Goal: Information Seeking & Learning: Learn about a topic

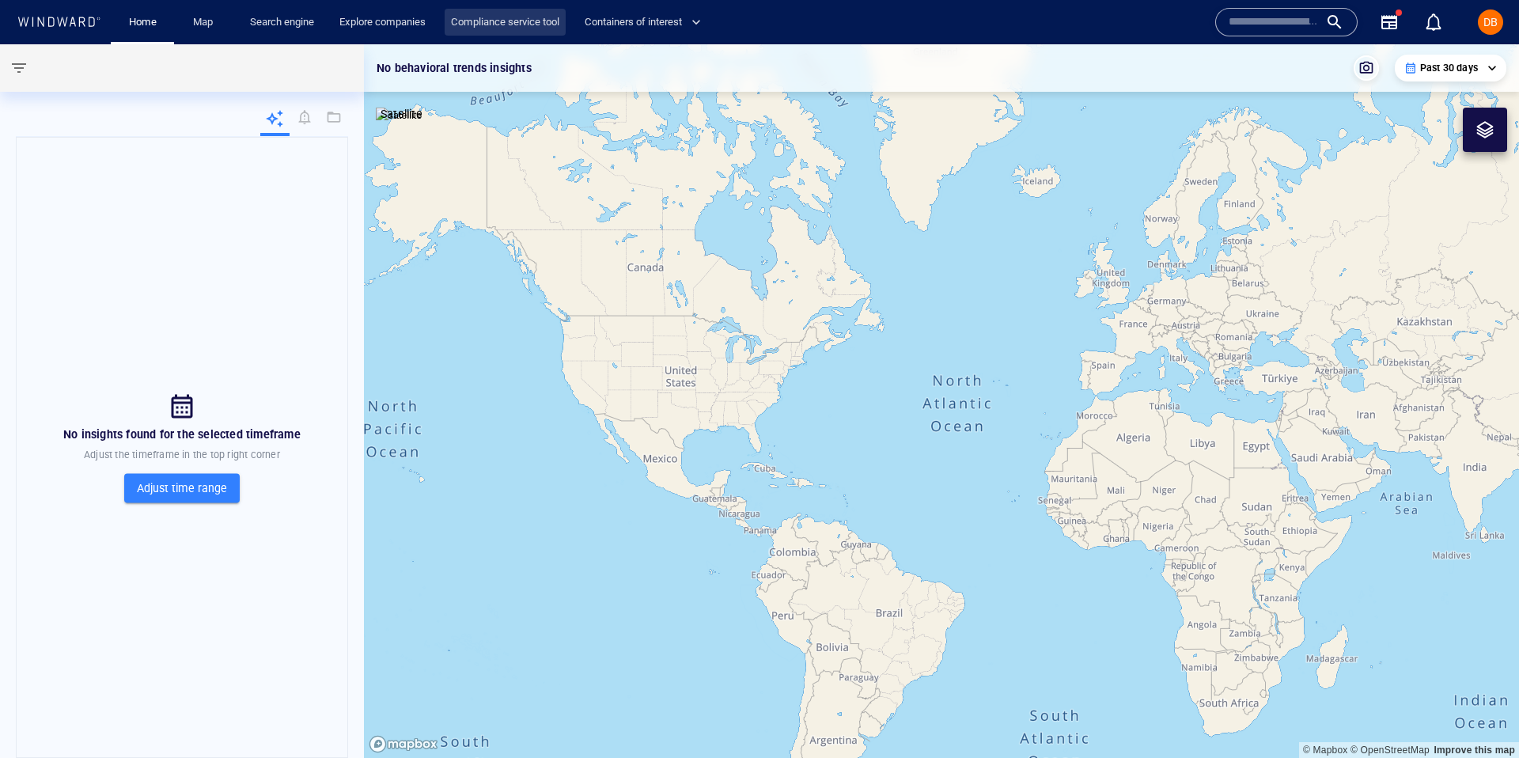
click at [502, 14] on link "Compliance service tool" at bounding box center [505, 23] width 121 height 28
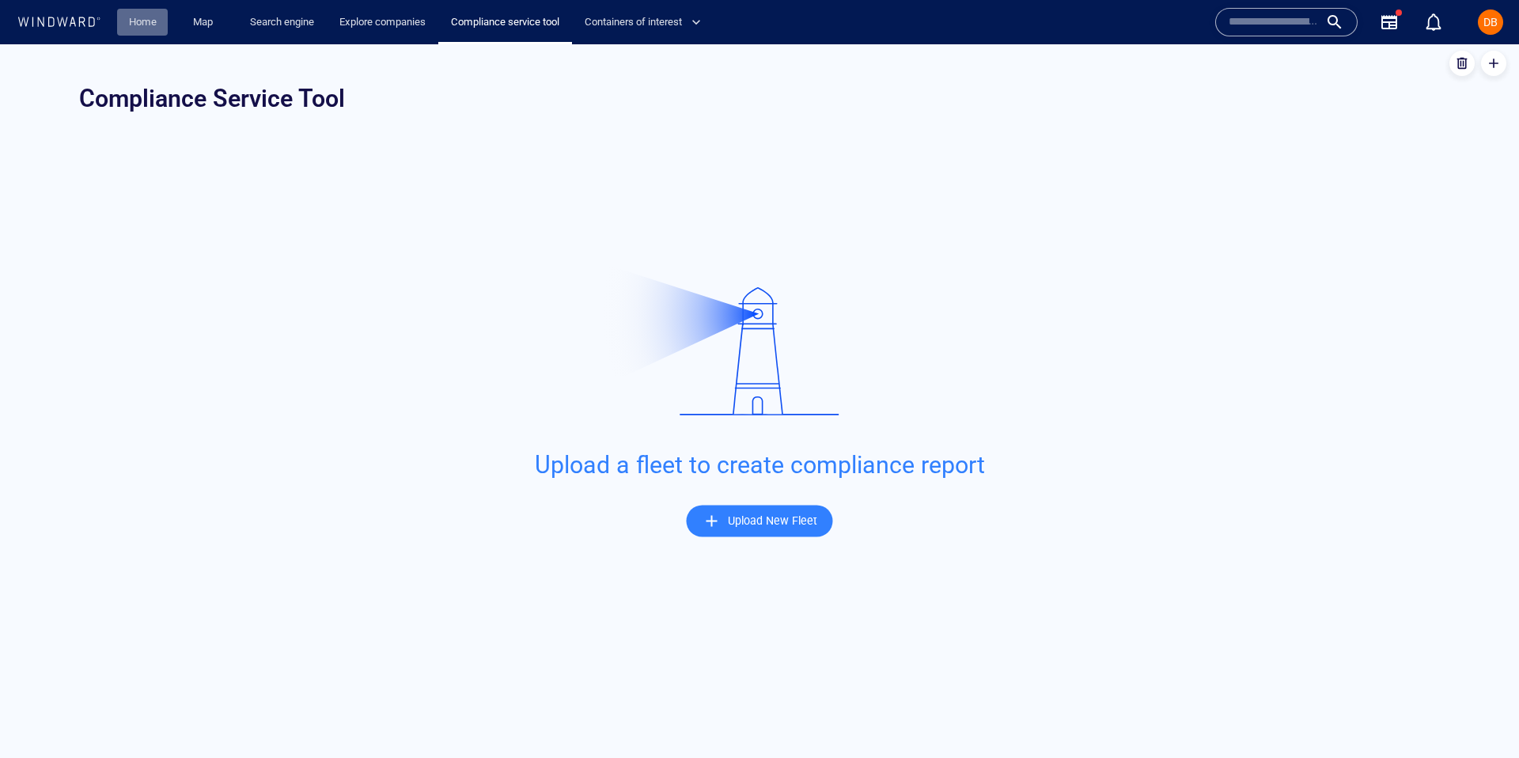
click at [162, 32] on link "Home" at bounding box center [143, 23] width 40 height 28
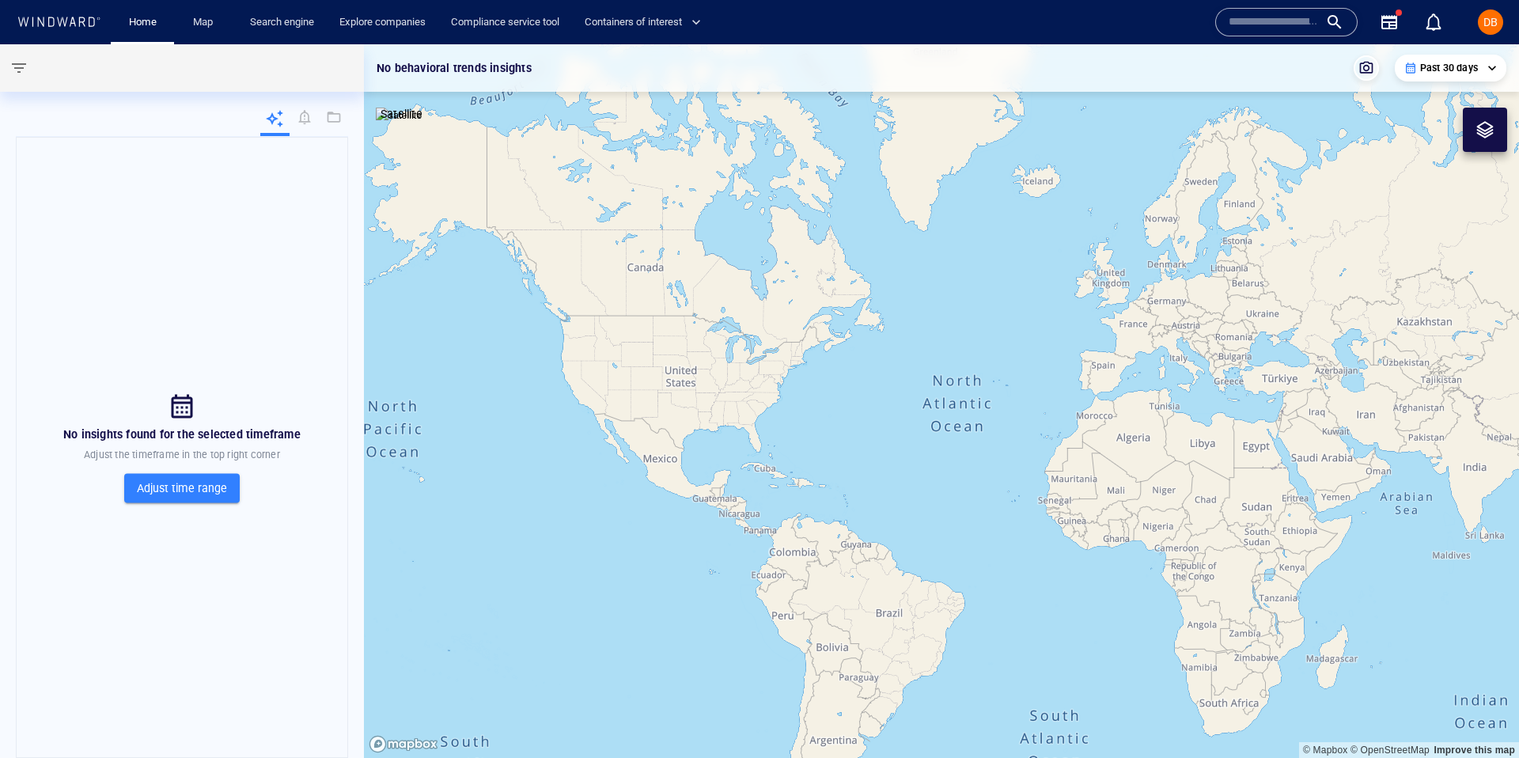
click at [1162, 10] on input "text" at bounding box center [1274, 22] width 90 height 24
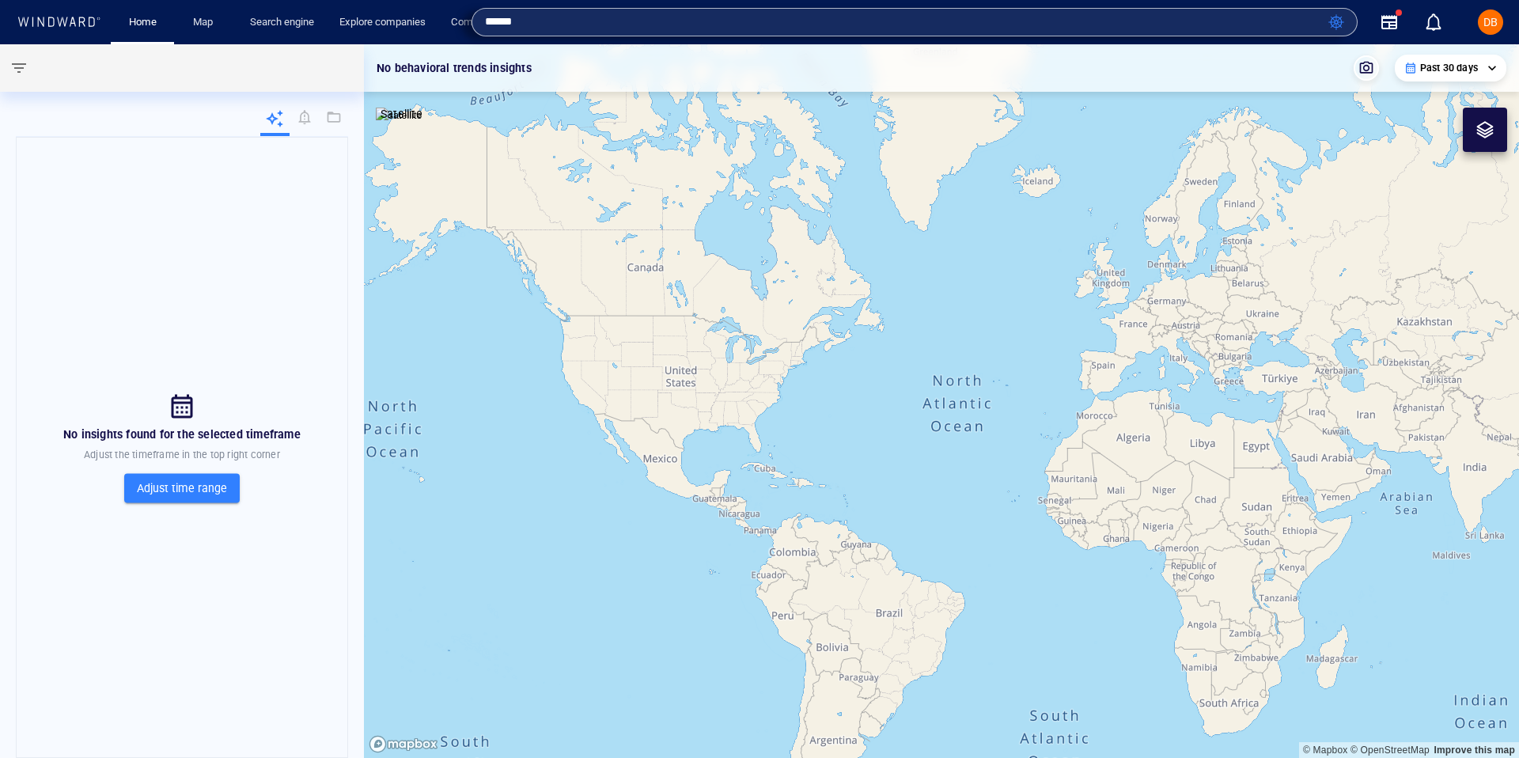
type input "******"
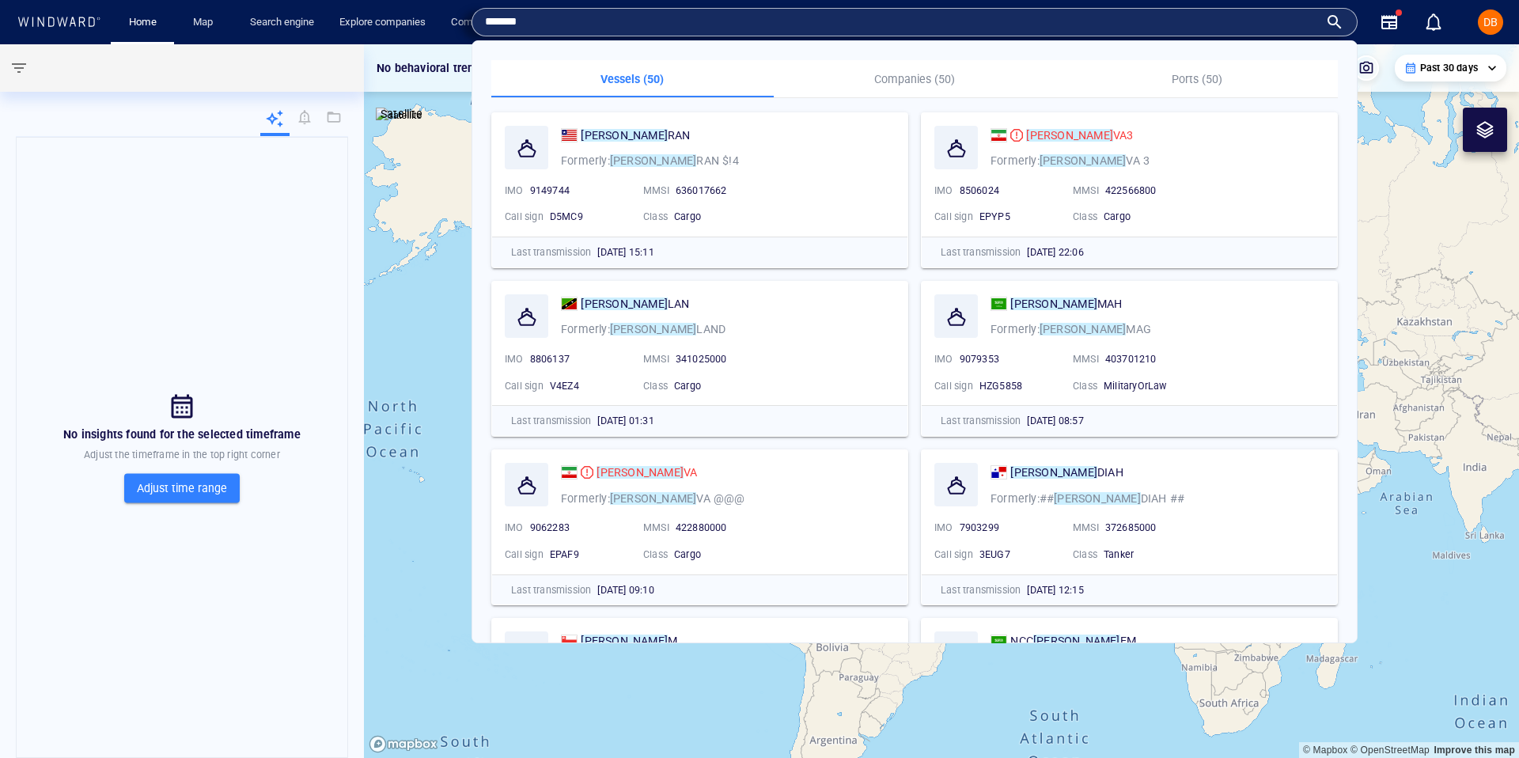
click at [794, 178] on div "NAJ RAN Formerly: NAJ RAN $!4 IMO 9149744 MMSI 636017662 Call sign D5MC9 Class …" at bounding box center [699, 174] width 415 height 123
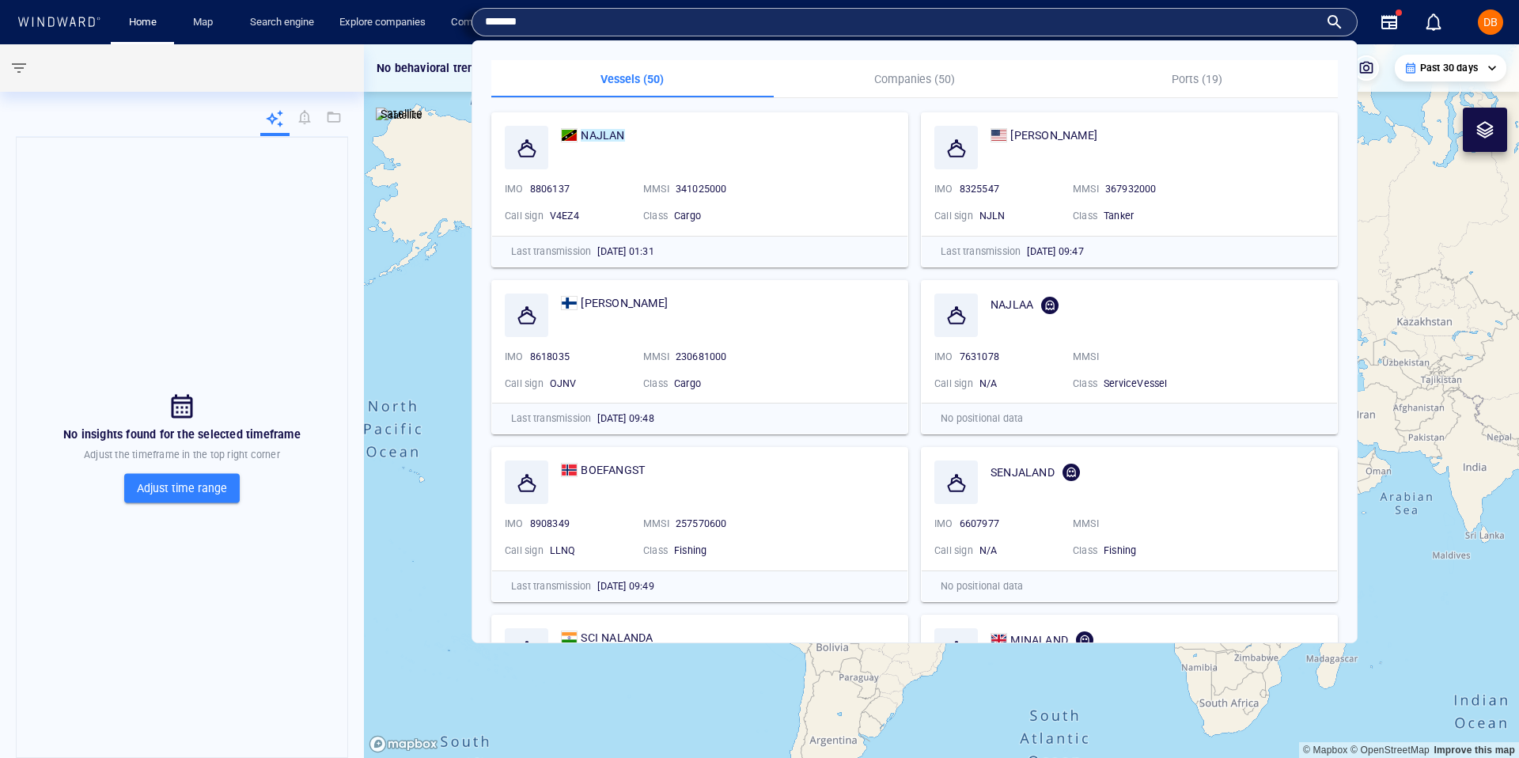
click at [699, 21] on input "******" at bounding box center [902, 22] width 834 height 24
click at [669, 134] on div "NAJLAN" at bounding box center [728, 135] width 334 height 19
click at [605, 127] on div "NAJLAN" at bounding box center [603, 135] width 44 height 19
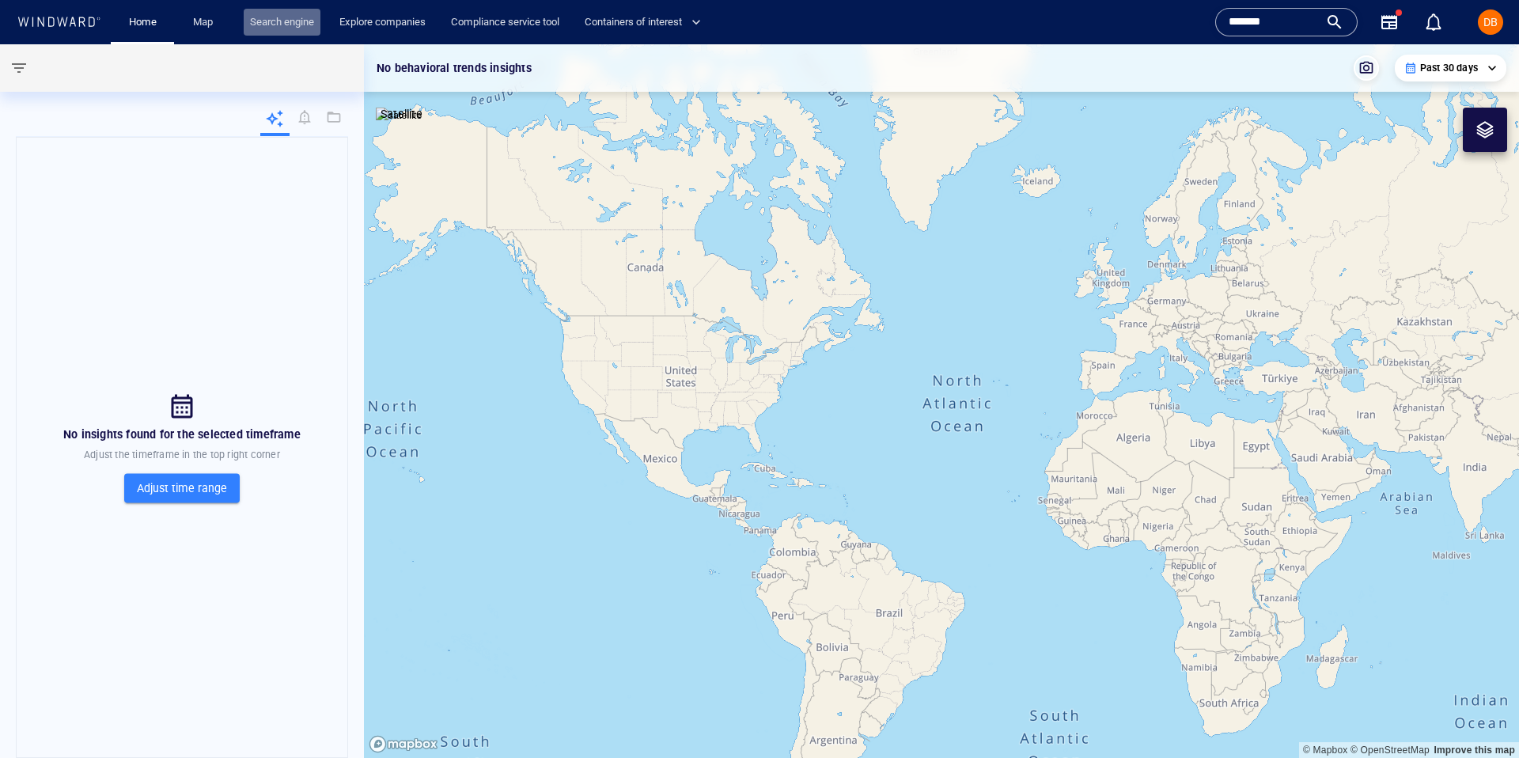
click at [275, 13] on link "Search engine" at bounding box center [282, 23] width 77 height 28
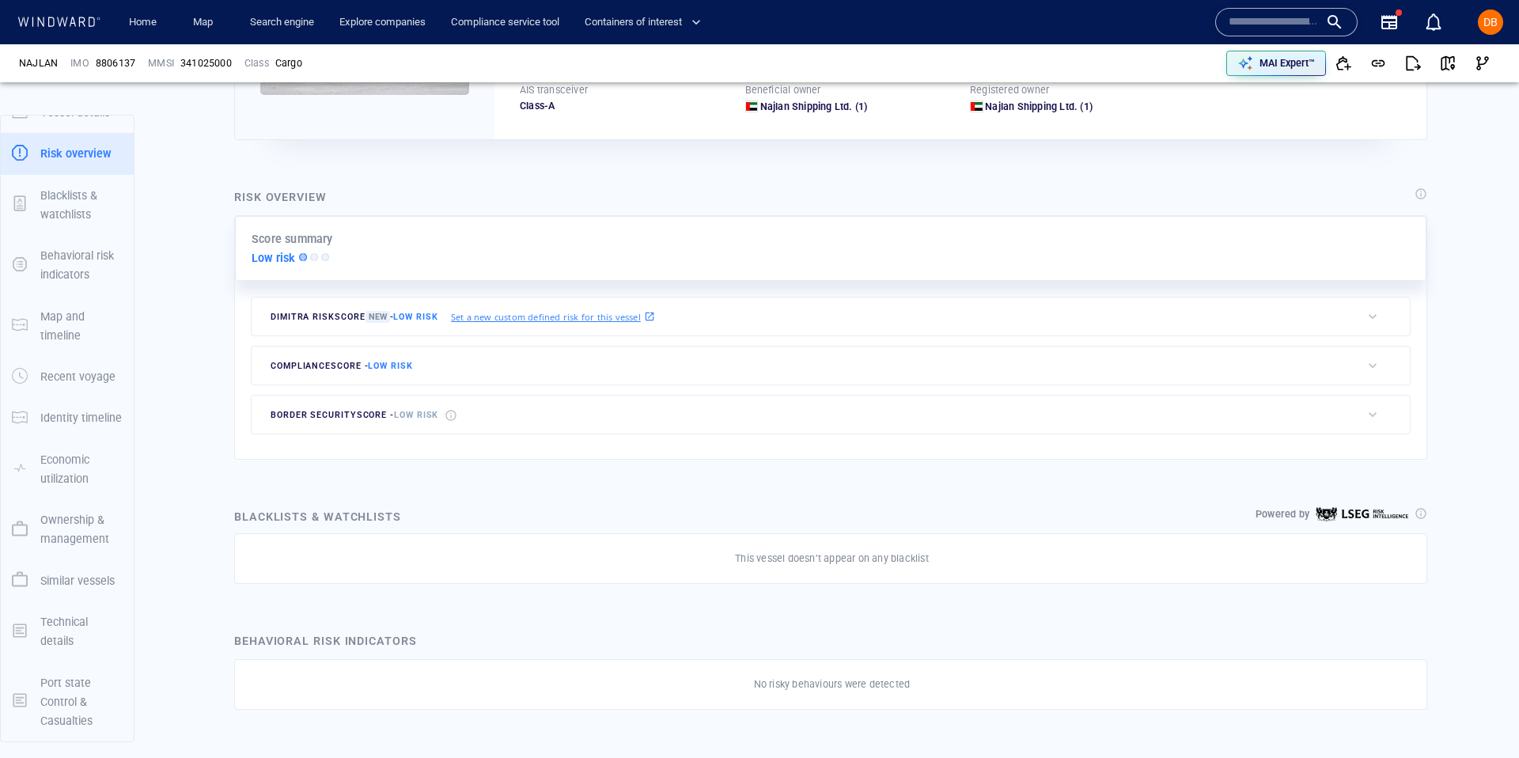
scroll to position [258, 0]
click at [354, 312] on span "Dimitra risk score New - Low risk" at bounding box center [355, 315] width 168 height 12
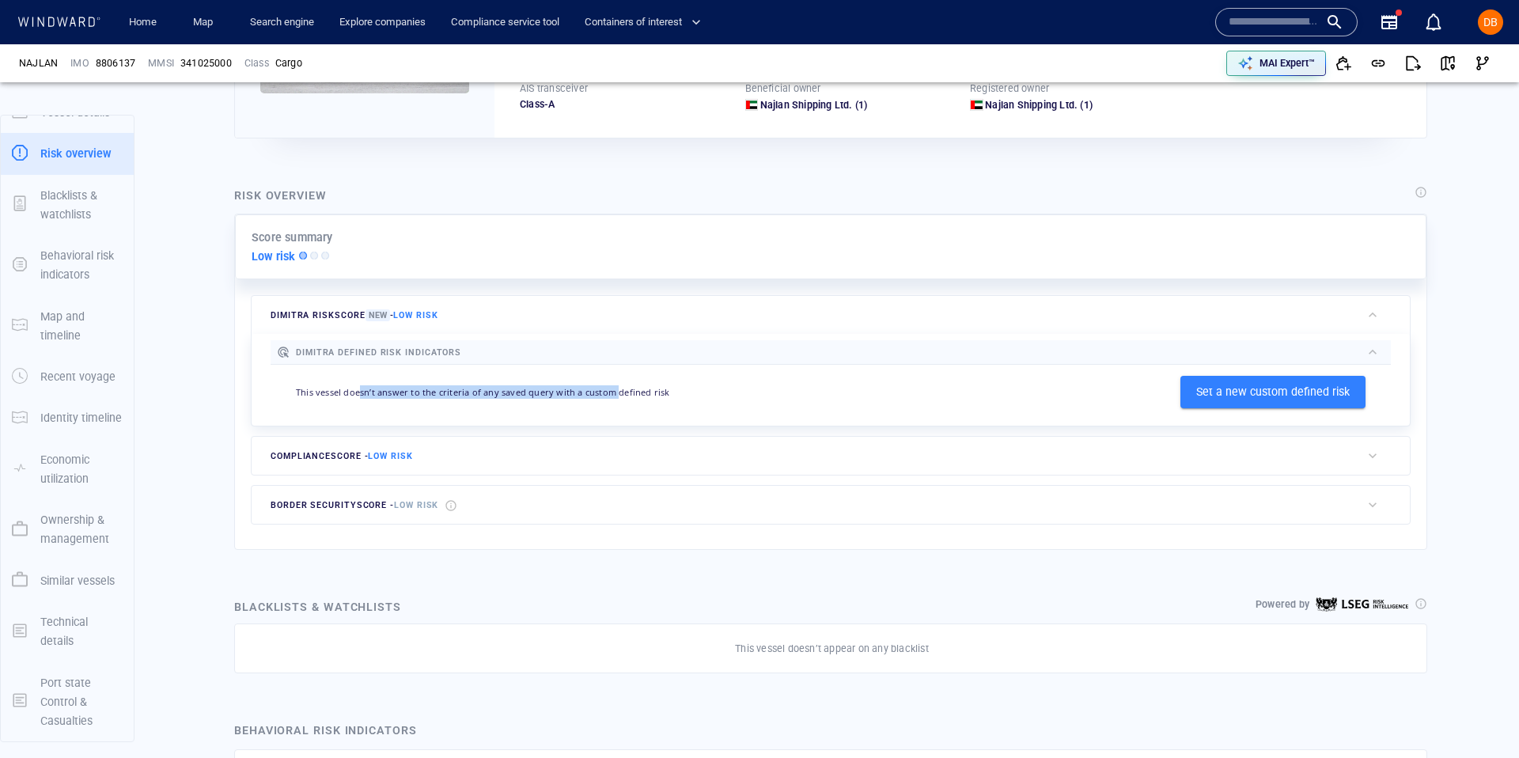
drag, startPoint x: 357, startPoint y: 389, endPoint x: 612, endPoint y: 394, distance: 254.8
click at [612, 394] on p "This vessel doesn’t answer to the criteria of any saved query with a custom def…" at bounding box center [483, 391] width 374 height 13
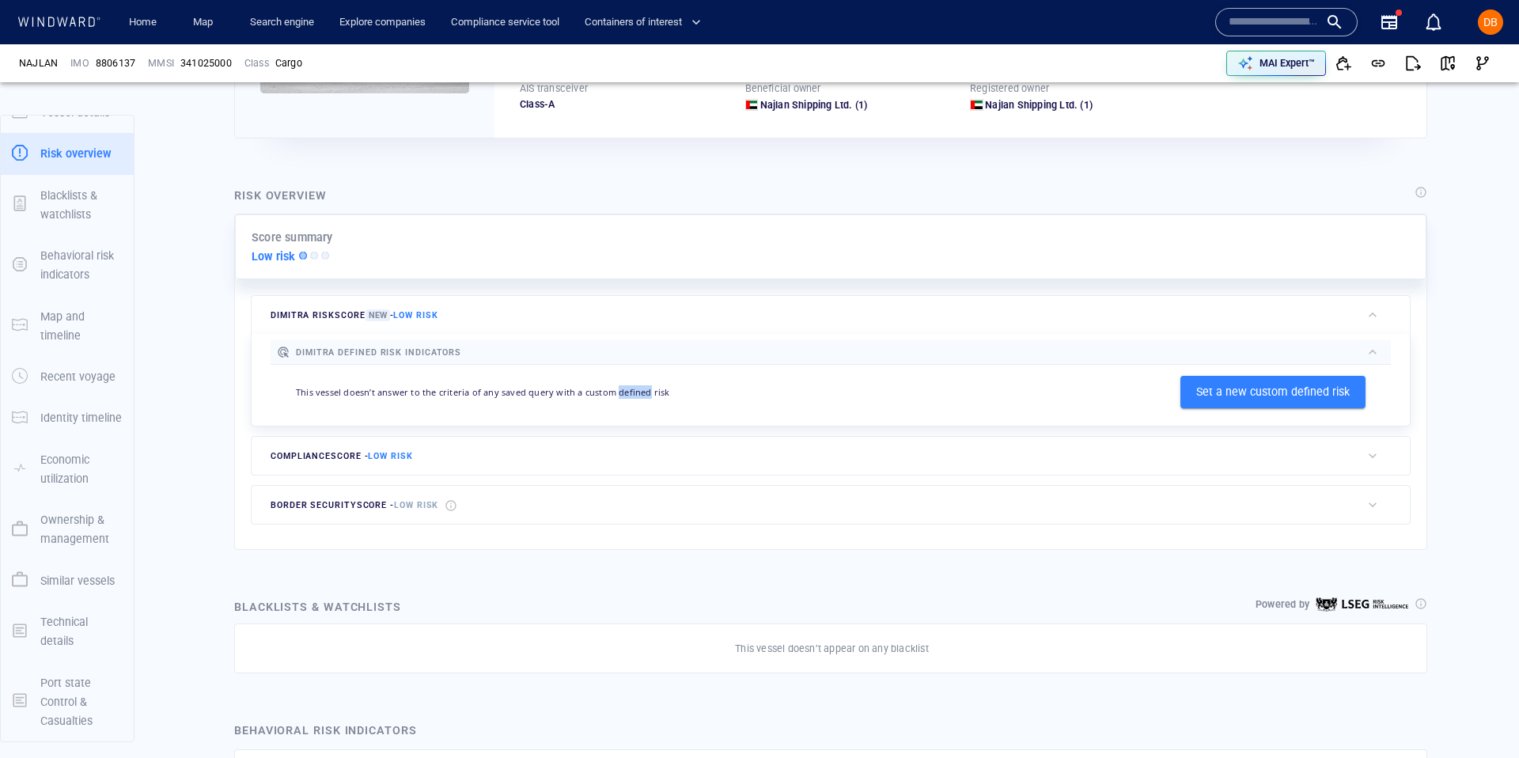
click at [612, 394] on p "This vessel doesn’t answer to the criteria of any saved query with a custom def…" at bounding box center [483, 391] width 374 height 13
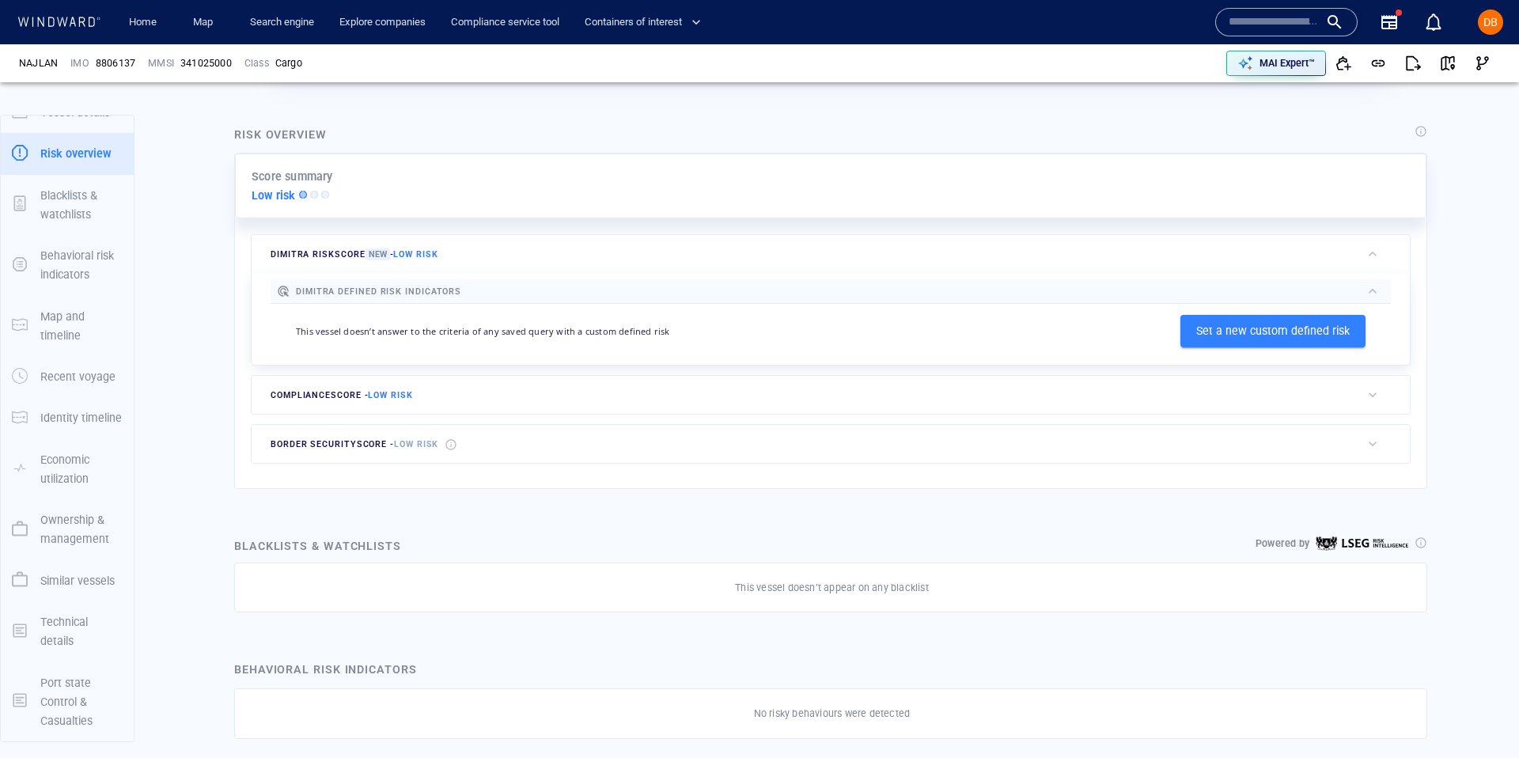
scroll to position [328, 0]
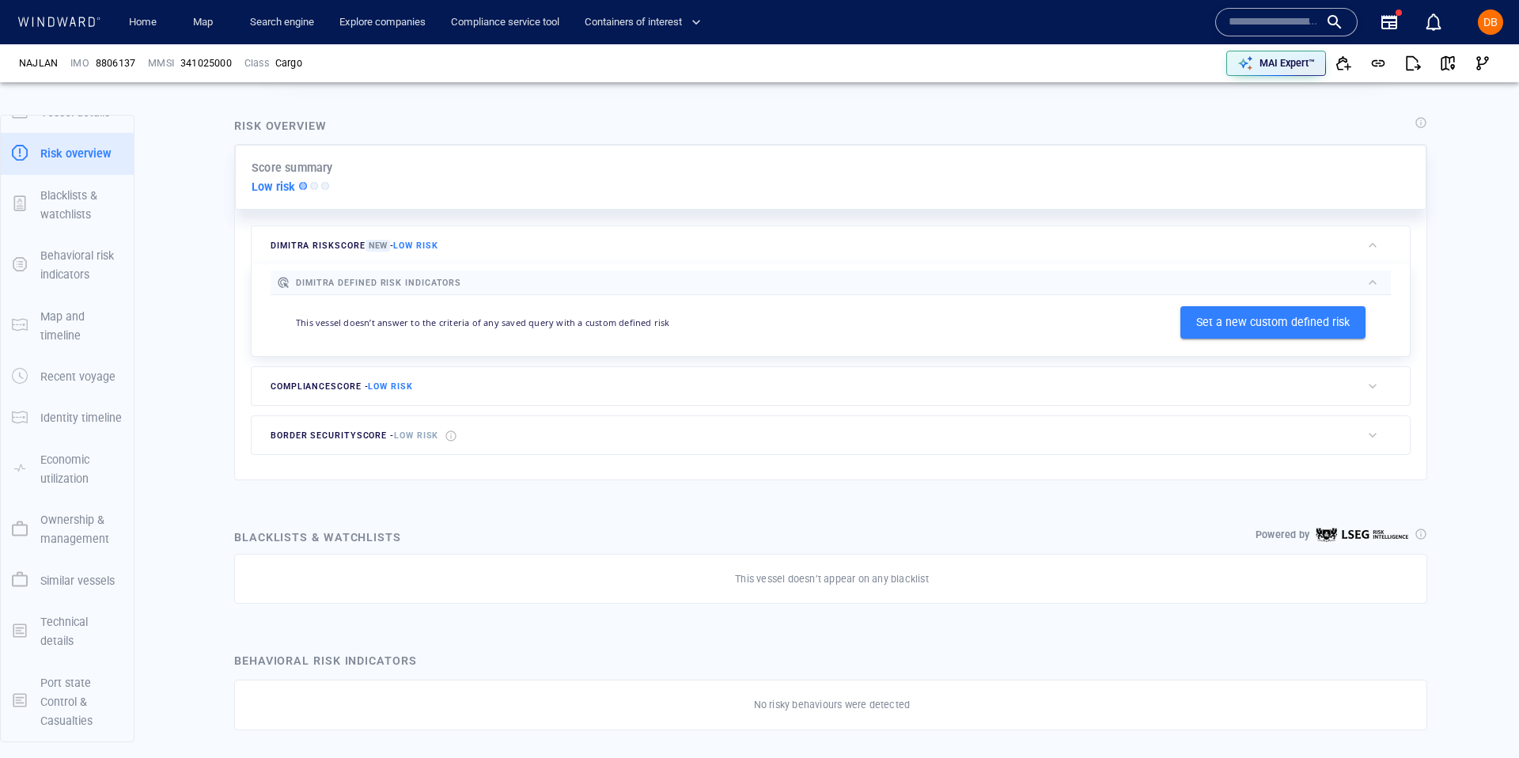
click at [718, 398] on div "compliance score - Low risk" at bounding box center [806, 386] width 1109 height 38
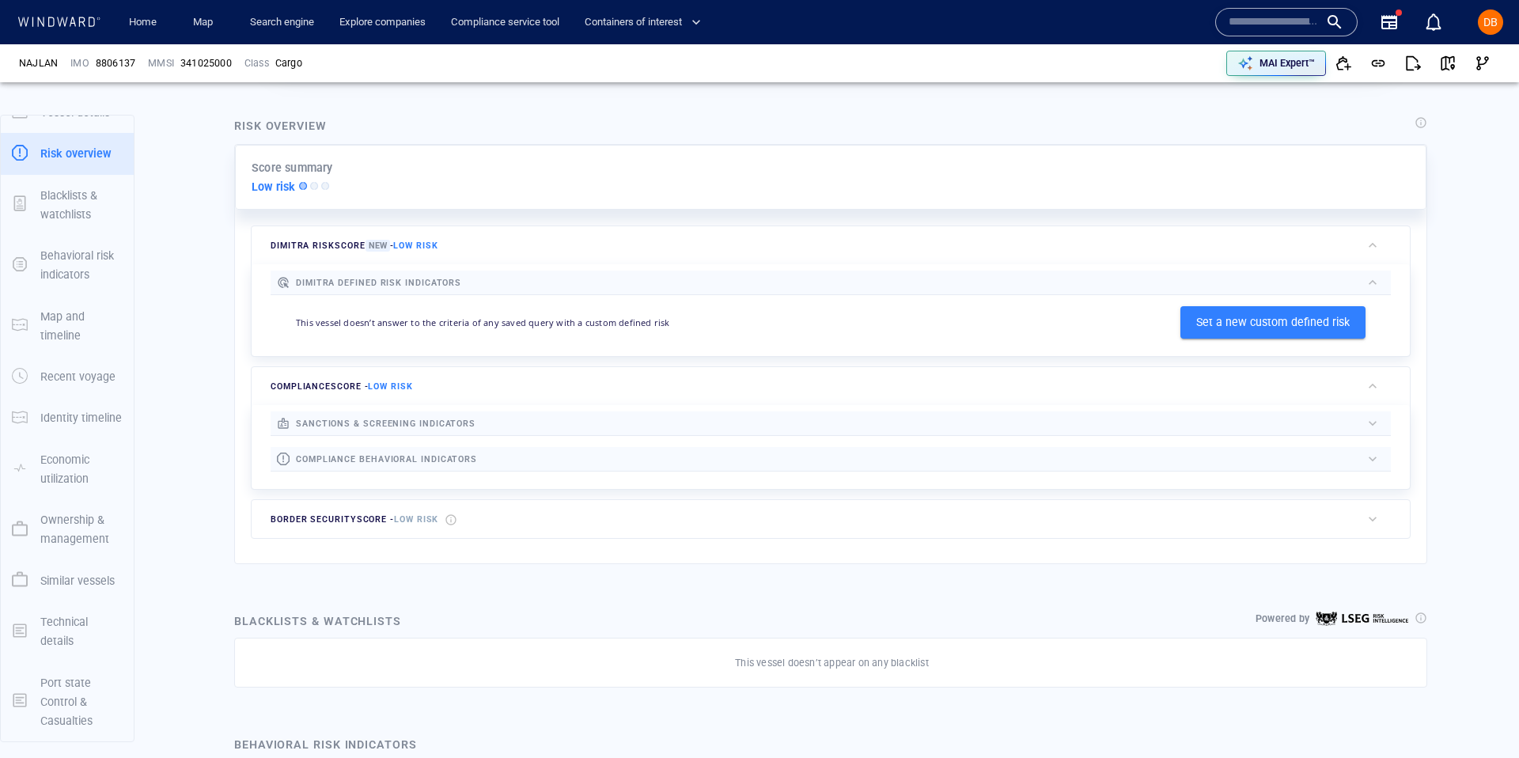
click at [718, 398] on div "compliance score - Low risk" at bounding box center [806, 386] width 1109 height 38
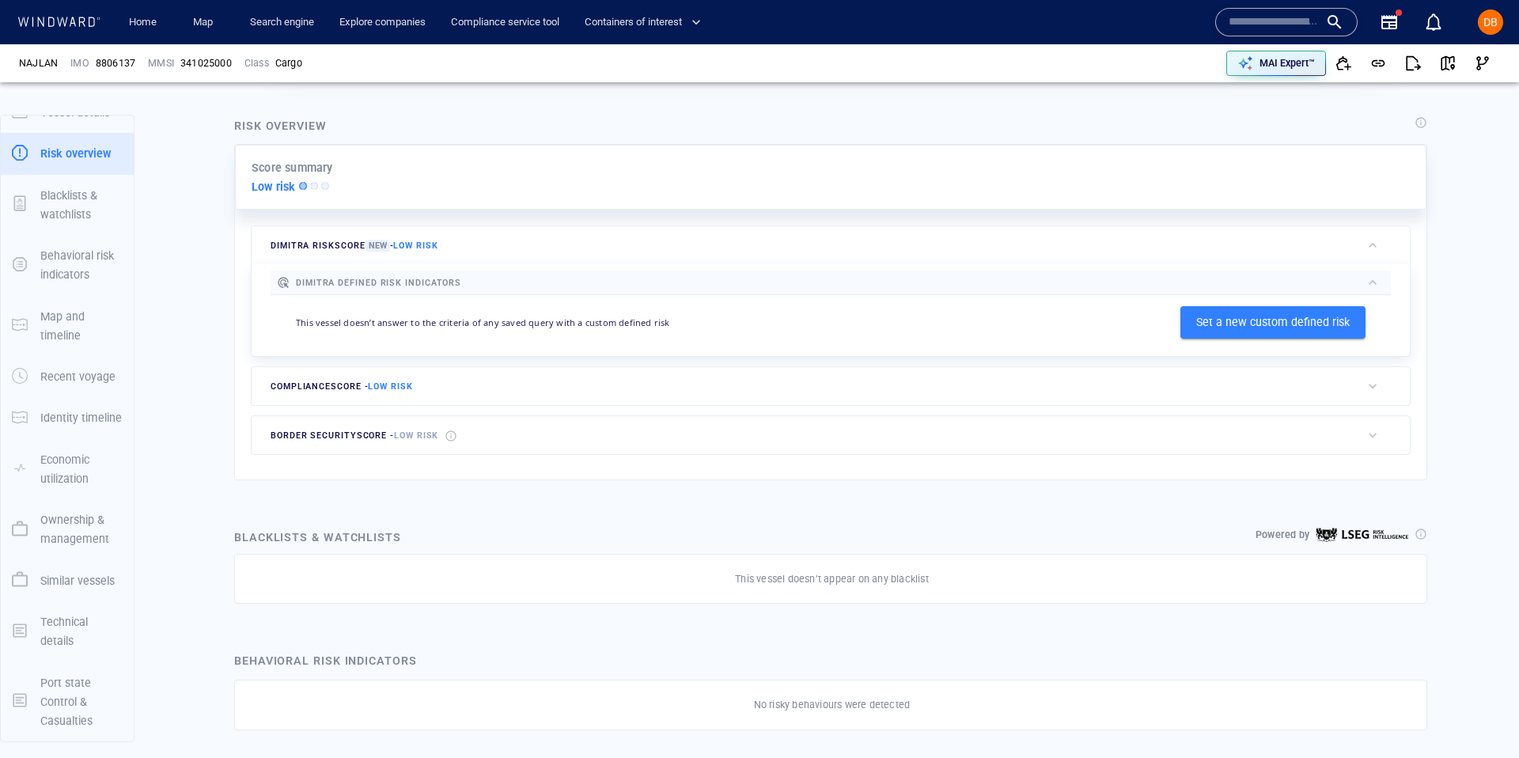
click at [687, 429] on div "border security score - Low risk" at bounding box center [806, 435] width 1109 height 38
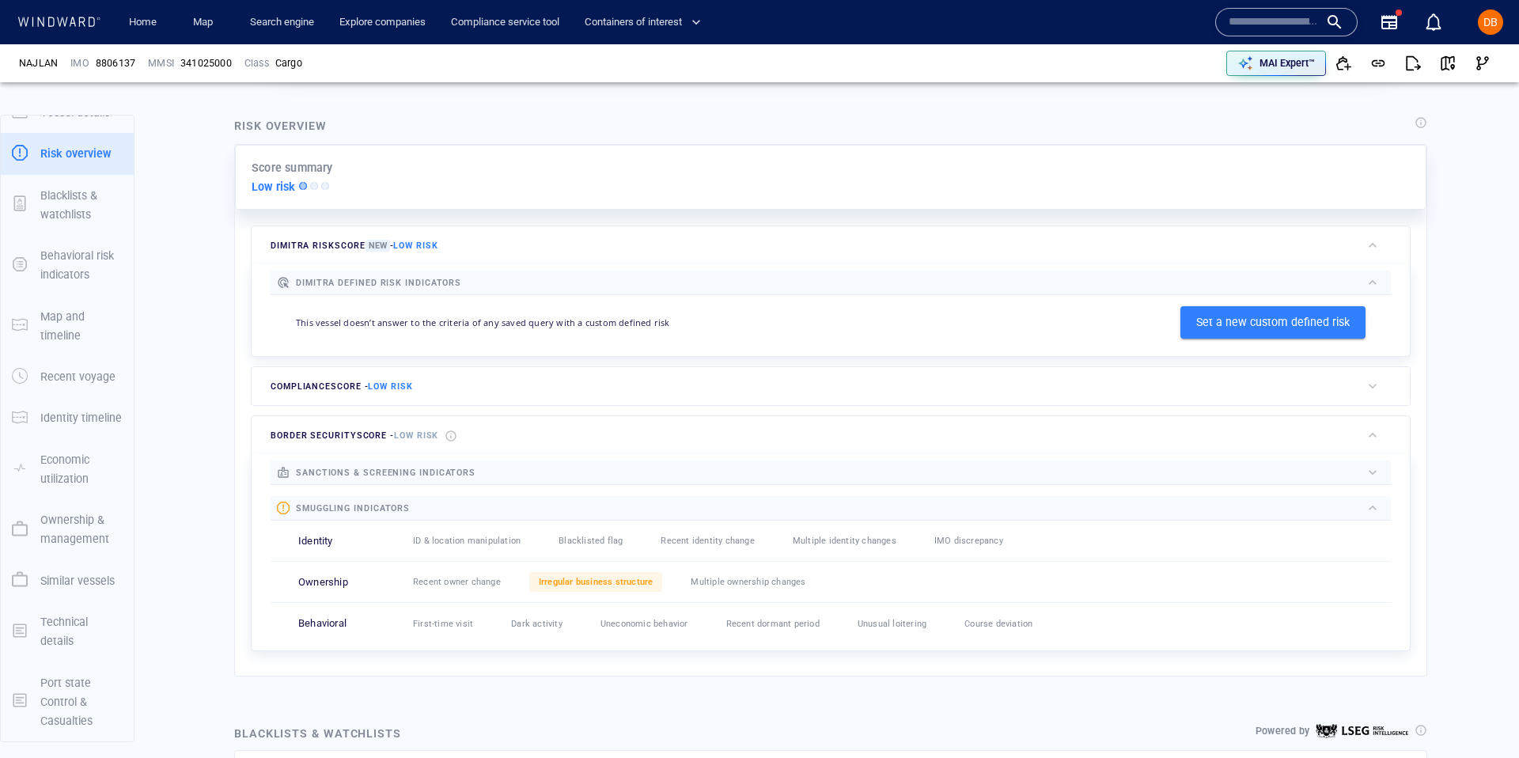
click at [687, 388] on div "compliance score - Low risk" at bounding box center [806, 386] width 1109 height 38
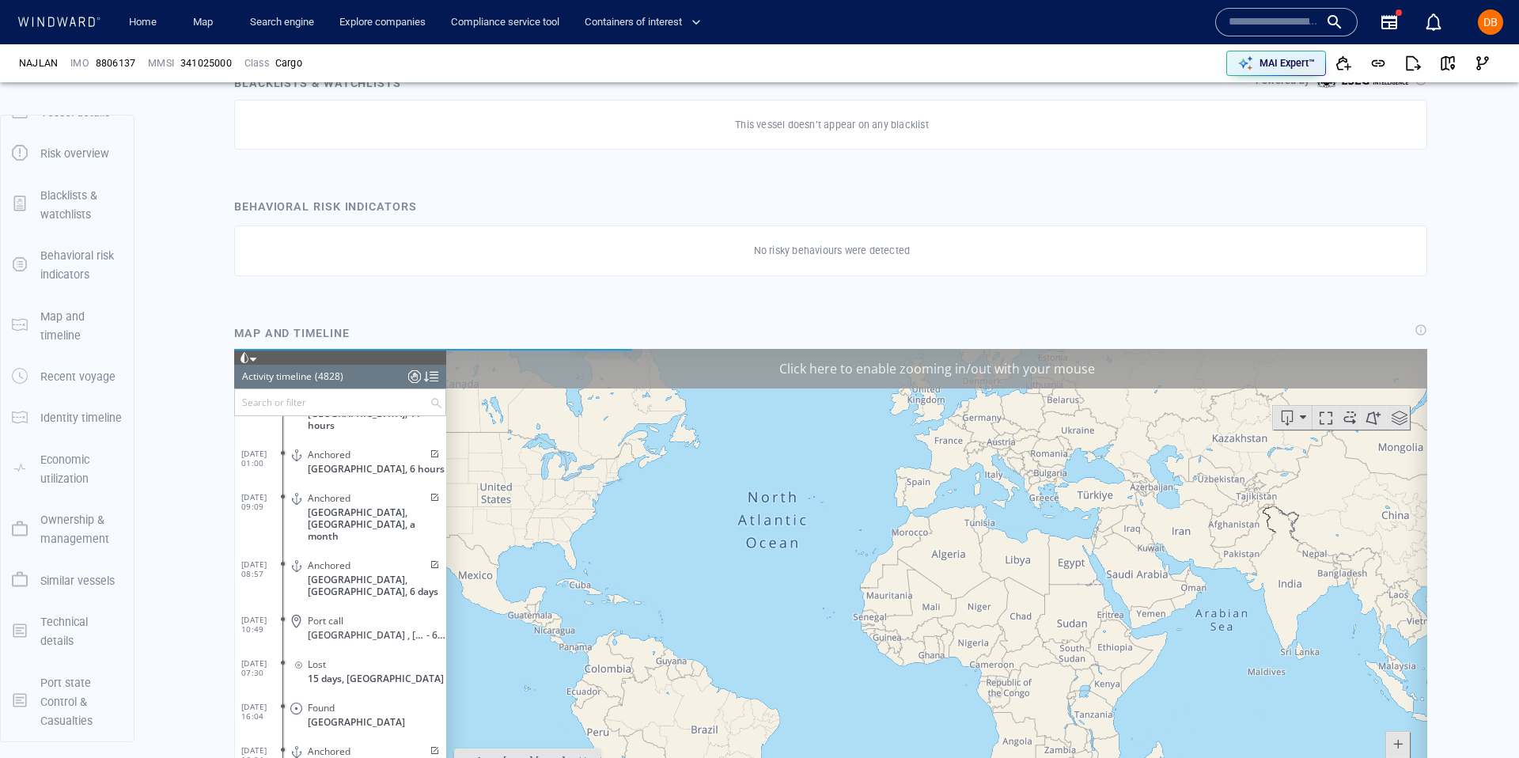
scroll to position [209731, 0]
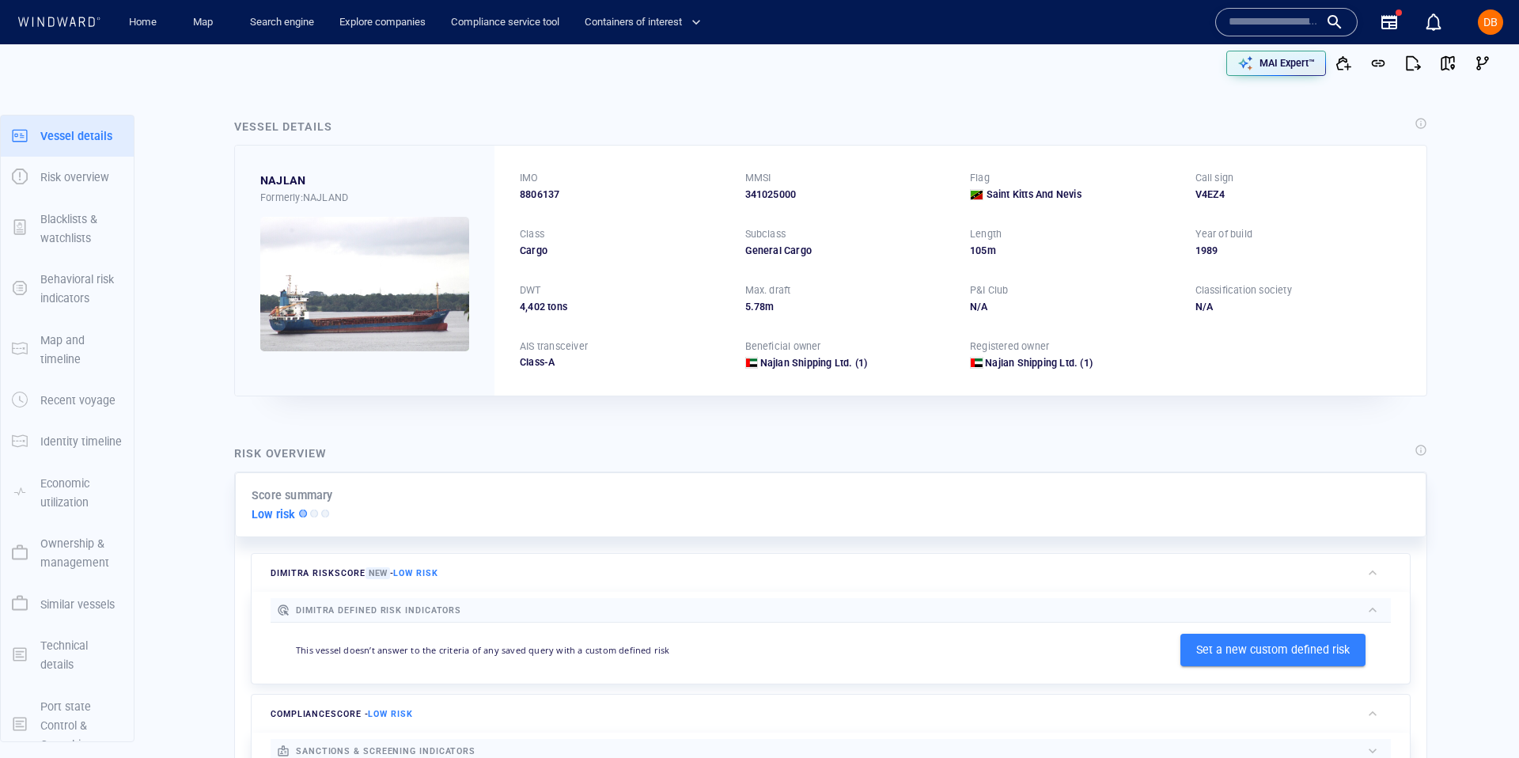
click at [1249, 11] on input "text" at bounding box center [1274, 22] width 90 height 24
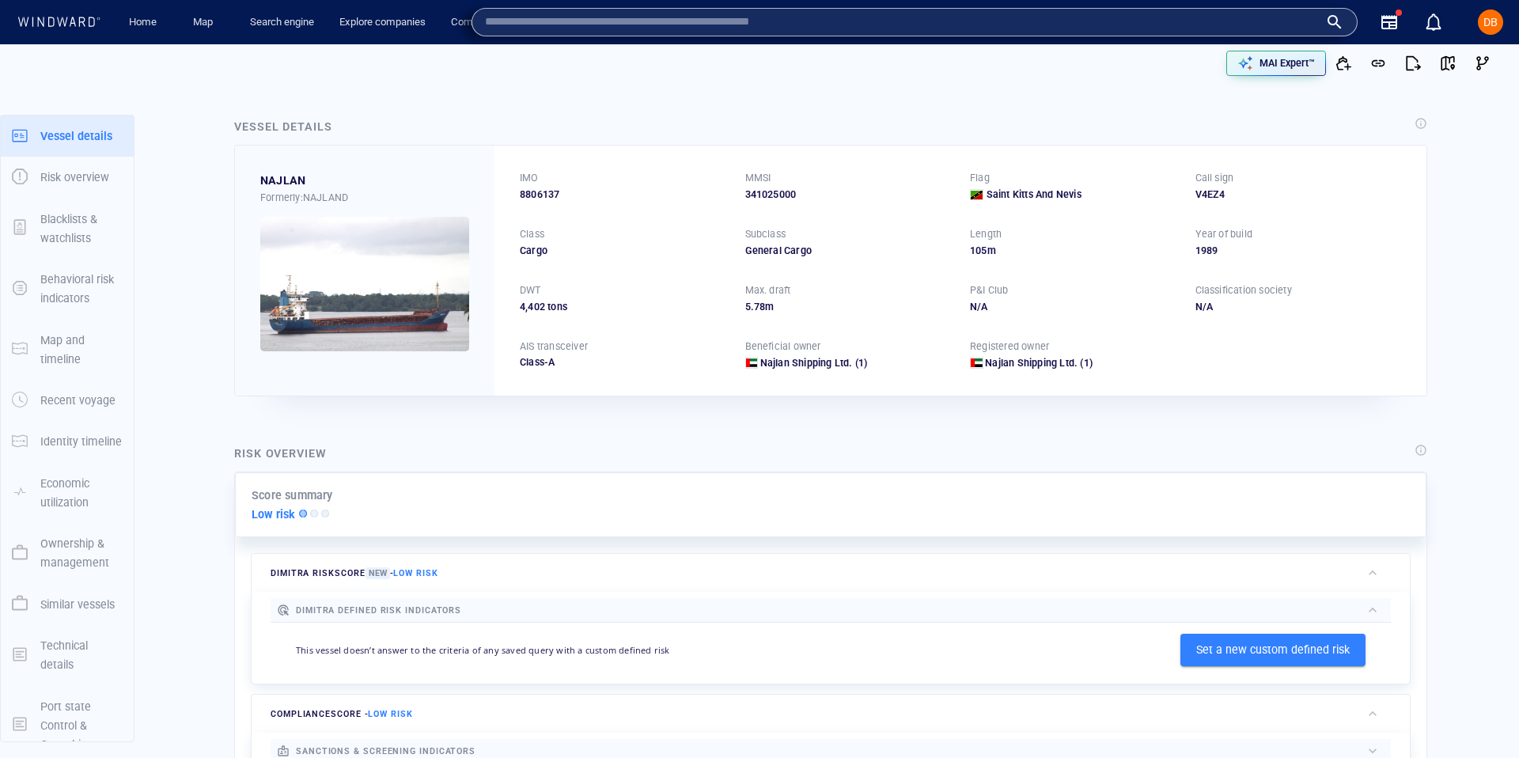
click at [344, 197] on div "Formerly: NAJLAND" at bounding box center [364, 198] width 209 height 14
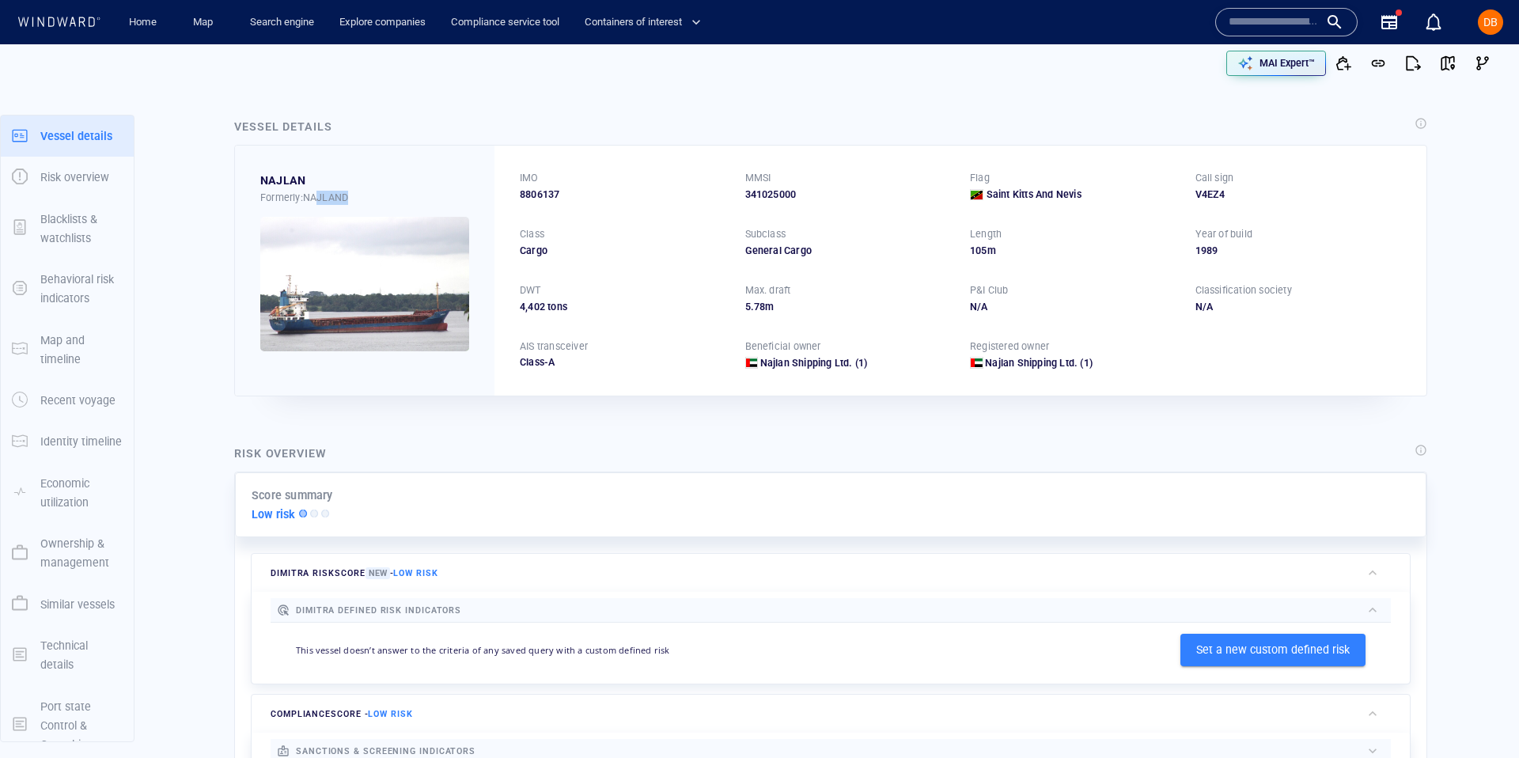
drag, startPoint x: 359, startPoint y: 195, endPoint x: 317, endPoint y: 196, distance: 41.9
click at [317, 196] on div "Formerly: NAJLAND" at bounding box center [364, 198] width 209 height 14
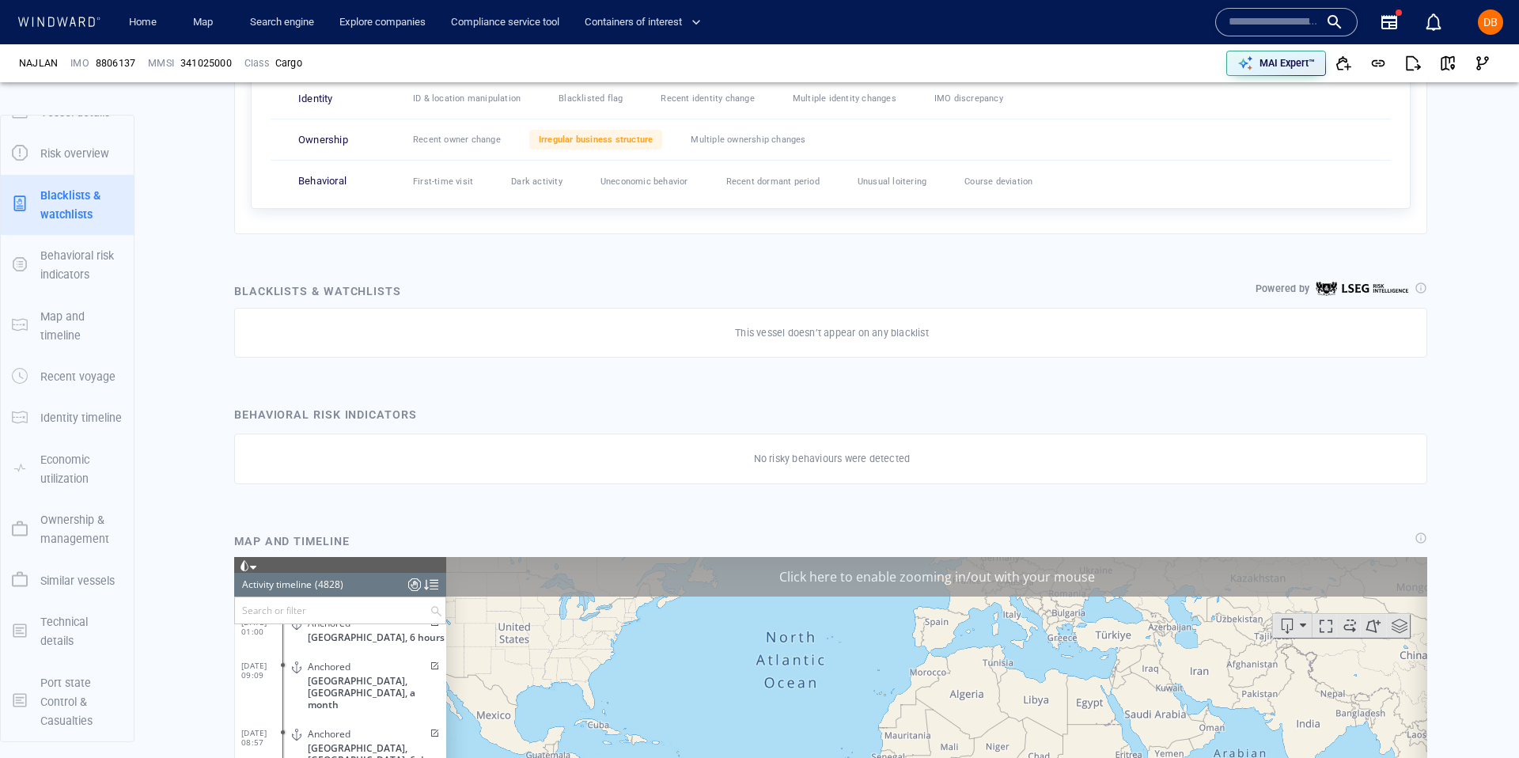
scroll to position [859, 0]
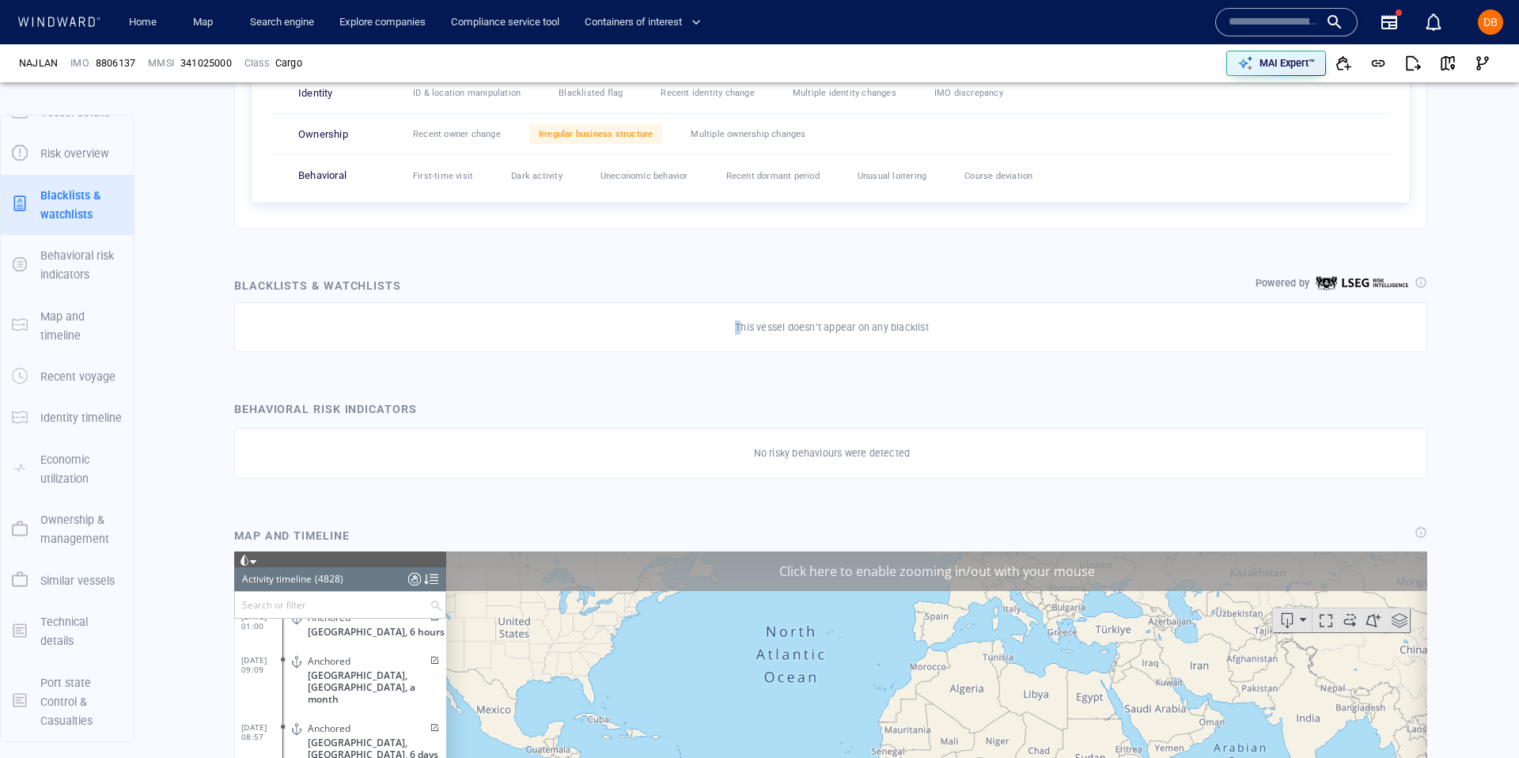
drag, startPoint x: 741, startPoint y: 323, endPoint x: 969, endPoint y: 317, distance: 228.0
click at [969, 317] on div "This vessel doesn’t appear on any blacklist" at bounding box center [832, 327] width 1161 height 21
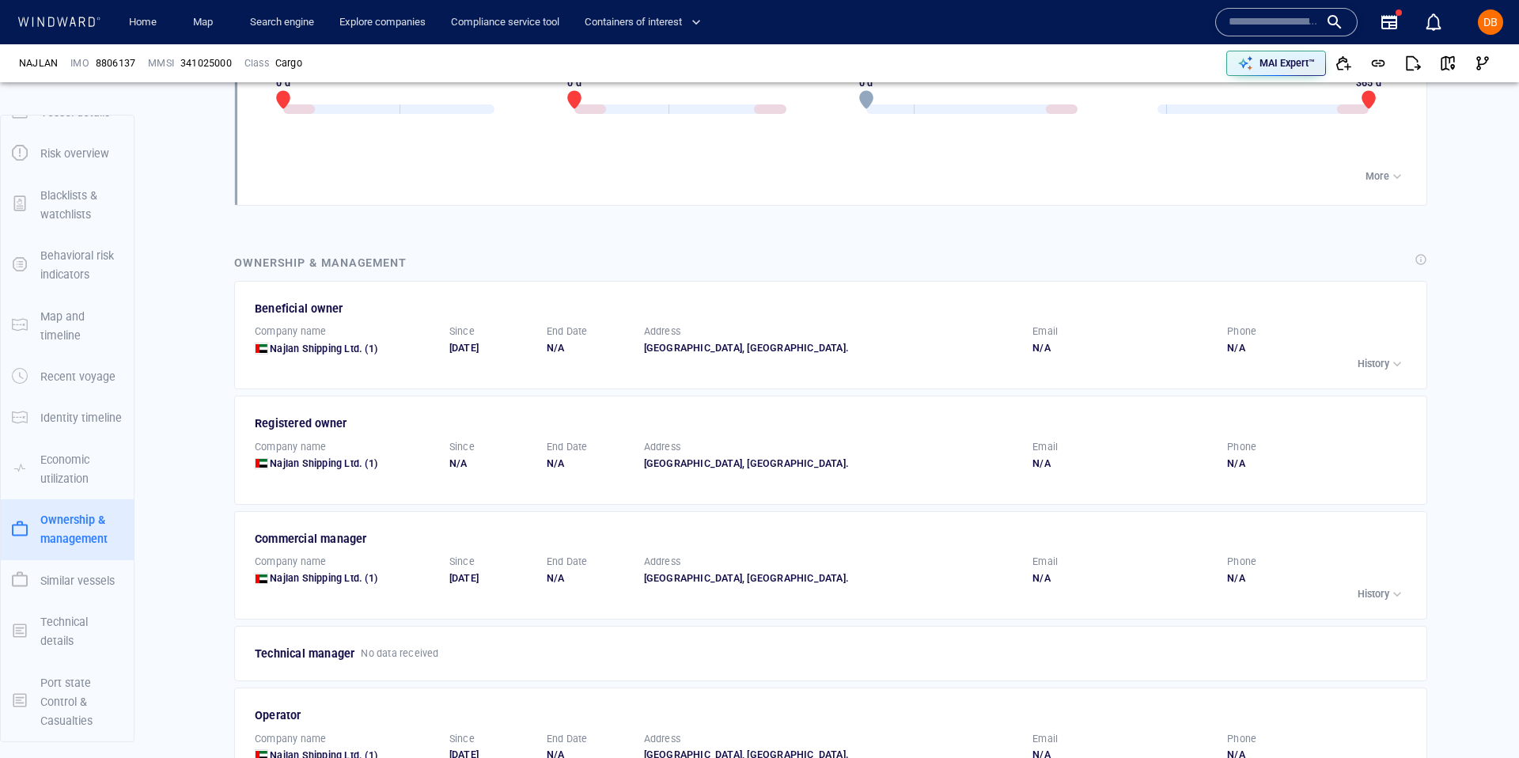
scroll to position [2437, 0]
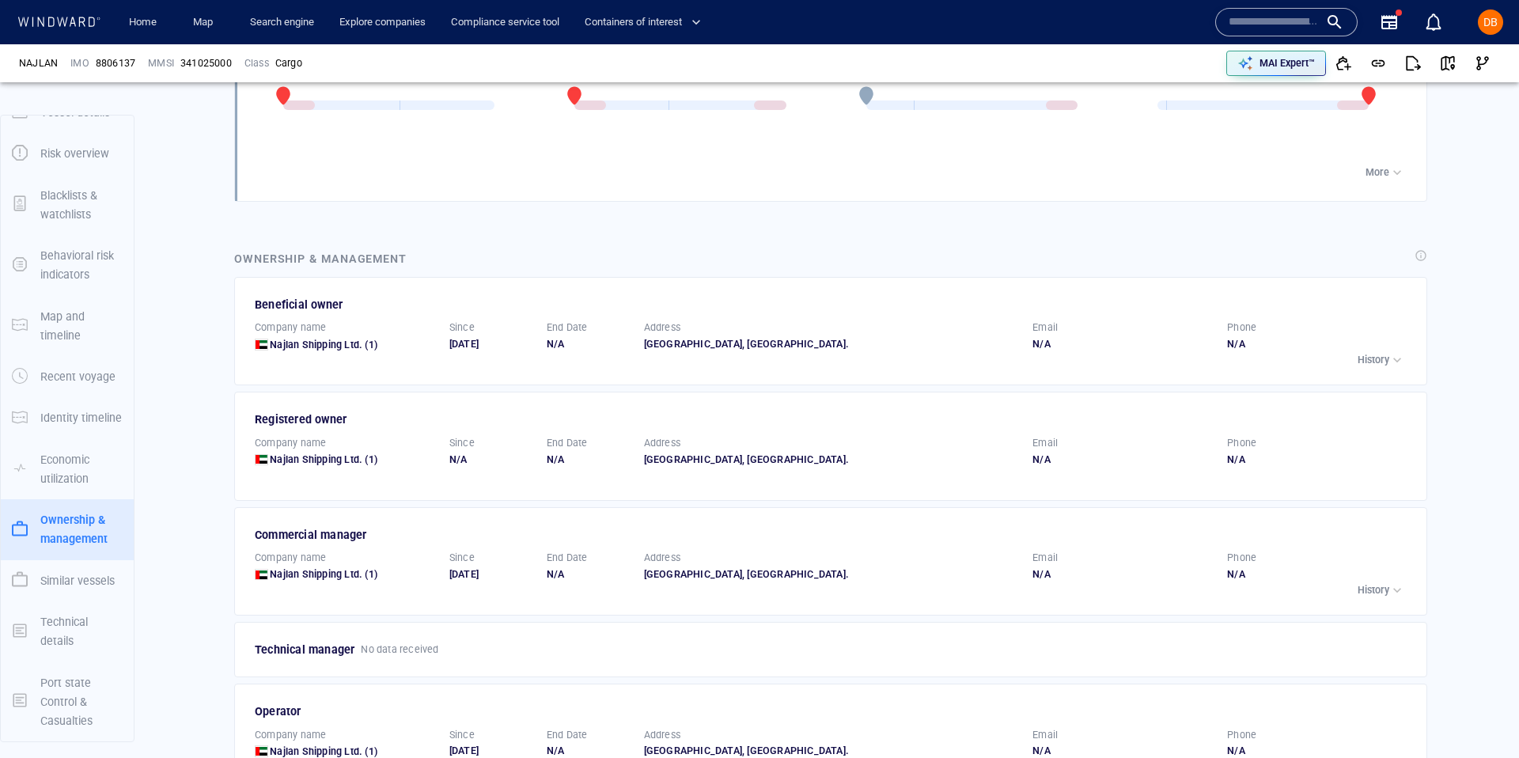
click at [85, 472] on p "Economic utilization" at bounding box center [81, 469] width 82 height 39
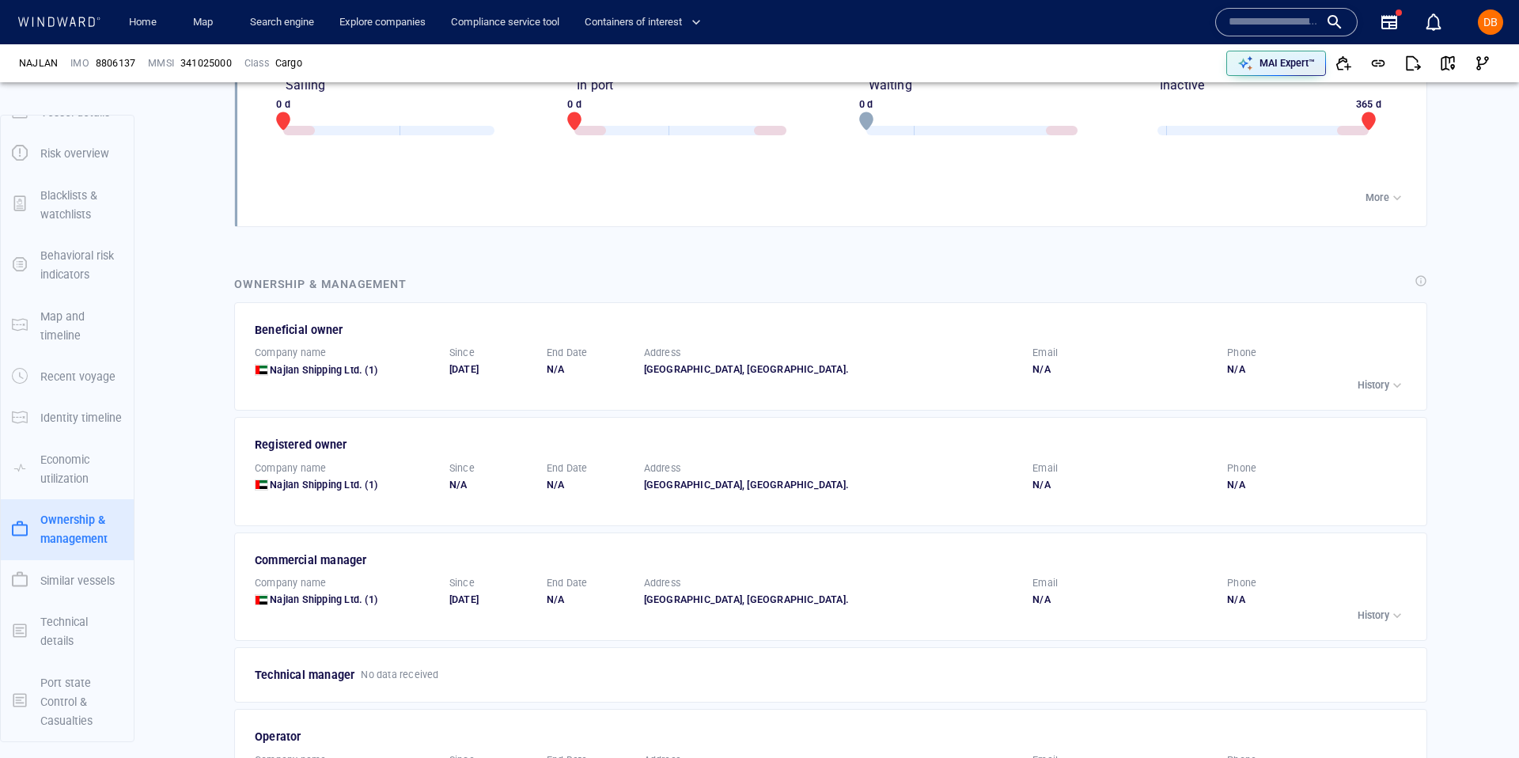
click at [85, 472] on p "Economic utilization" at bounding box center [81, 469] width 82 height 39
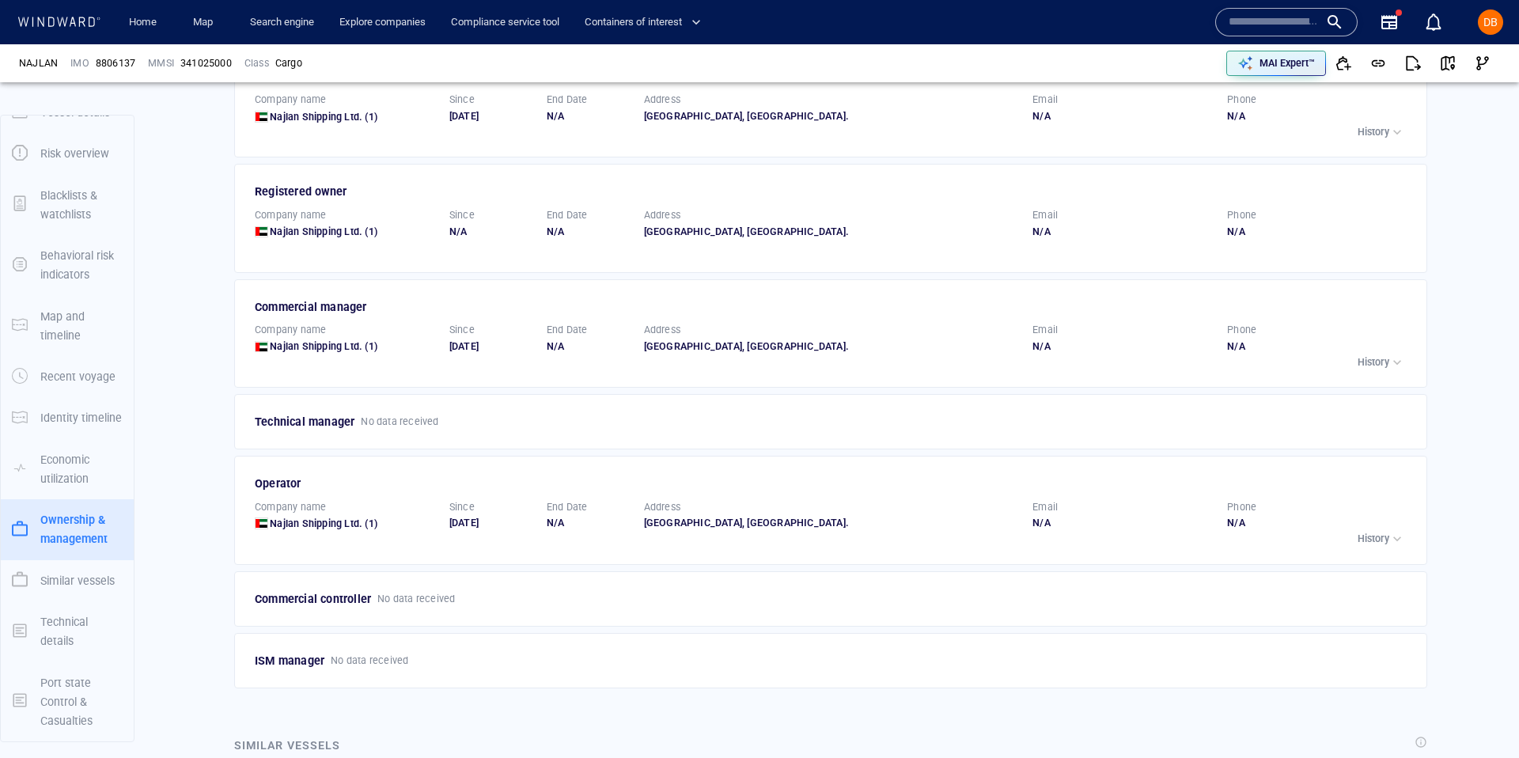
scroll to position [2670, 0]
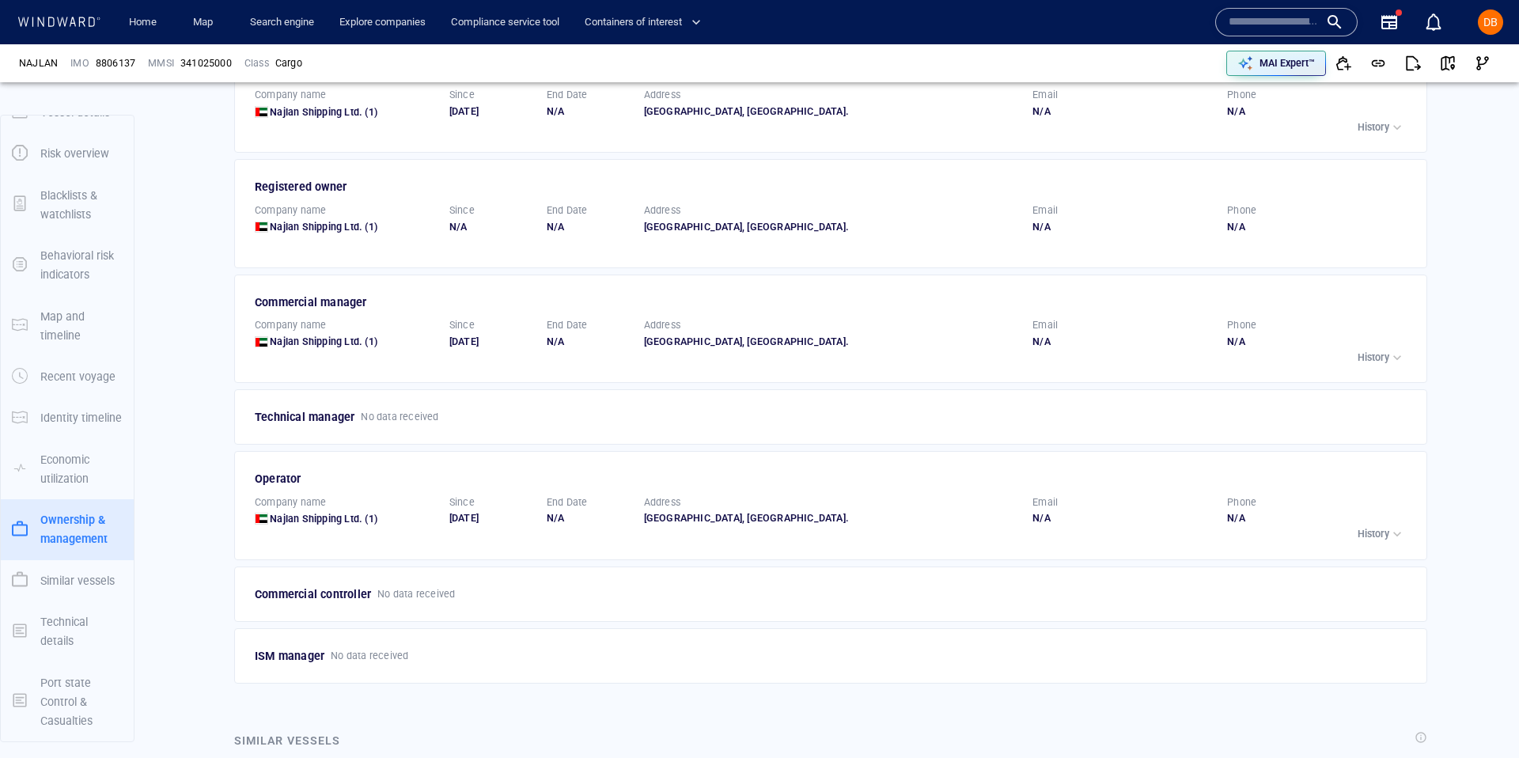
click at [1254, 25] on input "text" at bounding box center [1274, 22] width 90 height 24
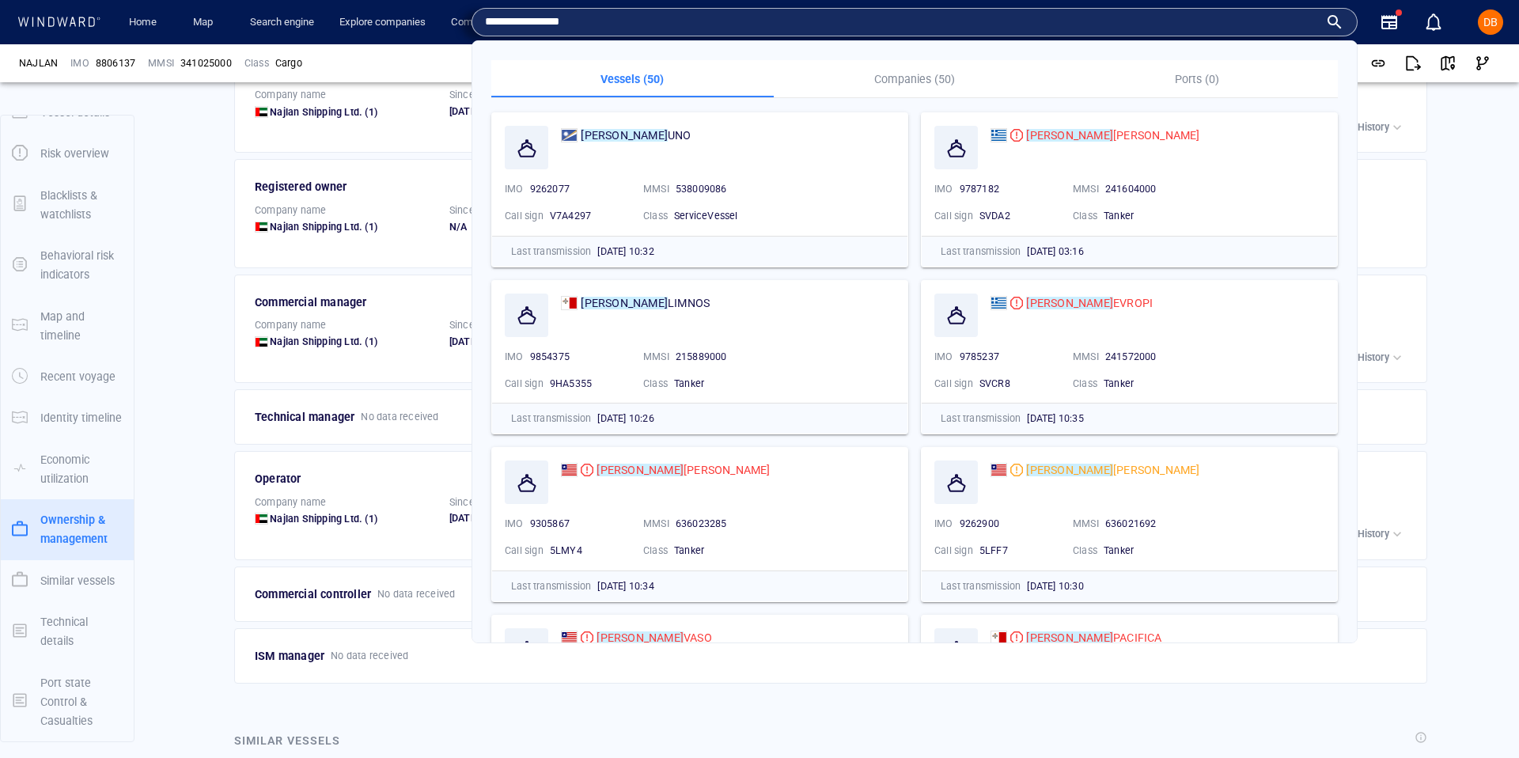
type input "**********"
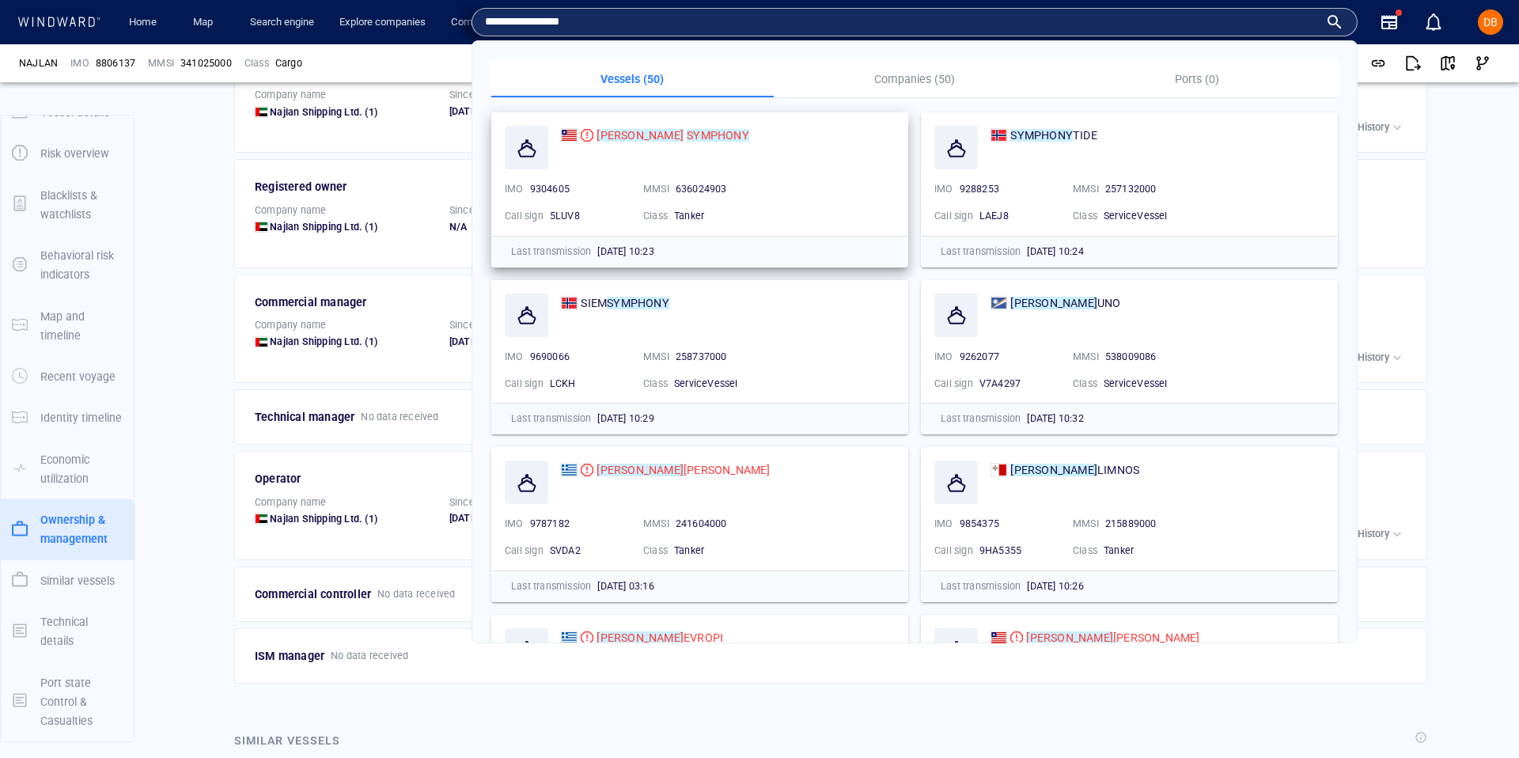
click at [679, 124] on div "MINERVA SYMPHONY IMO 9304605 MMSI 636024903 Call sign 5LUV8 Class Tanker" at bounding box center [699, 174] width 415 height 123
click at [687, 138] on mark "SYMPHONY" at bounding box center [718, 135] width 63 height 13
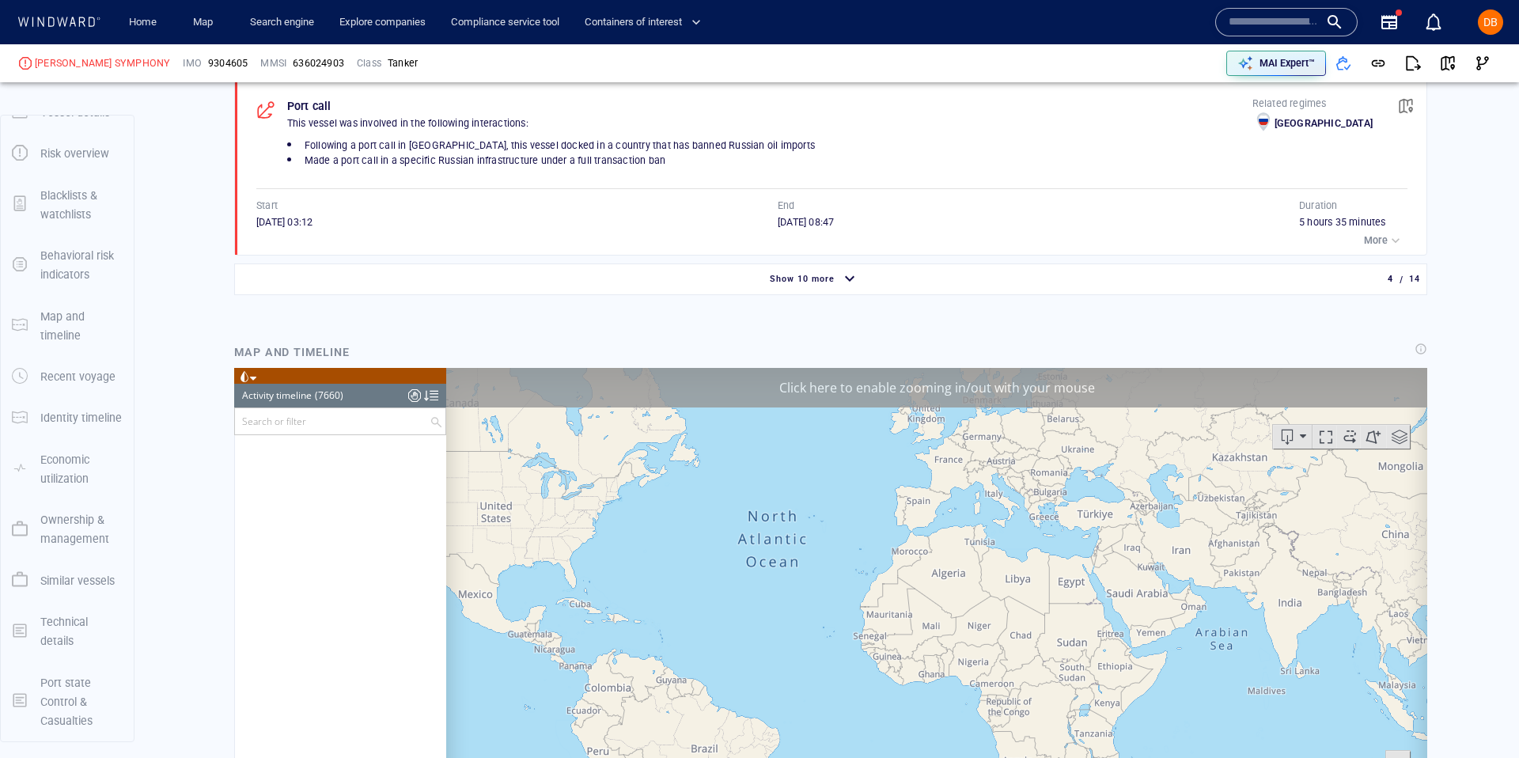
scroll to position [332938, 0]
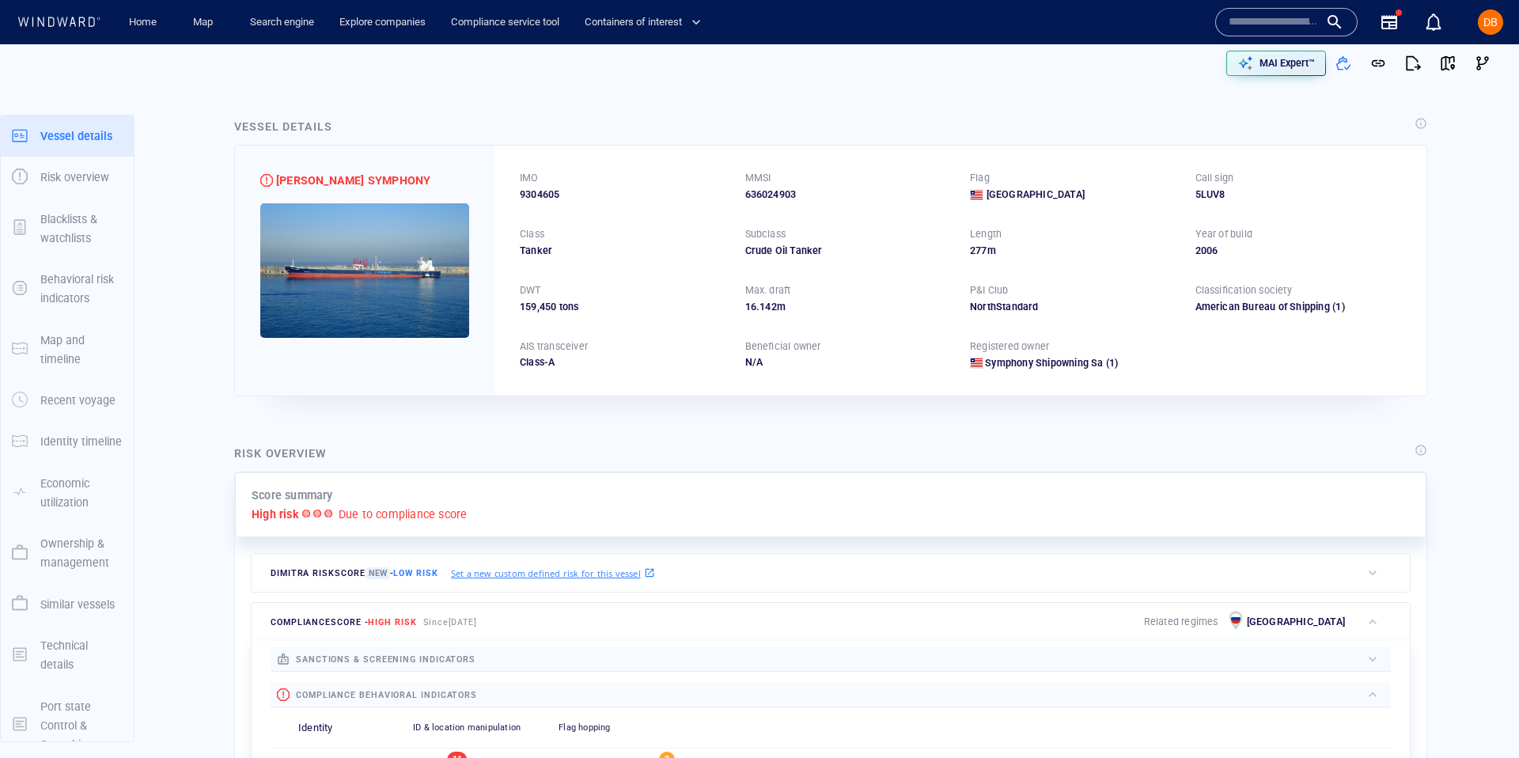
click at [1279, 19] on input "text" at bounding box center [1274, 22] width 90 height 24
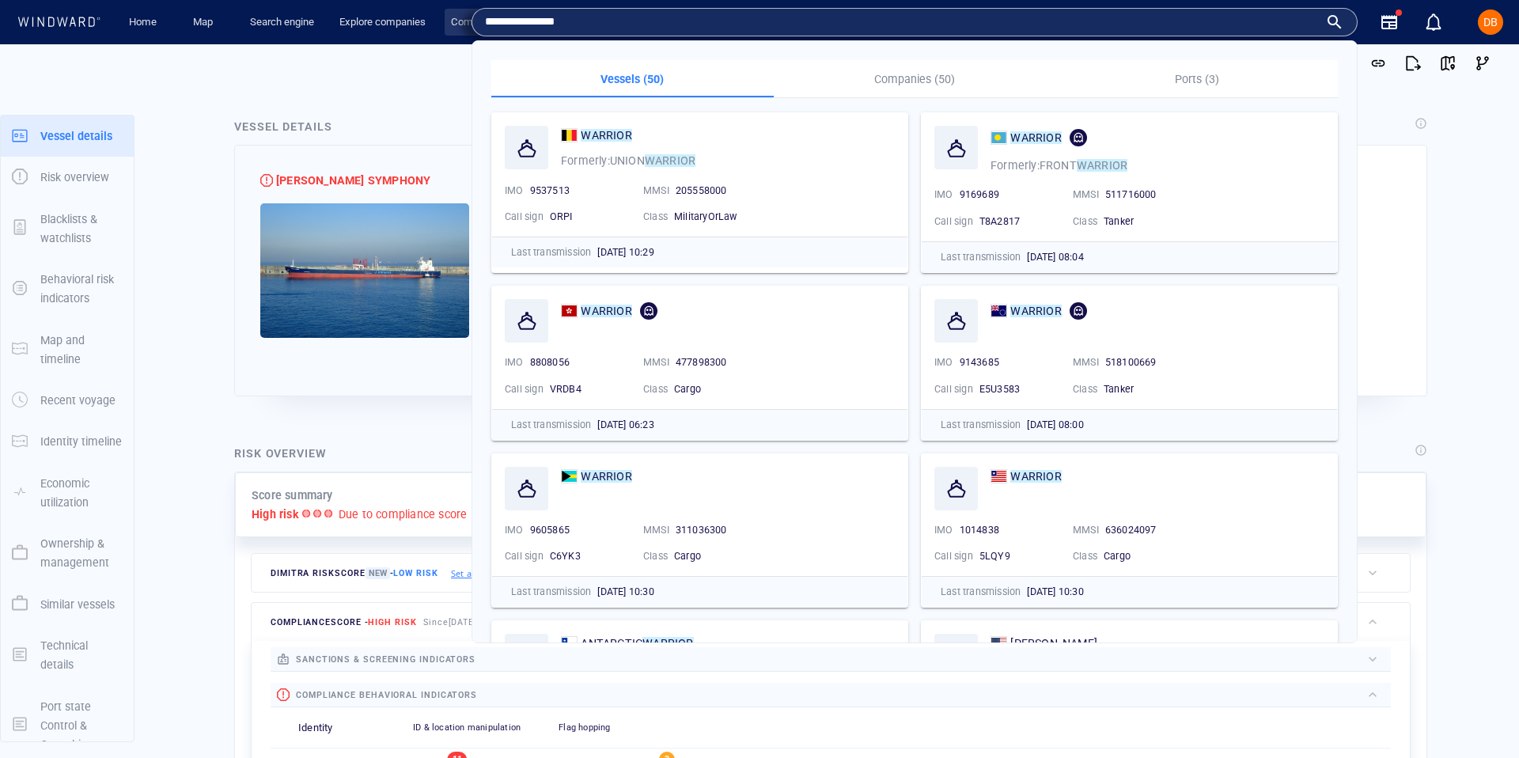
type input "**********"
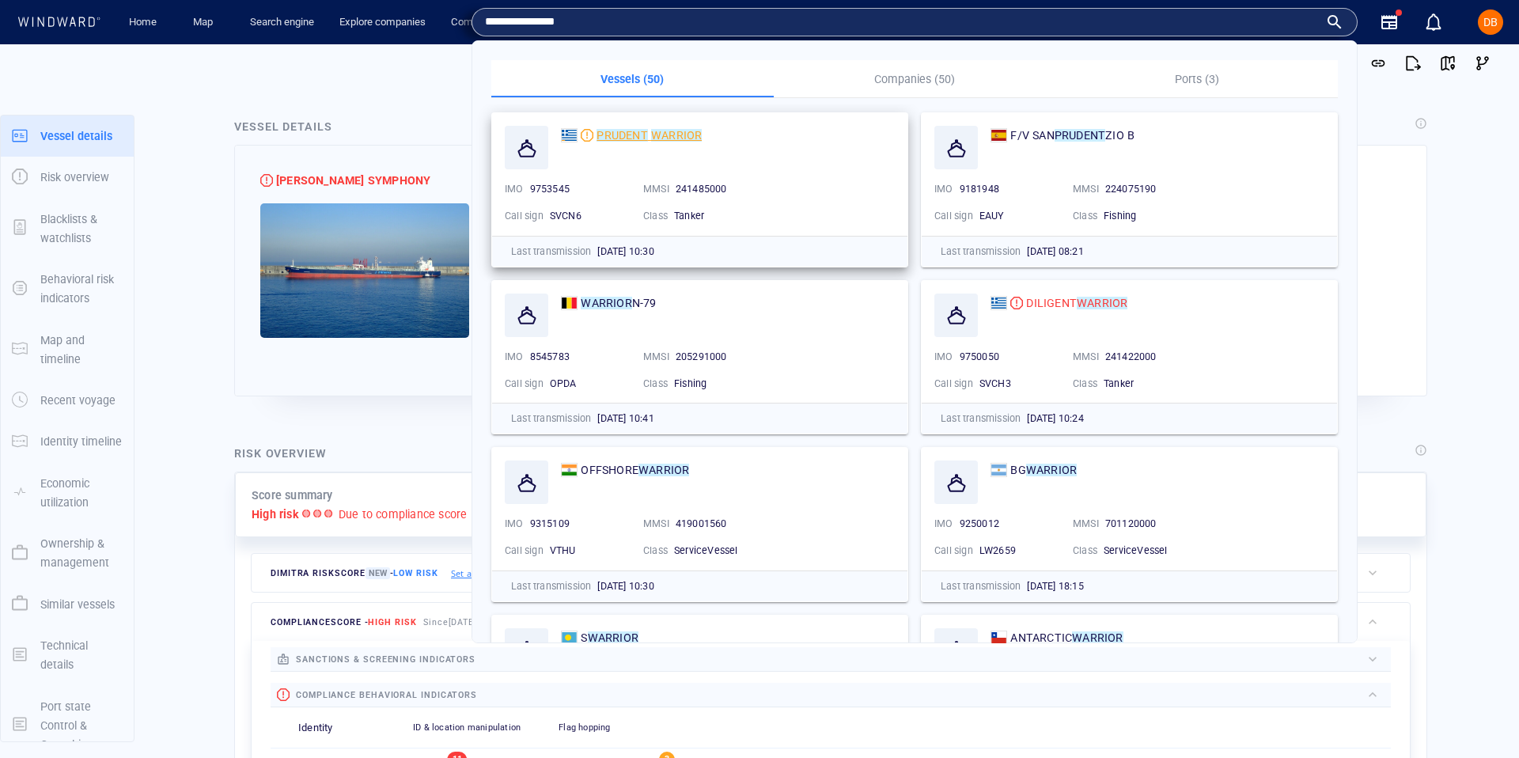
click at [662, 127] on div "PRUDENT WARRIOR" at bounding box center [649, 135] width 105 height 19
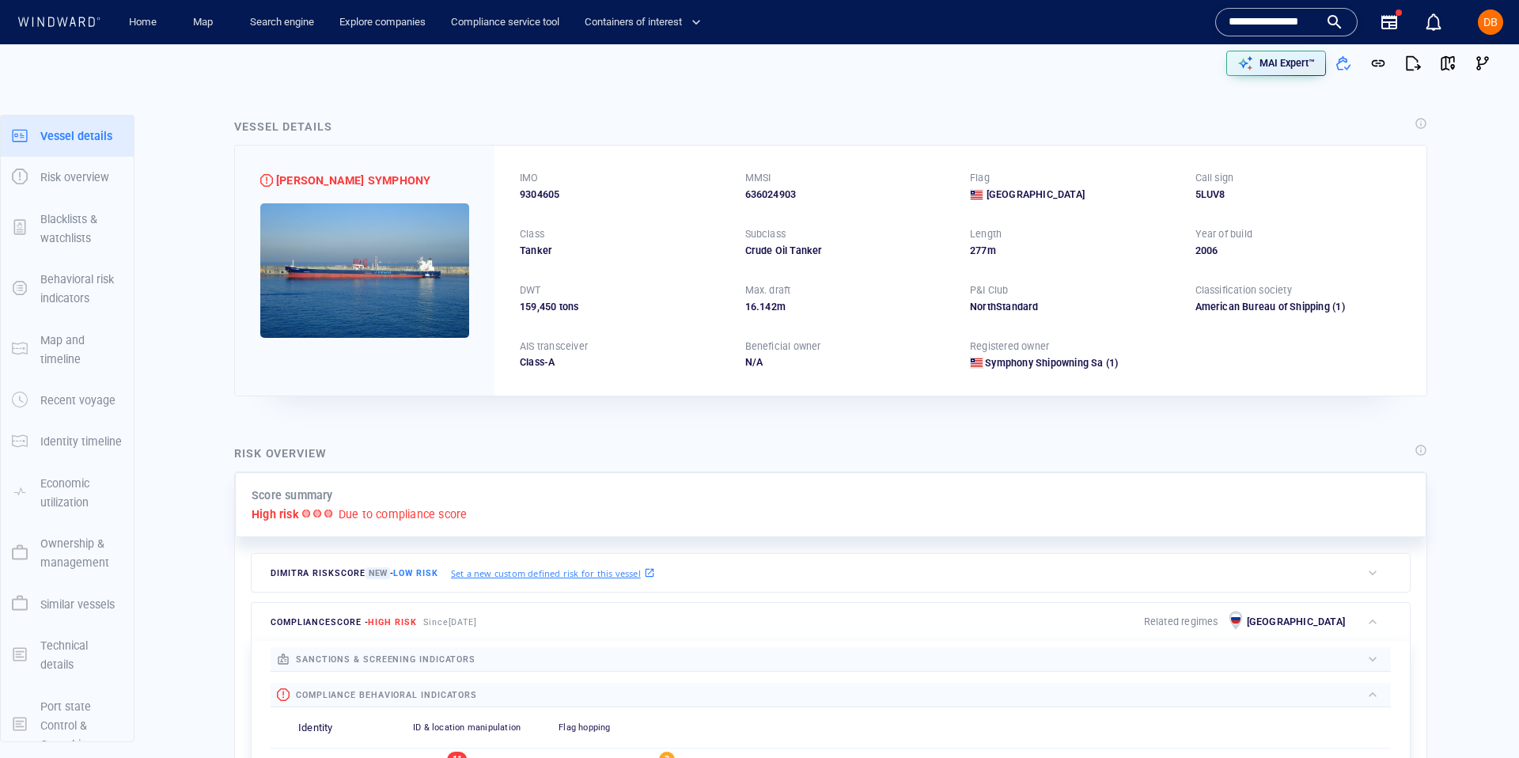
click at [1242, 20] on input "**********" at bounding box center [1274, 22] width 90 height 24
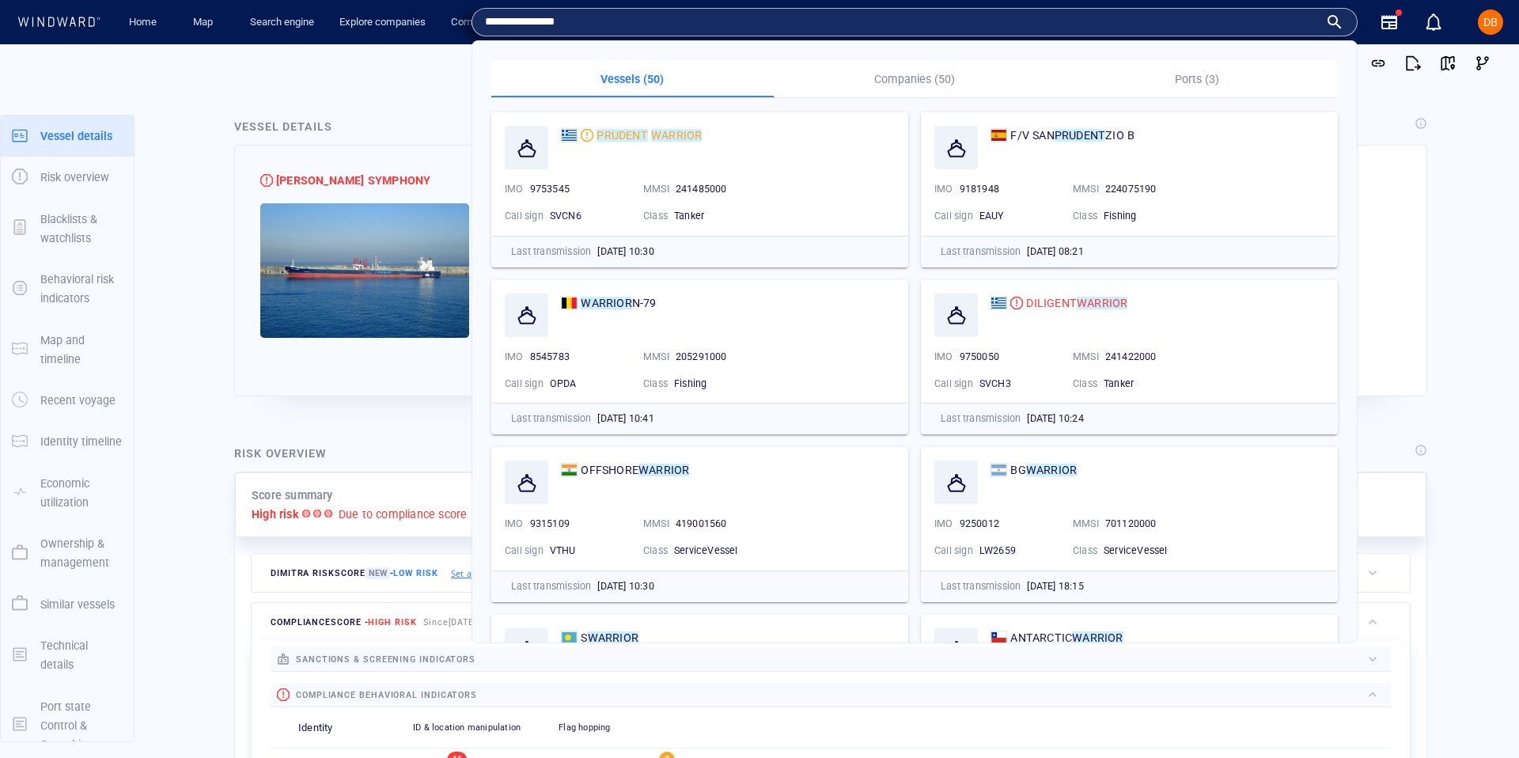
click at [495, 24] on input "**********" at bounding box center [902, 22] width 834 height 24
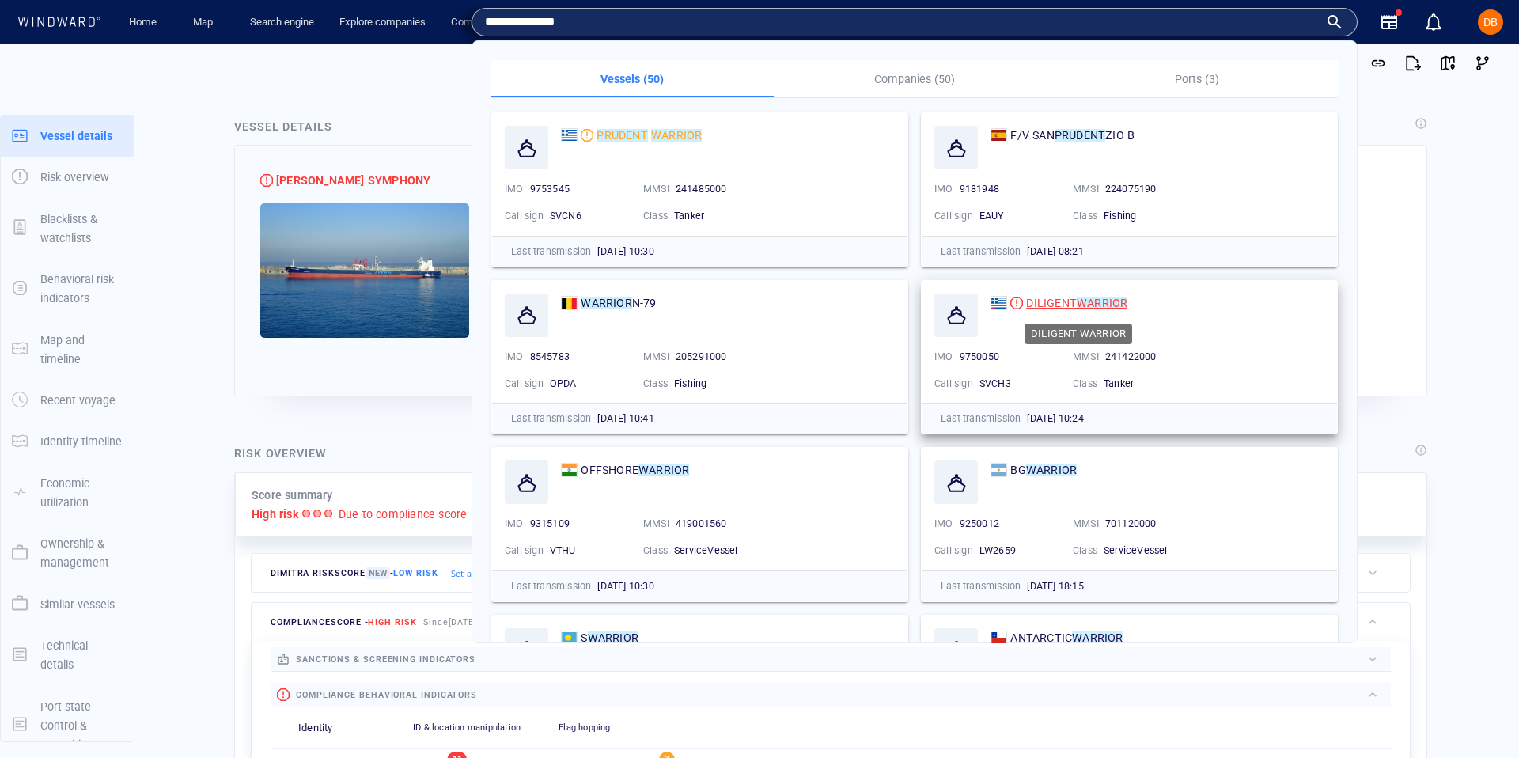
click at [1055, 299] on span "DILIGENT" at bounding box center [1051, 303] width 51 height 13
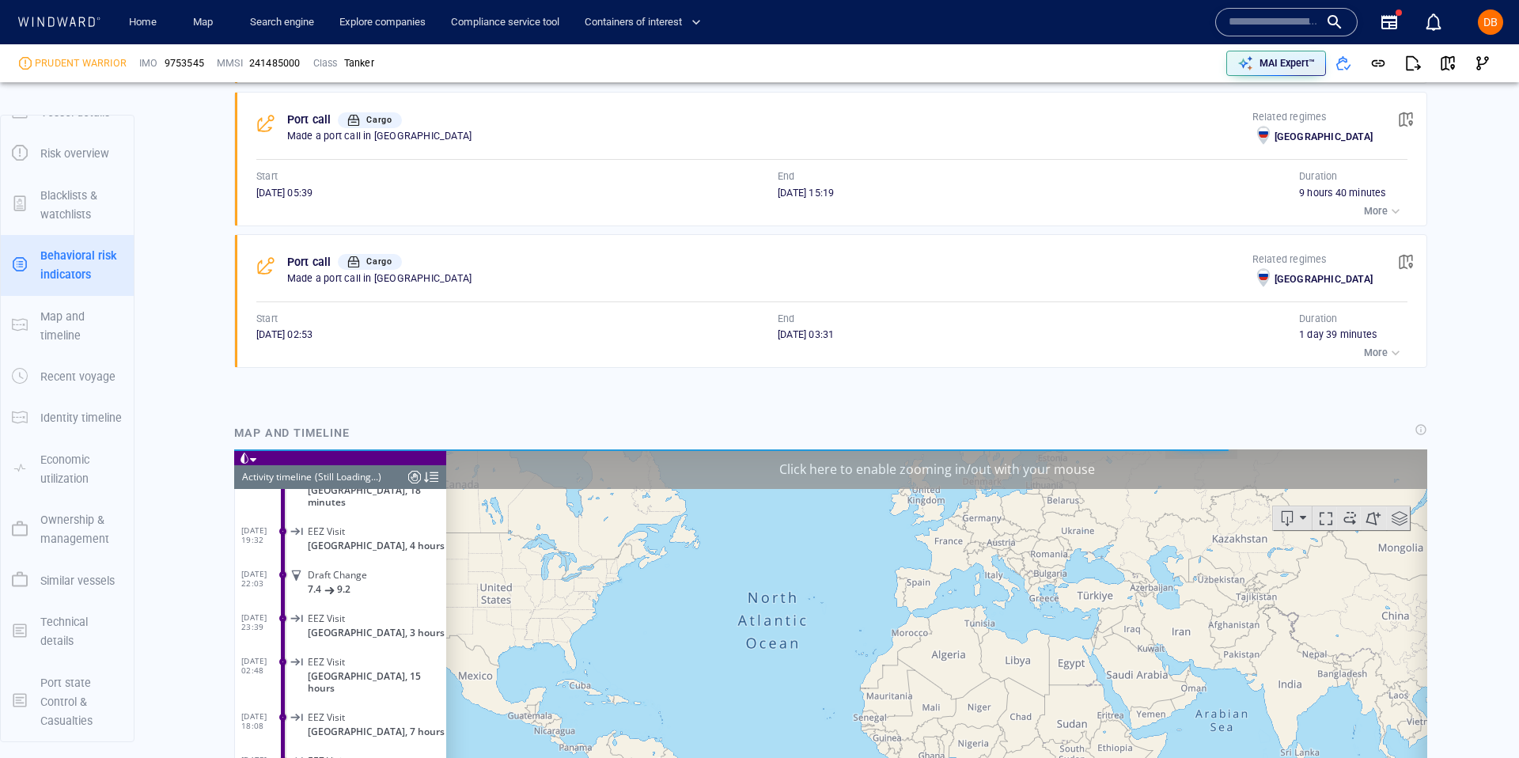
scroll to position [1269, 0]
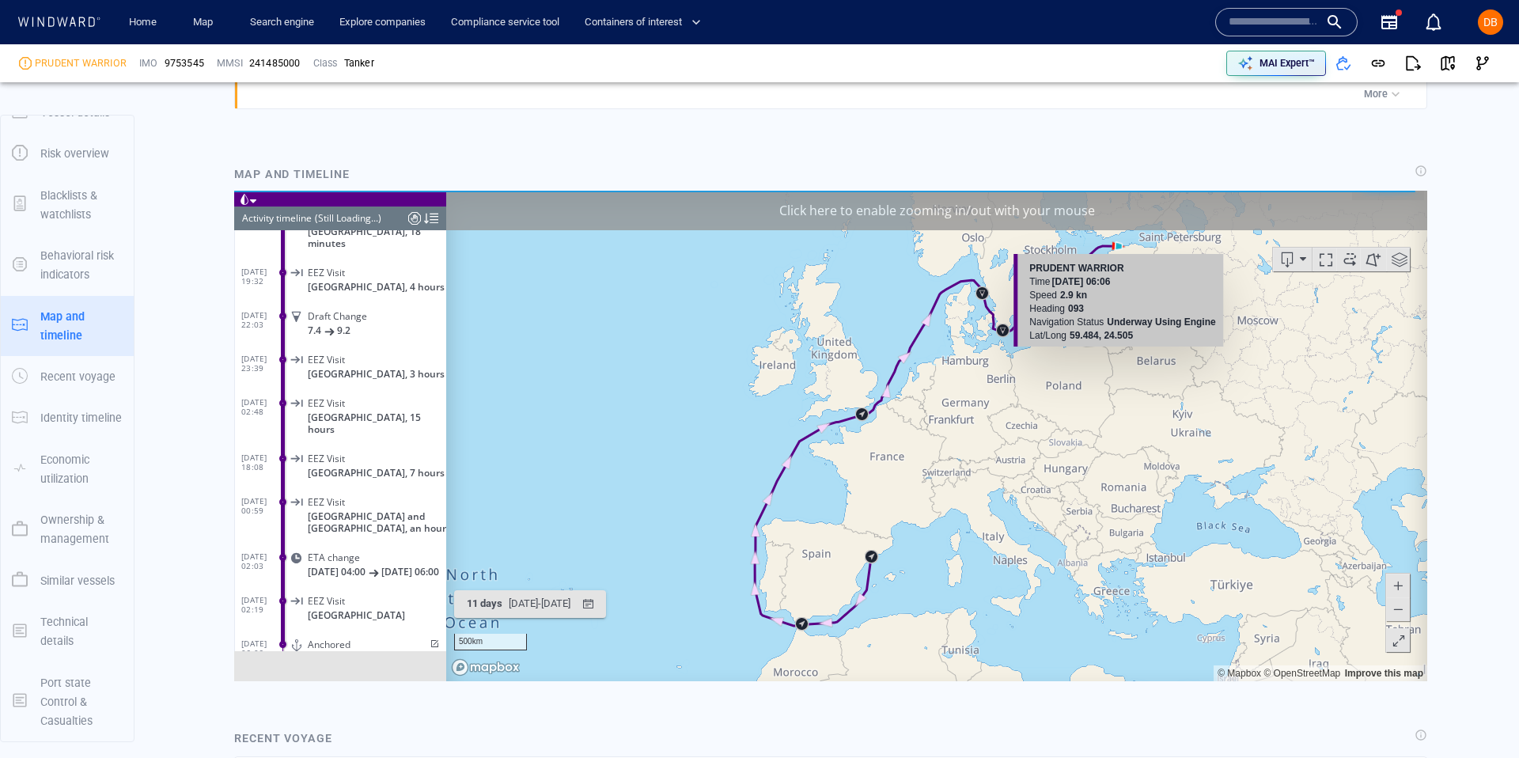
scroll to position [1527, 0]
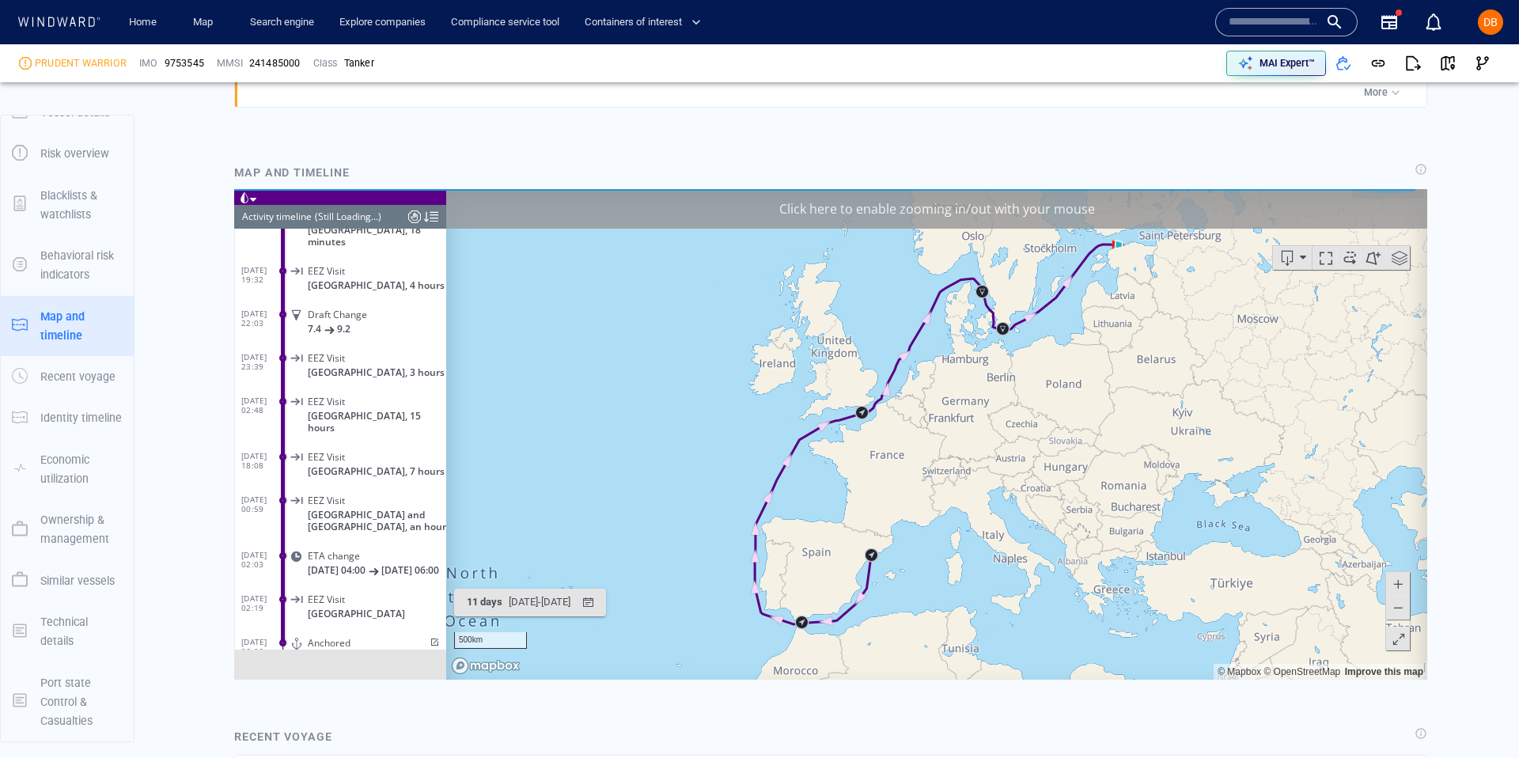
click at [1132, 267] on canvas "Map" at bounding box center [936, 433] width 981 height 491
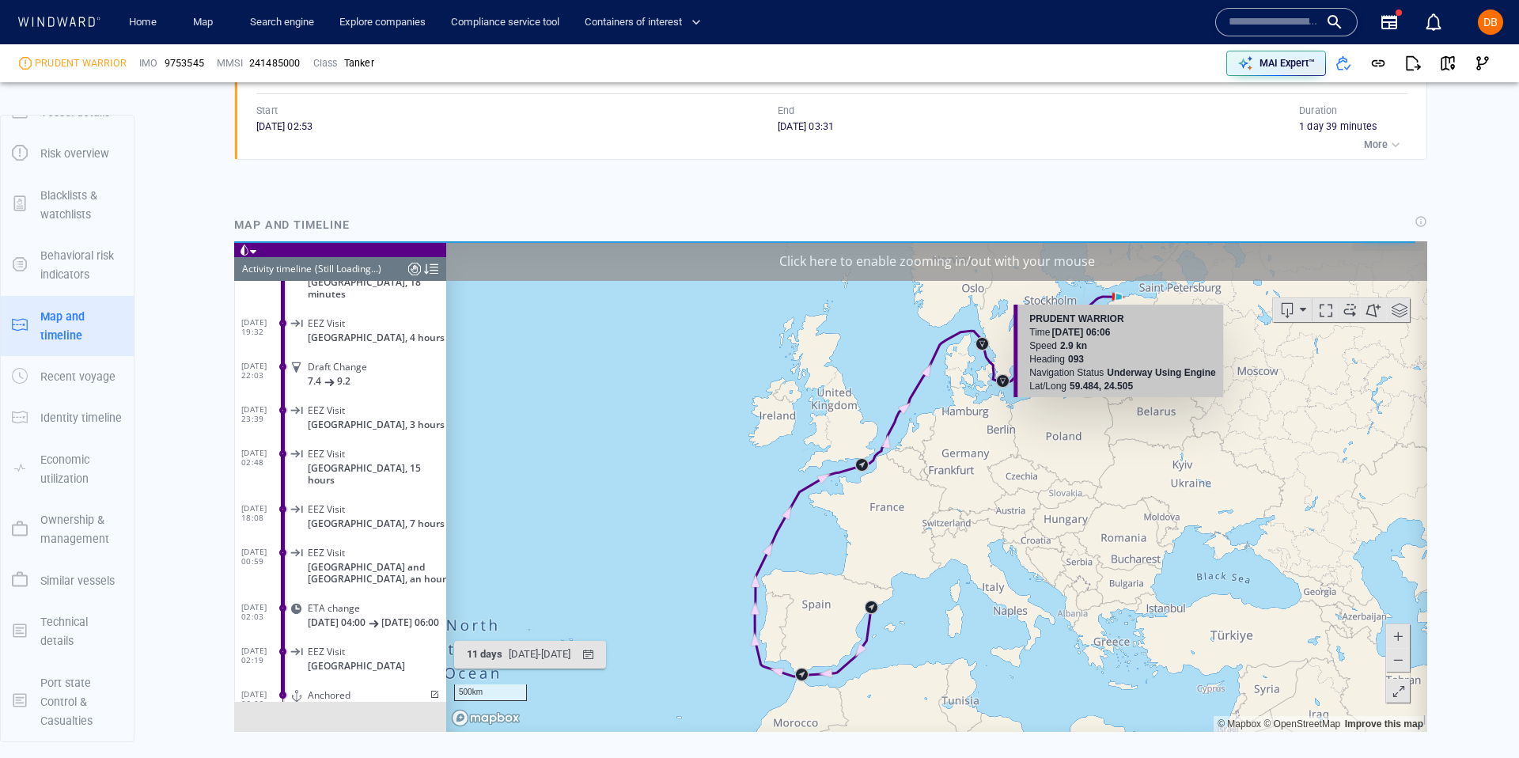
scroll to position [239328, 0]
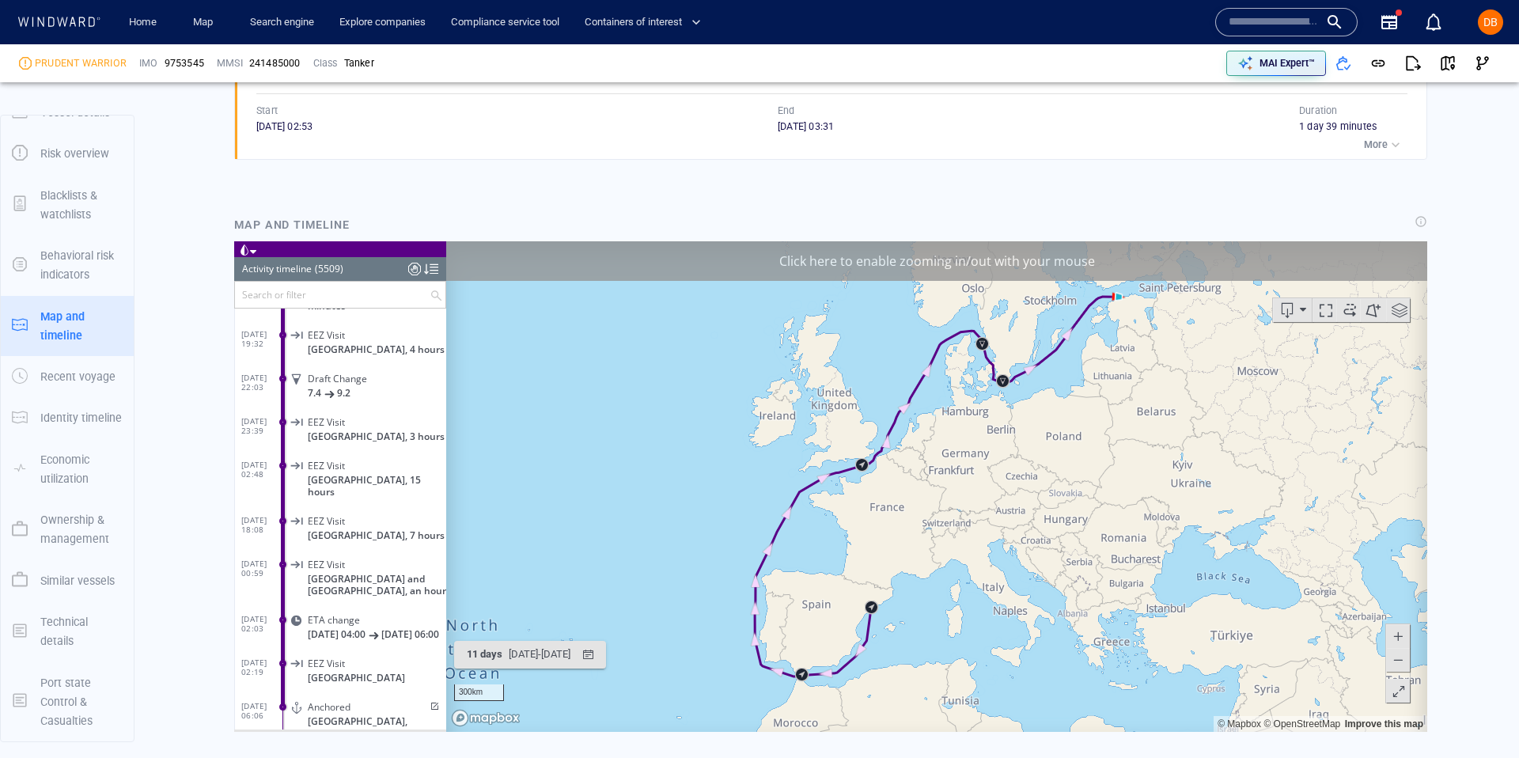
drag, startPoint x: 1097, startPoint y: 328, endPoint x: 1097, endPoint y: 439, distance: 111.6
click at [1097, 441] on canvas "Map" at bounding box center [936, 486] width 981 height 491
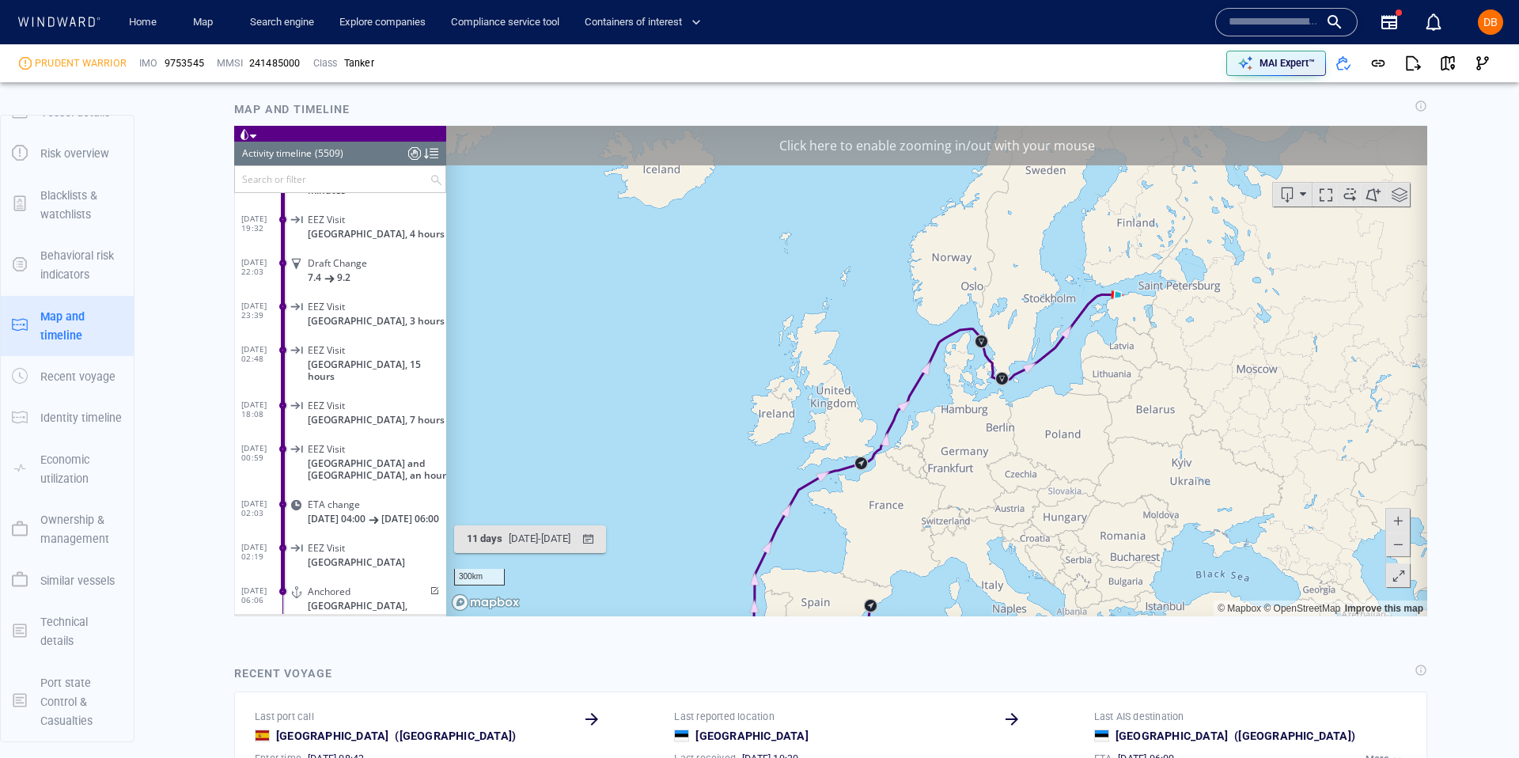
scroll to position [1586, 0]
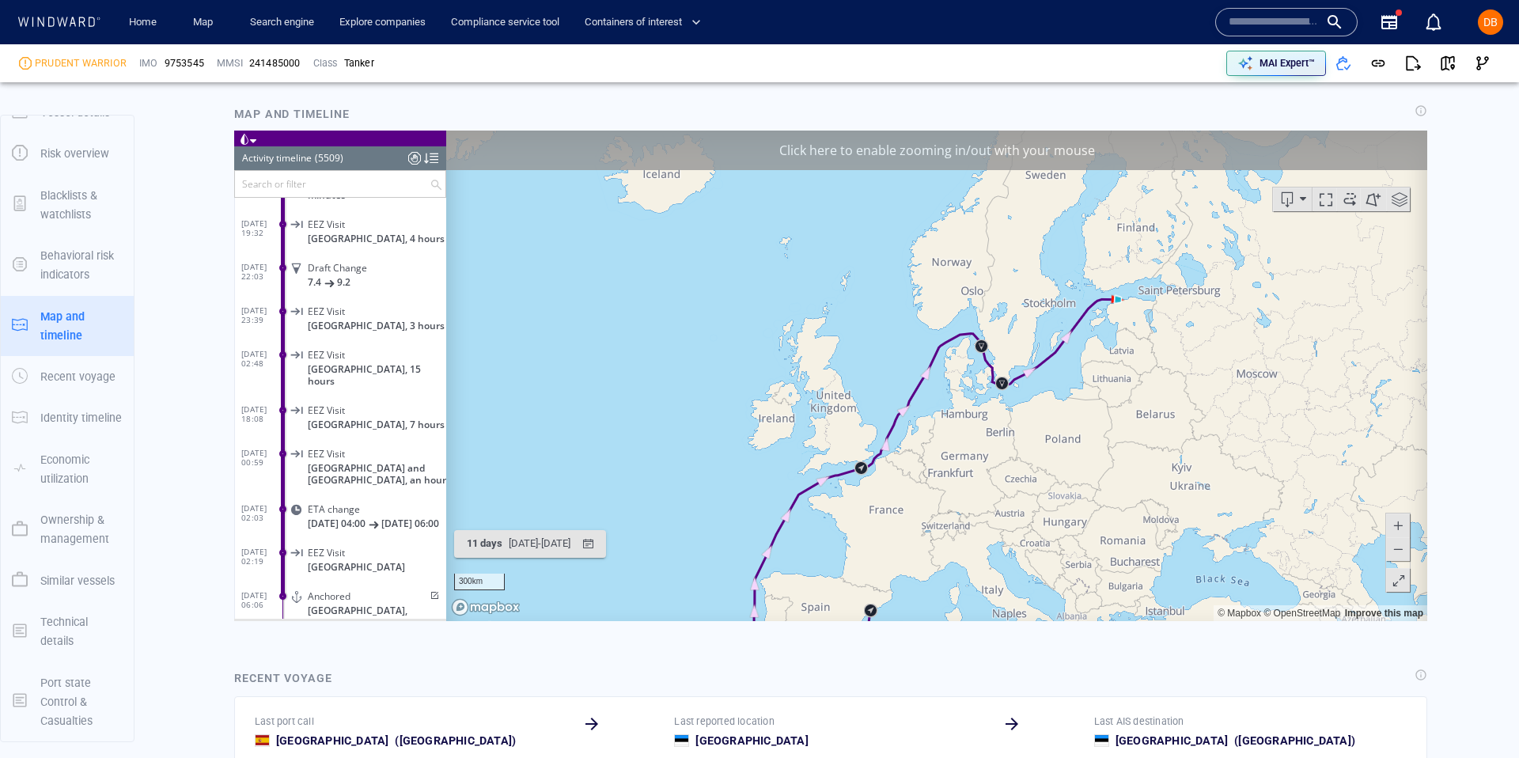
click at [1401, 521] on span at bounding box center [1398, 525] width 16 height 24
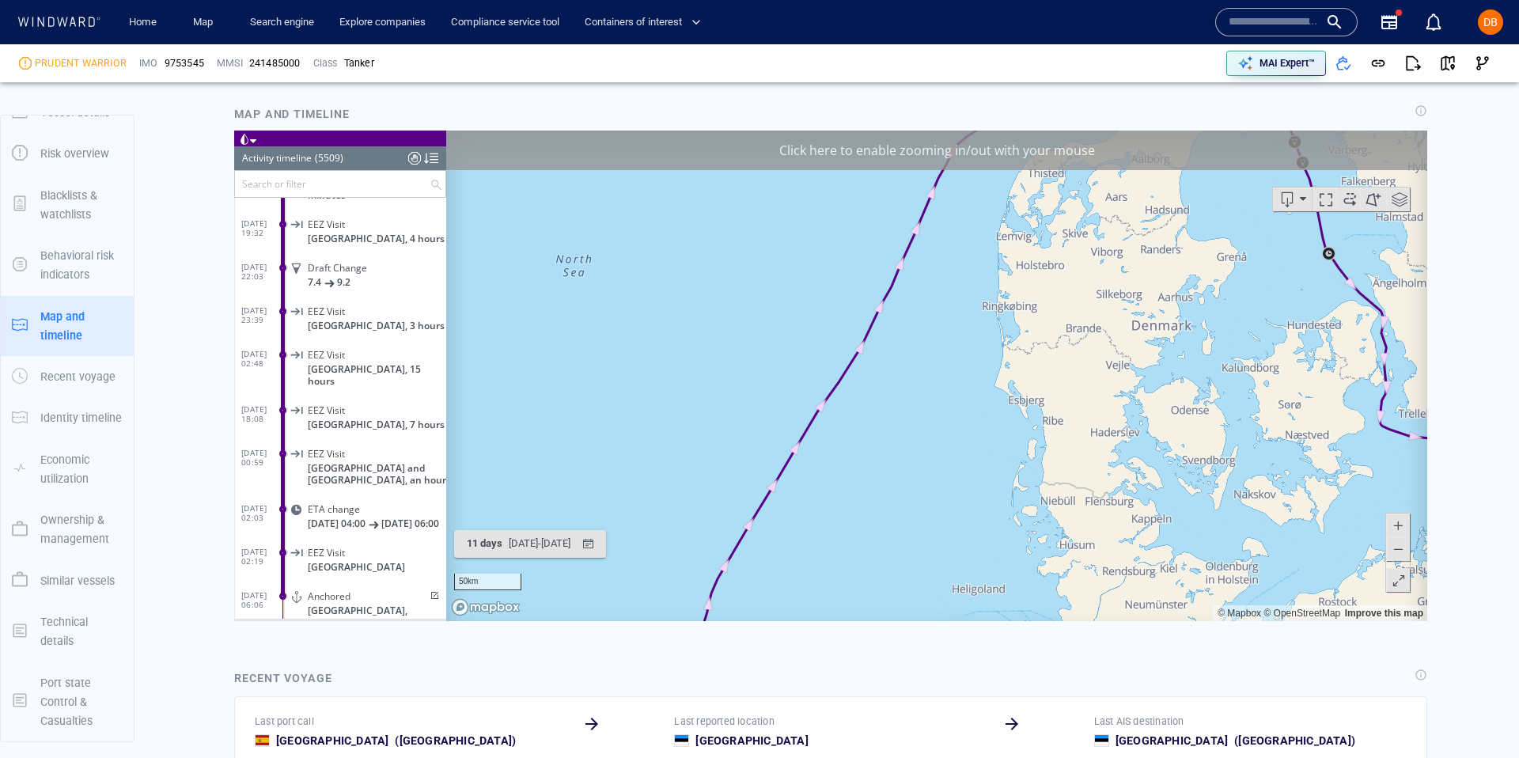
drag, startPoint x: 1196, startPoint y: 502, endPoint x: 953, endPoint y: 523, distance: 243.9
click at [954, 523] on canvas "Map" at bounding box center [936, 375] width 981 height 491
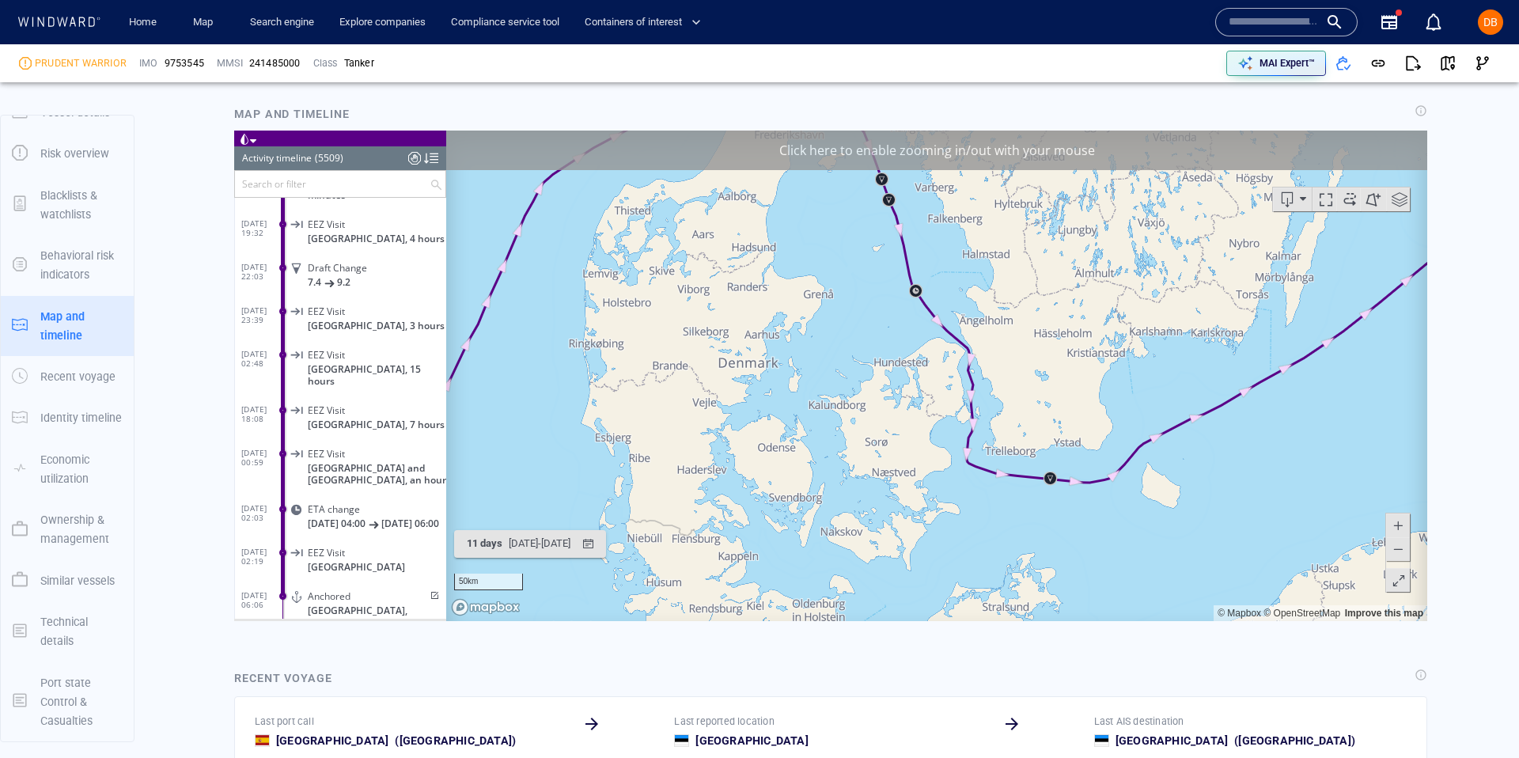
drag, startPoint x: 1251, startPoint y: 426, endPoint x: 777, endPoint y: 609, distance: 508.0
click at [777, 604] on canvas "Map" at bounding box center [936, 375] width 981 height 491
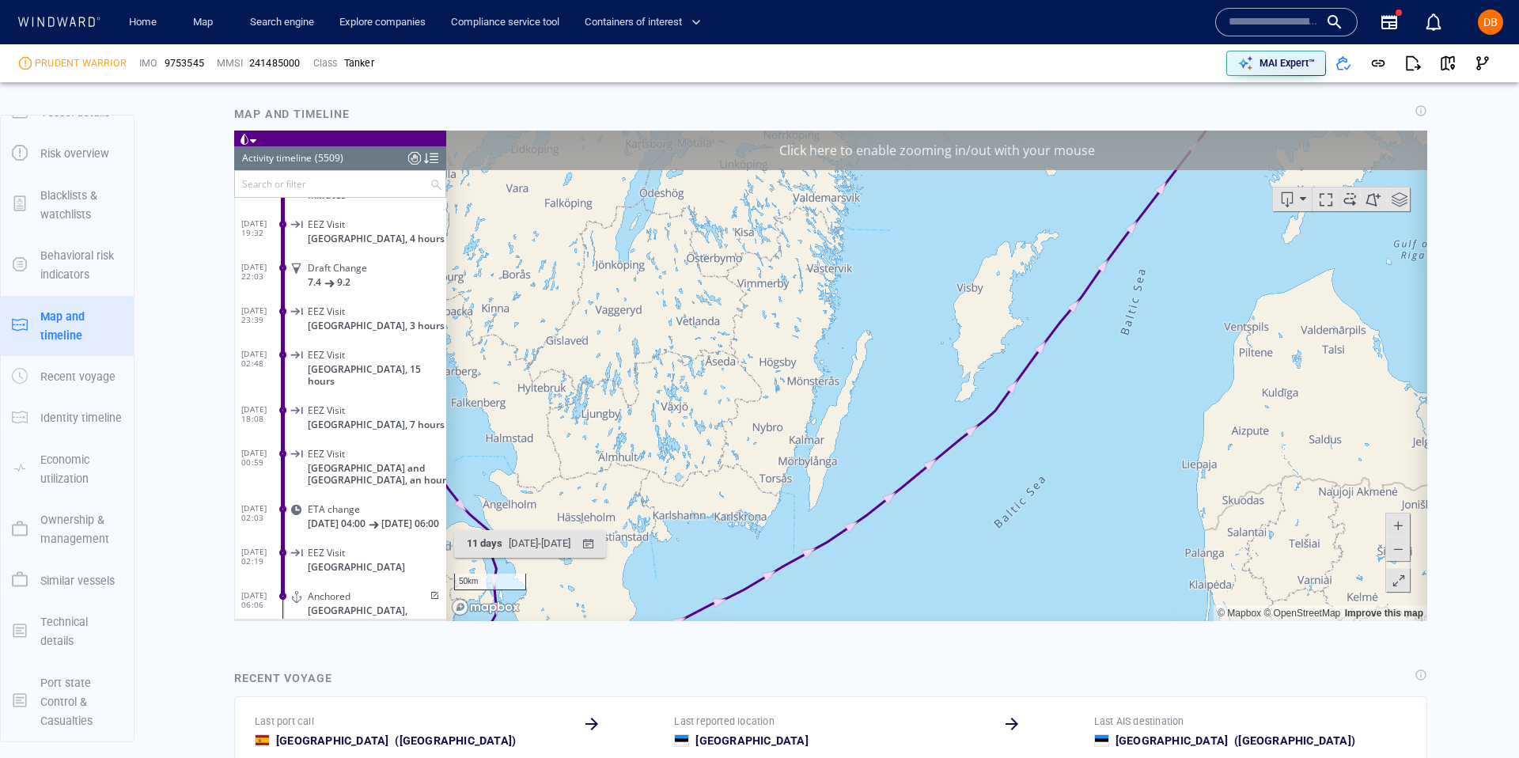
drag, startPoint x: 1163, startPoint y: 443, endPoint x: 773, endPoint y: 694, distance: 463.8
click at [773, 620] on html "Loading vessel activities... Activity timeline (5509) (Still Loading...) Search…" at bounding box center [830, 375] width 1193 height 491
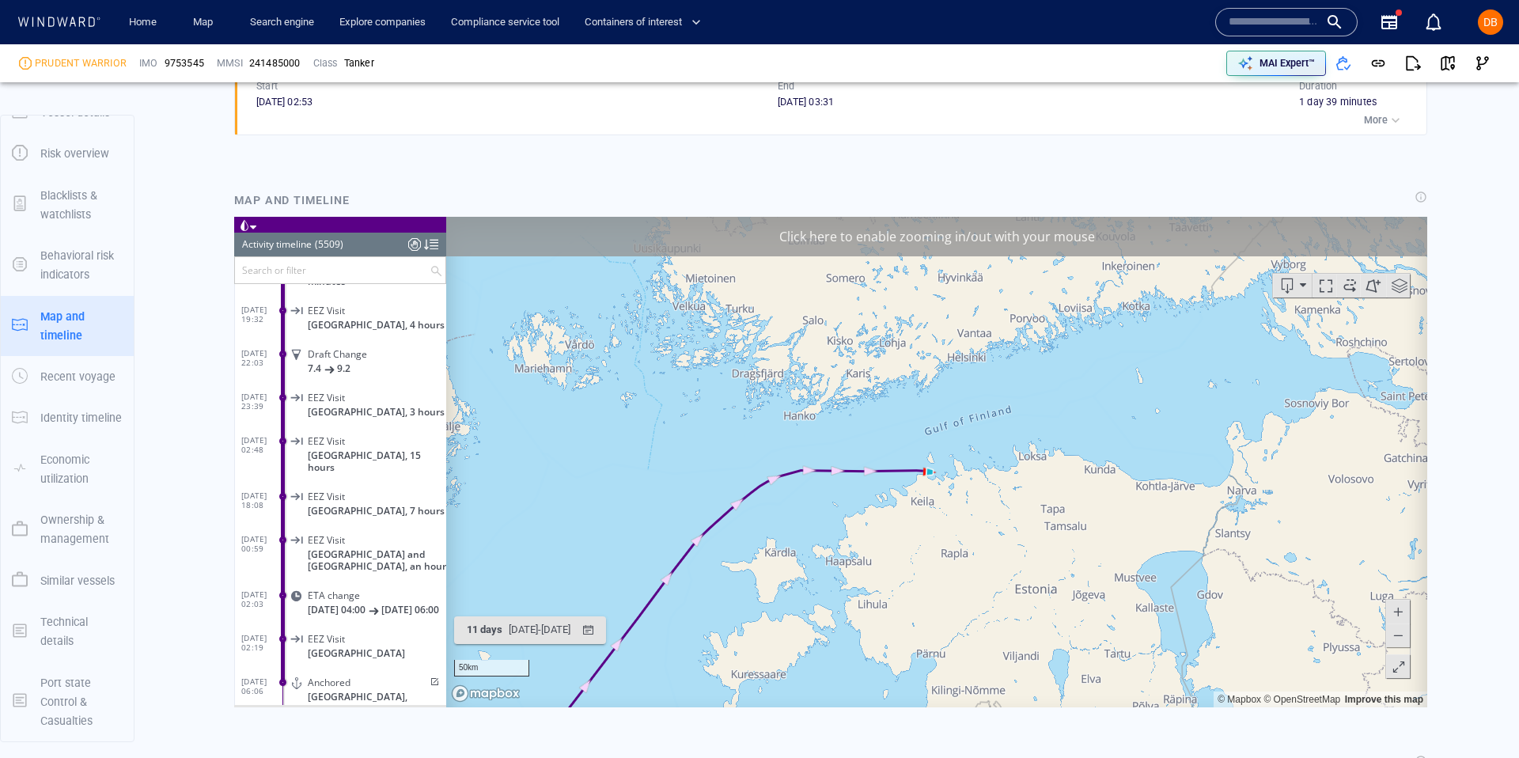
scroll to position [1496, 0]
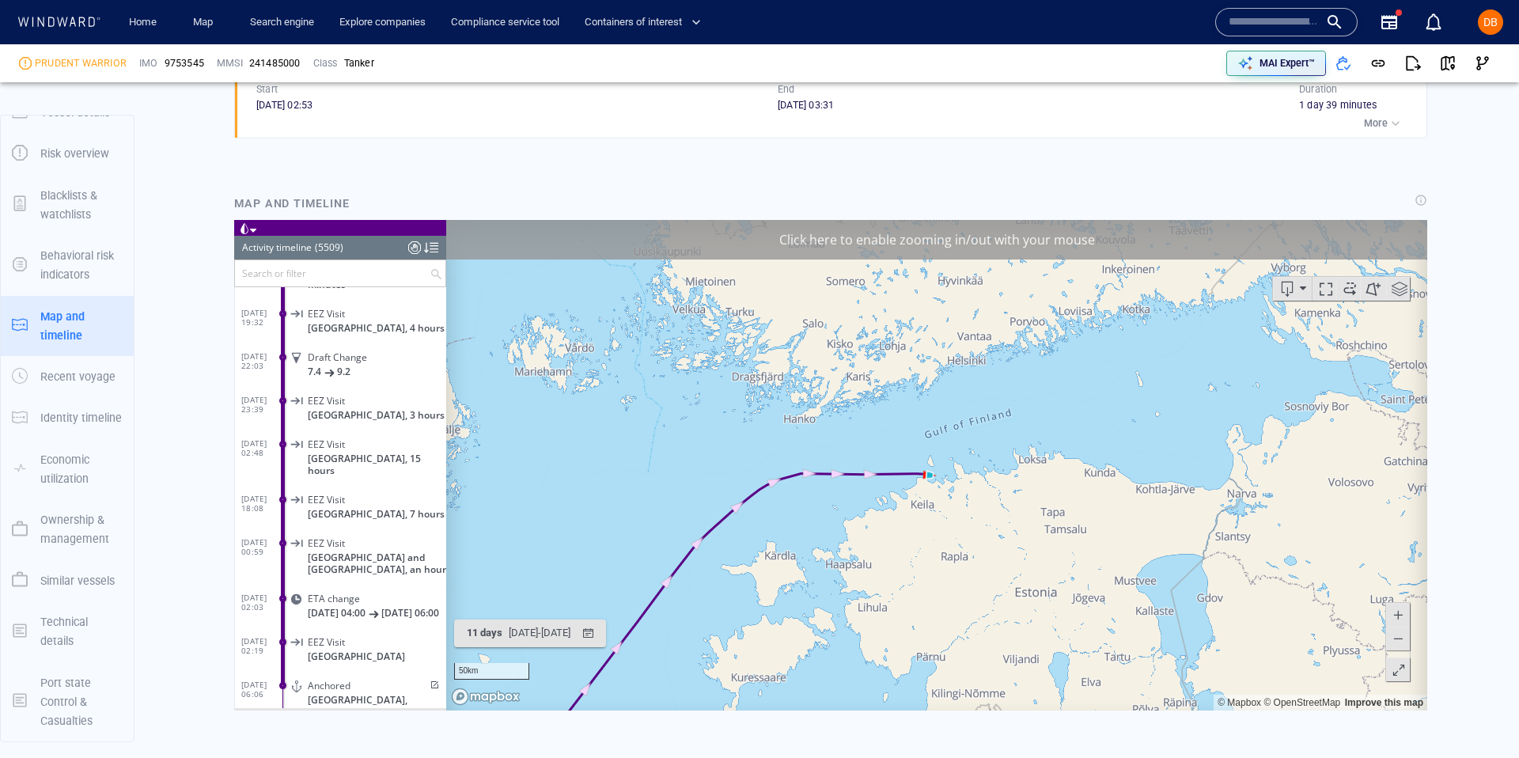
click at [951, 405] on canvas "Map" at bounding box center [936, 464] width 981 height 491
click at [1401, 647] on span at bounding box center [1398, 638] width 16 height 24
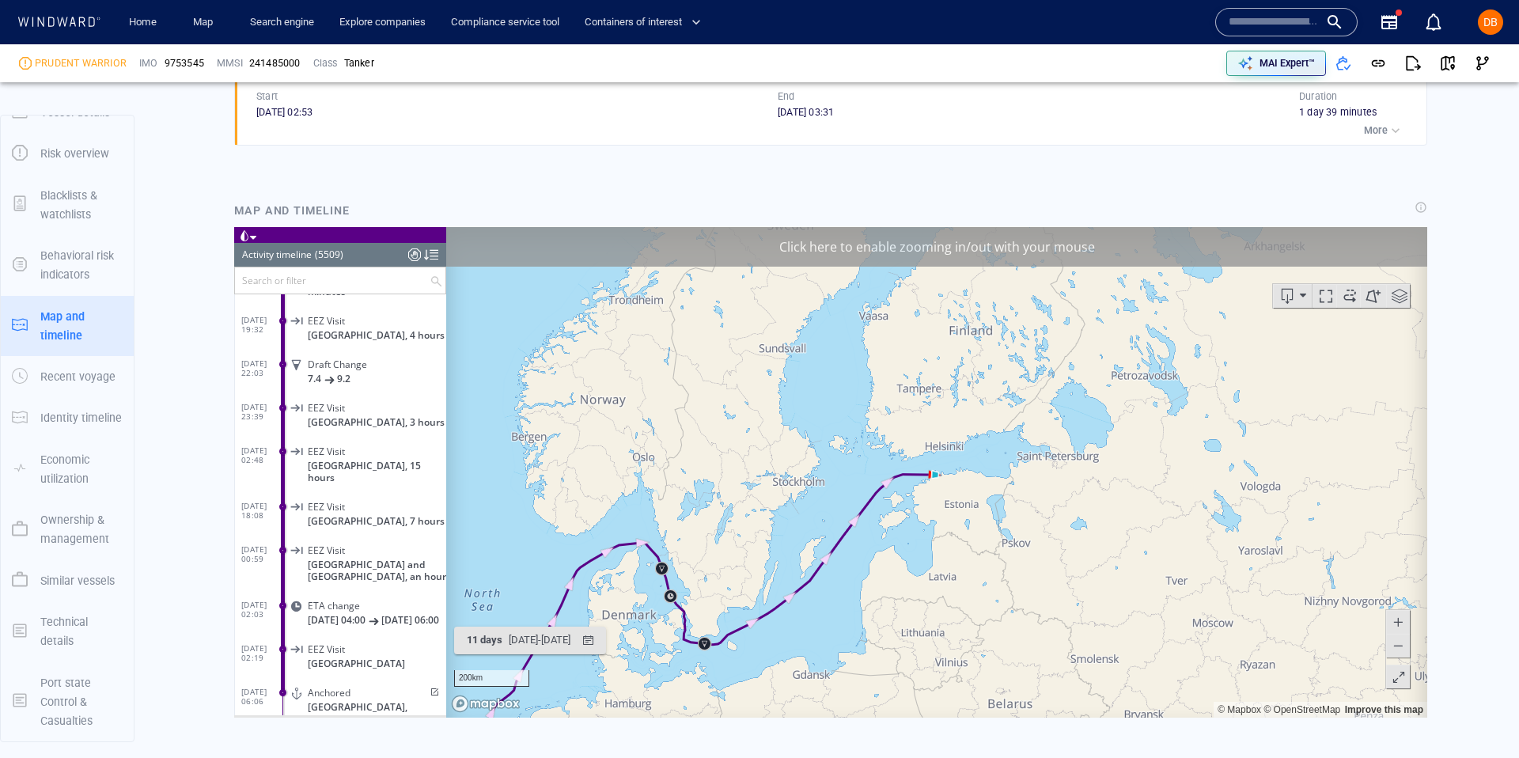
scroll to position [1492, 0]
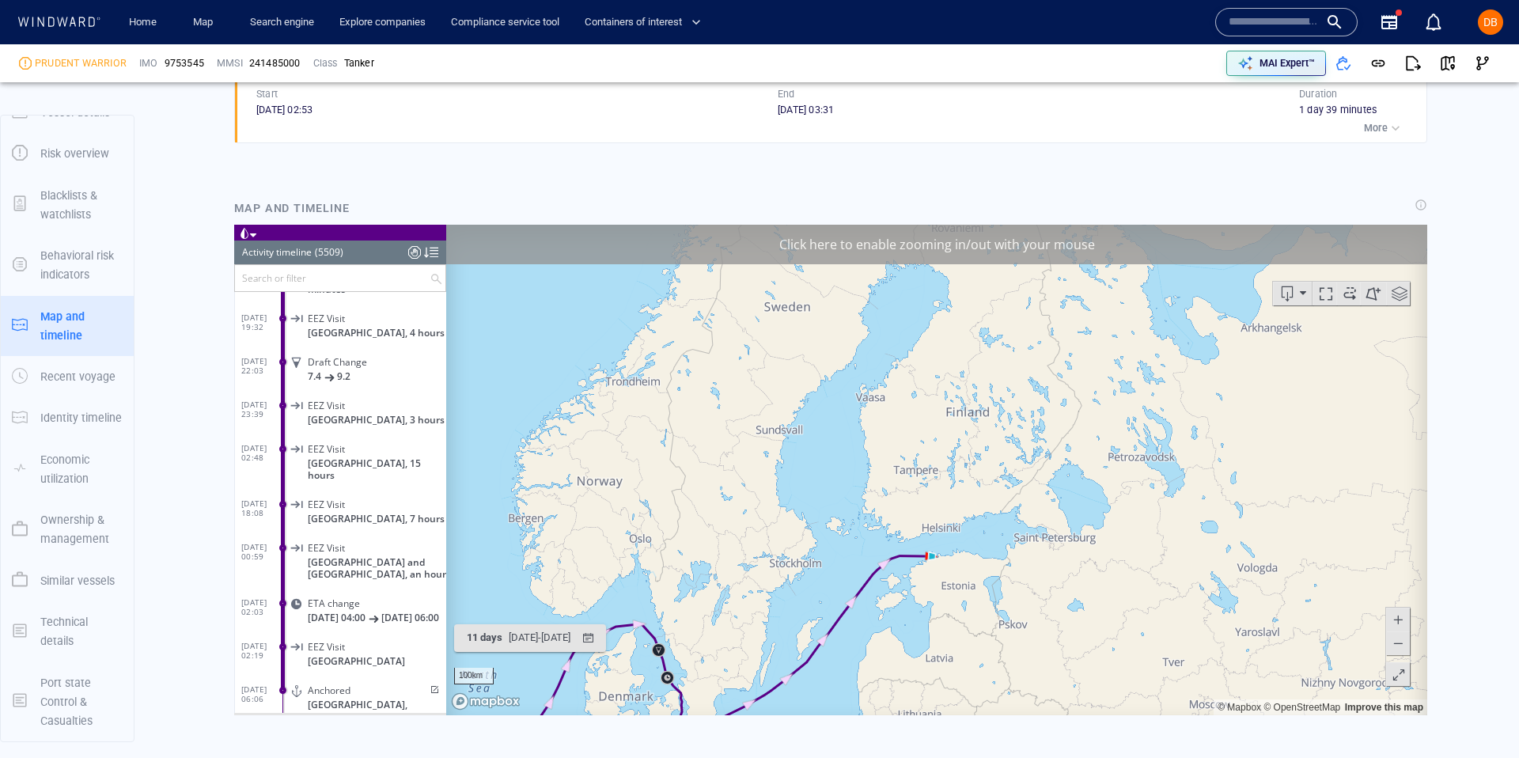
drag, startPoint x: 1048, startPoint y: 473, endPoint x: 1040, endPoint y: 556, distance: 83.5
click at [1041, 556] on canvas "Map" at bounding box center [936, 469] width 981 height 491
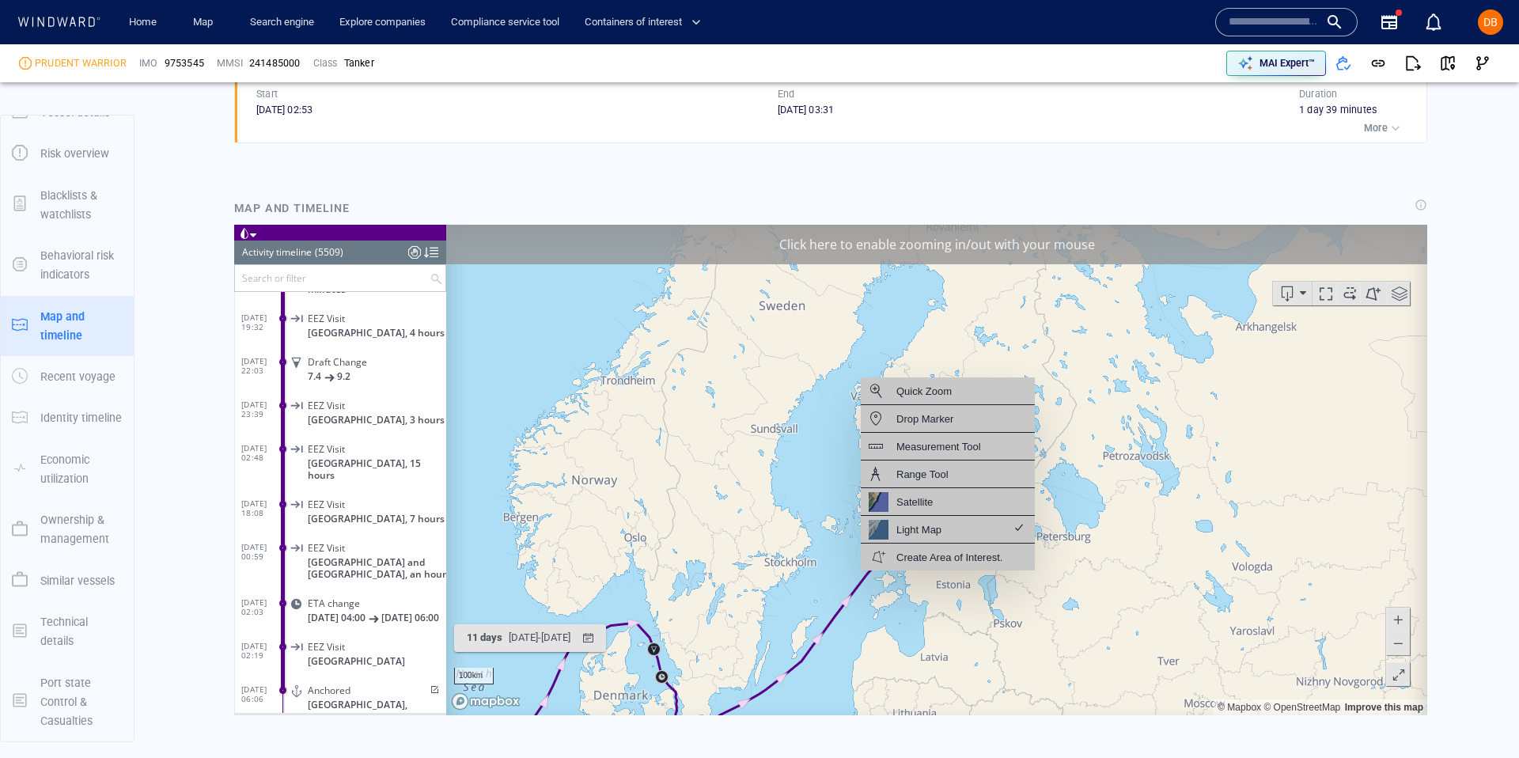
click at [952, 608] on canvas "Map" at bounding box center [936, 469] width 981 height 491
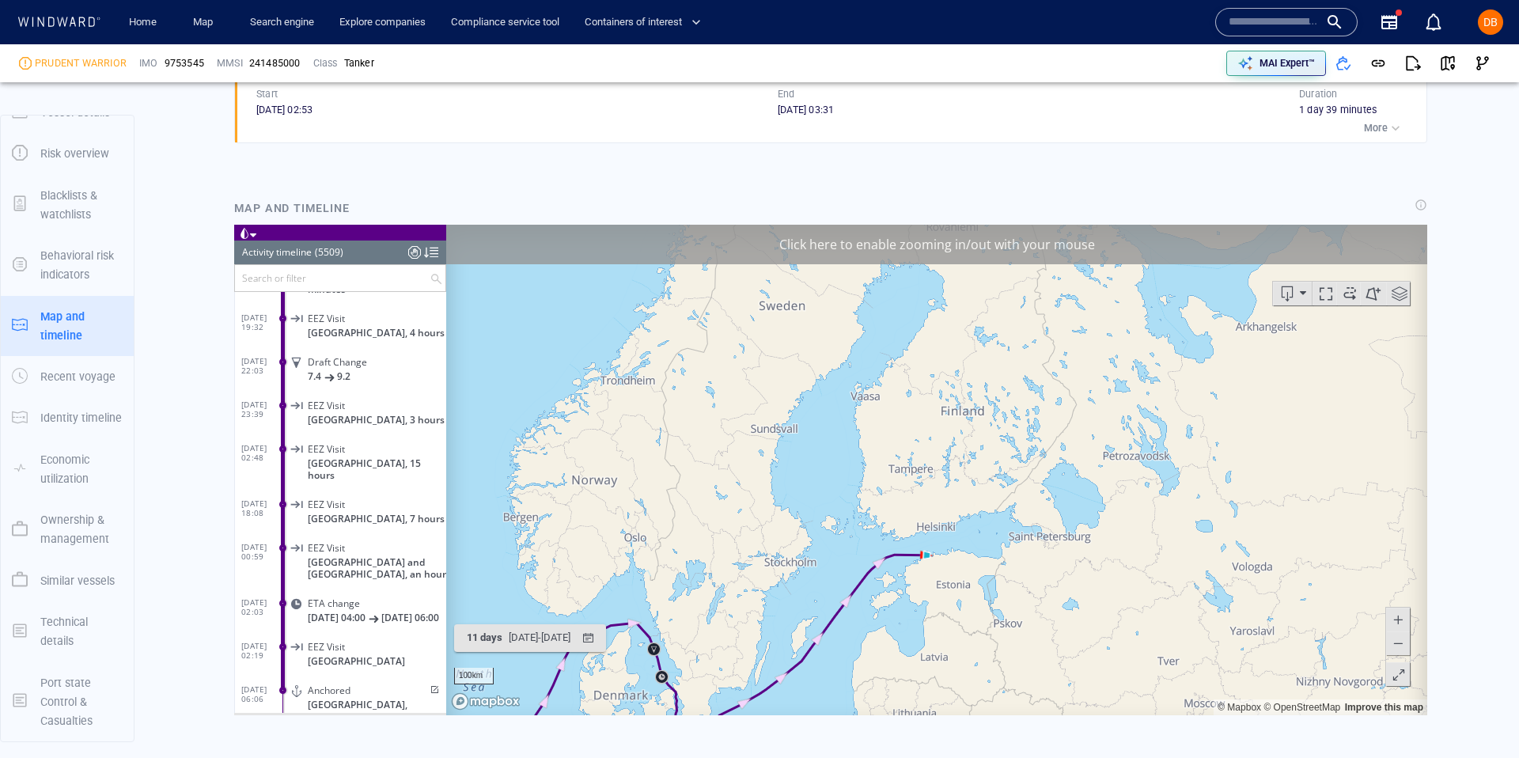
click at [952, 601] on canvas "Map" at bounding box center [936, 469] width 981 height 491
click at [952, 598] on canvas "Map" at bounding box center [936, 469] width 981 height 491
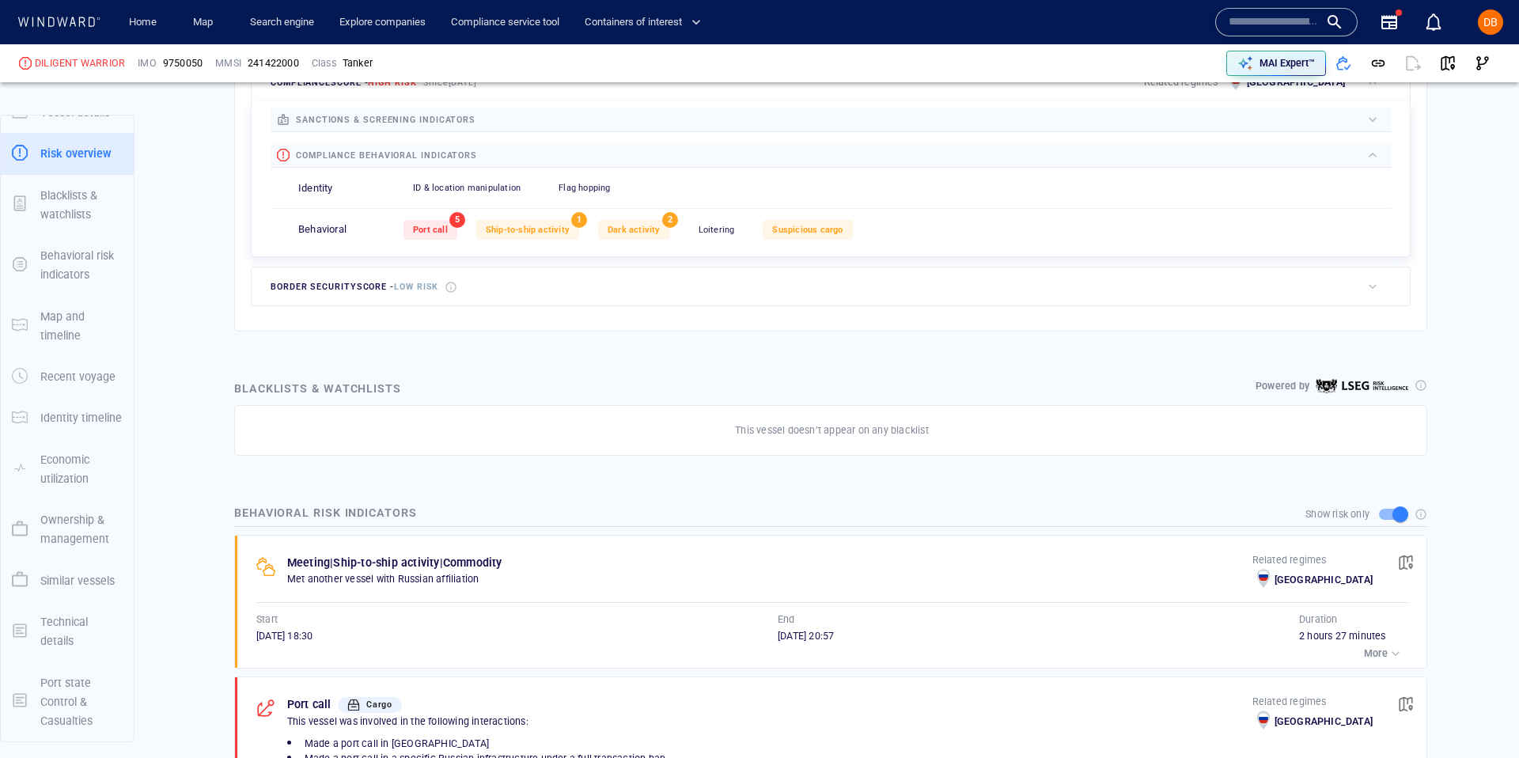
scroll to position [572, 0]
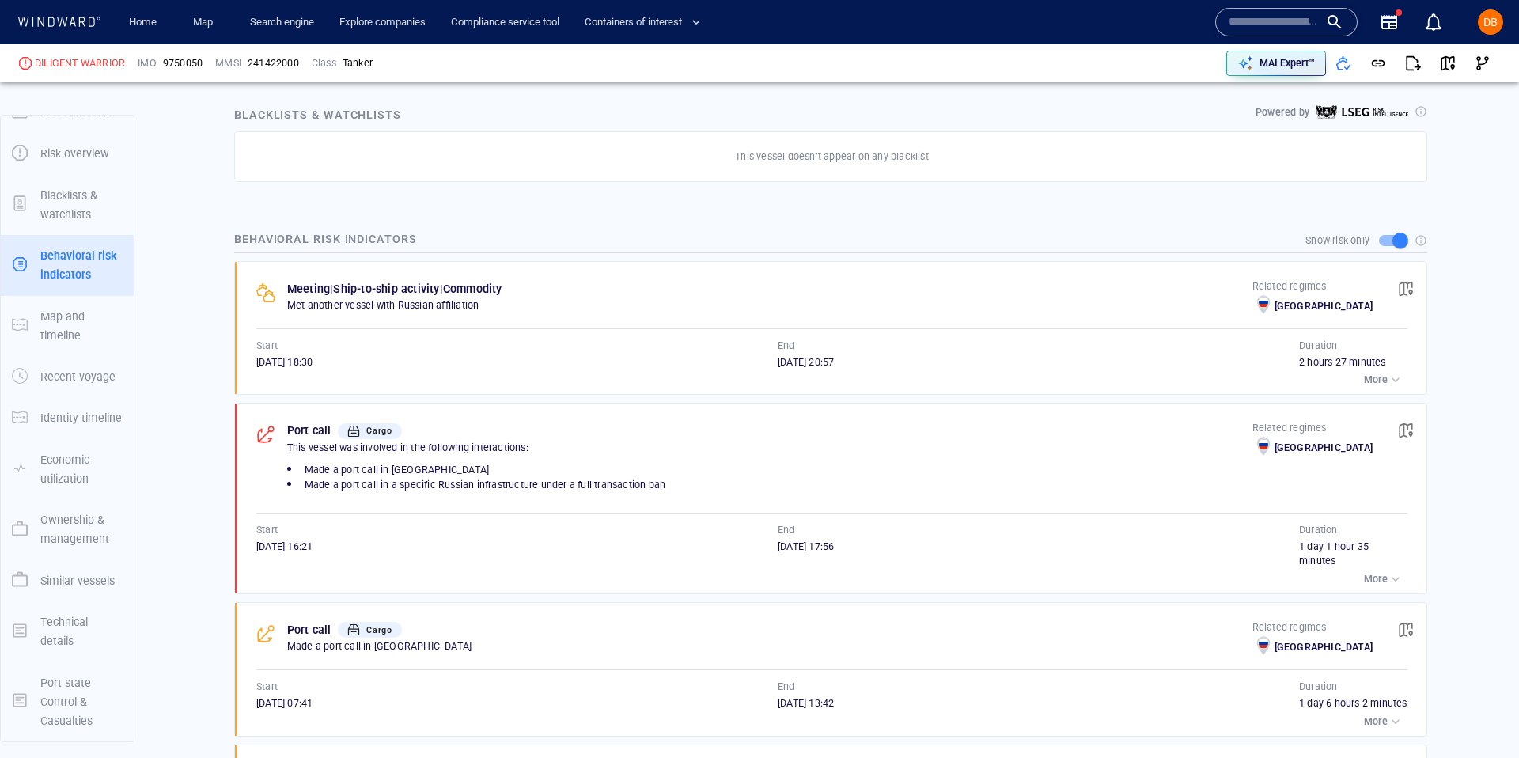
scroll to position [832, 0]
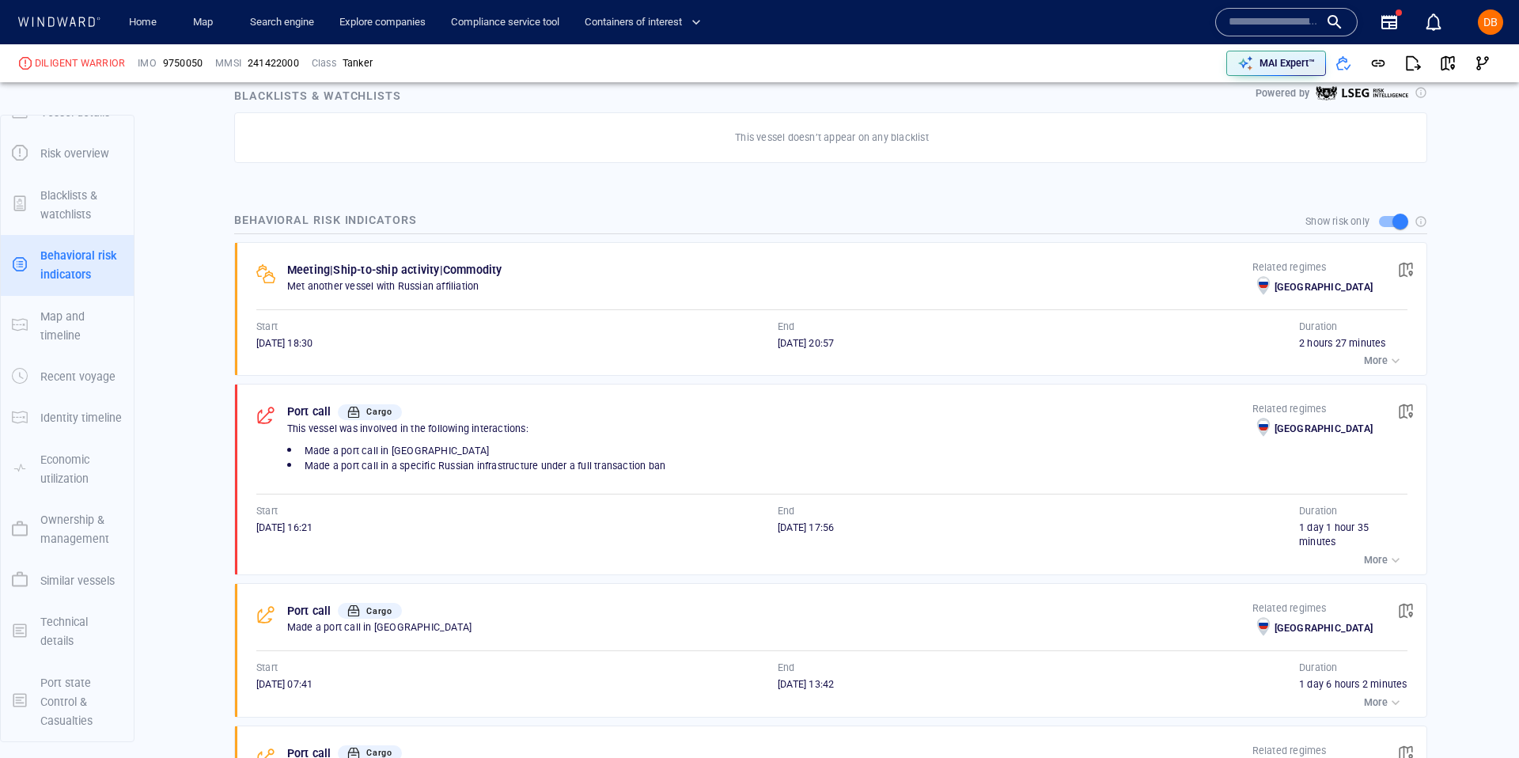
drag, startPoint x: 357, startPoint y: 294, endPoint x: 451, endPoint y: 295, distance: 94.2
click at [451, 295] on div "Meeting | Ship-to-ship activity | Commodity Met another vessel with Russian aff…" at bounding box center [769, 280] width 965 height 40
drag, startPoint x: 525, startPoint y: 282, endPoint x: 354, endPoint y: 273, distance: 171.1
click at [354, 273] on div "Meeting | Ship-to-ship activity | Commodity Met another vessel with Russian aff…" at bounding box center [769, 280] width 965 height 40
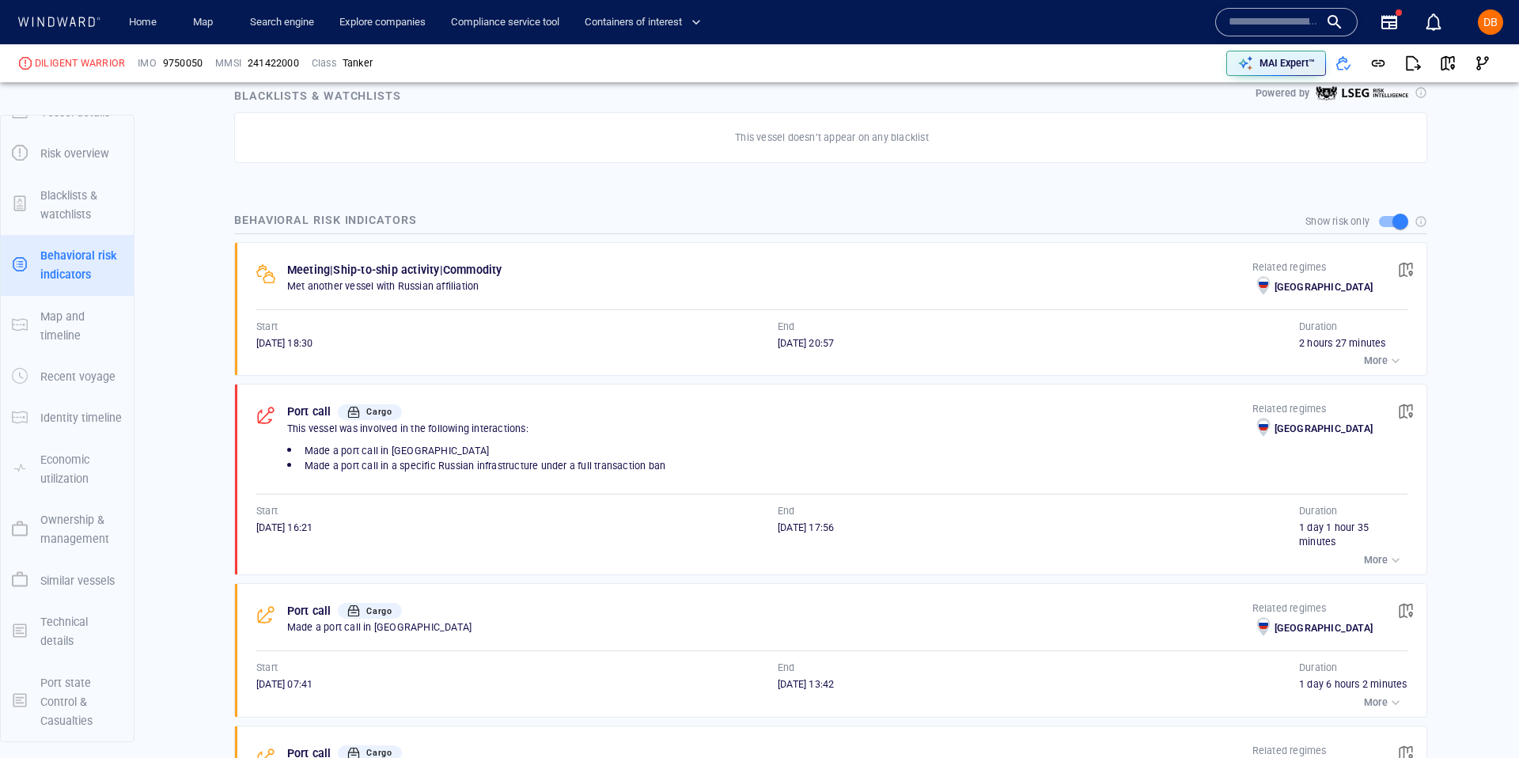
click at [354, 273] on p "Ship-to-ship activity" at bounding box center [386, 269] width 106 height 19
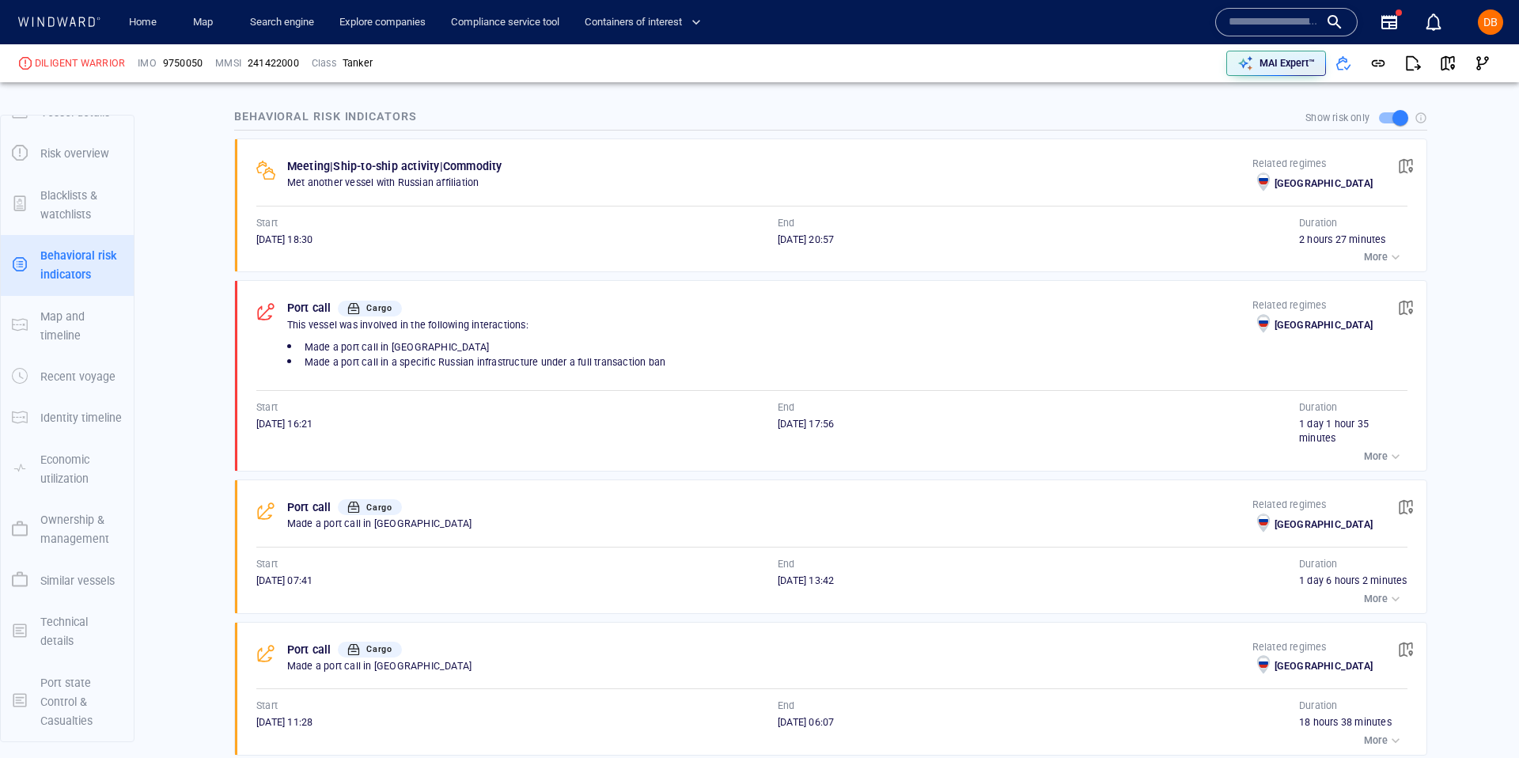
scroll to position [0, 0]
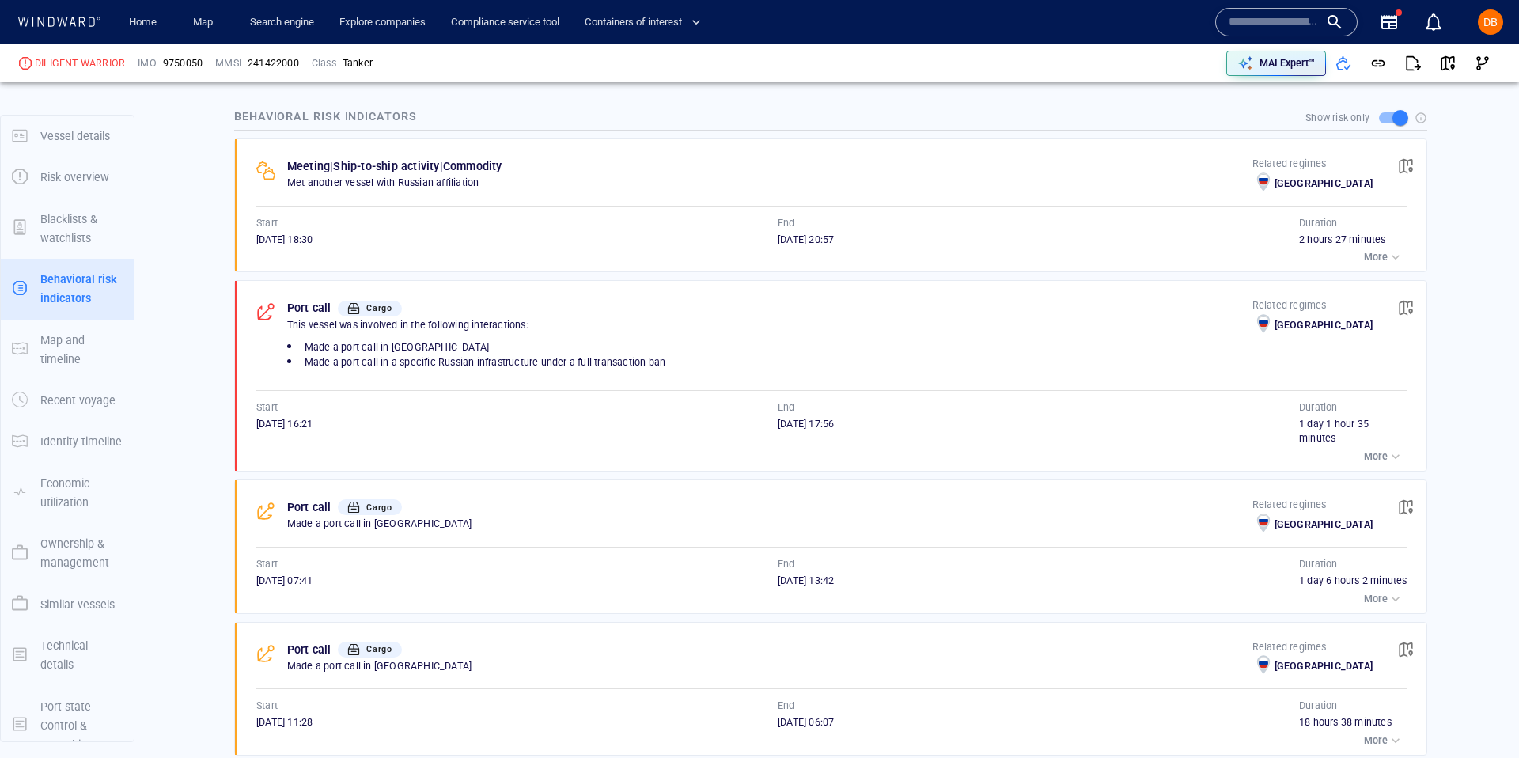
click at [79, 147] on div "Vessel details" at bounding box center [81, 136] width 95 height 32
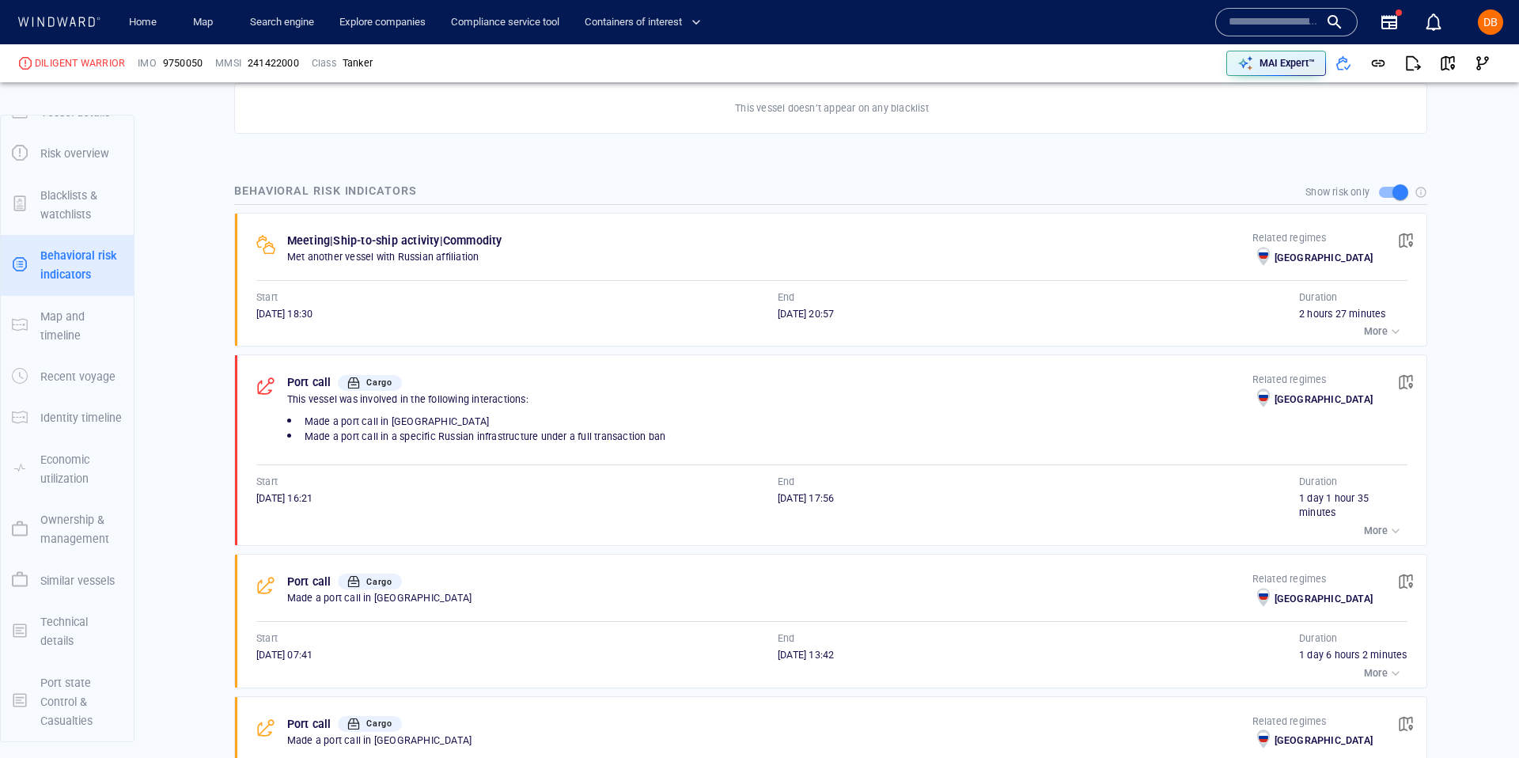
click at [79, 147] on div "Vessel details Risk overview Blacklists & watchlists Behavioral risk indicators…" at bounding box center [67, 417] width 133 height 650
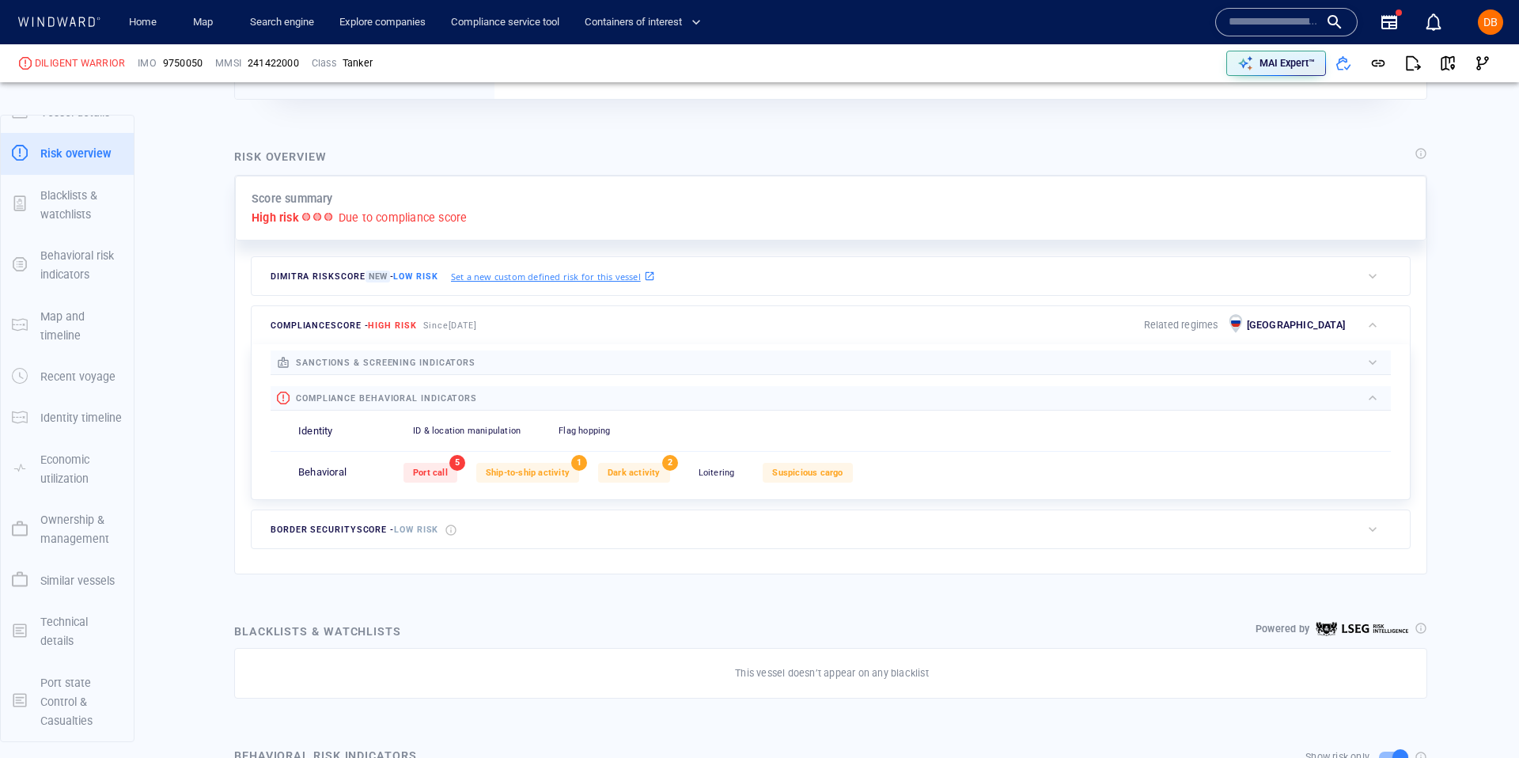
scroll to position [419, 0]
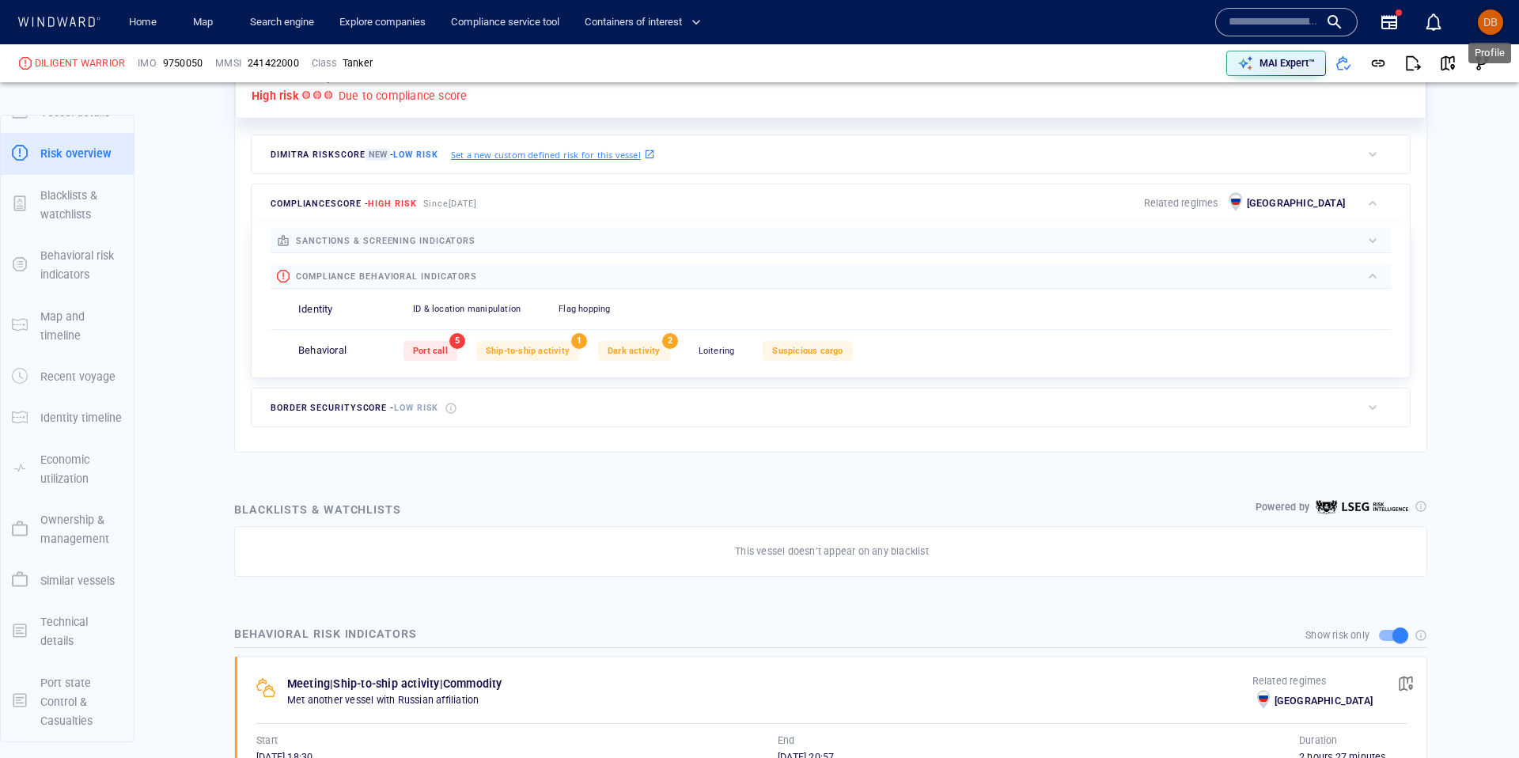
click at [1490, 17] on span "DB" at bounding box center [1491, 22] width 14 height 13
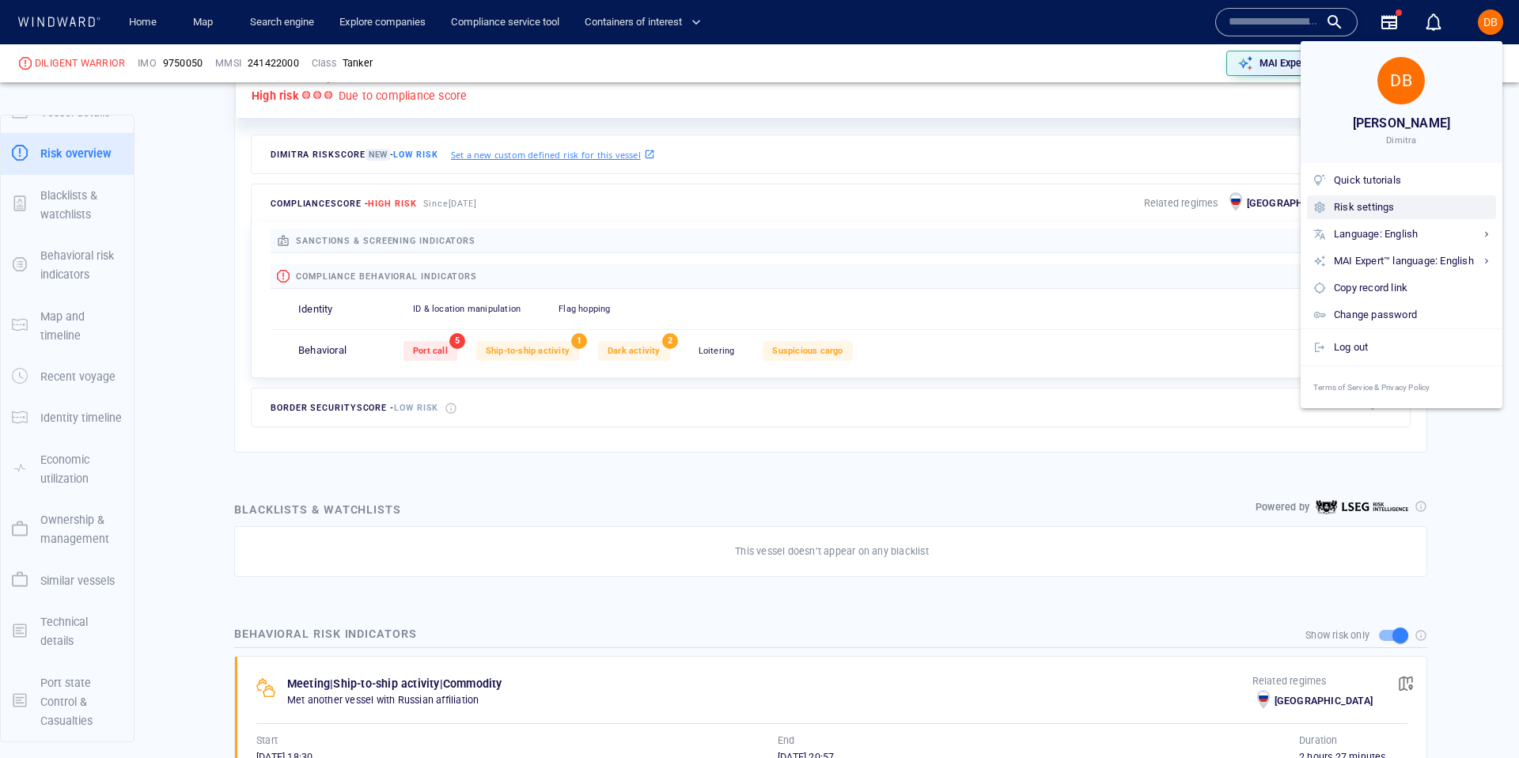
click at [1397, 211] on div "Risk settings" at bounding box center [1412, 207] width 156 height 17
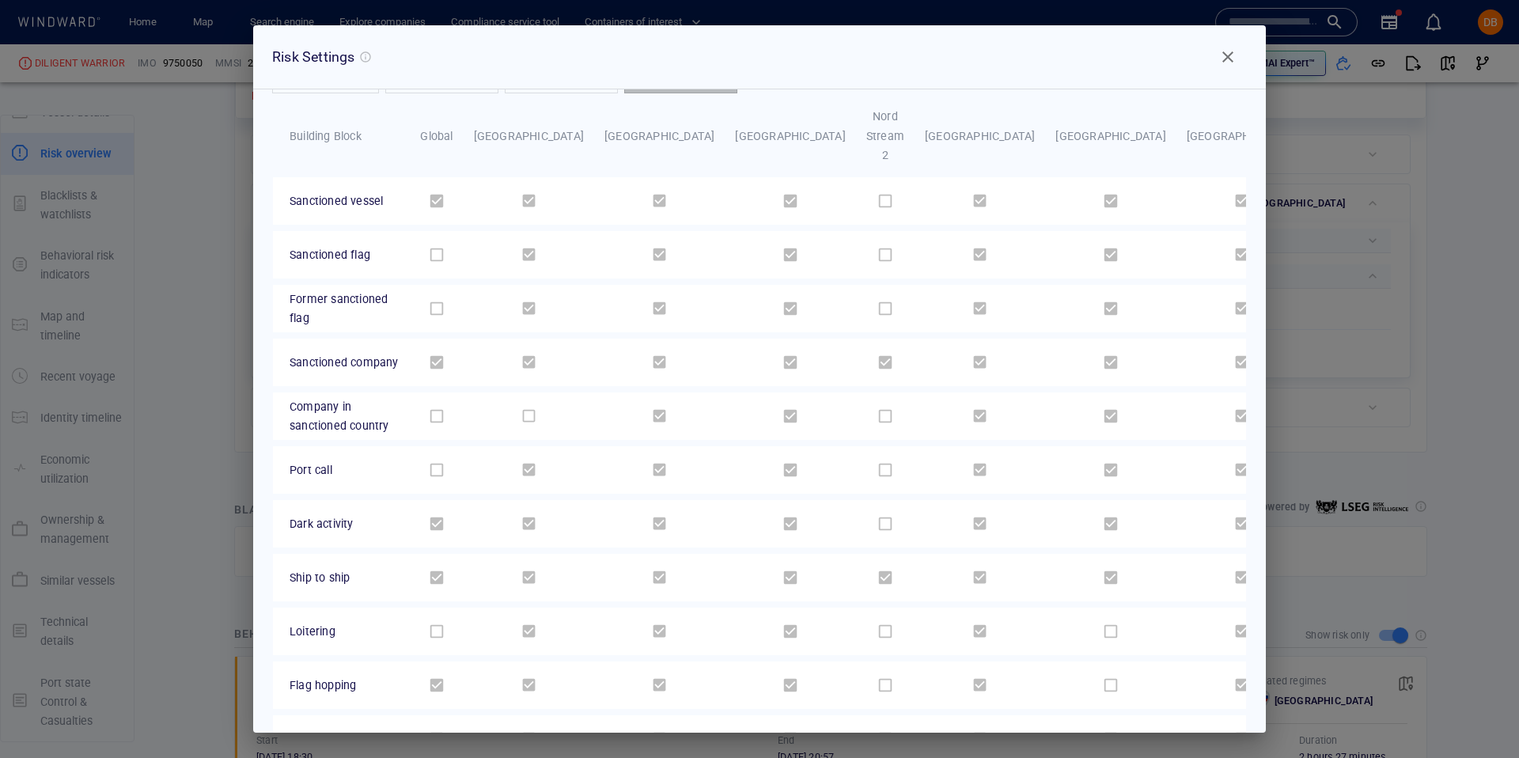
scroll to position [0, 0]
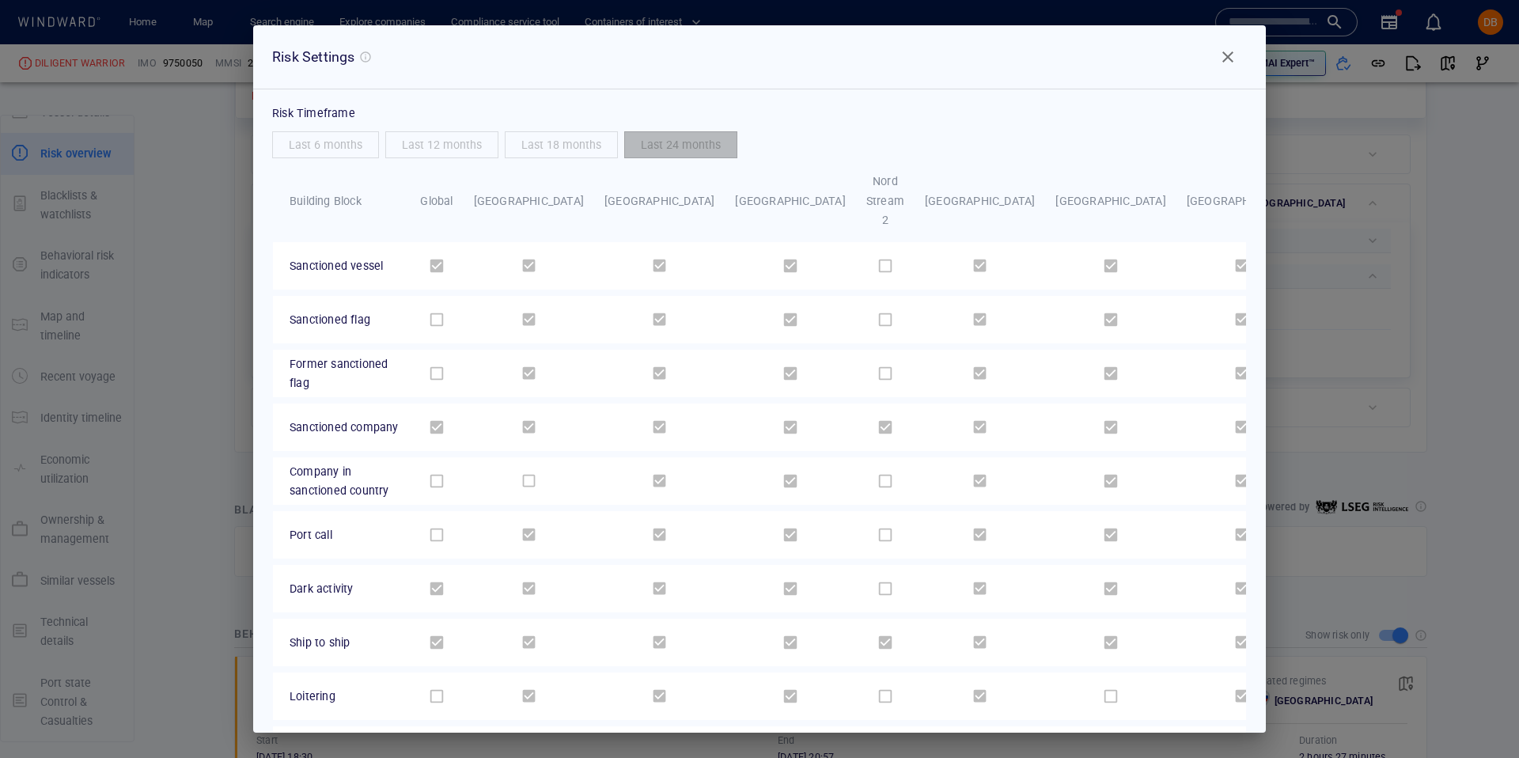
click at [1228, 53] on span "Close" at bounding box center [1228, 56] width 19 height 19
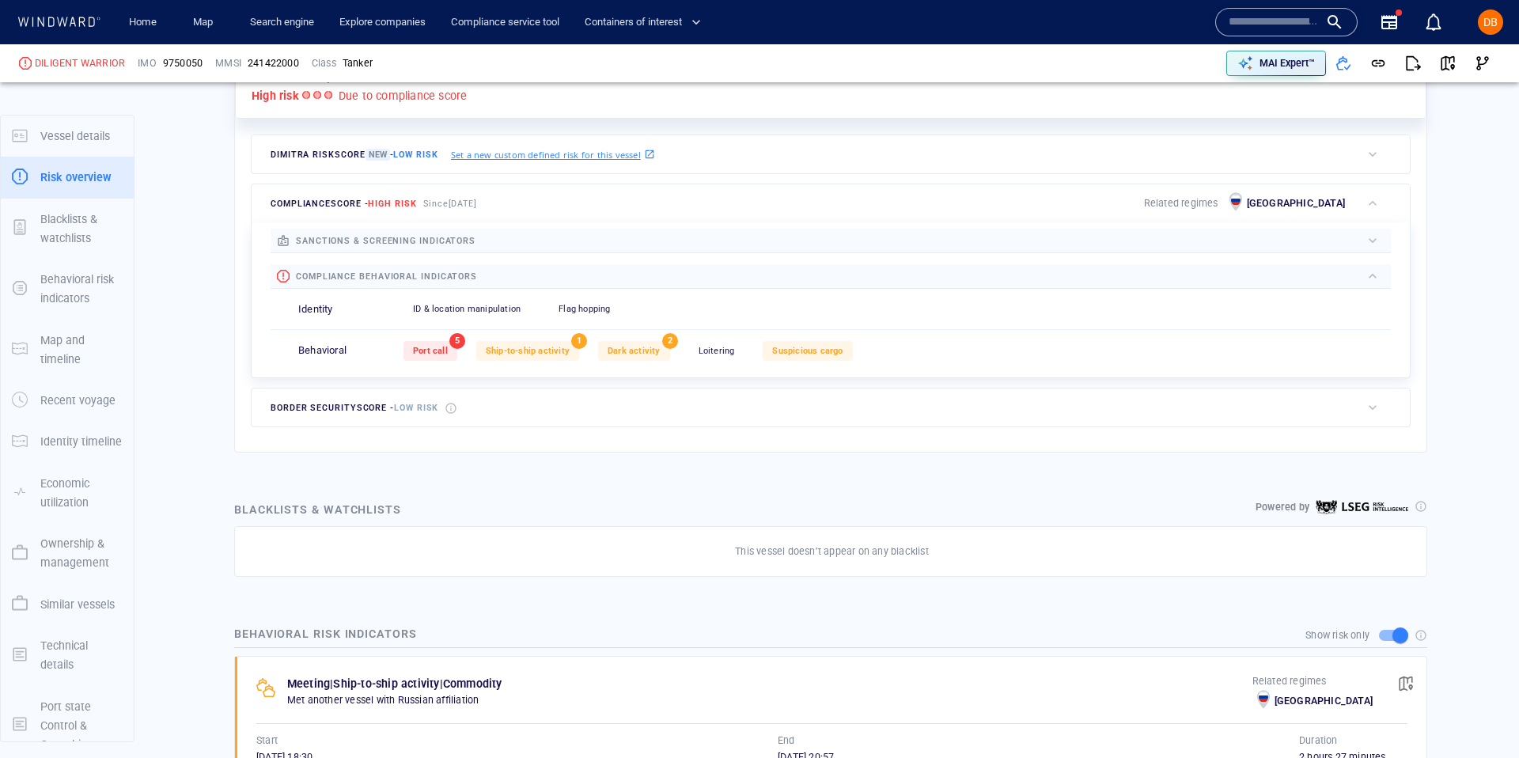
click at [316, 40] on div "Search engine" at bounding box center [281, 22] width 89 height 45
click at [301, 32] on link "Search engine" at bounding box center [282, 23] width 77 height 28
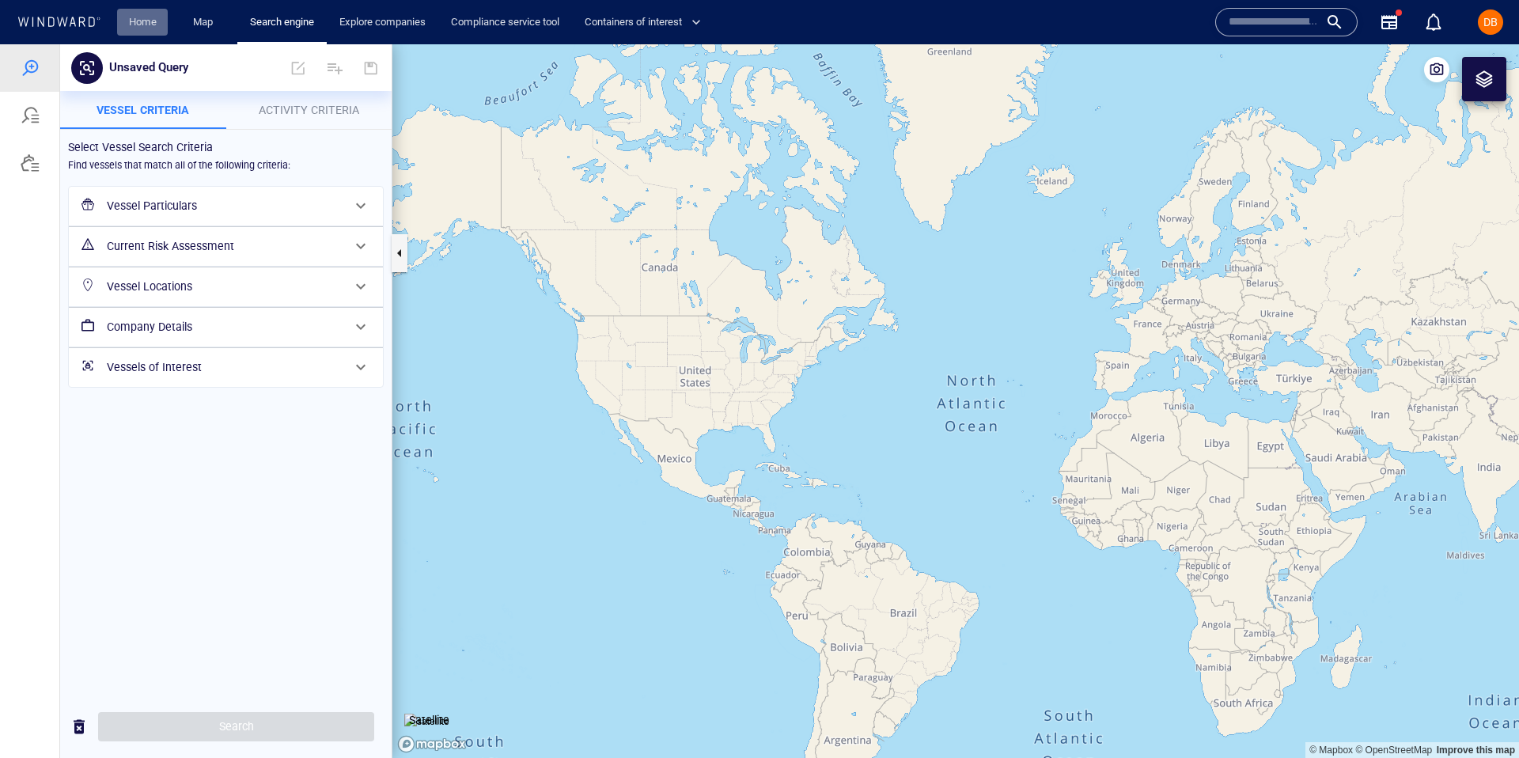
click at [150, 12] on link "Home" at bounding box center [143, 23] width 40 height 28
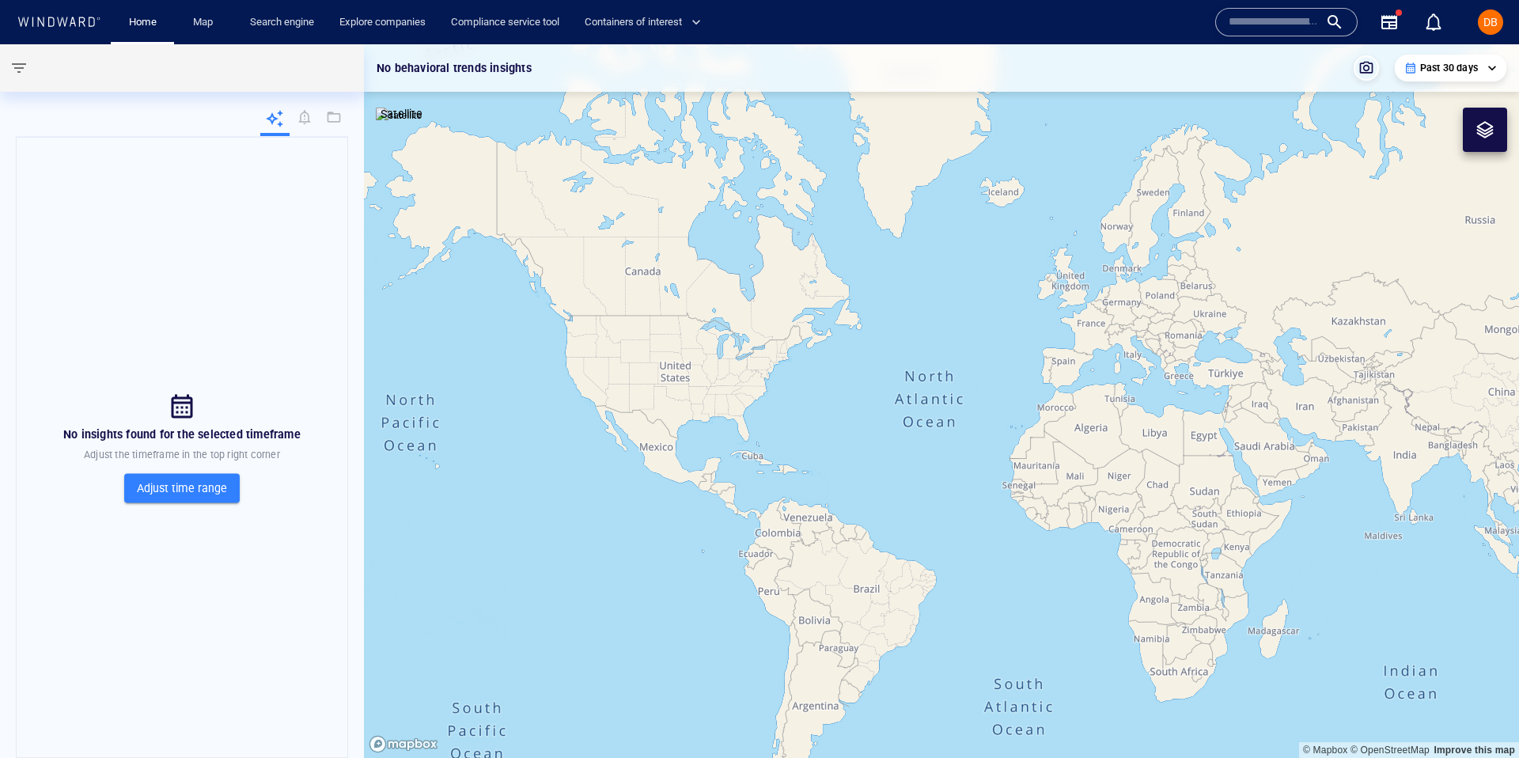
click at [1276, 15] on input "text" at bounding box center [1274, 22] width 90 height 24
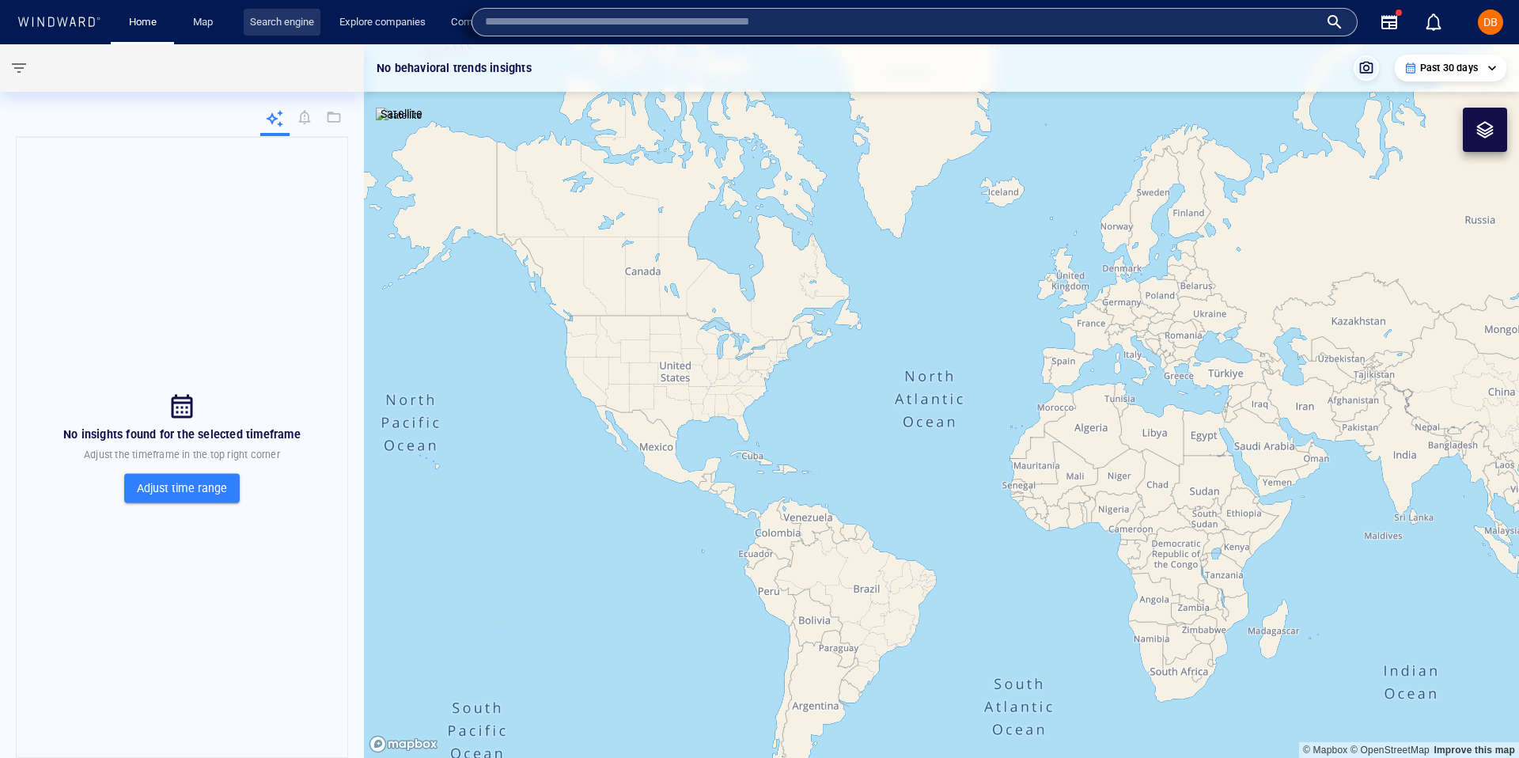
click at [274, 19] on link "Search engine" at bounding box center [282, 23] width 77 height 28
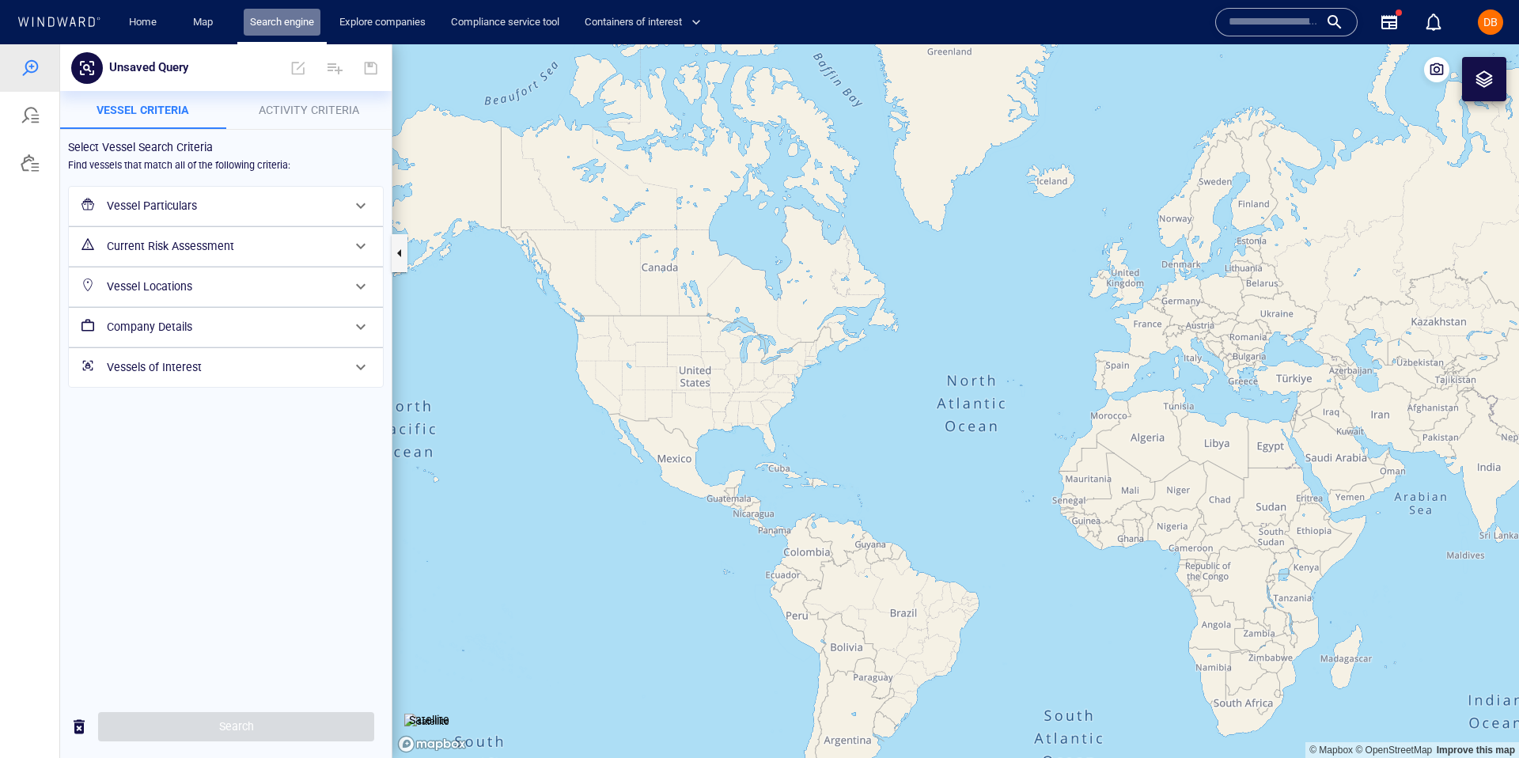
click at [290, 12] on link "Search engine" at bounding box center [282, 23] width 77 height 28
click at [1306, 29] on input "text" at bounding box center [1274, 22] width 90 height 24
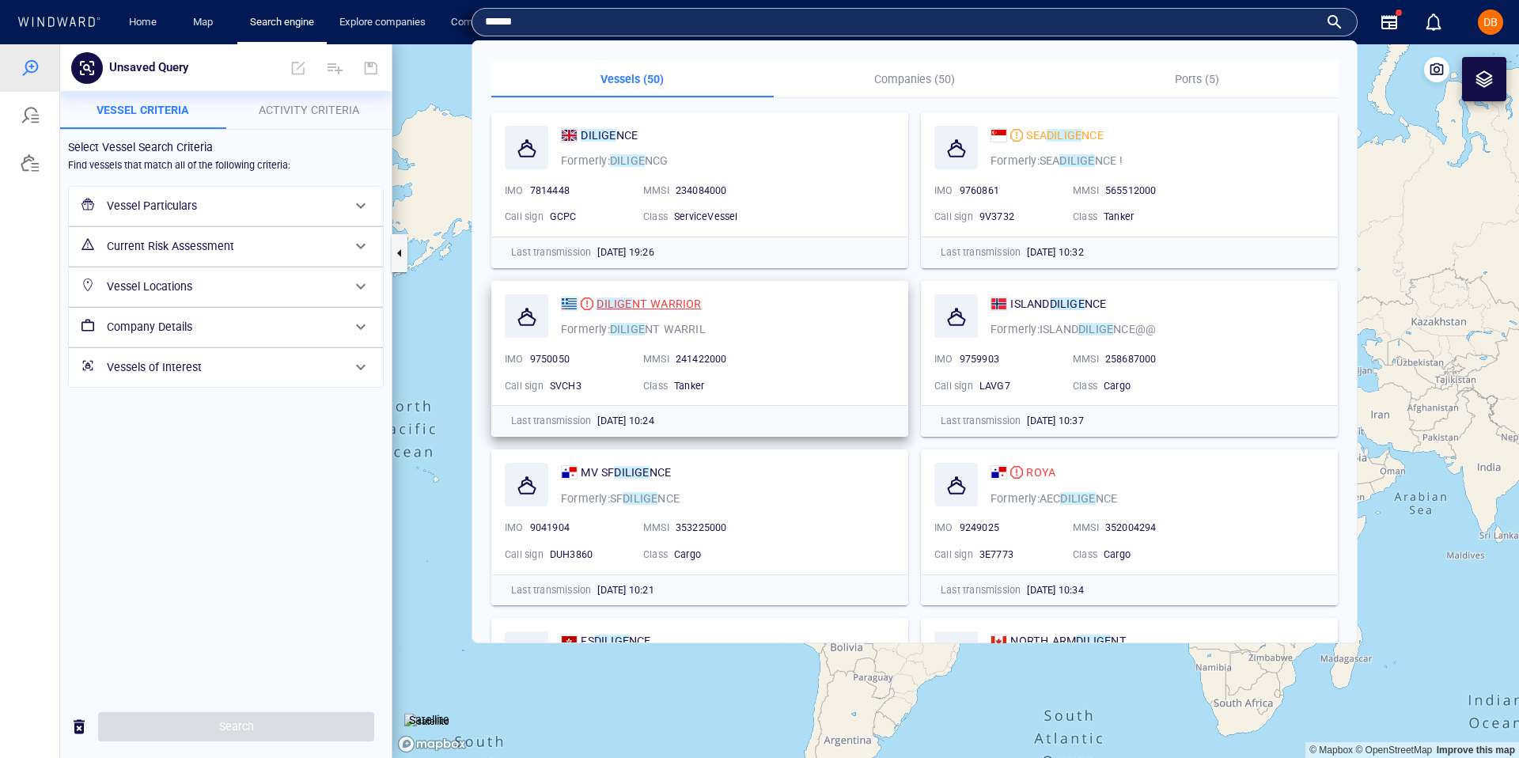
type input "******"
click at [639, 313] on div "DILIGE NT WARRIOR" at bounding box center [728, 303] width 340 height 25
click at [643, 298] on span "NT WARRIOR" at bounding box center [667, 304] width 70 height 13
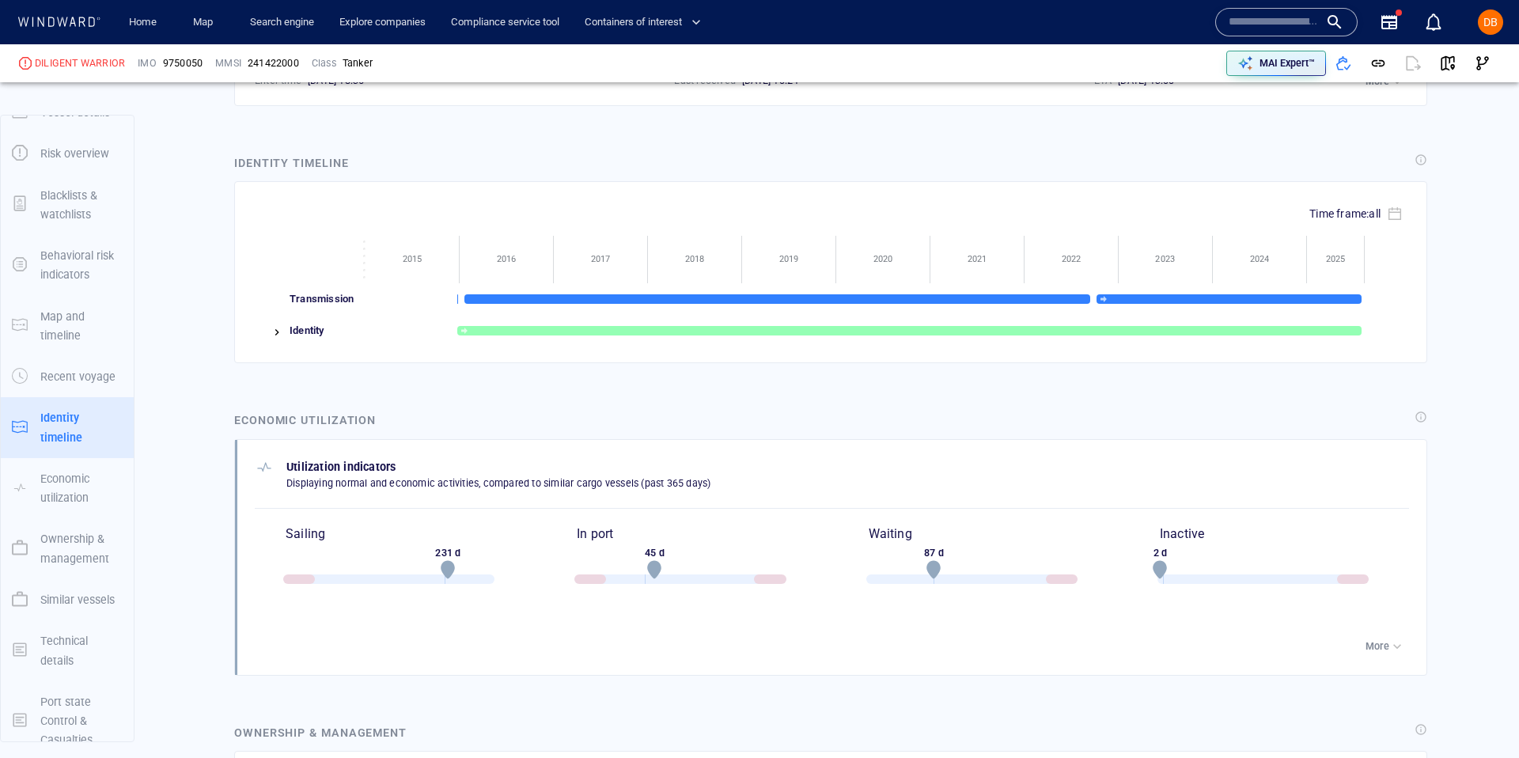
scroll to position [2332, 0]
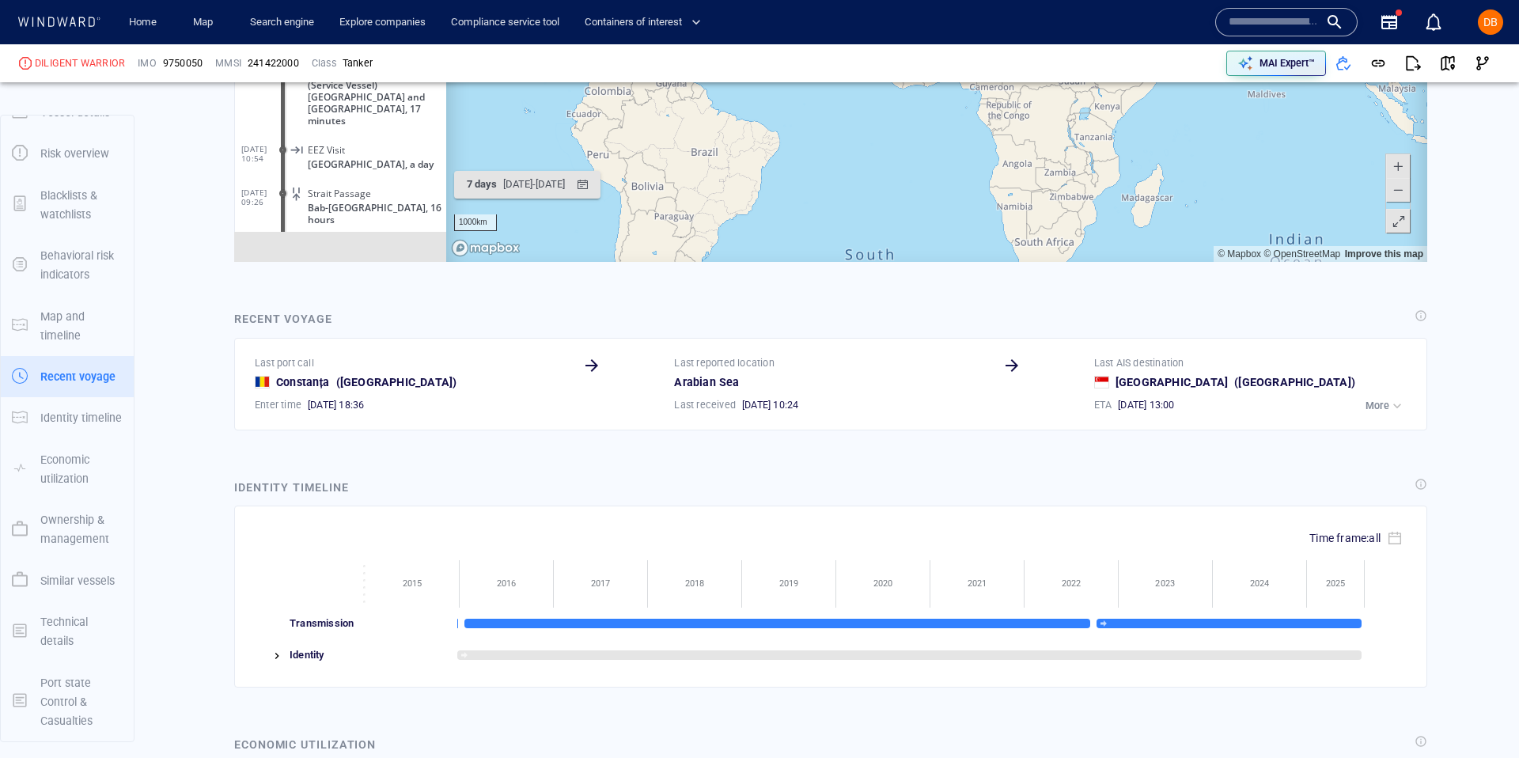
scroll to position [14787, 0]
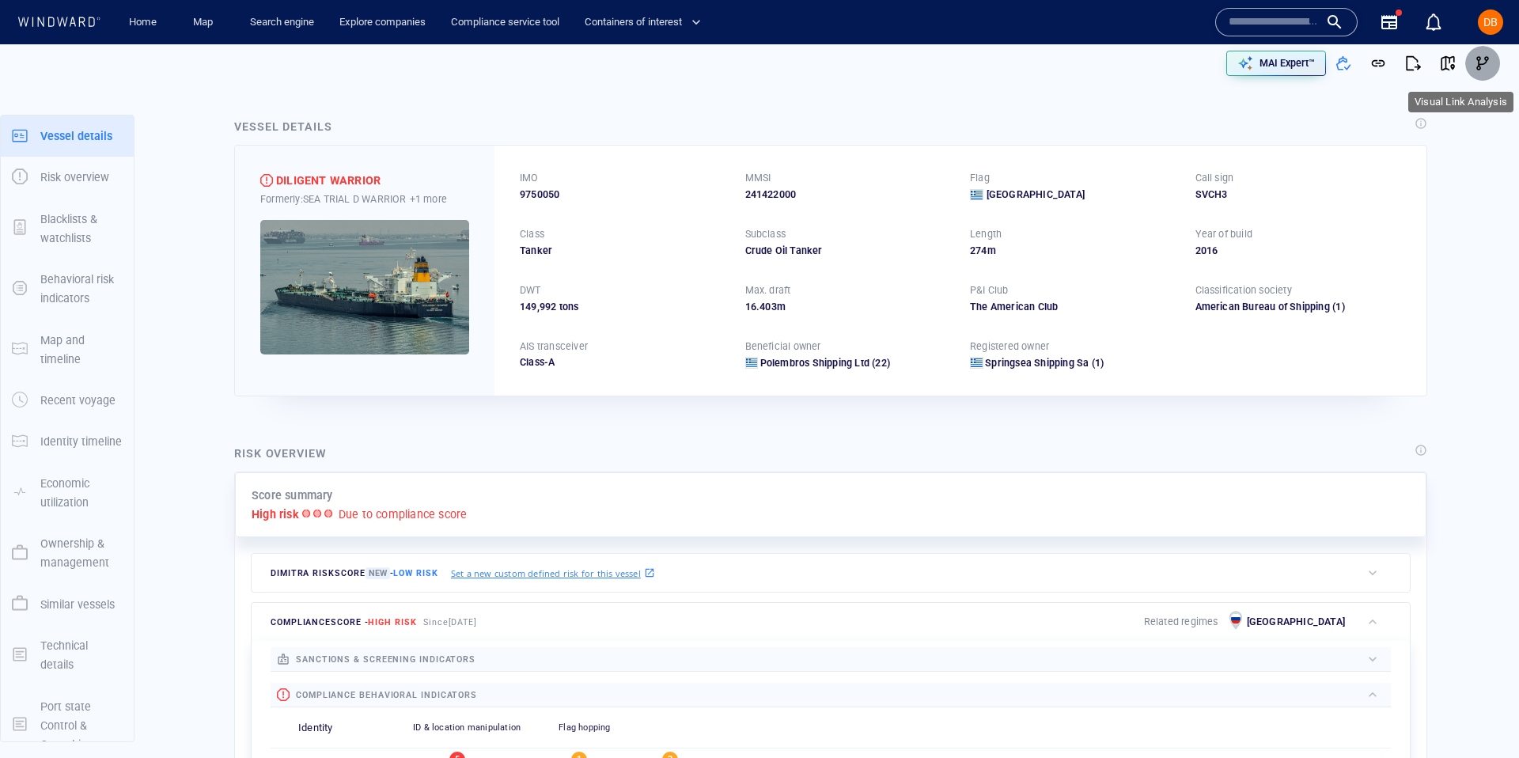
click at [1492, 59] on button "button" at bounding box center [1482, 63] width 35 height 35
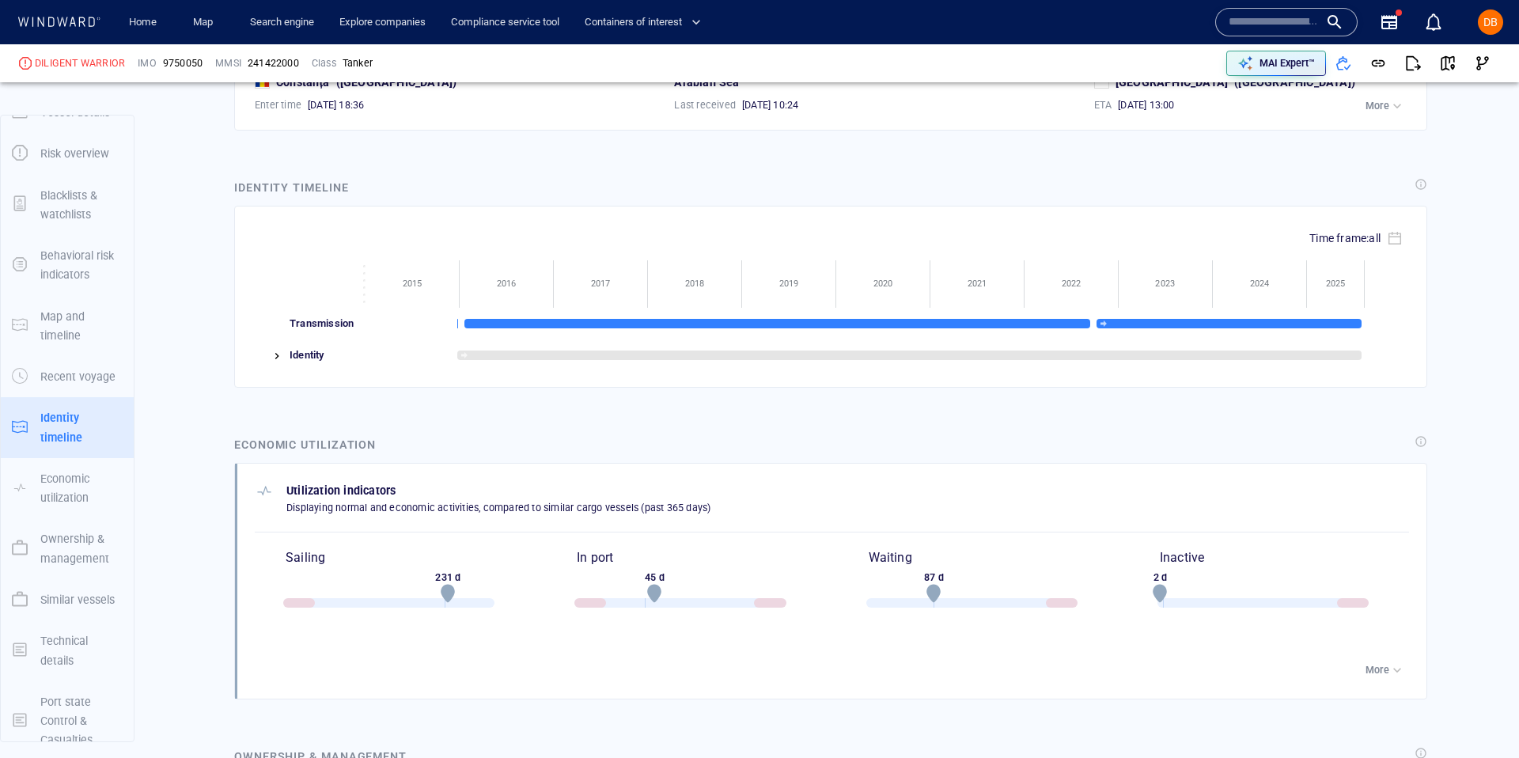
scroll to position [2332, 0]
click at [941, 329] on div at bounding box center [777, 324] width 626 height 9
click at [1090, 330] on div at bounding box center [1072, 325] width 94 height 32
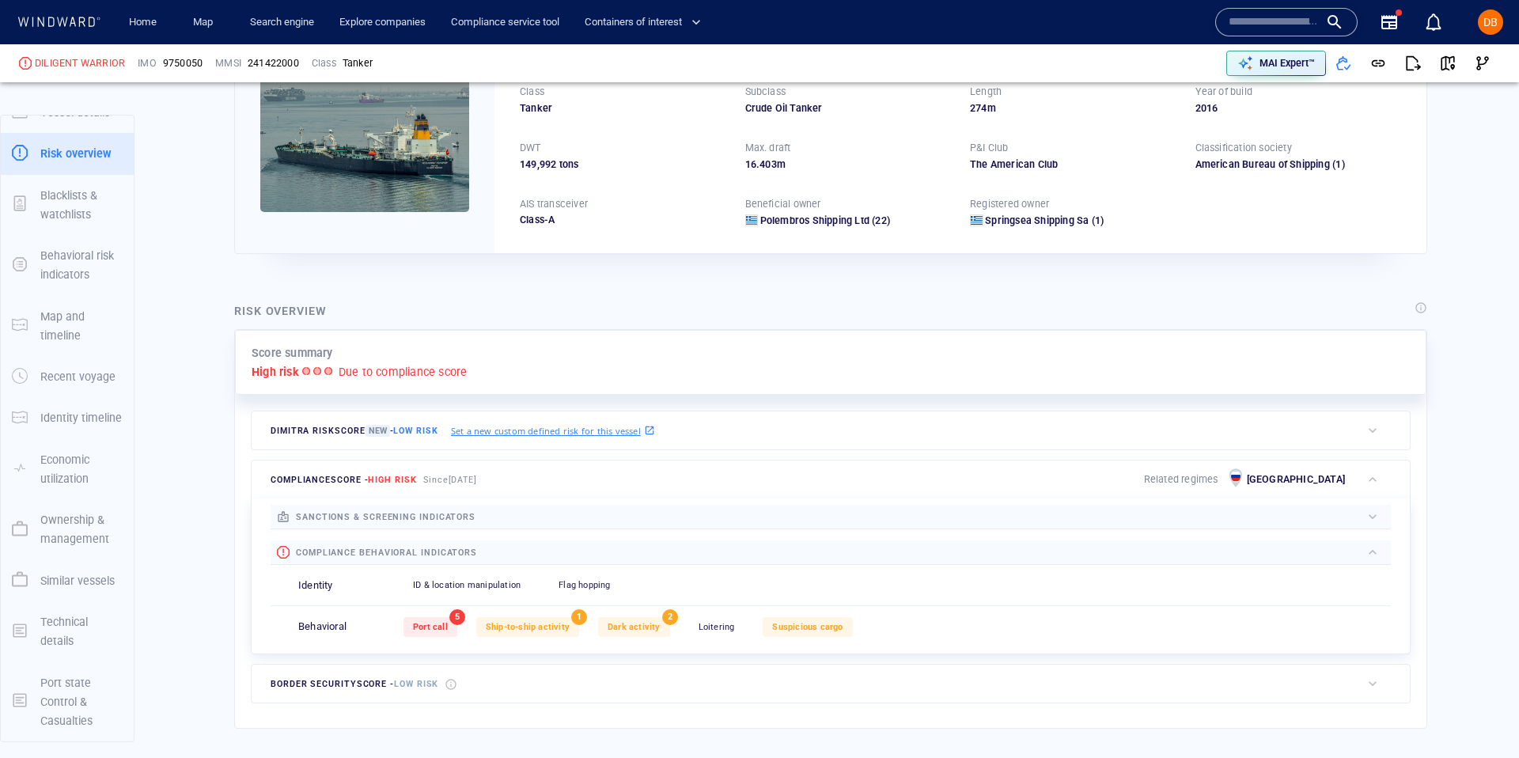
scroll to position [0, 0]
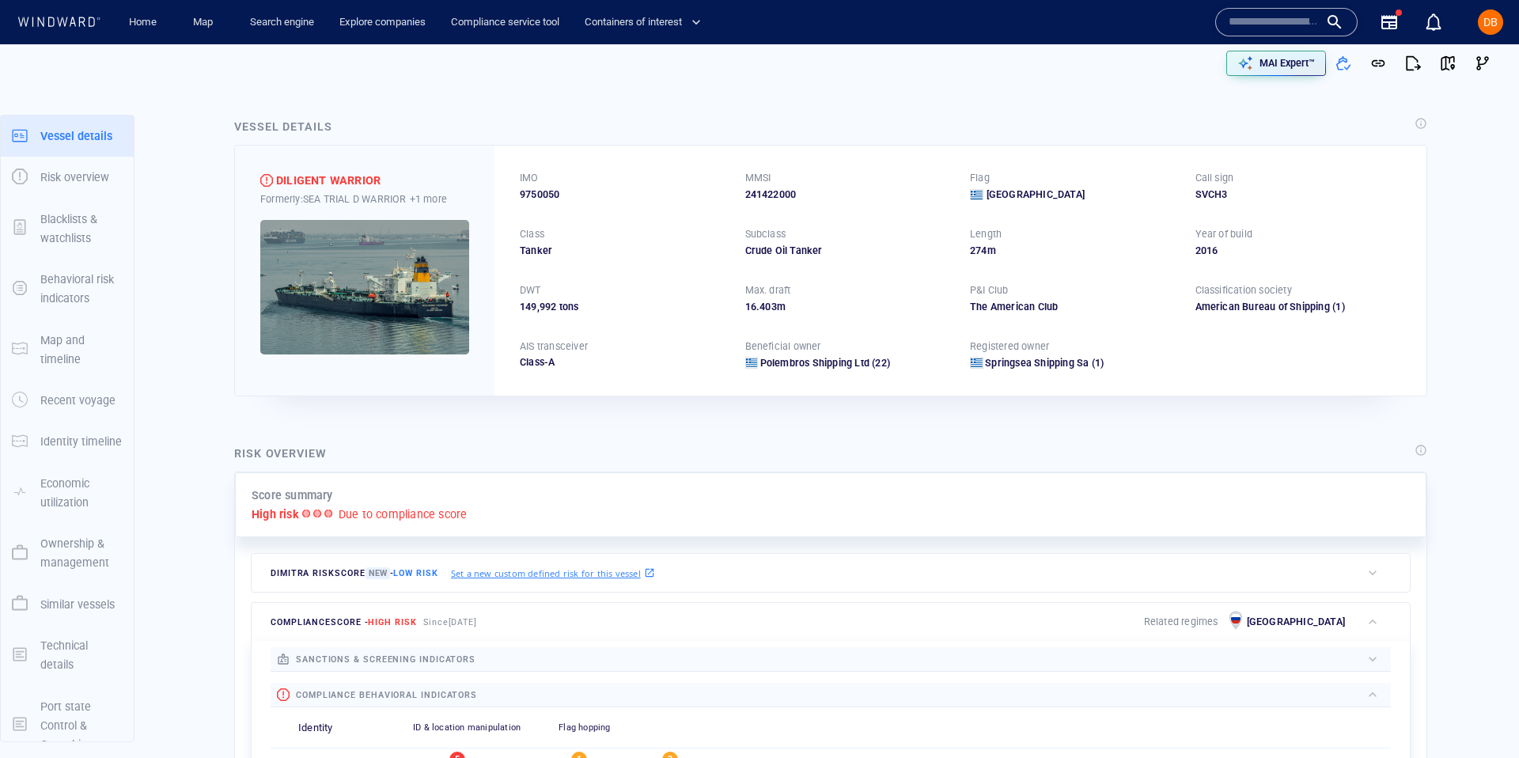
click at [1386, 27] on icon "button" at bounding box center [1389, 22] width 19 height 19
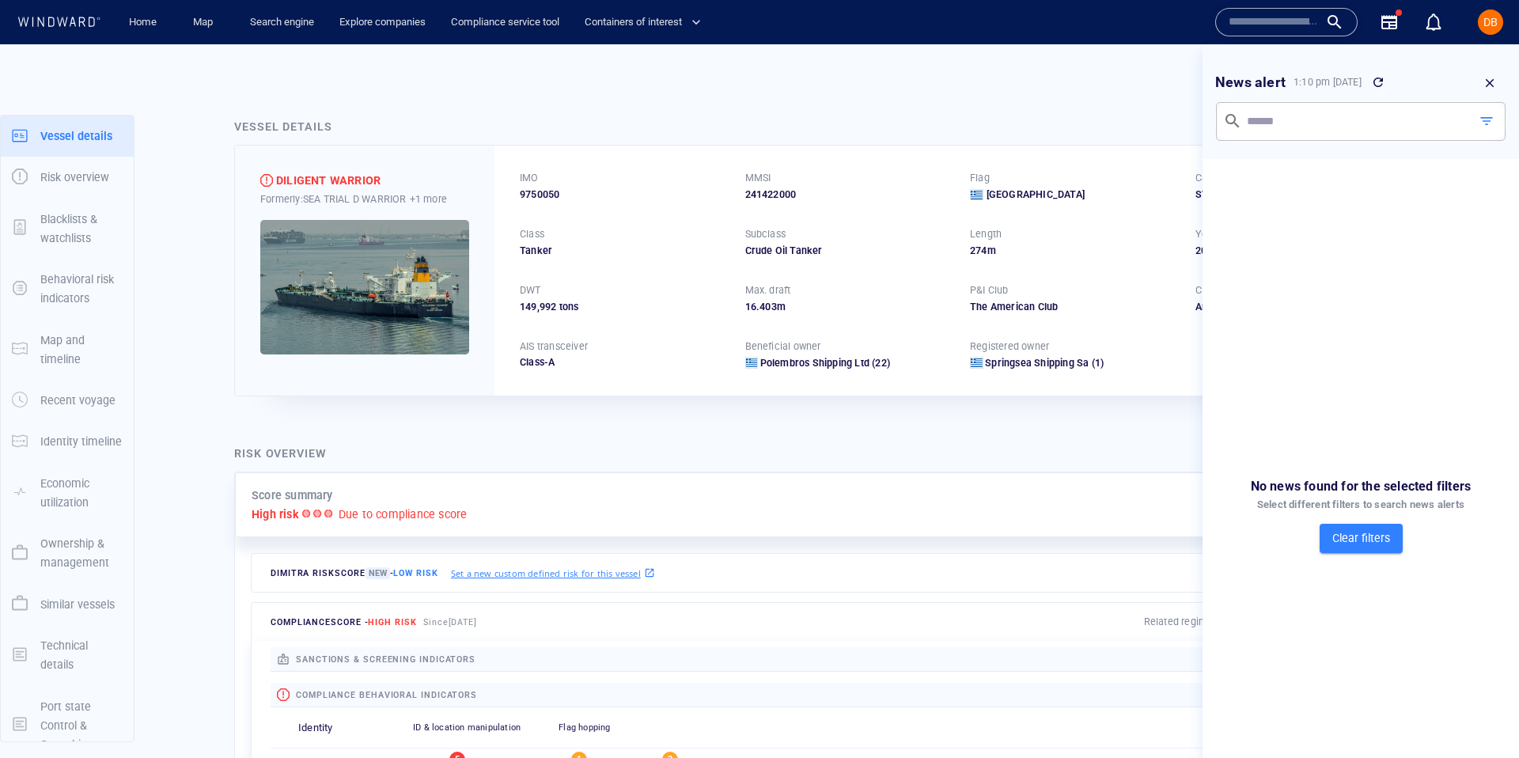
click at [1492, 78] on icon "button" at bounding box center [1490, 83] width 14 height 14
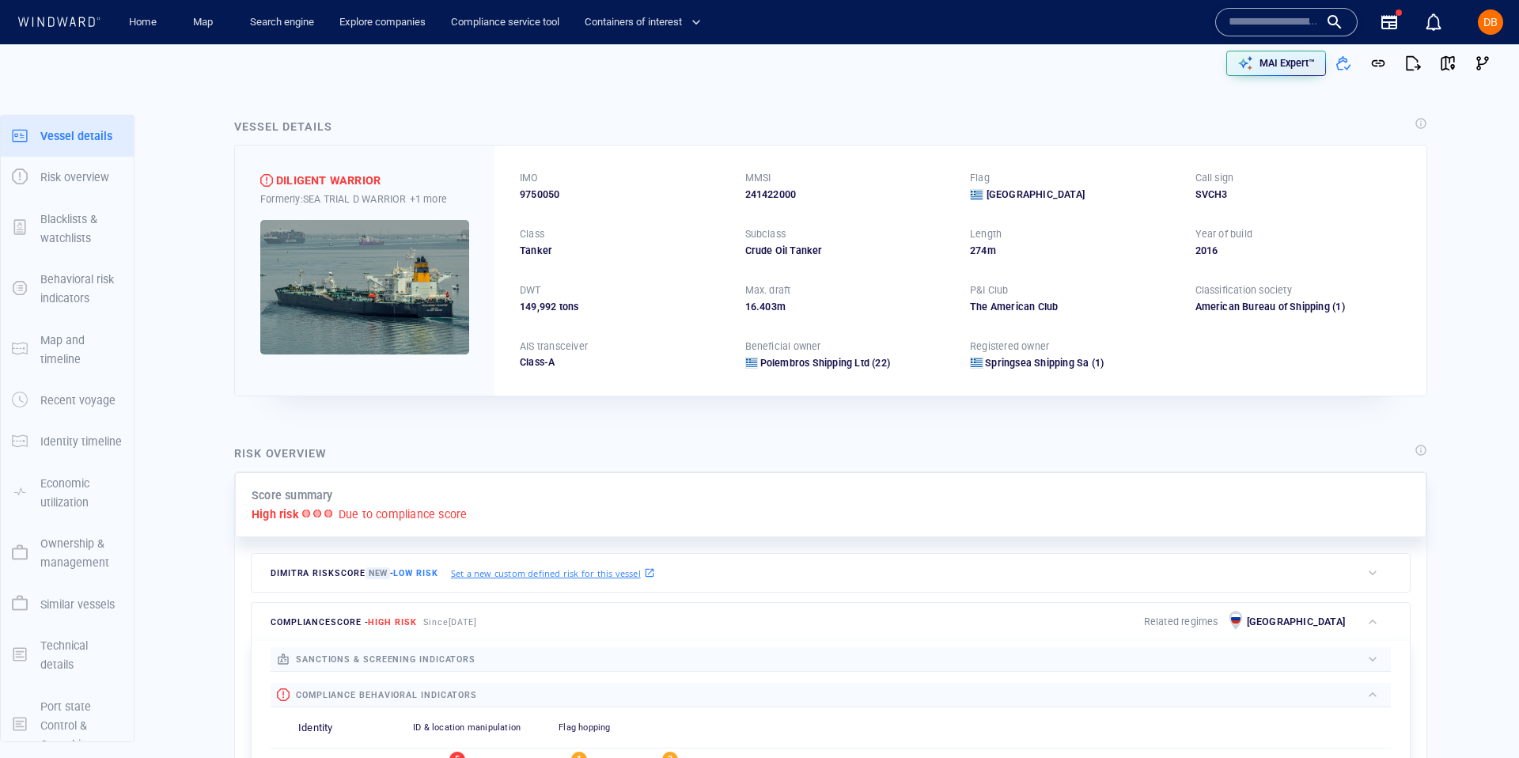
click at [1443, 25] on link "0" at bounding box center [1433, 21] width 25 height 25
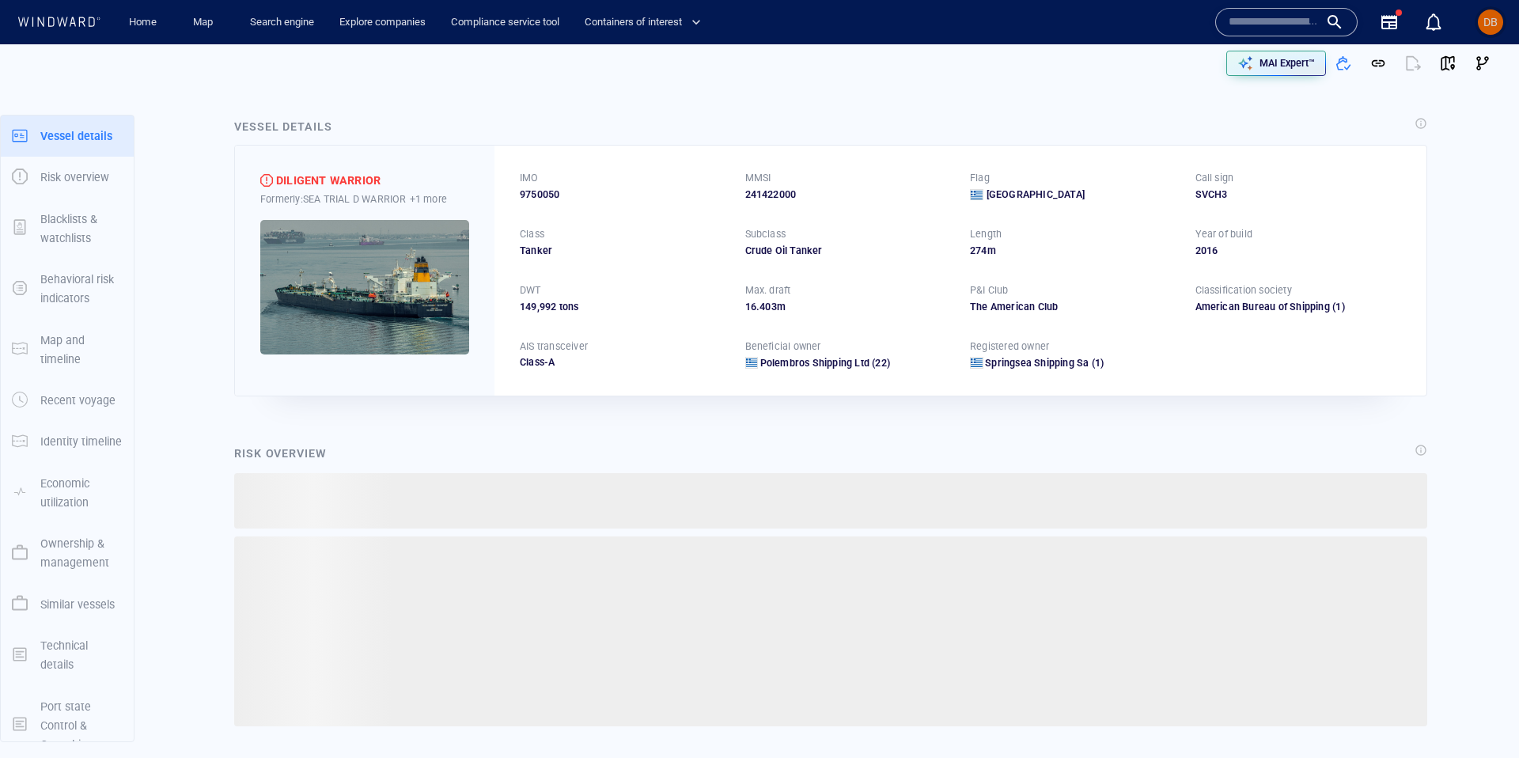
click at [1481, 31] on div "DB" at bounding box center [1490, 21] width 25 height 25
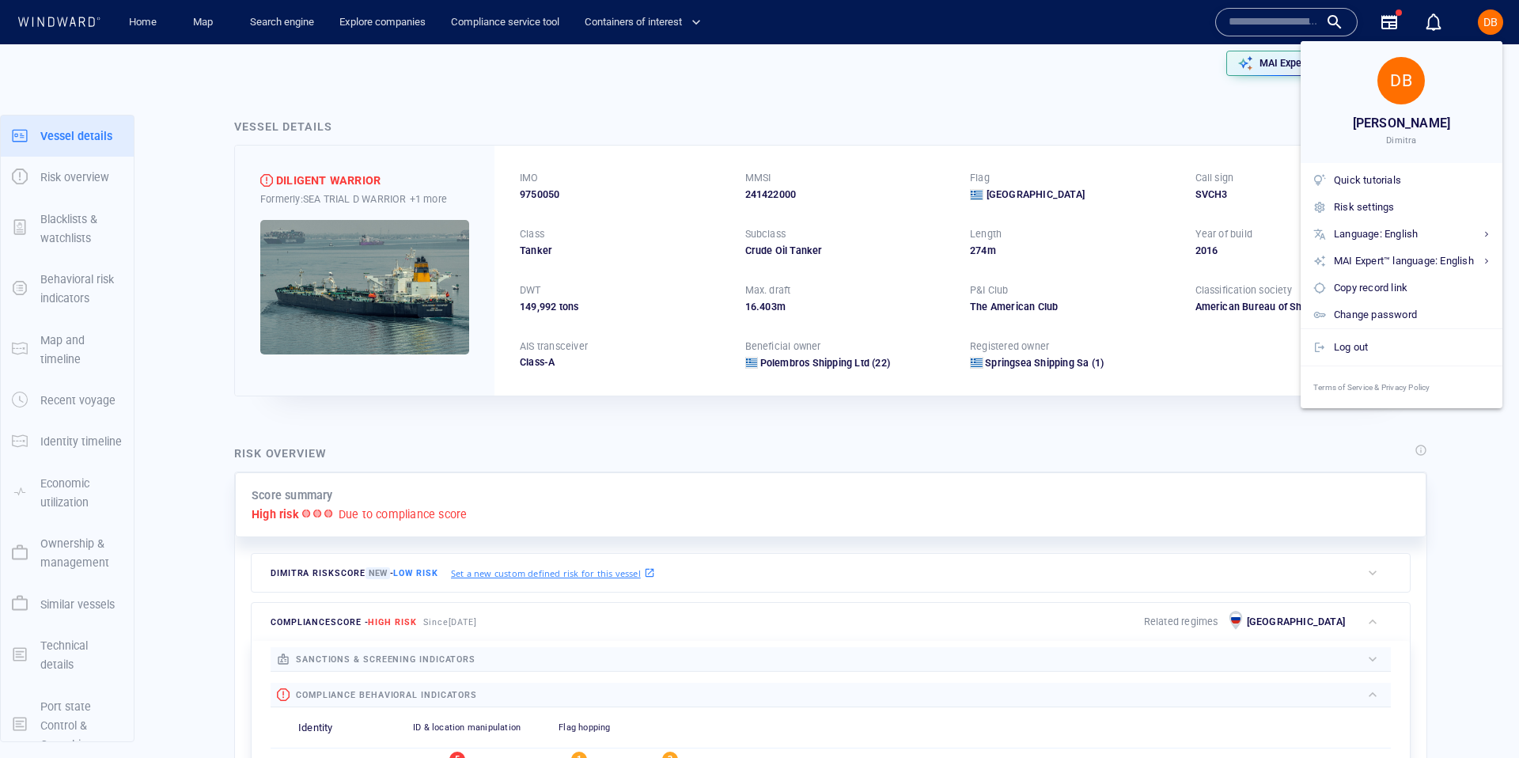
click at [1198, 143] on div at bounding box center [759, 379] width 1519 height 758
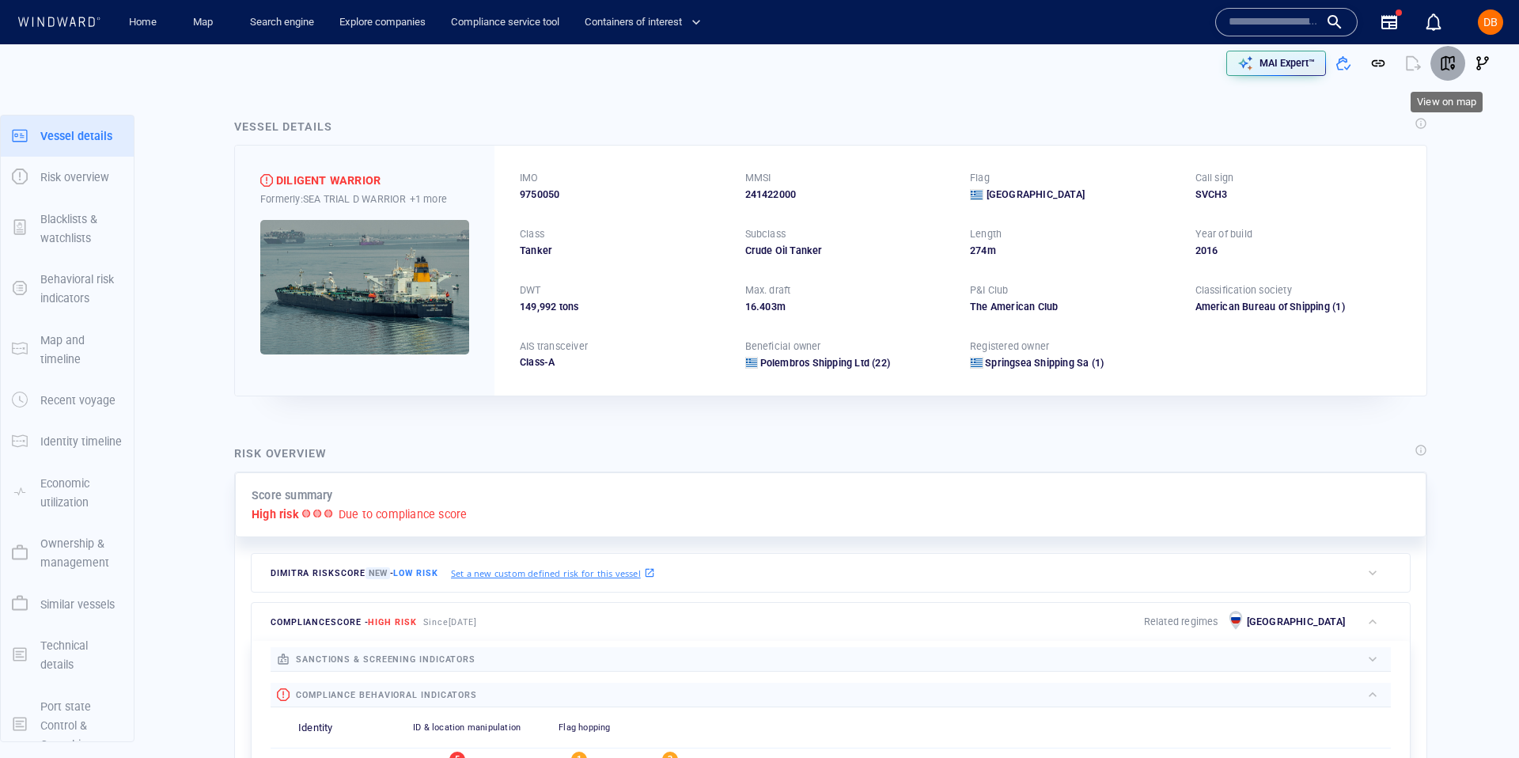
click at [1447, 61] on span "button" at bounding box center [1448, 63] width 16 height 16
click at [1442, 68] on span "button" at bounding box center [1448, 63] width 16 height 16
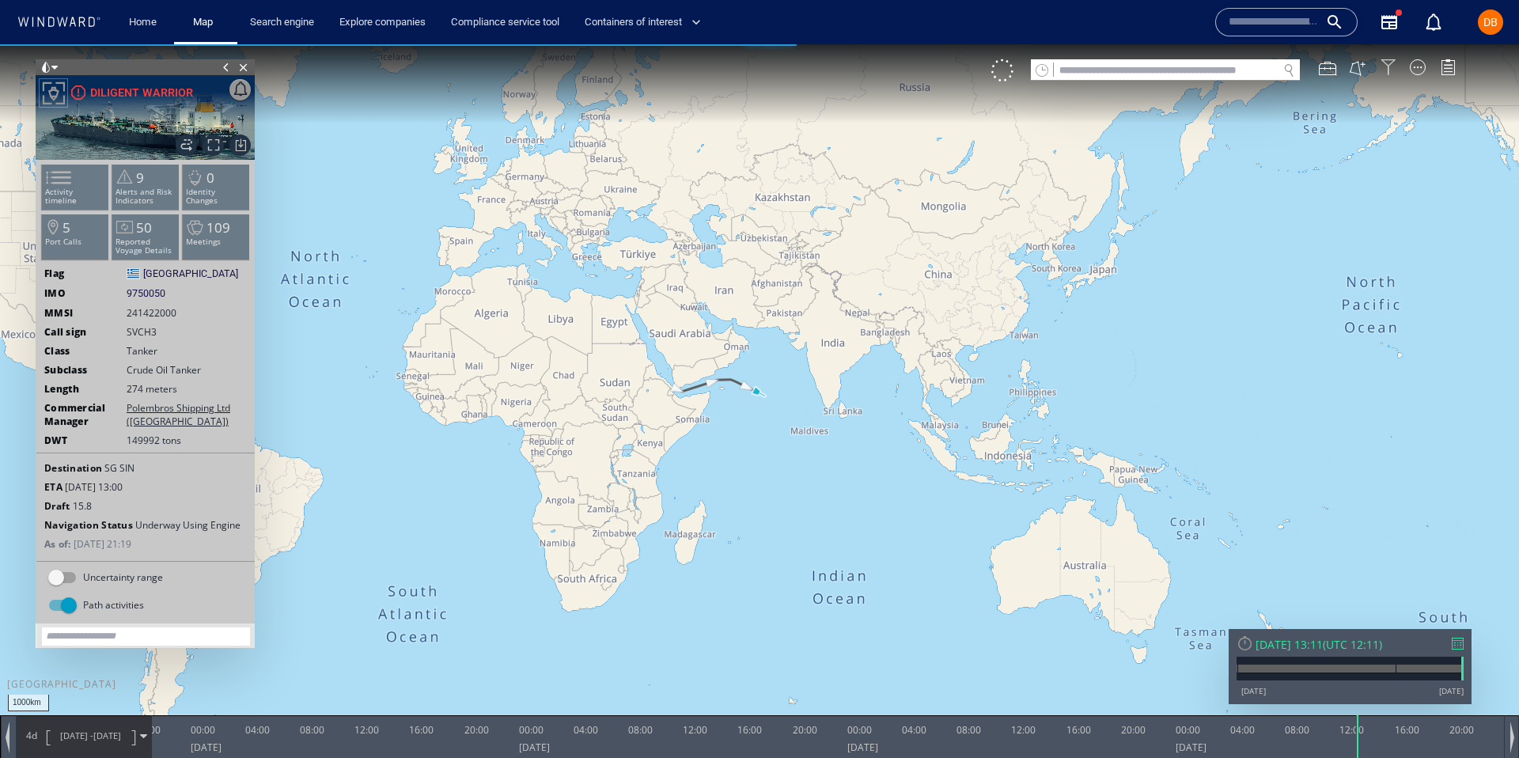
click at [1387, 59] on div at bounding box center [1389, 67] width 16 height 16
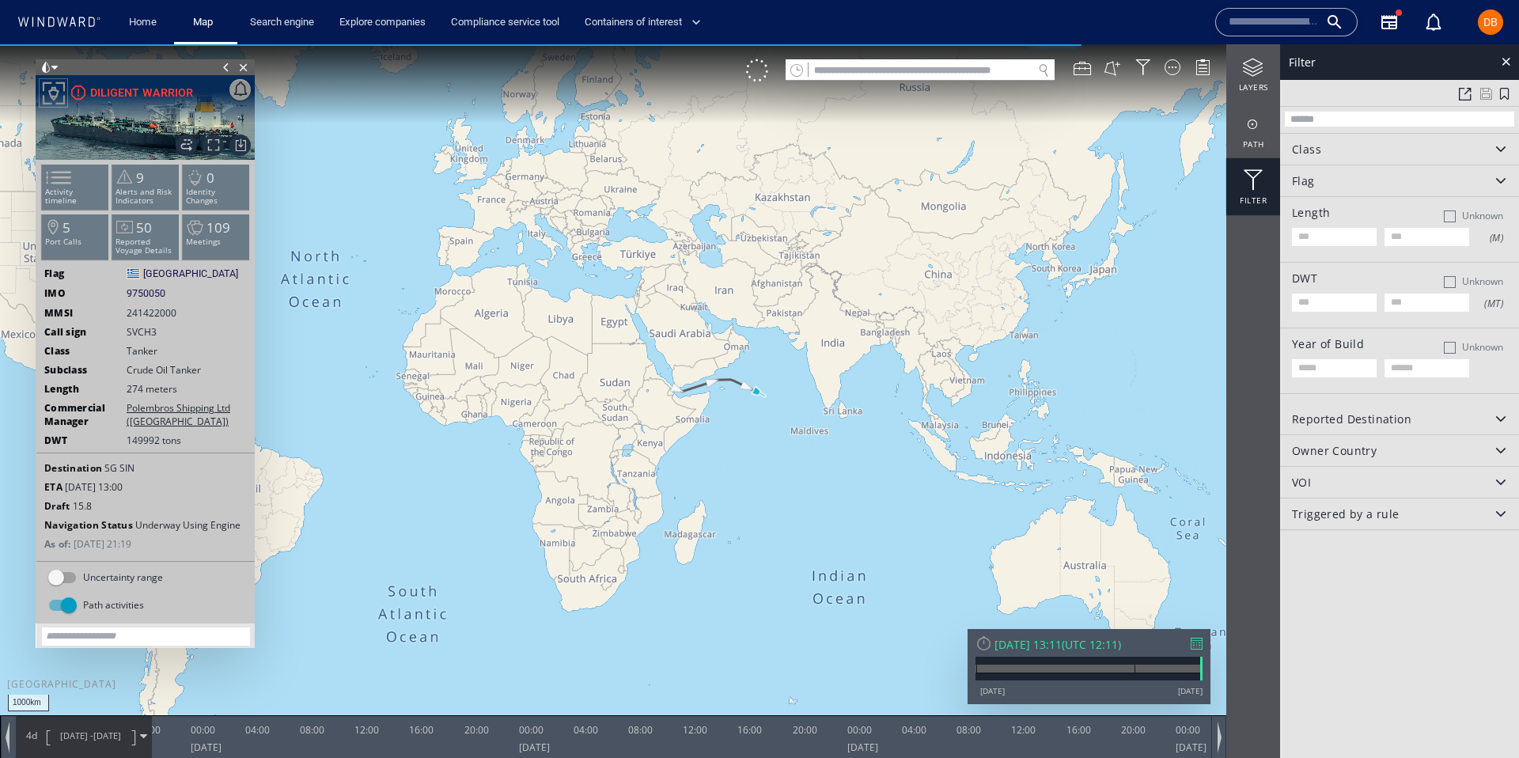
click at [1508, 51] on div "Filter" at bounding box center [1399, 62] width 239 height 36
click at [1507, 57] on div at bounding box center [1506, 61] width 18 height 18
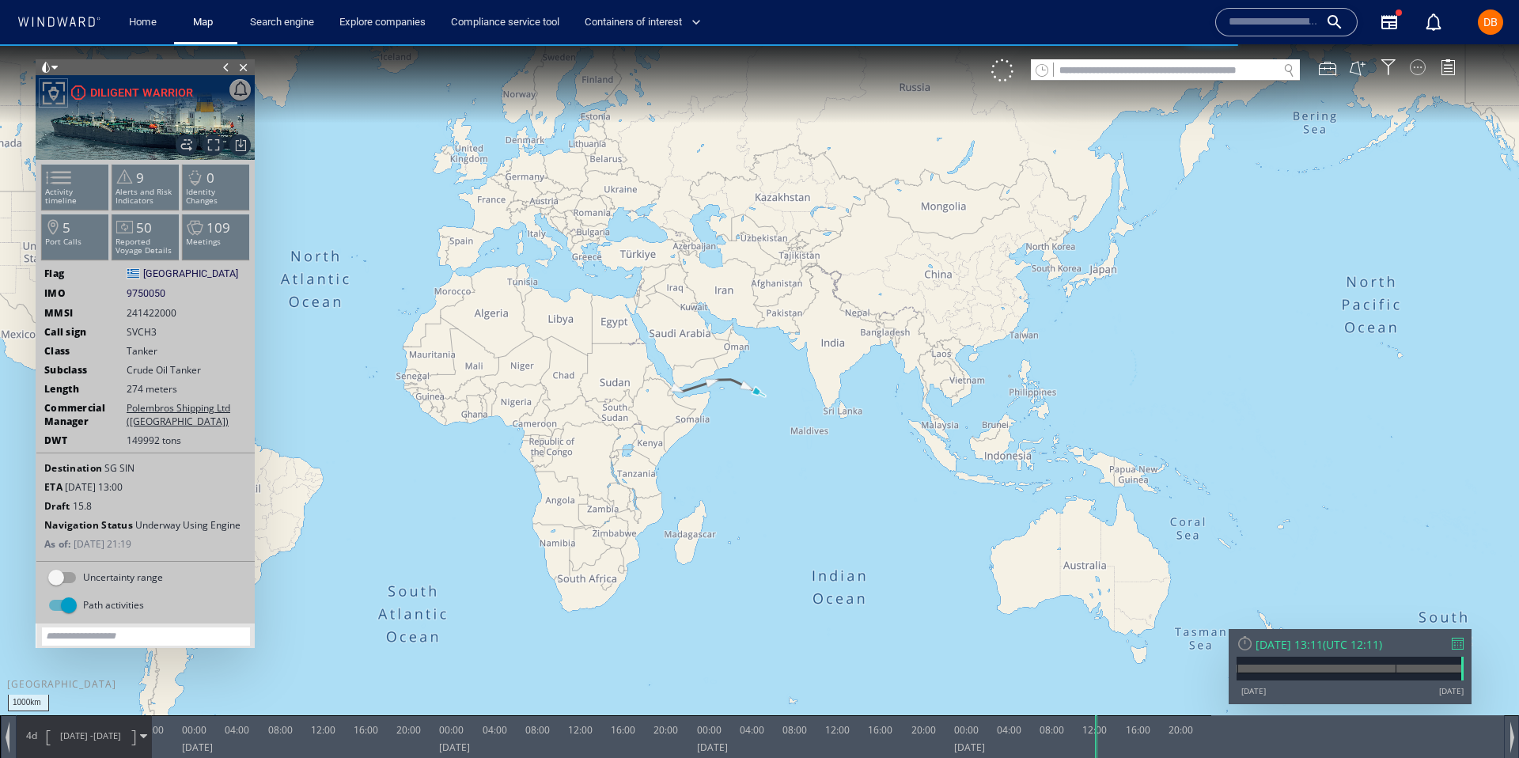
click at [1418, 62] on div at bounding box center [1418, 67] width 16 height 16
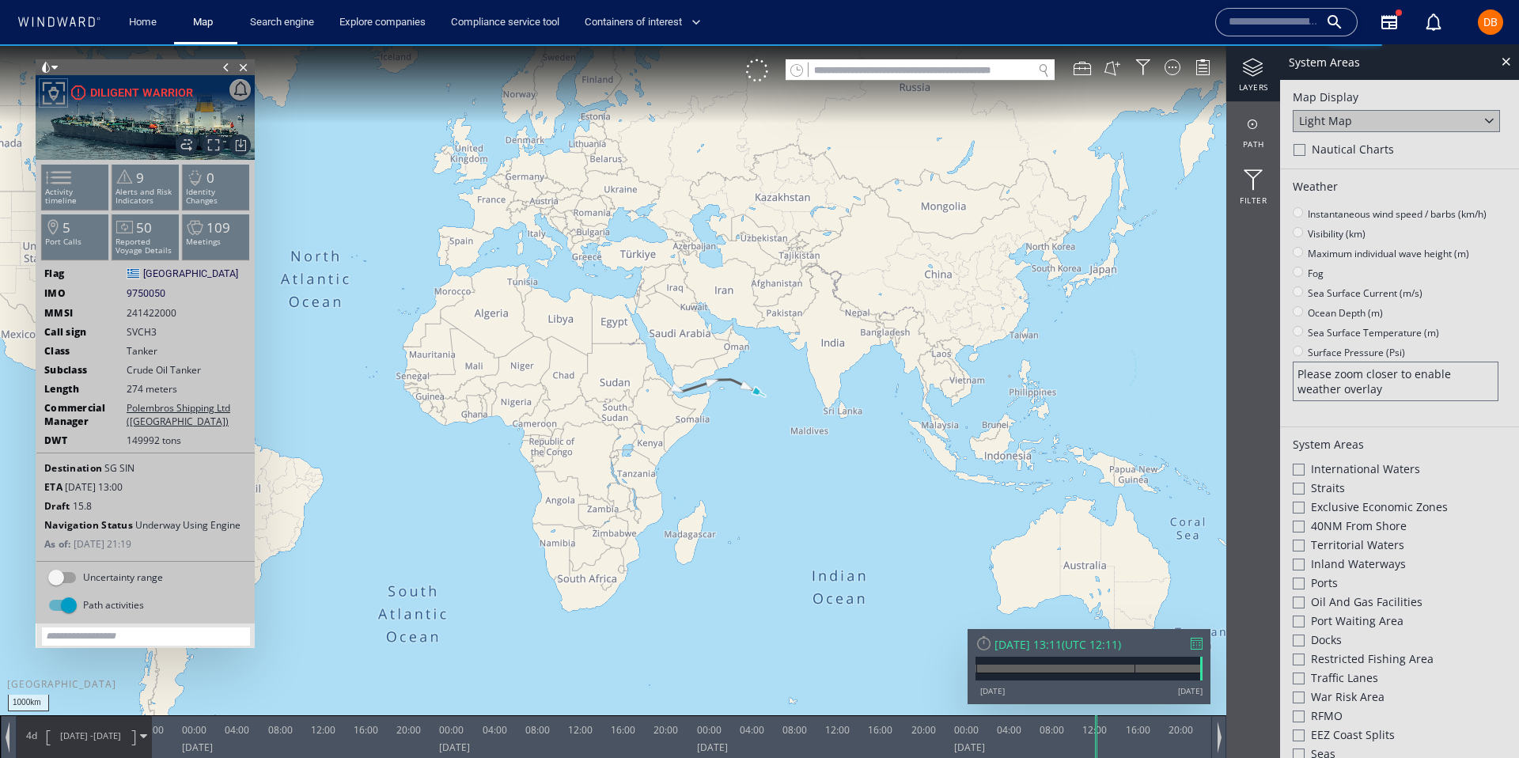
click at [1508, 51] on div "System Areas" at bounding box center [1399, 62] width 239 height 36
click at [1510, 63] on div at bounding box center [1506, 61] width 18 height 18
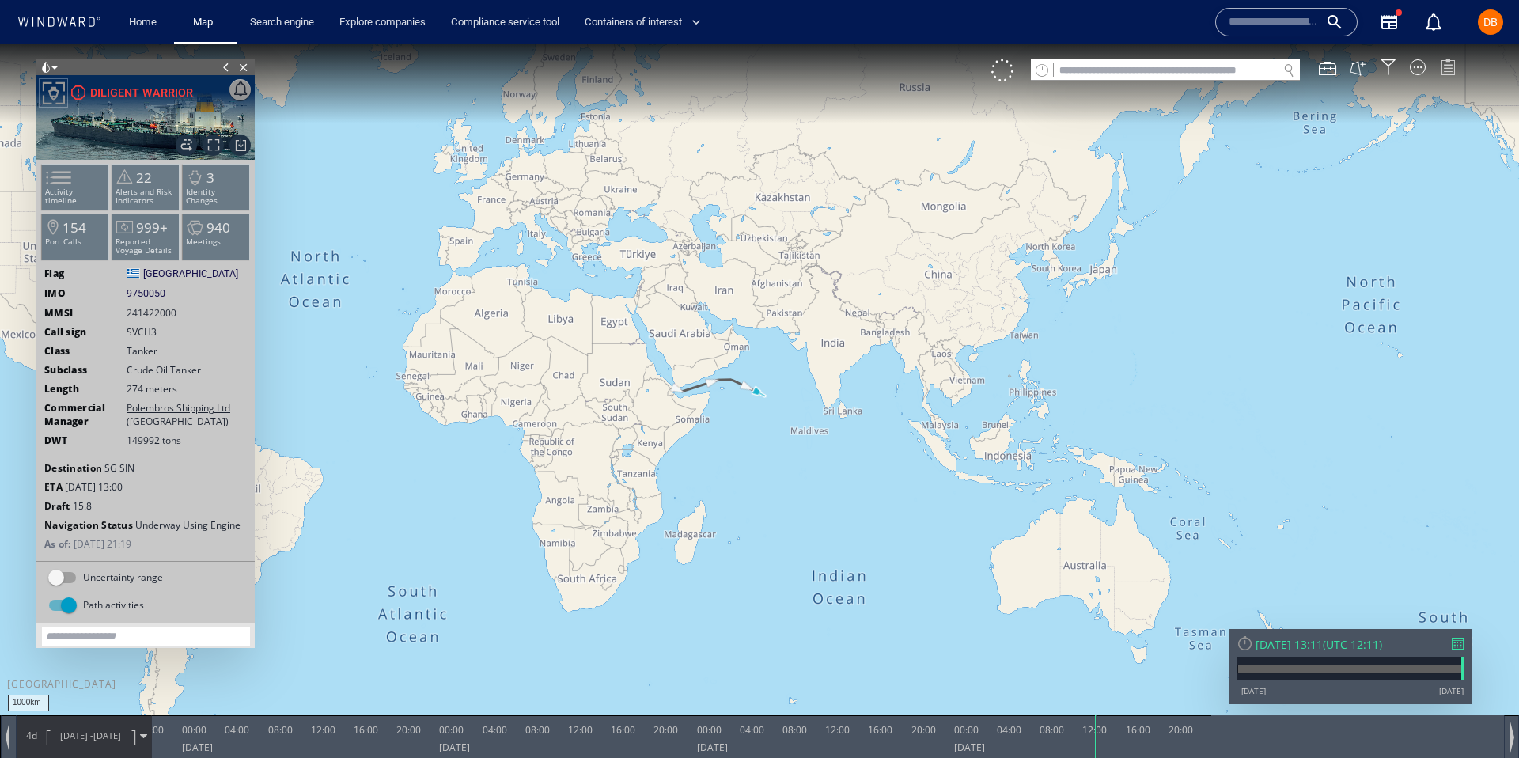
click at [1443, 65] on div at bounding box center [1448, 67] width 16 height 16
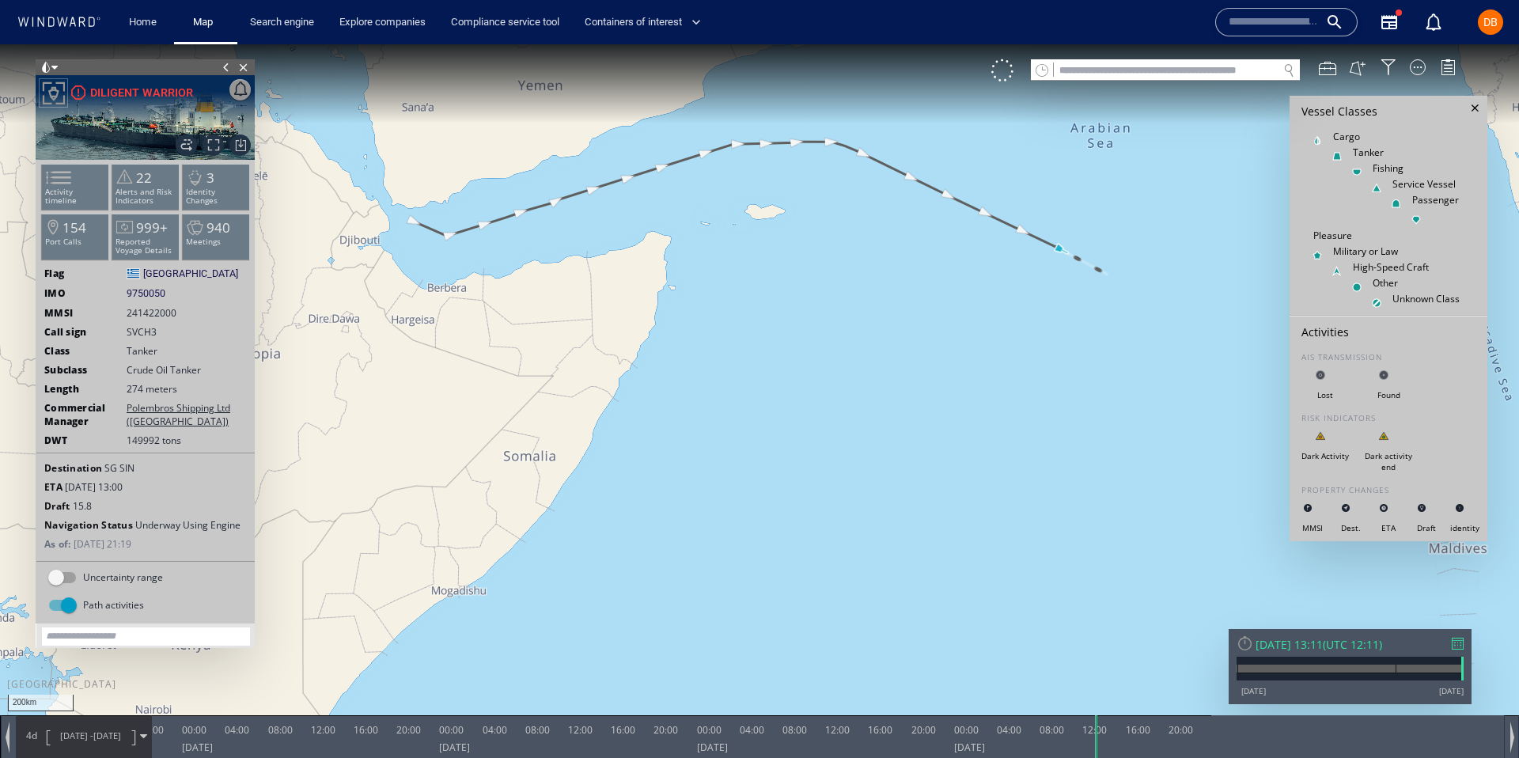
drag, startPoint x: 680, startPoint y: 337, endPoint x: 900, endPoint y: 418, distance: 234.3
click at [900, 418] on canvas "Map" at bounding box center [759, 393] width 1519 height 698
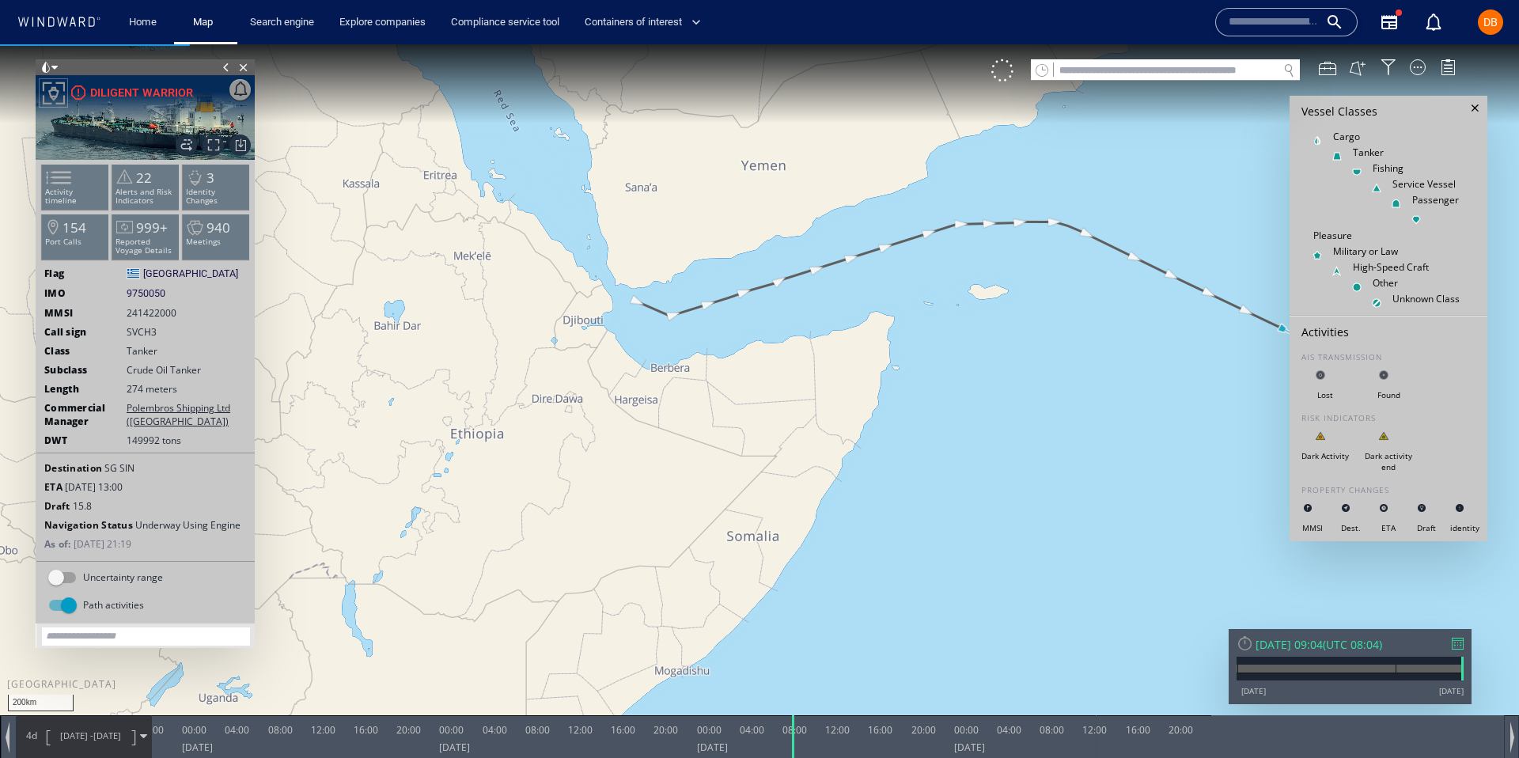
drag, startPoint x: 1099, startPoint y: 744, endPoint x: 795, endPoint y: 802, distance: 309.3
click at [795, 757] on html "200km © Mapbox © OpenStreetMap Improve this map 0 0 20:00 Sunday 10 August 2025…" at bounding box center [759, 401] width 1519 height 714
drag, startPoint x: 793, startPoint y: 728, endPoint x: 900, endPoint y: 672, distance: 120.7
click at [900, 44] on div "200km © Mapbox © OpenStreetMap Improve this map 0 0 20:00 Sunday 10 August 2025…" at bounding box center [759, 44] width 1519 height 0
drag, startPoint x: 900, startPoint y: 734, endPoint x: 1236, endPoint y: 643, distance: 348.2
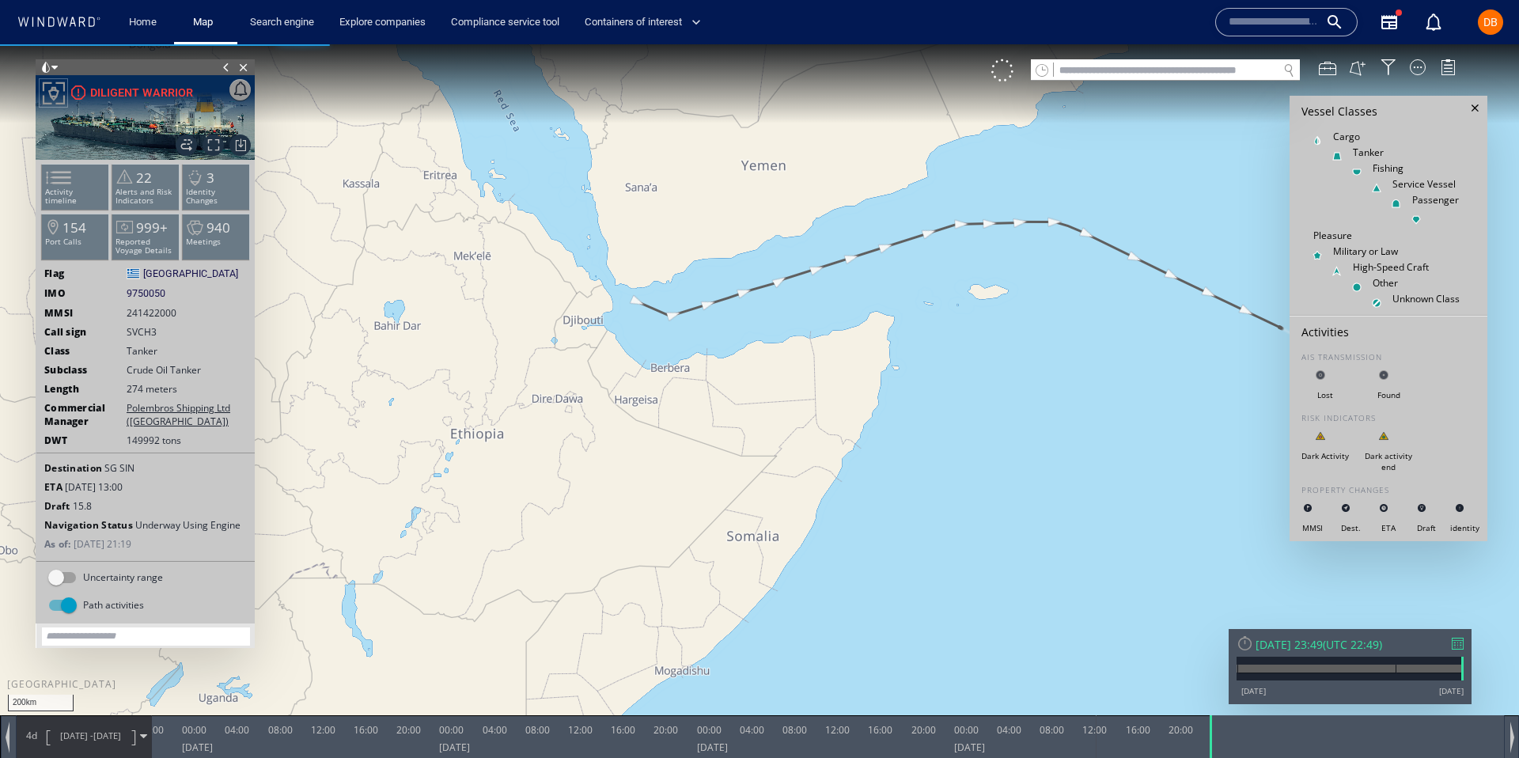
click at [1236, 44] on div "200km © Mapbox © OpenStreetMap Improve this map 0 0 20:00 Sunday 10 August 2025…" at bounding box center [759, 44] width 1519 height 0
click at [1330, 669] on div at bounding box center [1350, 669] width 227 height 25
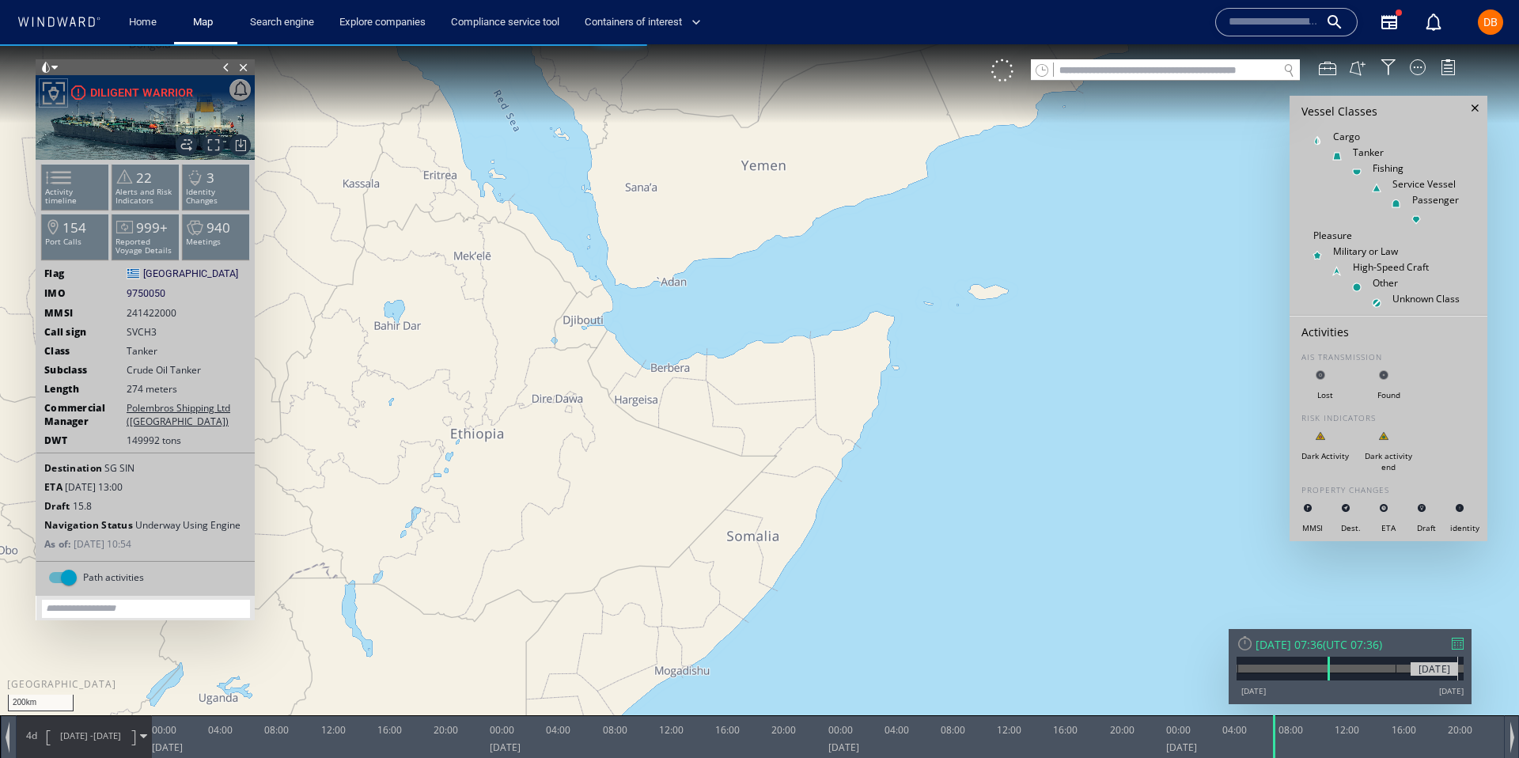
drag, startPoint x: 1331, startPoint y: 678, endPoint x: 1458, endPoint y: 665, distance: 127.2
click at [1458, 665] on div "19/05/25" at bounding box center [1350, 669] width 227 height 25
click at [1383, 671] on div at bounding box center [1316, 669] width 157 height 8
click at [1381, 677] on div at bounding box center [1382, 669] width 2 height 24
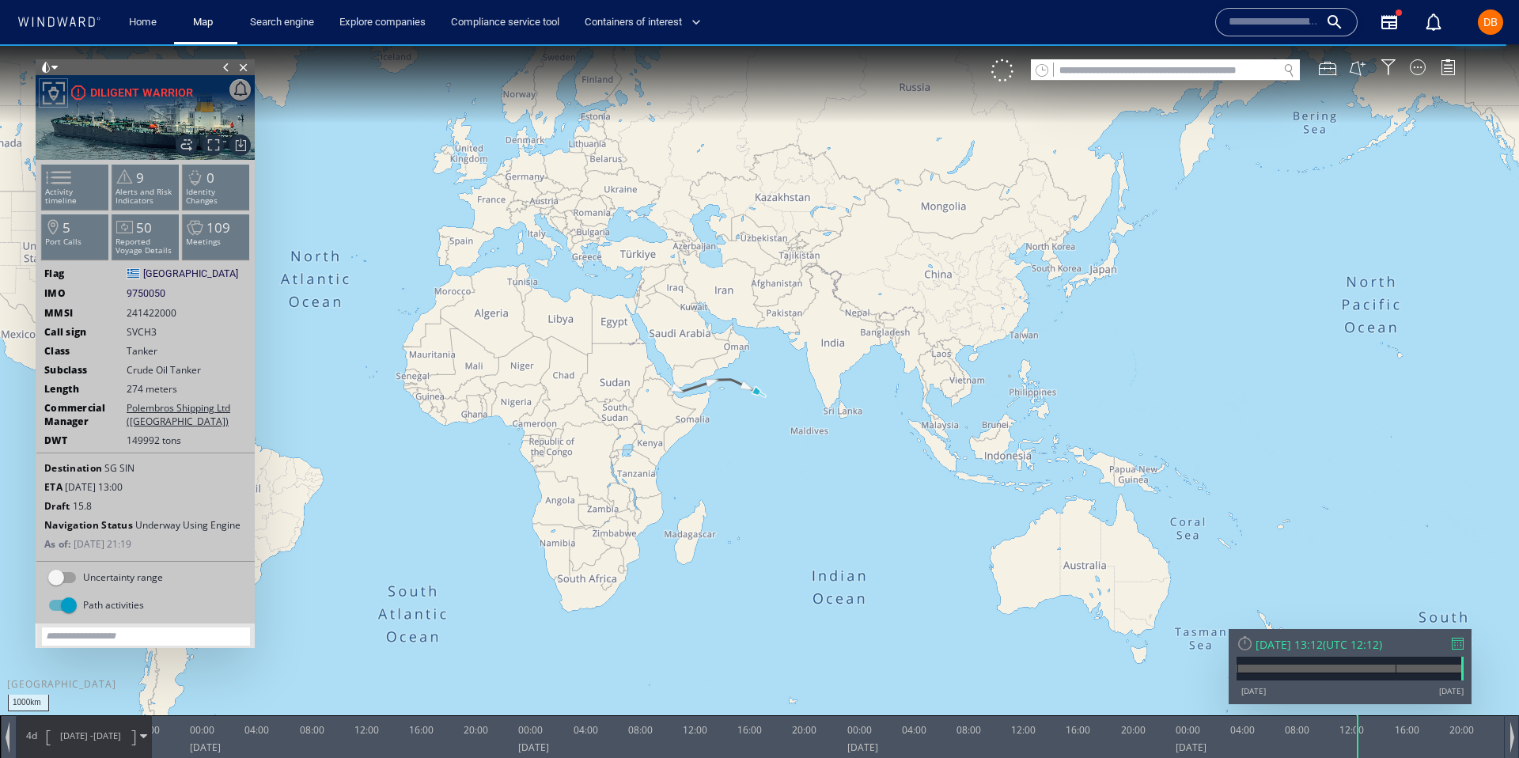
click at [228, 69] on span at bounding box center [226, 67] width 17 height 16
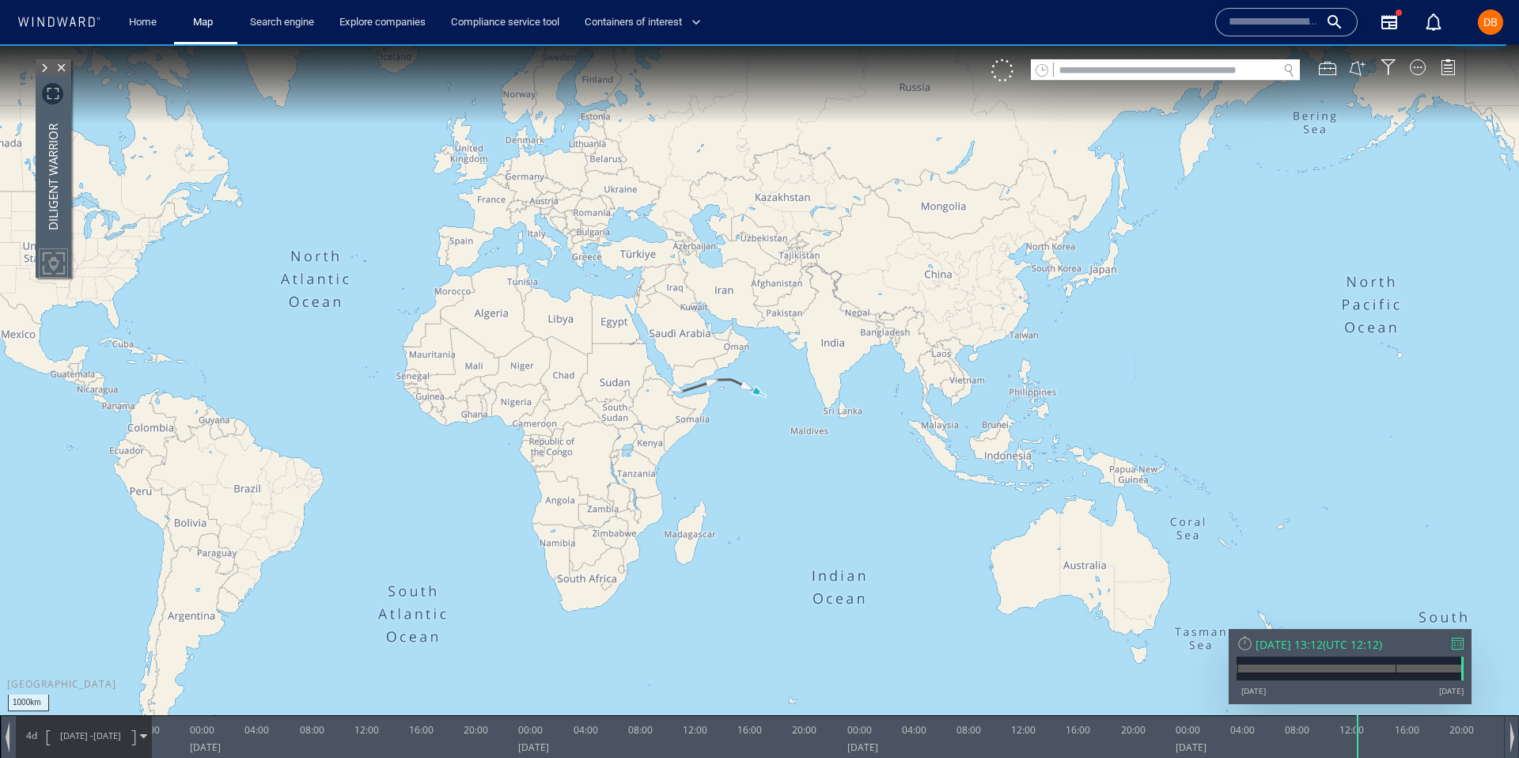
click at [41, 72] on span at bounding box center [44, 68] width 17 height 16
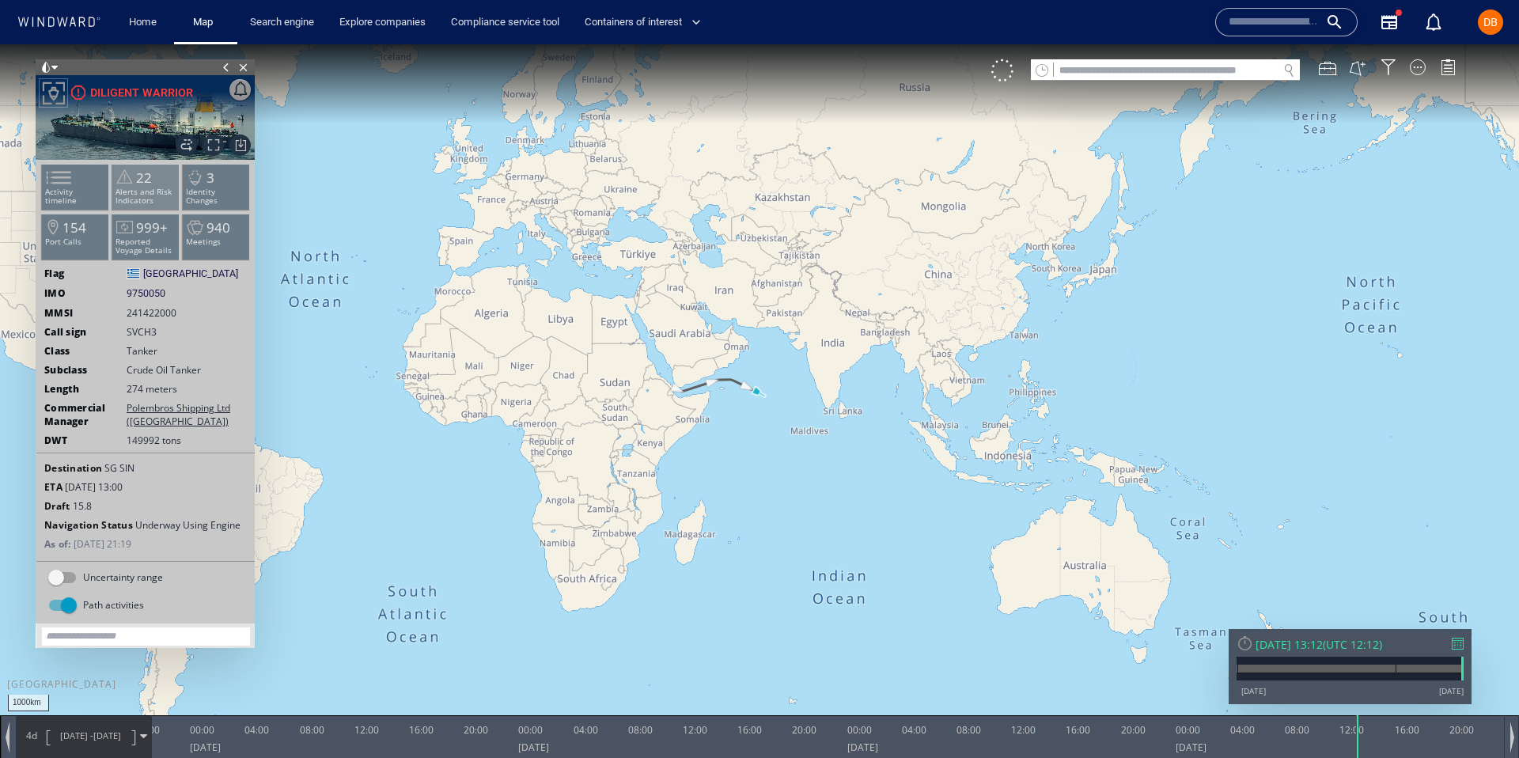
click at [136, 203] on p "Alerts and Risk Indicators" at bounding box center [145, 196] width 67 height 17
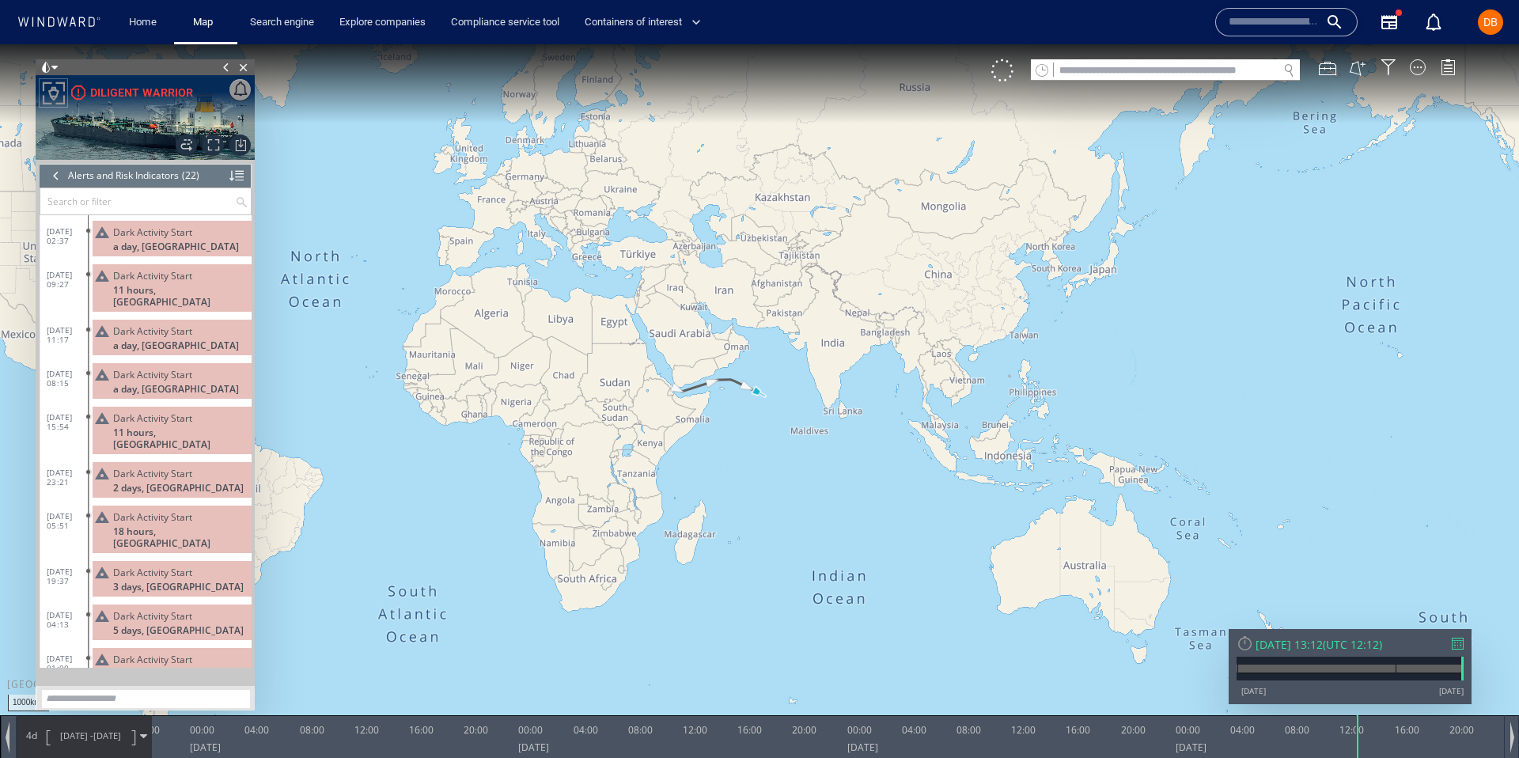
click at [54, 177] on div at bounding box center [55, 176] width 17 height 24
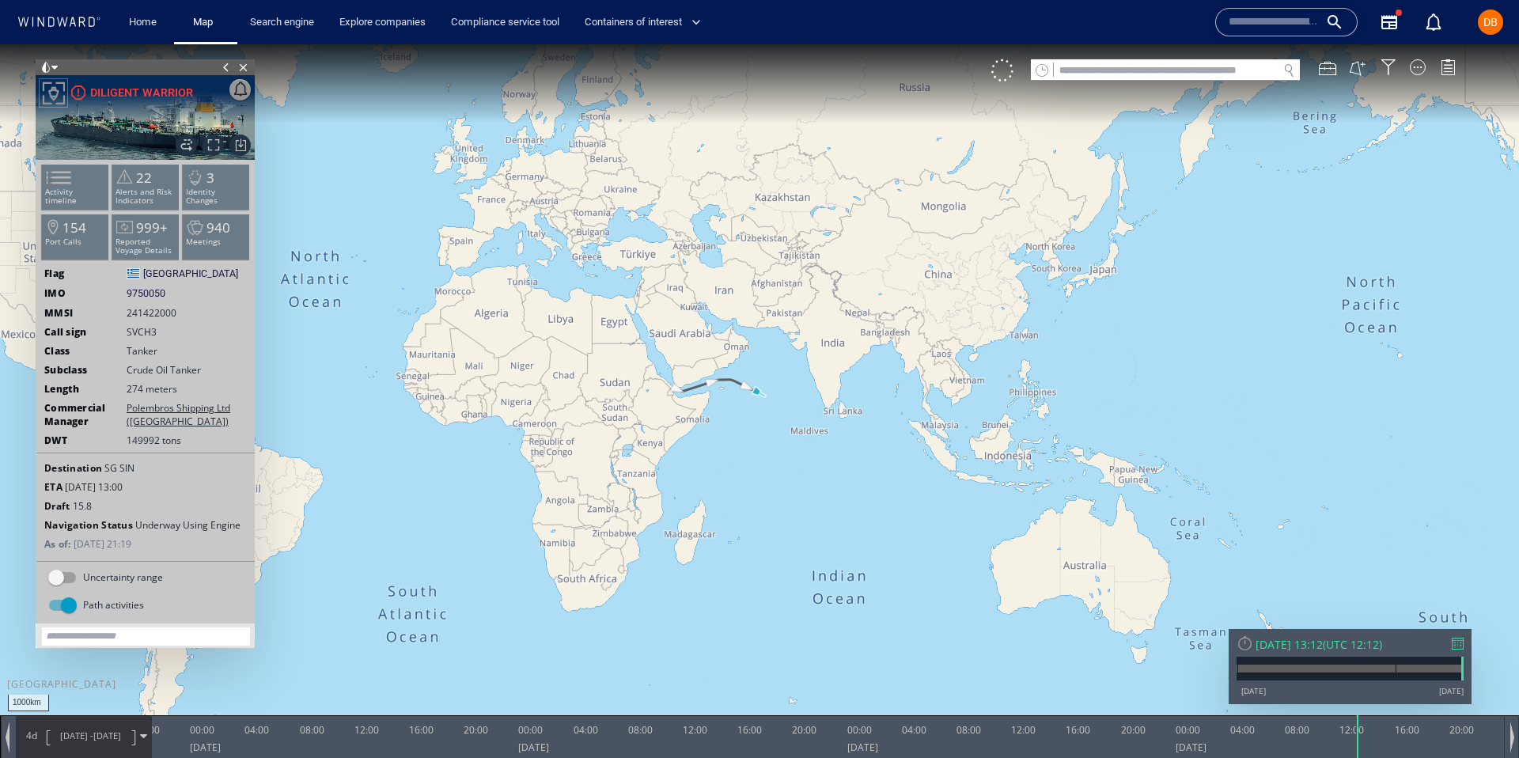
click at [70, 19] on icon at bounding box center [59, 22] width 85 height 10
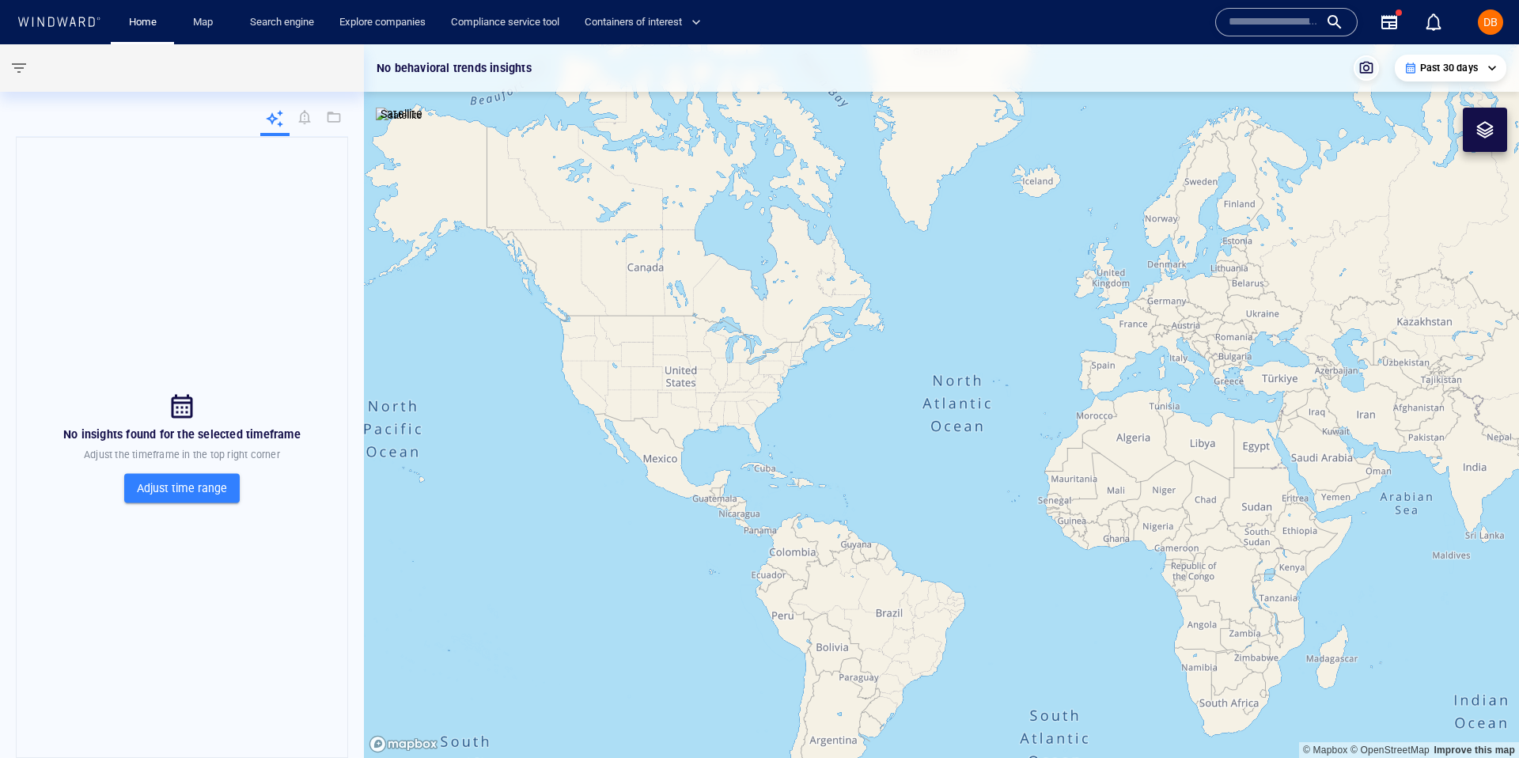
click at [1279, 22] on input "text" at bounding box center [1274, 22] width 90 height 24
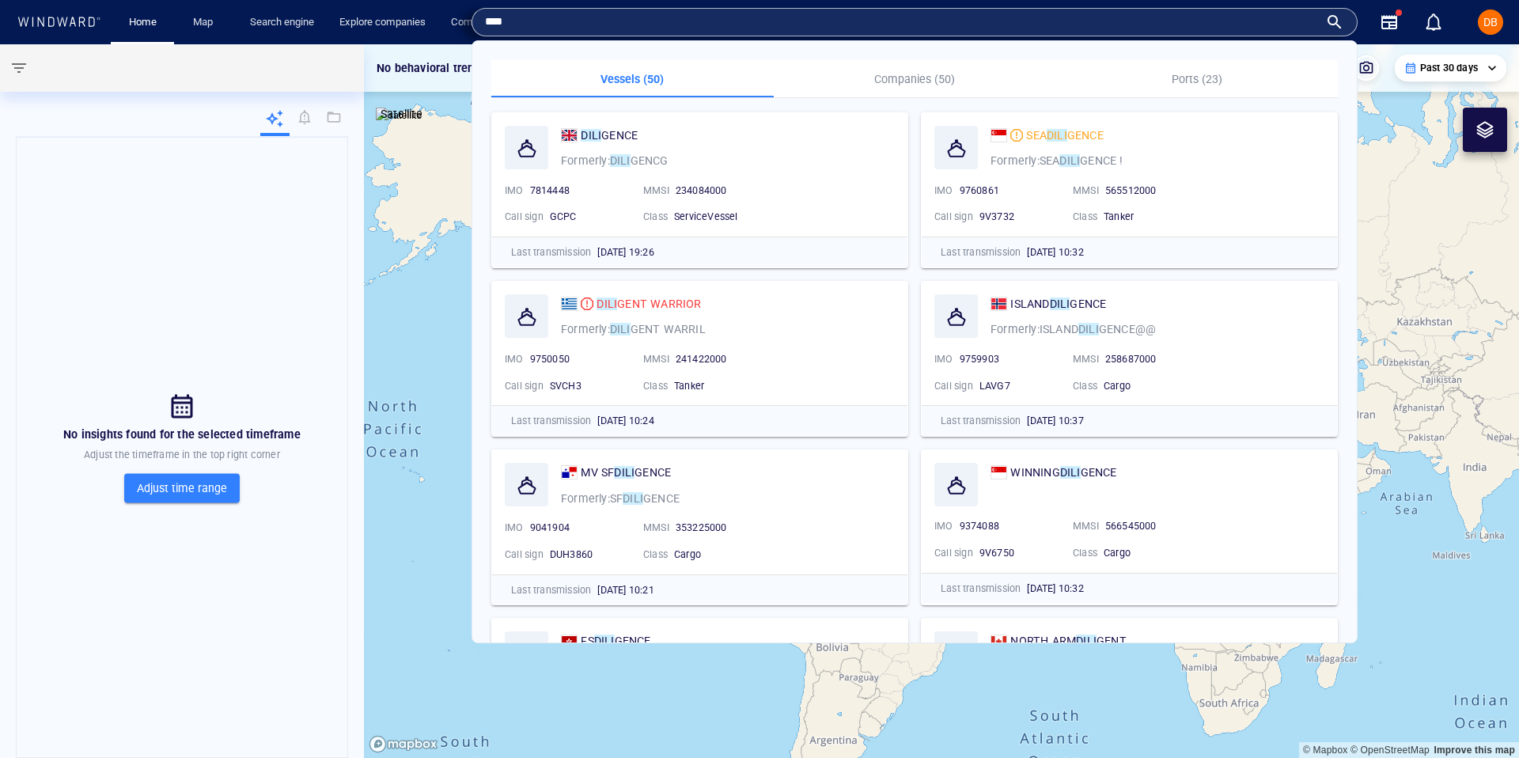
type input "****"
click at [650, 295] on div "DILI GENT WARRIOR" at bounding box center [649, 303] width 104 height 19
click at [0, 0] on div "Home Map Search engine Explore companies Compliance service tool Containers of …" at bounding box center [759, 379] width 1519 height 758
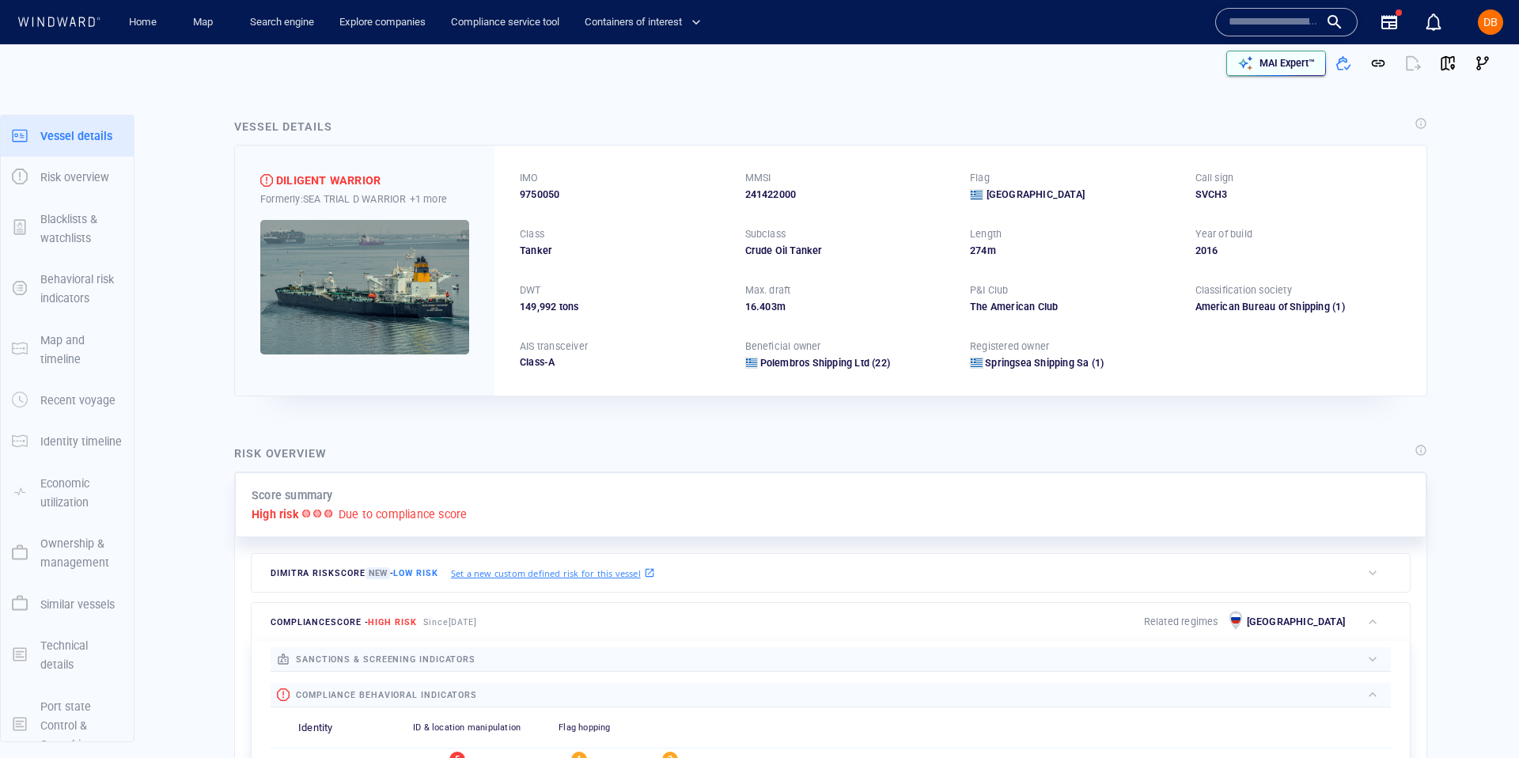
click at [1303, 56] on p "MAI Expert™" at bounding box center [1287, 63] width 55 height 14
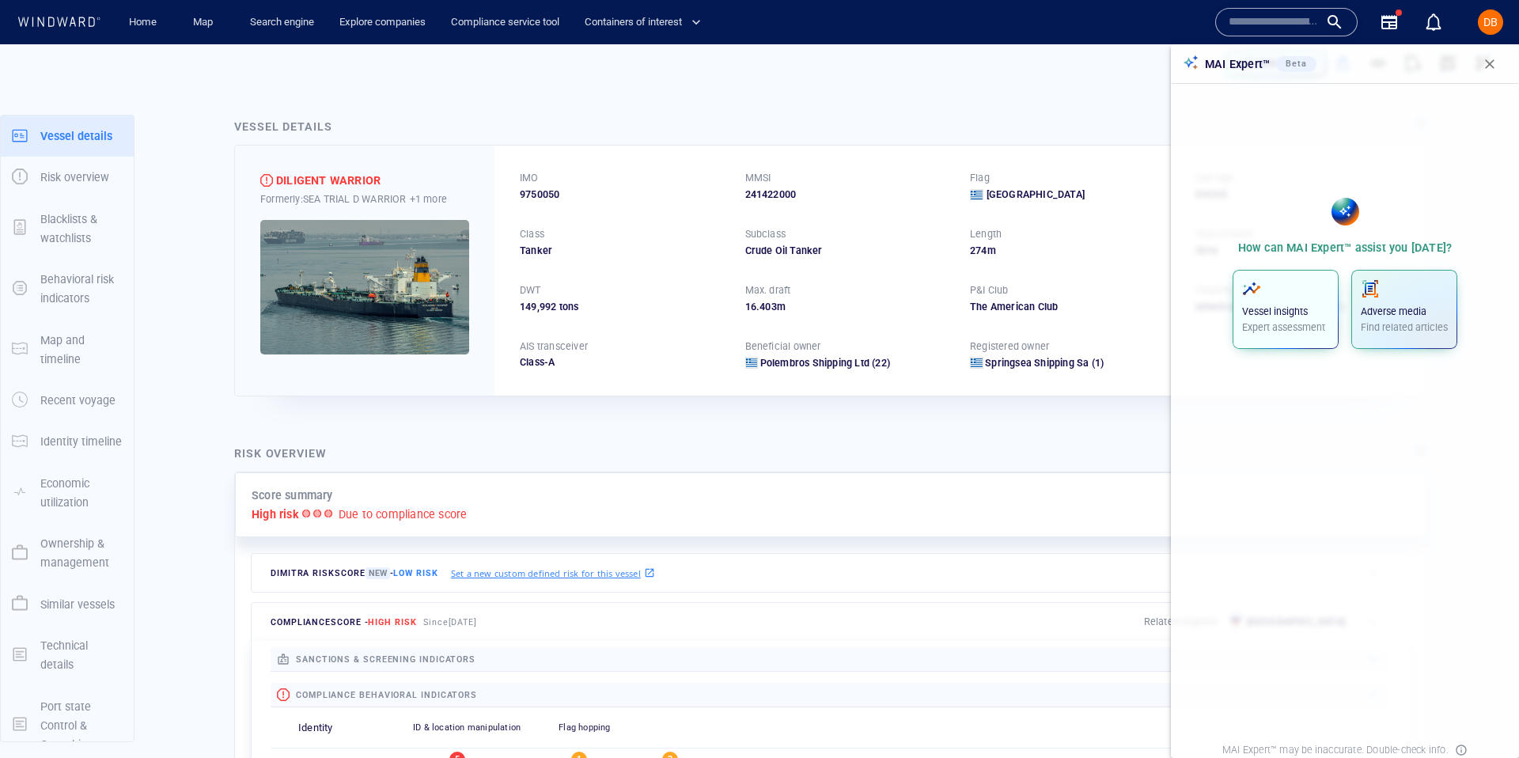
click at [1299, 319] on div "Vessel insights Expert assessment" at bounding box center [1285, 306] width 87 height 55
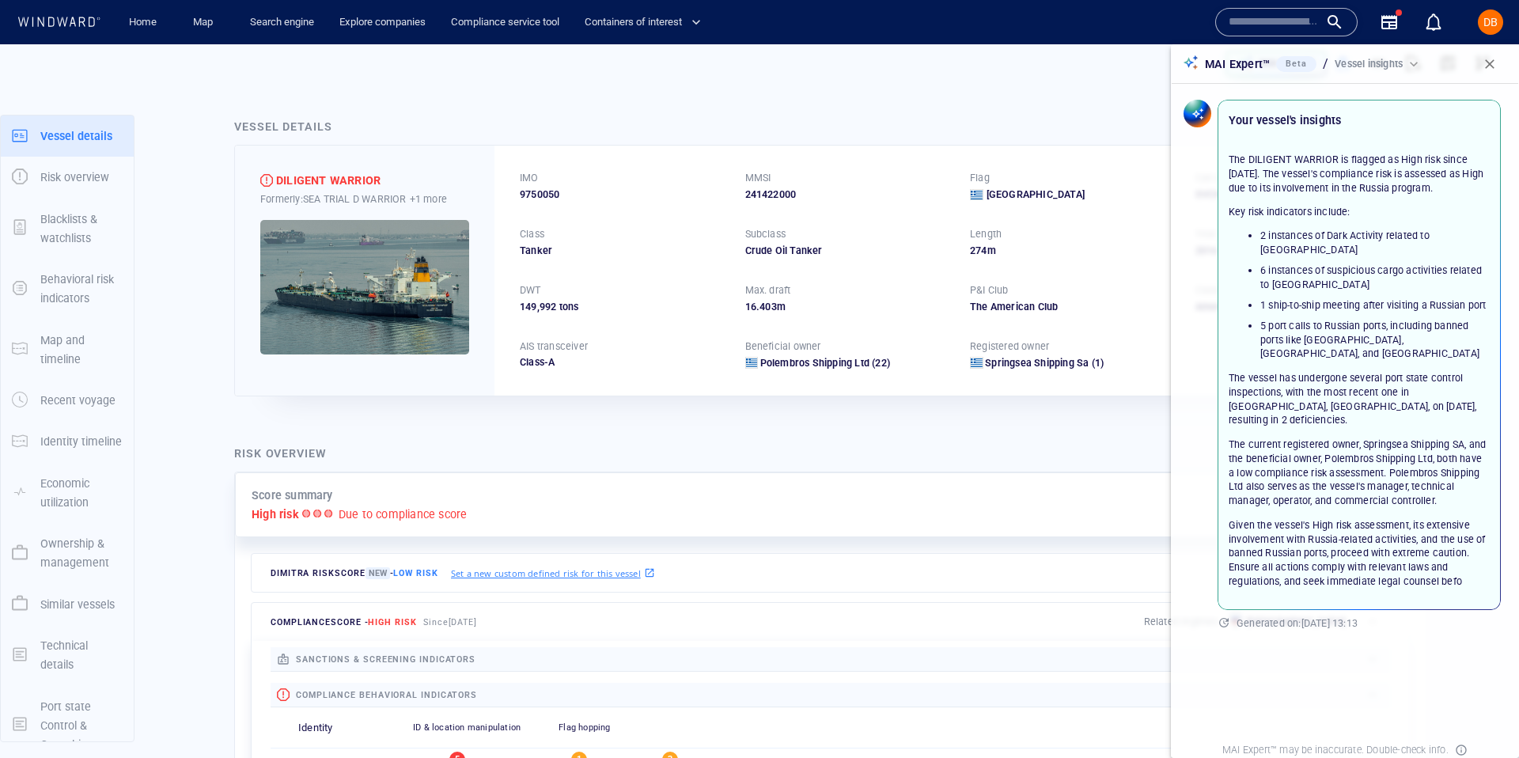
scroll to position [20, 0]
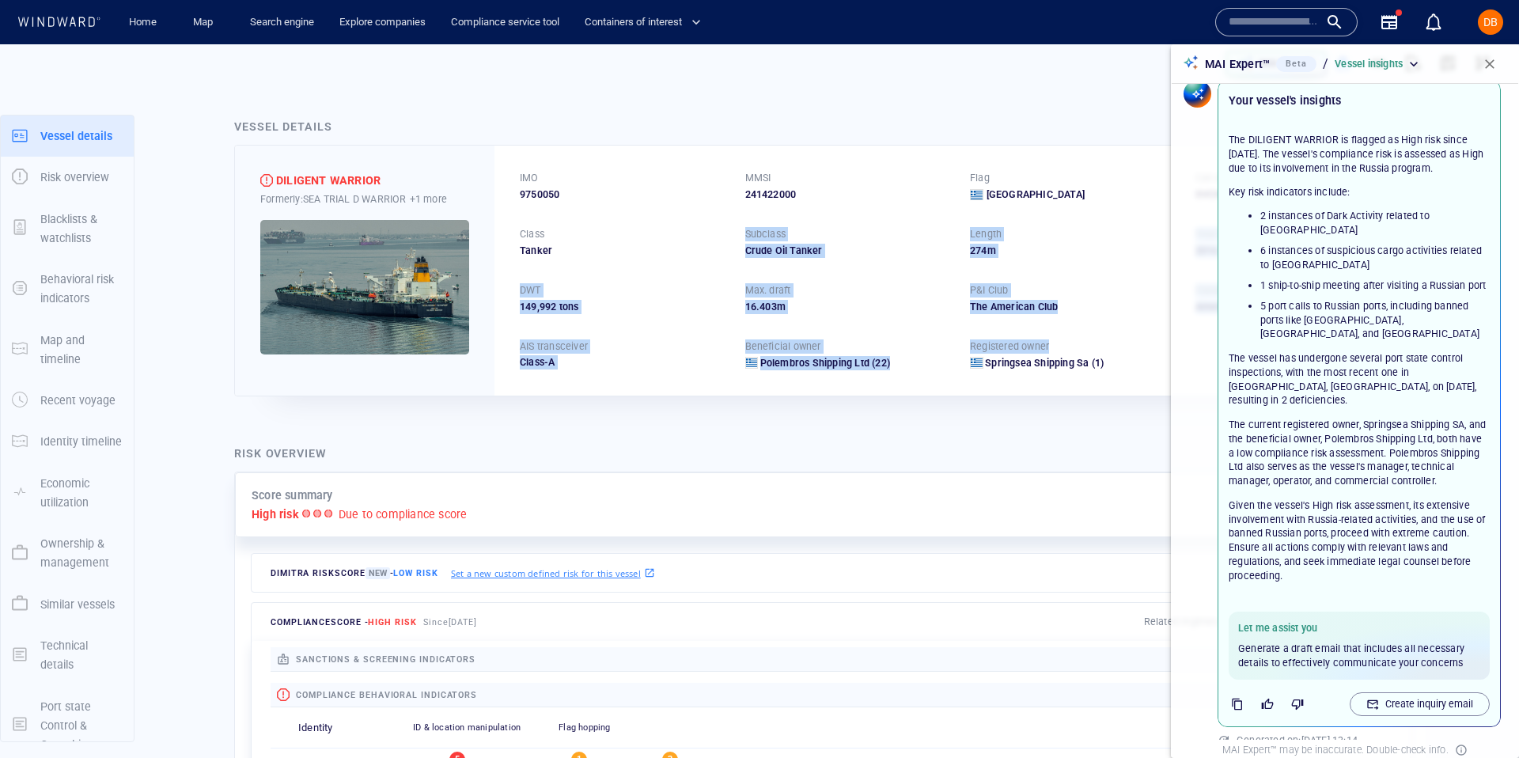
drag, startPoint x: 1082, startPoint y: 340, endPoint x: 487, endPoint y: 195, distance: 611.6
click at [497, 201] on div "IMO 9750050 MMSI 241422000 Flag Greece Call sign SVCH3 Class Tanker Subclass Cr…" at bounding box center [961, 270] width 932 height 249
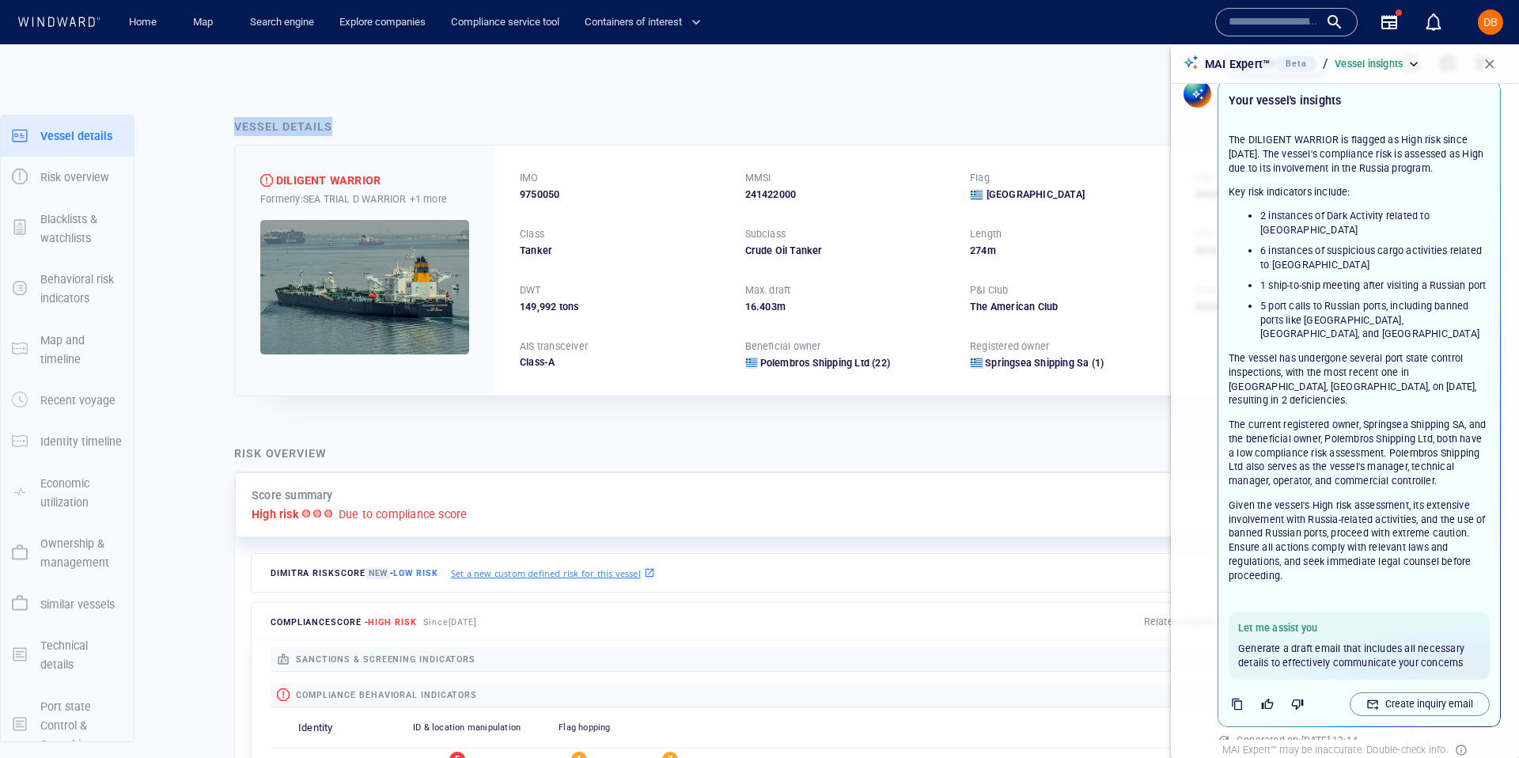
drag, startPoint x: 233, startPoint y: 115, endPoint x: 389, endPoint y: 123, distance: 156.9
click at [389, 123] on div "Vessel details" at bounding box center [831, 128] width 1200 height 28
click at [303, 16] on link "Search engine" at bounding box center [282, 23] width 77 height 28
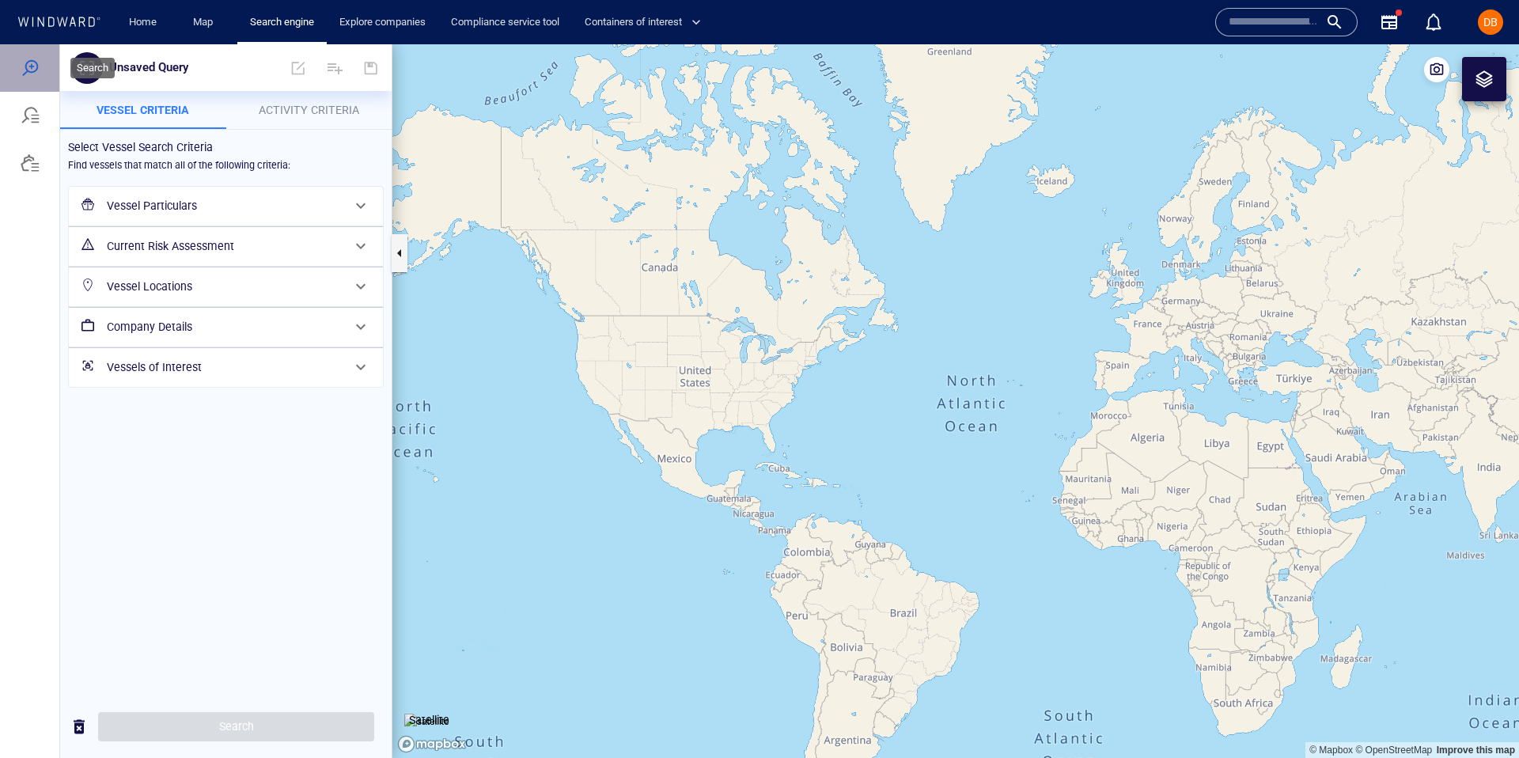
click at [23, 62] on div at bounding box center [30, 68] width 19 height 19
click at [28, 119] on div at bounding box center [30, 115] width 19 height 19
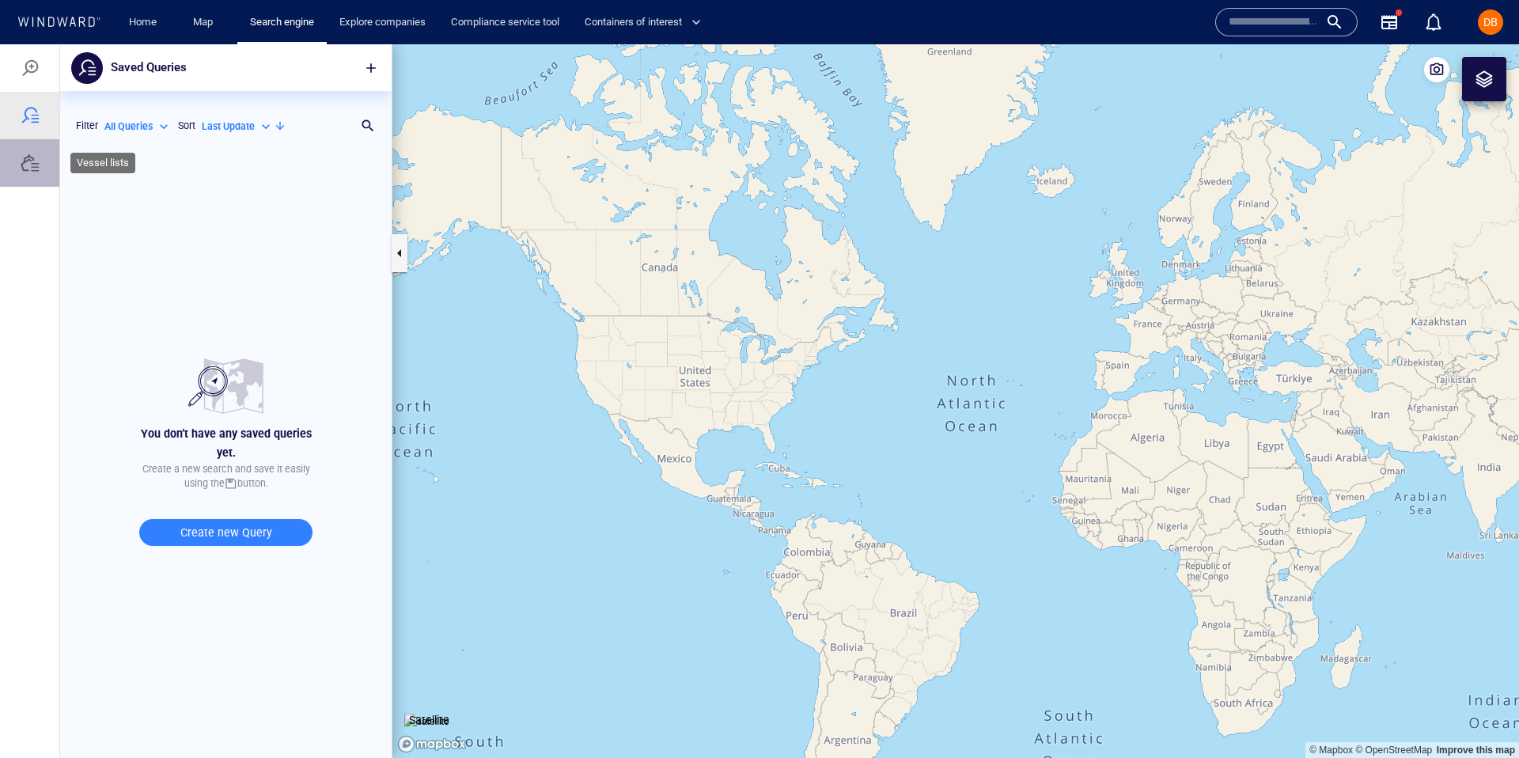
click at [31, 176] on div at bounding box center [29, 162] width 59 height 47
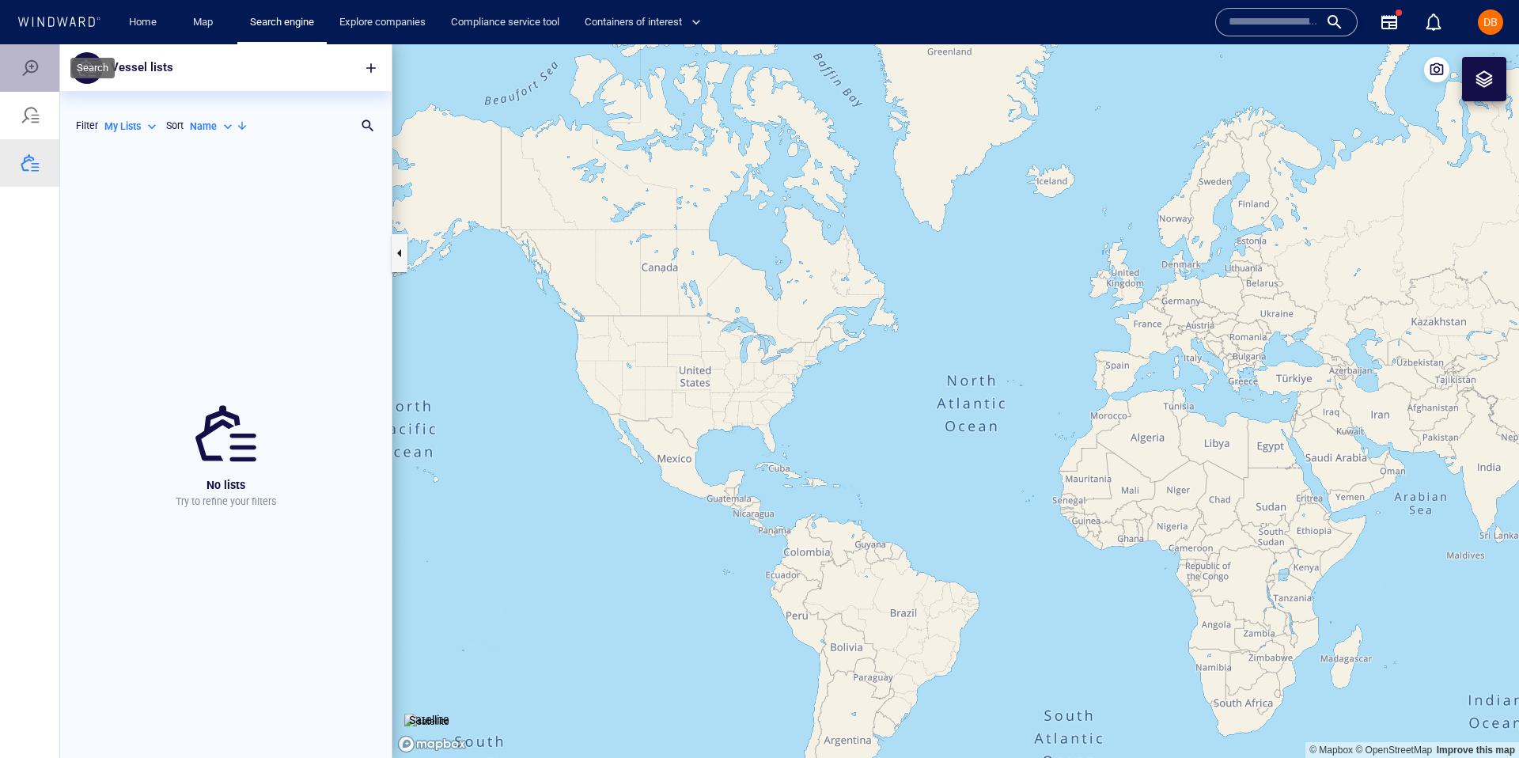
click at [37, 79] on div at bounding box center [29, 67] width 59 height 47
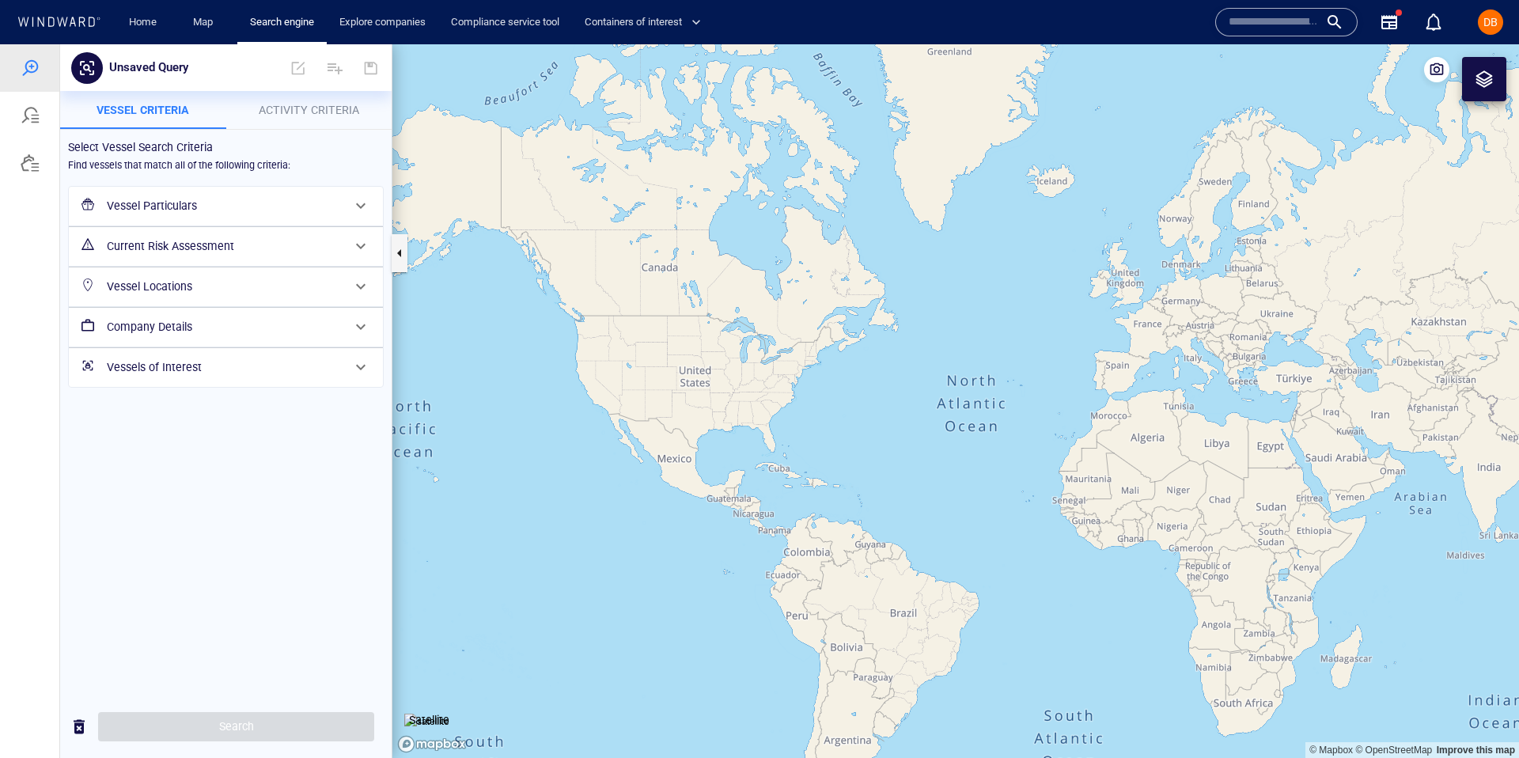
click at [211, 211] on h6 "Vessel Particulars" at bounding box center [224, 206] width 235 height 20
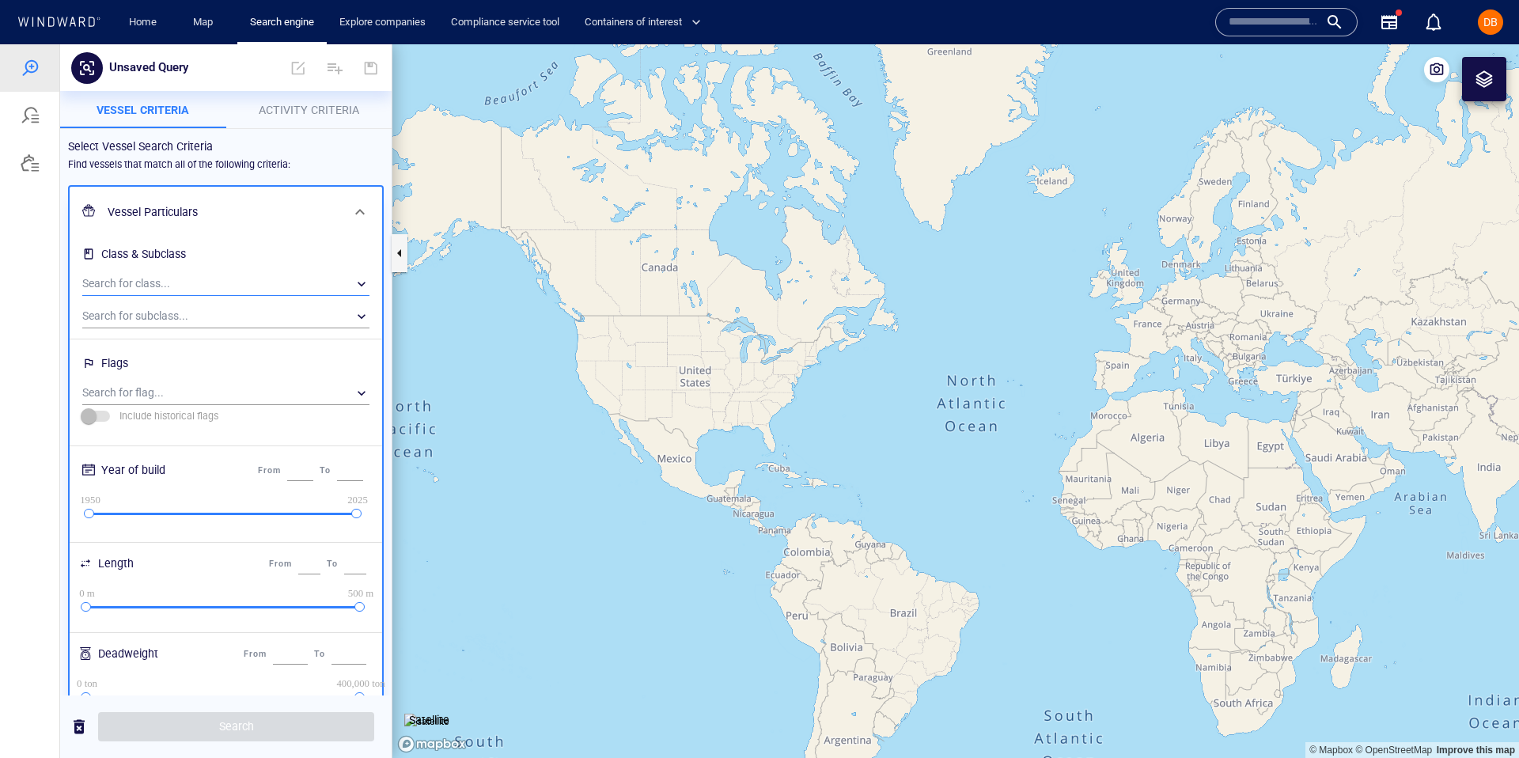
click at [190, 272] on div "​" at bounding box center [225, 284] width 287 height 24
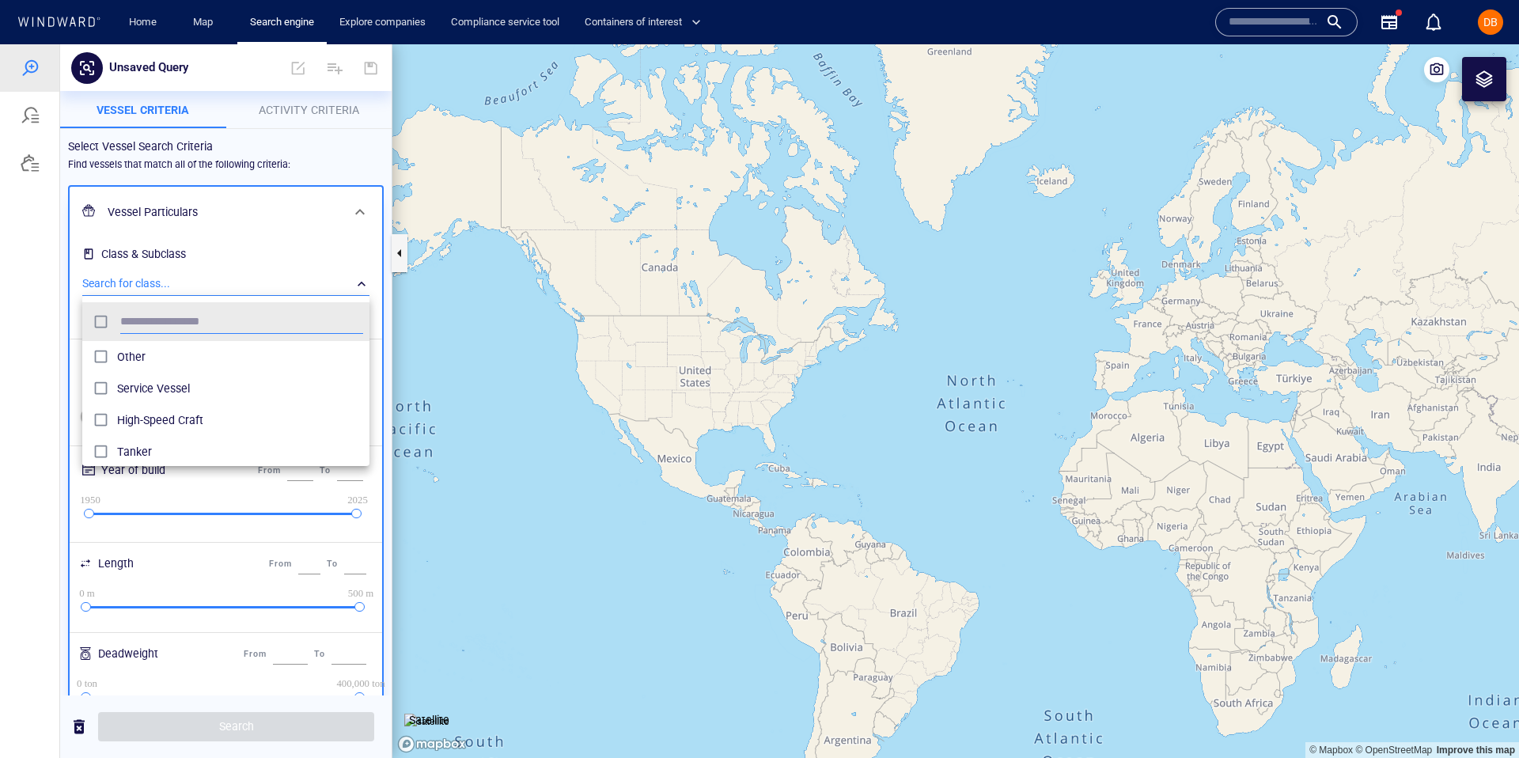
scroll to position [158, 287]
click at [233, 275] on div at bounding box center [759, 401] width 1519 height 714
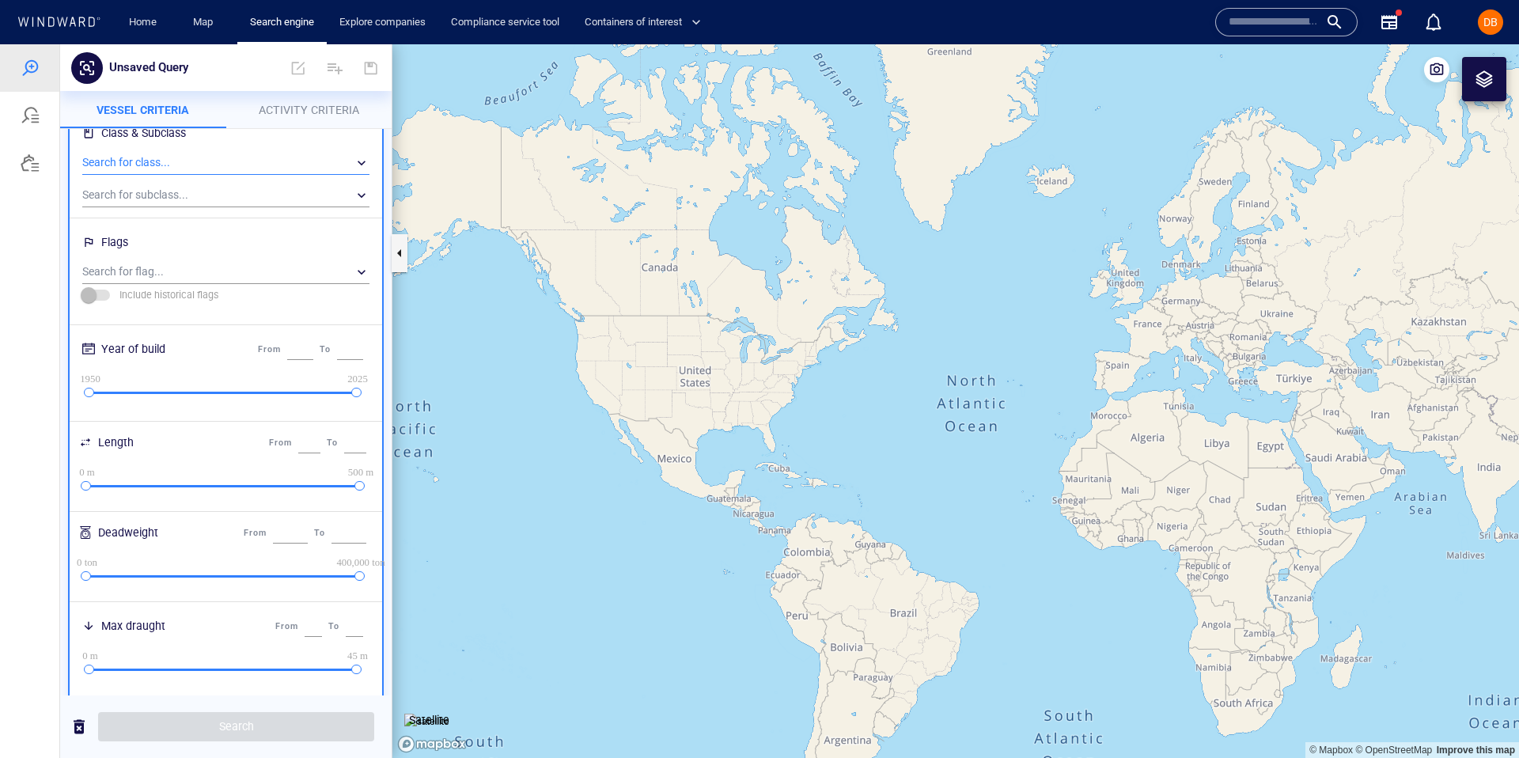
scroll to position [0, 0]
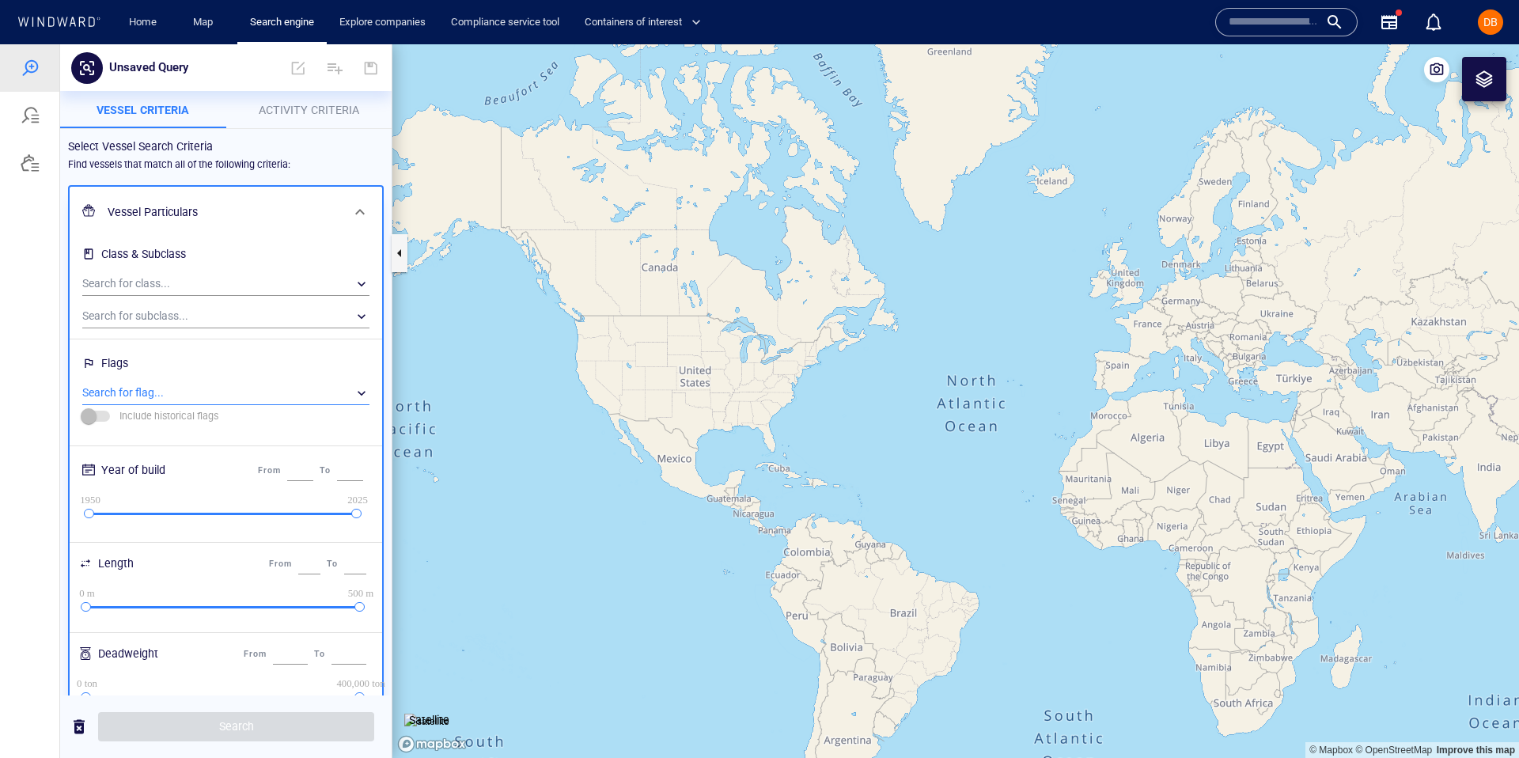
click at [196, 390] on div "​" at bounding box center [225, 393] width 287 height 24
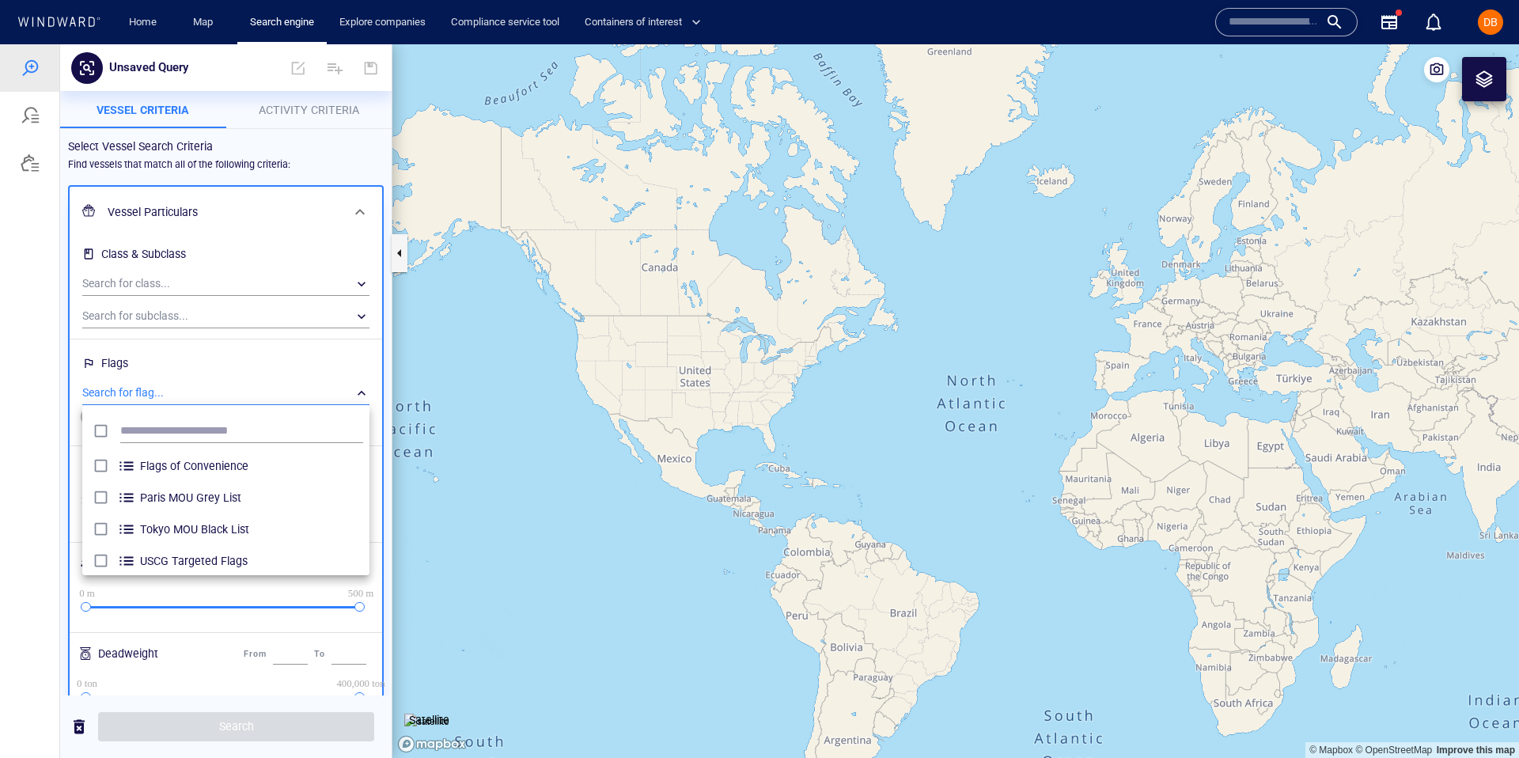
click at [247, 381] on div at bounding box center [759, 401] width 1519 height 714
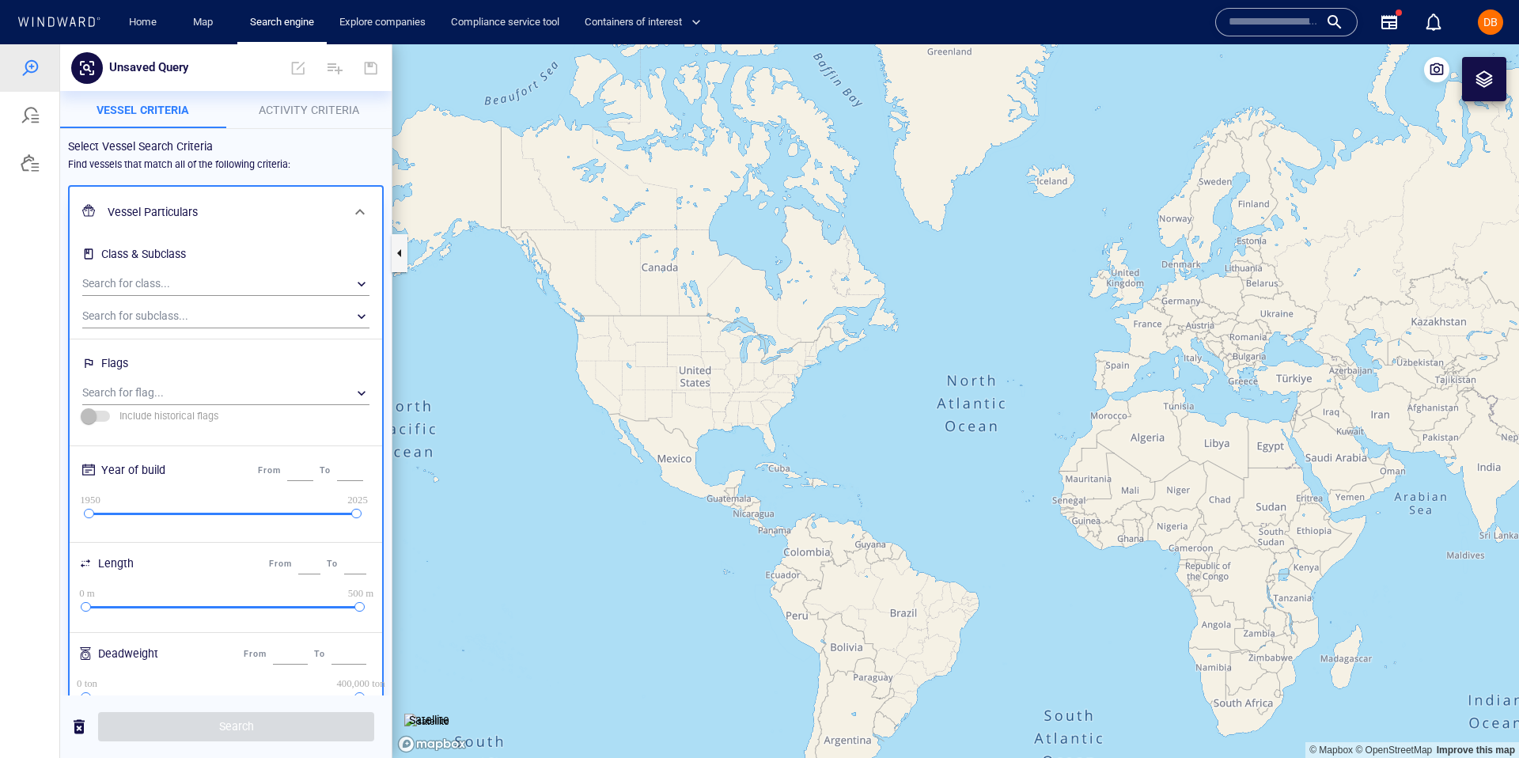
click at [244, 410] on div "Flags Search for flag... ​ Include historical flags" at bounding box center [225, 391] width 287 height 81
click at [245, 393] on div "​" at bounding box center [225, 393] width 287 height 24
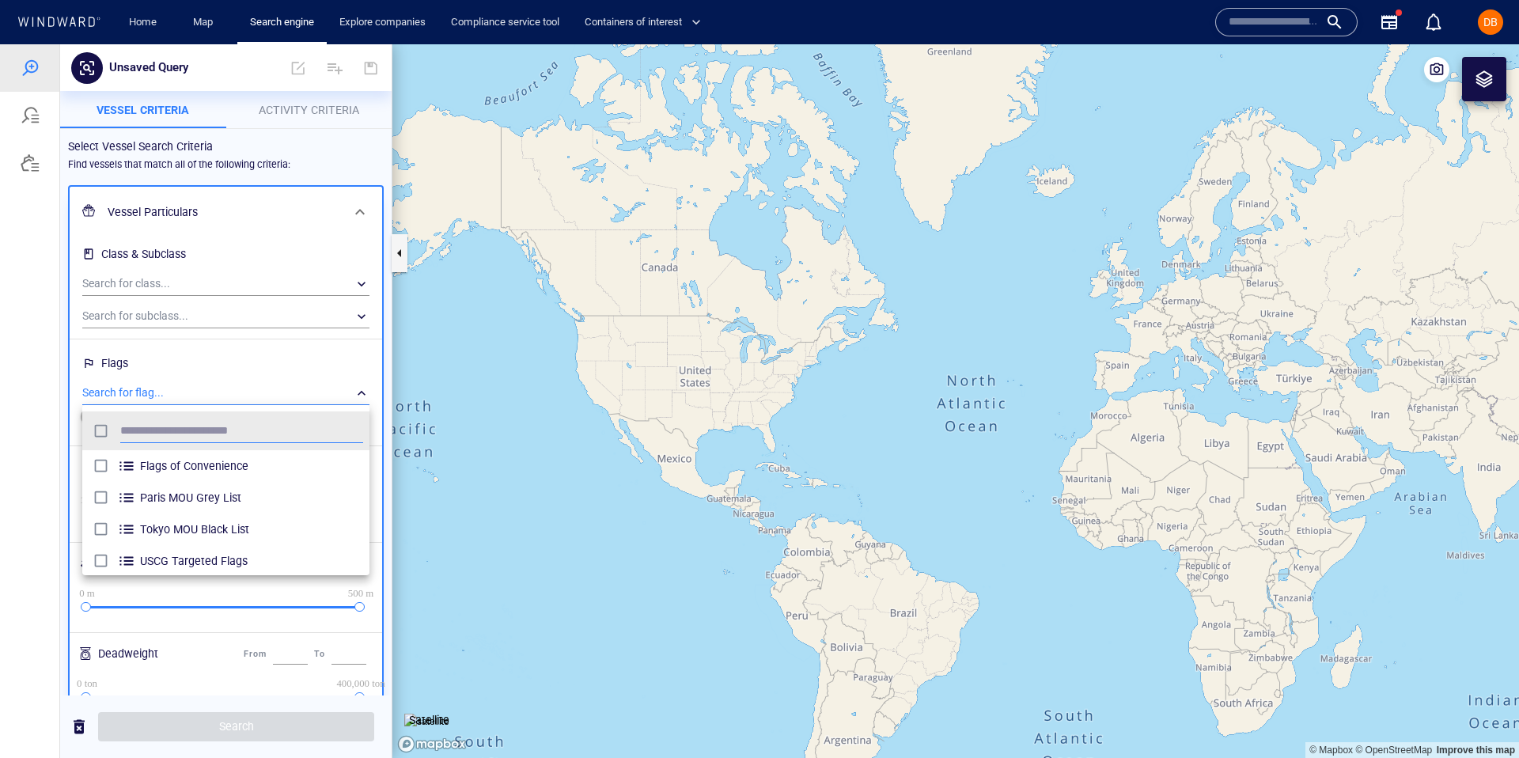
scroll to position [158, 287]
type input "****"
click at [222, 464] on span "Comoros" at bounding box center [251, 466] width 223 height 19
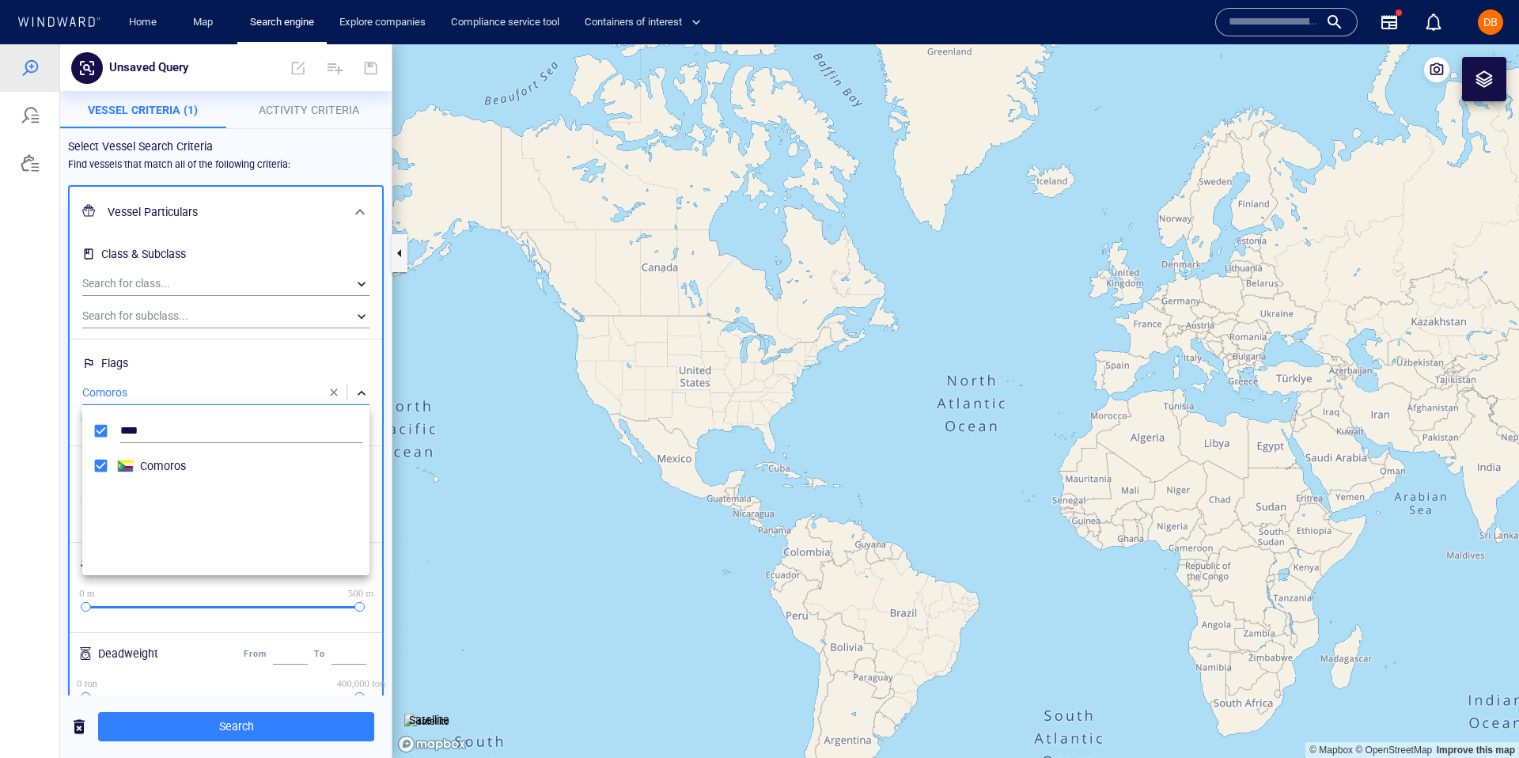
click at [284, 703] on div at bounding box center [759, 401] width 1519 height 714
drag, startPoint x: 87, startPoint y: 514, endPoint x: 250, endPoint y: 514, distance: 163.0
click at [250, 514] on div at bounding box center [250, 514] width 10 height 10
type input "****"
click at [170, 269] on div "Search for class... ​" at bounding box center [226, 282] width 300 height 32
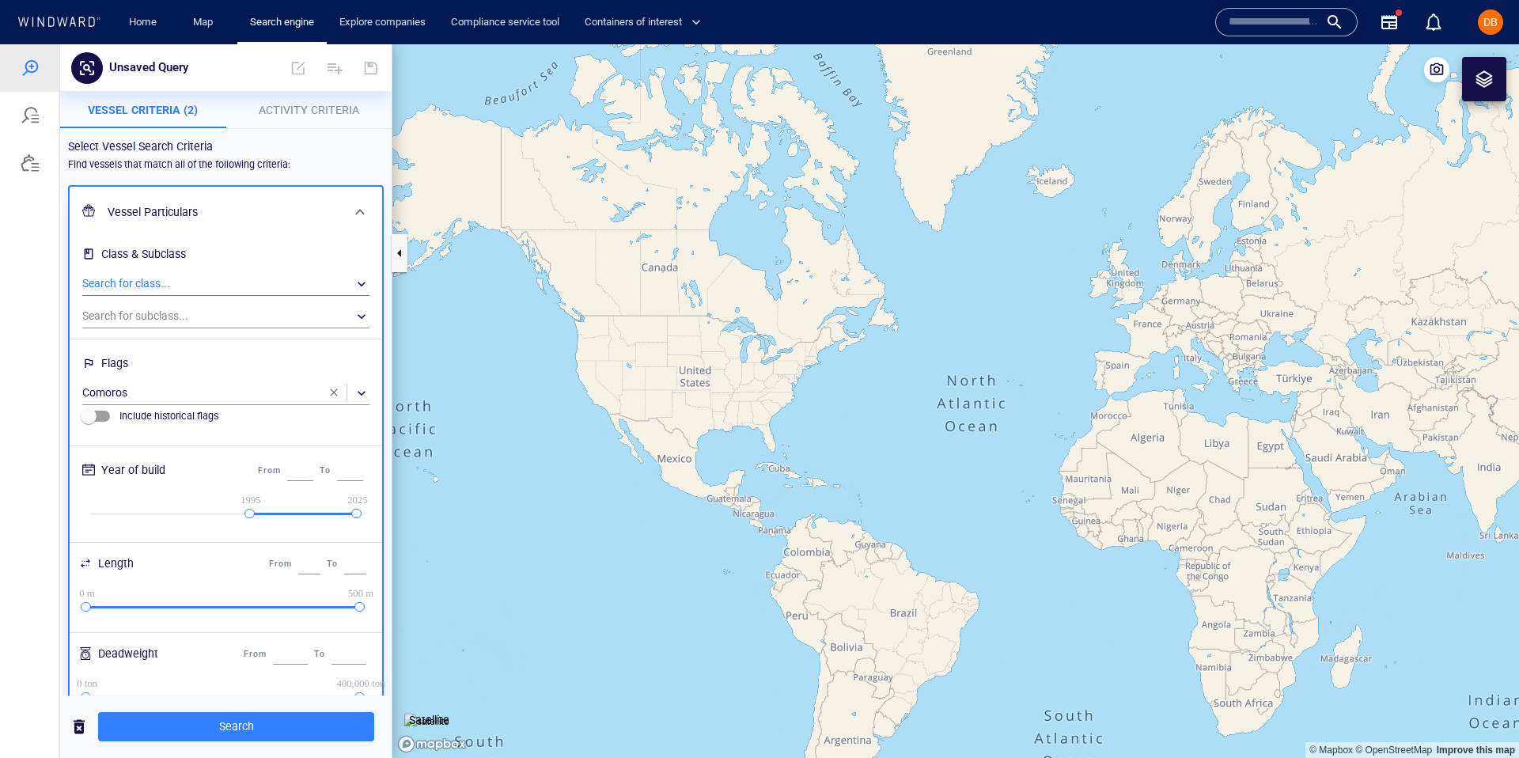
click at [169, 294] on div "​" at bounding box center [225, 284] width 287 height 24
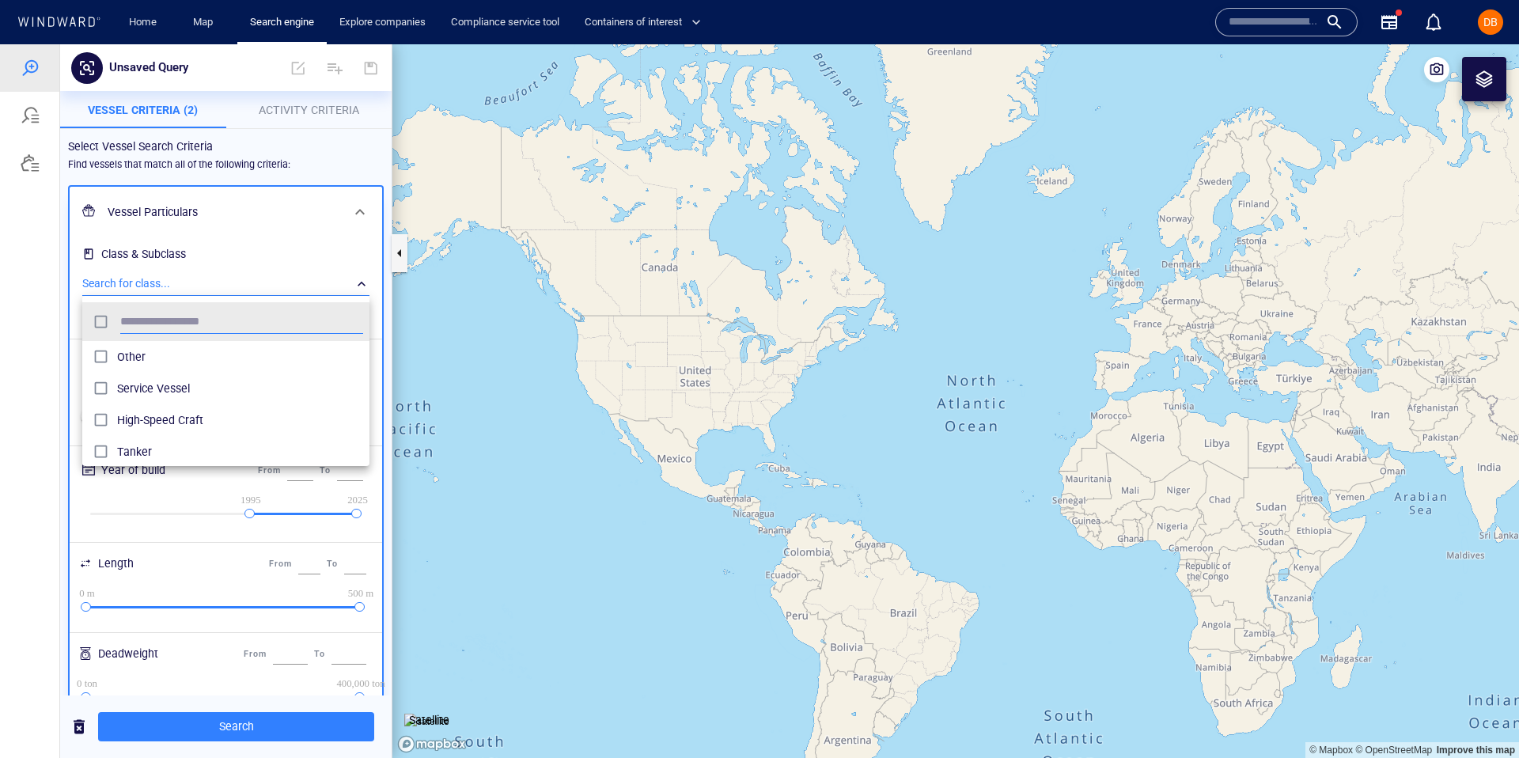
scroll to position [158, 287]
click at [157, 431] on div "High-Speed Craft" at bounding box center [240, 420] width 246 height 25
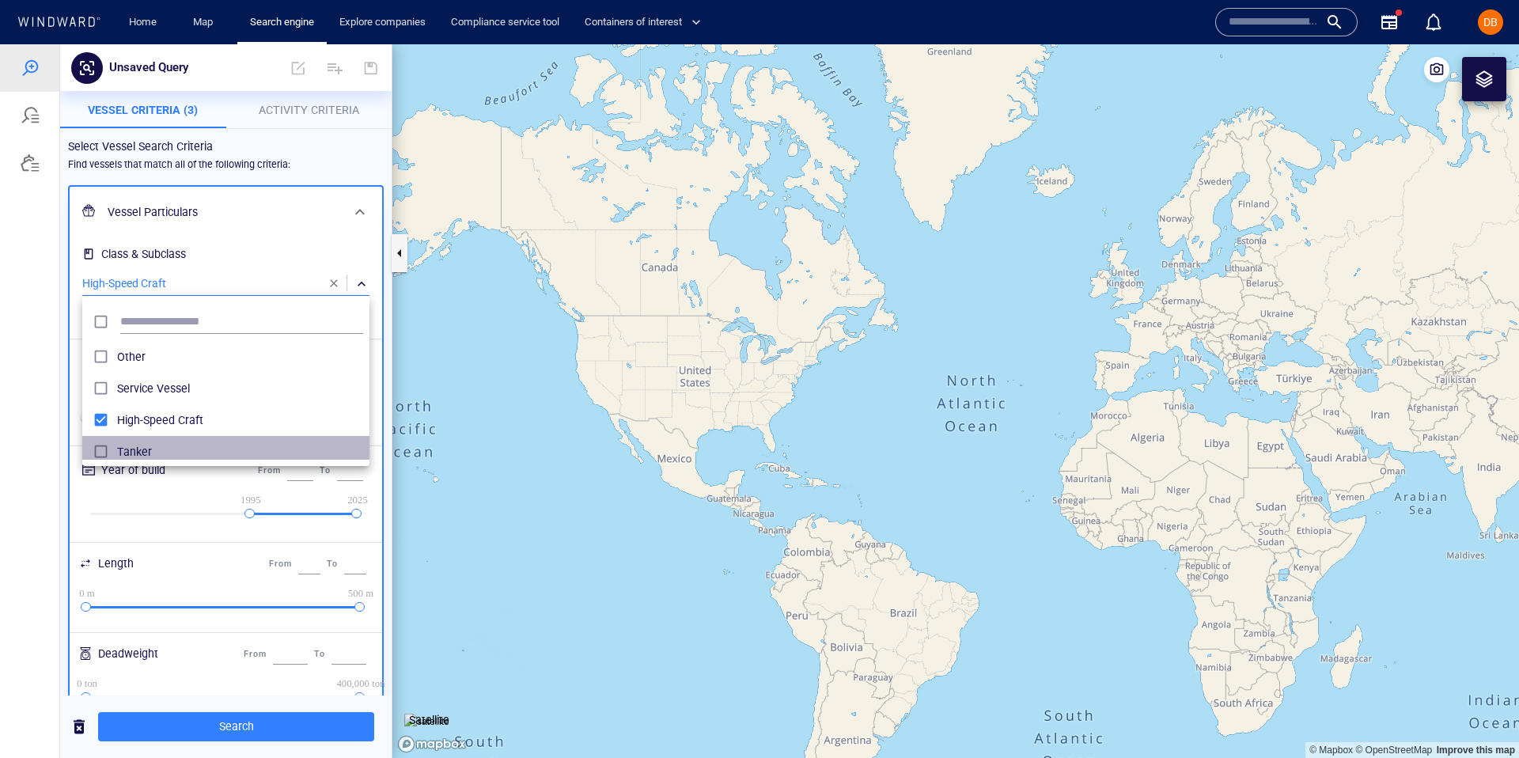
click at [157, 438] on li "Tanker" at bounding box center [225, 452] width 287 height 32
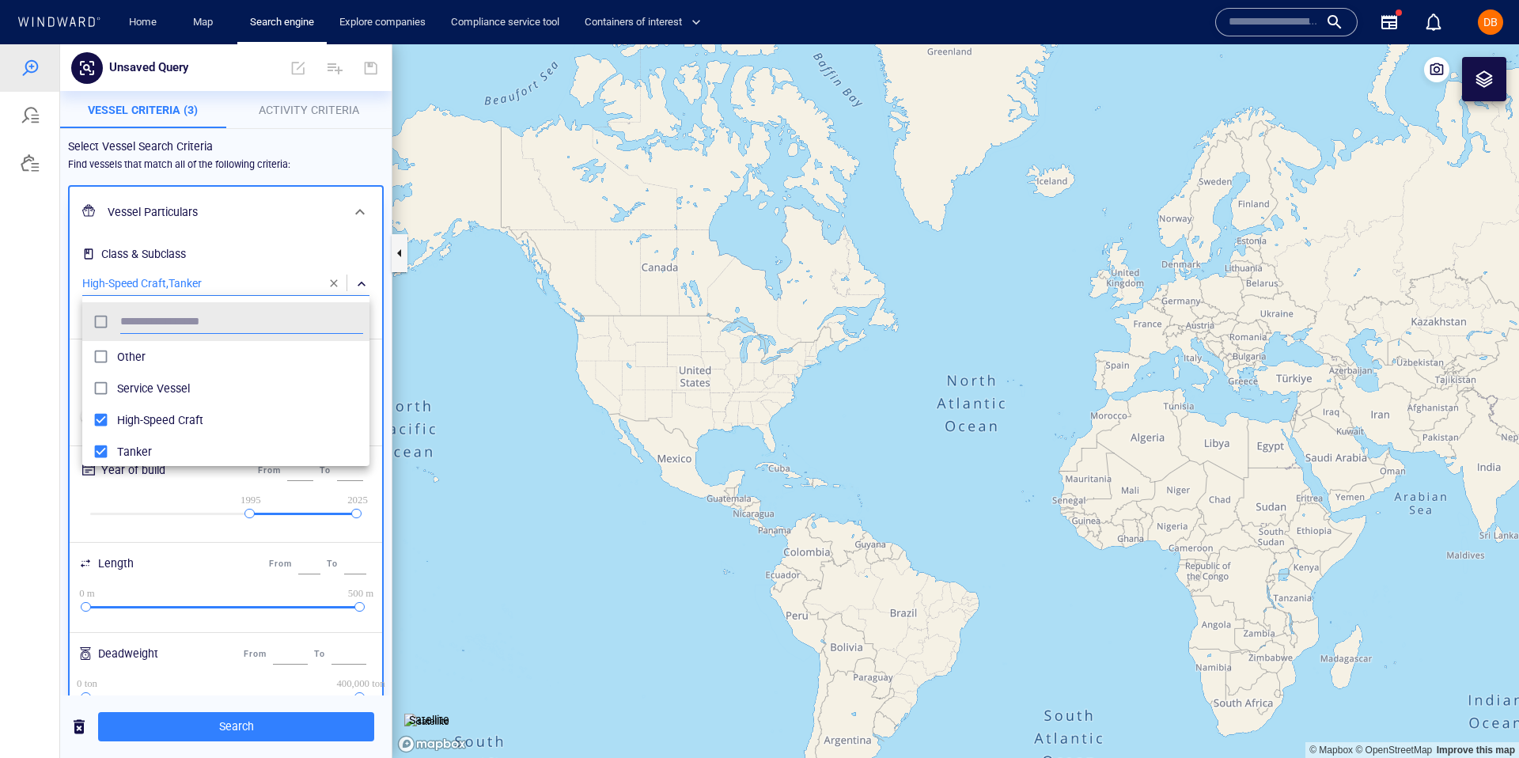
click at [154, 414] on span "High-Speed Craft" at bounding box center [240, 420] width 246 height 19
click at [186, 276] on div at bounding box center [759, 401] width 1519 height 714
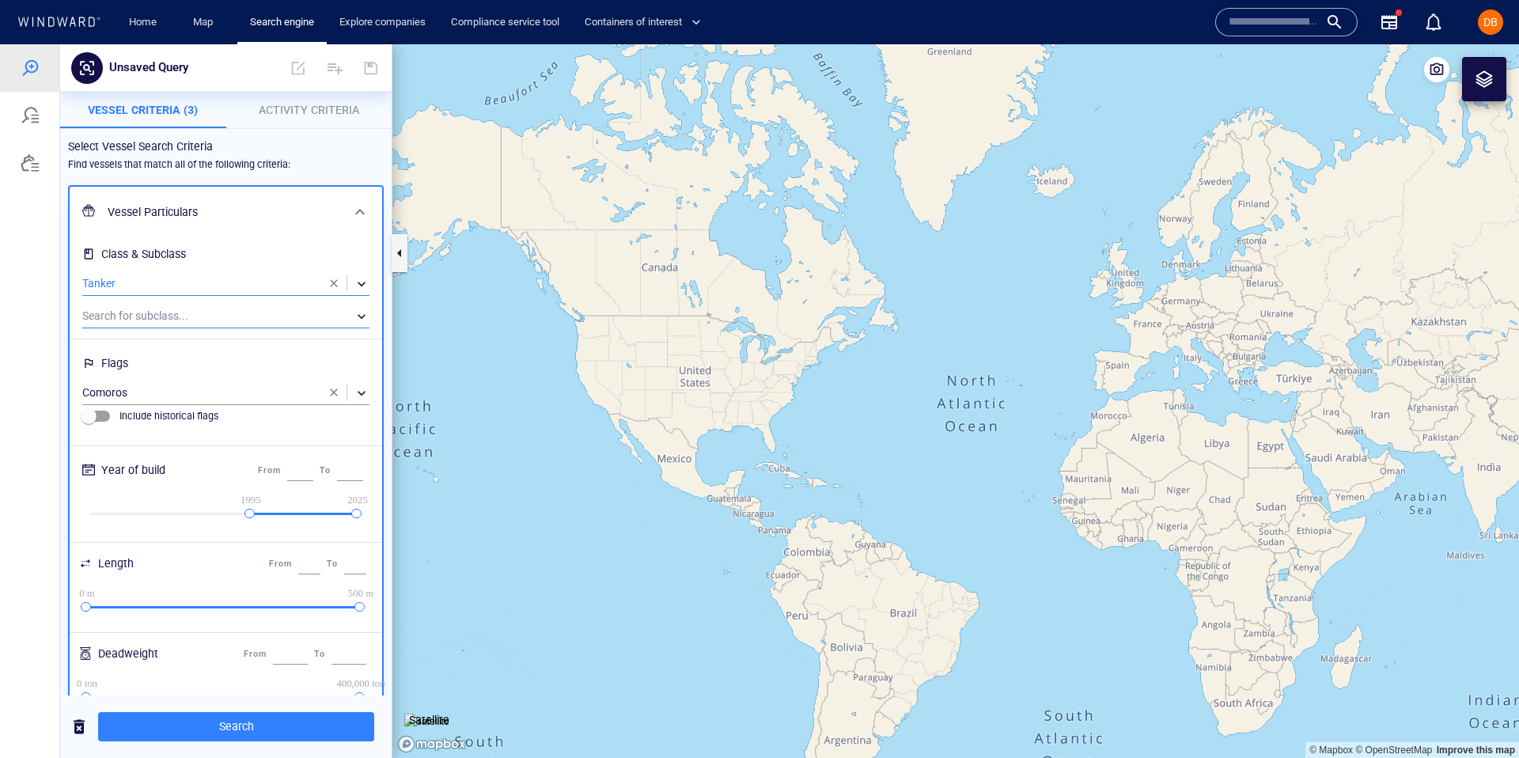
click at [174, 316] on div "​" at bounding box center [225, 317] width 287 height 24
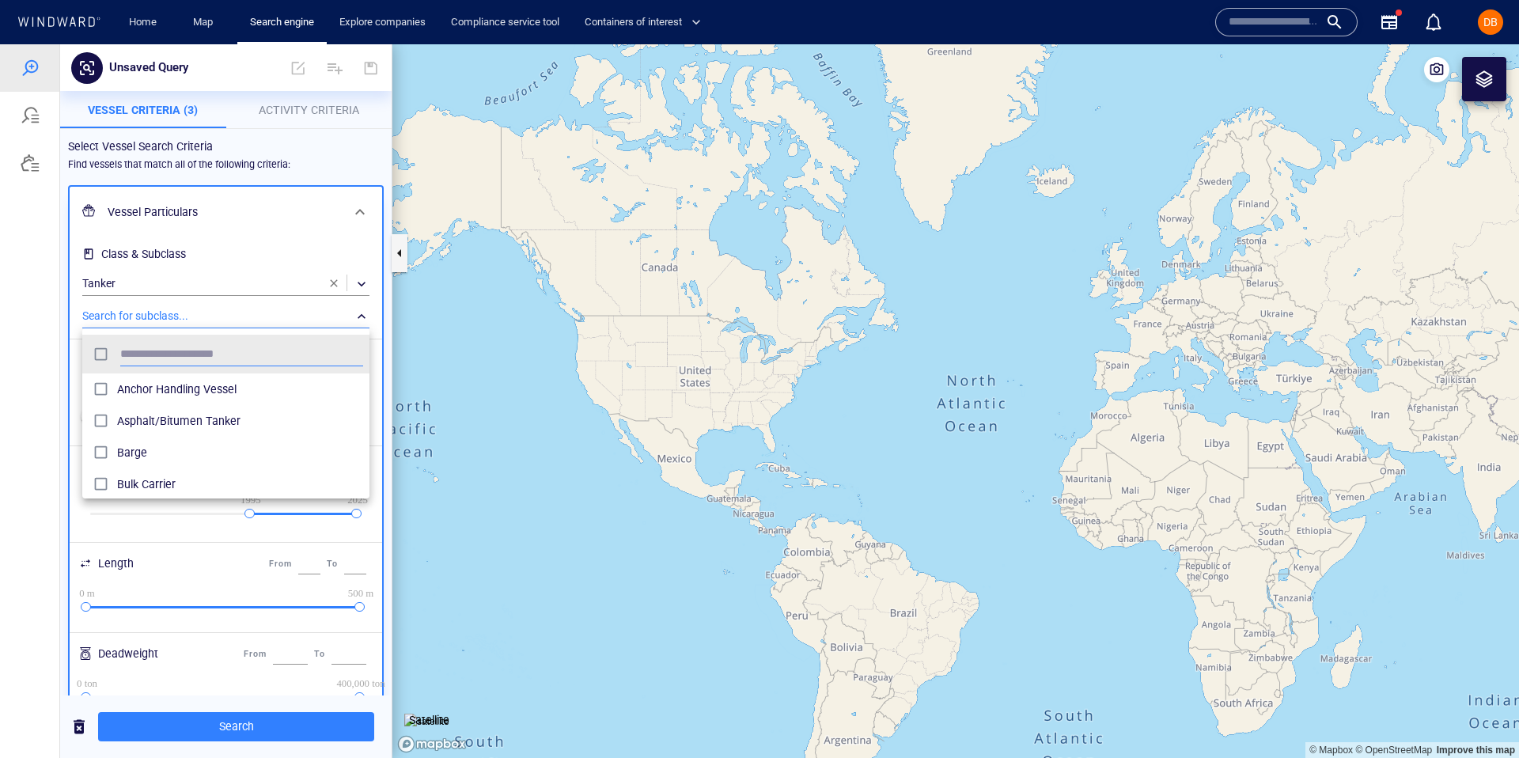
scroll to position [158, 287]
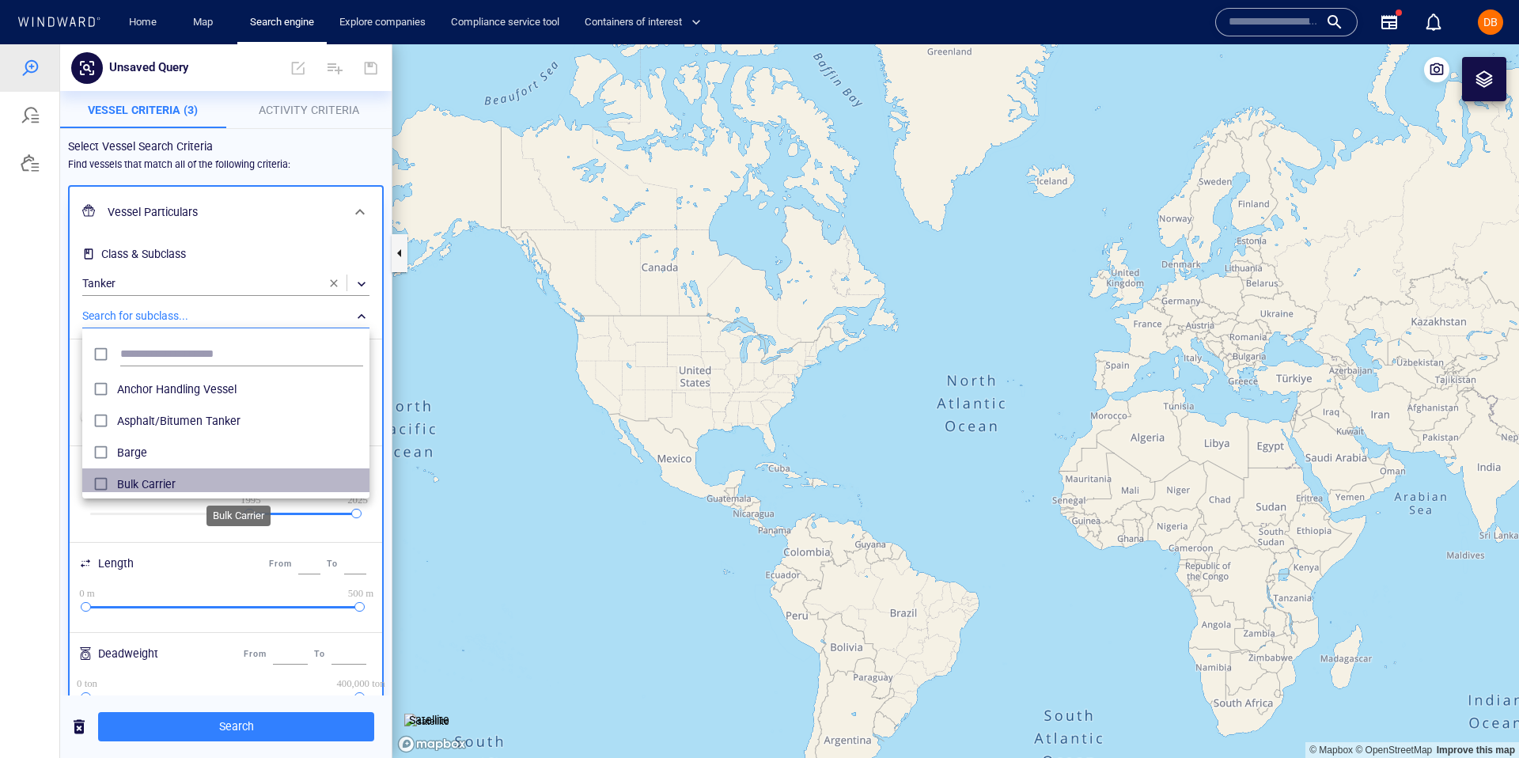
click at [158, 481] on span "Bulk Carrier" at bounding box center [240, 484] width 246 height 19
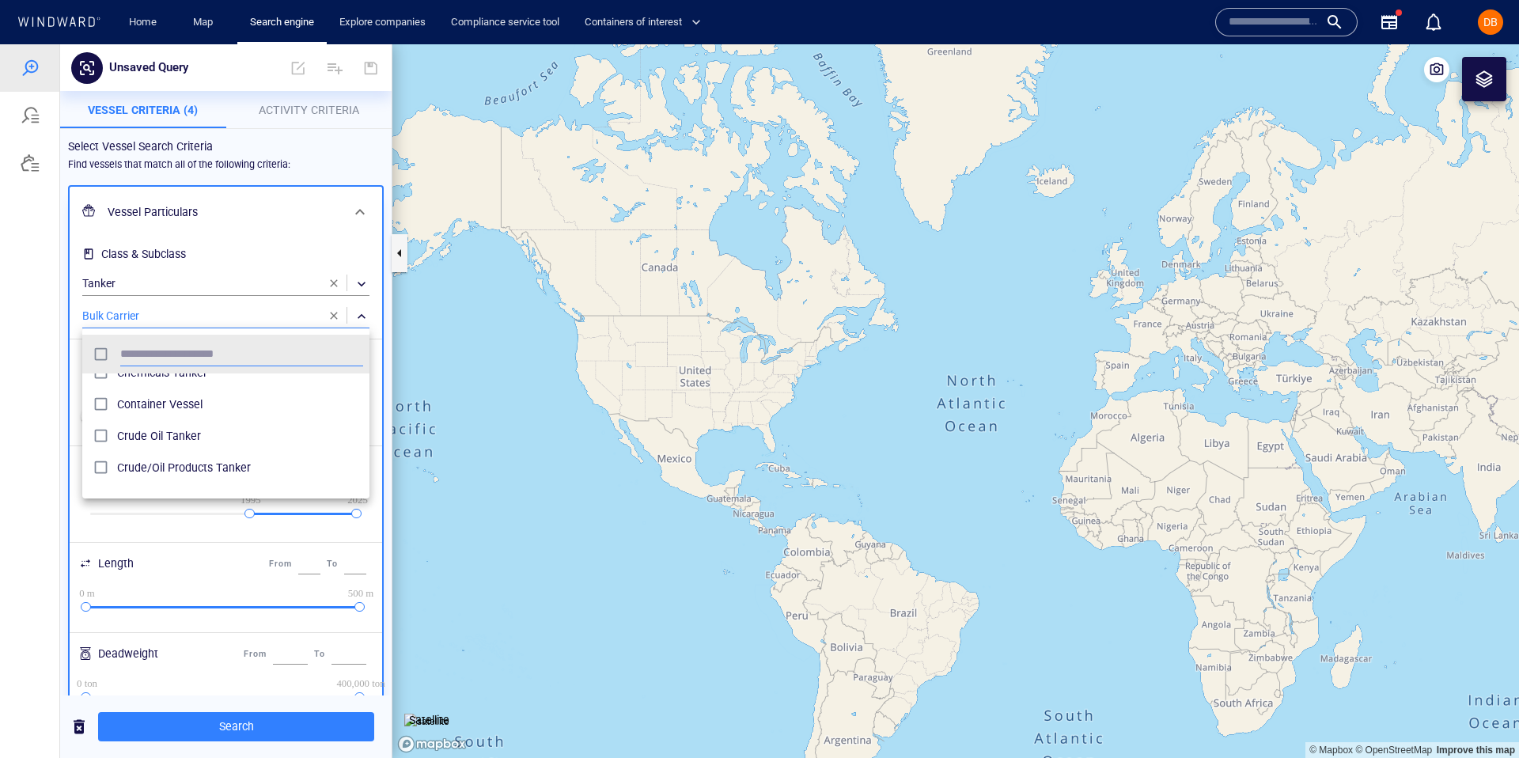
scroll to position [207, 0]
click at [159, 424] on div "Crude Oil Tanker" at bounding box center [240, 435] width 246 height 25
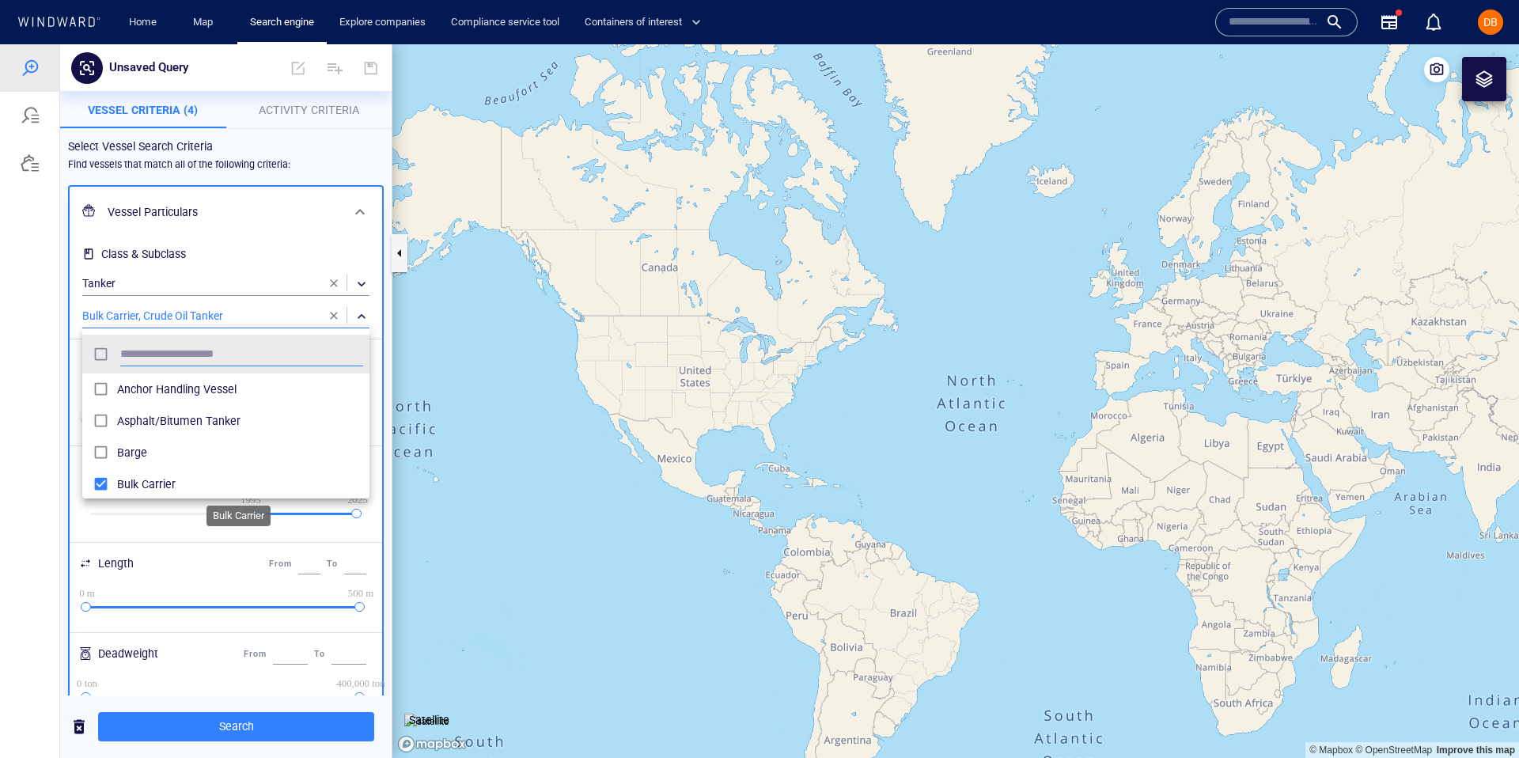
click at [157, 479] on span "Bulk Carrier" at bounding box center [240, 484] width 246 height 19
click at [195, 222] on div at bounding box center [759, 401] width 1519 height 714
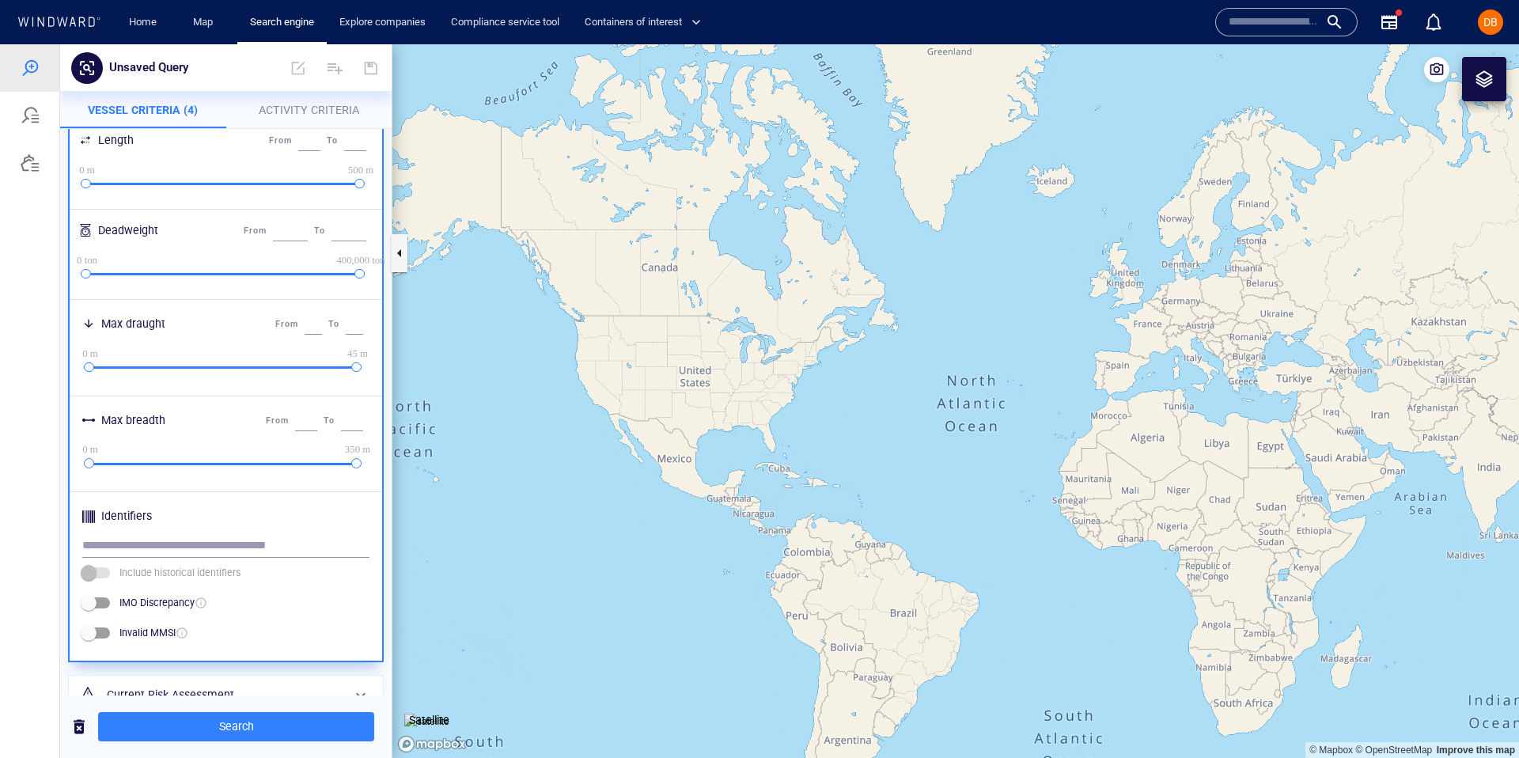
scroll to position [572, 0]
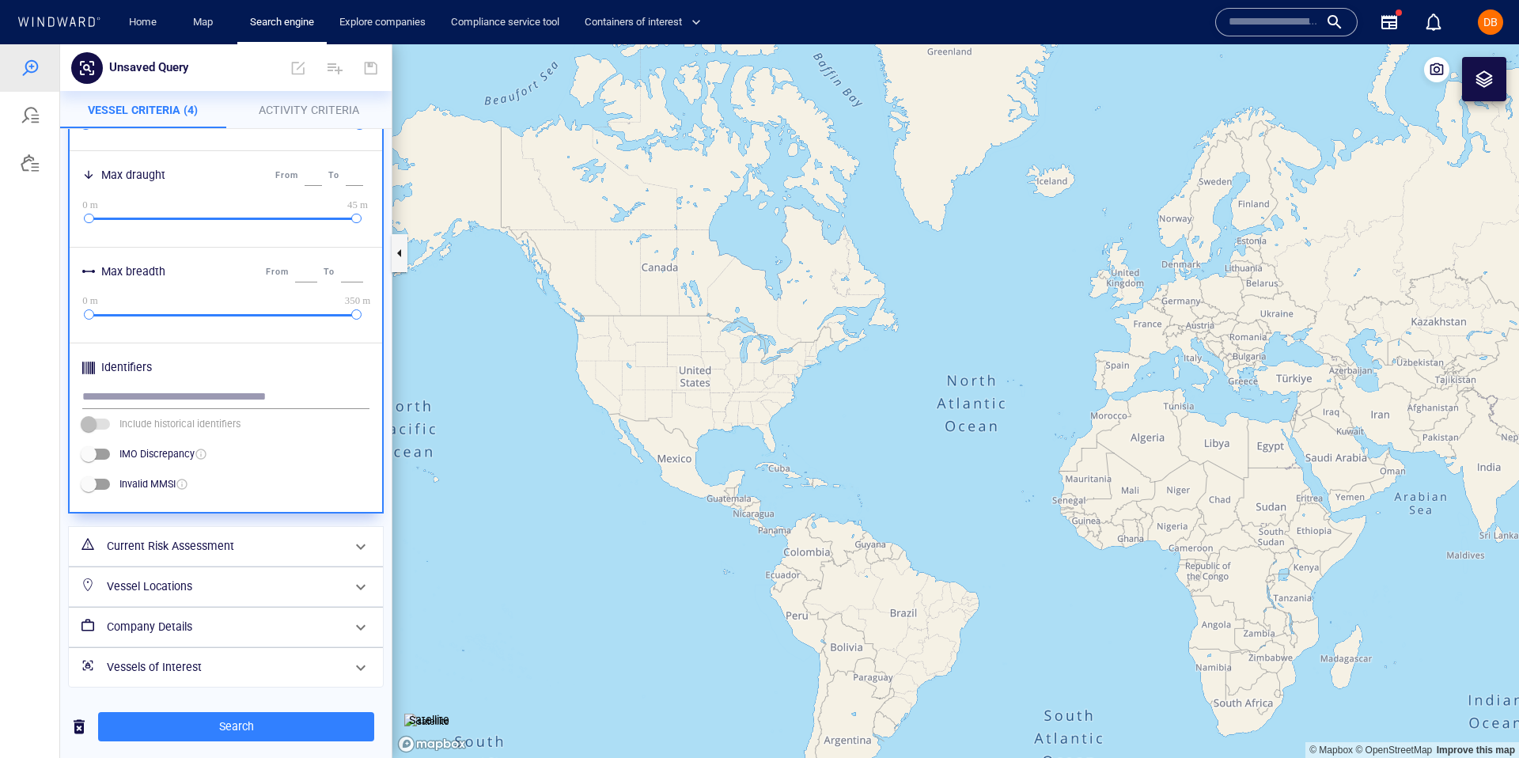
click at [141, 552] on h6 "Current Risk Assessment" at bounding box center [224, 546] width 235 height 20
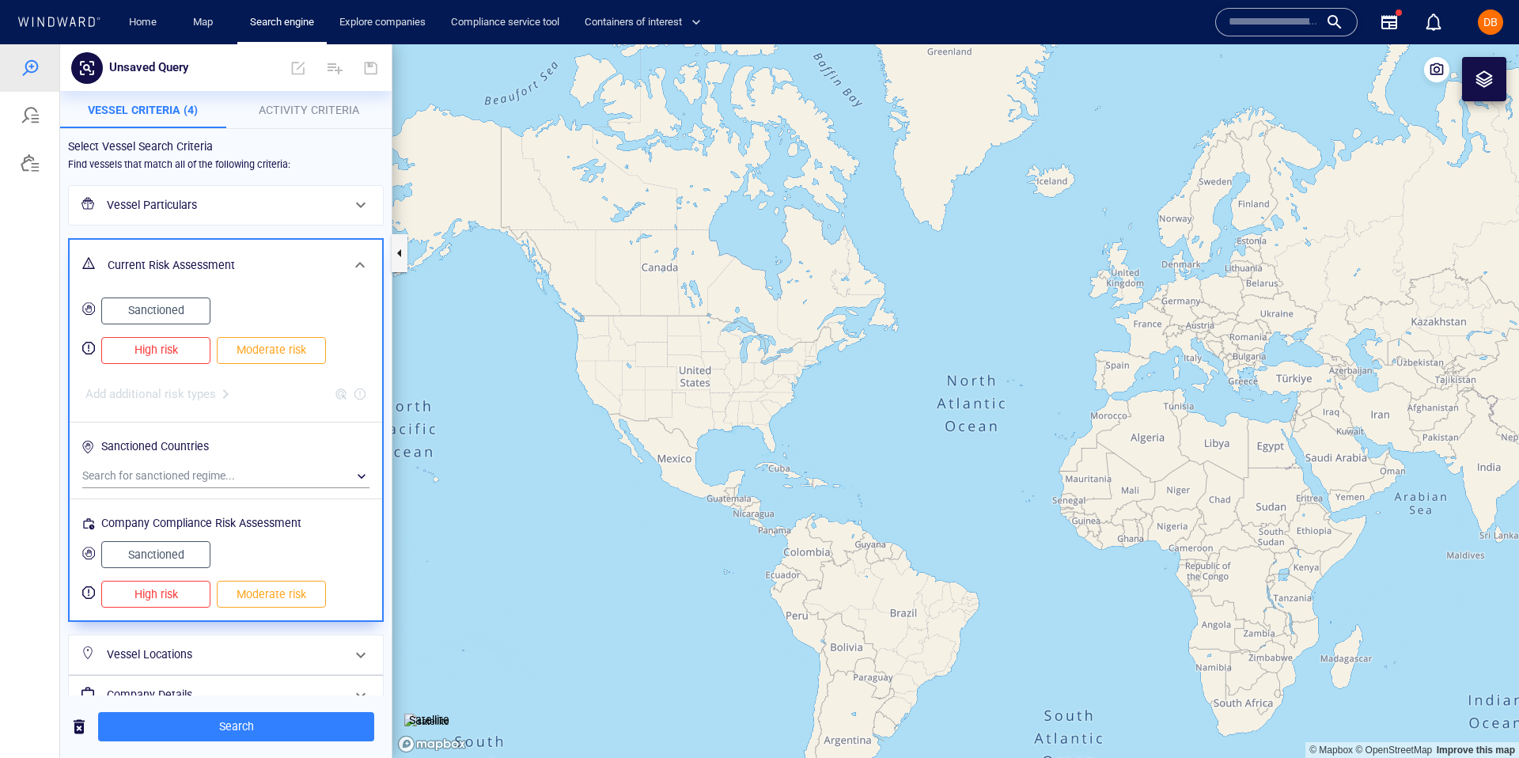
click at [161, 345] on span "High risk" at bounding box center [156, 350] width 76 height 20
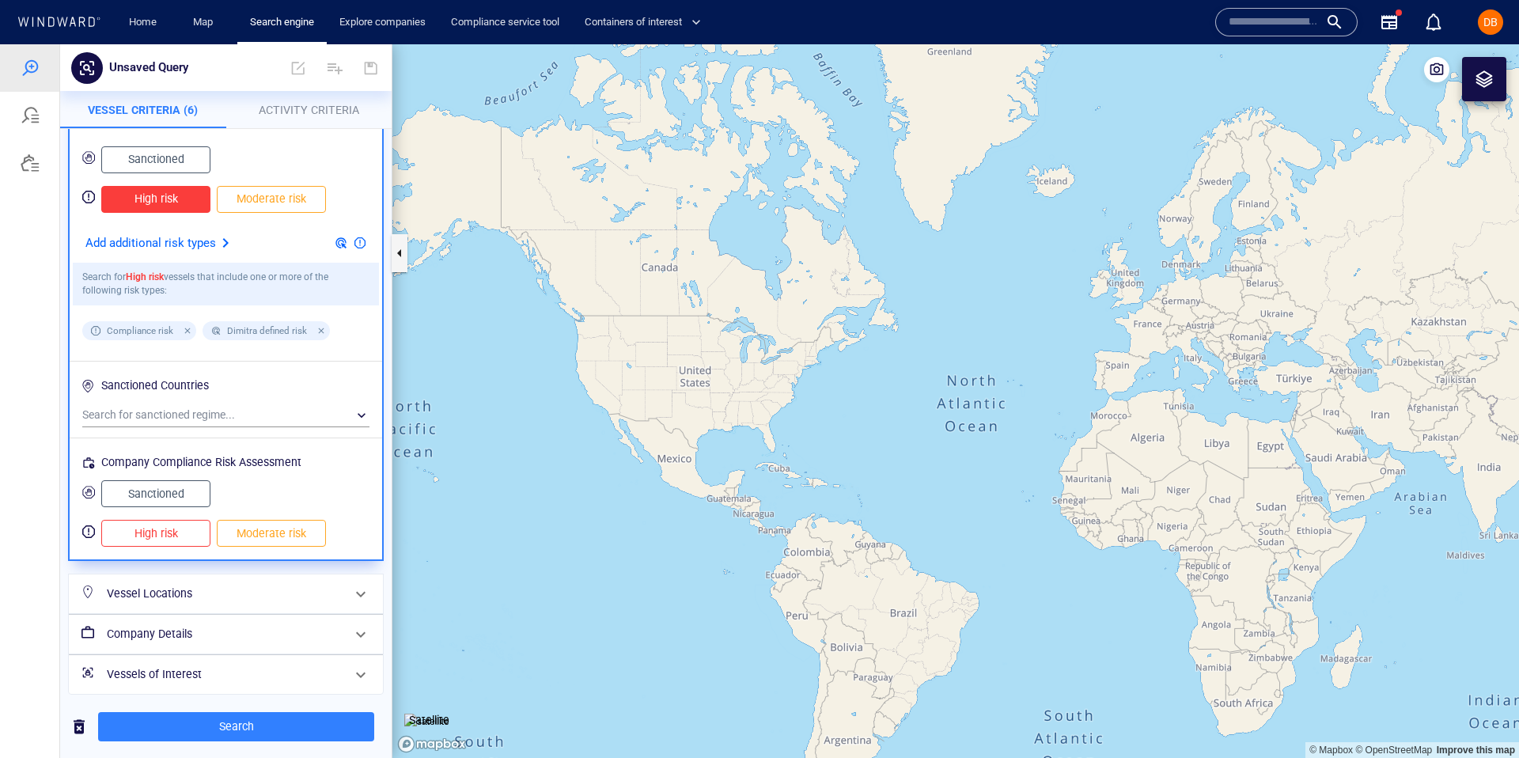
scroll to position [158, 0]
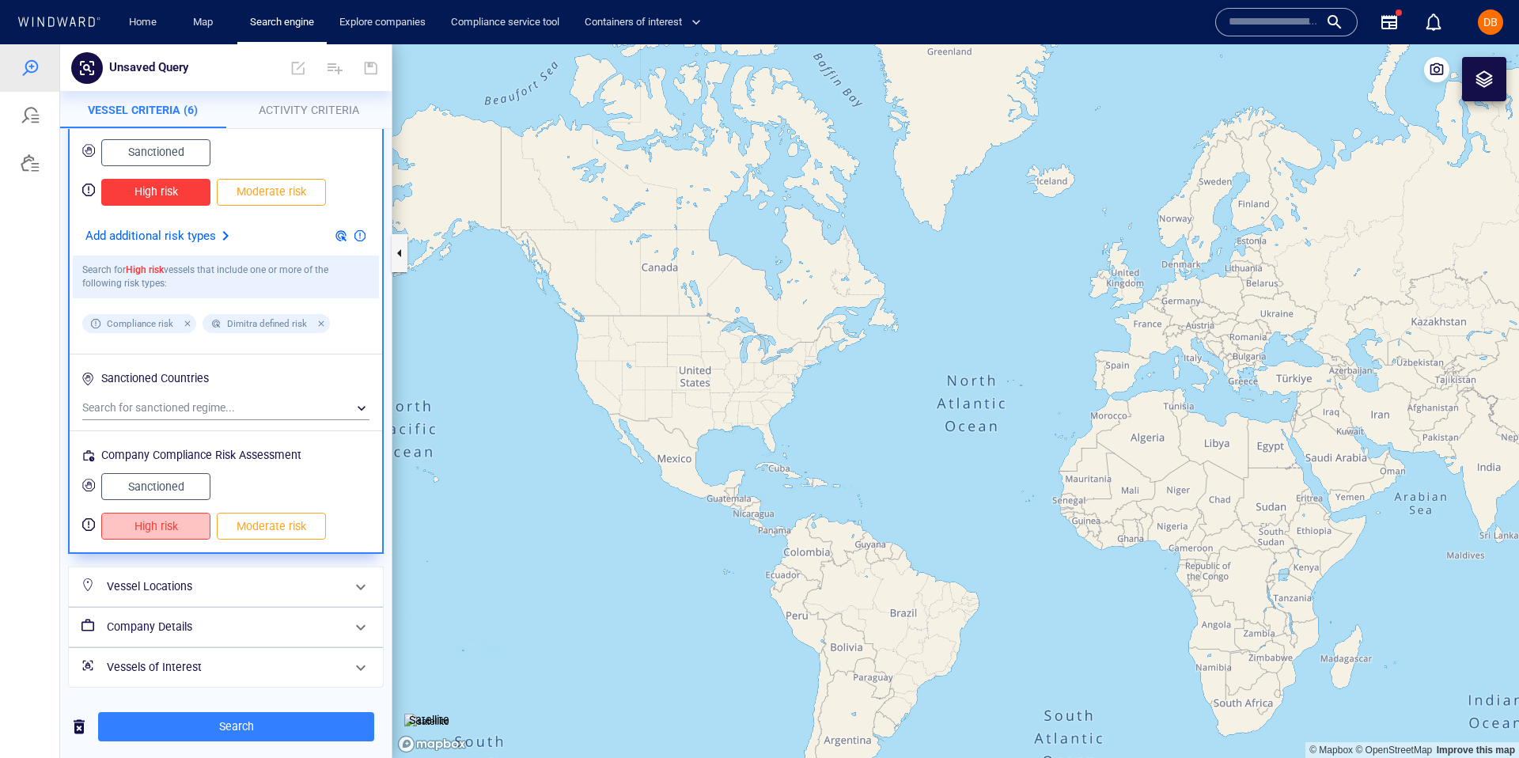
click at [152, 520] on span "High risk" at bounding box center [156, 527] width 76 height 20
click at [138, 597] on div "Vessel Locations" at bounding box center [224, 587] width 248 height 32
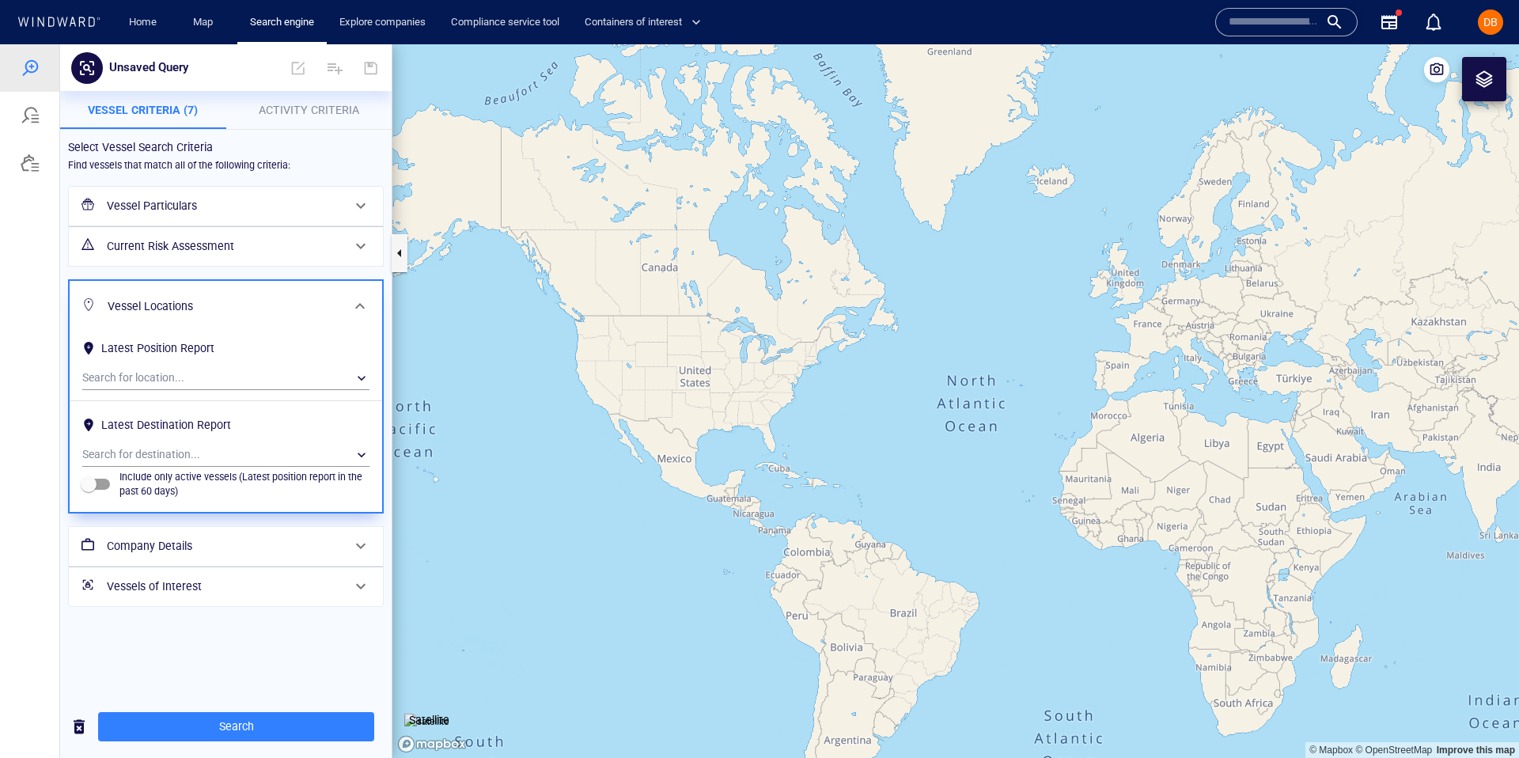
click at [335, 302] on h6 "Vessel Locations" at bounding box center [224, 307] width 233 height 20
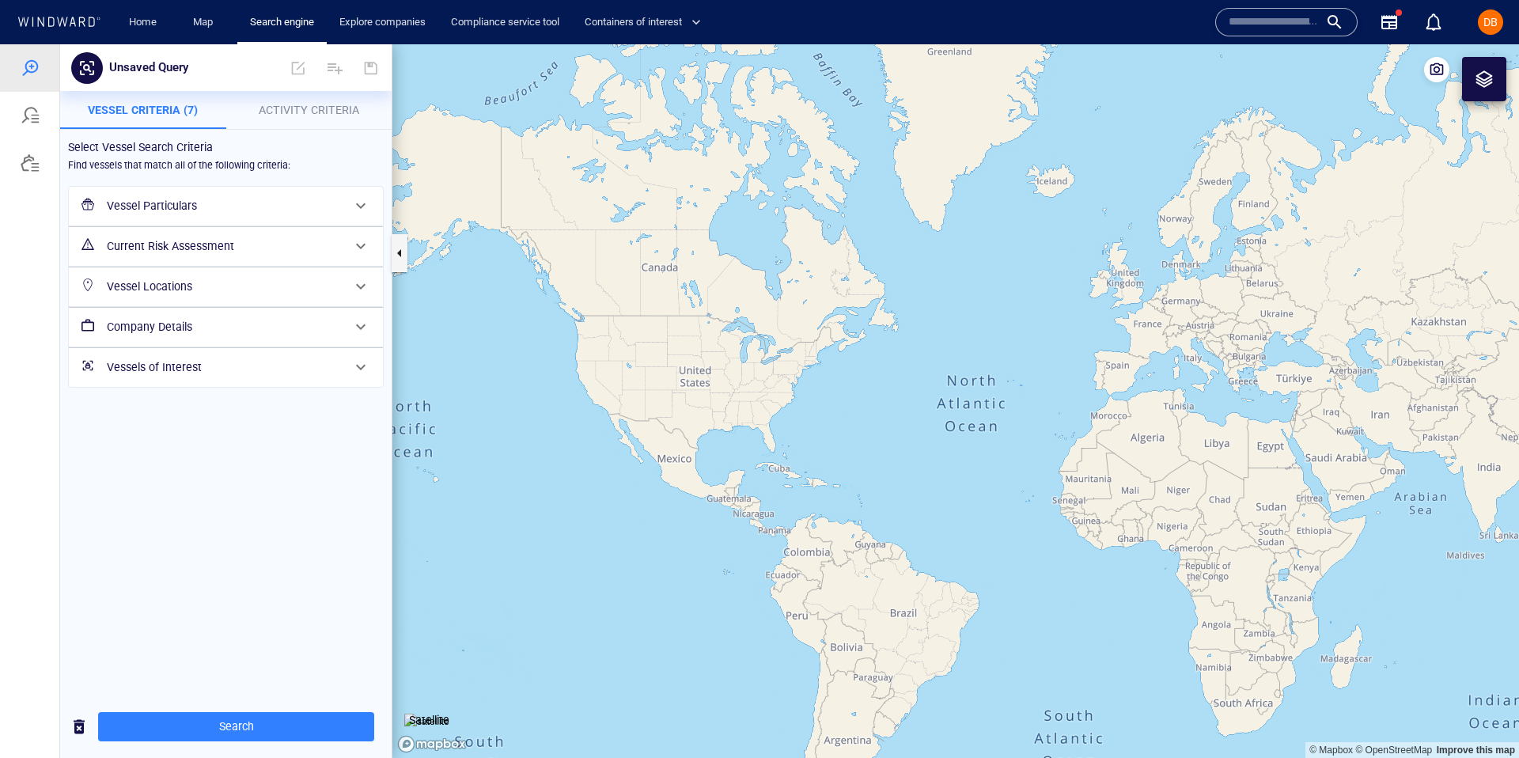
click at [253, 328] on h6 "Company Details" at bounding box center [224, 327] width 235 height 20
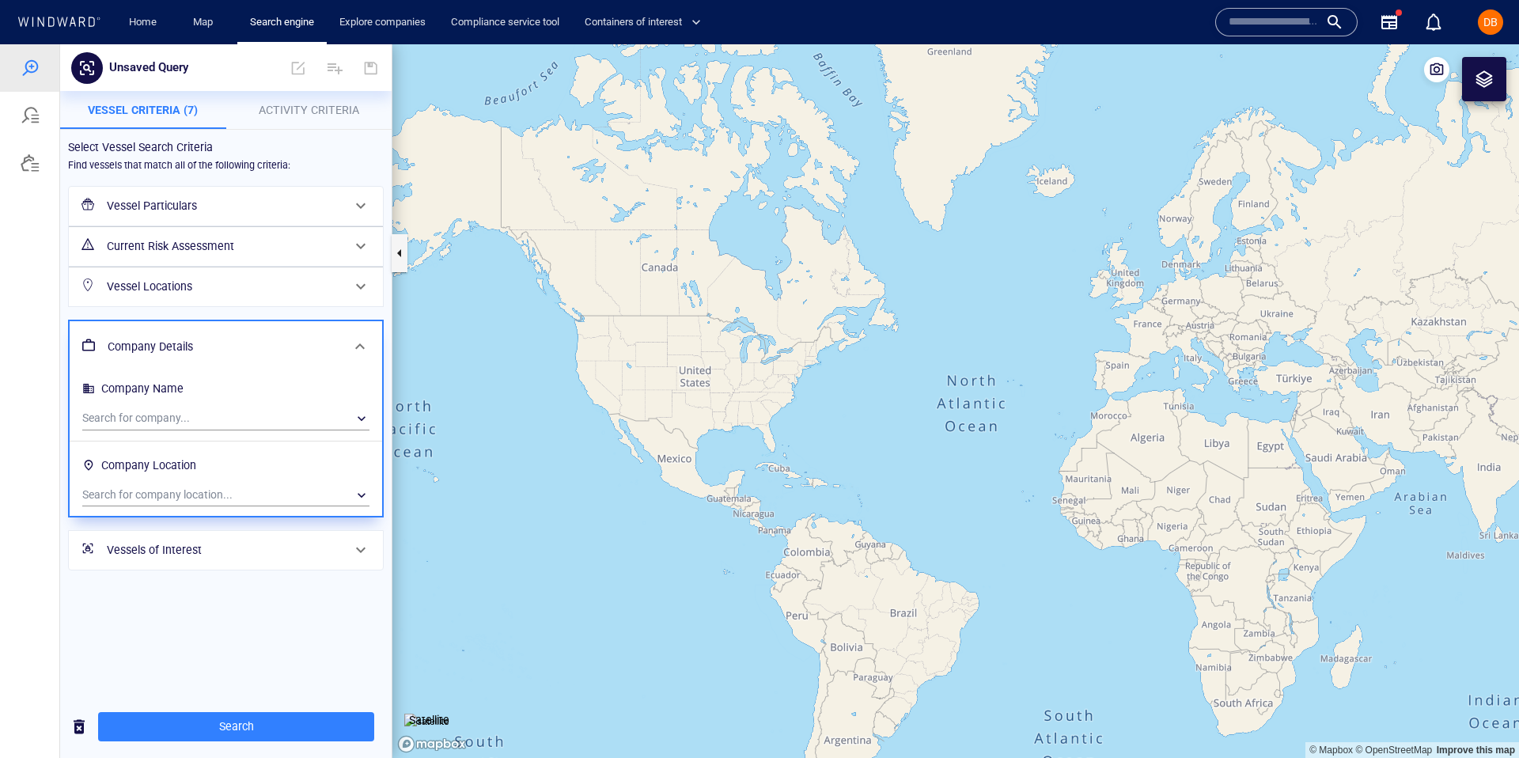
click at [220, 548] on h6 "Vessels of Interest" at bounding box center [224, 550] width 235 height 20
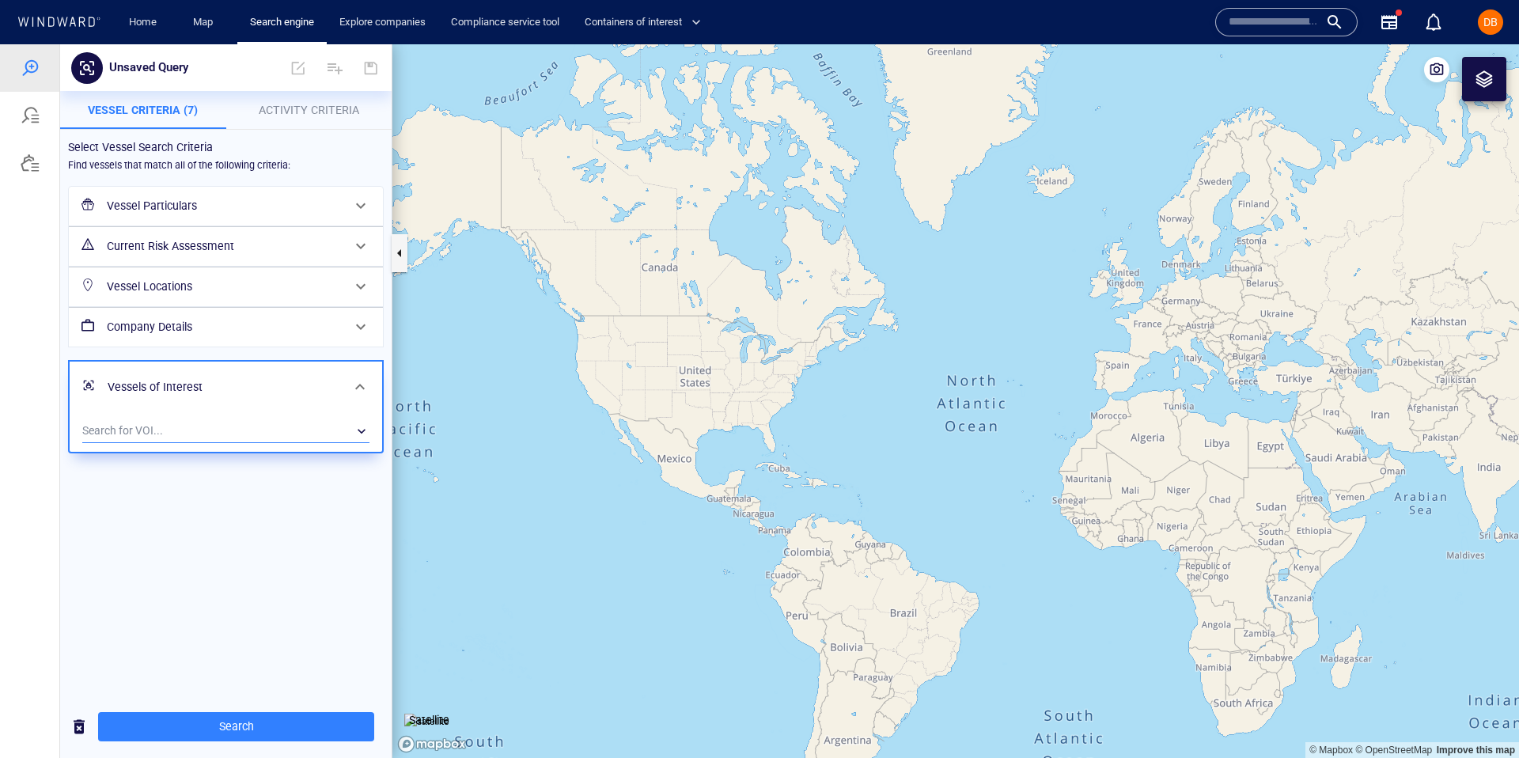
click at [232, 419] on div "​" at bounding box center [225, 431] width 287 height 24
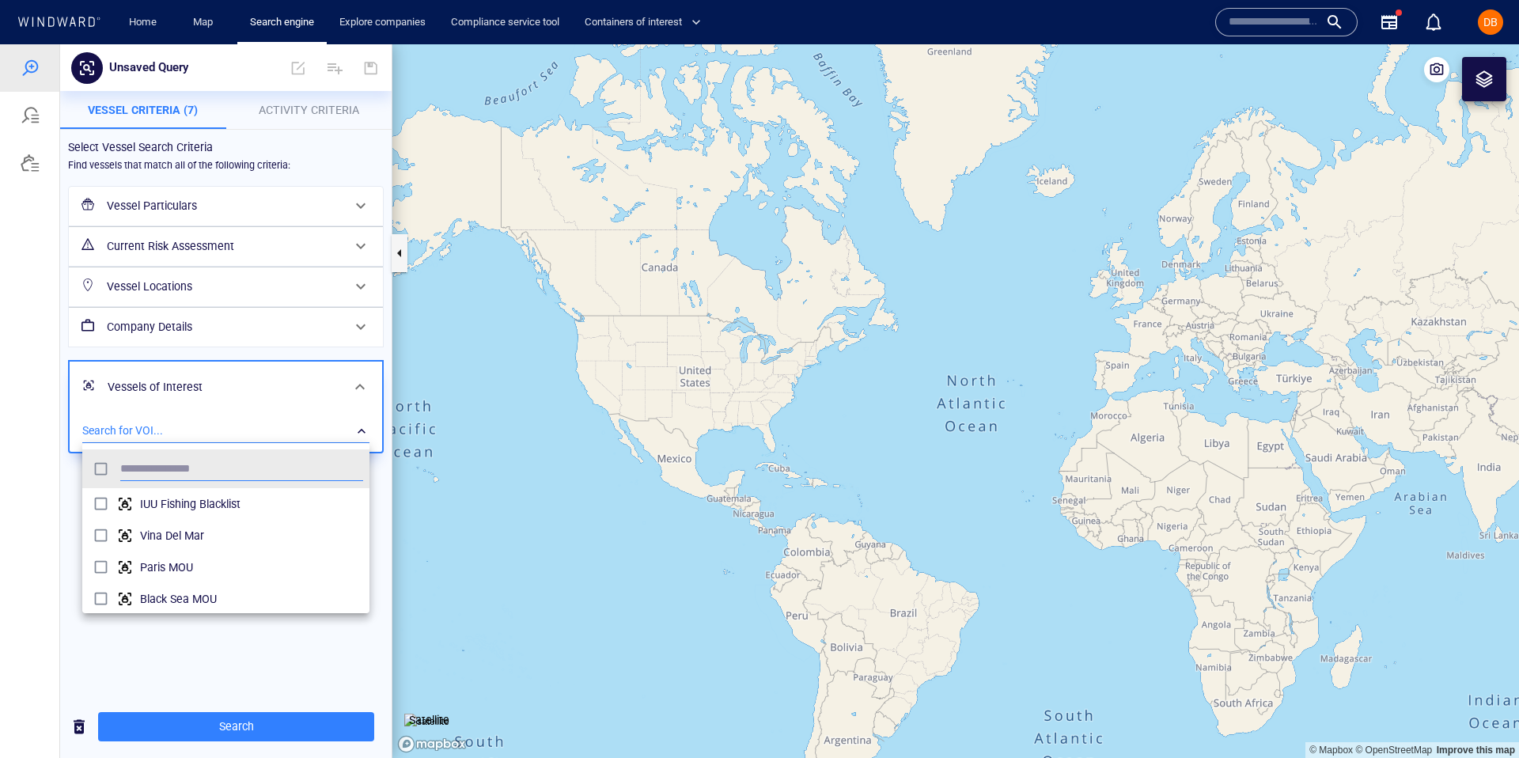
click at [185, 666] on div at bounding box center [759, 401] width 1519 height 714
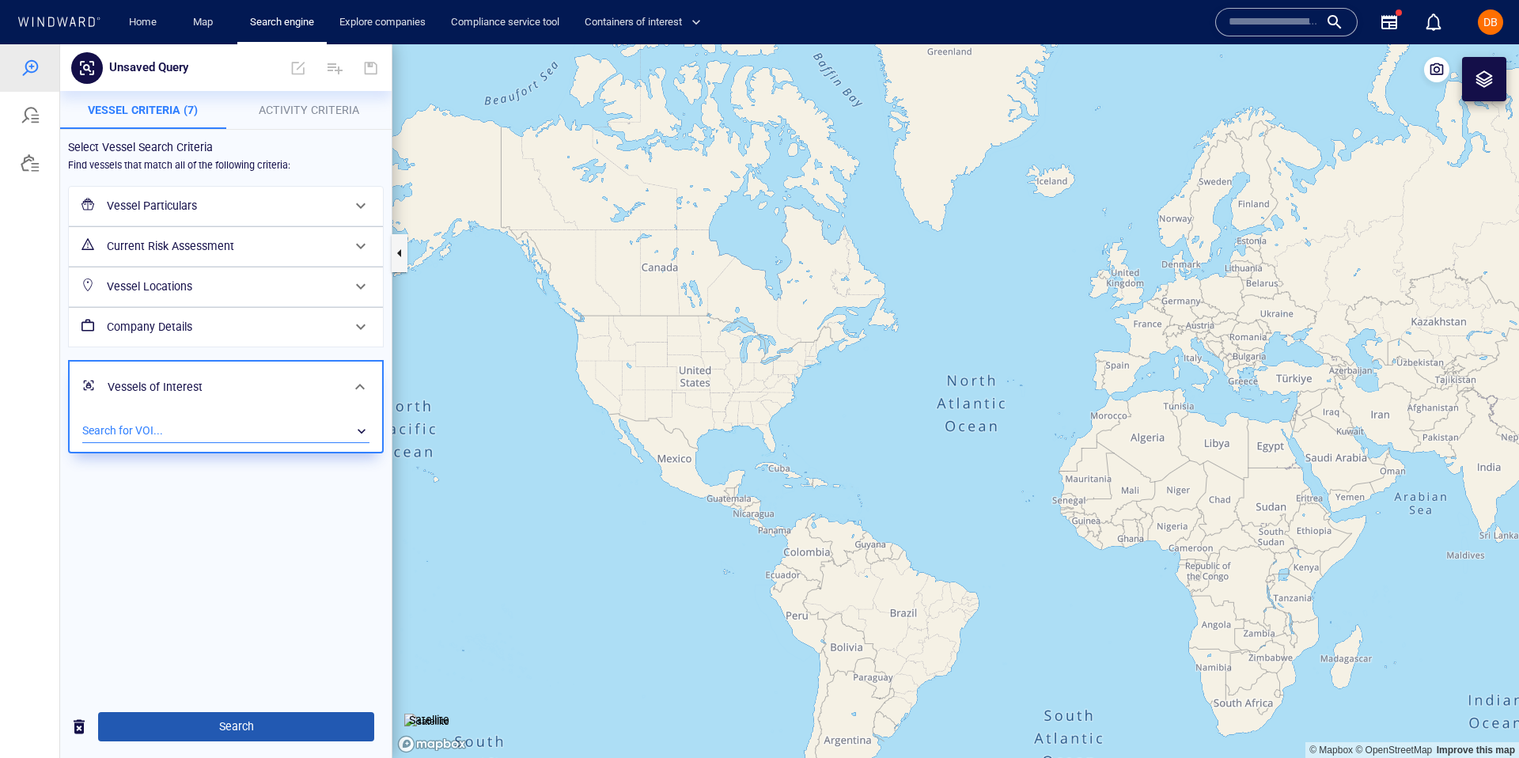
click at [191, 728] on span "Search" at bounding box center [236, 727] width 251 height 20
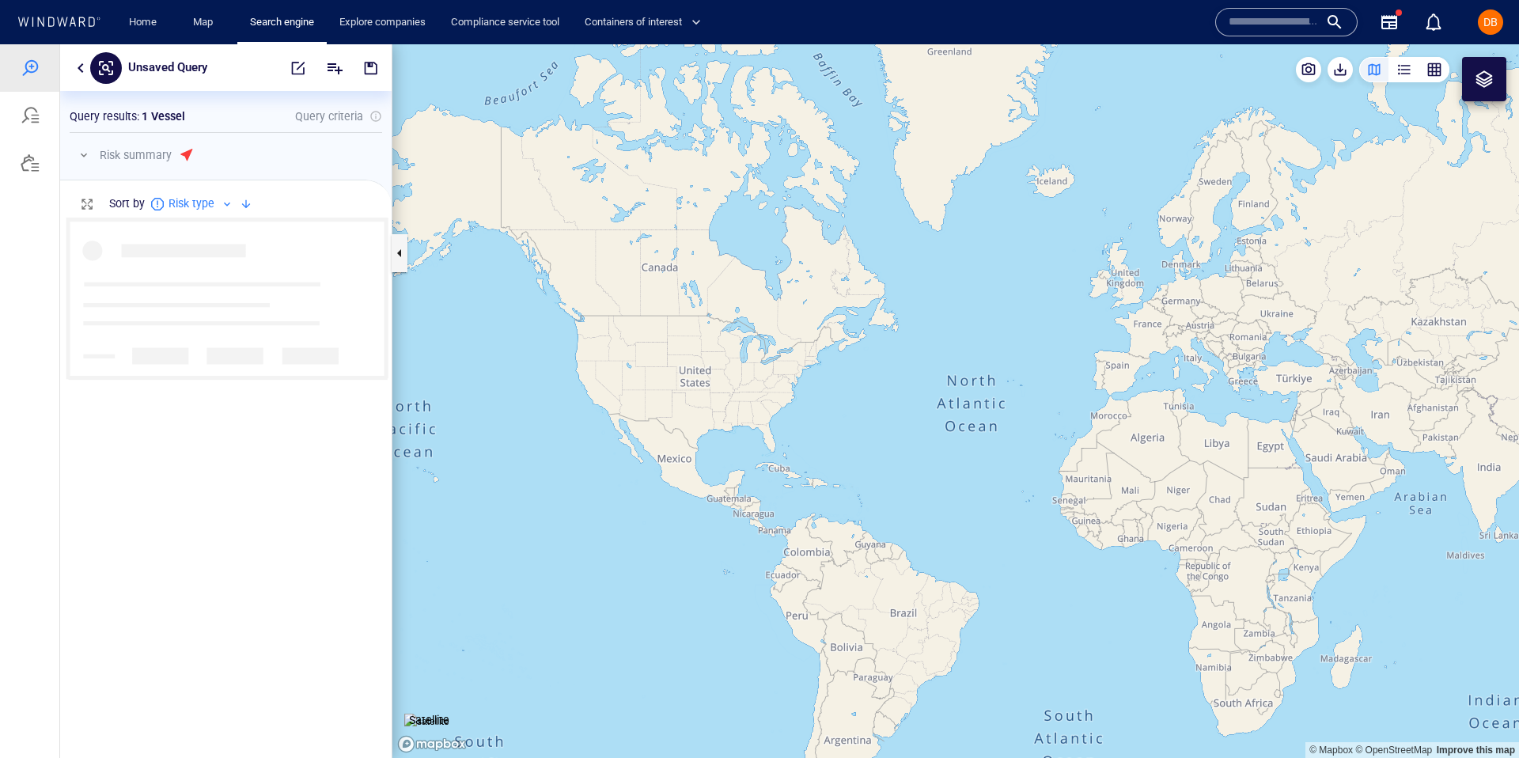
scroll to position [541, 332]
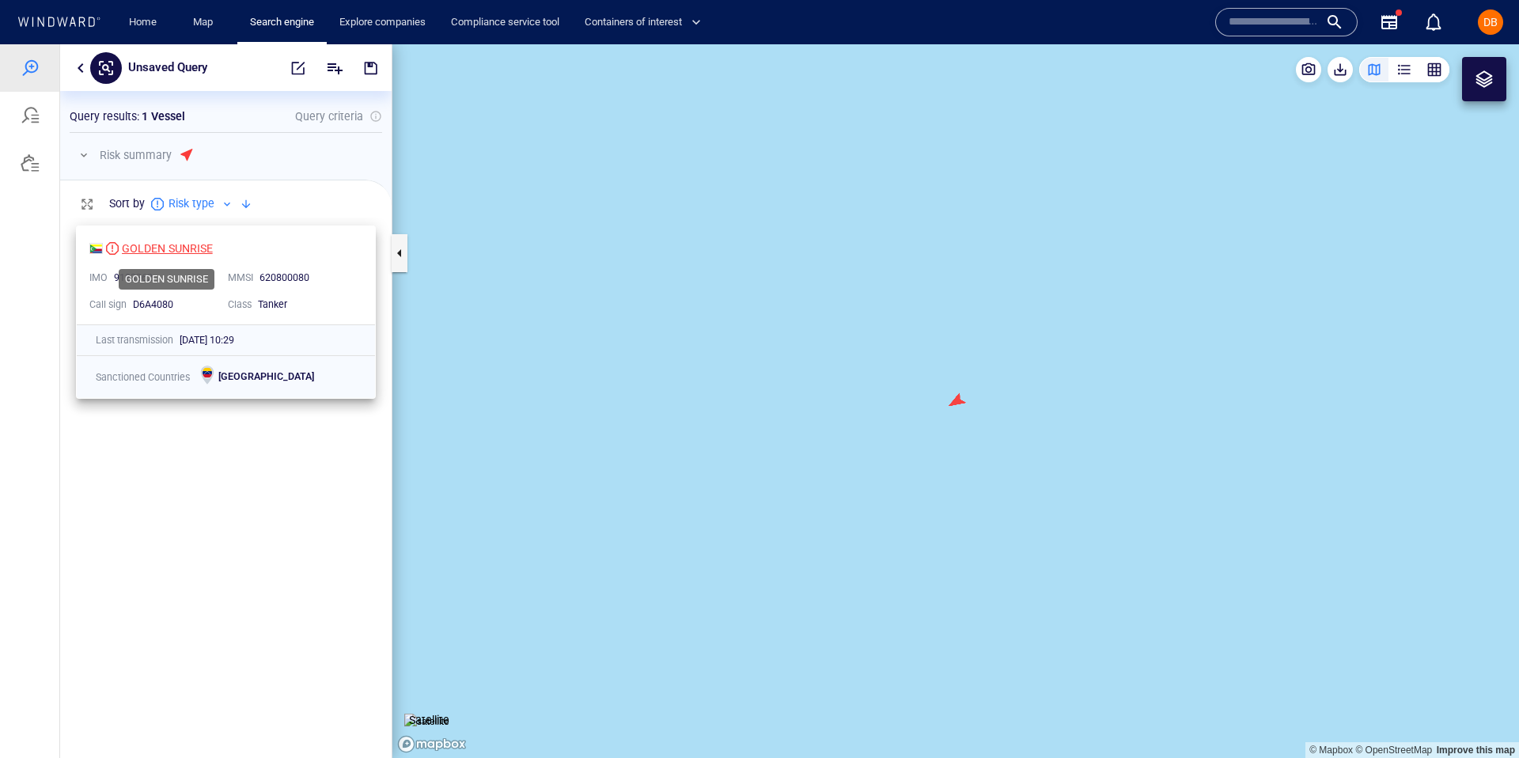
click at [174, 245] on div "GOLDEN SUNRISE" at bounding box center [167, 248] width 91 height 19
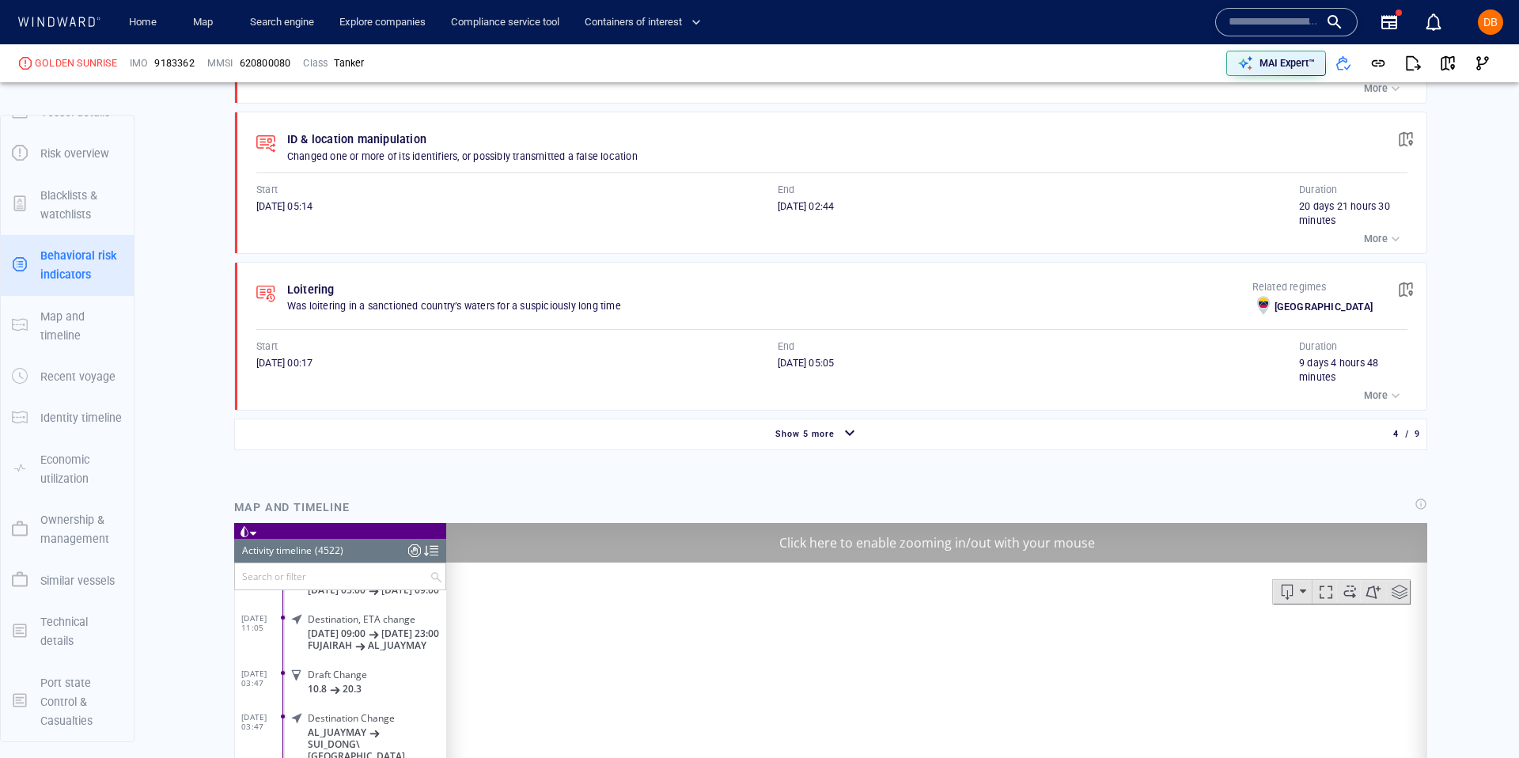
scroll to position [1408, 0]
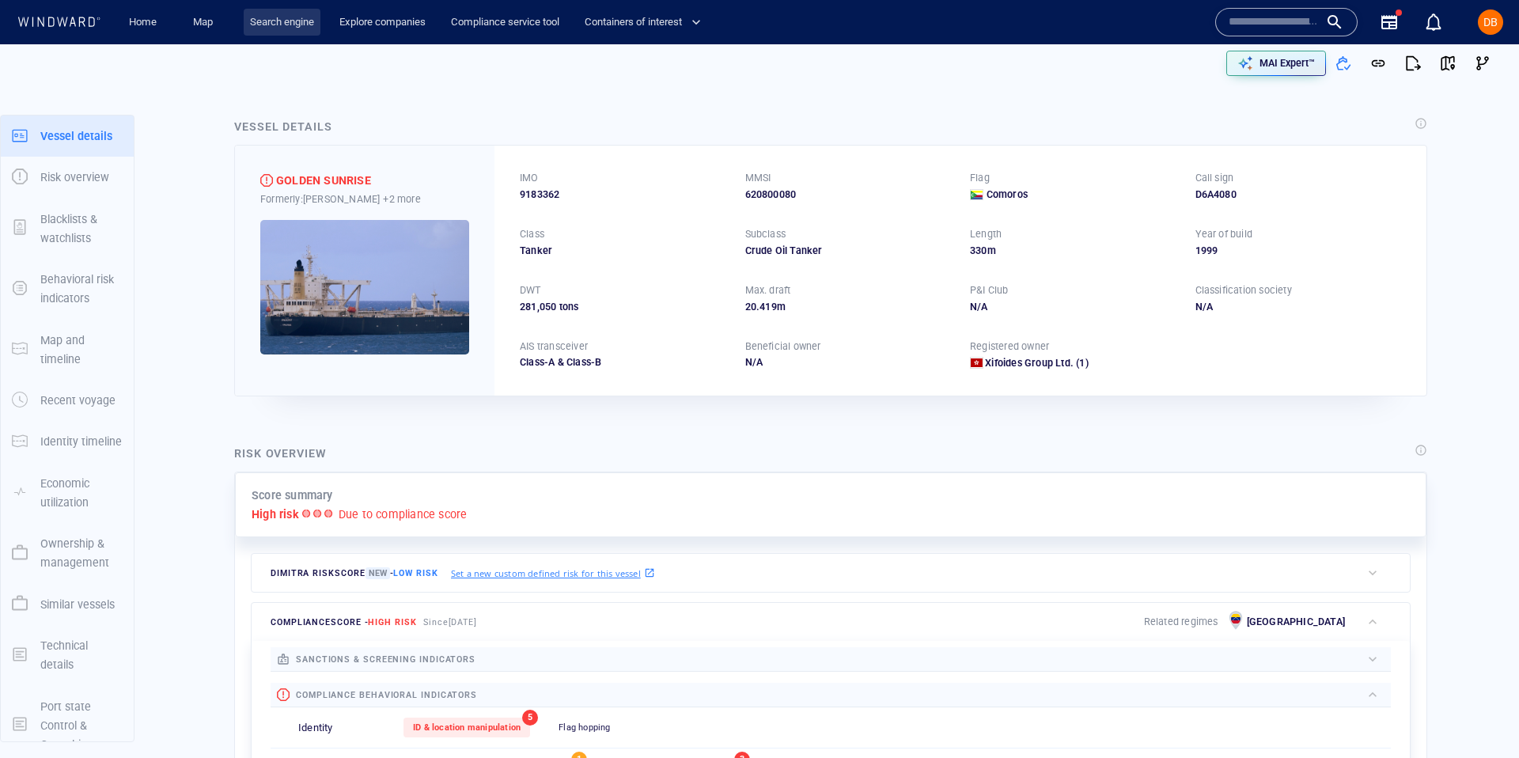
click at [275, 14] on link "Search engine" at bounding box center [282, 23] width 77 height 28
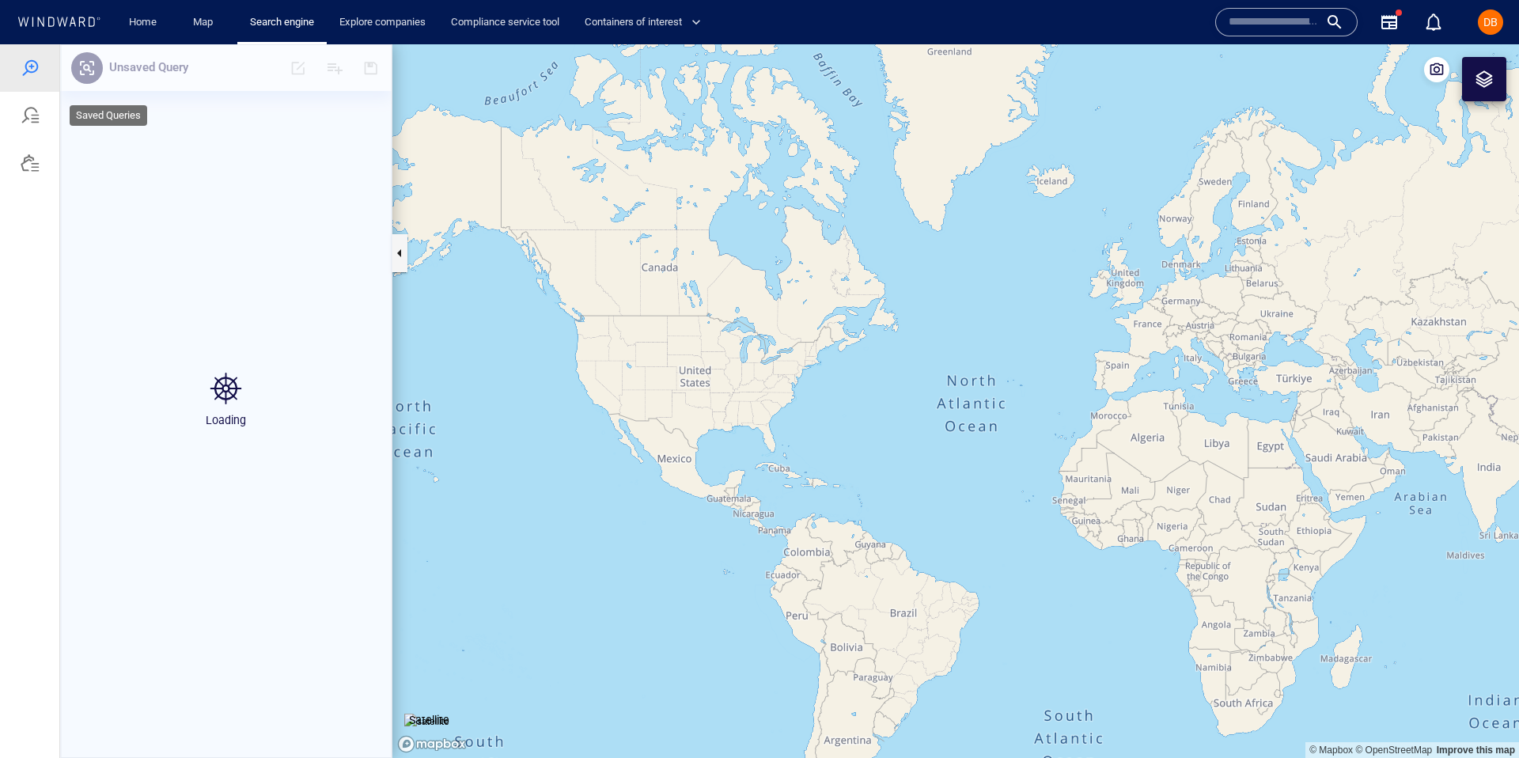
click at [29, 123] on div at bounding box center [30, 115] width 19 height 19
click at [30, 164] on div at bounding box center [30, 163] width 19 height 19
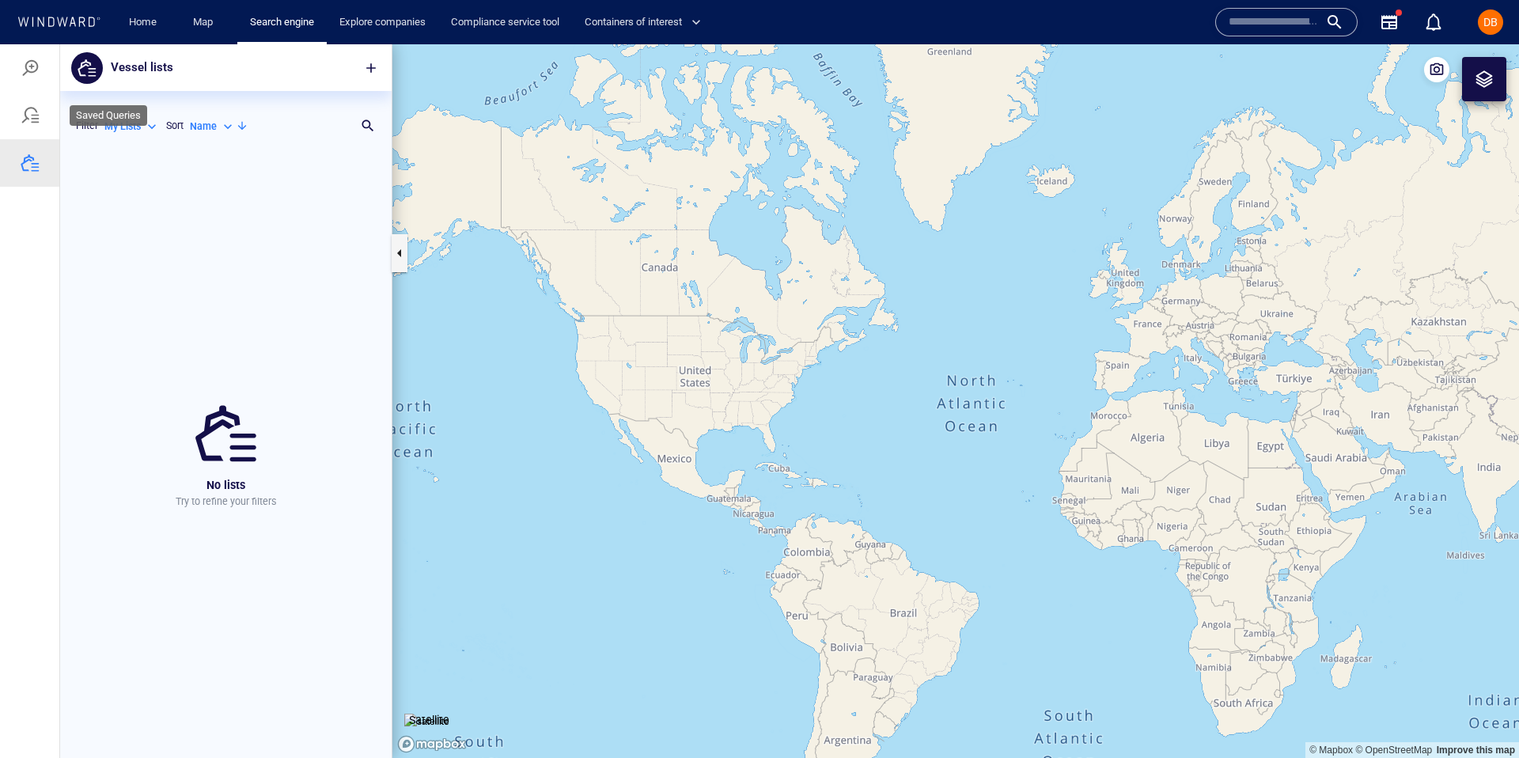
click at [28, 123] on div at bounding box center [30, 115] width 19 height 19
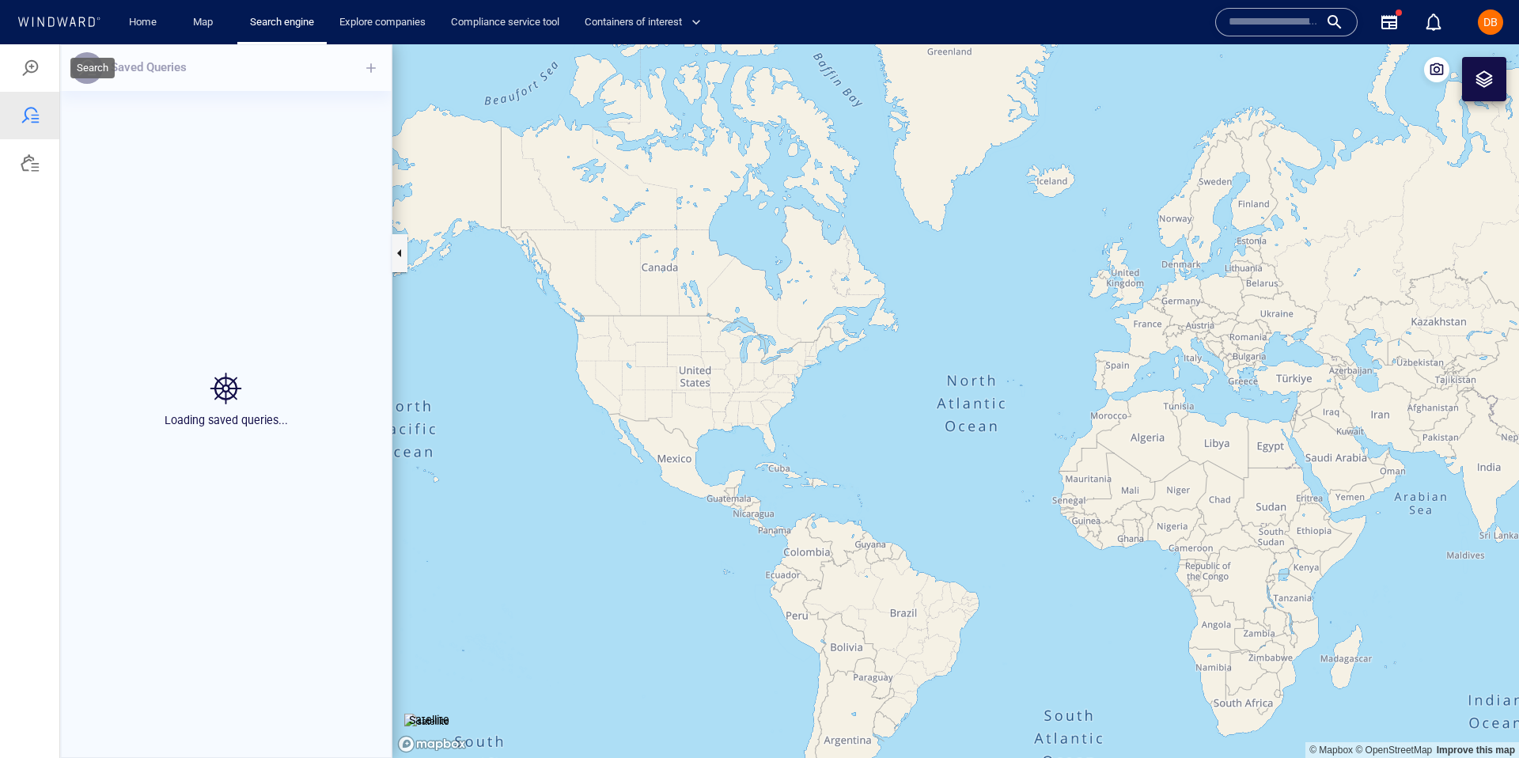
click at [30, 84] on div at bounding box center [29, 67] width 59 height 47
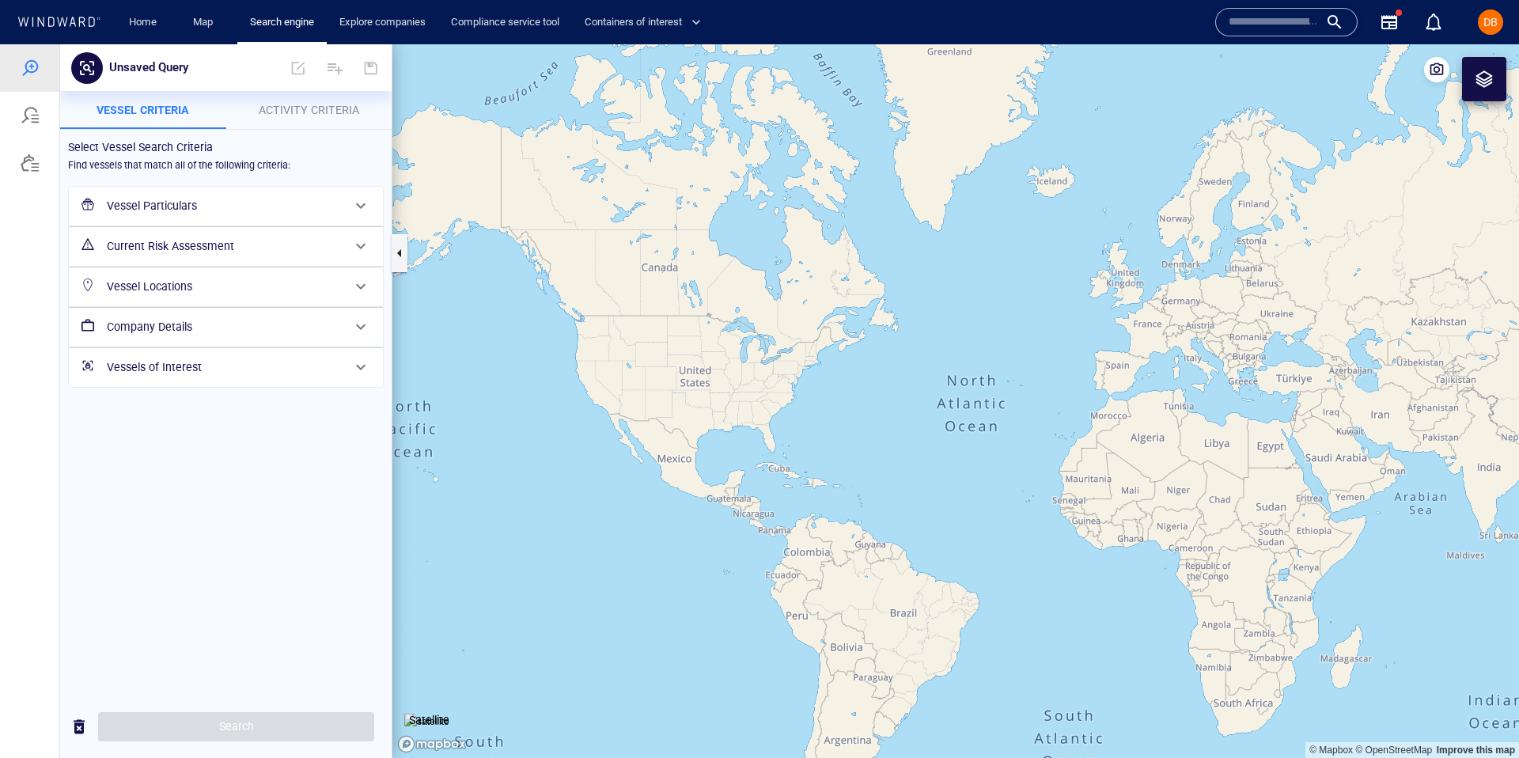
click at [242, 231] on div "Current Risk Assessment" at bounding box center [224, 246] width 248 height 32
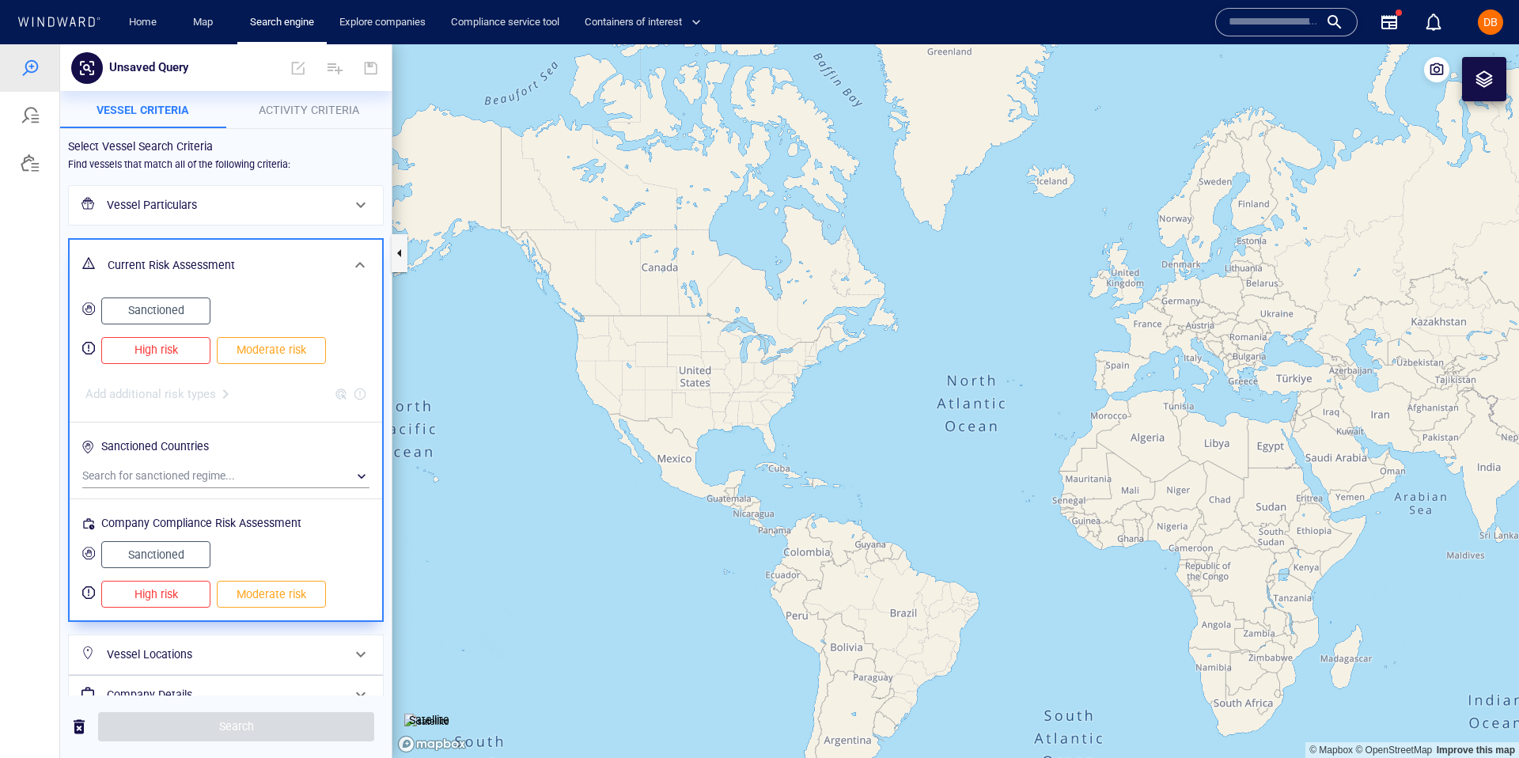
click at [245, 213] on h6 "Vessel Particulars" at bounding box center [224, 205] width 235 height 20
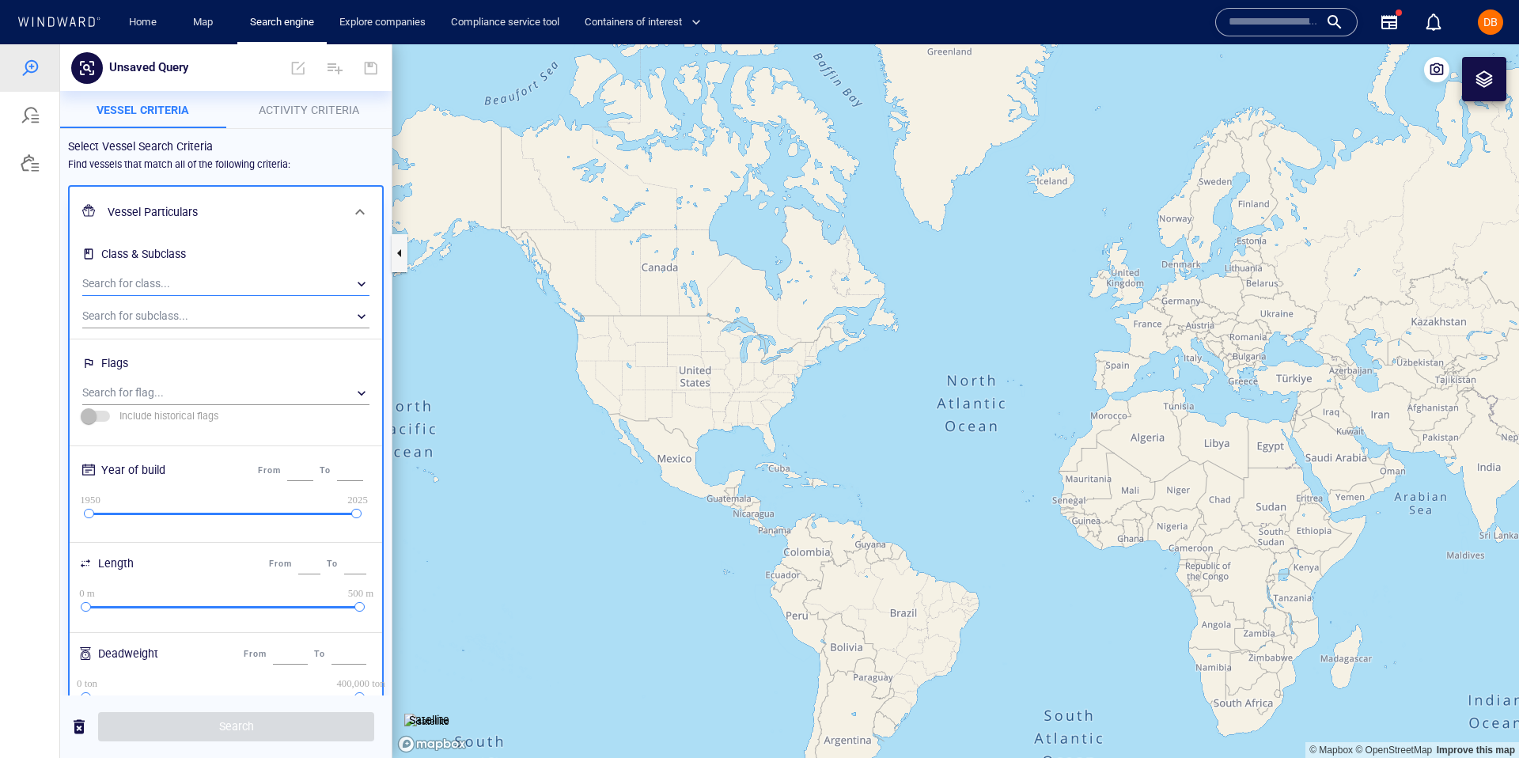
click at [218, 280] on div "​" at bounding box center [225, 284] width 287 height 24
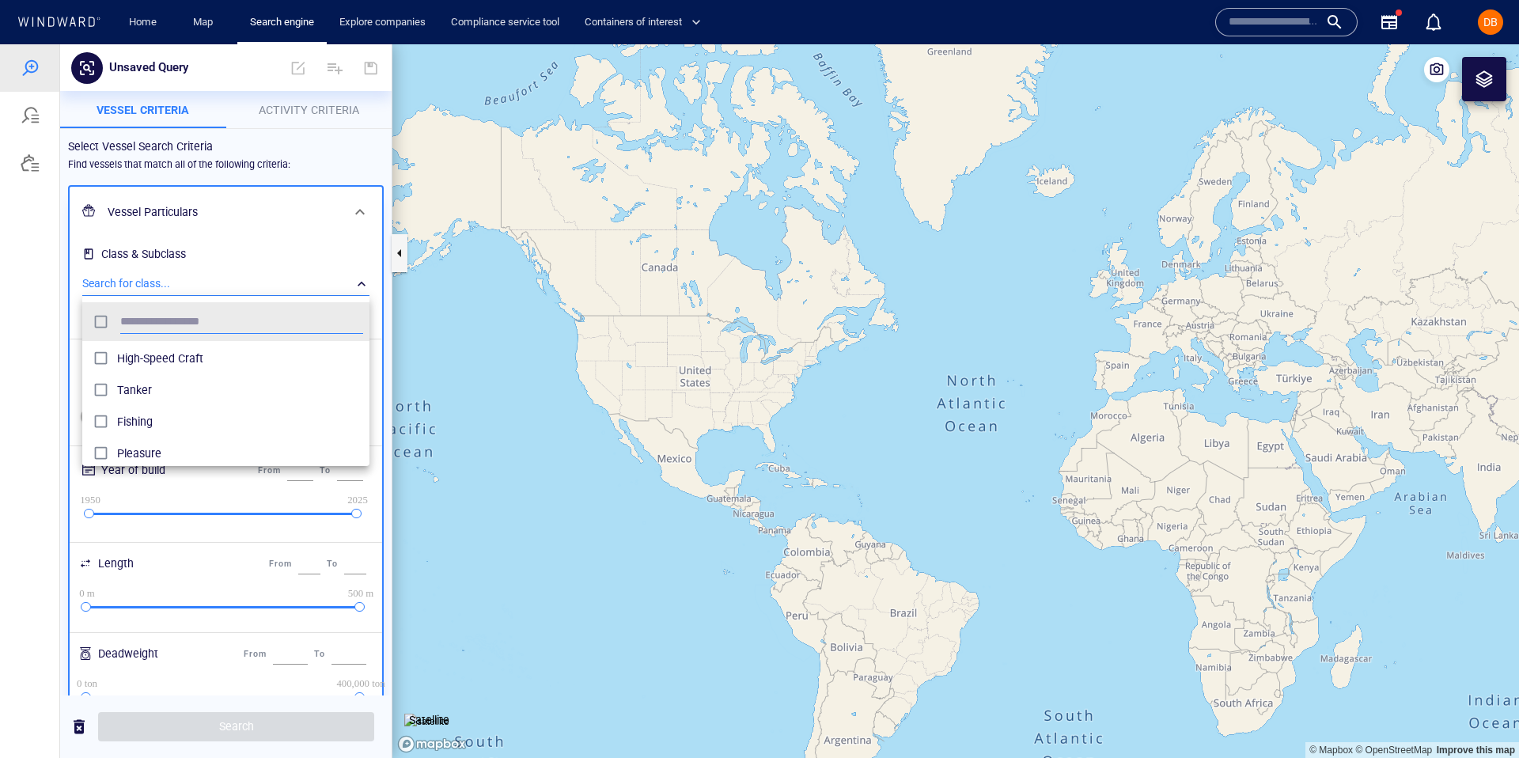
scroll to position [58, 0]
click at [176, 393] on span "Tanker" at bounding box center [240, 394] width 246 height 19
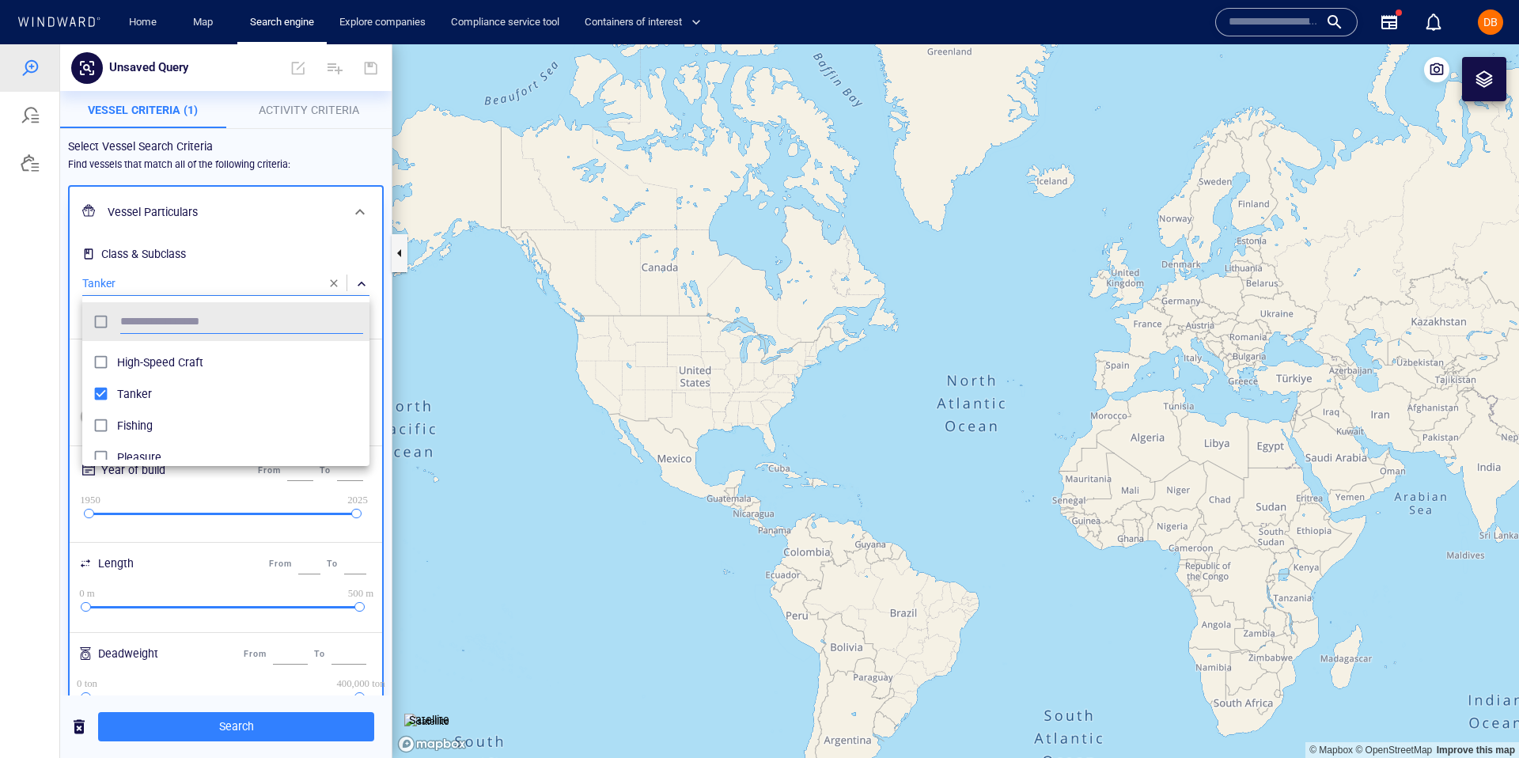
click at [198, 233] on div at bounding box center [759, 401] width 1519 height 714
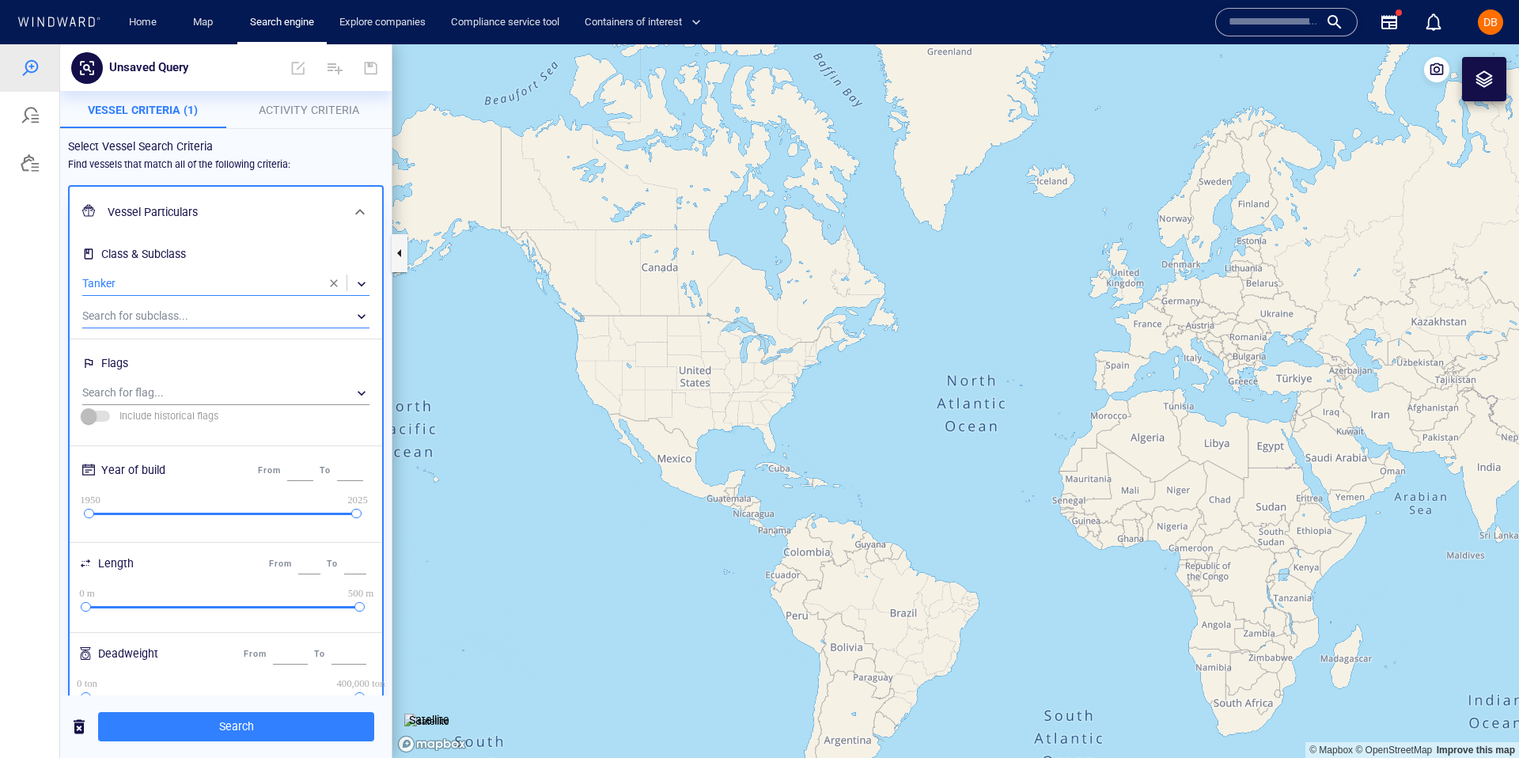
click at [178, 316] on div "​" at bounding box center [225, 317] width 287 height 24
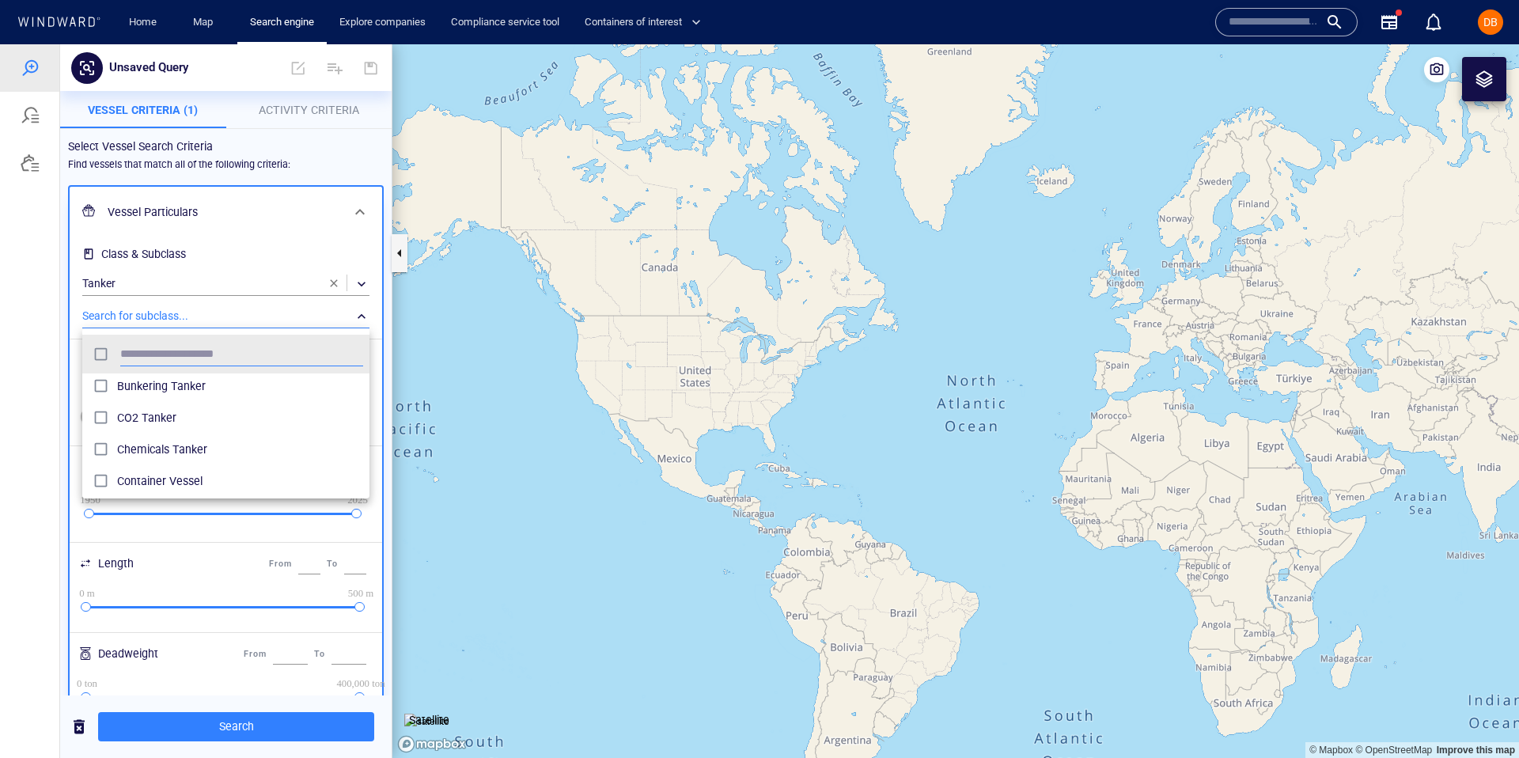
scroll to position [109, 0]
click at [188, 405] on span "Bunkering Tanker" at bounding box center [240, 406] width 246 height 19
click at [188, 400] on span "Bunkering Tanker" at bounding box center [240, 406] width 246 height 19
click at [185, 404] on span "Crude Oil Tanker" at bounding box center [240, 396] width 246 height 19
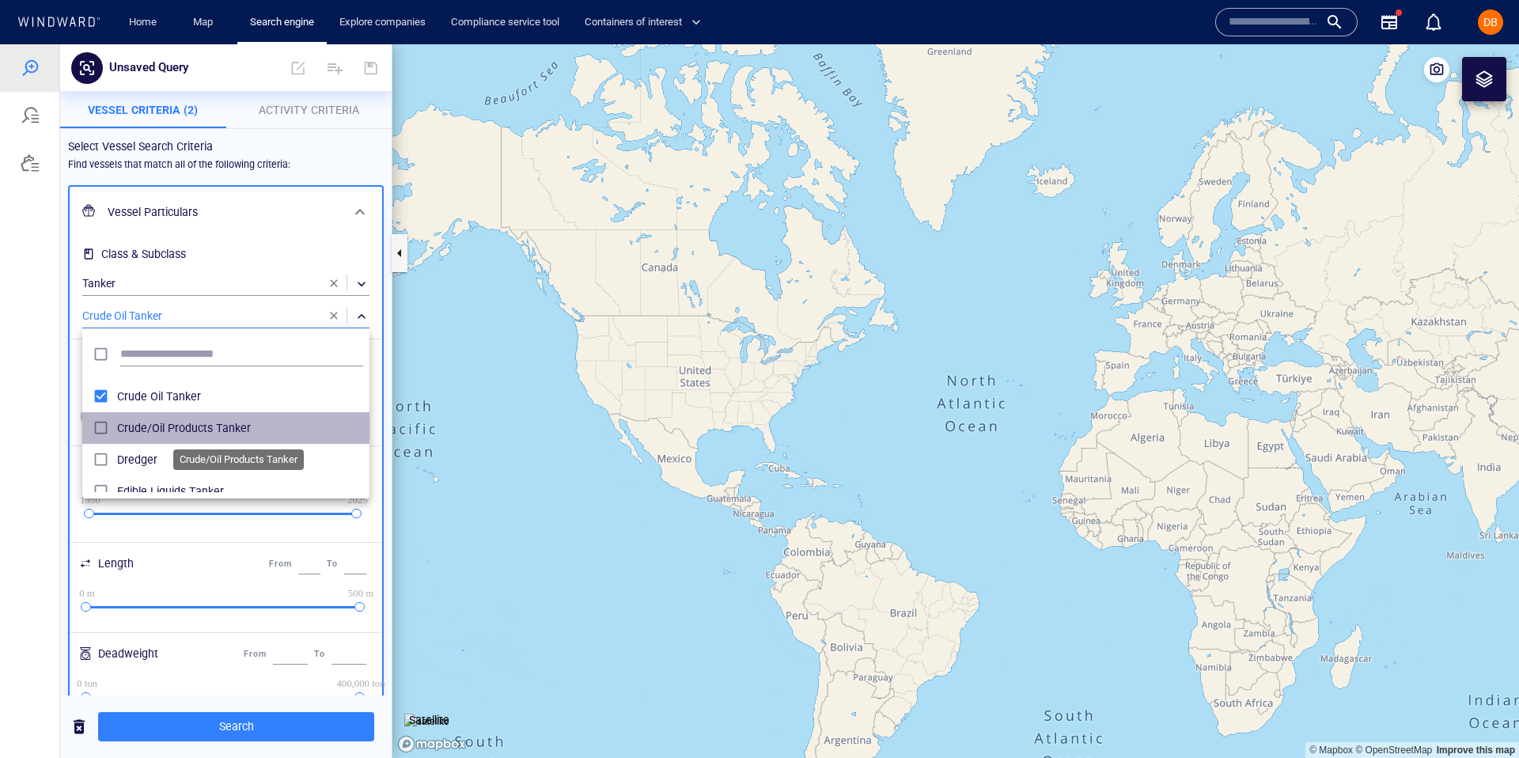
click at [252, 420] on span "Crude/Oil Products Tanker" at bounding box center [240, 428] width 246 height 19
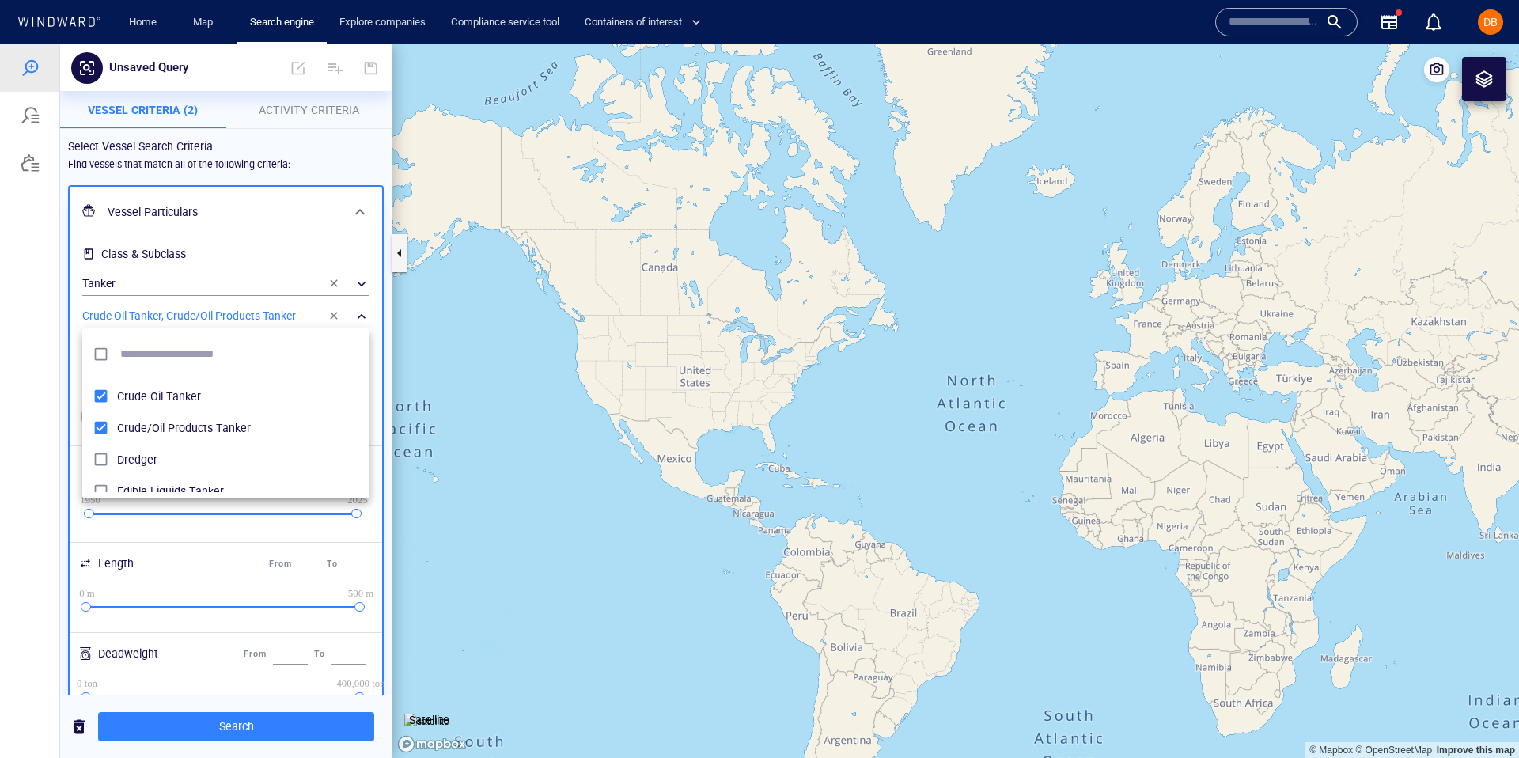
click at [347, 222] on div at bounding box center [759, 401] width 1519 height 714
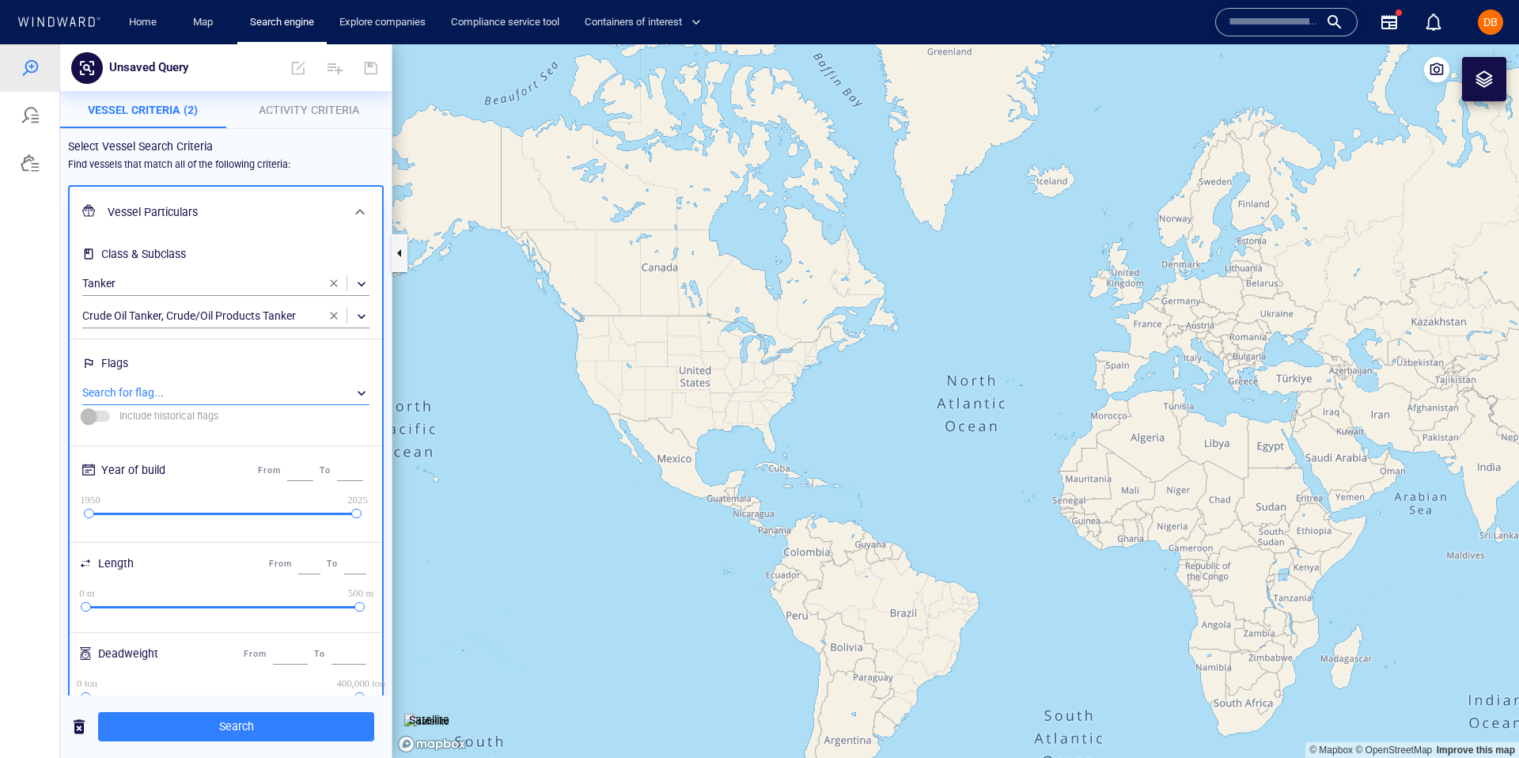
click at [243, 385] on div "​" at bounding box center [225, 393] width 287 height 24
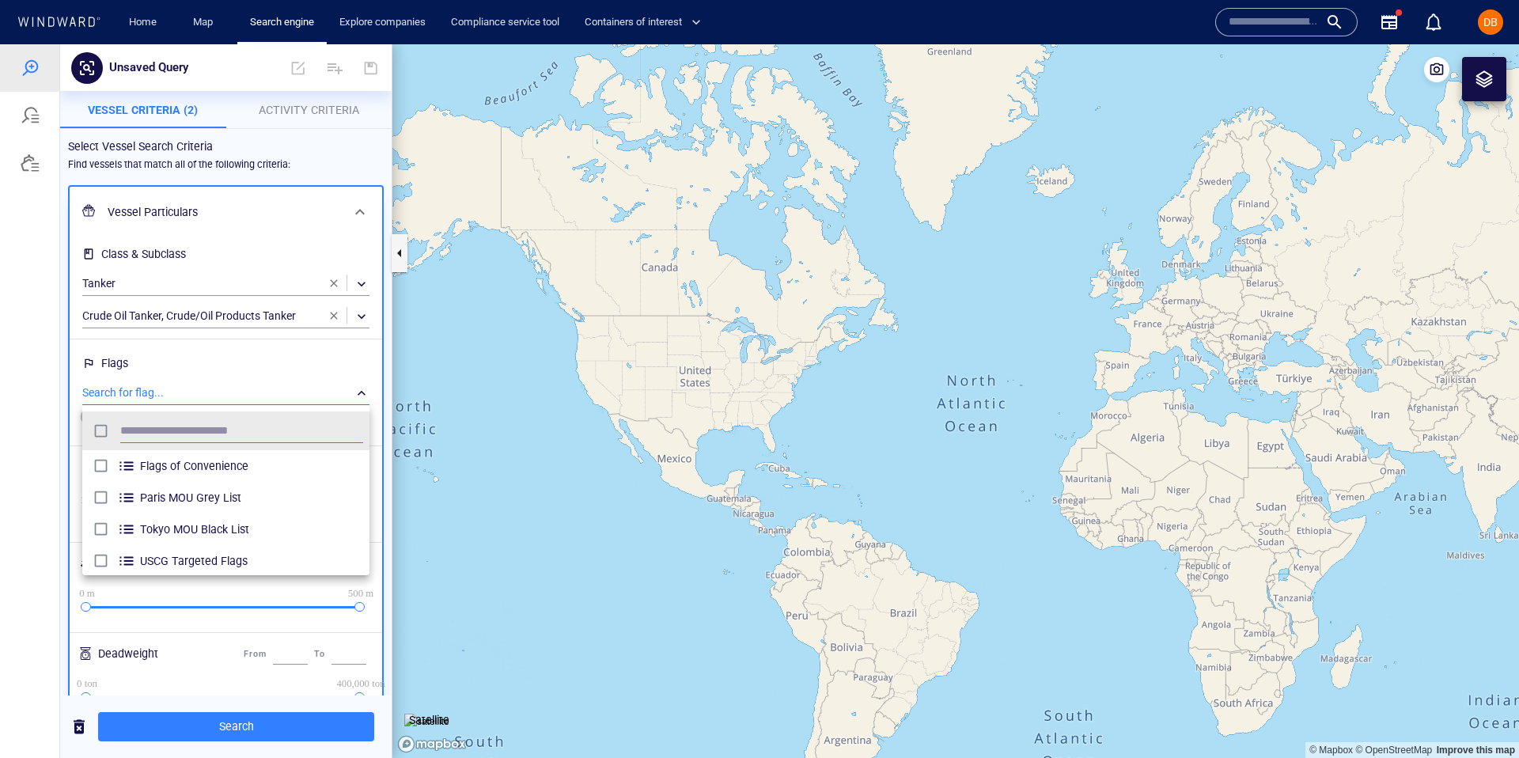
scroll to position [158, 287]
type input "*"
type input "***"
click at [260, 495] on span "Marshall Islands" at bounding box center [251, 497] width 223 height 19
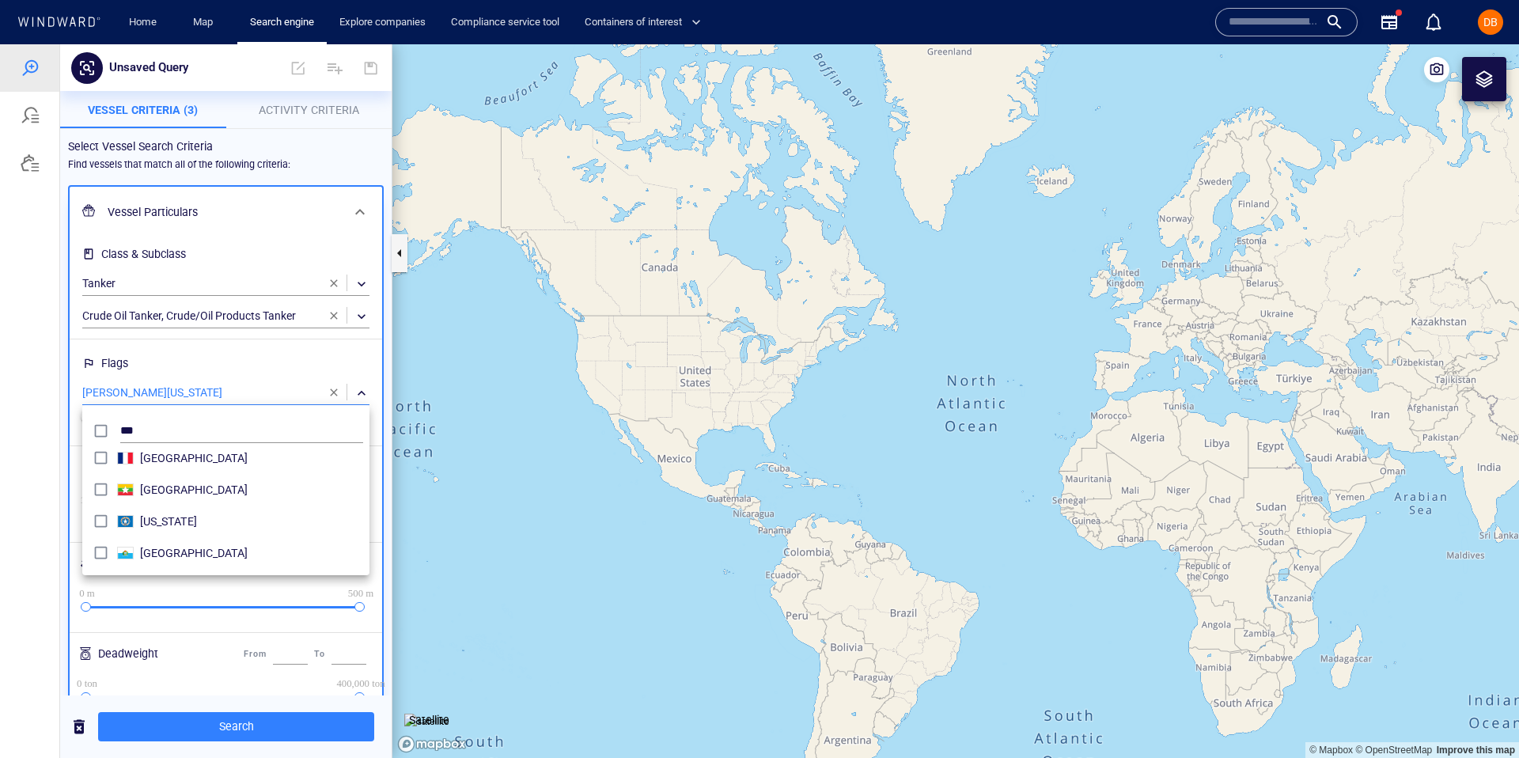
click at [224, 418] on div "***" at bounding box center [241, 431] width 249 height 30
click at [327, 390] on div at bounding box center [759, 401] width 1519 height 714
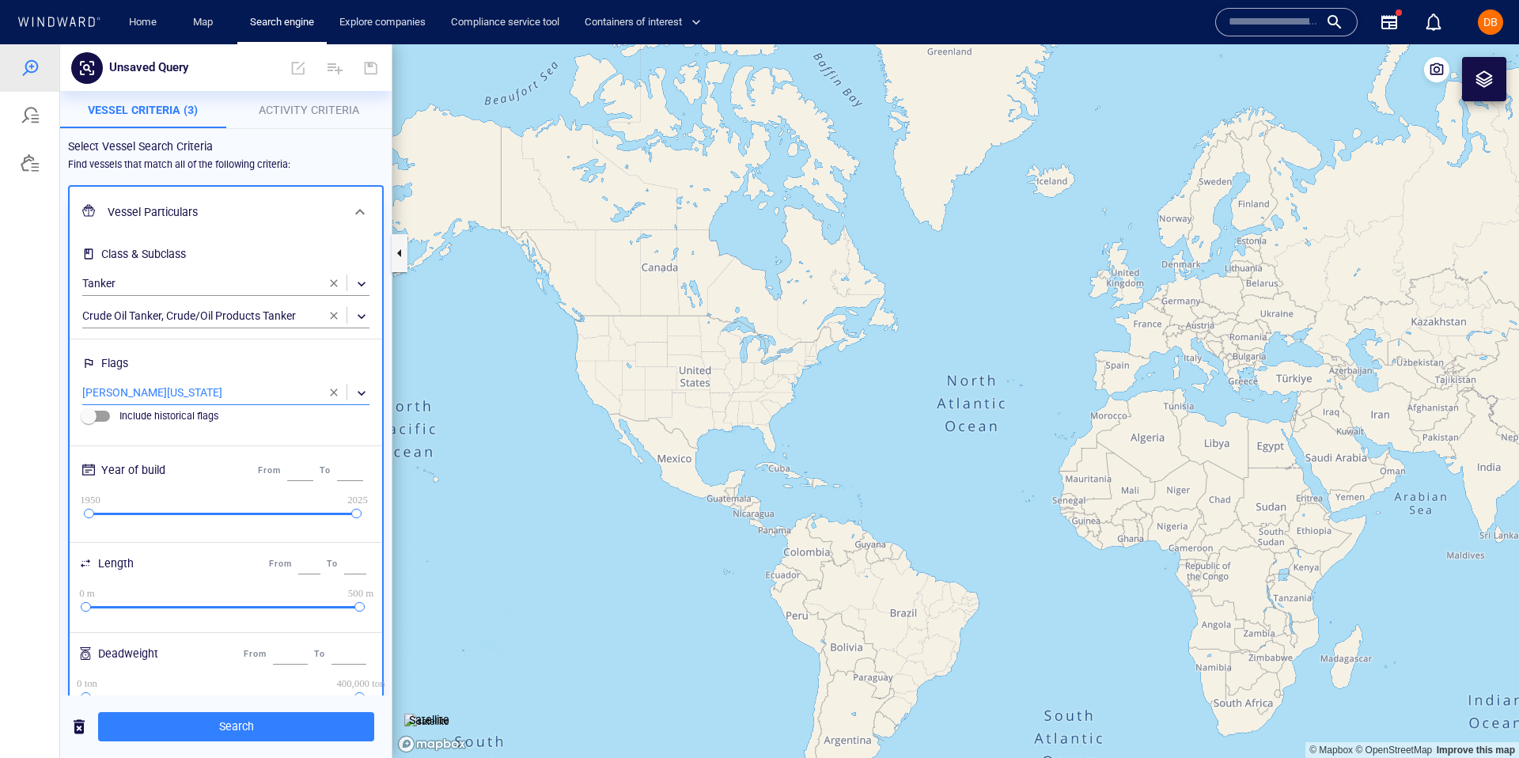
click at [267, 393] on div "​" at bounding box center [225, 393] width 287 height 24
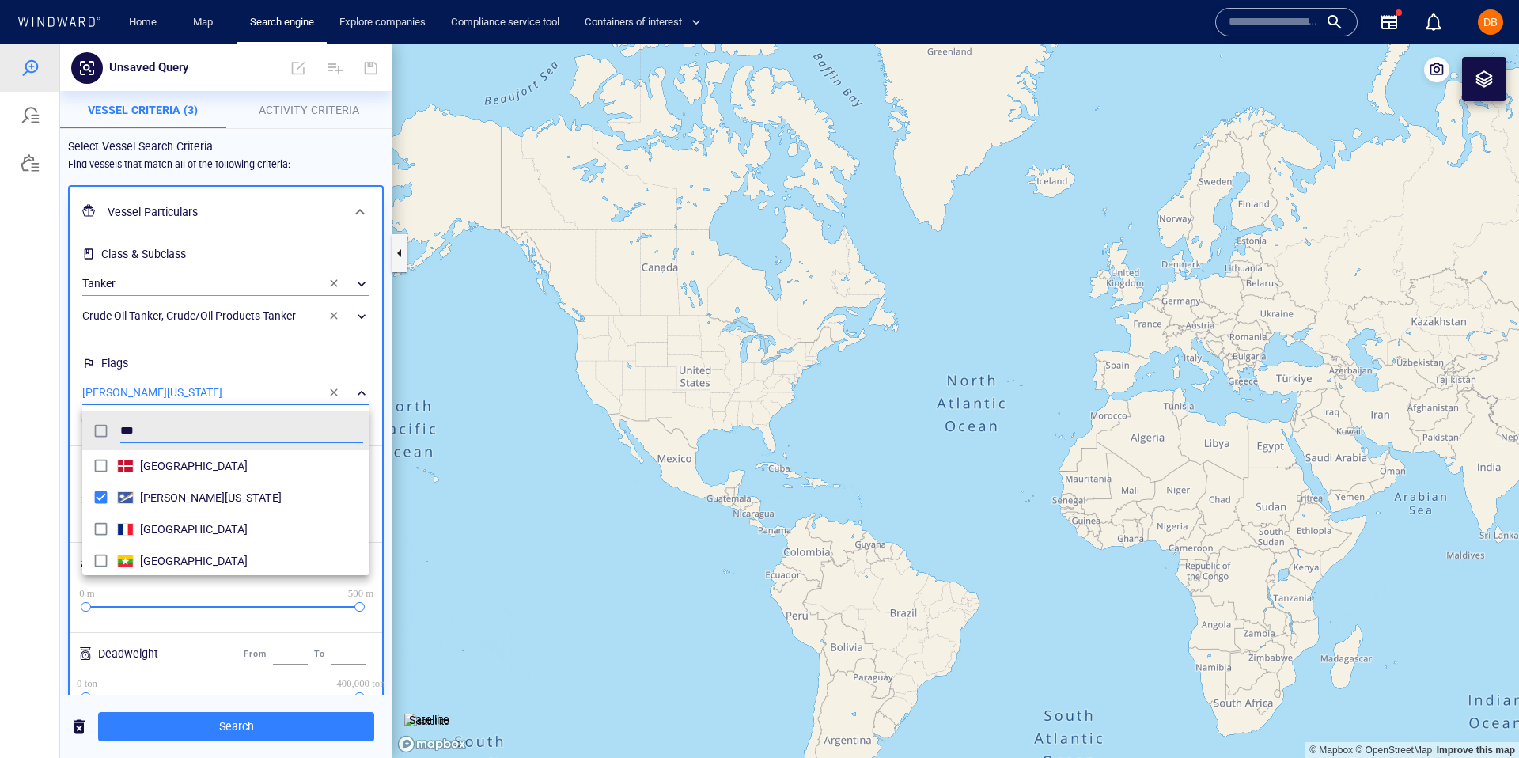
scroll to position [158, 287]
type input "*"
type input "***"
click at [332, 394] on div at bounding box center [759, 401] width 1519 height 714
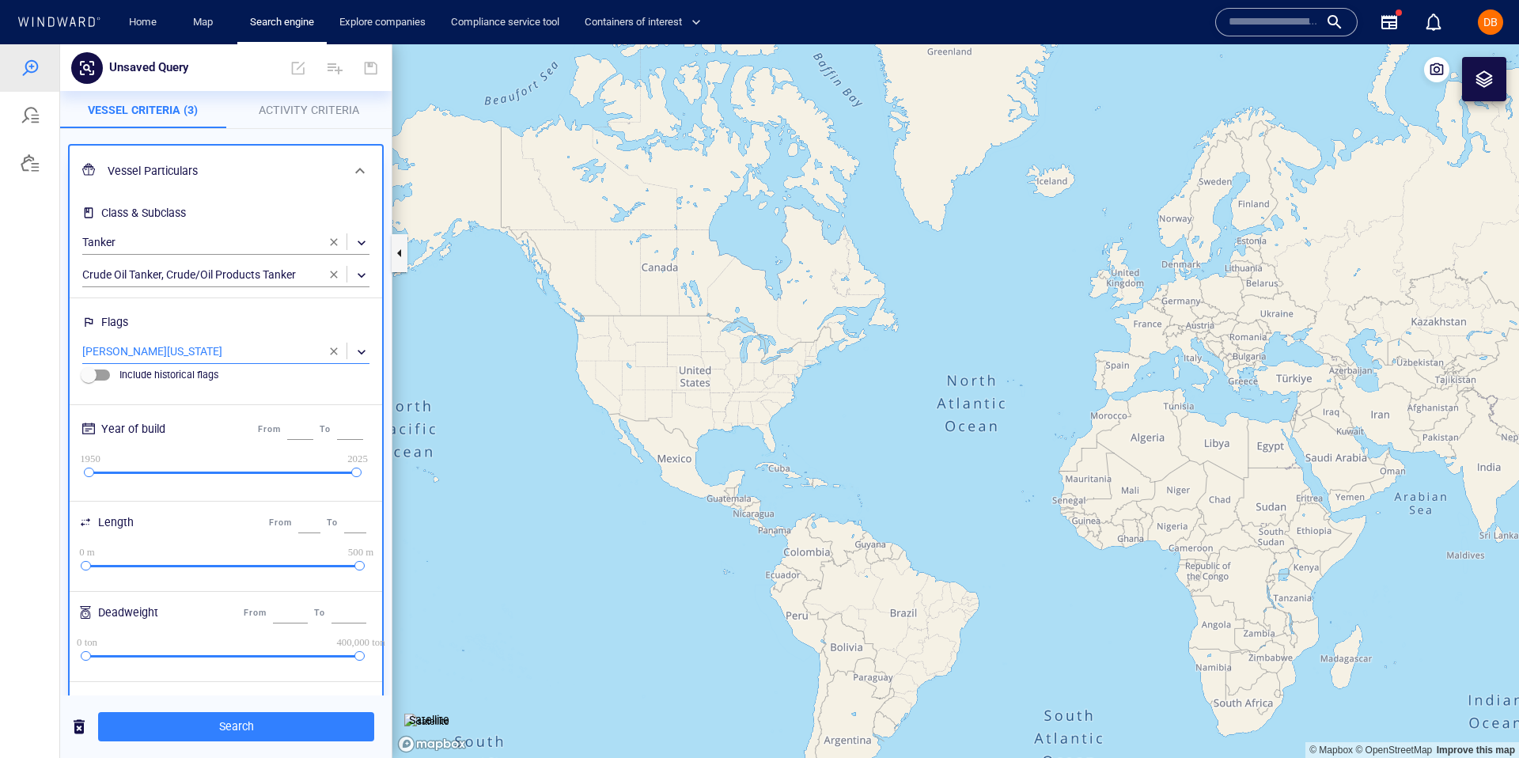
scroll to position [56, 0]
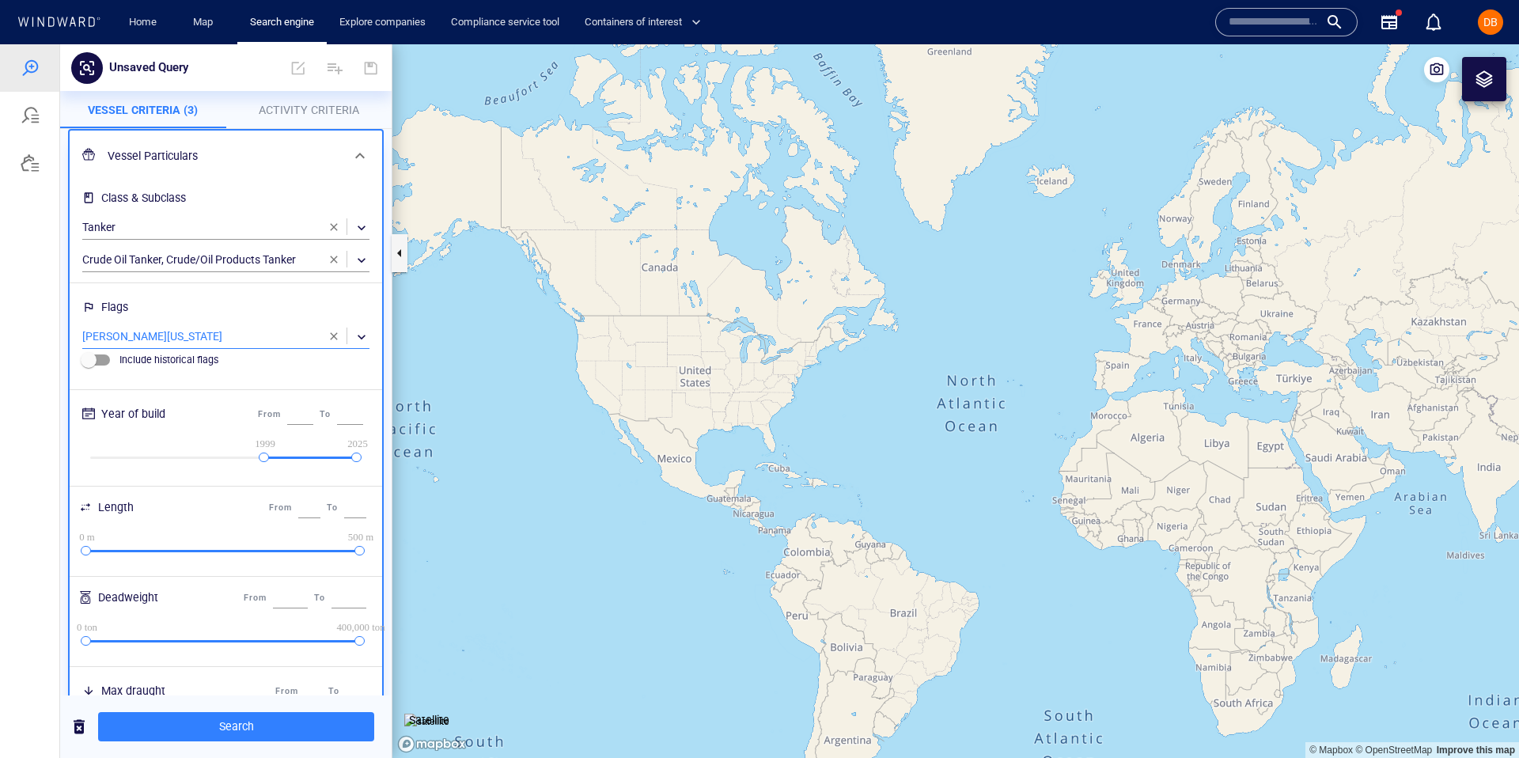
drag, startPoint x: 92, startPoint y: 454, endPoint x: 266, endPoint y: 484, distance: 176.7
click at [266, 484] on div "Class & Subclass Tanker ​ Crude Oil Tanker, Crude/Oil Products Tanker ​ Flags M…" at bounding box center [226, 602] width 294 height 834
click at [265, 456] on div at bounding box center [264, 458] width 10 height 10
click at [268, 454] on div at bounding box center [267, 458] width 10 height 10
type input "****"
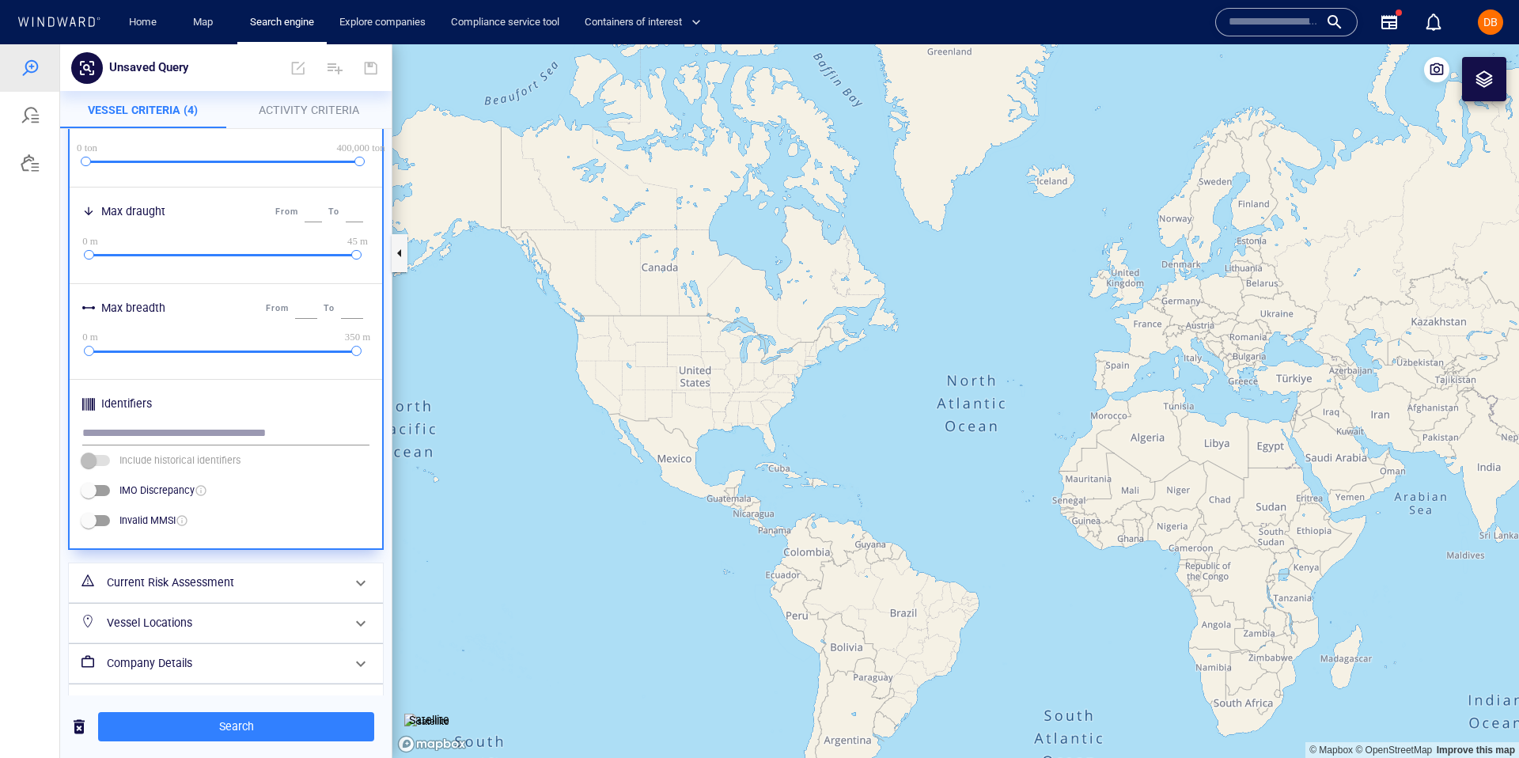
scroll to position [572, 0]
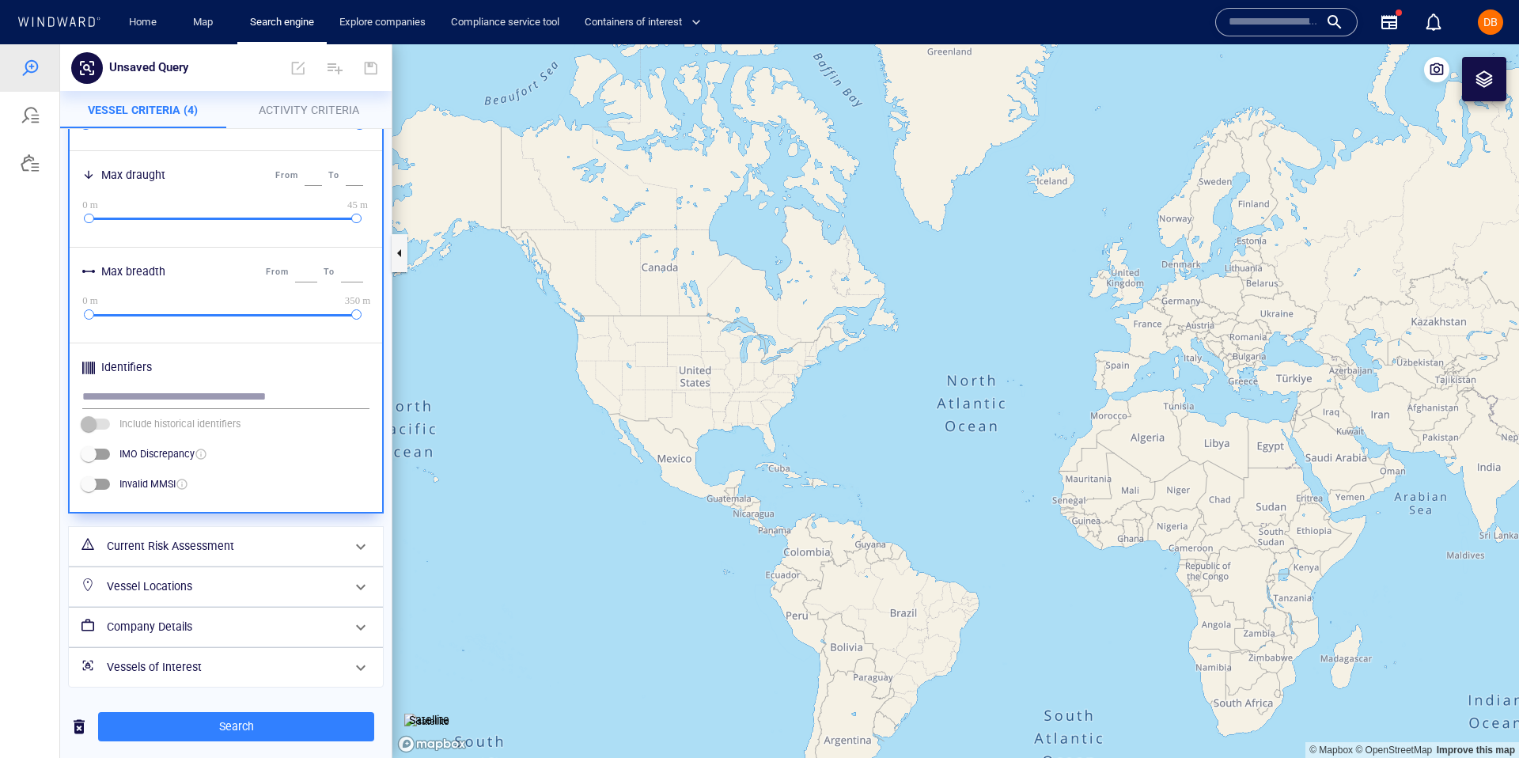
click at [214, 546] on h6 "Current Risk Assessment" at bounding box center [224, 546] width 235 height 20
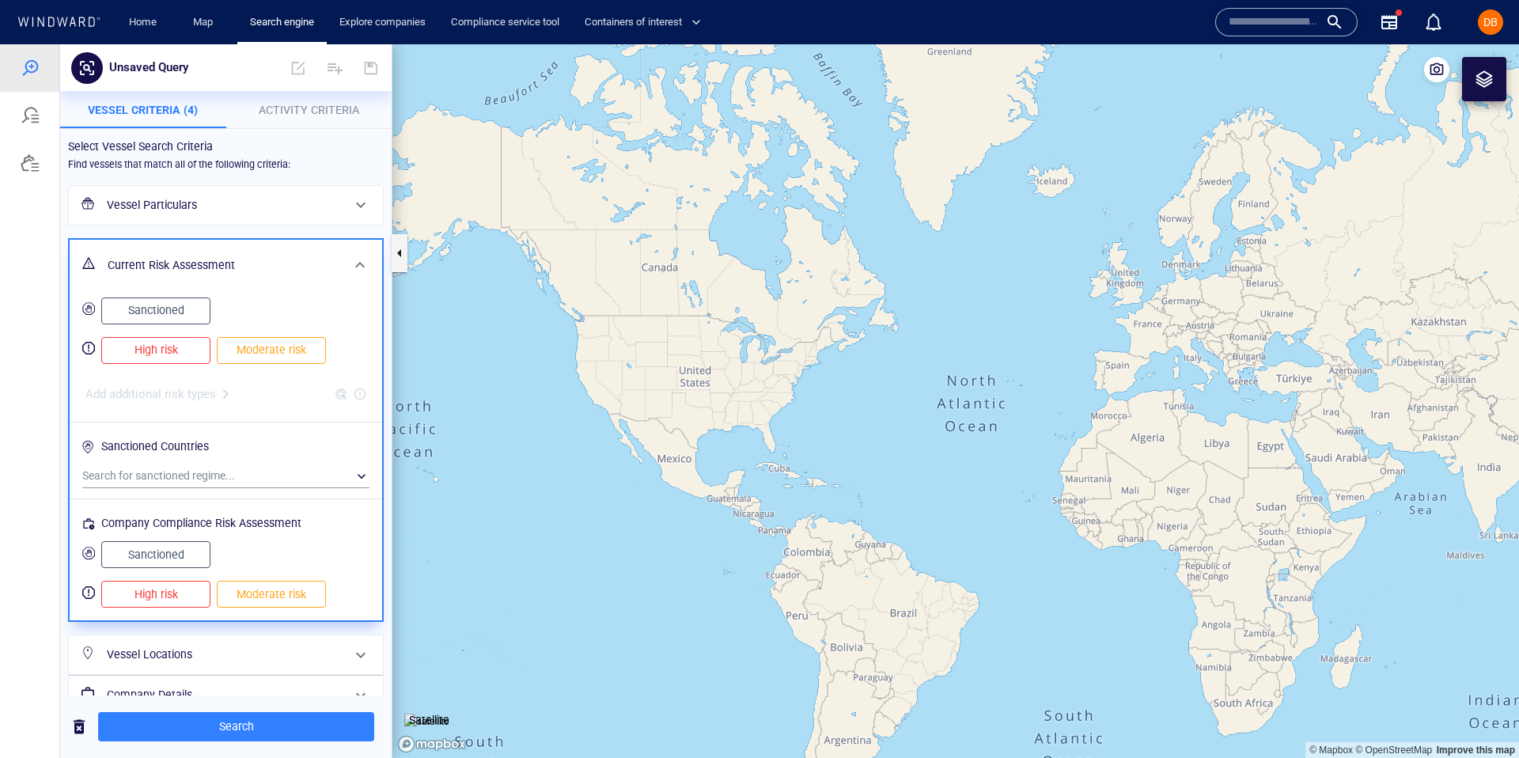
click at [176, 359] on span "High risk" at bounding box center [156, 350] width 76 height 20
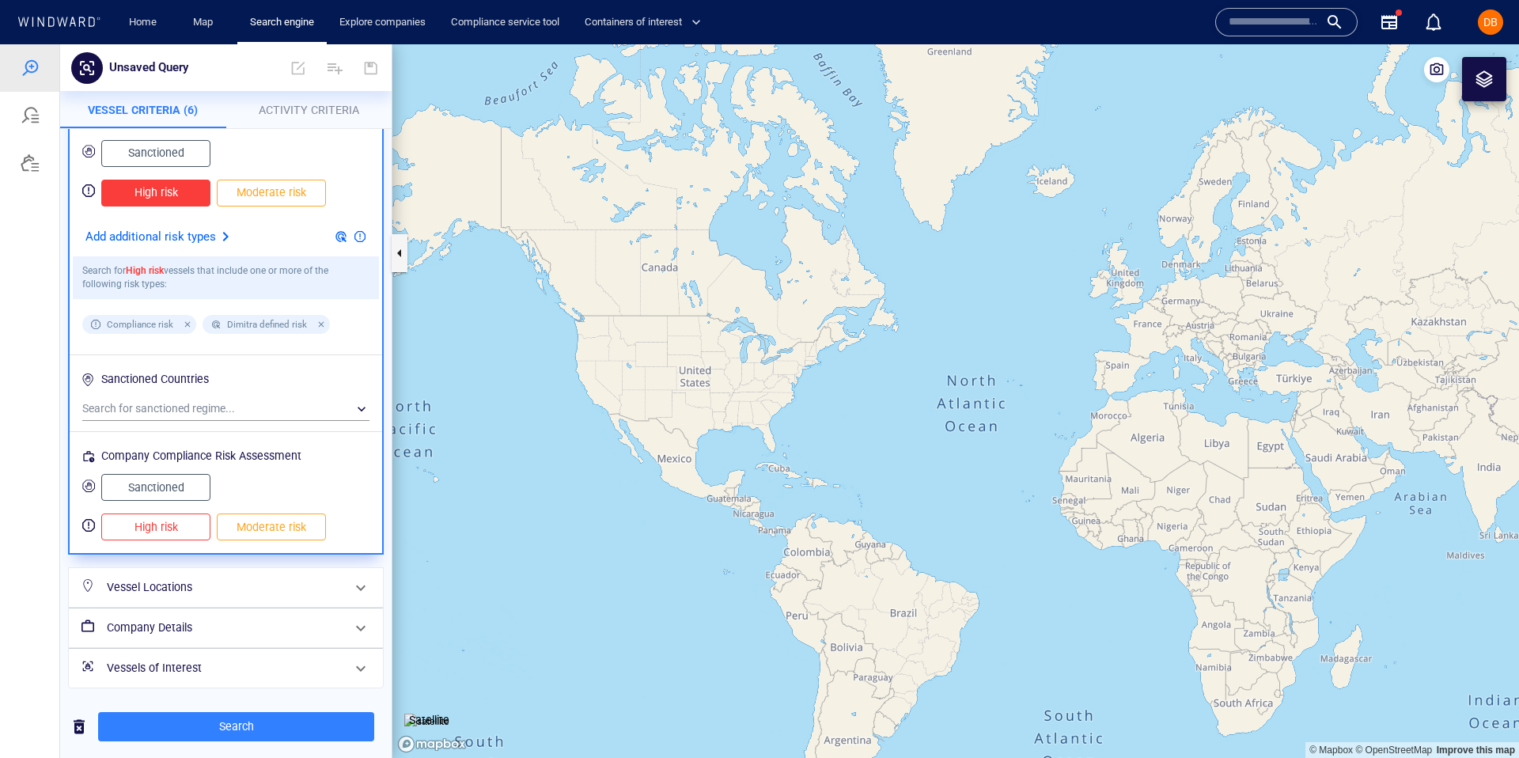
scroll to position [158, 0]
click at [218, 402] on div "​" at bounding box center [225, 408] width 287 height 24
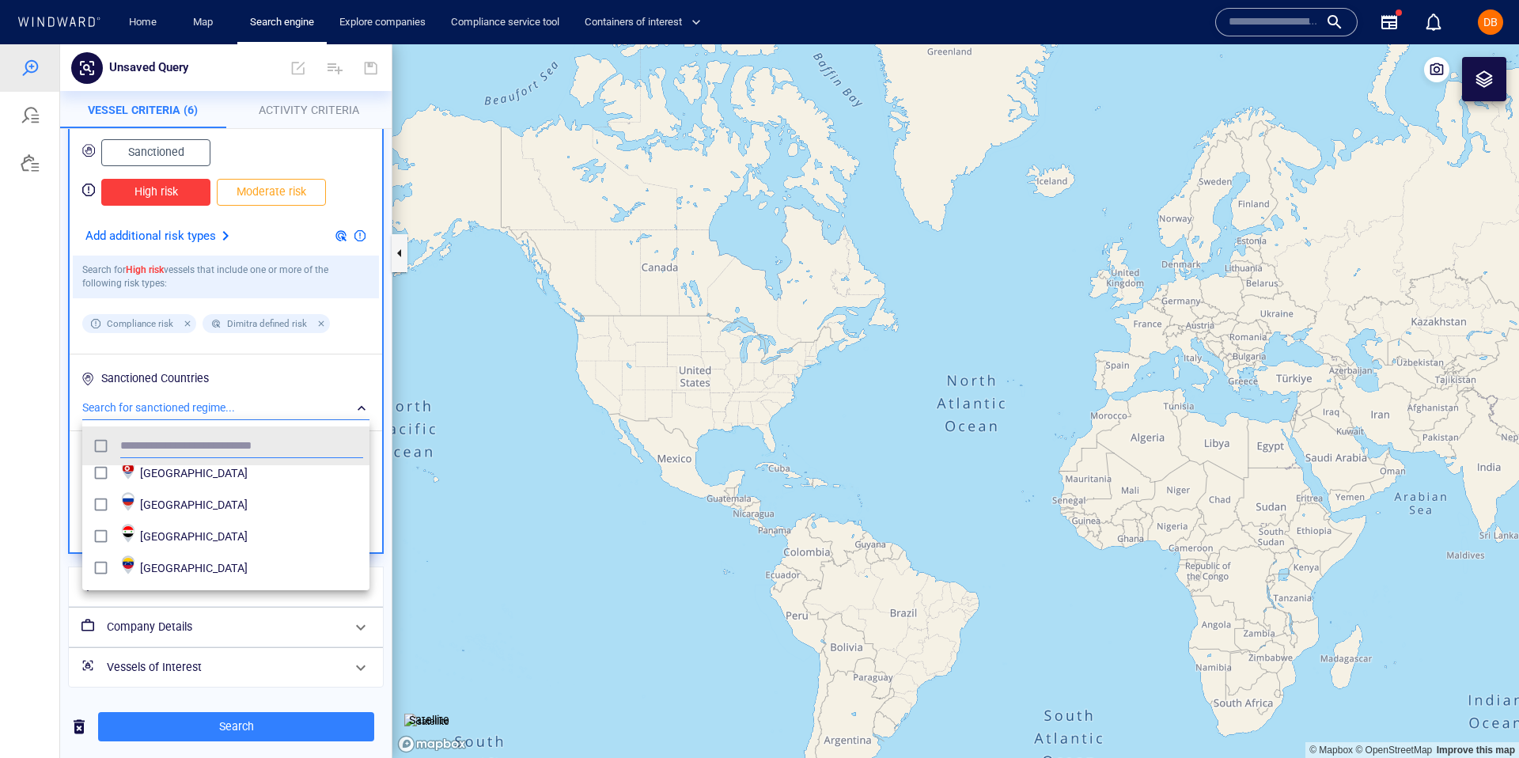
scroll to position [0, 0]
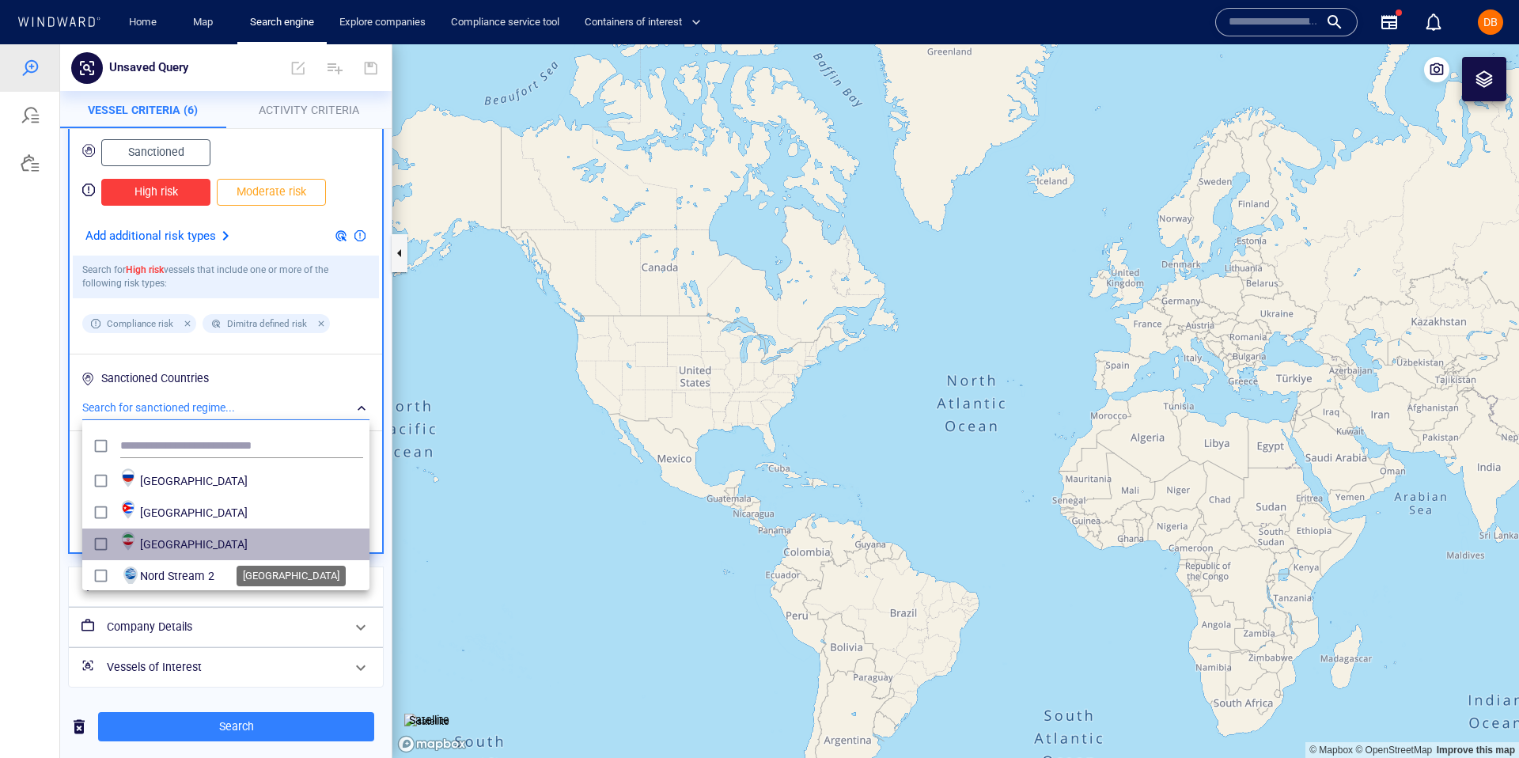
click at [197, 547] on span "Iran" at bounding box center [251, 544] width 223 height 19
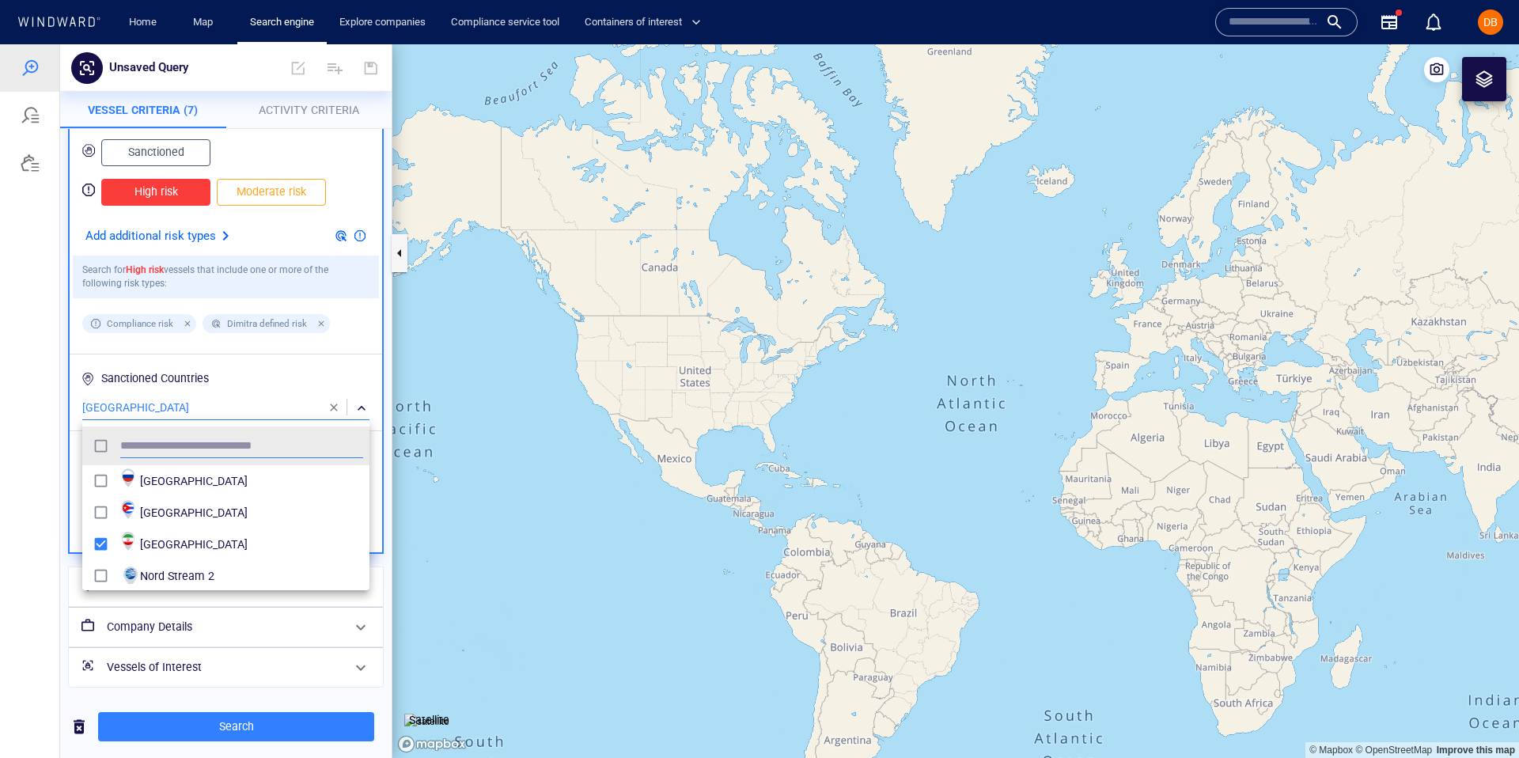
click at [236, 378] on div at bounding box center [759, 401] width 1519 height 714
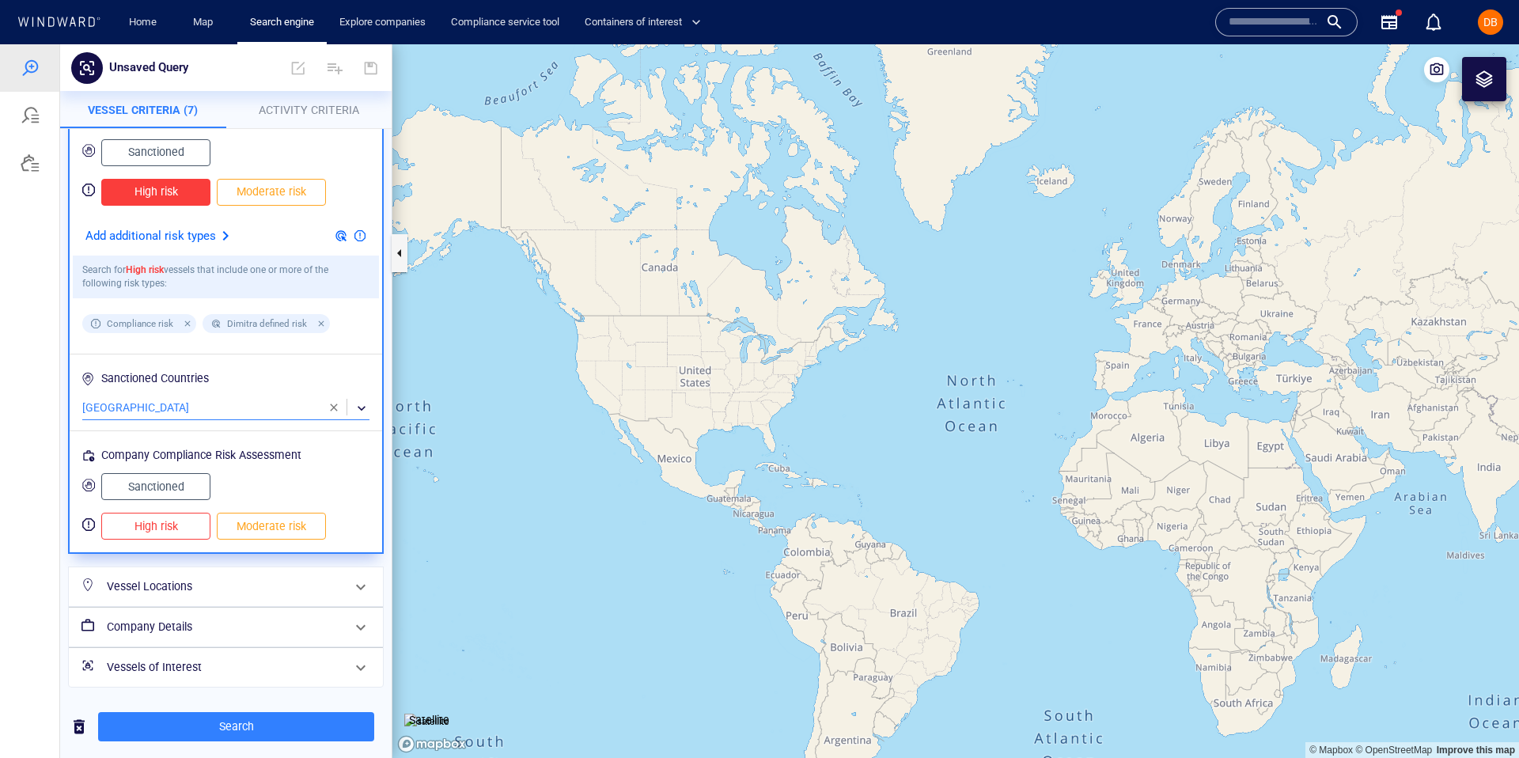
click at [209, 575] on div "Vessel Locations" at bounding box center [224, 587] width 248 height 32
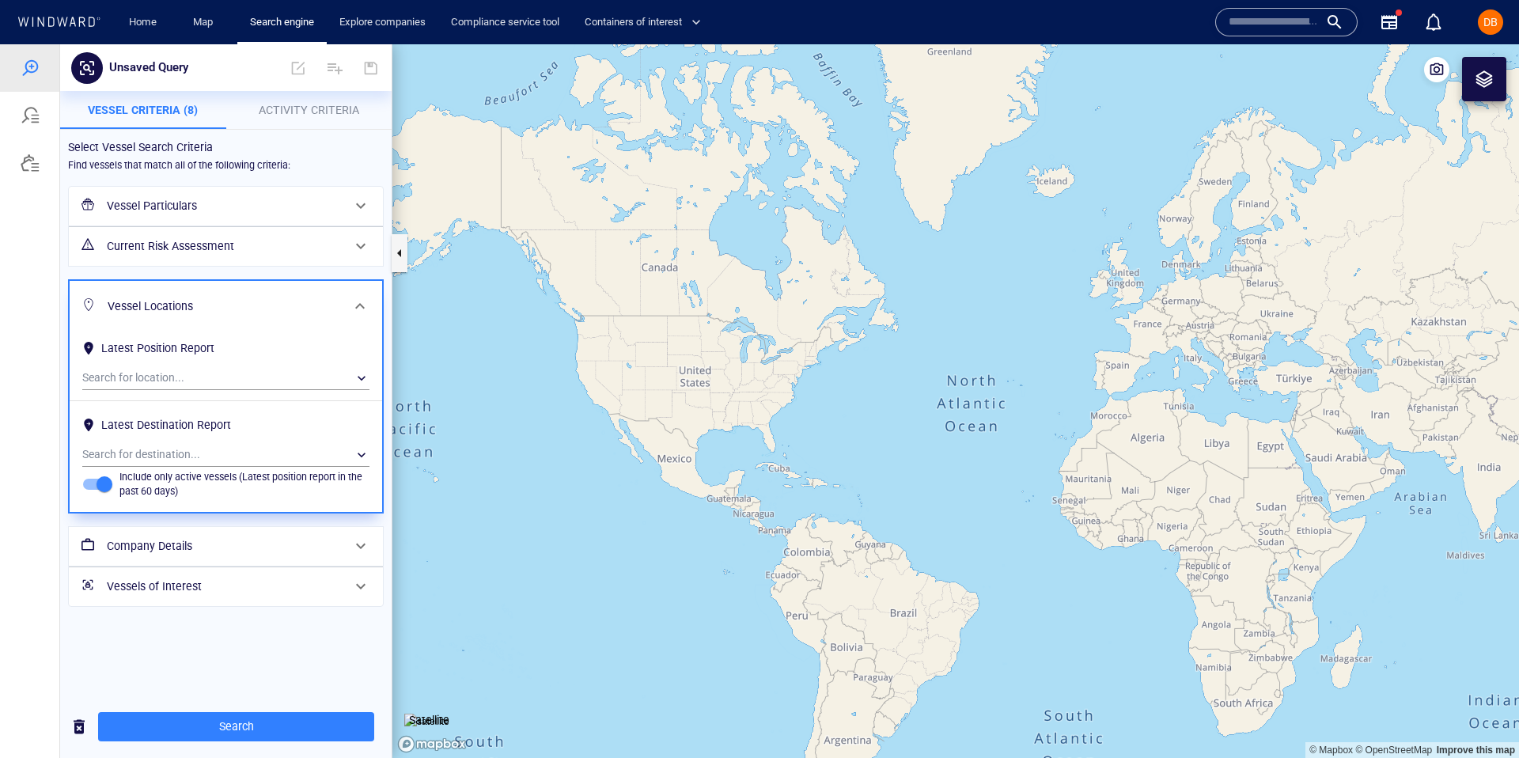
click at [131, 423] on div "Latest Destination Report" at bounding box center [166, 425] width 136 height 26
click at [177, 441] on h6 "Latest Destination Report" at bounding box center [225, 427] width 287 height 31
click at [174, 446] on div "​" at bounding box center [225, 455] width 287 height 24
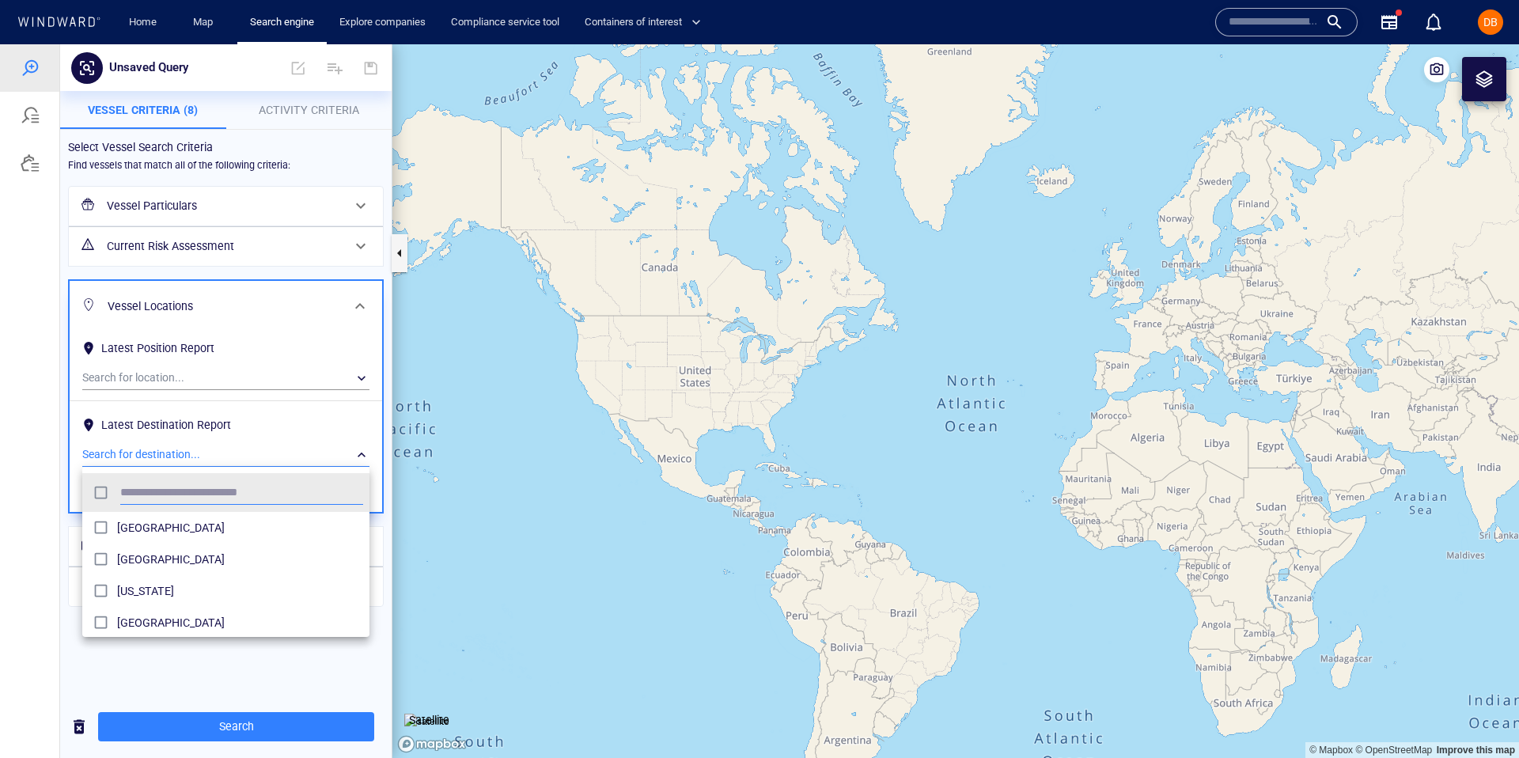
scroll to position [158, 287]
click at [190, 361] on div at bounding box center [759, 401] width 1519 height 714
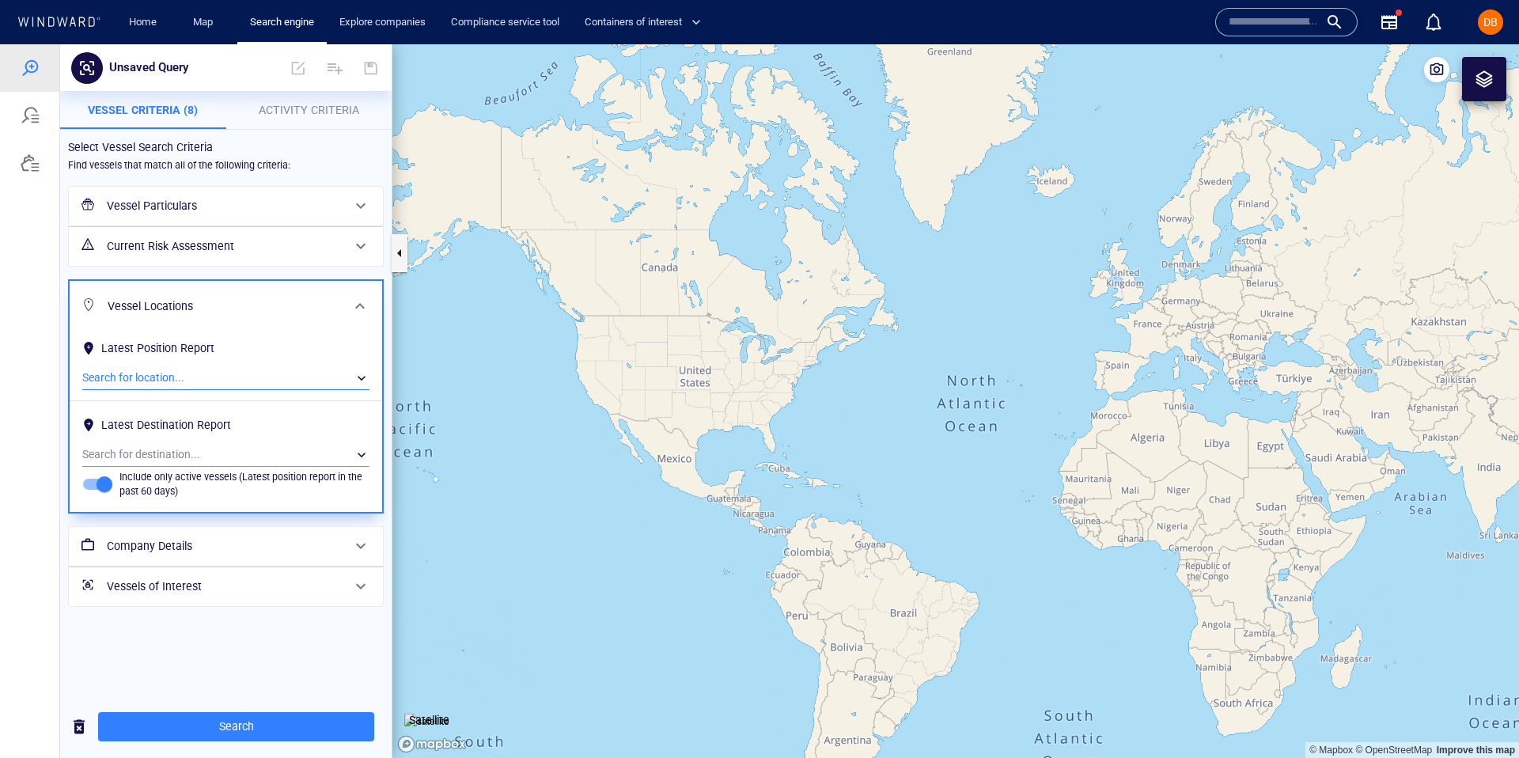
click at [191, 376] on div "​" at bounding box center [225, 378] width 287 height 24
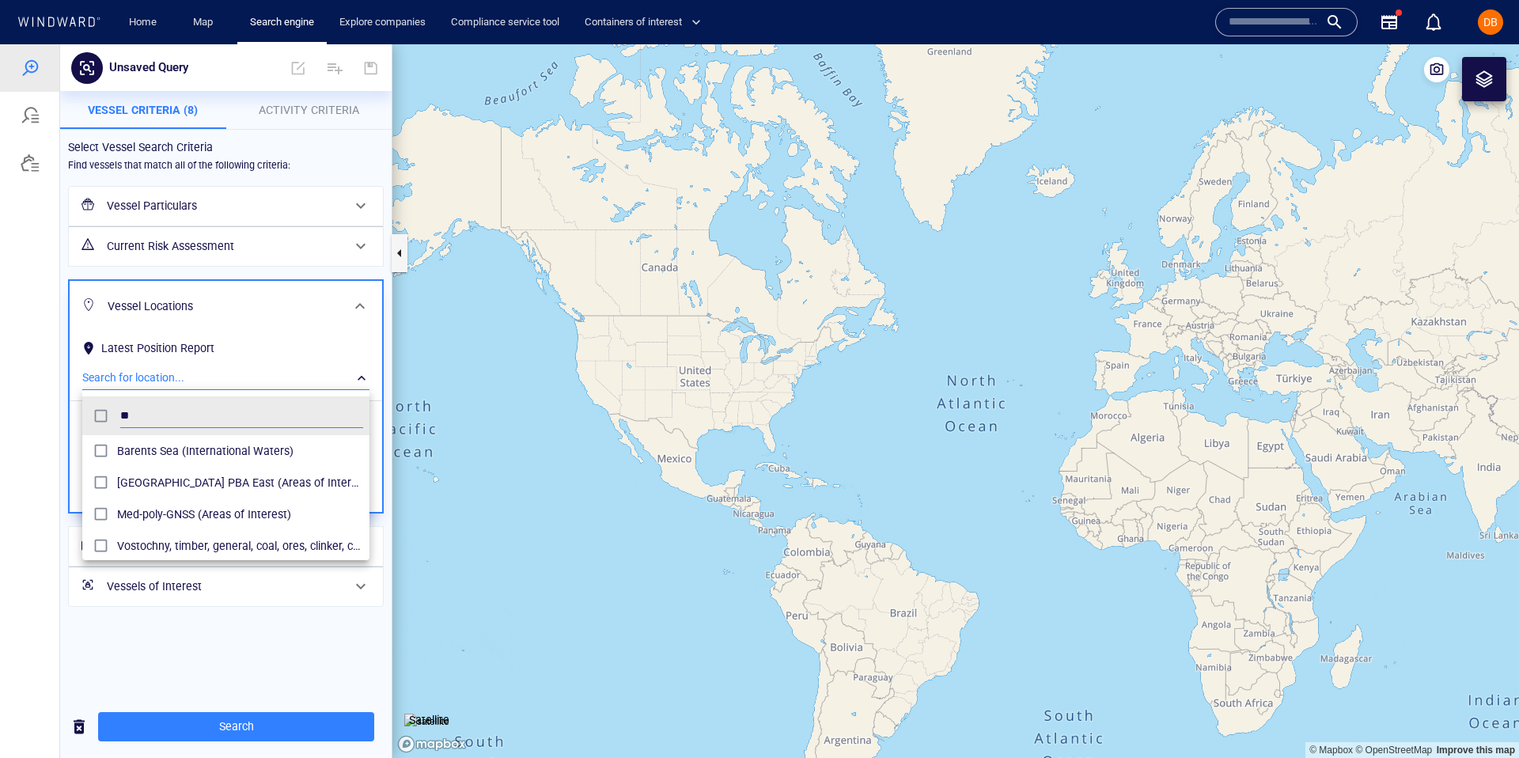
type input "*"
click at [257, 325] on div at bounding box center [759, 401] width 1519 height 714
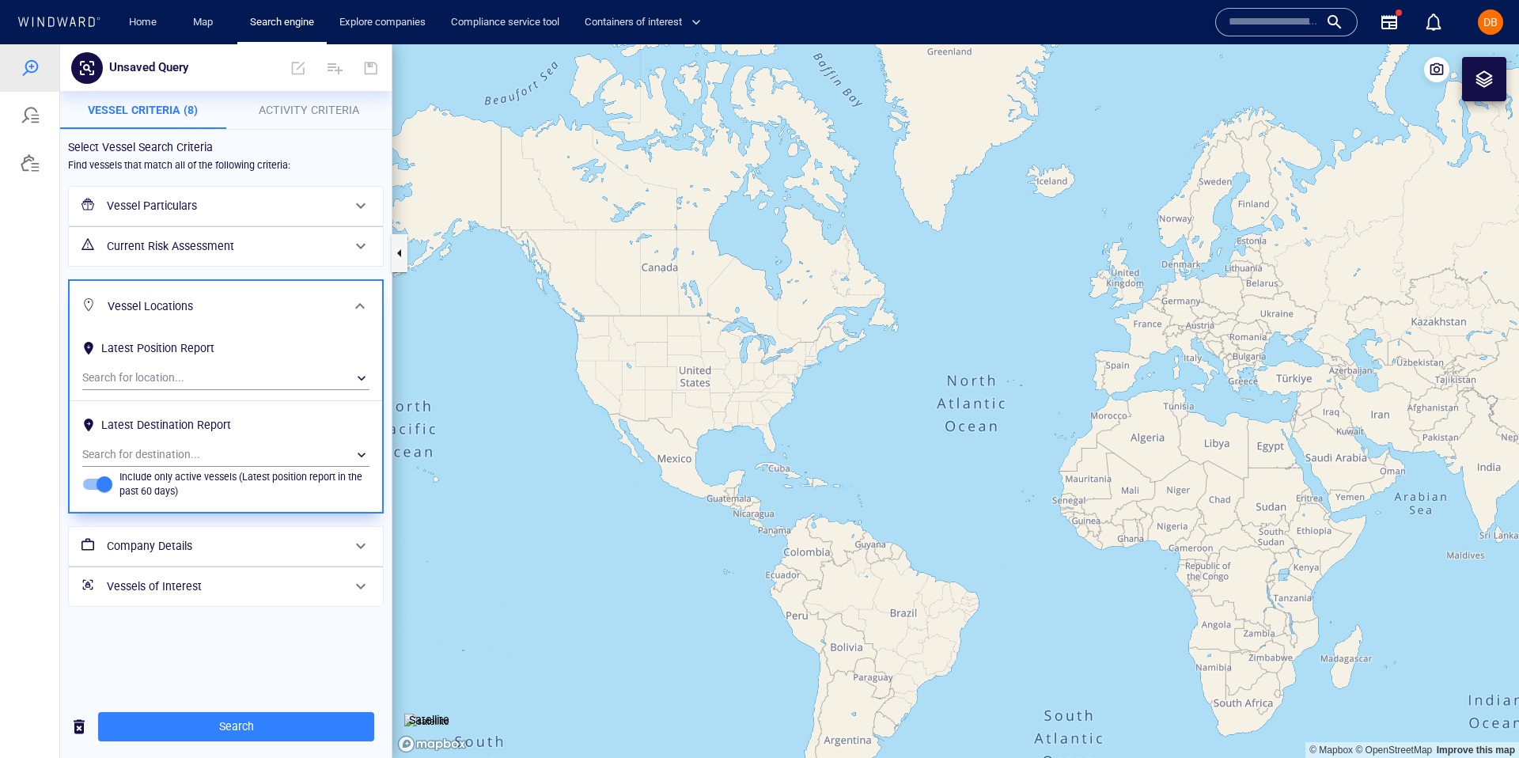
click at [260, 537] on h6 "Company Details" at bounding box center [224, 546] width 235 height 20
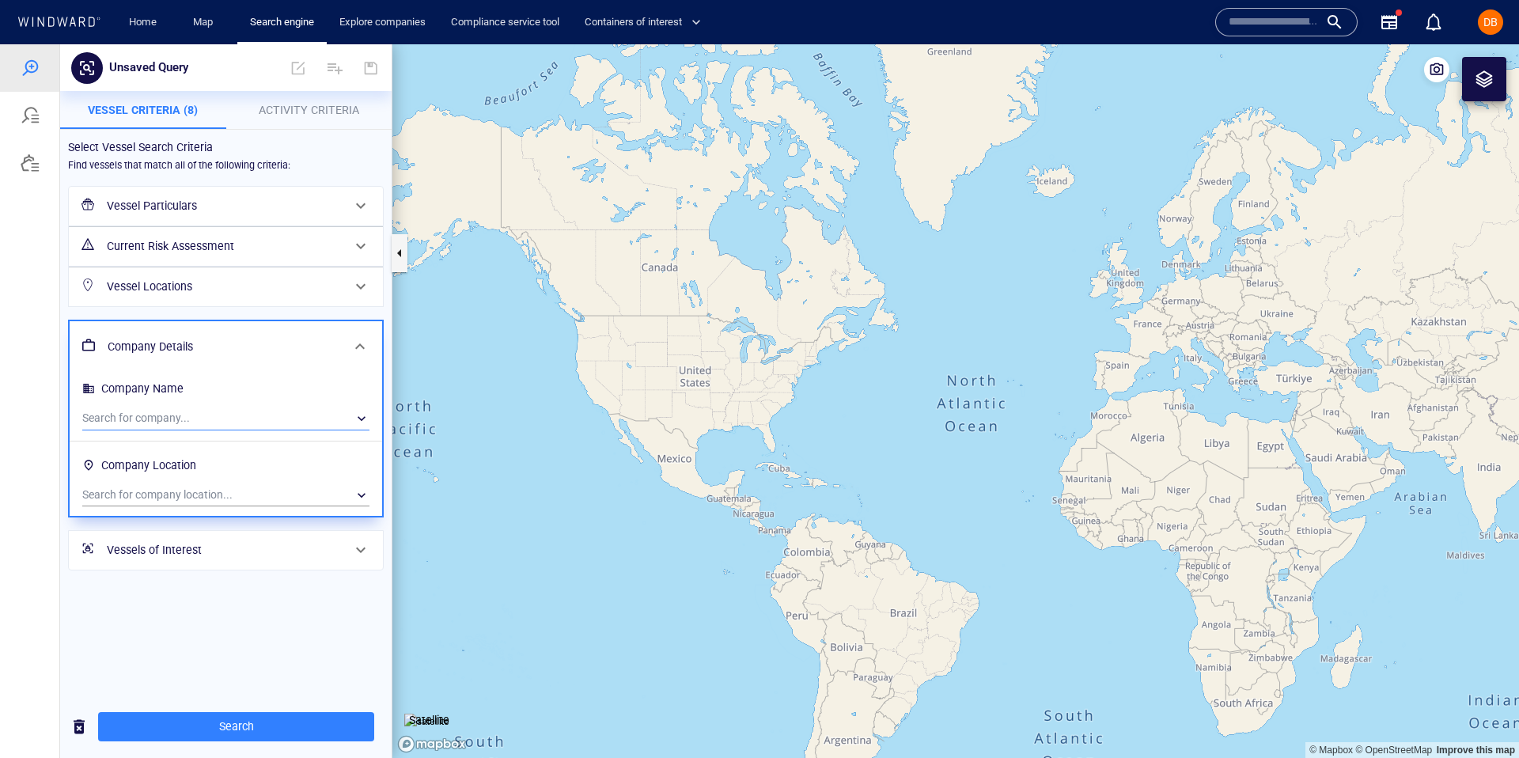
click at [249, 418] on div "​" at bounding box center [225, 419] width 287 height 24
click at [249, 418] on div at bounding box center [759, 401] width 1519 height 714
click at [251, 408] on div "​" at bounding box center [225, 419] width 287 height 24
click at [251, 408] on div at bounding box center [759, 401] width 1519 height 714
click at [255, 555] on h6 "Vessels of Interest" at bounding box center [224, 550] width 235 height 20
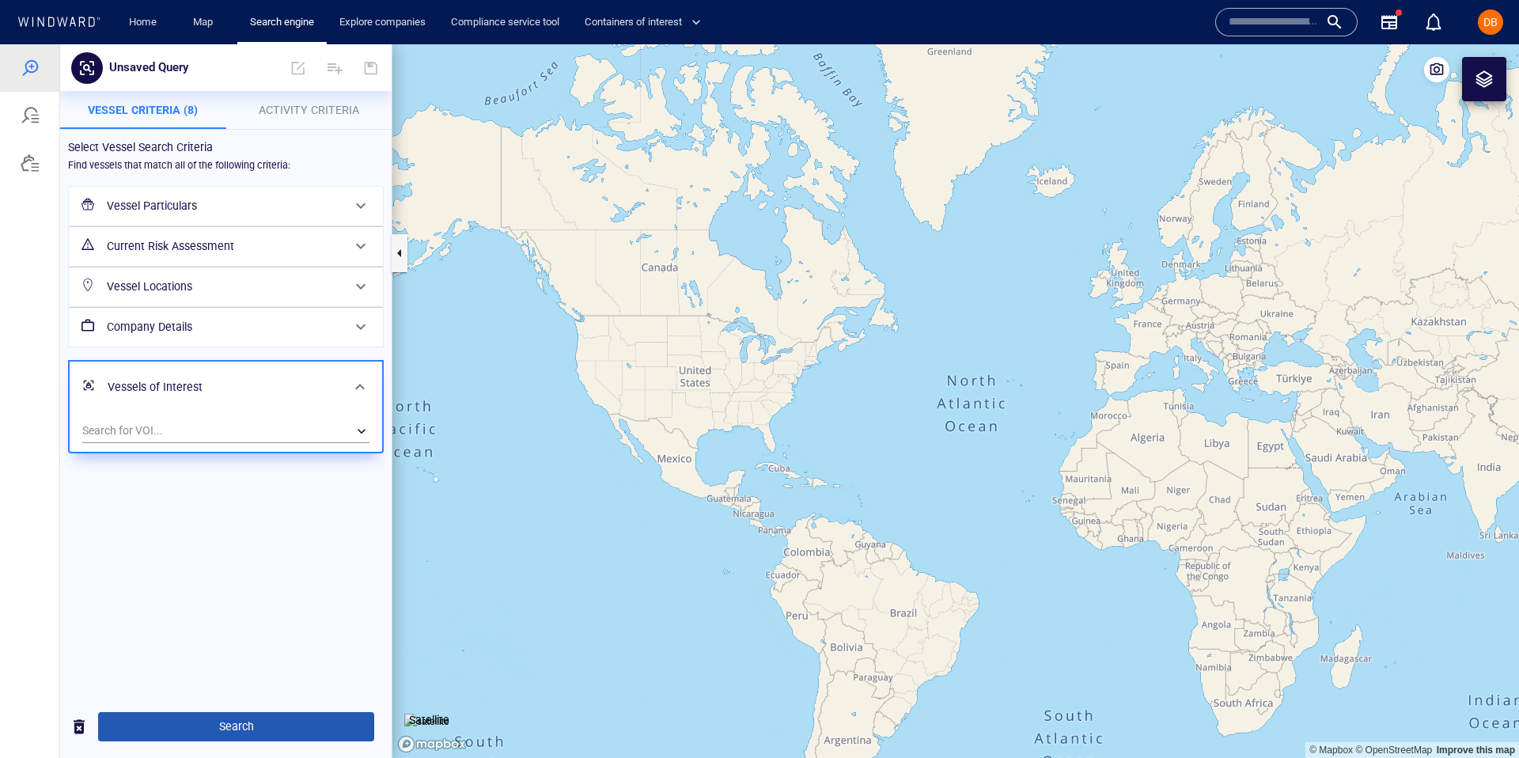
click at [226, 729] on span "Search" at bounding box center [236, 727] width 251 height 20
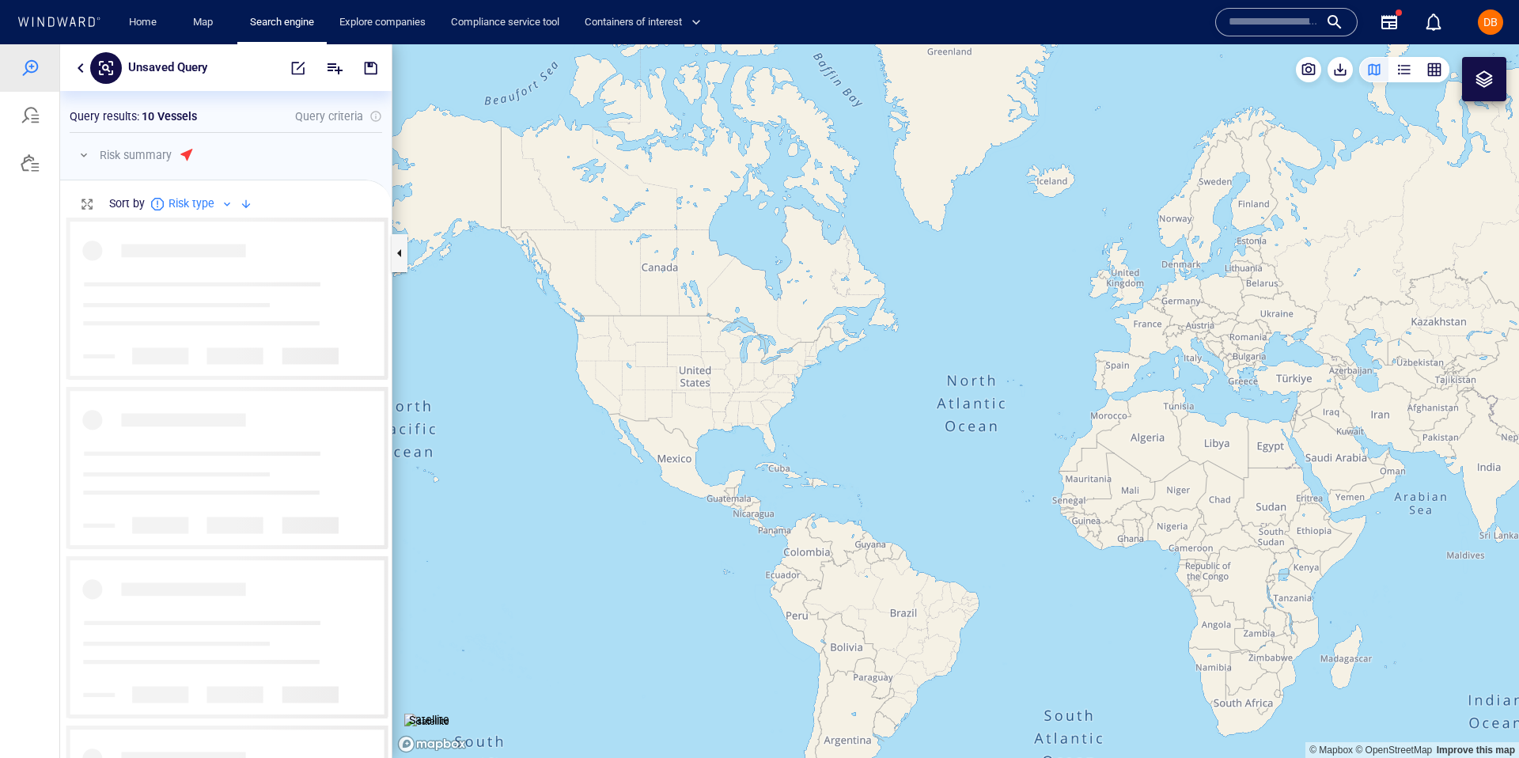
scroll to position [541, 332]
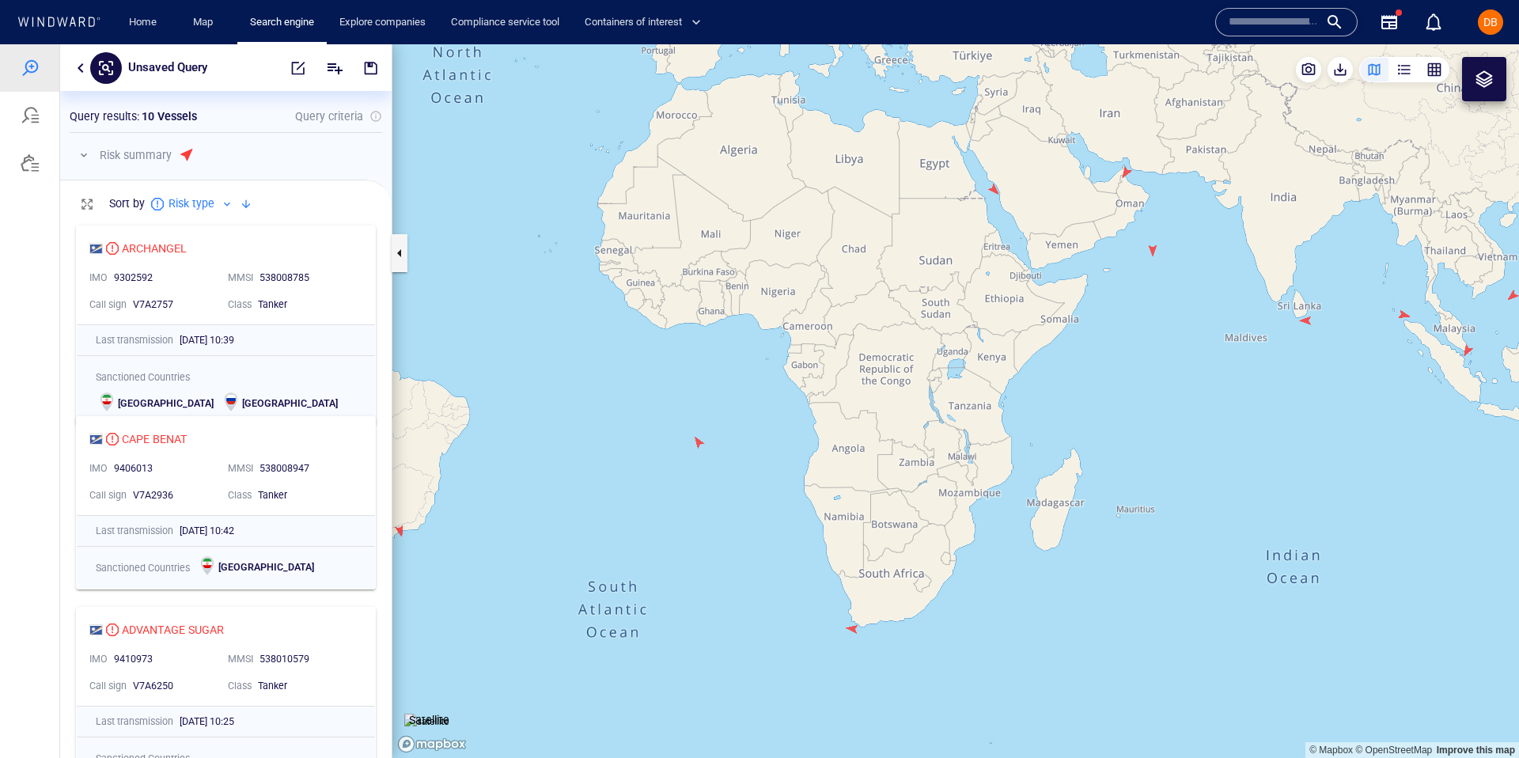
click at [852, 639] on canvas "Map" at bounding box center [955, 401] width 1127 height 714
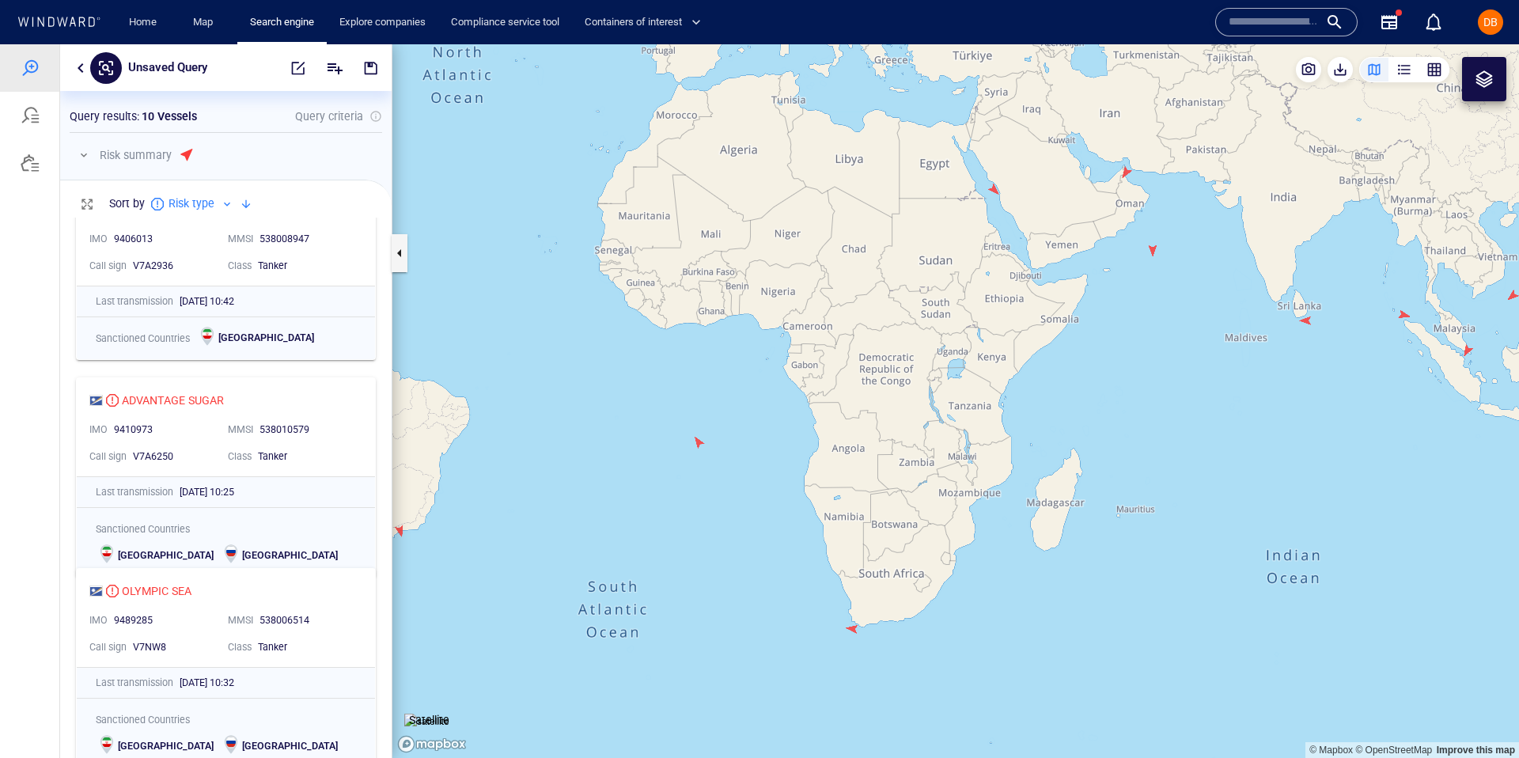
scroll to position [0, 0]
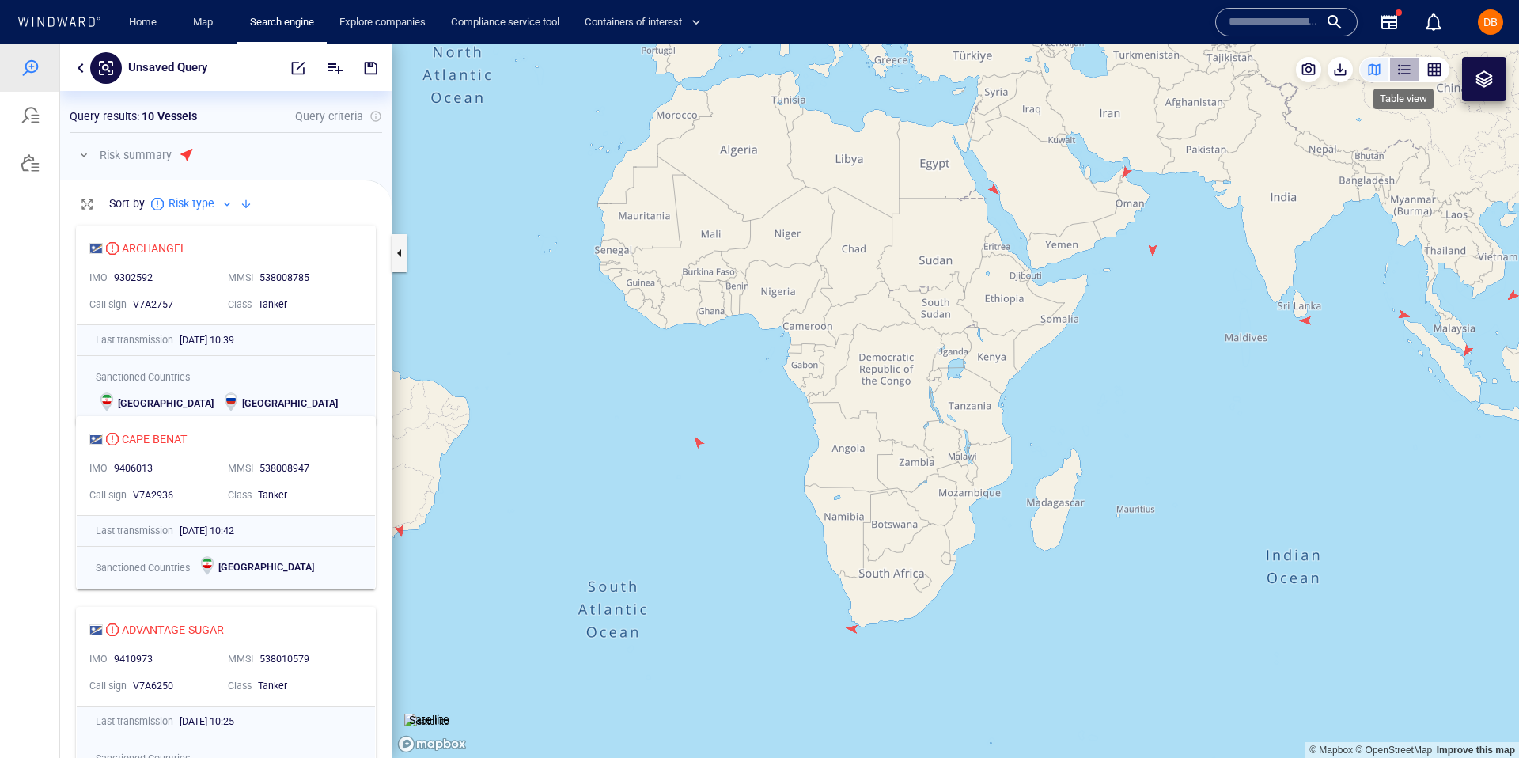
click at [1402, 73] on div "button" at bounding box center [1405, 70] width 16 height 16
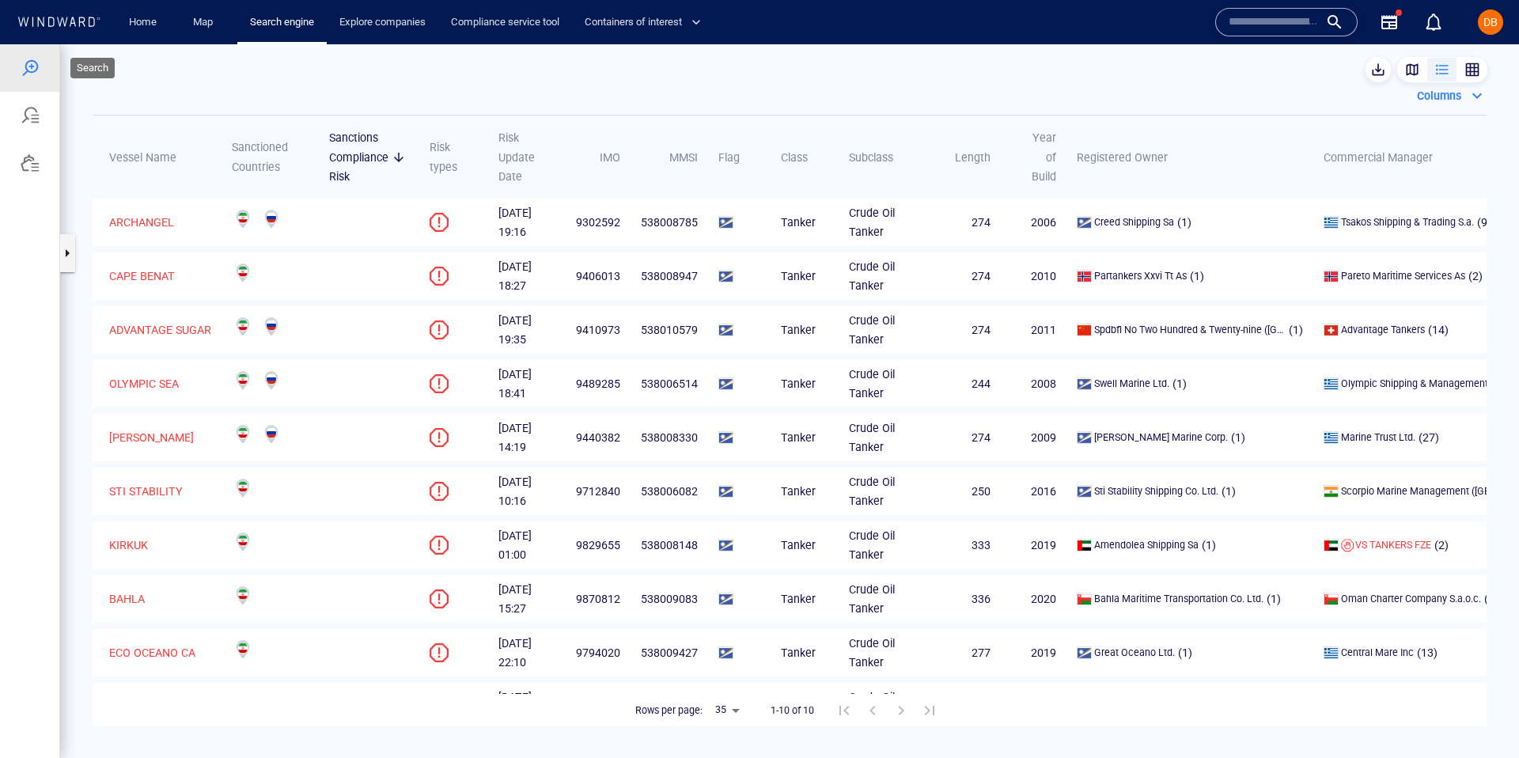
click at [21, 70] on div at bounding box center [30, 68] width 19 height 19
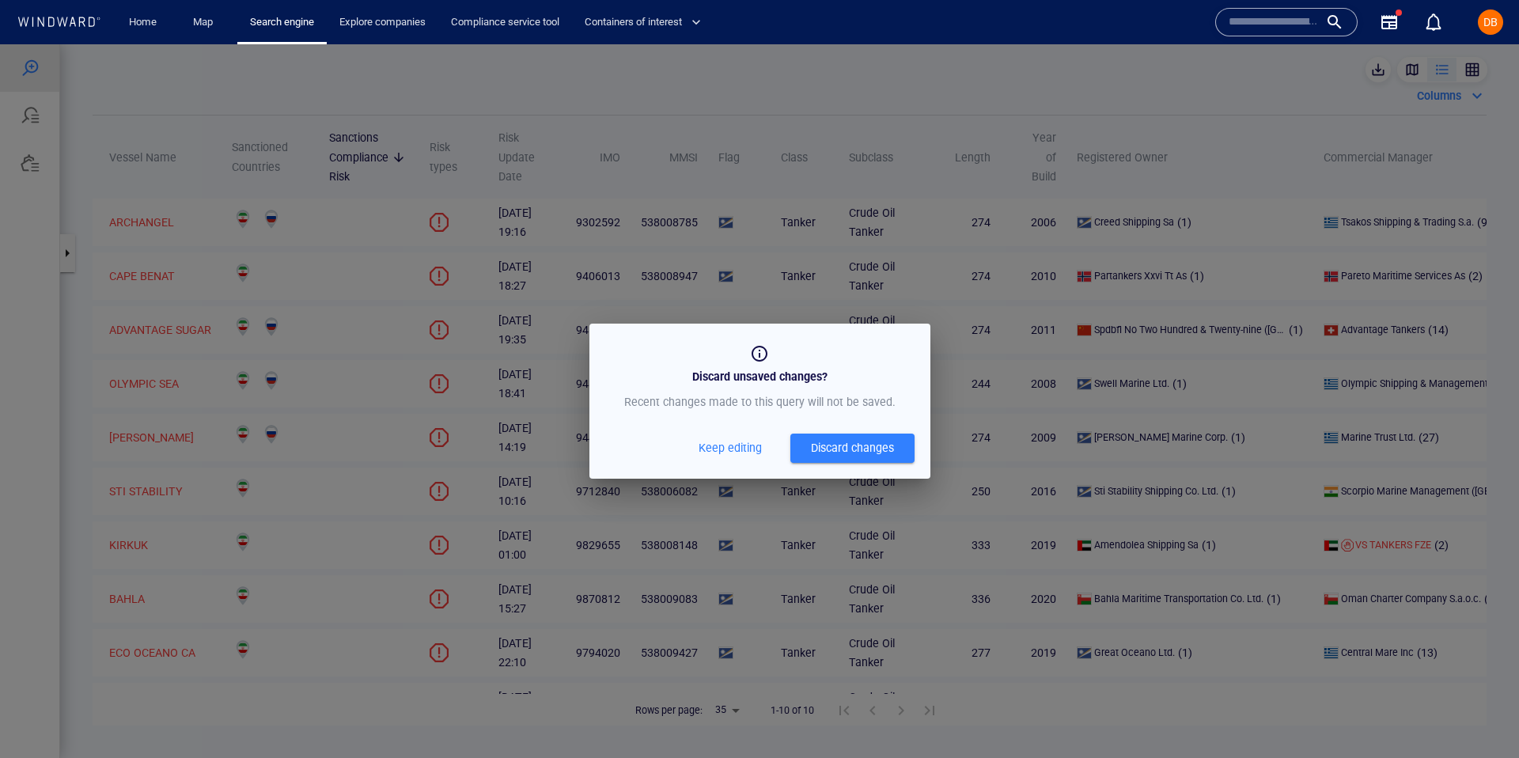
click at [742, 426] on div "Discard unsaved changes? Recent changes made to this query will not be saved. K…" at bounding box center [759, 401] width 341 height 155
click at [742, 442] on span "Keep editing" at bounding box center [730, 448] width 63 height 20
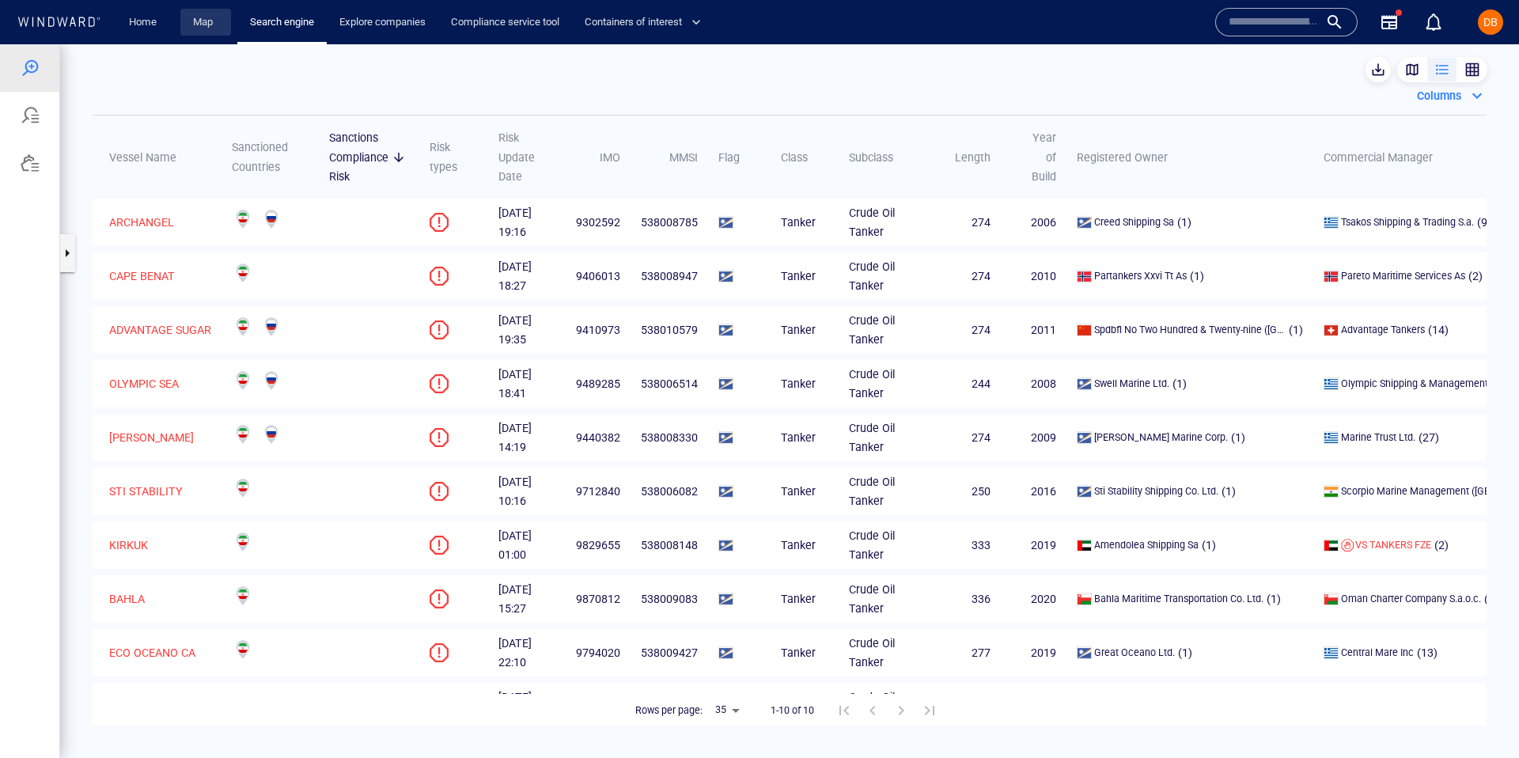
click at [207, 26] on link "Map" at bounding box center [206, 23] width 38 height 28
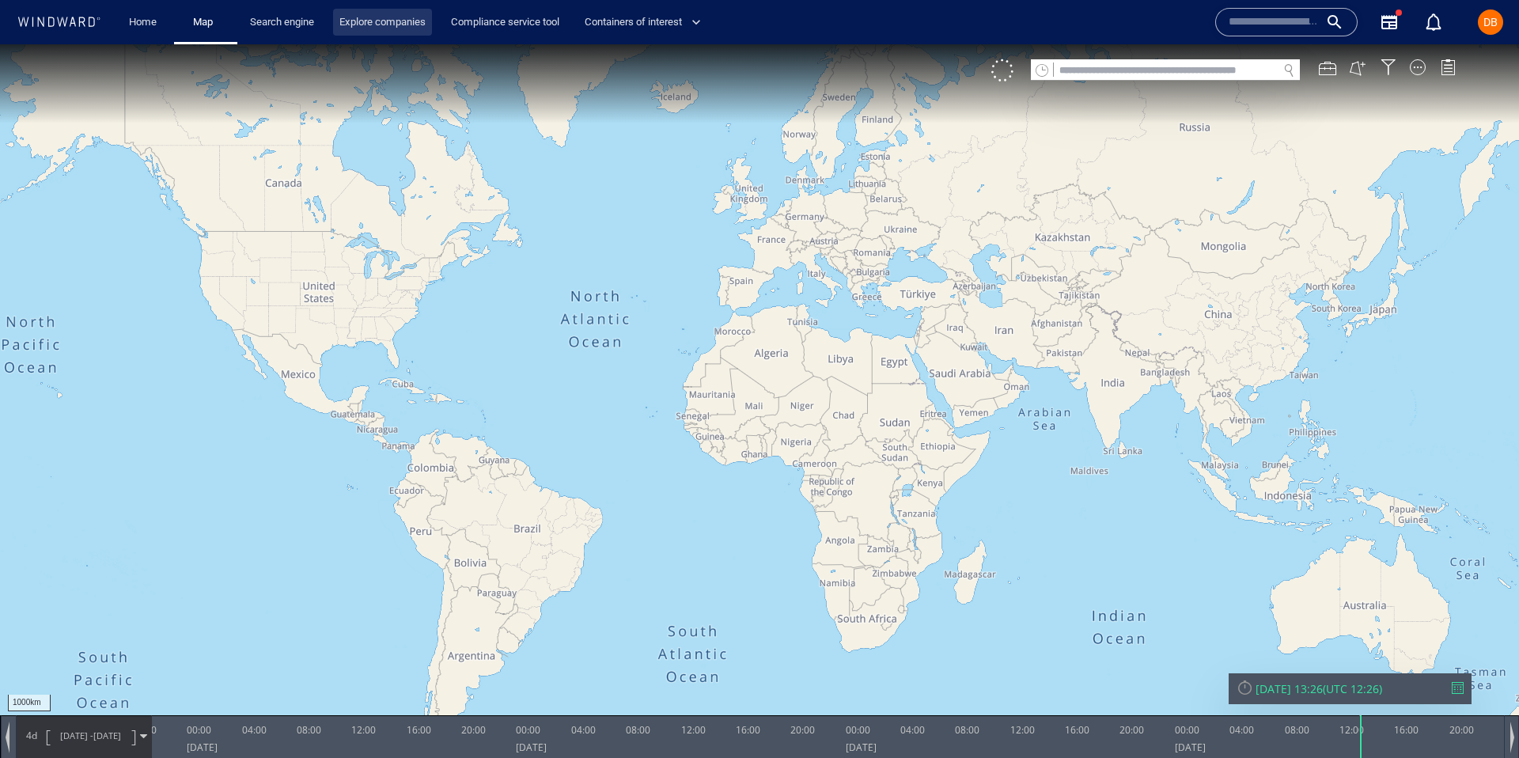
click at [337, 24] on link "Explore companies" at bounding box center [382, 23] width 99 height 28
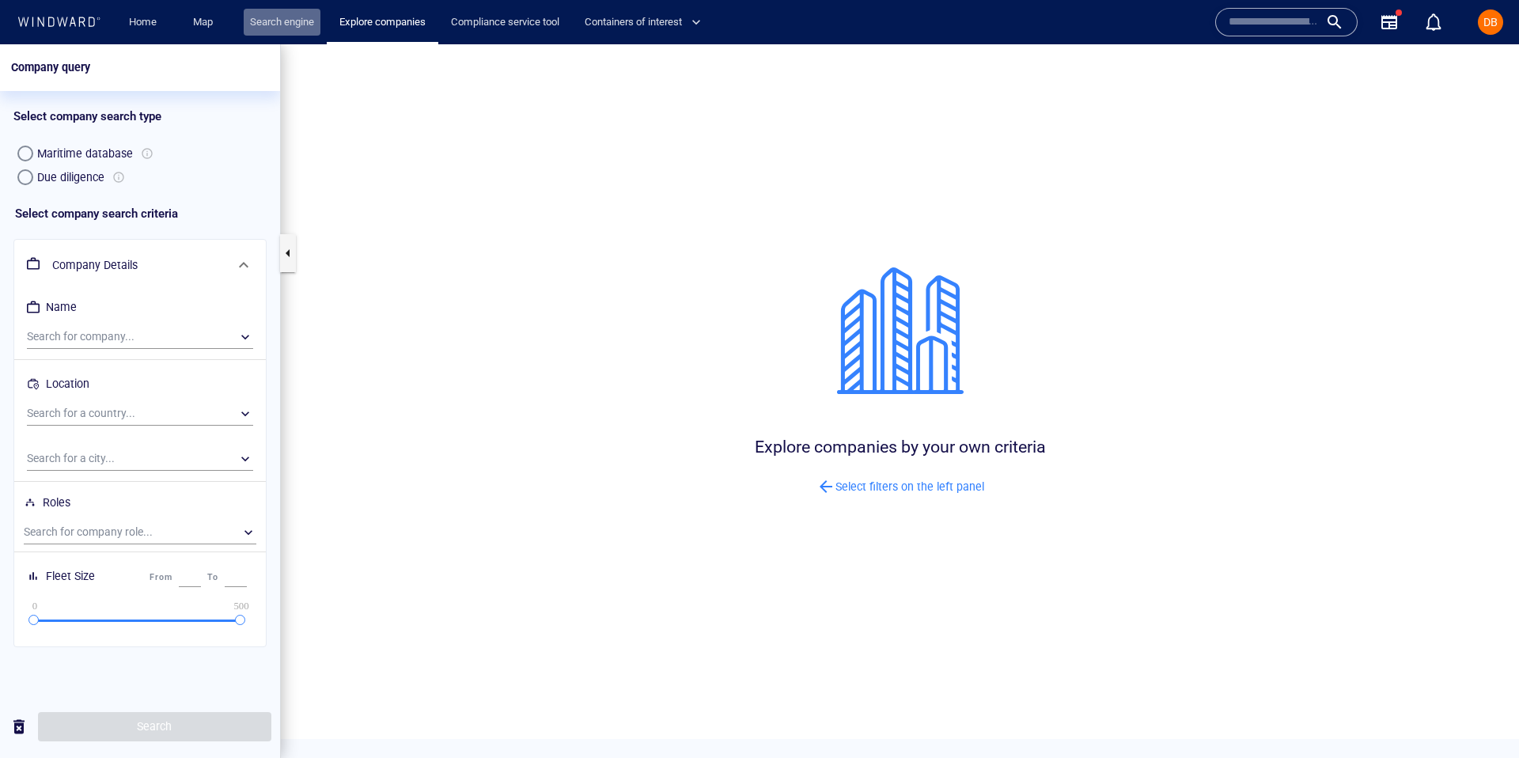
click at [285, 27] on link "Search engine" at bounding box center [282, 23] width 77 height 28
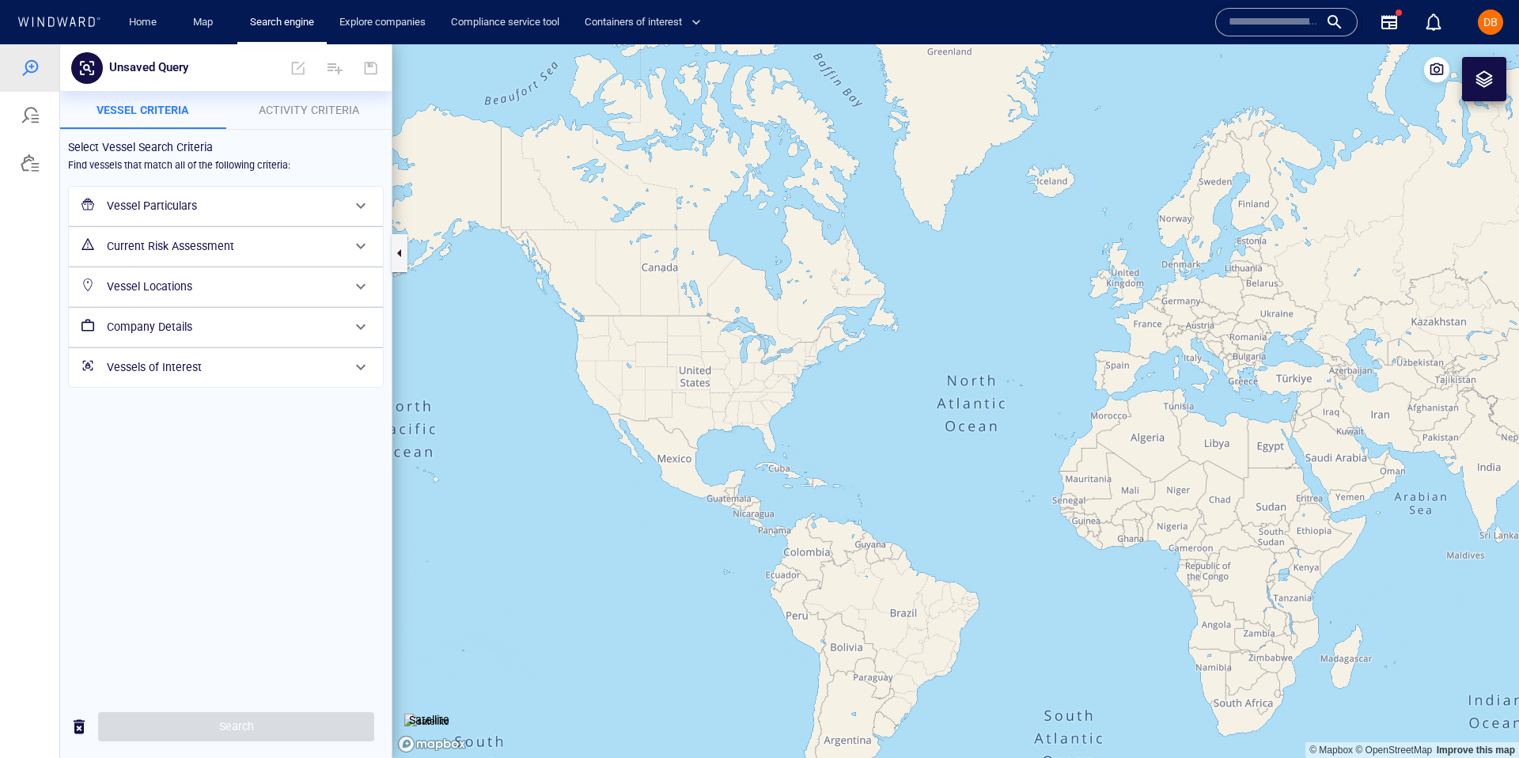
click at [201, 200] on h6 "Vessel Particulars" at bounding box center [224, 206] width 235 height 20
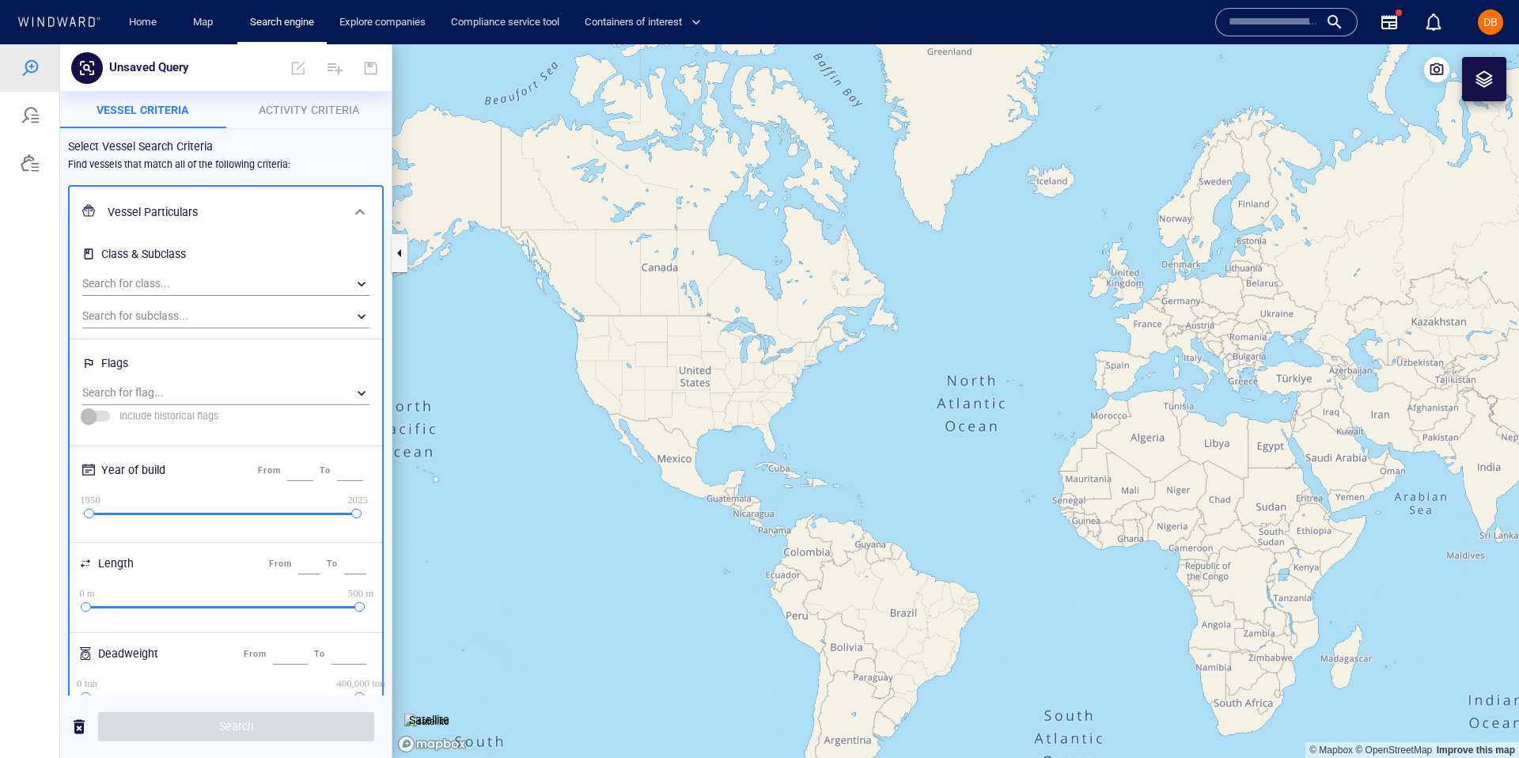
click at [189, 260] on div "Class & Subclass" at bounding box center [143, 254] width 91 height 26
click at [189, 290] on div "​" at bounding box center [225, 284] width 287 height 24
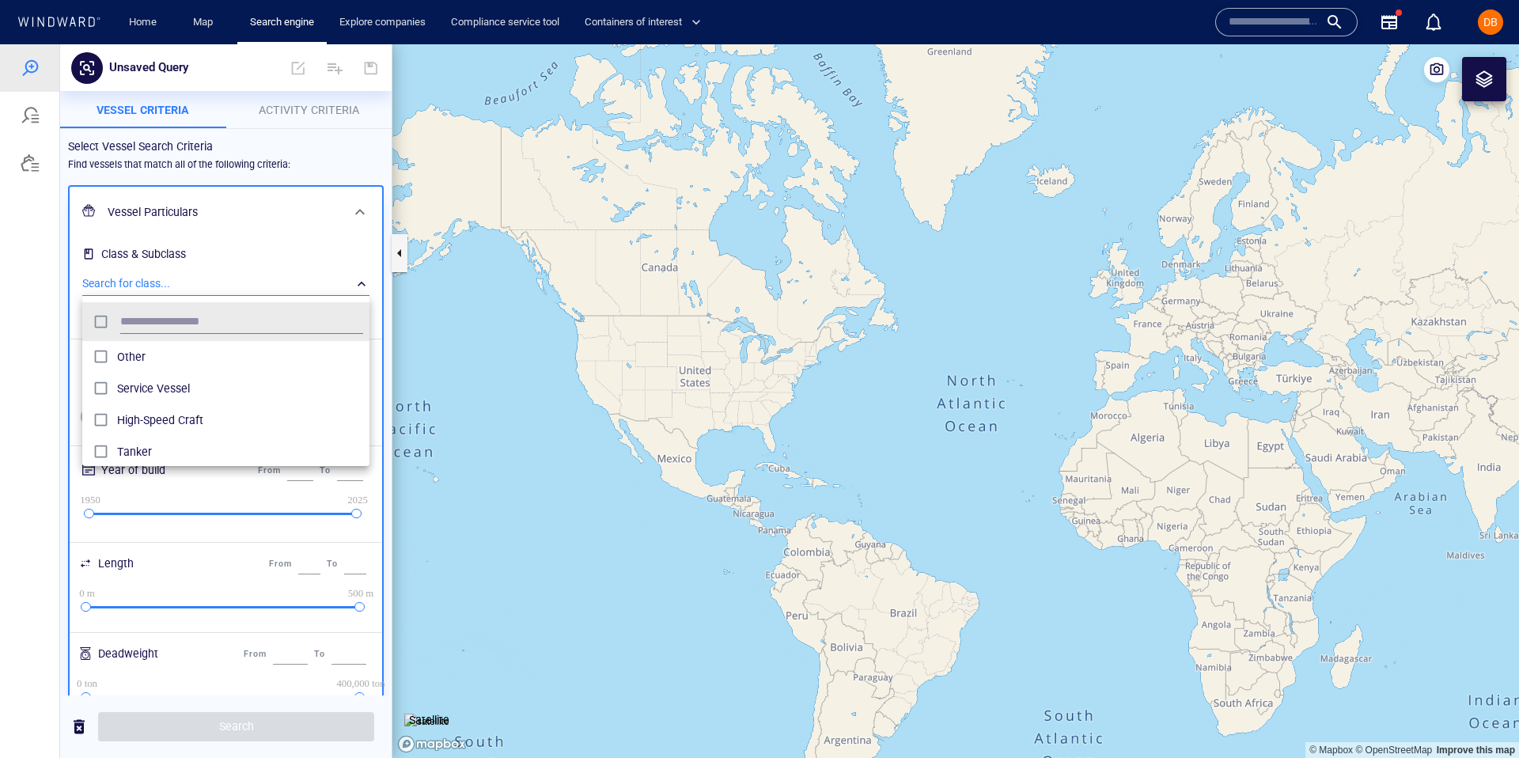
scroll to position [158, 287]
click at [203, 452] on span "Tanker" at bounding box center [240, 451] width 246 height 19
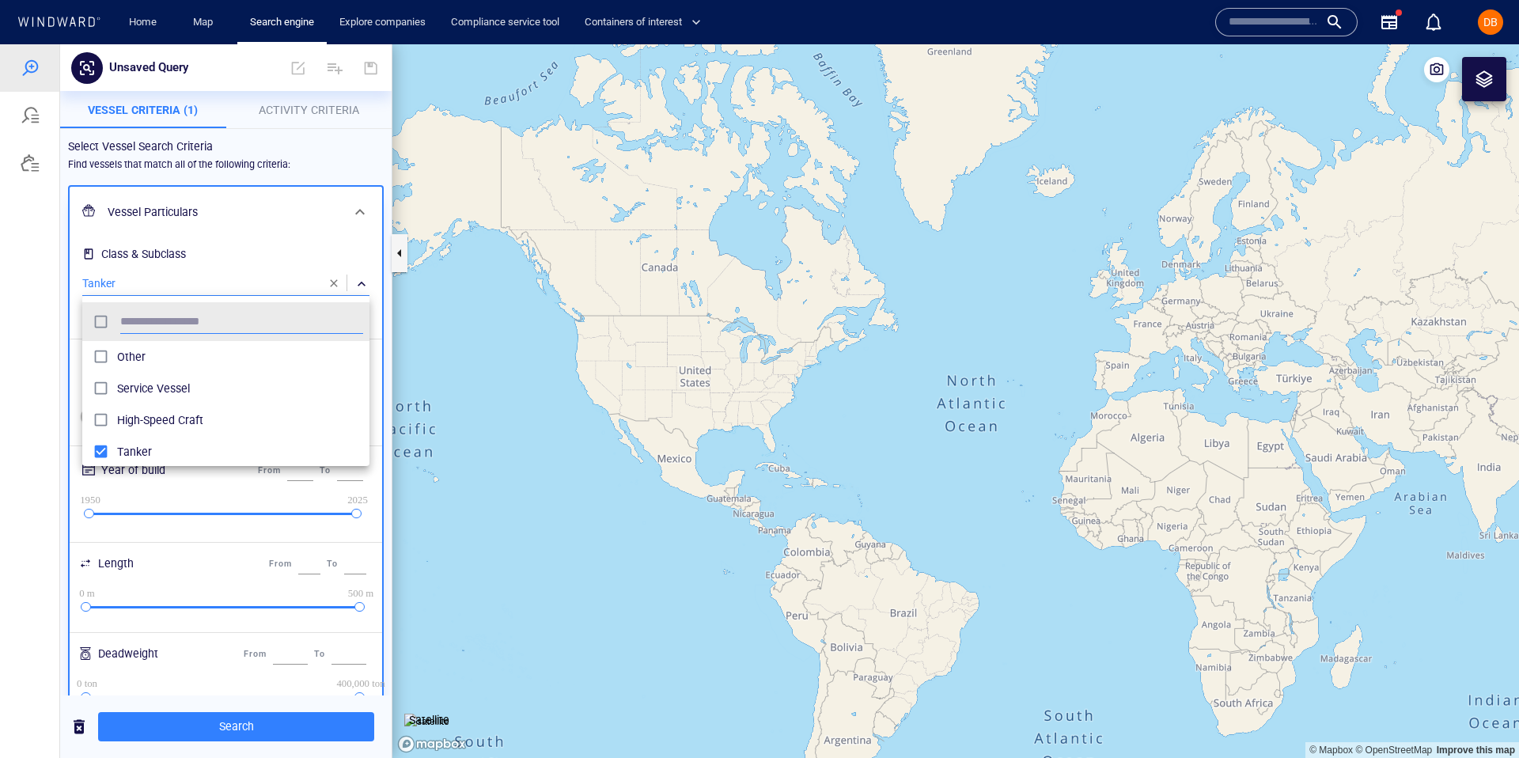
click at [188, 236] on div at bounding box center [759, 401] width 1519 height 714
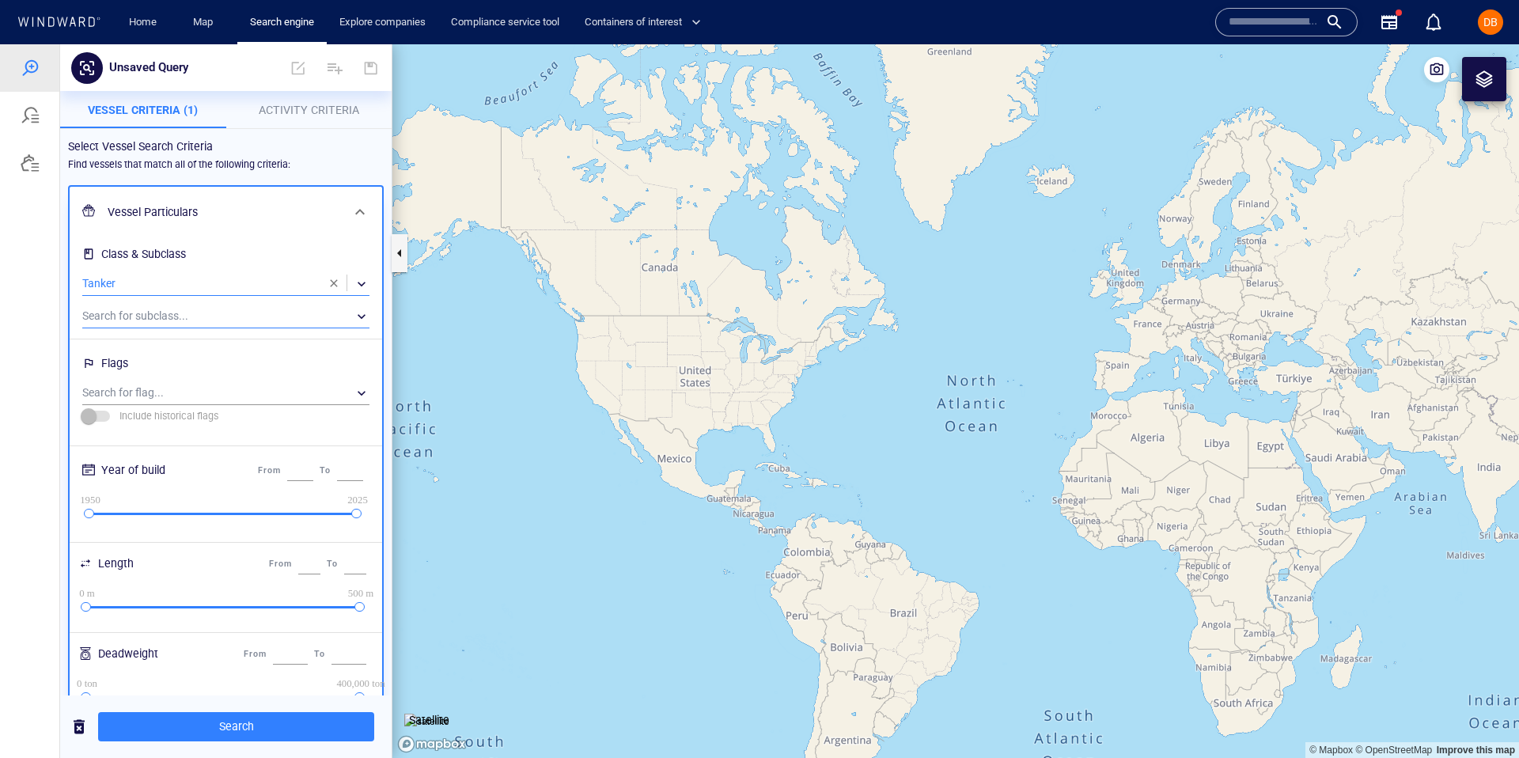
click at [191, 316] on div "​" at bounding box center [225, 317] width 287 height 24
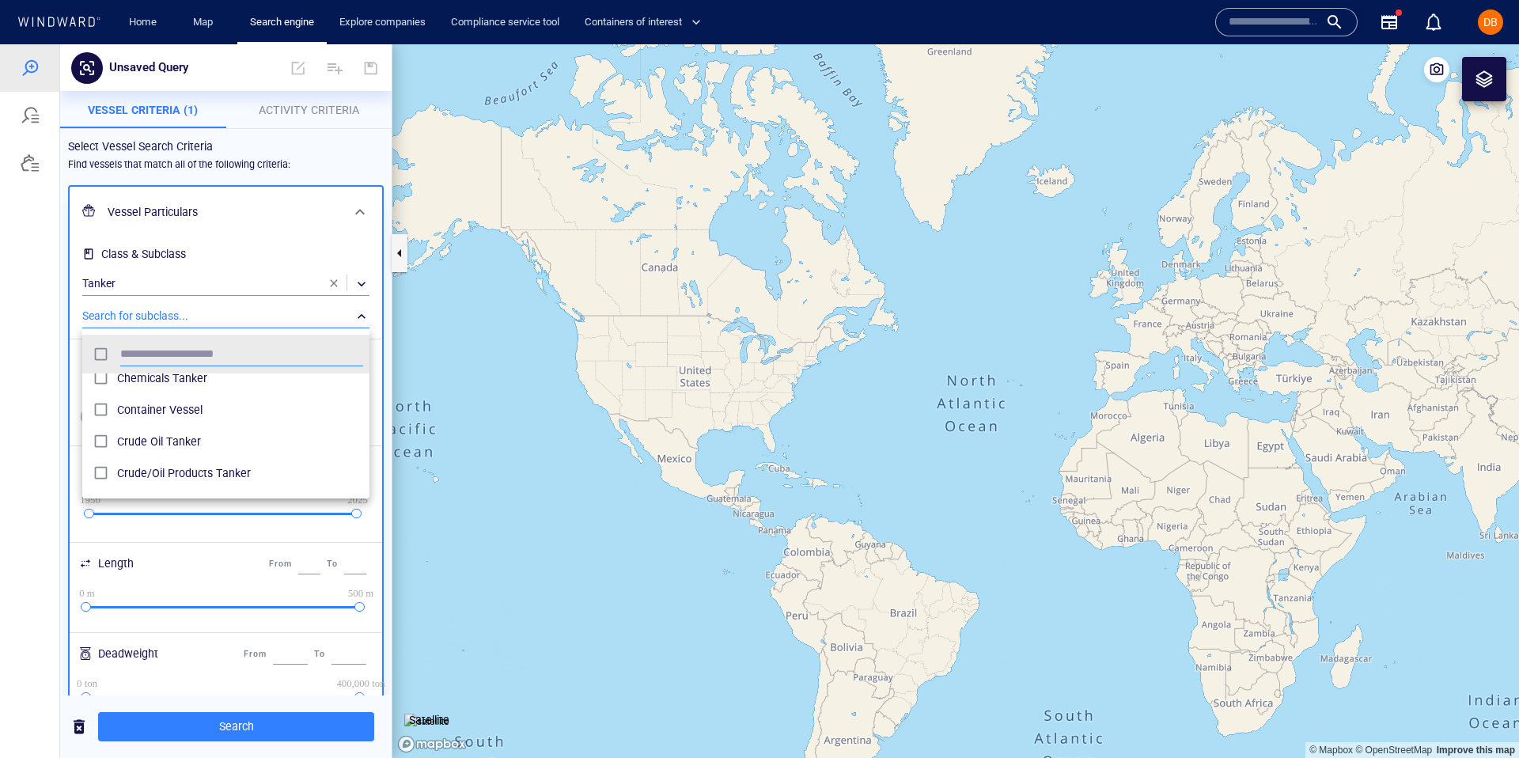
scroll to position [232, 0]
click at [180, 445] on span "Crude/Oil Products Tanker" at bounding box center [240, 442] width 246 height 19
click at [176, 415] on span "Crude Oil Tanker" at bounding box center [240, 410] width 246 height 19
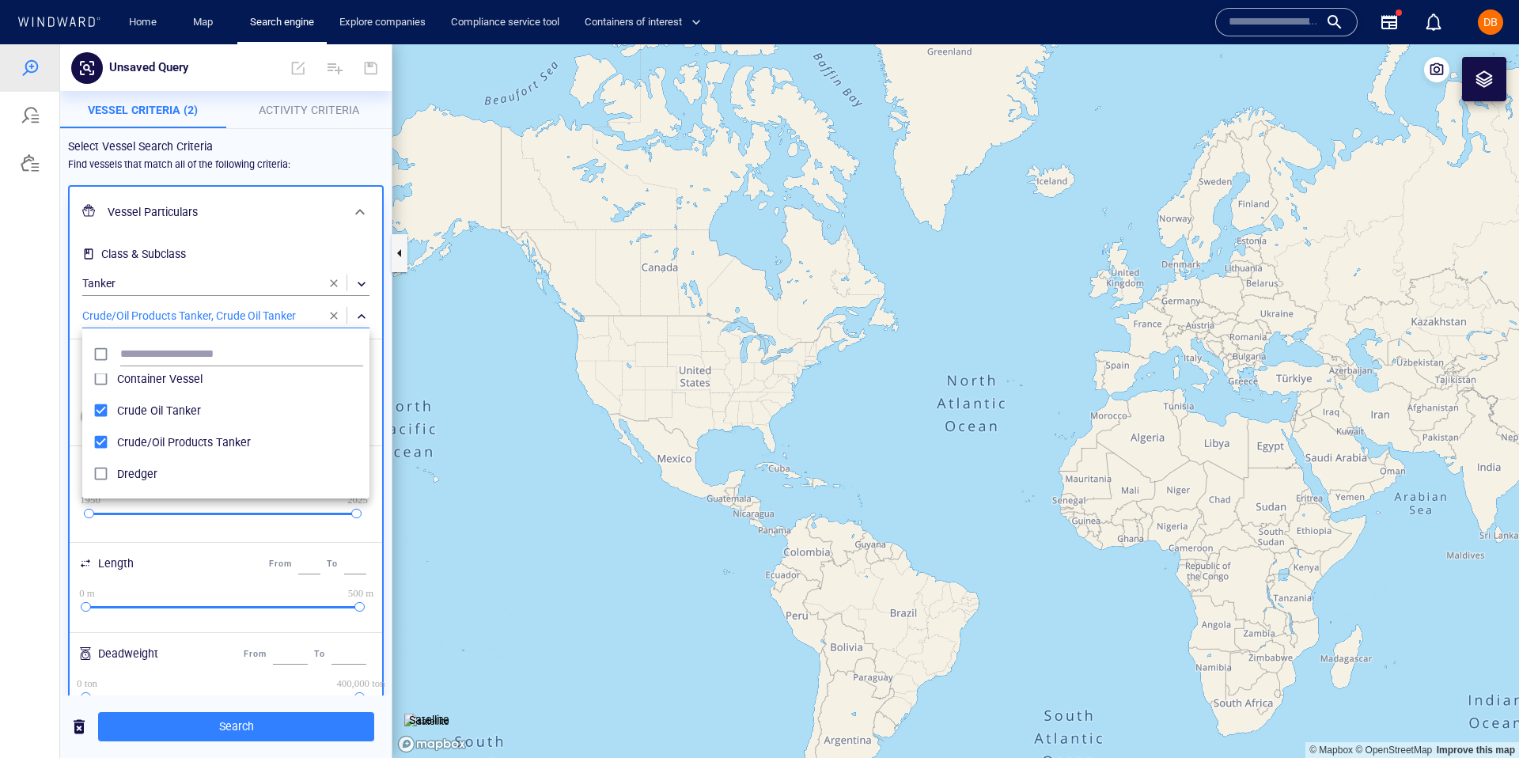
click at [262, 247] on div at bounding box center [759, 401] width 1519 height 714
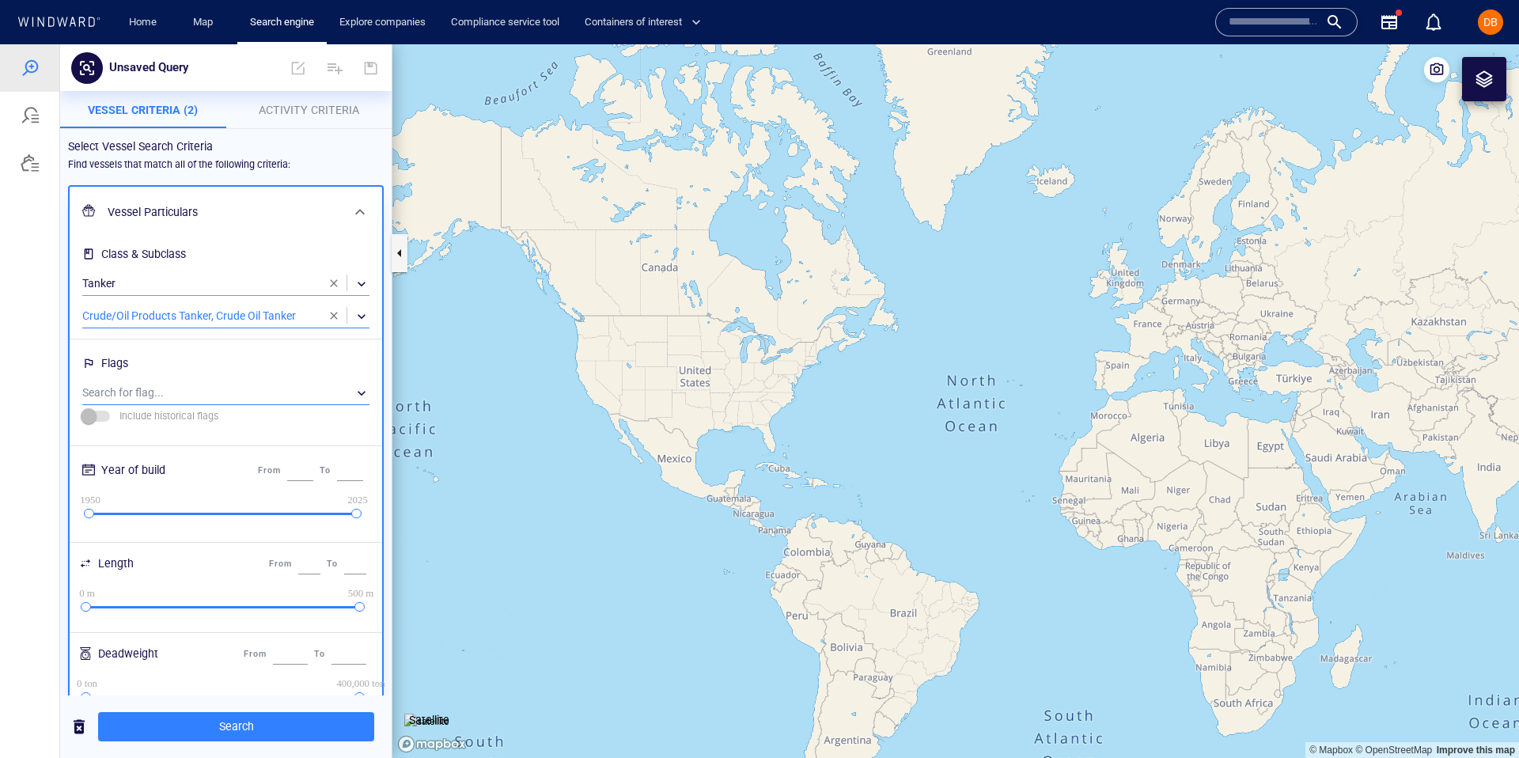
click at [196, 387] on div "​" at bounding box center [225, 393] width 287 height 24
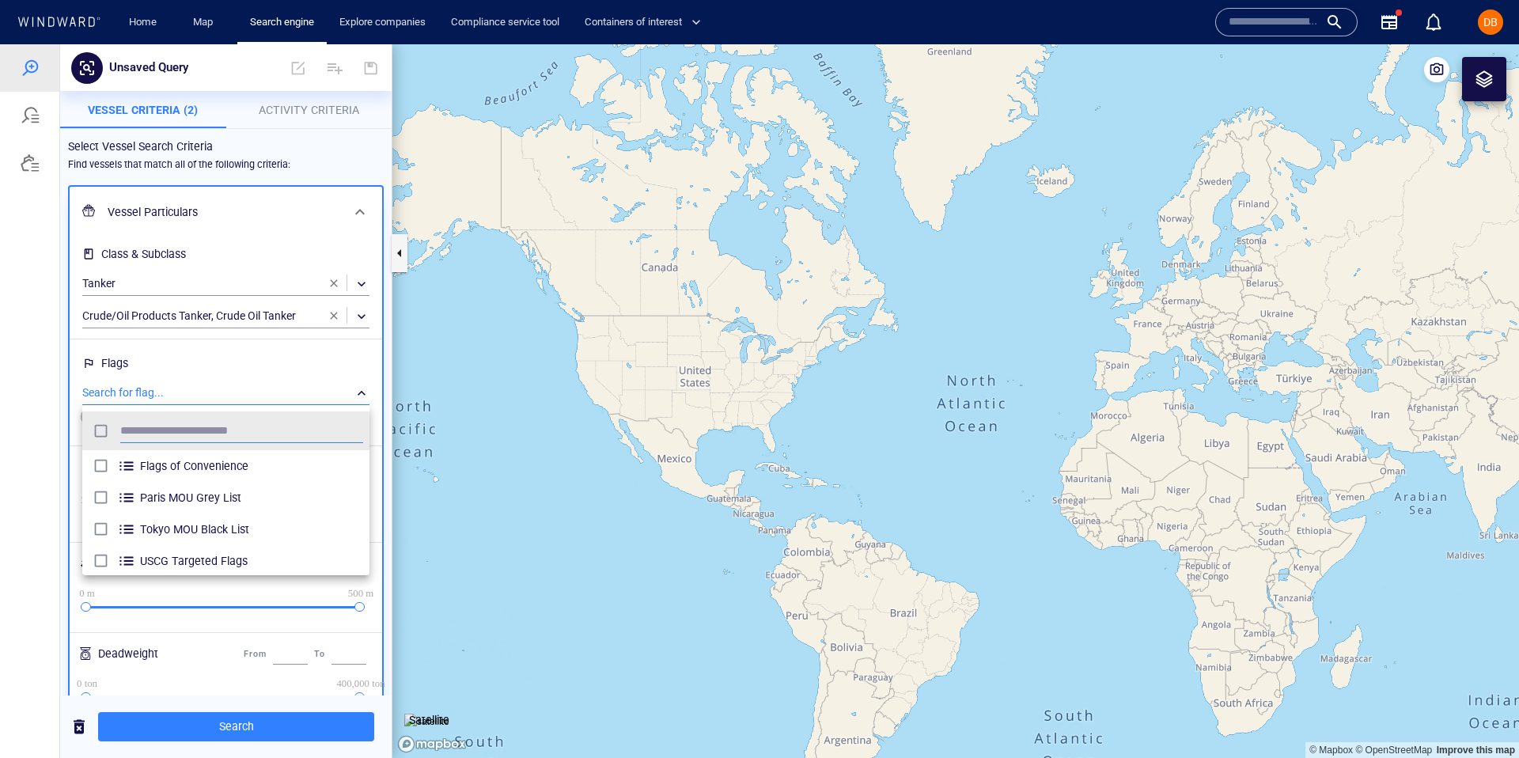
scroll to position [158, 287]
type input "*****"
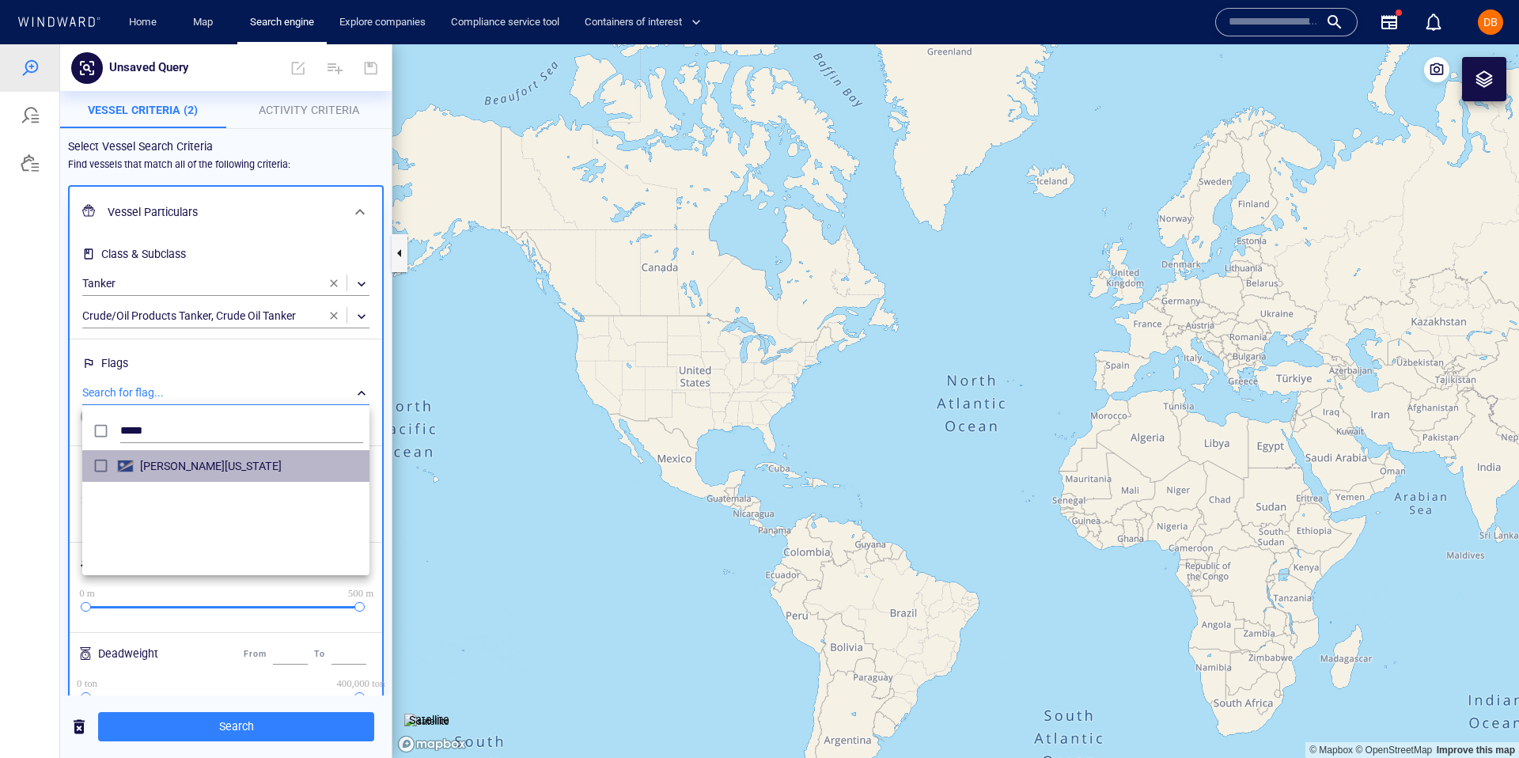
click at [135, 465] on div "grid" at bounding box center [128, 466] width 23 height 13
click at [196, 360] on div at bounding box center [759, 401] width 1519 height 714
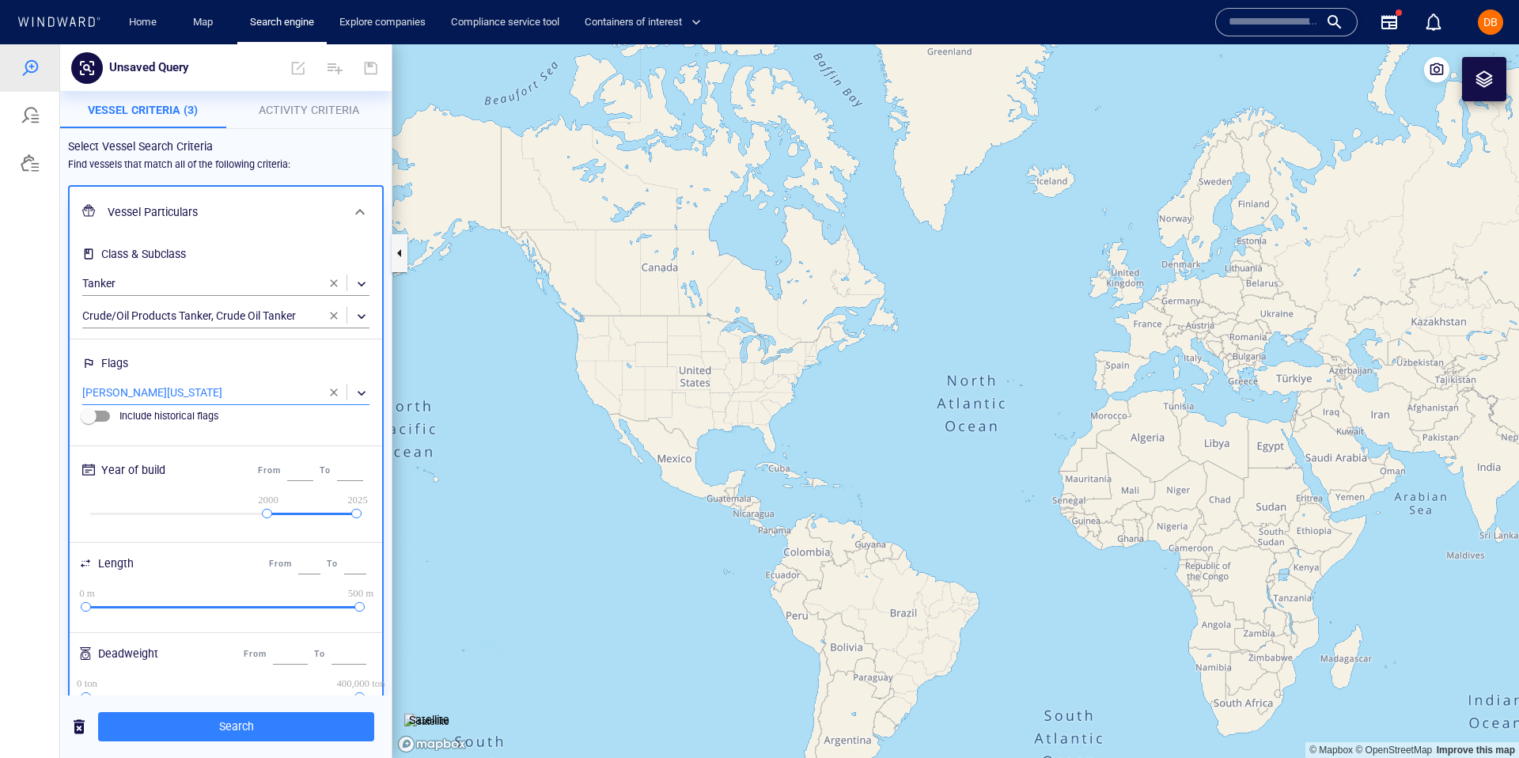
drag, startPoint x: 89, startPoint y: 514, endPoint x: 268, endPoint y: 521, distance: 179.8
click at [268, 521] on div "1950 2000 2025 2025" at bounding box center [226, 515] width 300 height 40
type input "****"
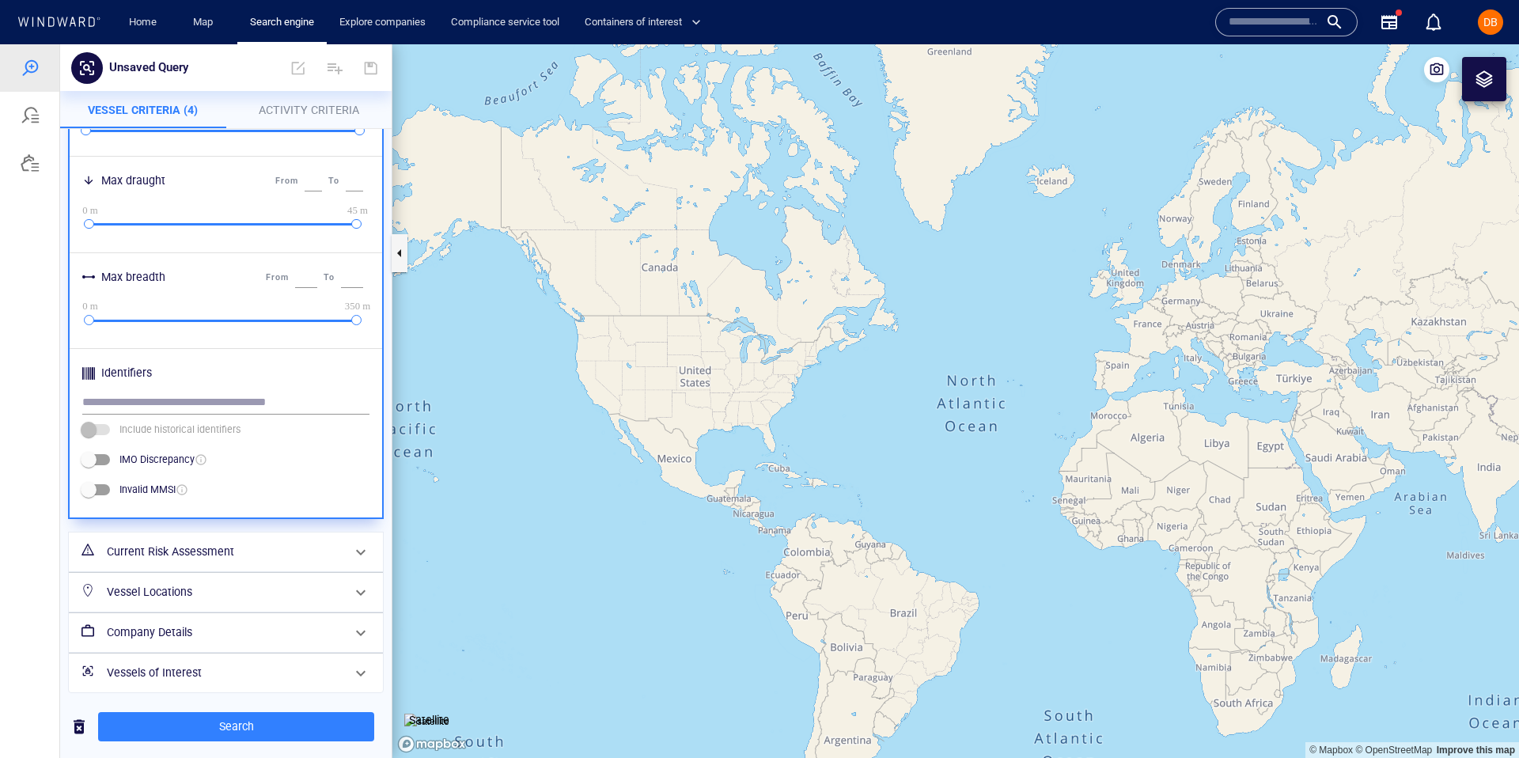
scroll to position [572, 0]
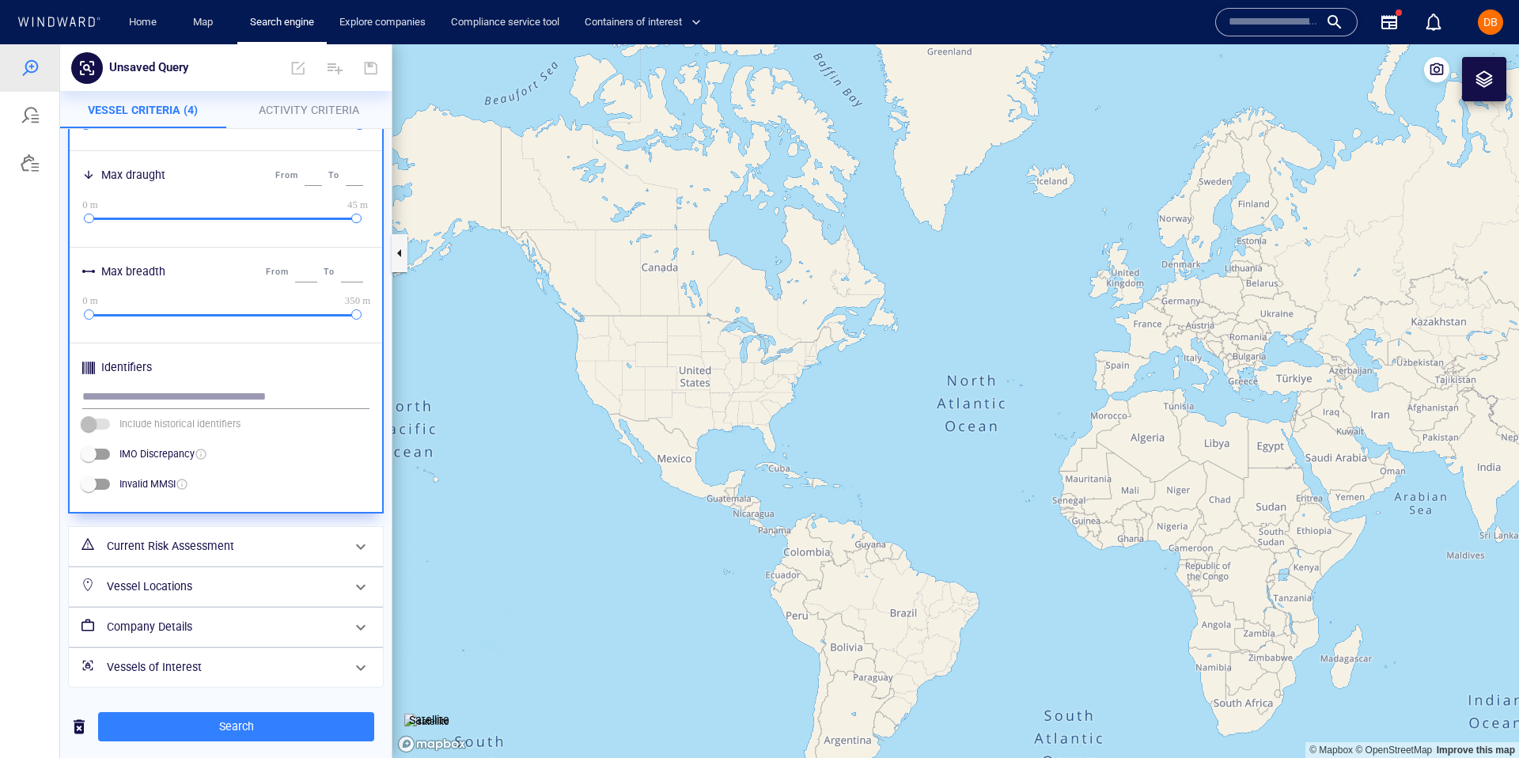
click at [194, 539] on h6 "Current Risk Assessment" at bounding box center [224, 546] width 235 height 20
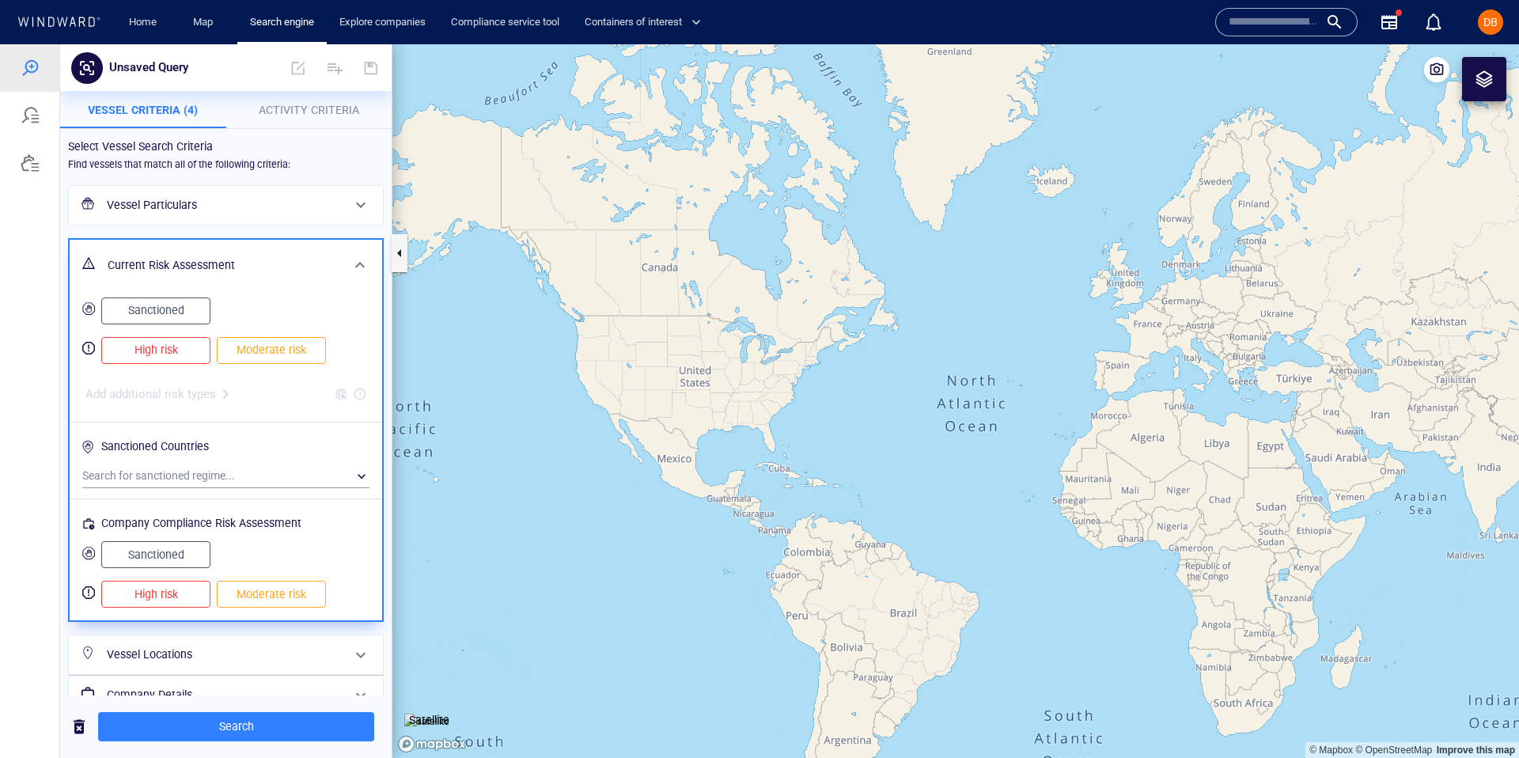
click at [138, 353] on span "High risk" at bounding box center [156, 350] width 76 height 20
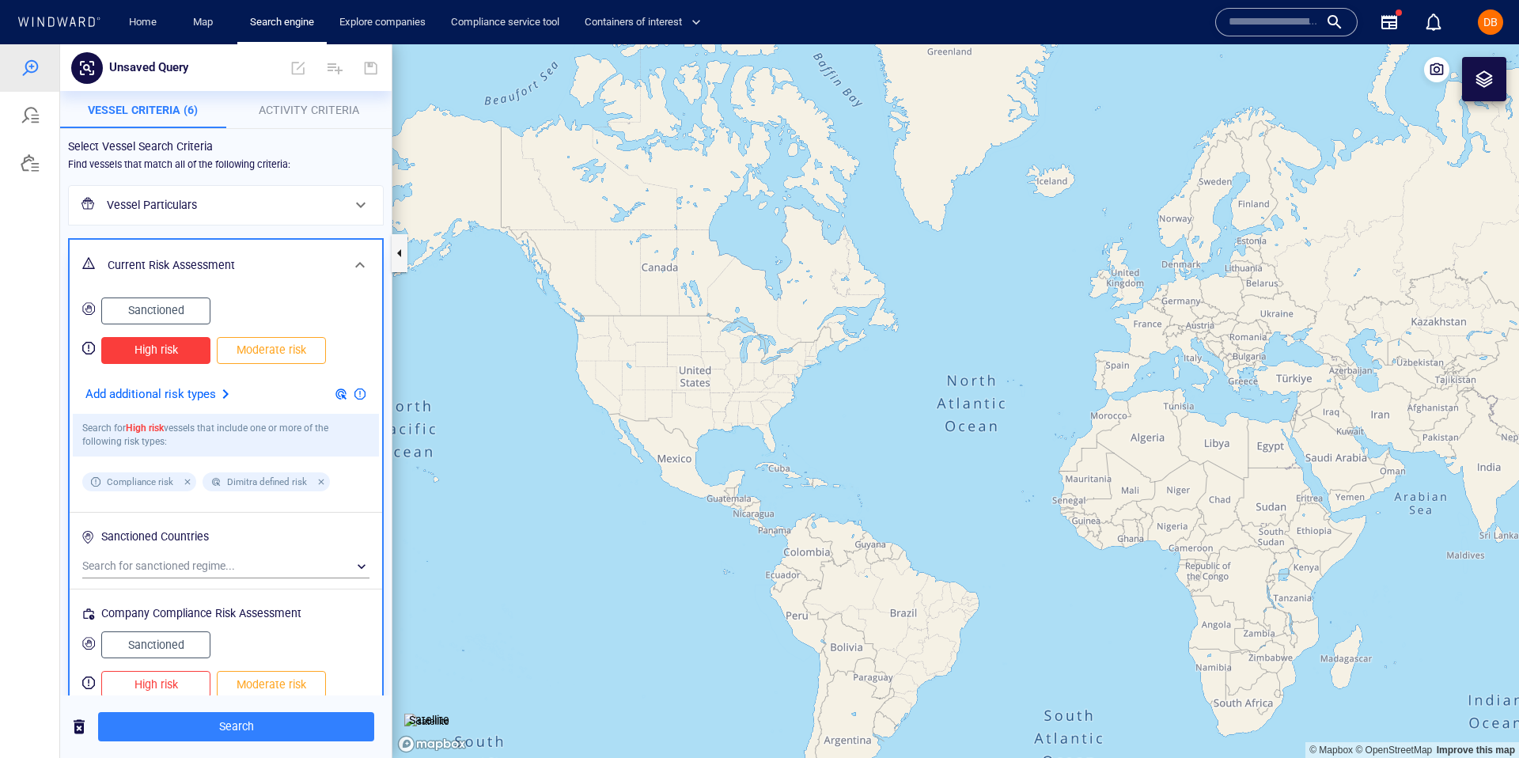
click at [246, 351] on span "Moderate risk" at bounding box center [271, 350] width 76 height 20
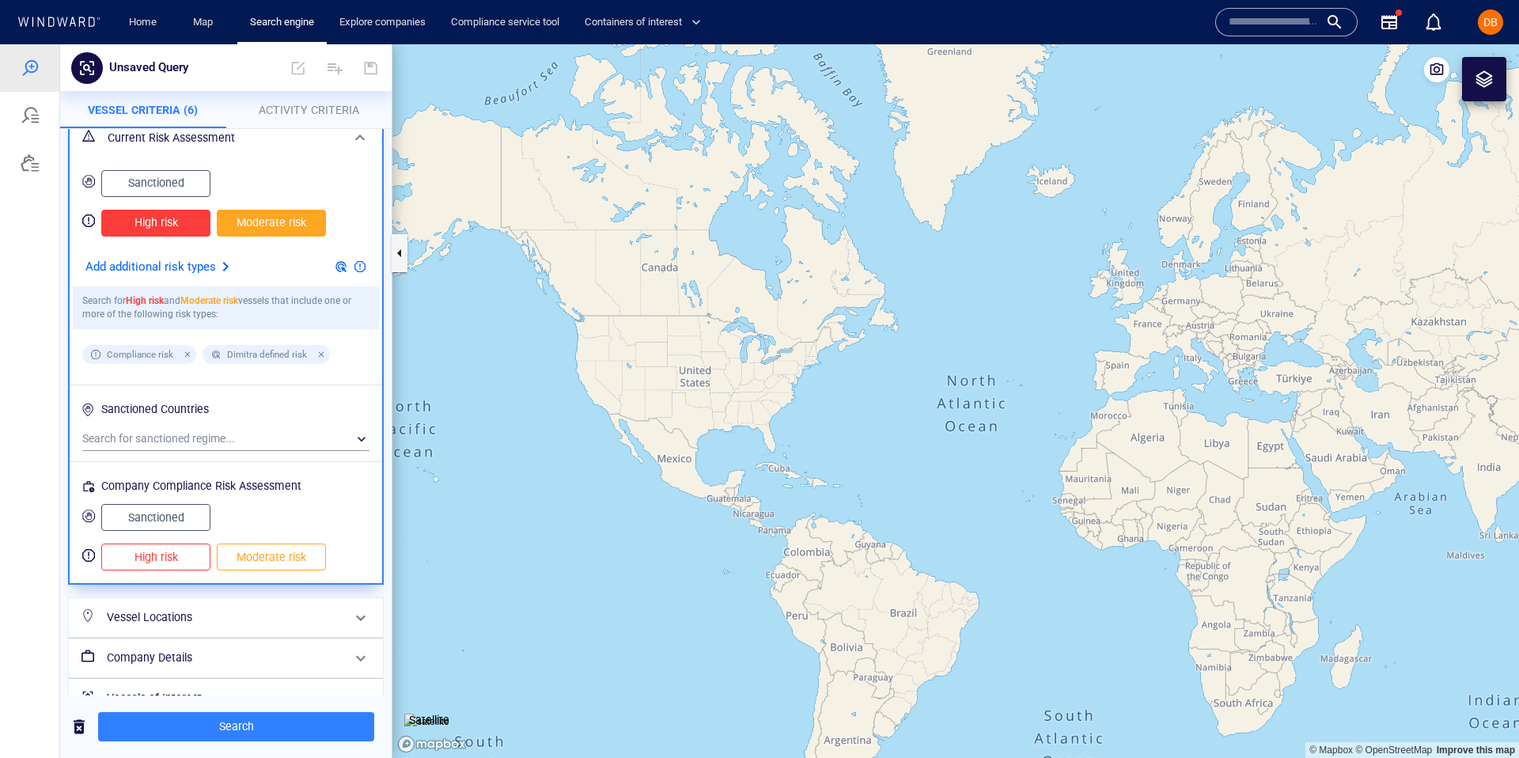
scroll to position [149, 0]
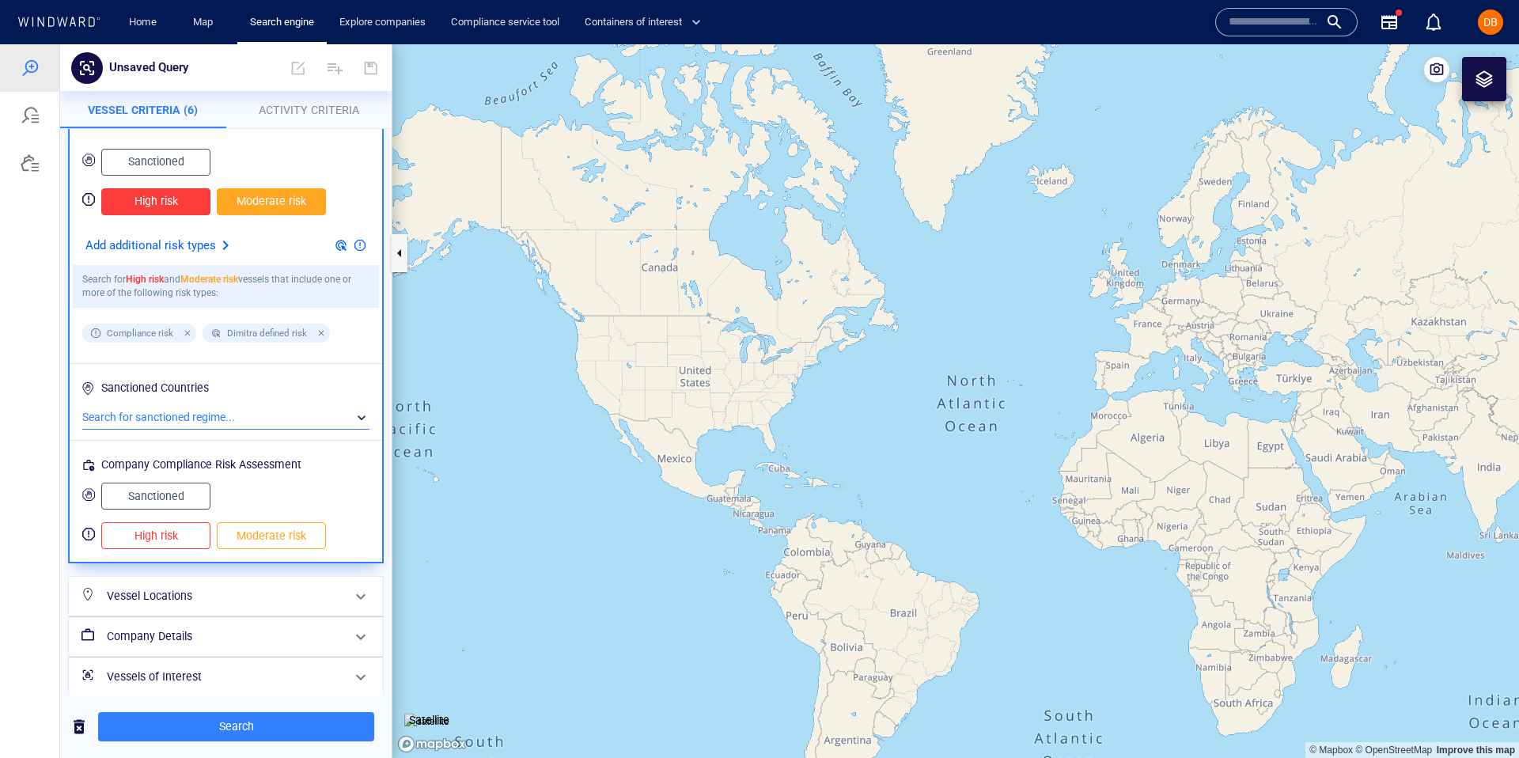
click at [218, 426] on div "​" at bounding box center [225, 418] width 287 height 24
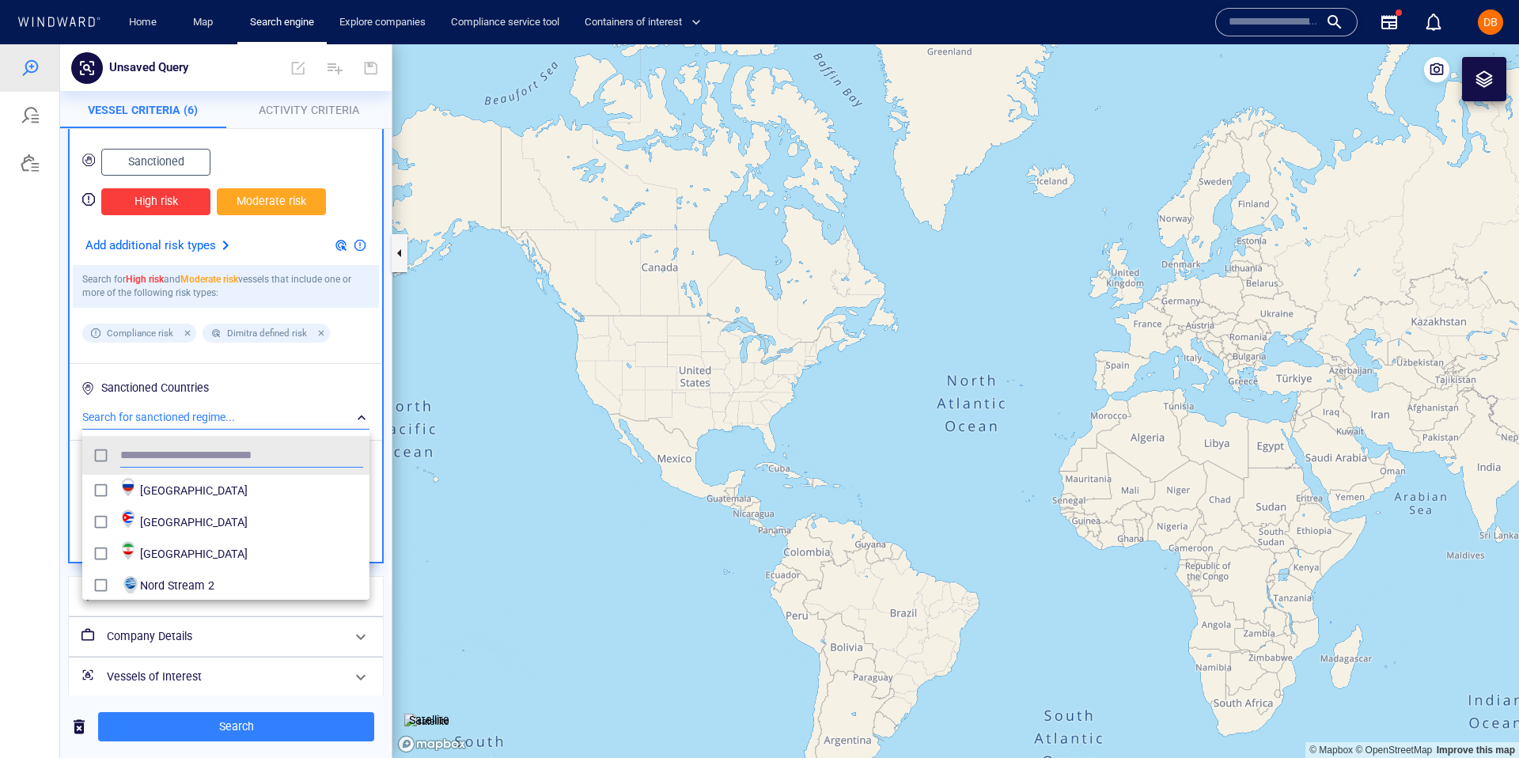
scroll to position [158, 287]
type input "***"
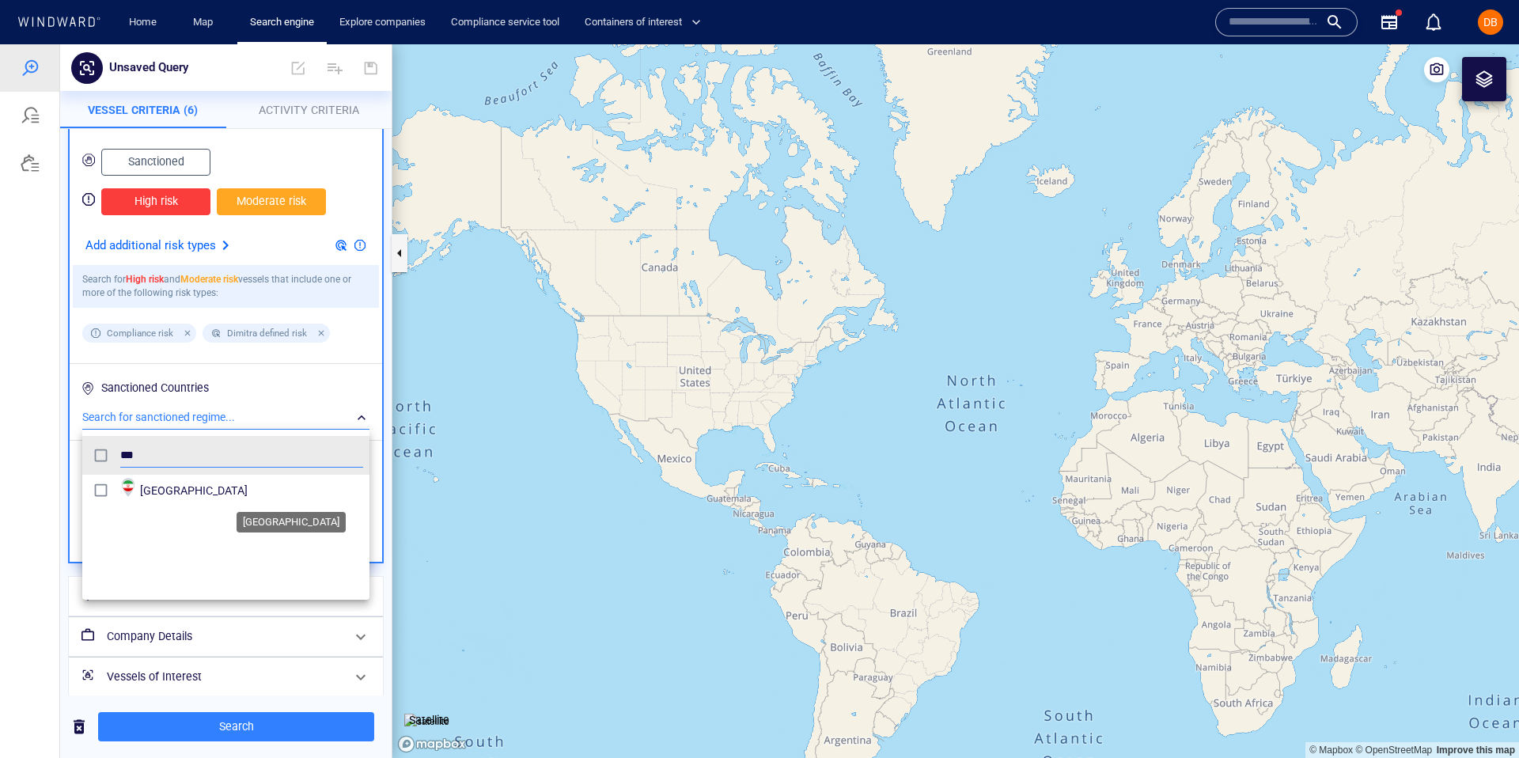
click at [172, 481] on span "Iran" at bounding box center [251, 490] width 223 height 19
click at [0, 603] on div at bounding box center [759, 401] width 1519 height 714
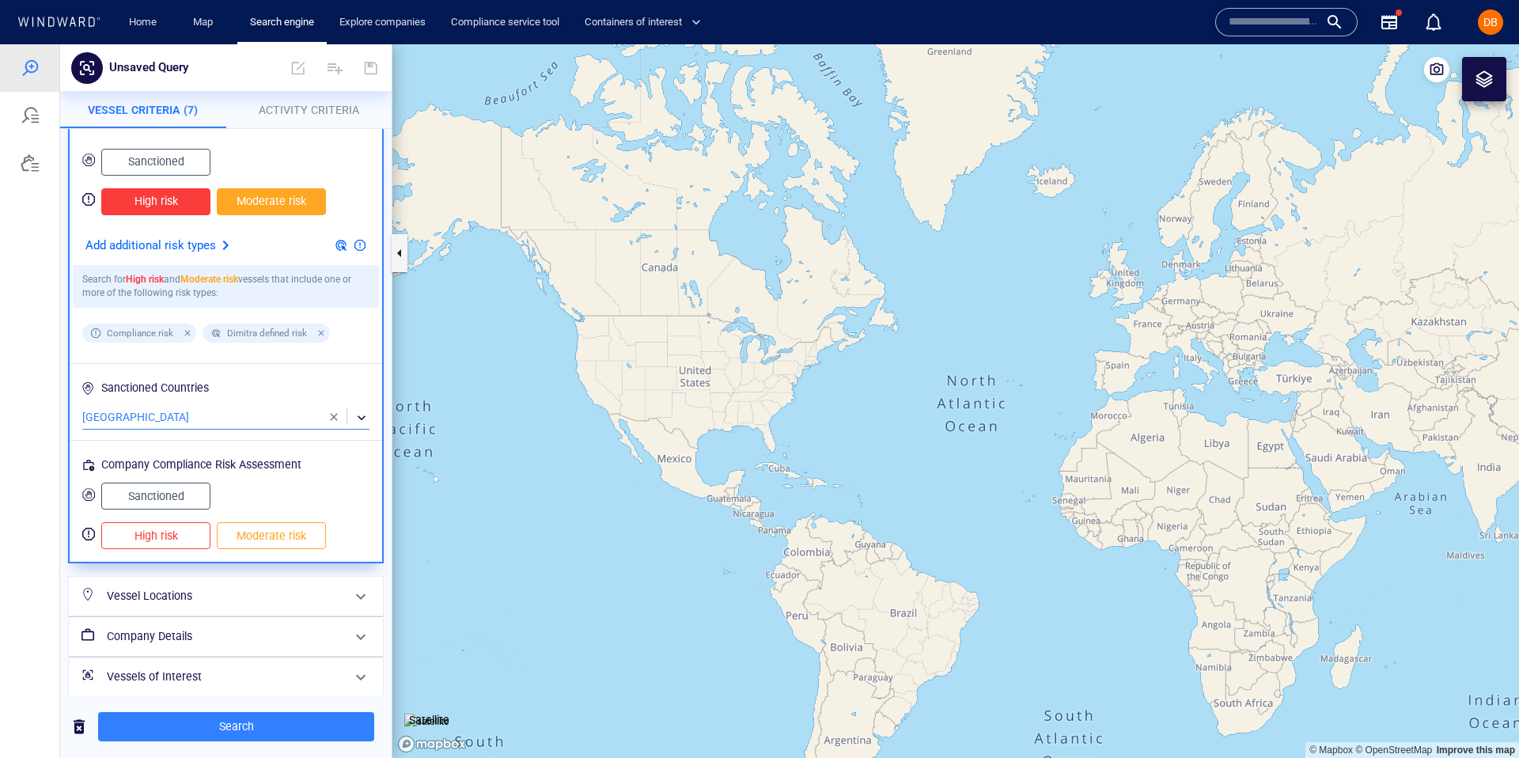
scroll to position [158, 0]
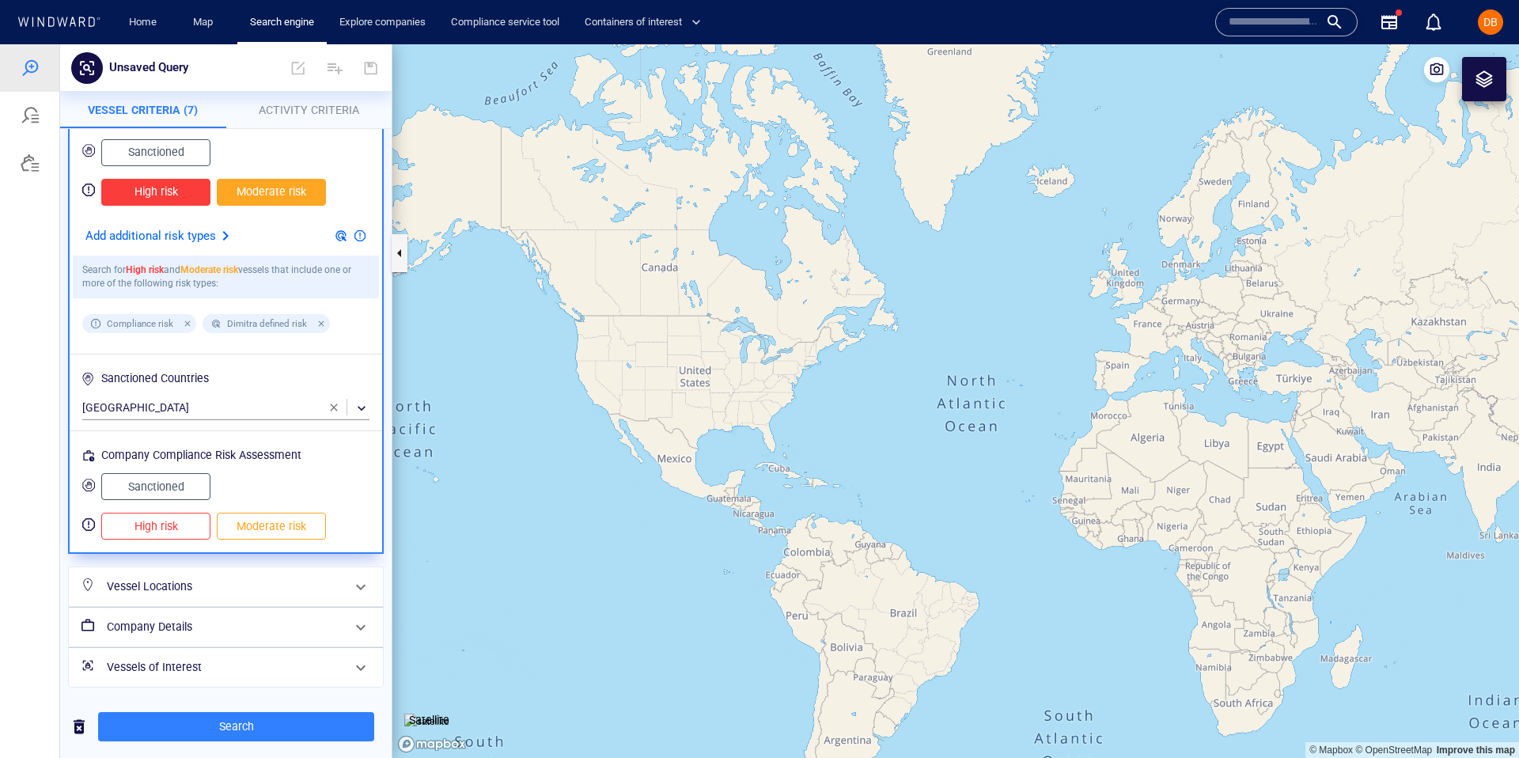
click at [286, 567] on div "Vessel Locations" at bounding box center [226, 586] width 314 height 39
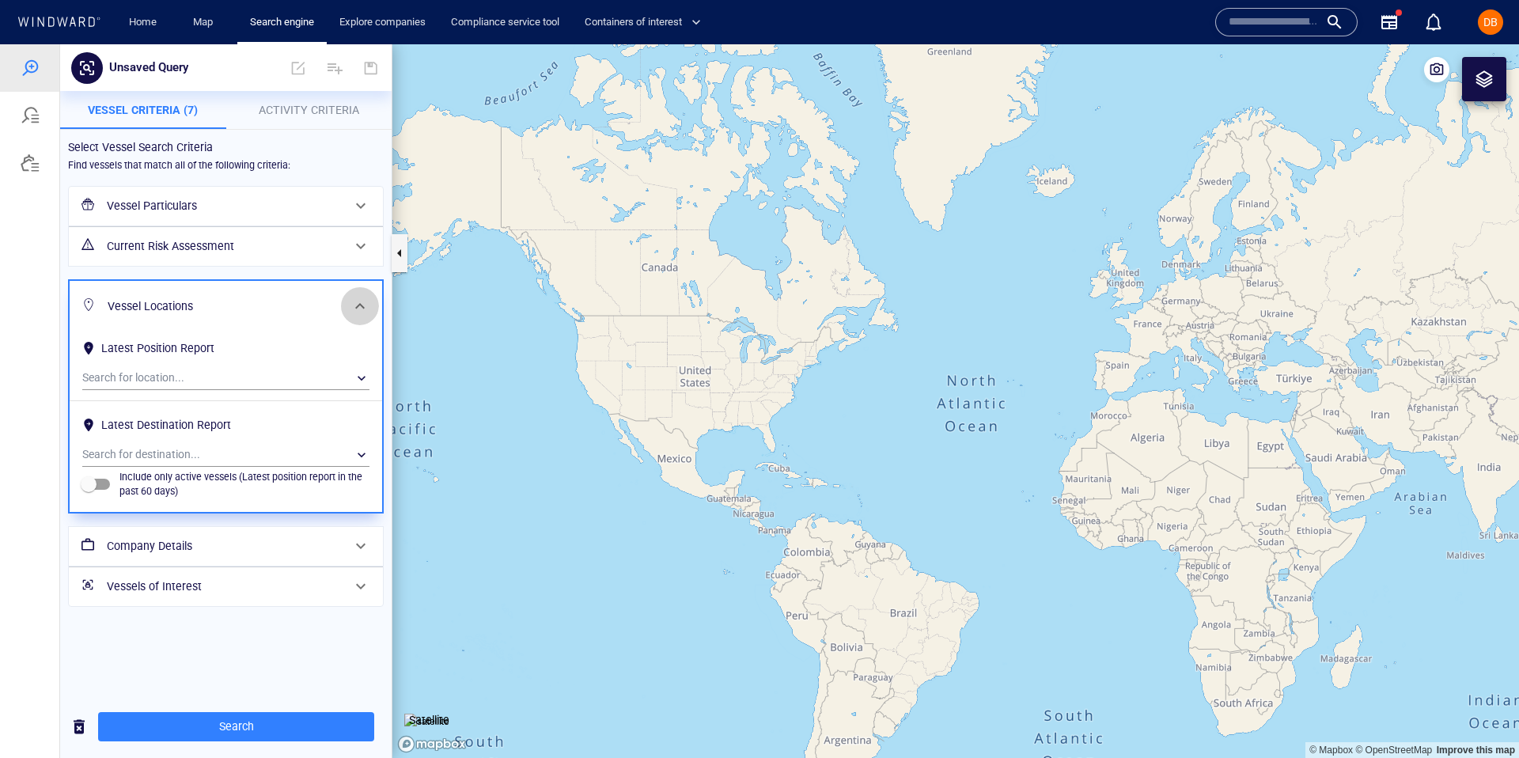
click at [355, 308] on span at bounding box center [360, 306] width 19 height 19
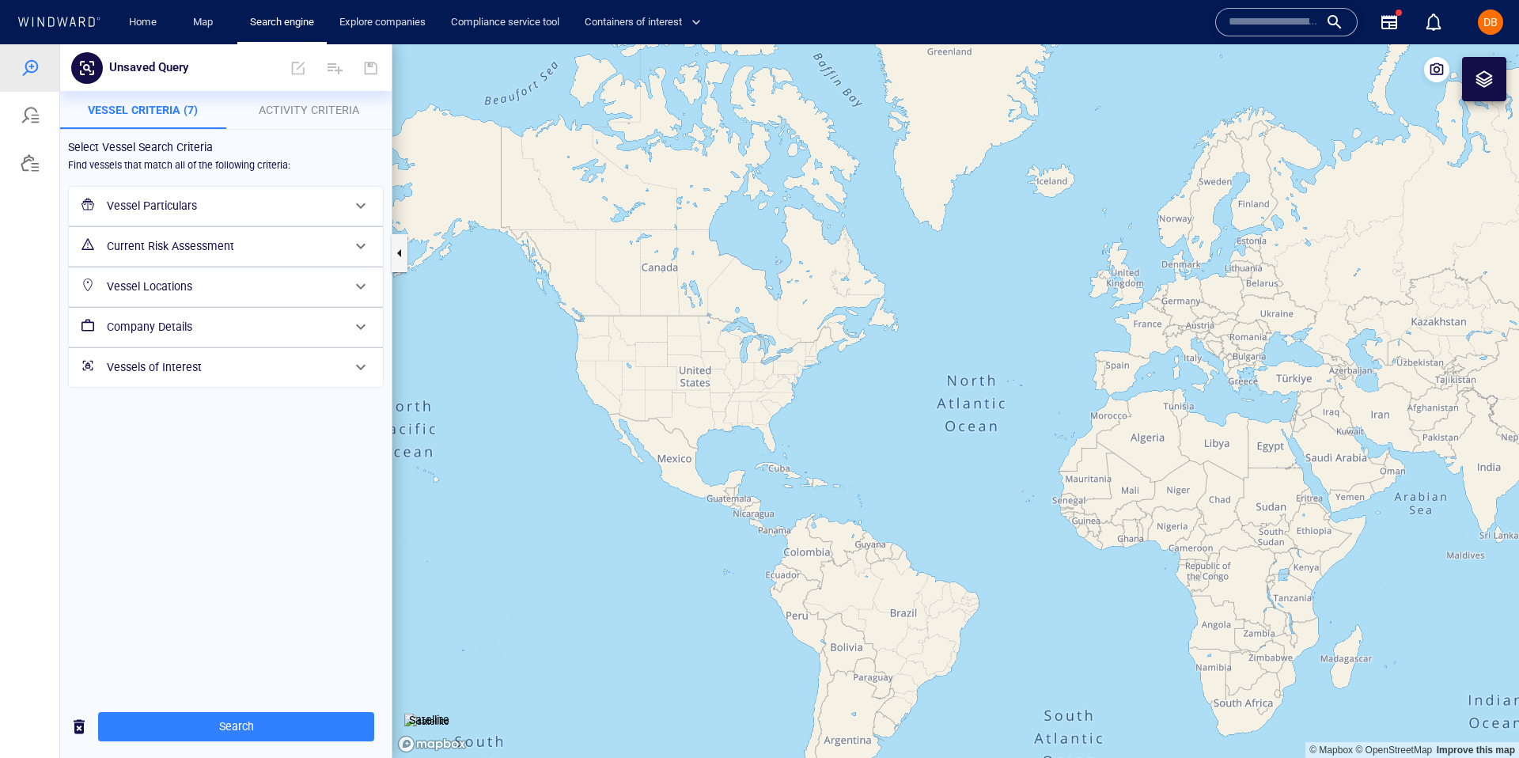
click at [279, 335] on h6 "Company Details" at bounding box center [224, 327] width 235 height 20
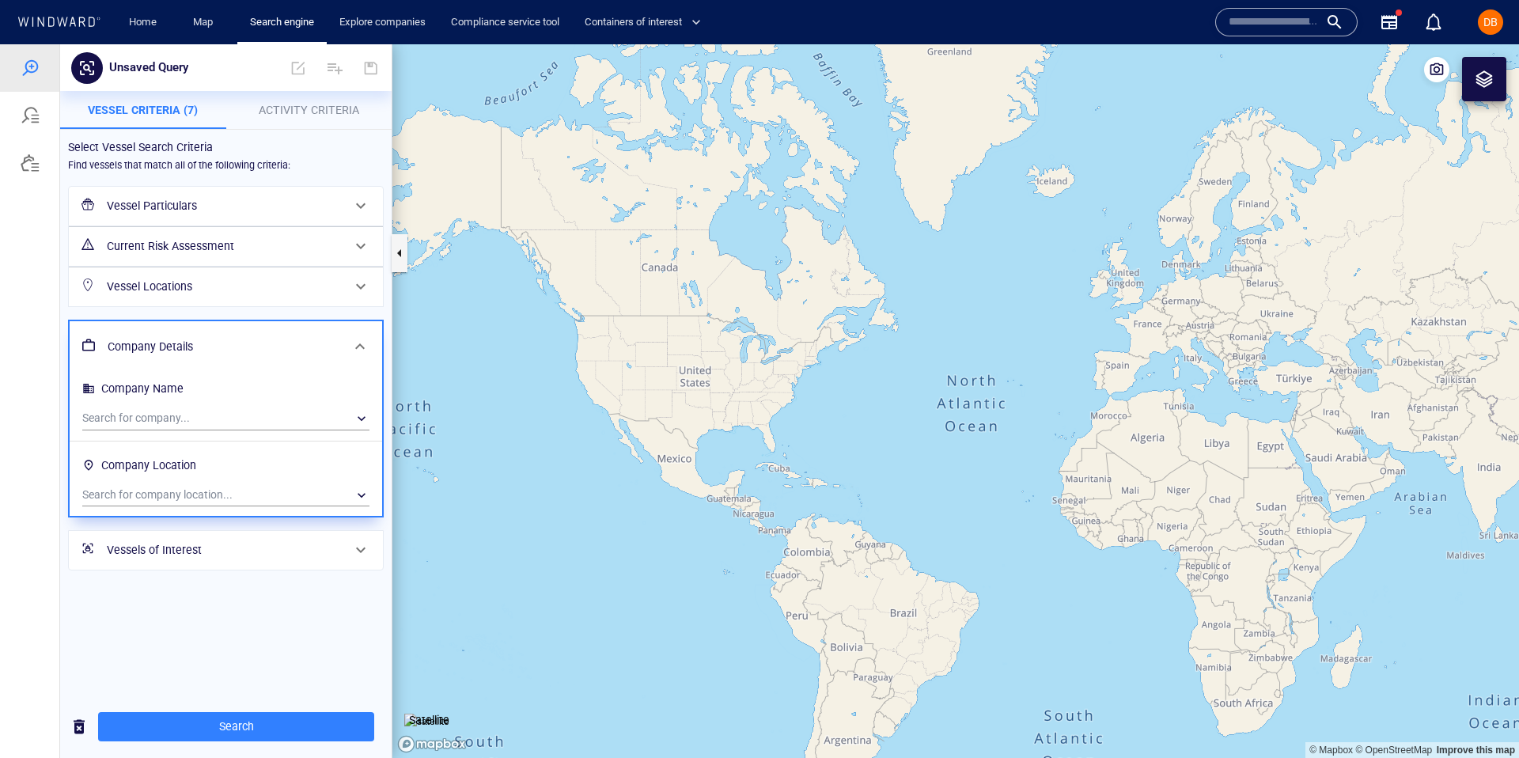
click at [279, 337] on h6 "Company Details" at bounding box center [224, 347] width 233 height 20
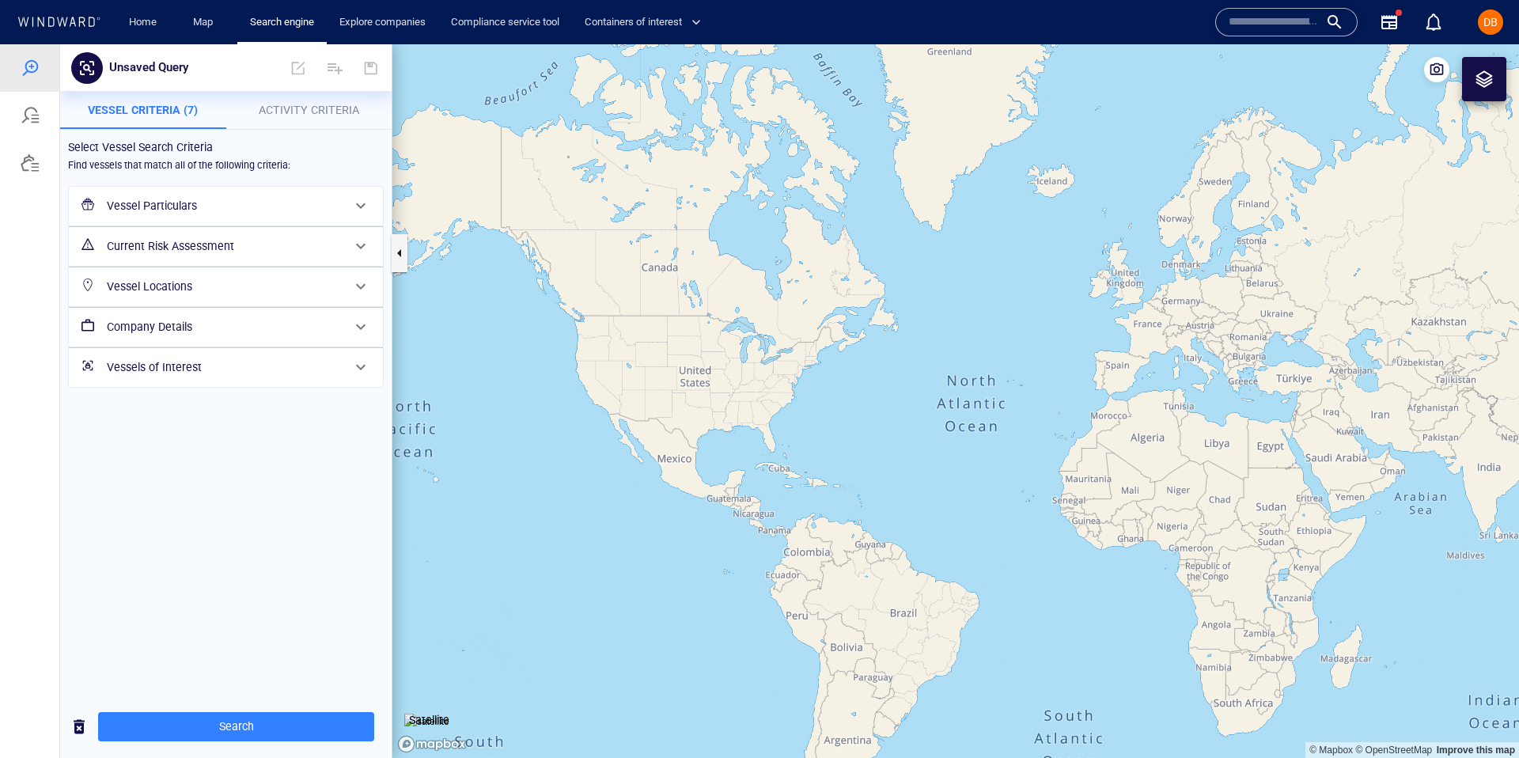
click at [279, 370] on h6 "Vessels of Interest" at bounding box center [224, 368] width 235 height 20
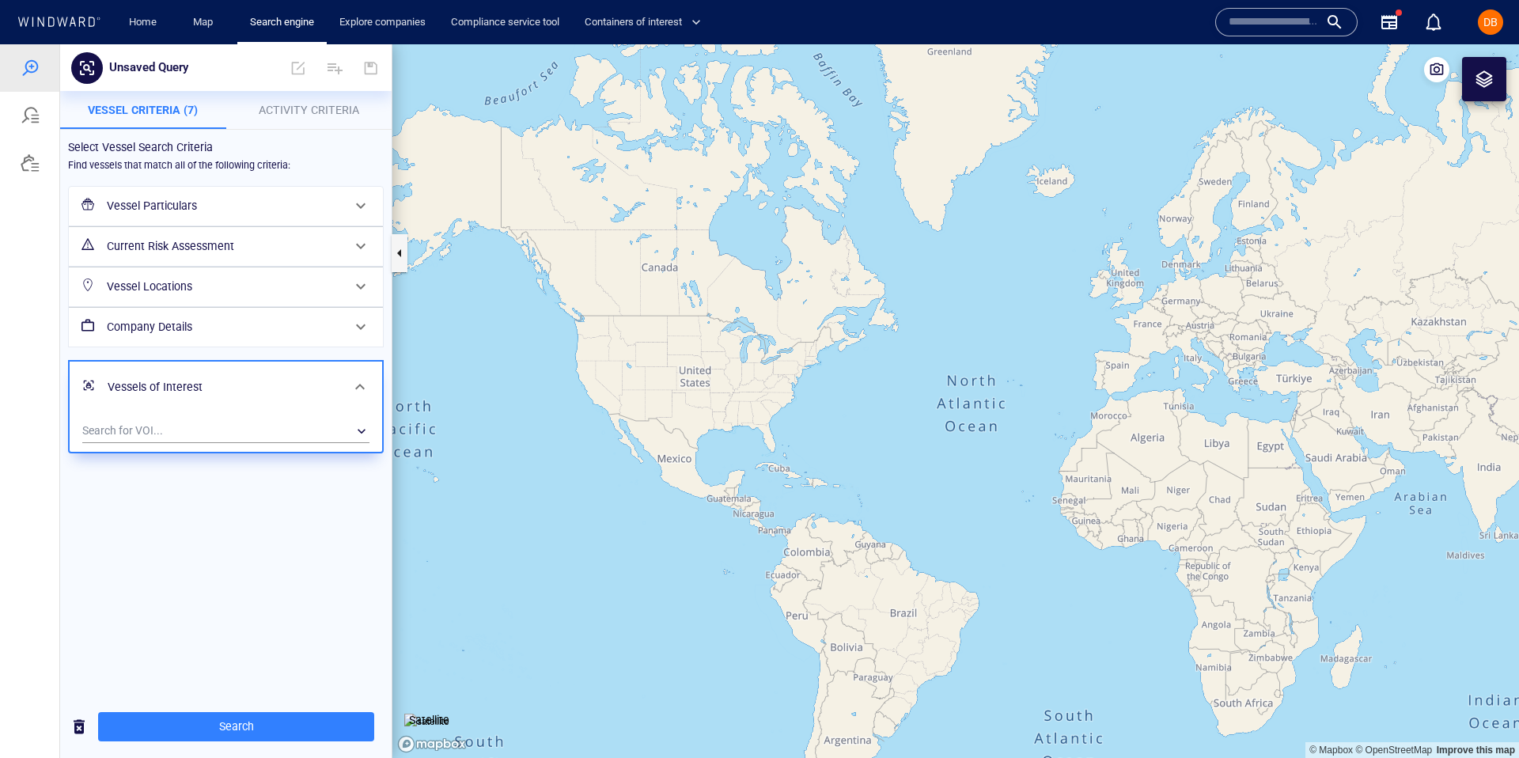
click at [280, 377] on h6 "Vessels of Interest" at bounding box center [224, 387] width 233 height 20
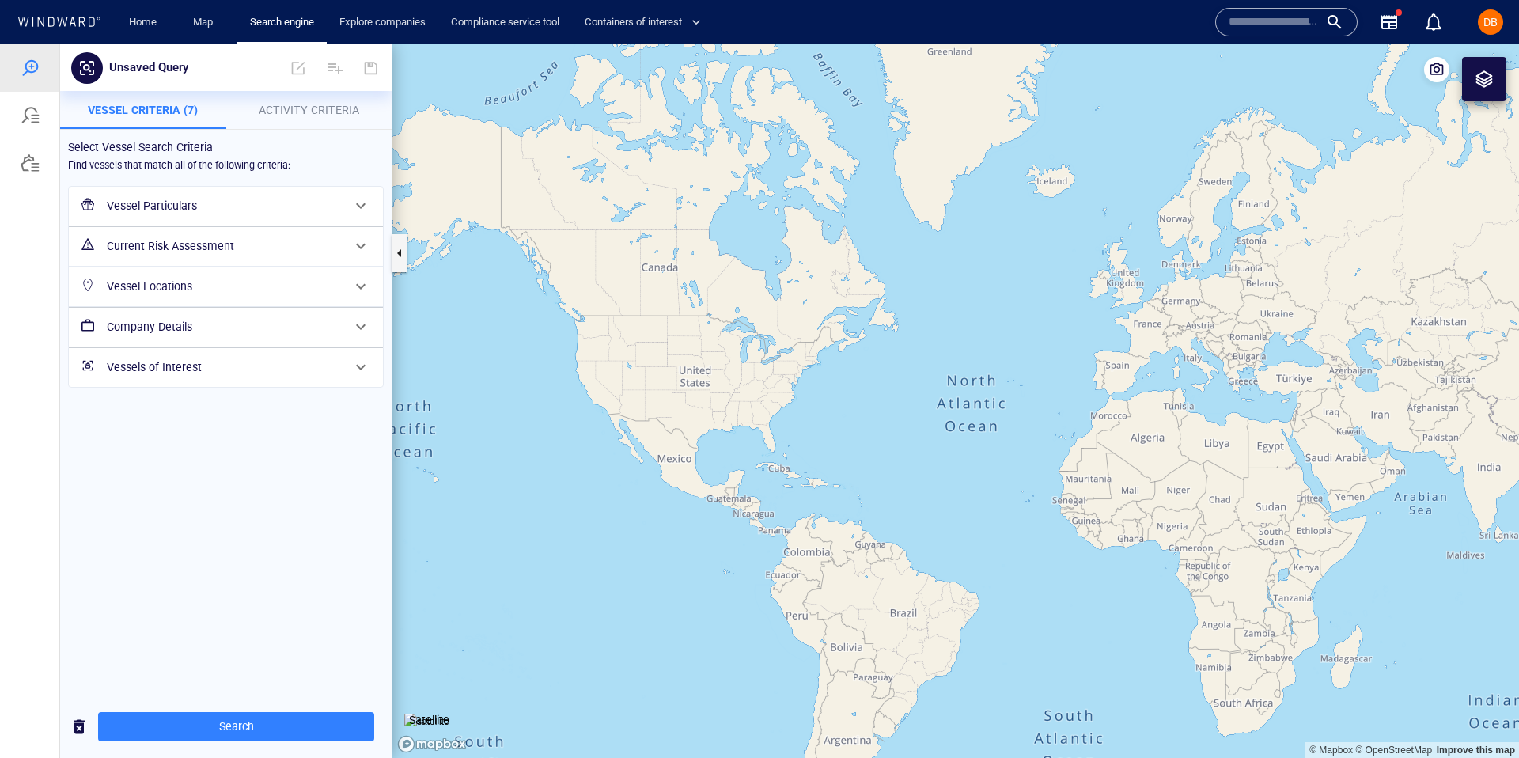
click at [222, 68] on div "Unsaved Query" at bounding box center [174, 68] width 143 height 30
click at [196, 62] on div "Unsaved Query" at bounding box center [174, 68] width 143 height 30
click at [170, 62] on p "Unsaved Query" at bounding box center [148, 68] width 79 height 21
click at [170, 62] on input "text" at bounding box center [175, 67] width 121 height 13
type input "*"
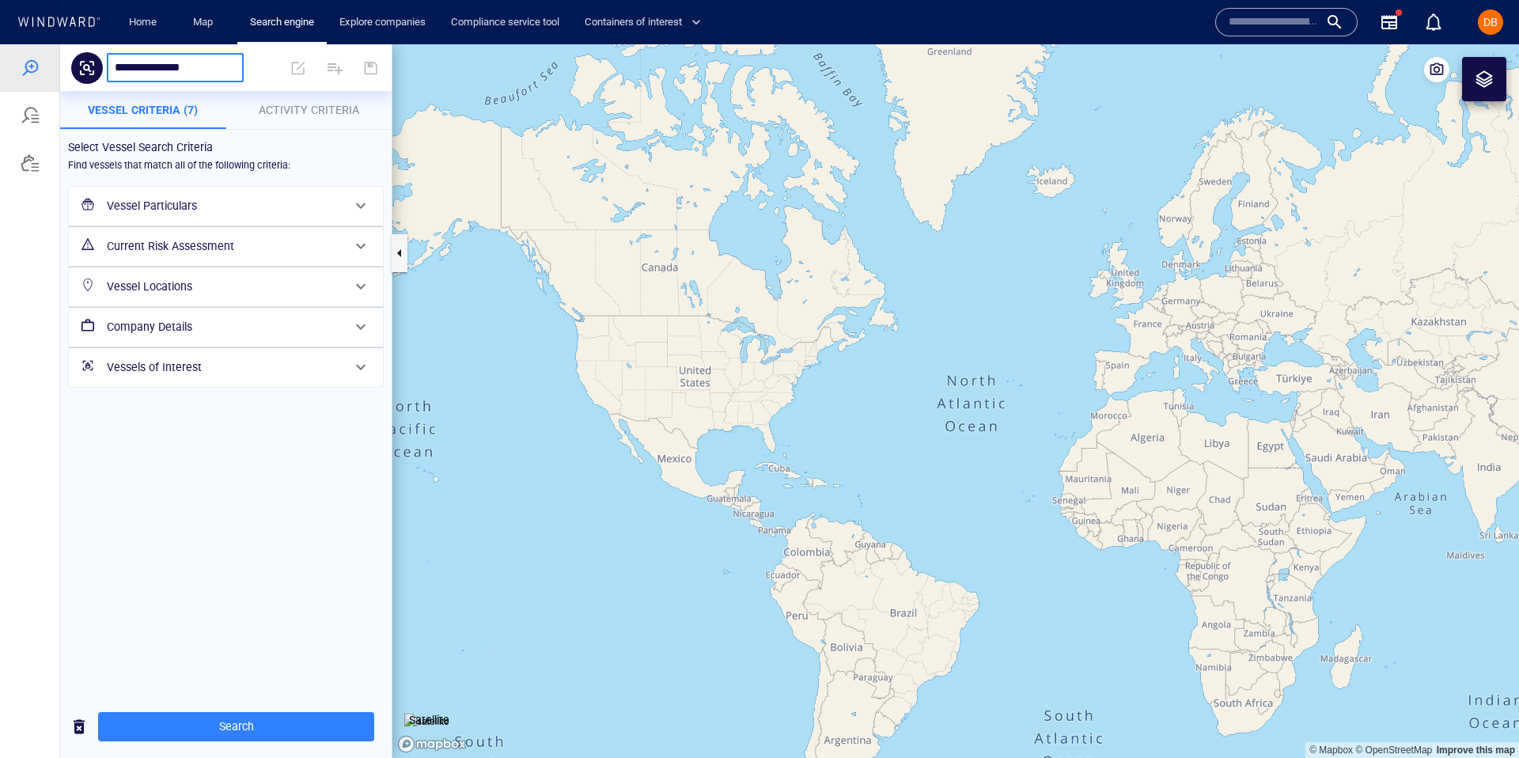
type input "**********"
click at [306, 55] on span at bounding box center [298, 68] width 35 height 38
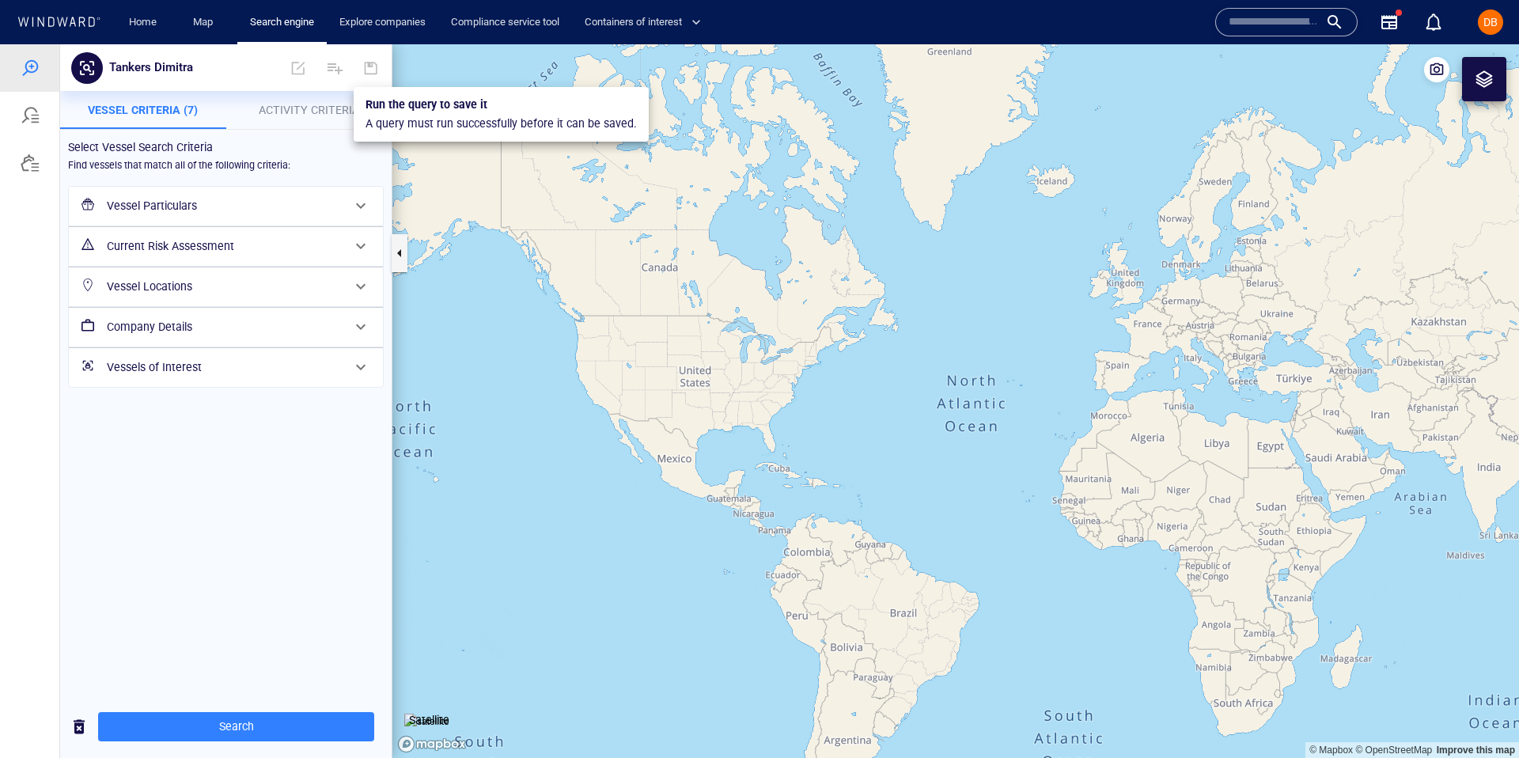
click at [383, 63] on div at bounding box center [371, 68] width 35 height 38
click at [372, 66] on div at bounding box center [371, 68] width 35 height 38
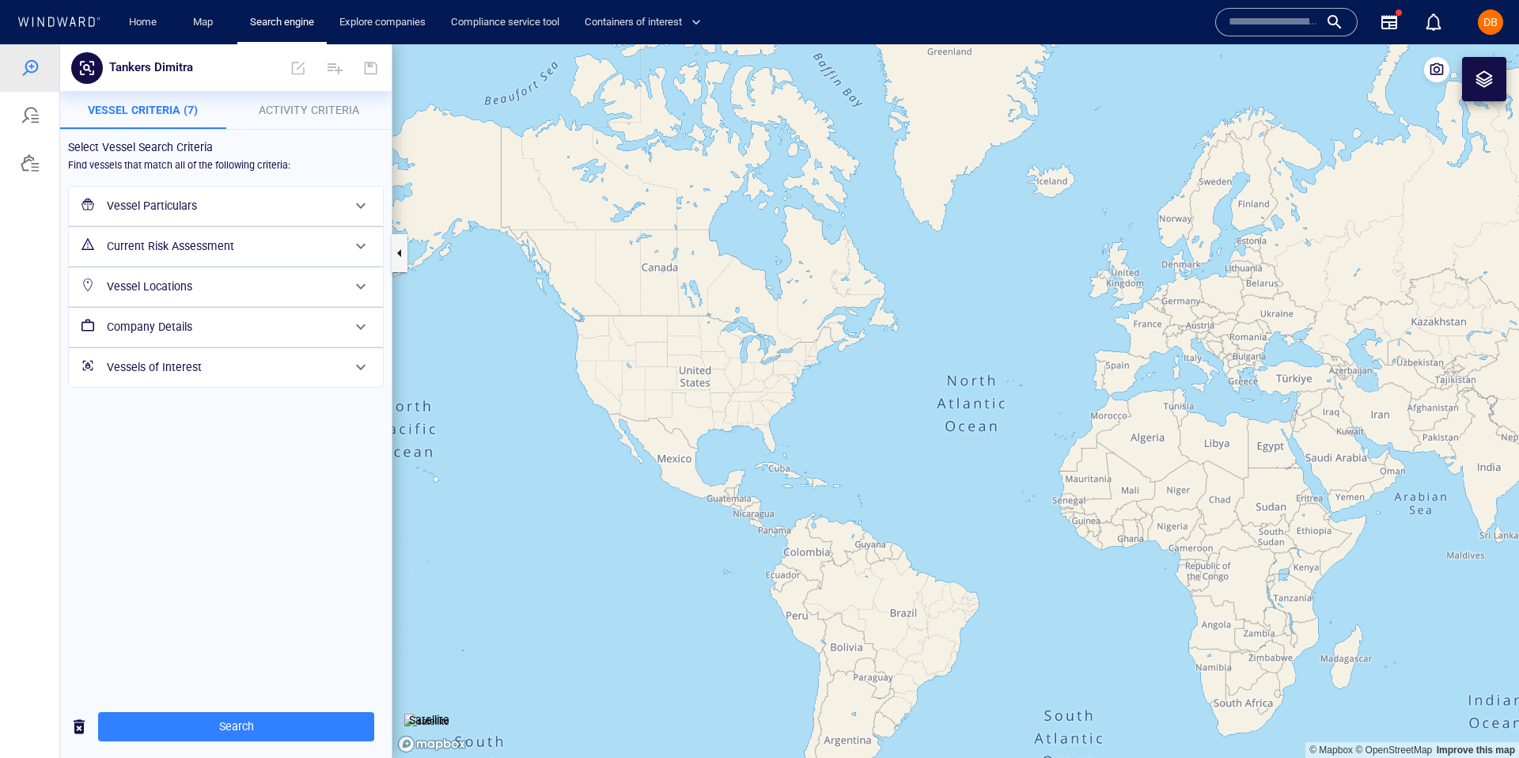
click at [215, 199] on h6 "Vessel Particulars" at bounding box center [224, 206] width 235 height 20
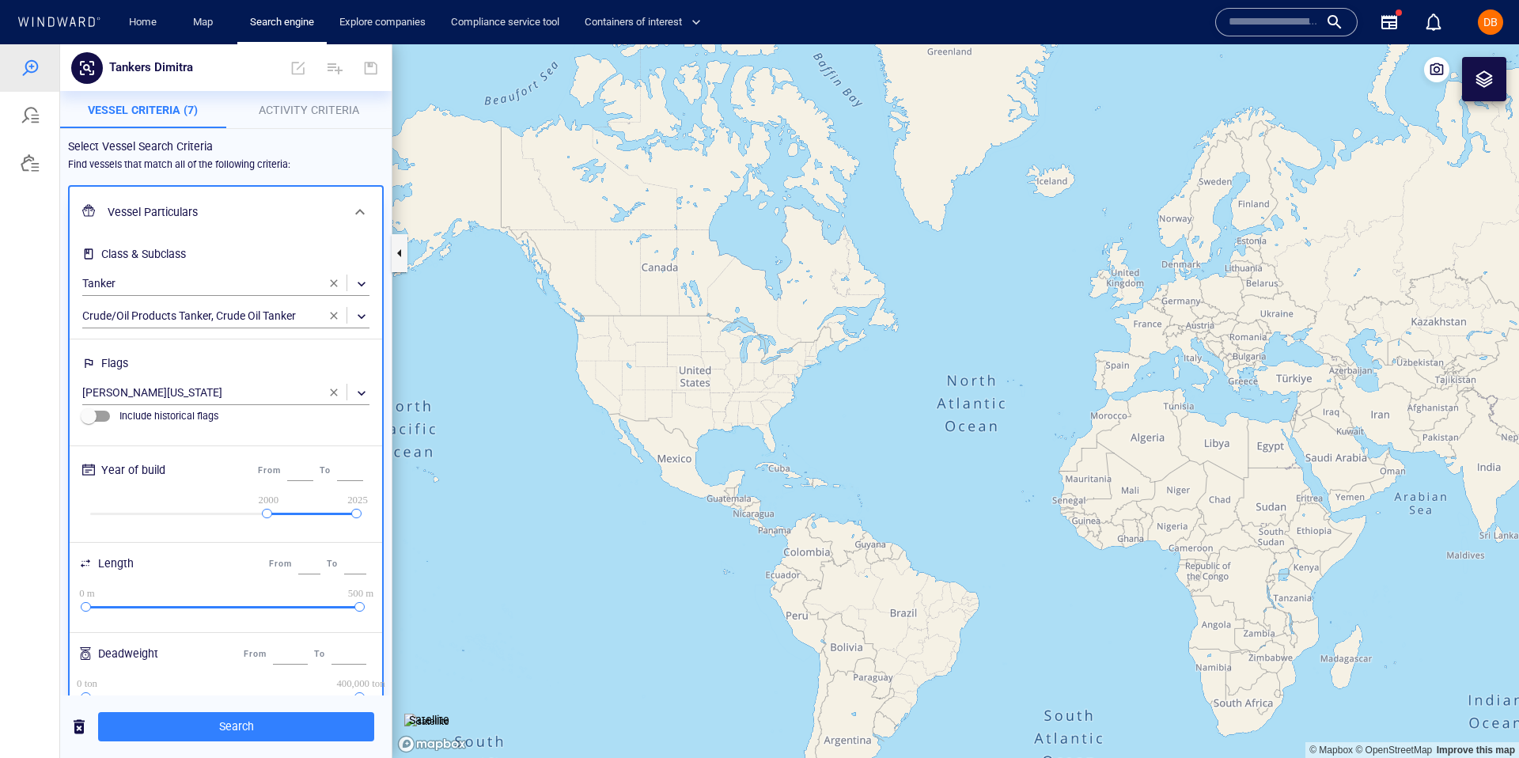
click at [215, 199] on div "Vessel Particulars" at bounding box center [224, 212] width 246 height 32
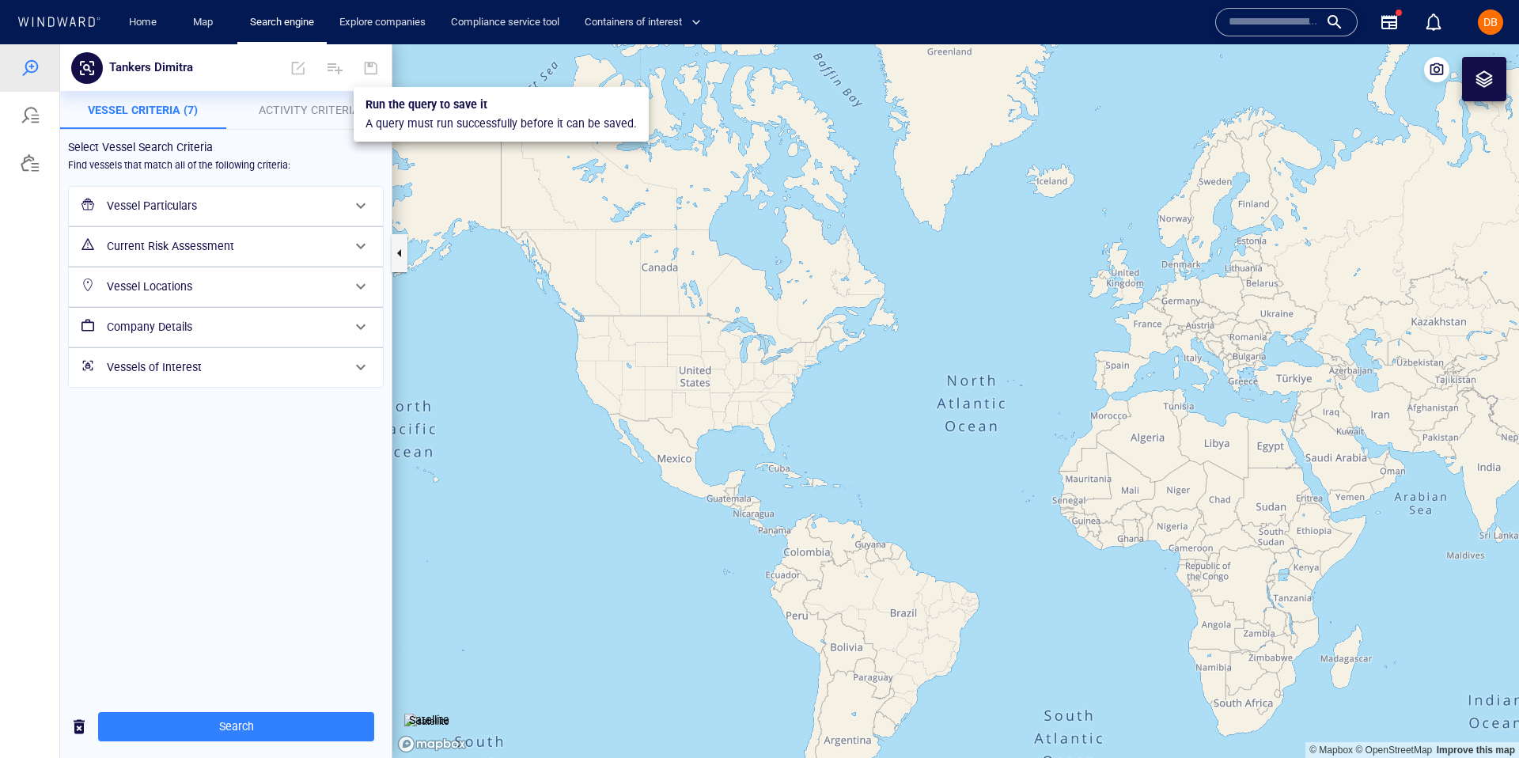
click at [370, 66] on div at bounding box center [371, 68] width 35 height 38
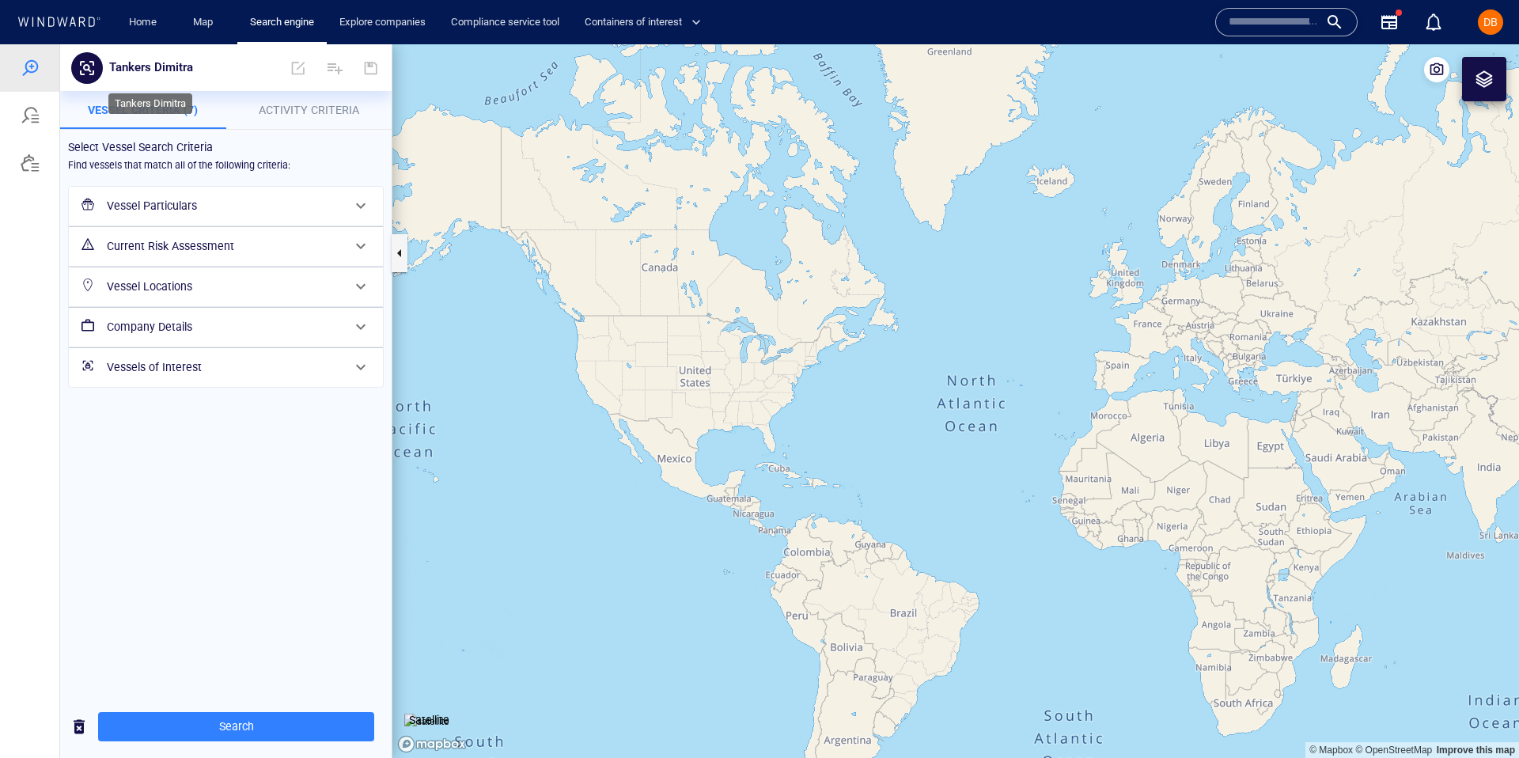
click at [119, 68] on p "Tankers Dimitra" at bounding box center [151, 68] width 84 height 21
click at [90, 66] on icon at bounding box center [87, 68] width 19 height 19
click at [181, 108] on span "Vessel Criteria (7)" at bounding box center [143, 110] width 110 height 13
click at [301, 107] on span "Activity Criteria" at bounding box center [309, 110] width 100 height 13
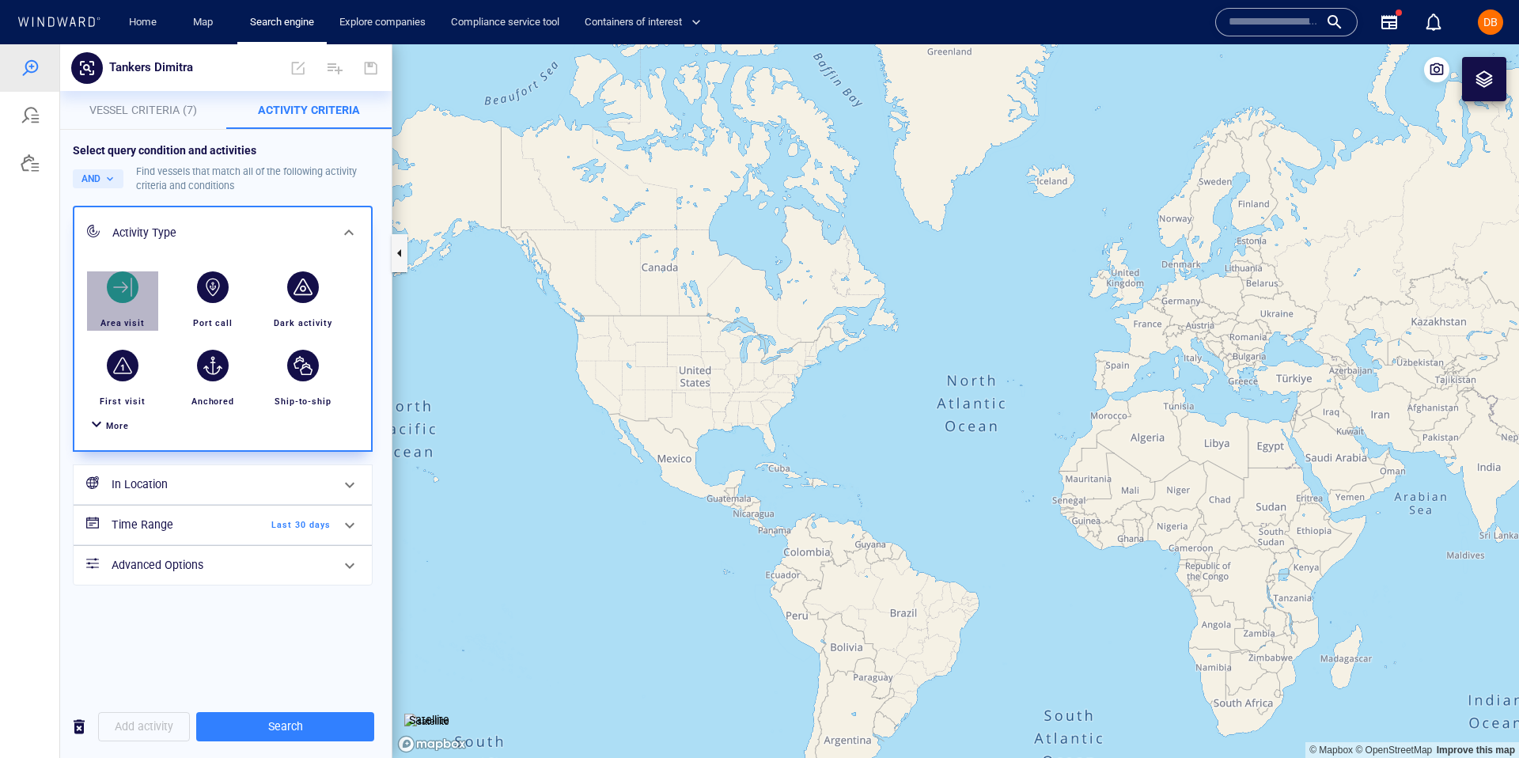
click at [133, 284] on div "button" at bounding box center [123, 287] width 32 height 32
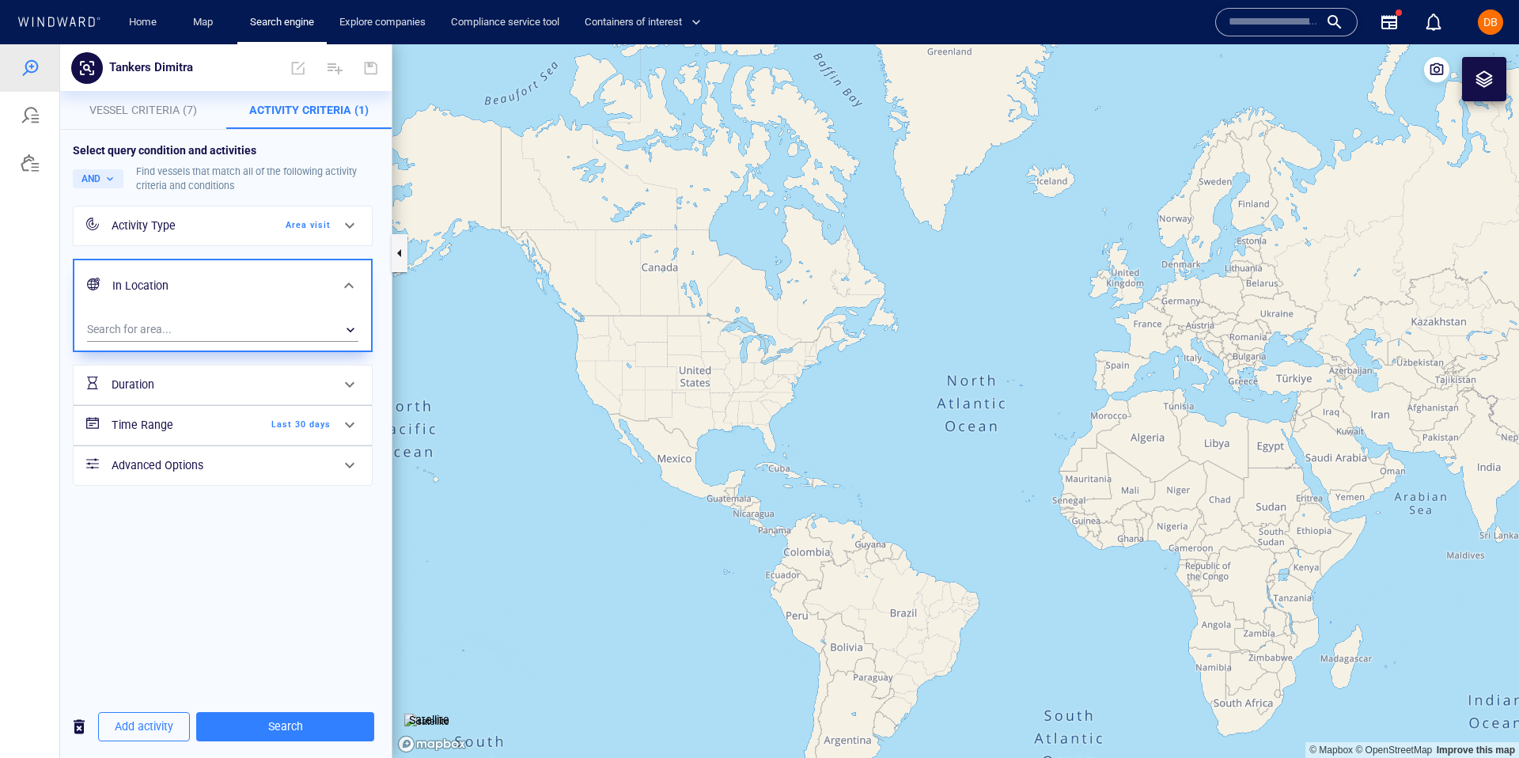
click at [184, 226] on div "Activity Type" at bounding box center [176, 226] width 128 height 20
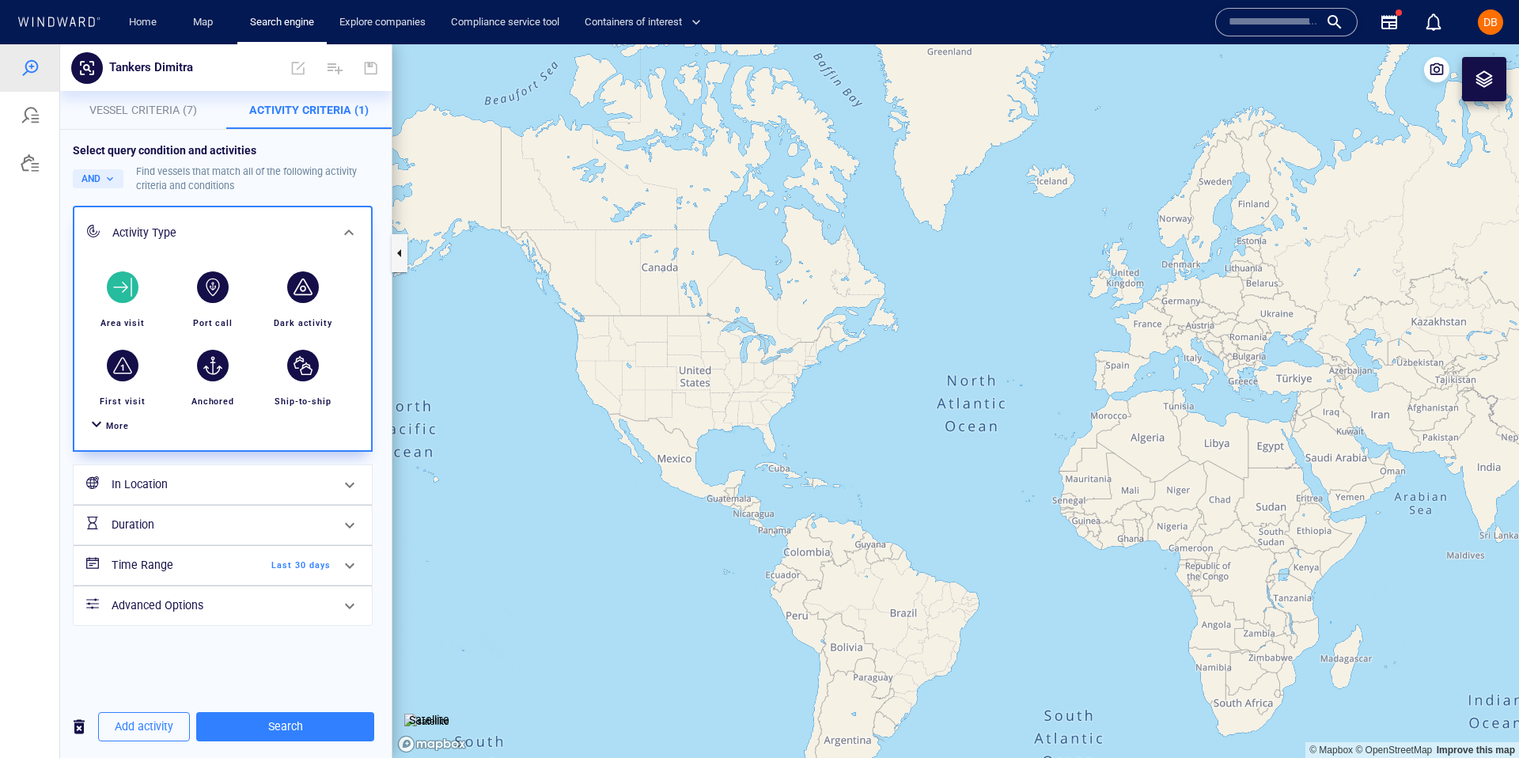
click at [166, 238] on div "Activity Type" at bounding box center [221, 233] width 218 height 20
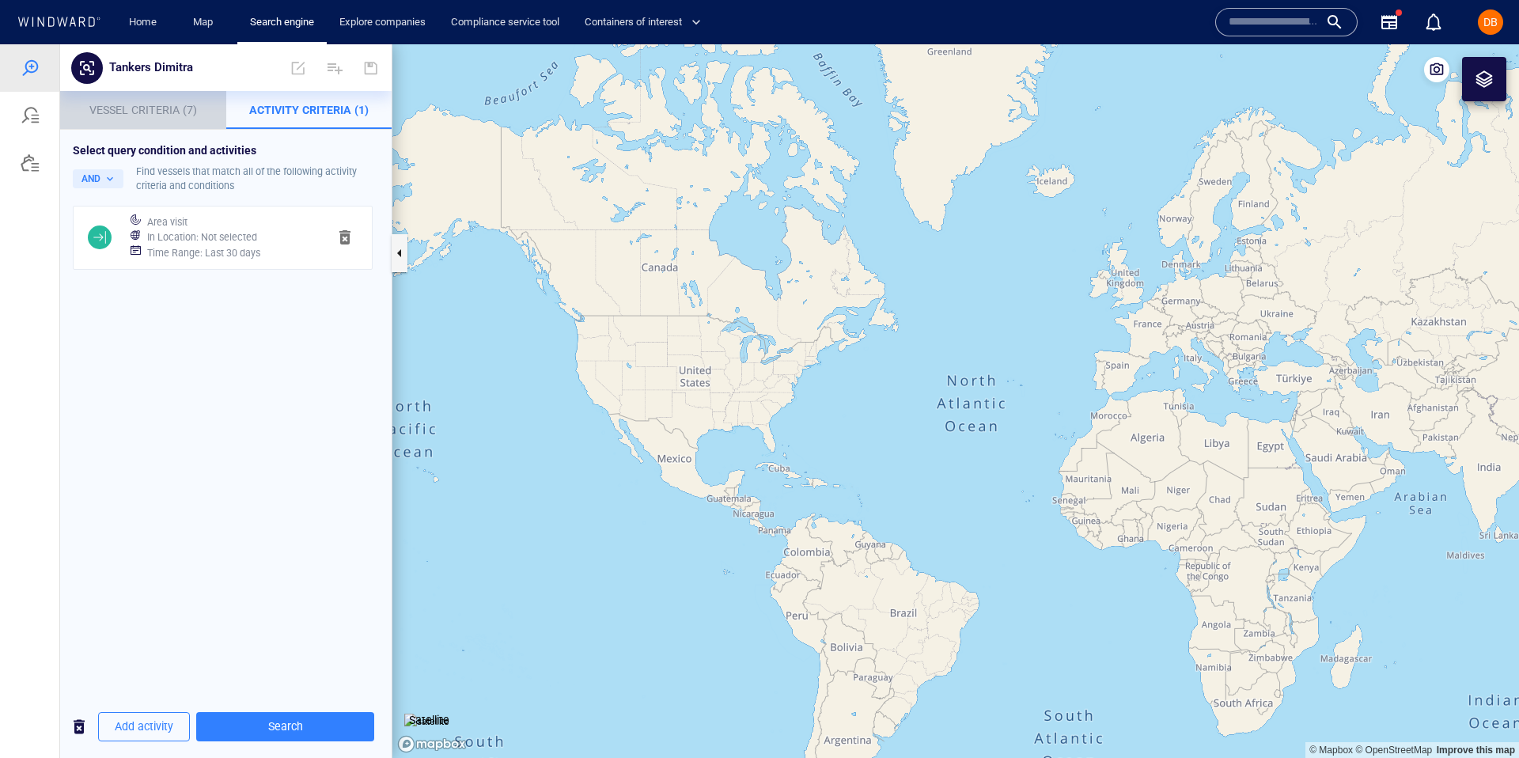
click at [169, 102] on p "Vessel Criteria (7)" at bounding box center [143, 109] width 147 height 19
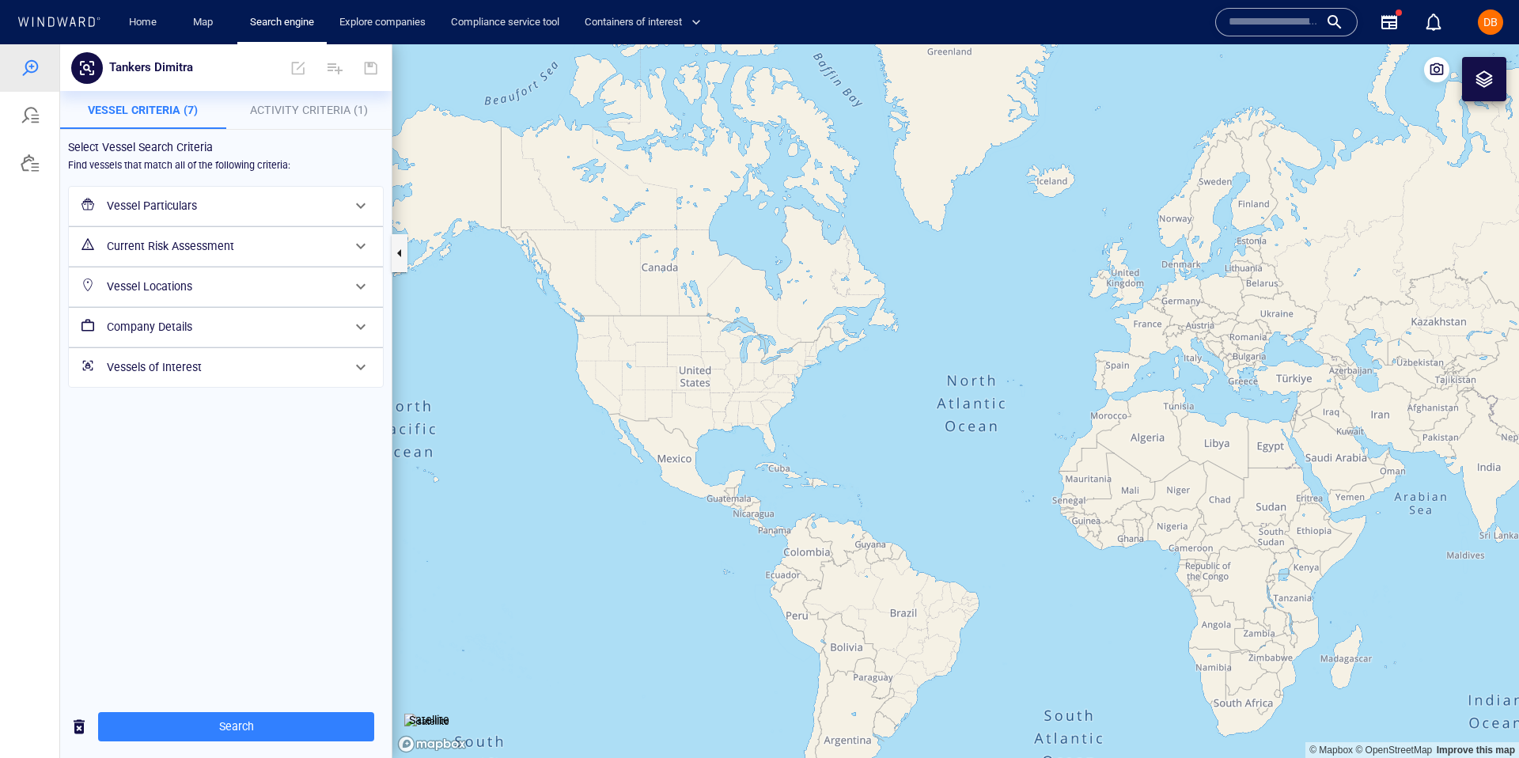
click at [286, 107] on span "Activity Criteria (1)" at bounding box center [309, 110] width 118 height 13
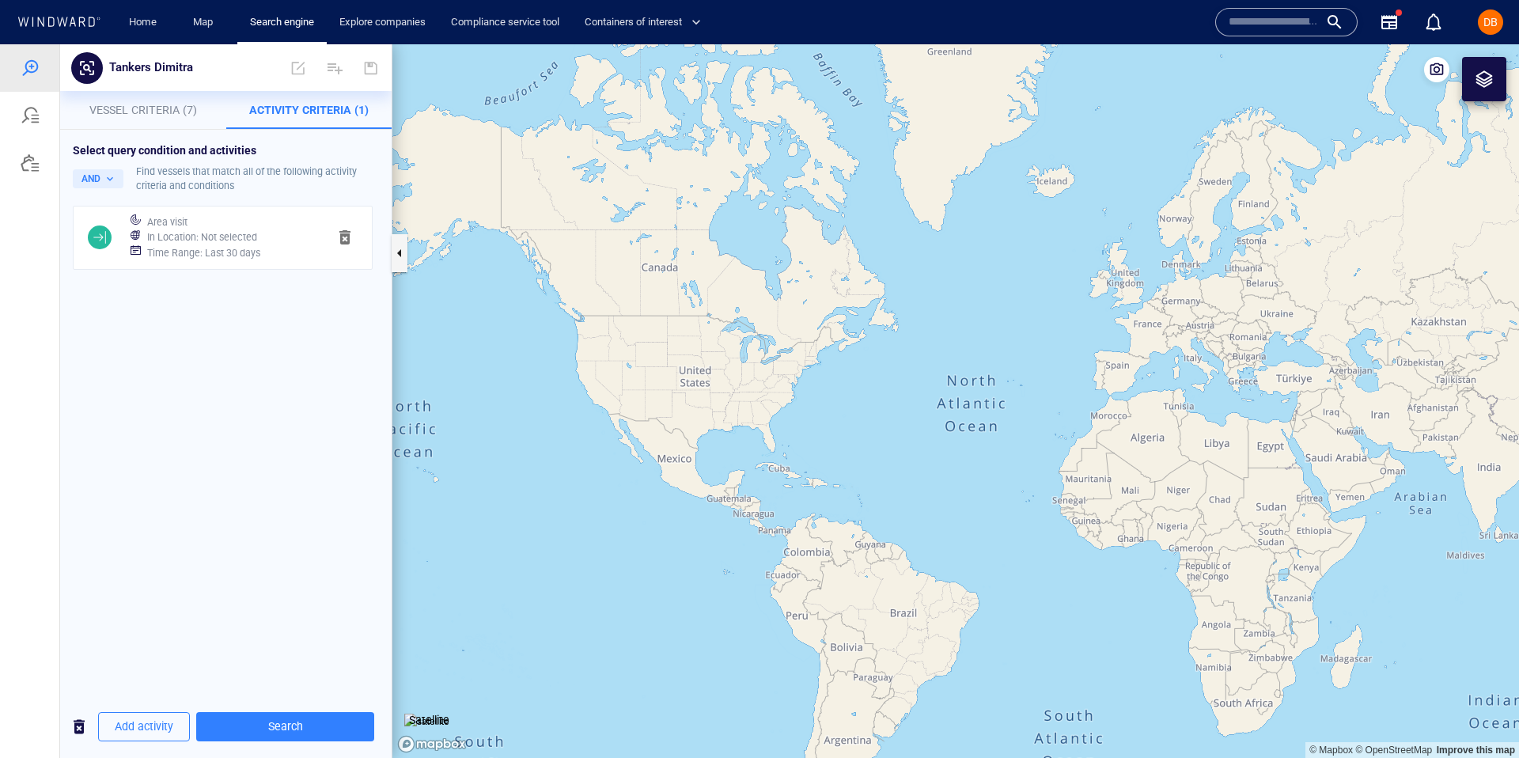
click at [116, 219] on div at bounding box center [99, 237] width 49 height 36
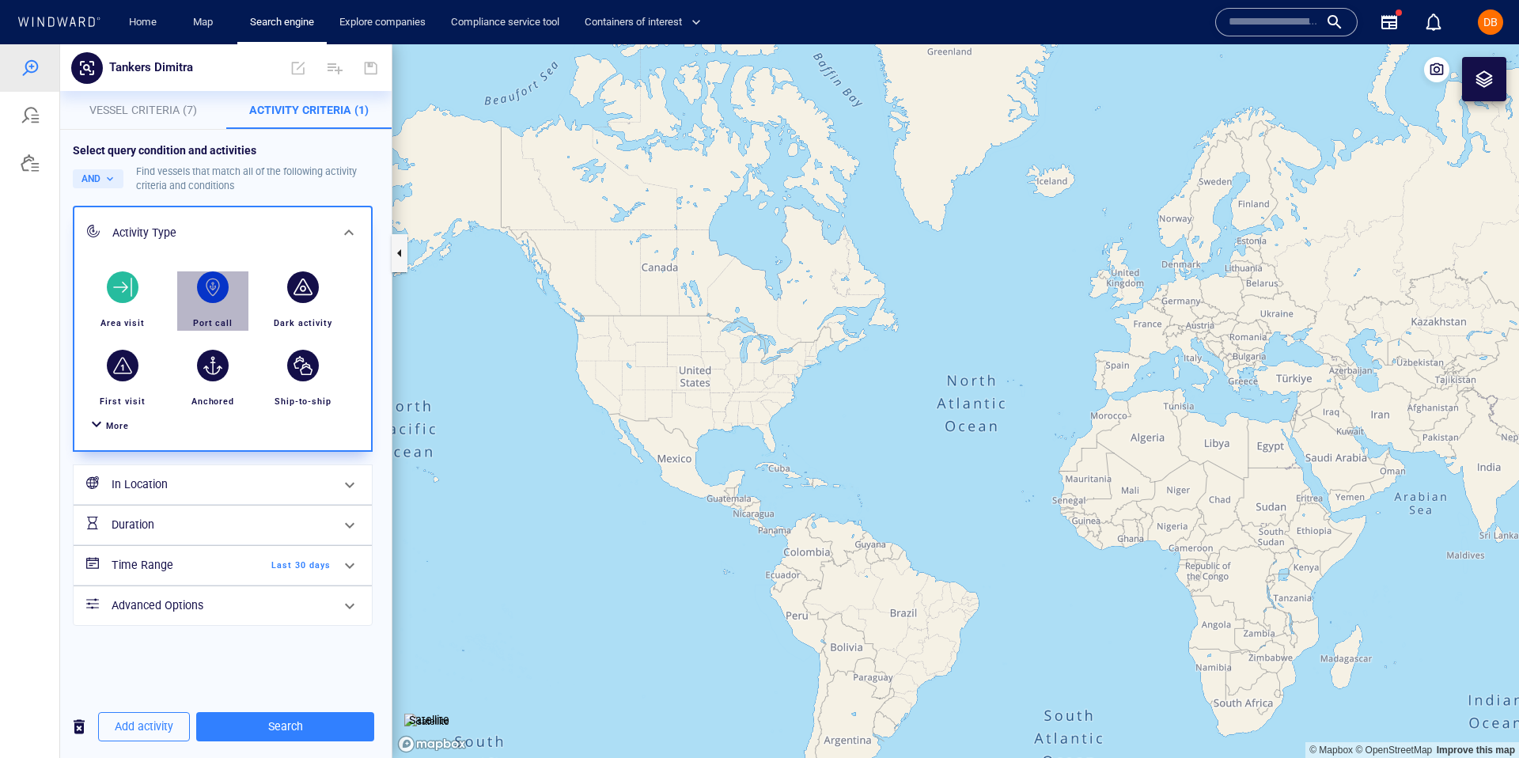
click at [215, 286] on div "button" at bounding box center [213, 287] width 32 height 32
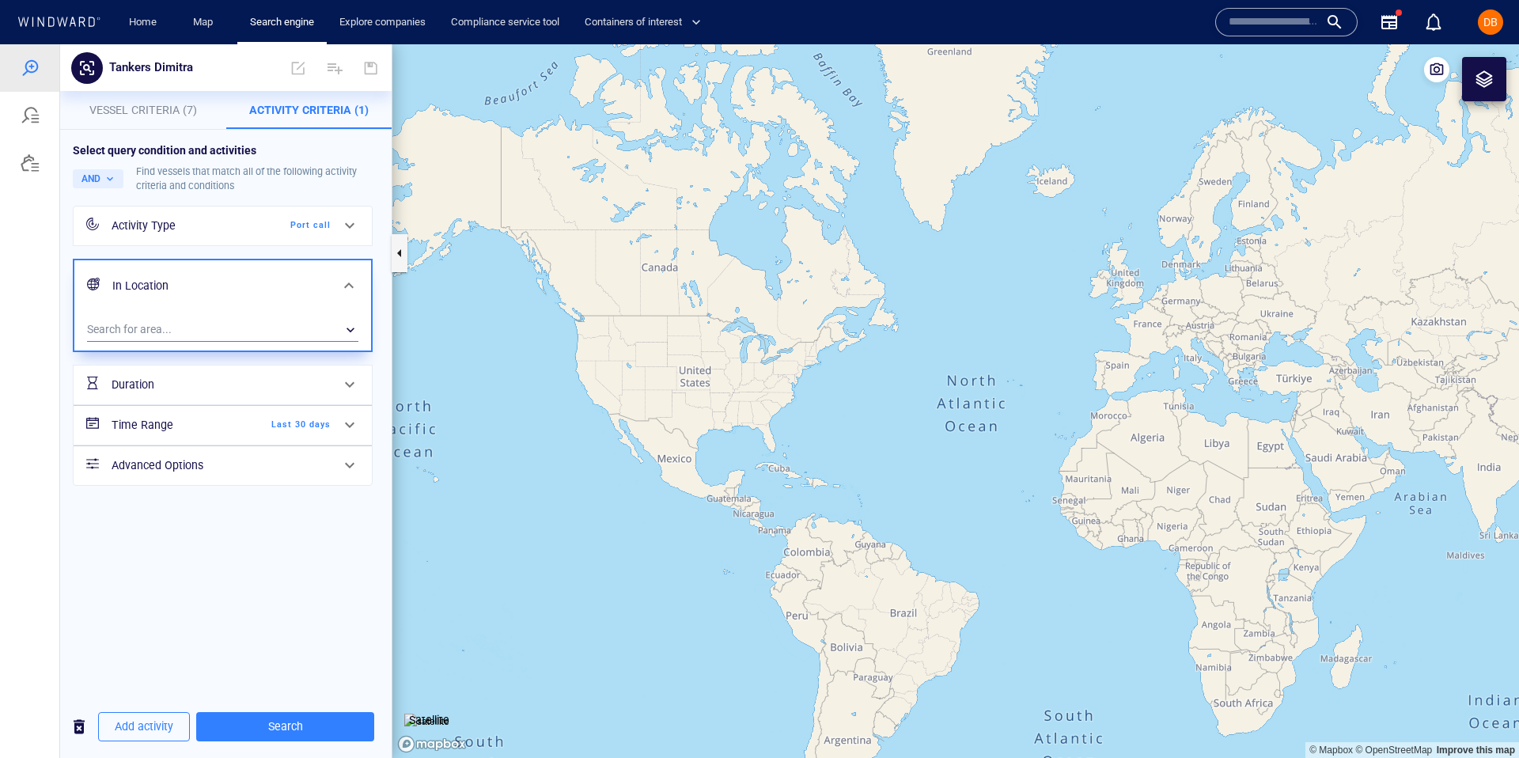
click at [203, 320] on div "​" at bounding box center [222, 330] width 271 height 24
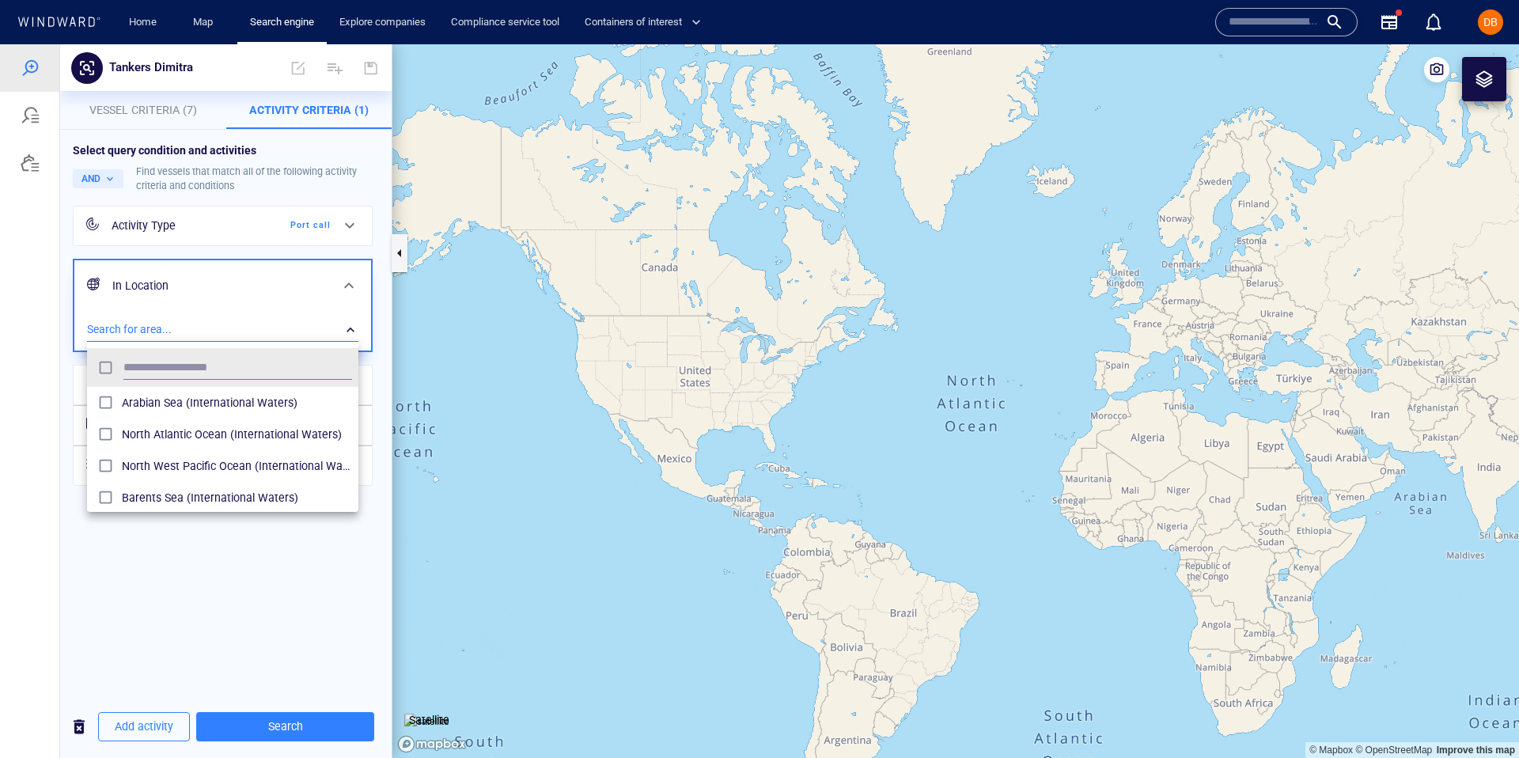
scroll to position [158, 271]
type input "*"
click at [197, 263] on div at bounding box center [759, 401] width 1519 height 714
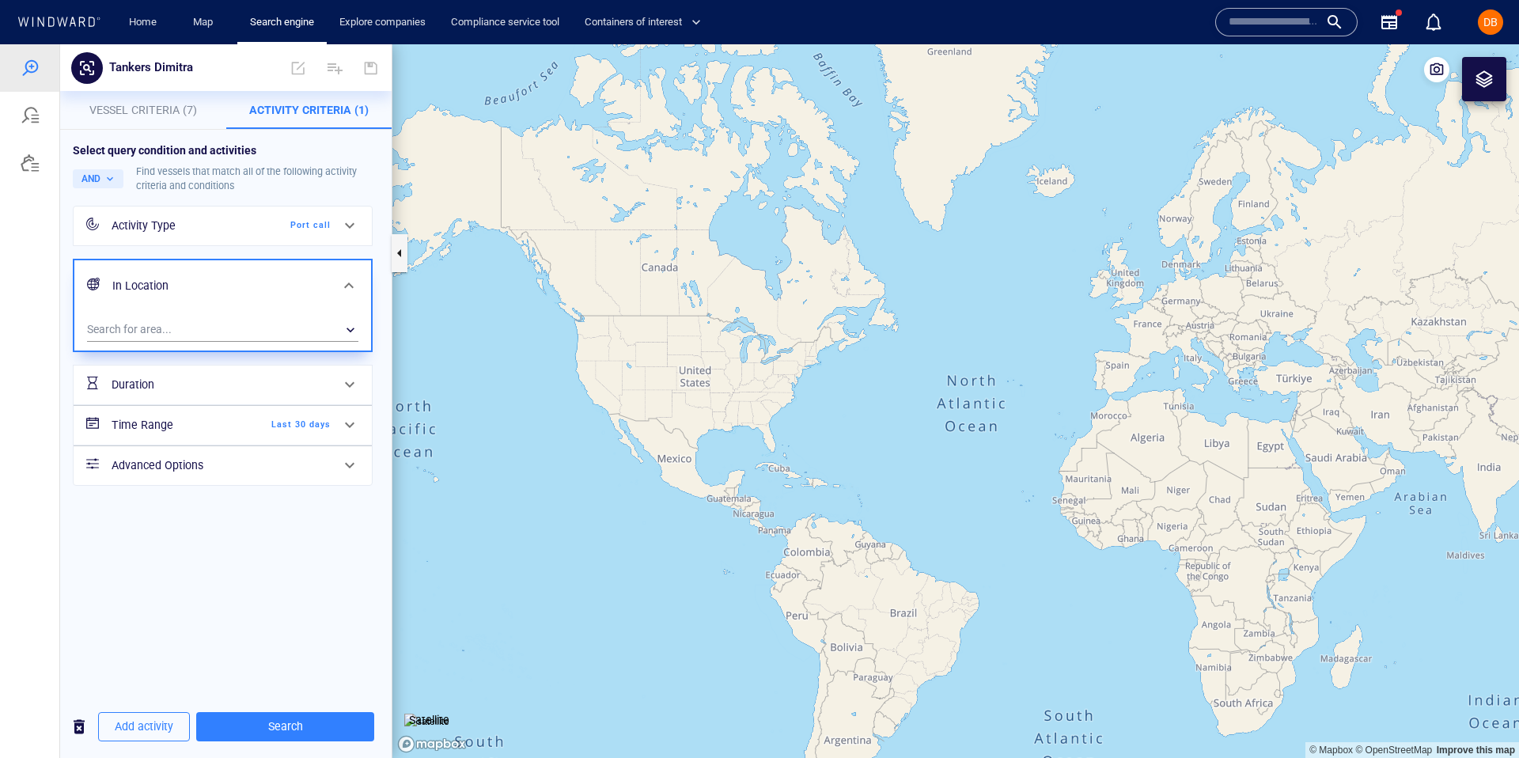
click at [160, 222] on div "Activity Type" at bounding box center [176, 226] width 128 height 20
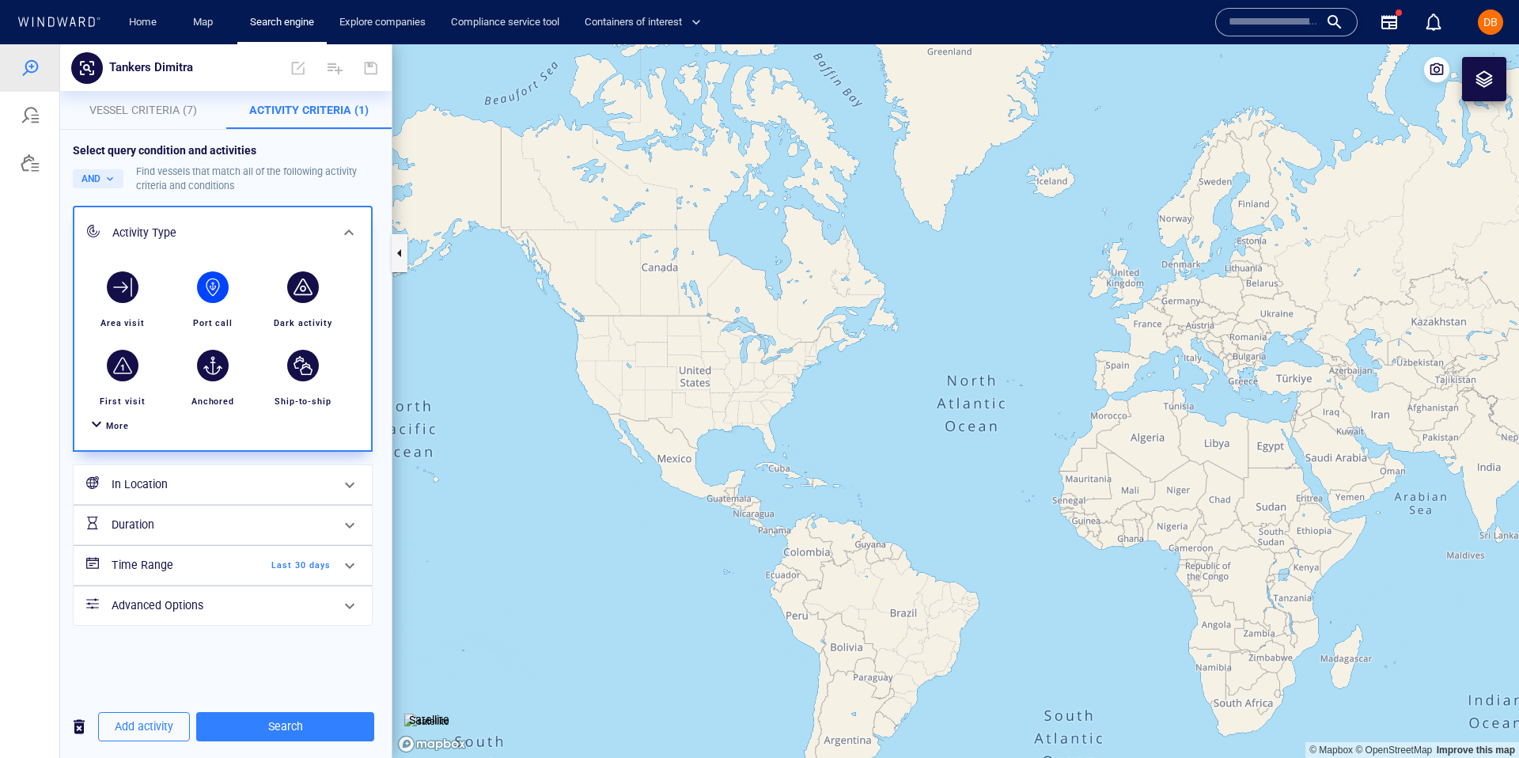
click at [155, 87] on div "Tankers Dimitra" at bounding box center [226, 67] width 332 height 47
click at [157, 110] on span "Vessel Criteria (7)" at bounding box center [143, 110] width 108 height 13
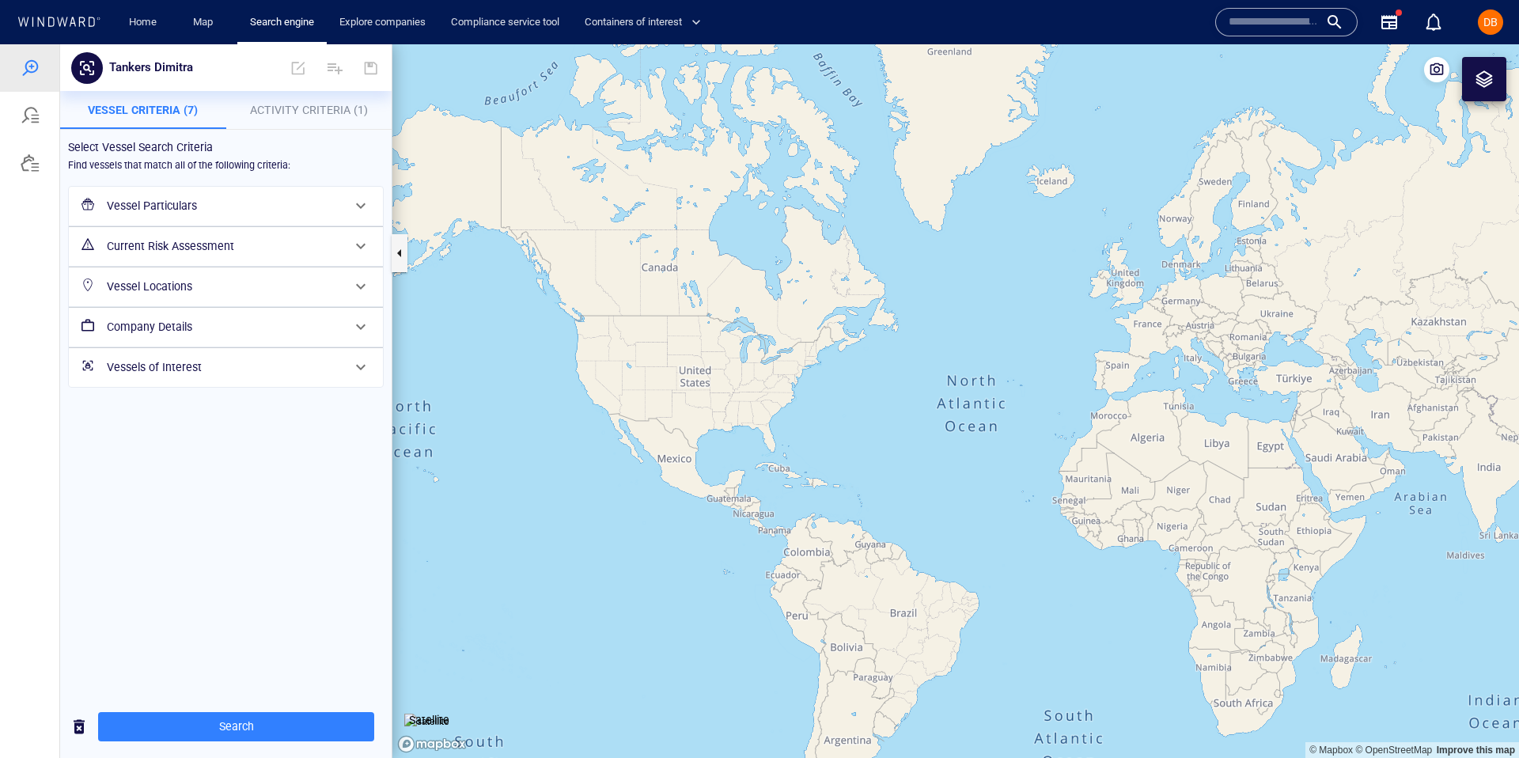
click at [100, 117] on p "Vessel Criteria (7)" at bounding box center [143, 109] width 147 height 19
click at [156, 191] on div "Vessel Particulars" at bounding box center [224, 206] width 248 height 32
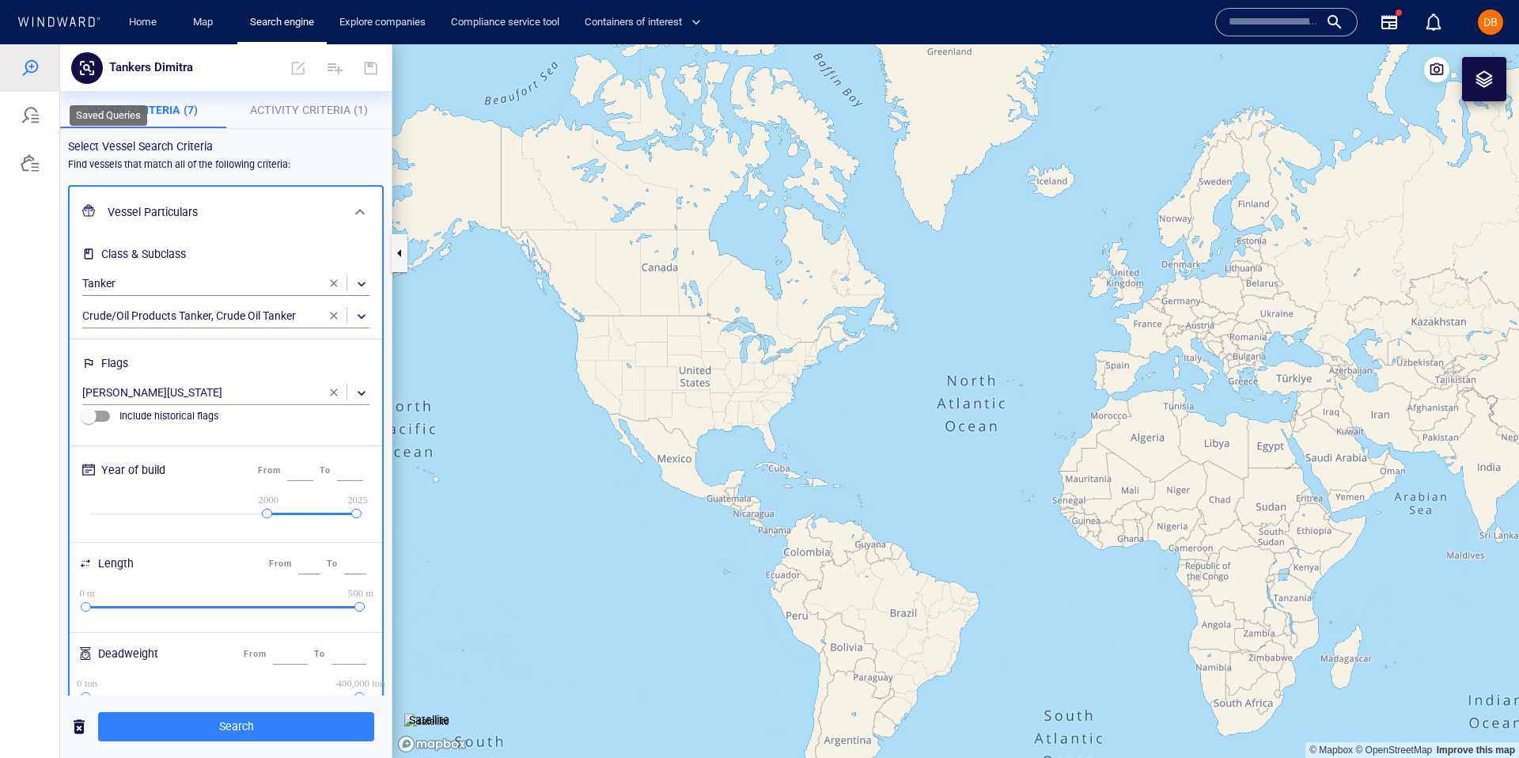
click at [37, 114] on div at bounding box center [30, 115] width 19 height 19
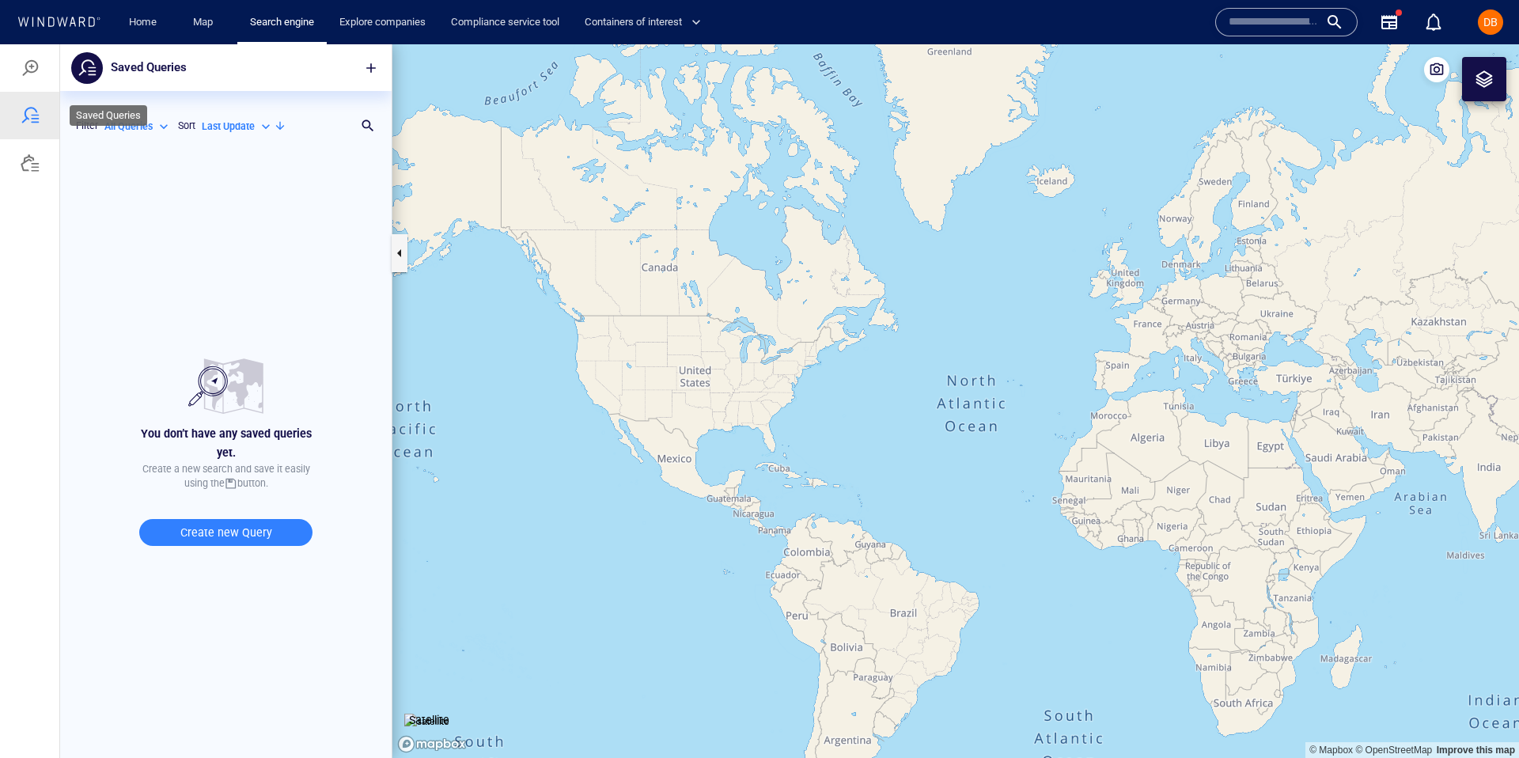
click at [37, 114] on div at bounding box center [30, 115] width 19 height 19
click at [27, 64] on div at bounding box center [30, 68] width 19 height 19
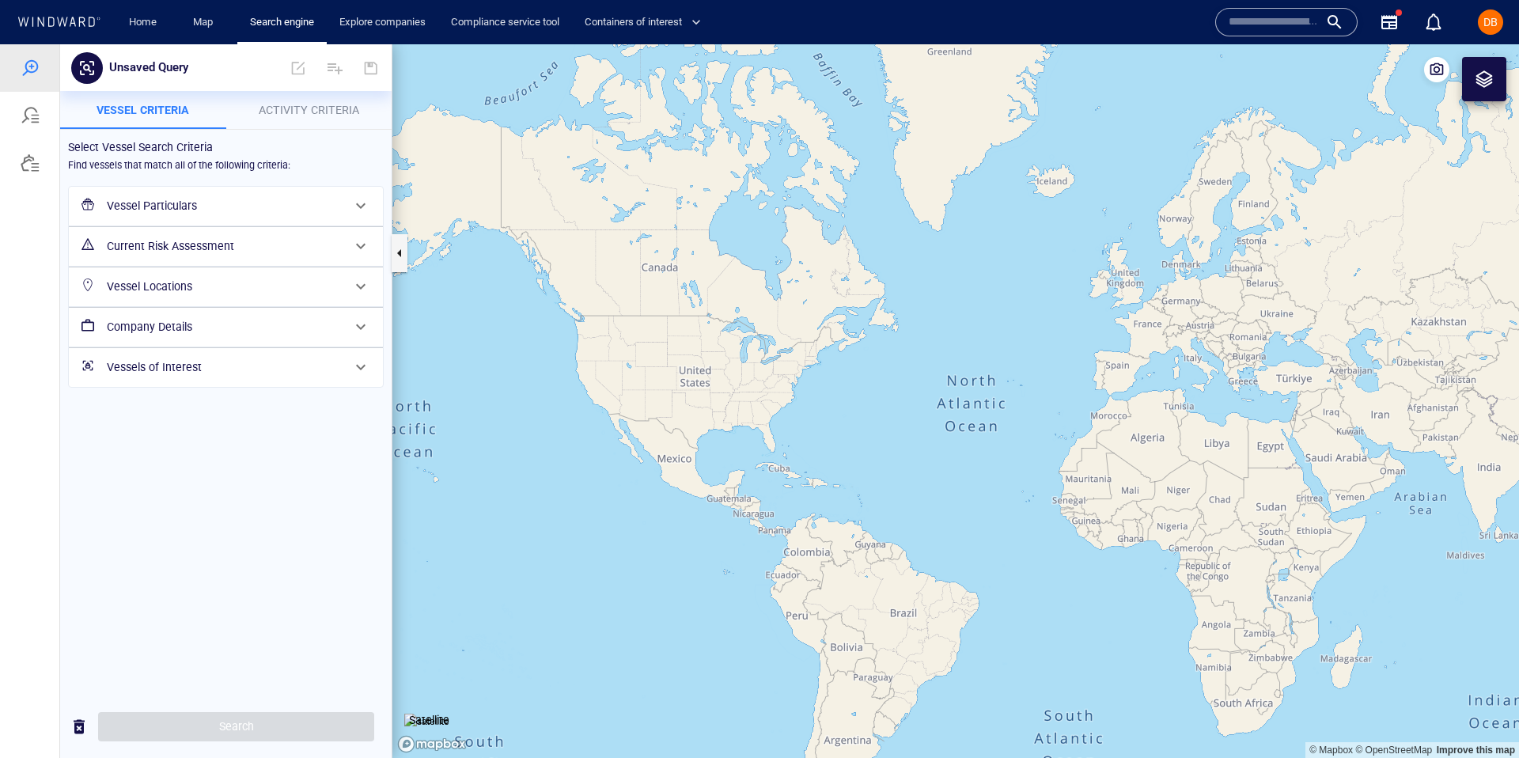
click at [100, 216] on div "Vessel Particulars" at bounding box center [224, 206] width 248 height 32
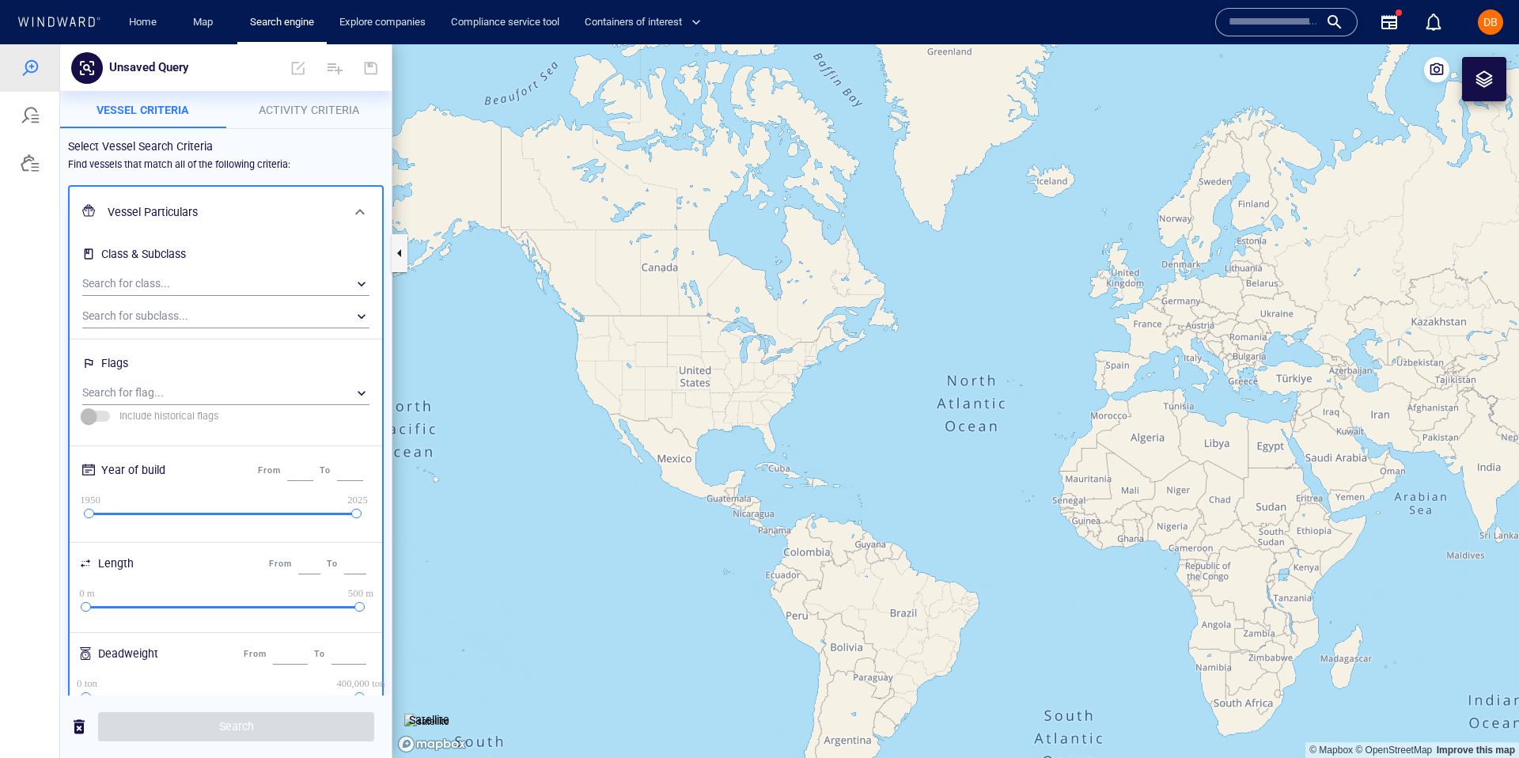
click at [105, 211] on div "Vessel Particulars" at bounding box center [224, 212] width 246 height 32
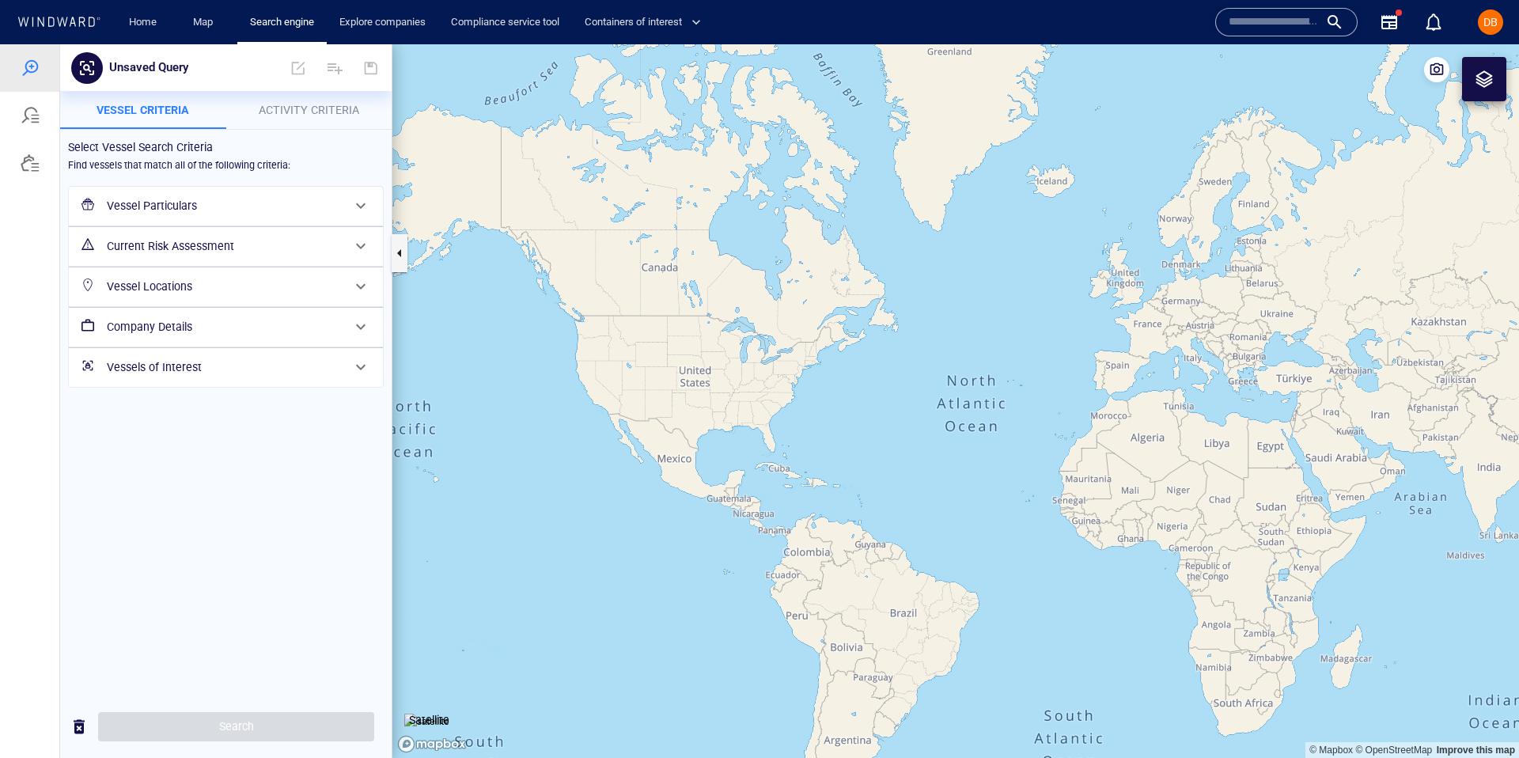
click at [390, 55] on div "Unsaved Query" at bounding box center [226, 67] width 332 height 47
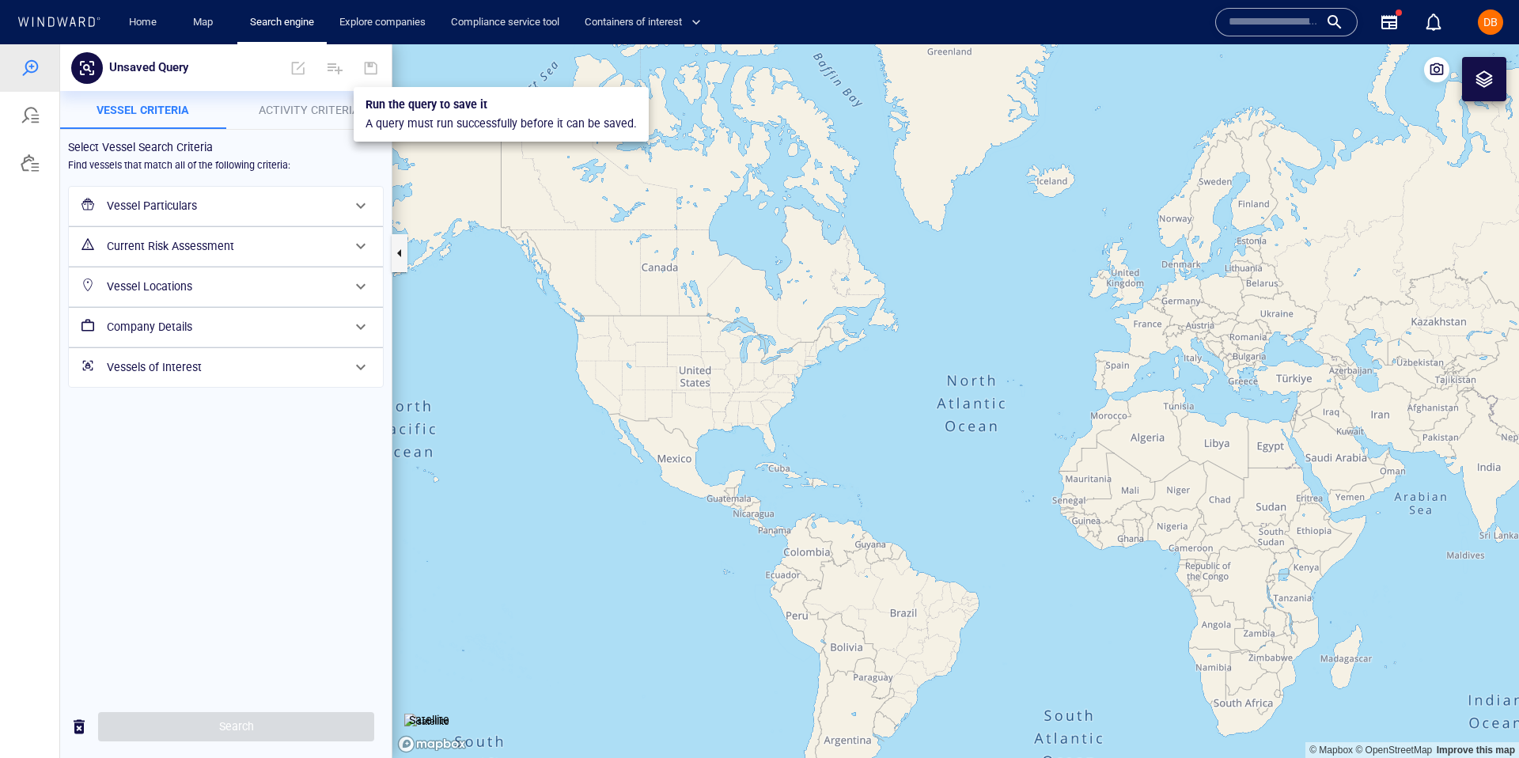
click at [373, 70] on div at bounding box center [371, 68] width 35 height 38
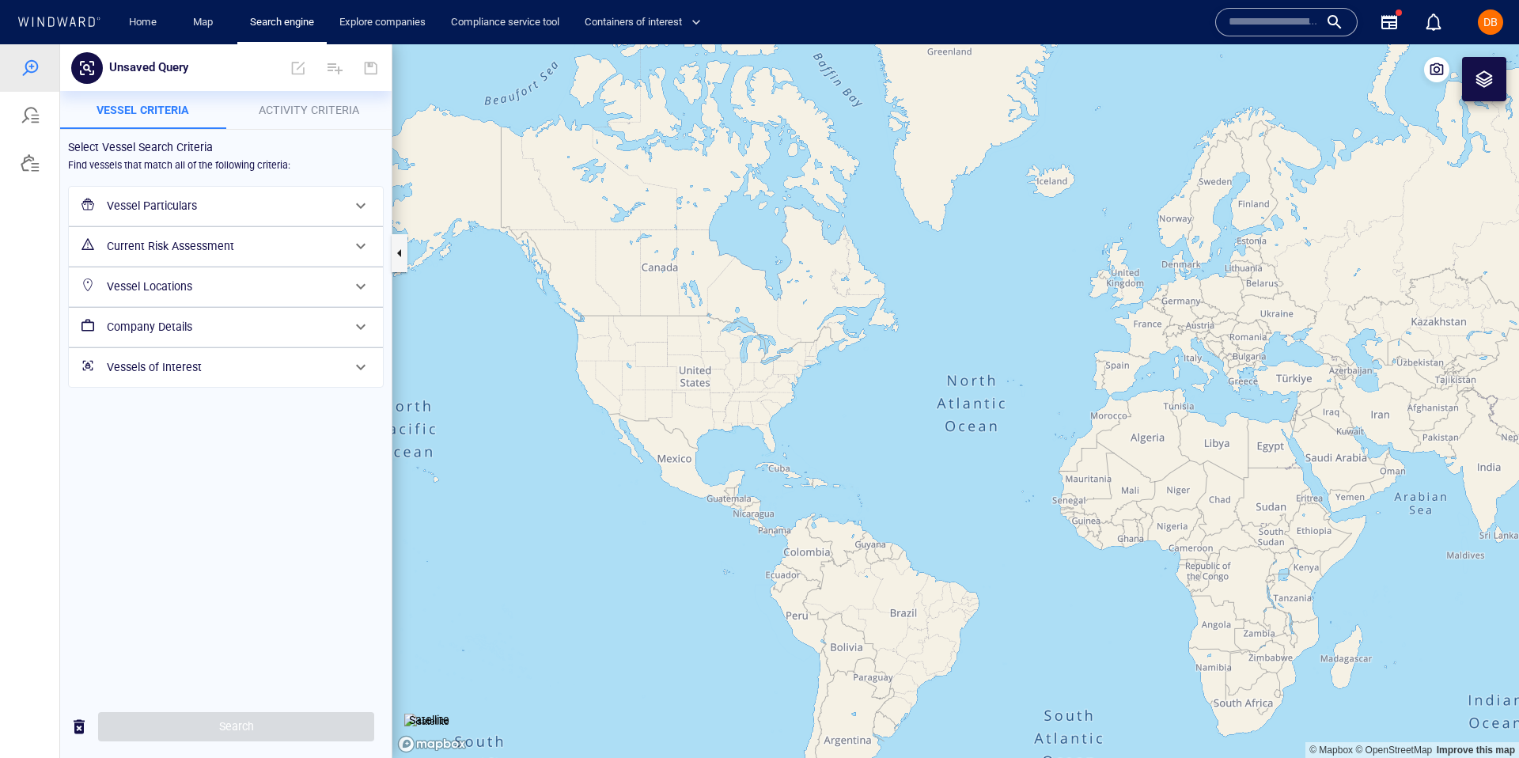
click at [212, 74] on div "Unsaved Query" at bounding box center [174, 68] width 143 height 30
click at [191, 201] on h6 "Vessel Particulars" at bounding box center [224, 206] width 235 height 20
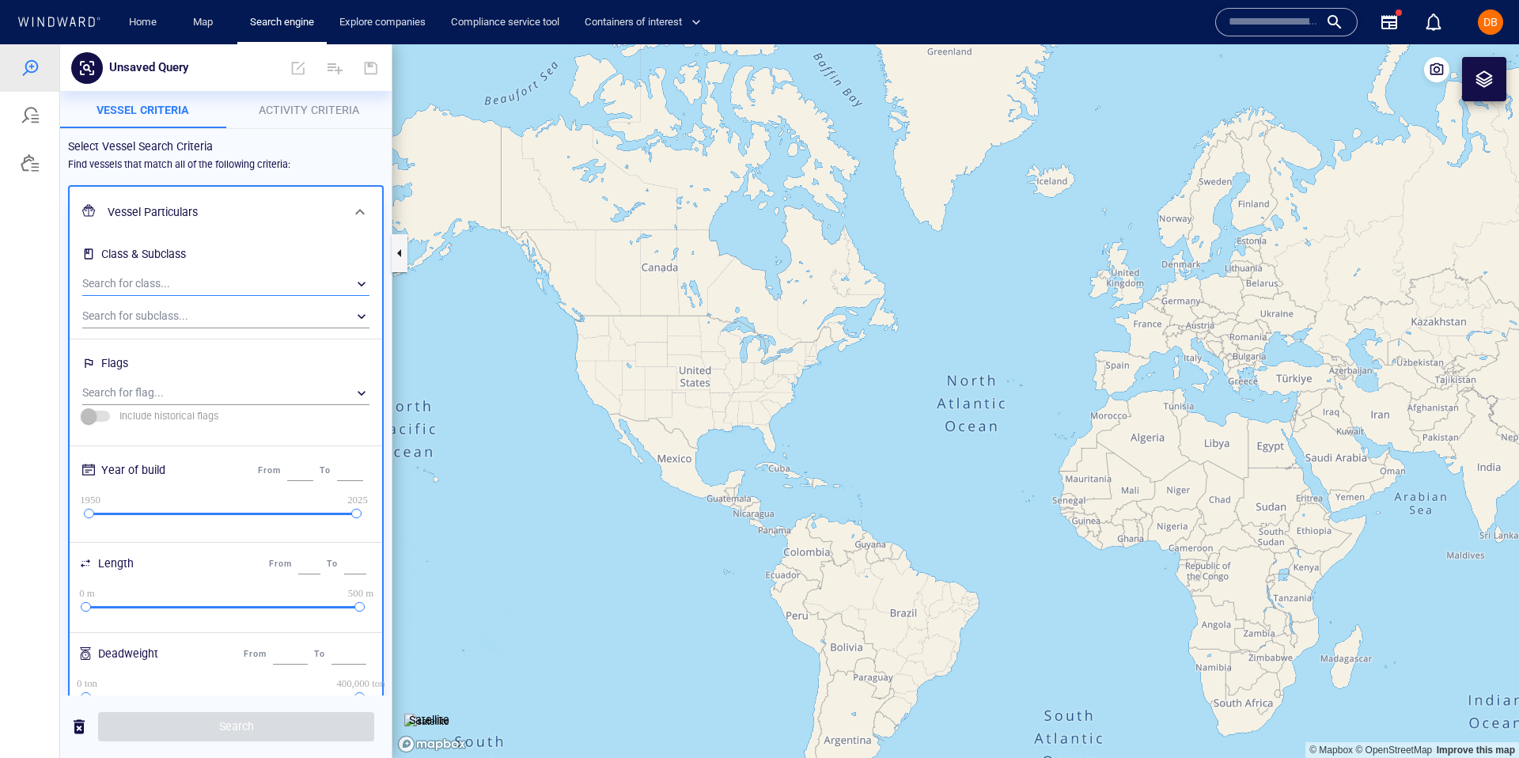
click at [196, 279] on div "​" at bounding box center [225, 284] width 287 height 24
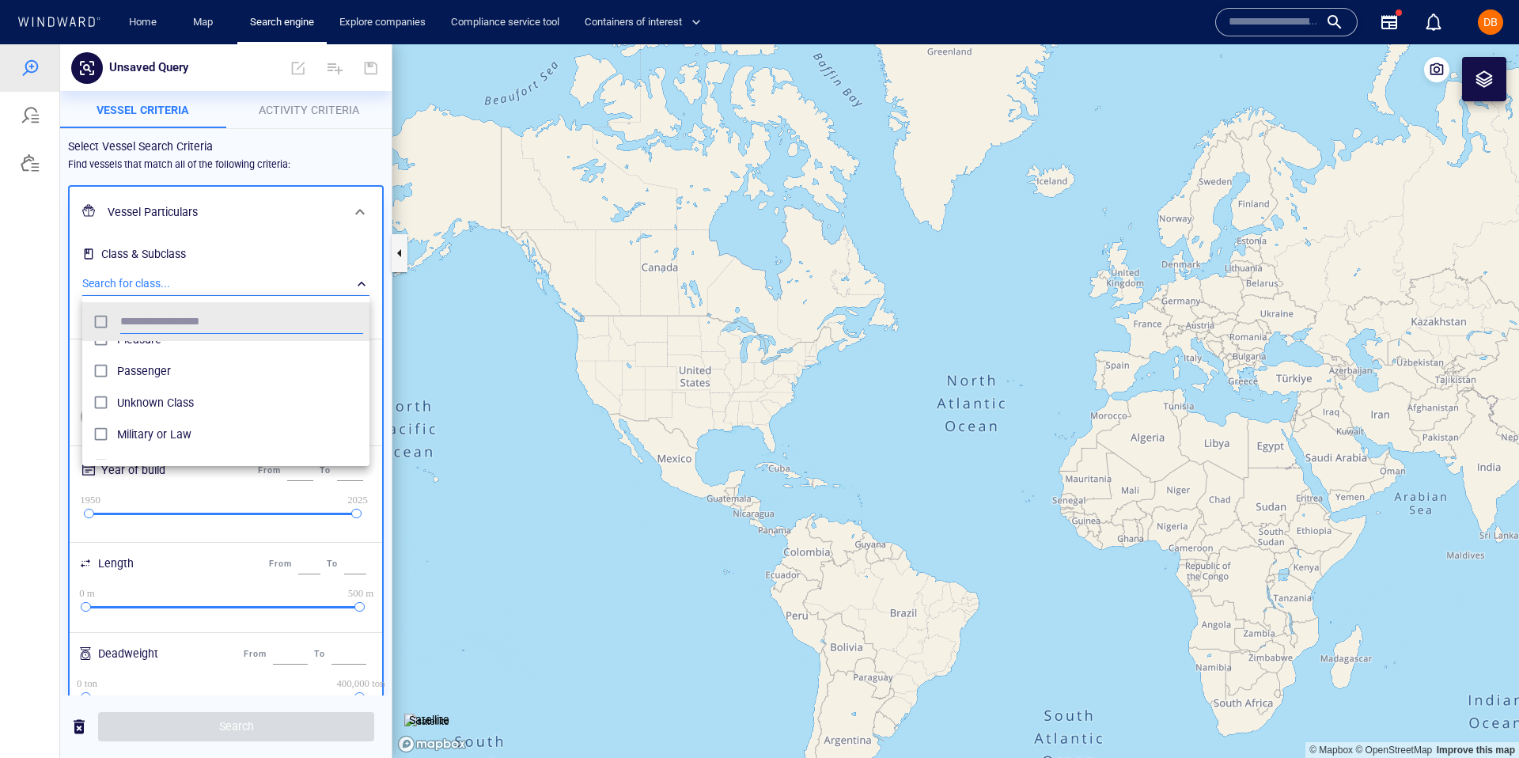
scroll to position [198, 0]
click at [180, 377] on div "Other Service Vessel High-Speed Craft Tanker Fishing Pleasure Passenger Unknown…" at bounding box center [225, 400] width 287 height 119
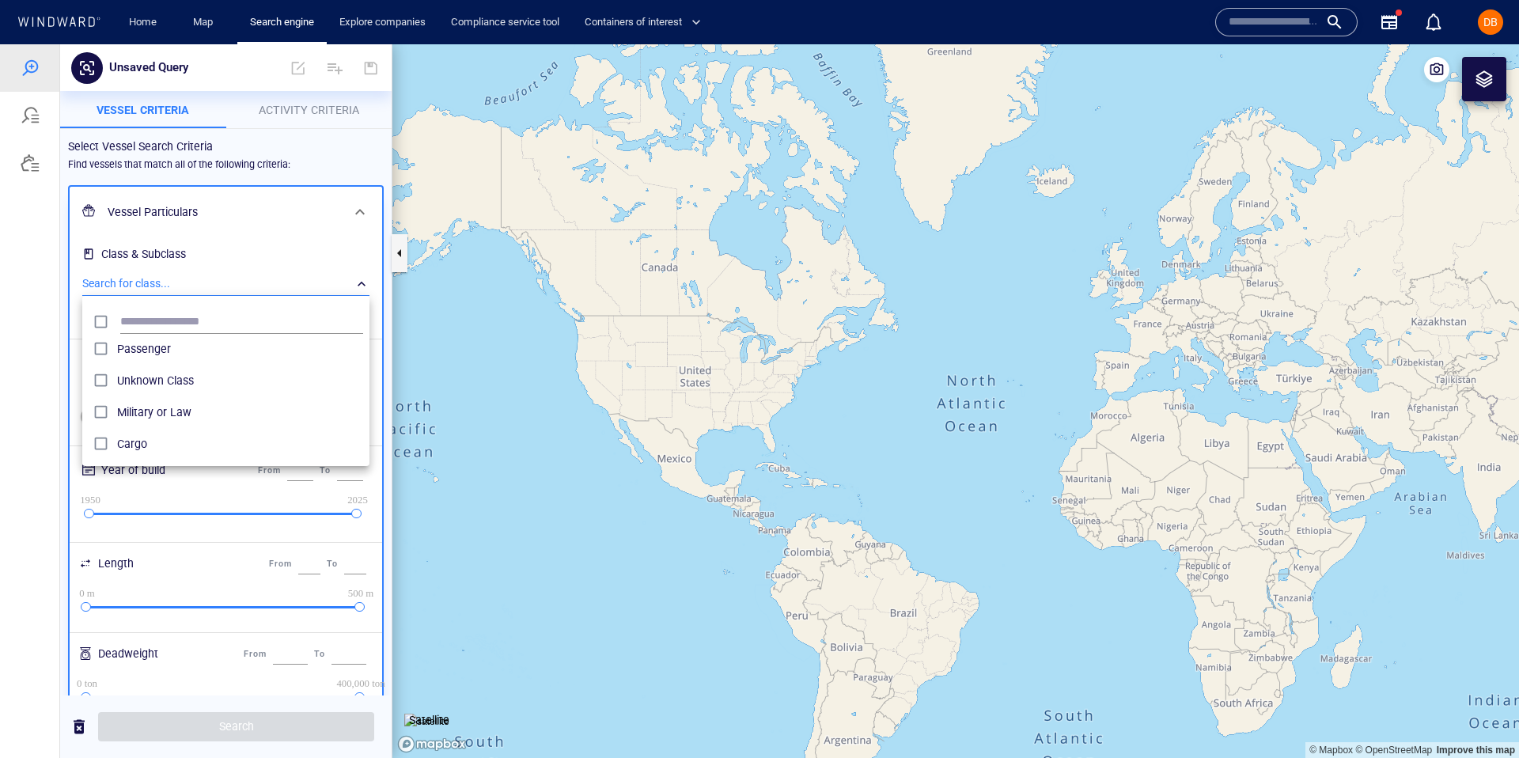
click at [178, 440] on span "Cargo" at bounding box center [240, 443] width 246 height 19
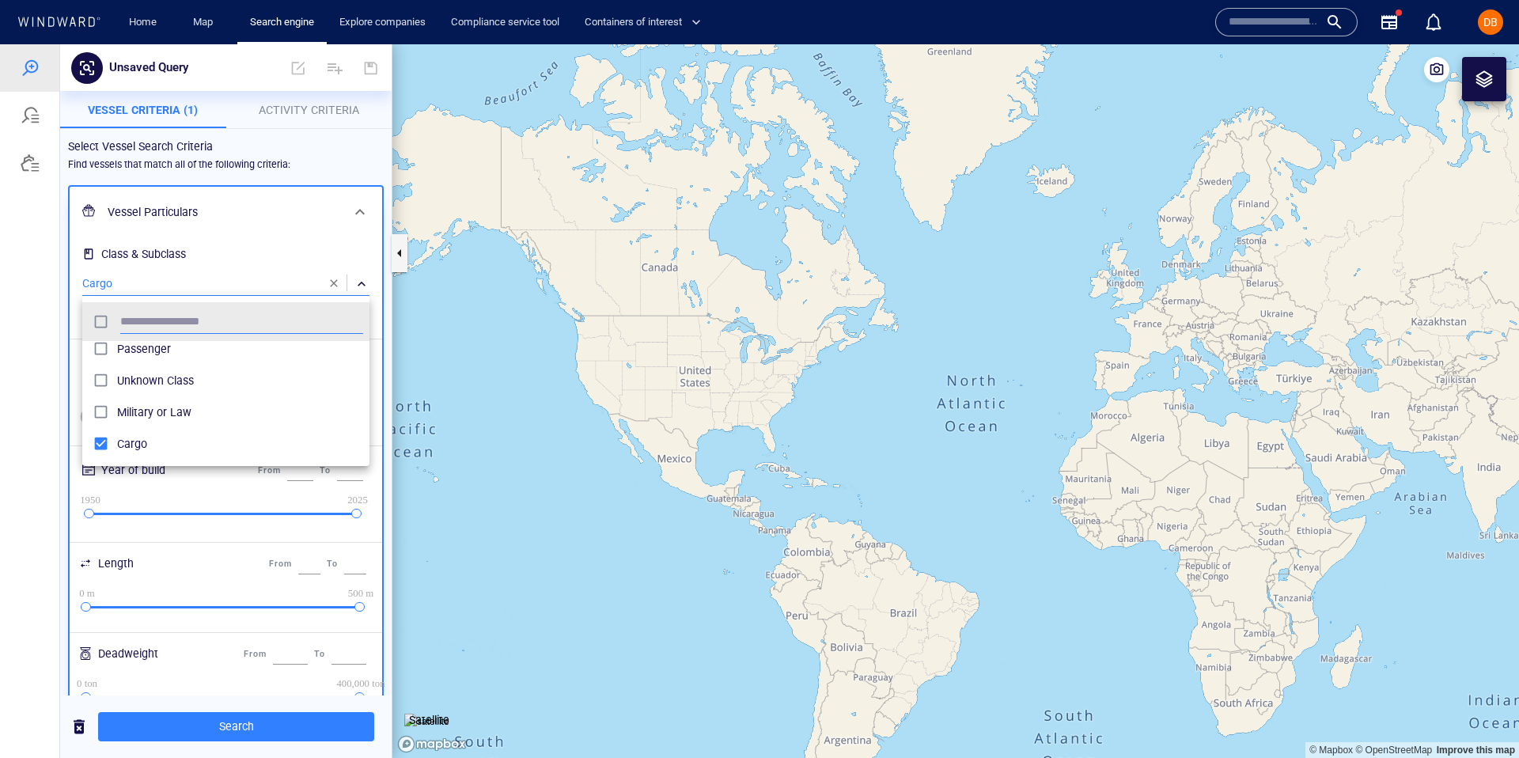
click at [215, 231] on div at bounding box center [759, 401] width 1519 height 714
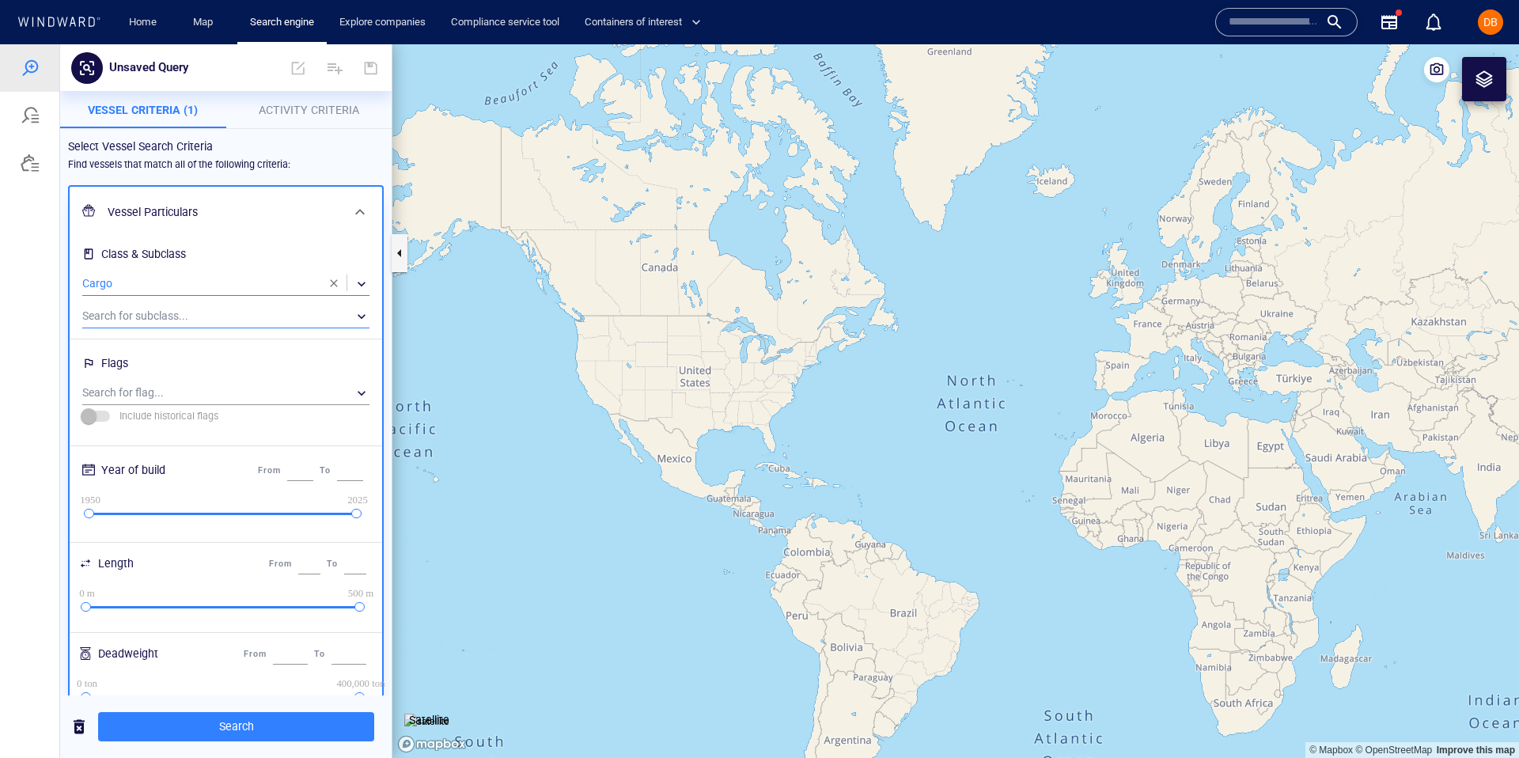
click at [184, 316] on div "​" at bounding box center [225, 317] width 287 height 24
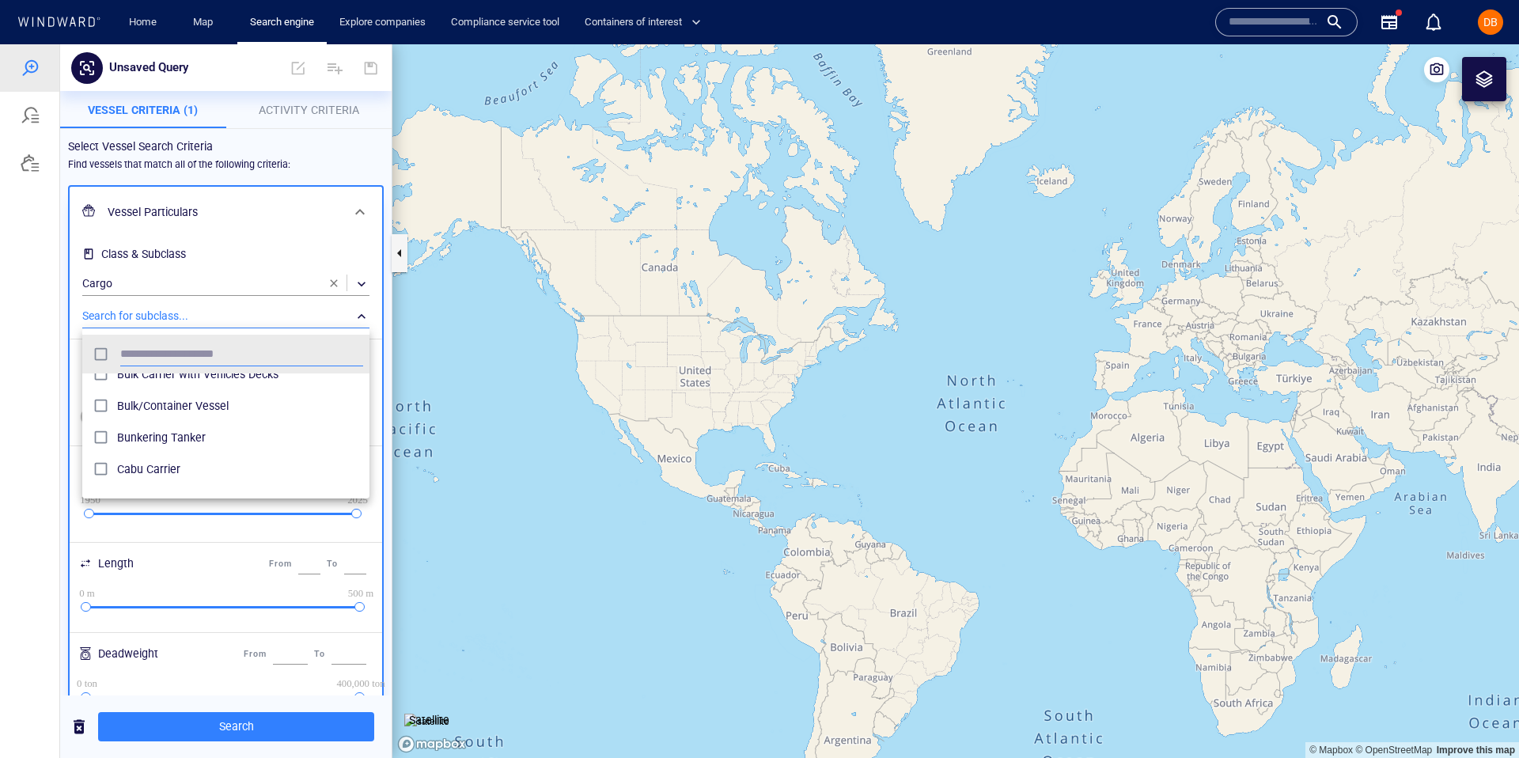
scroll to position [178, 0]
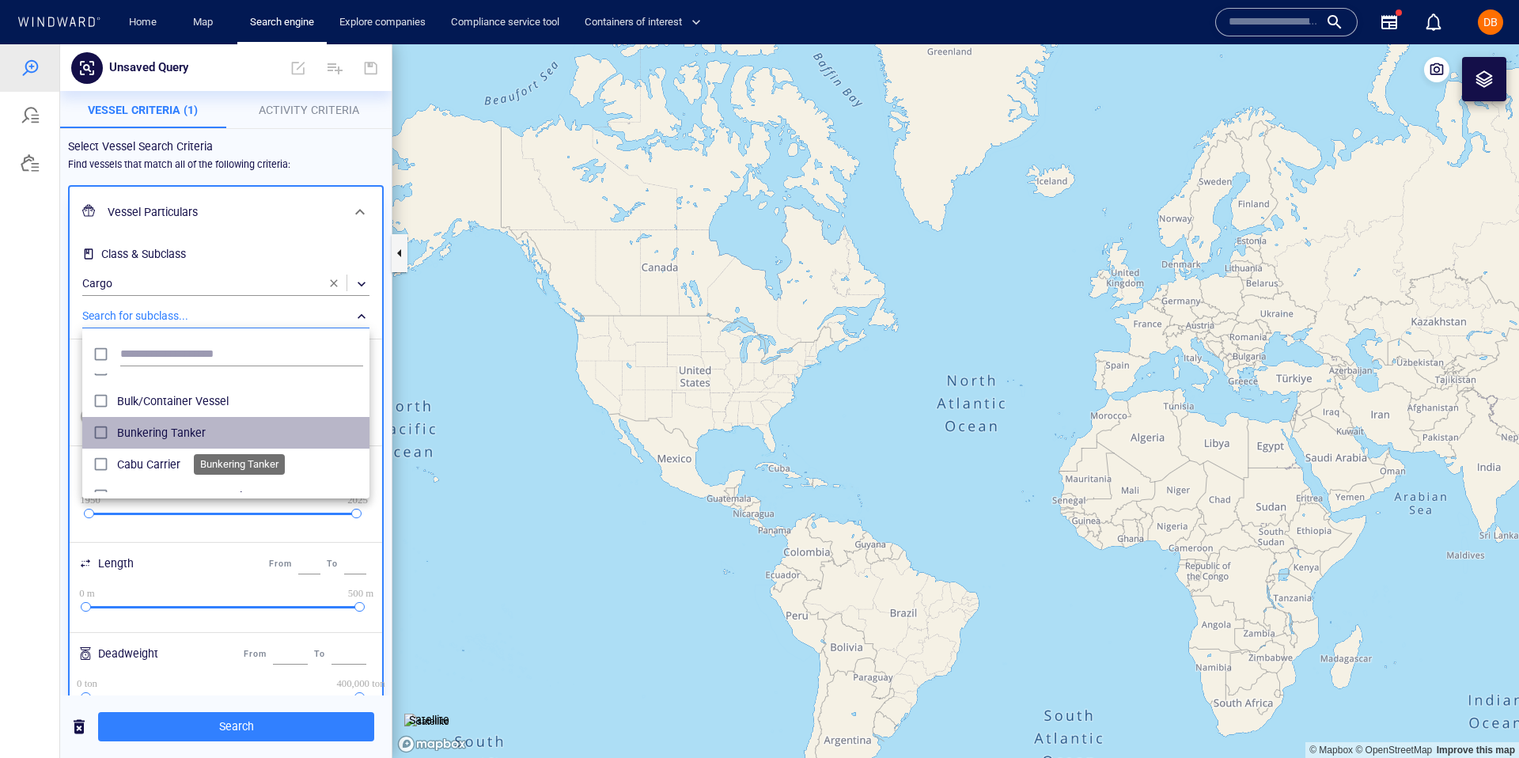
click at [181, 434] on span "Bunkering Tanker" at bounding box center [240, 432] width 246 height 19
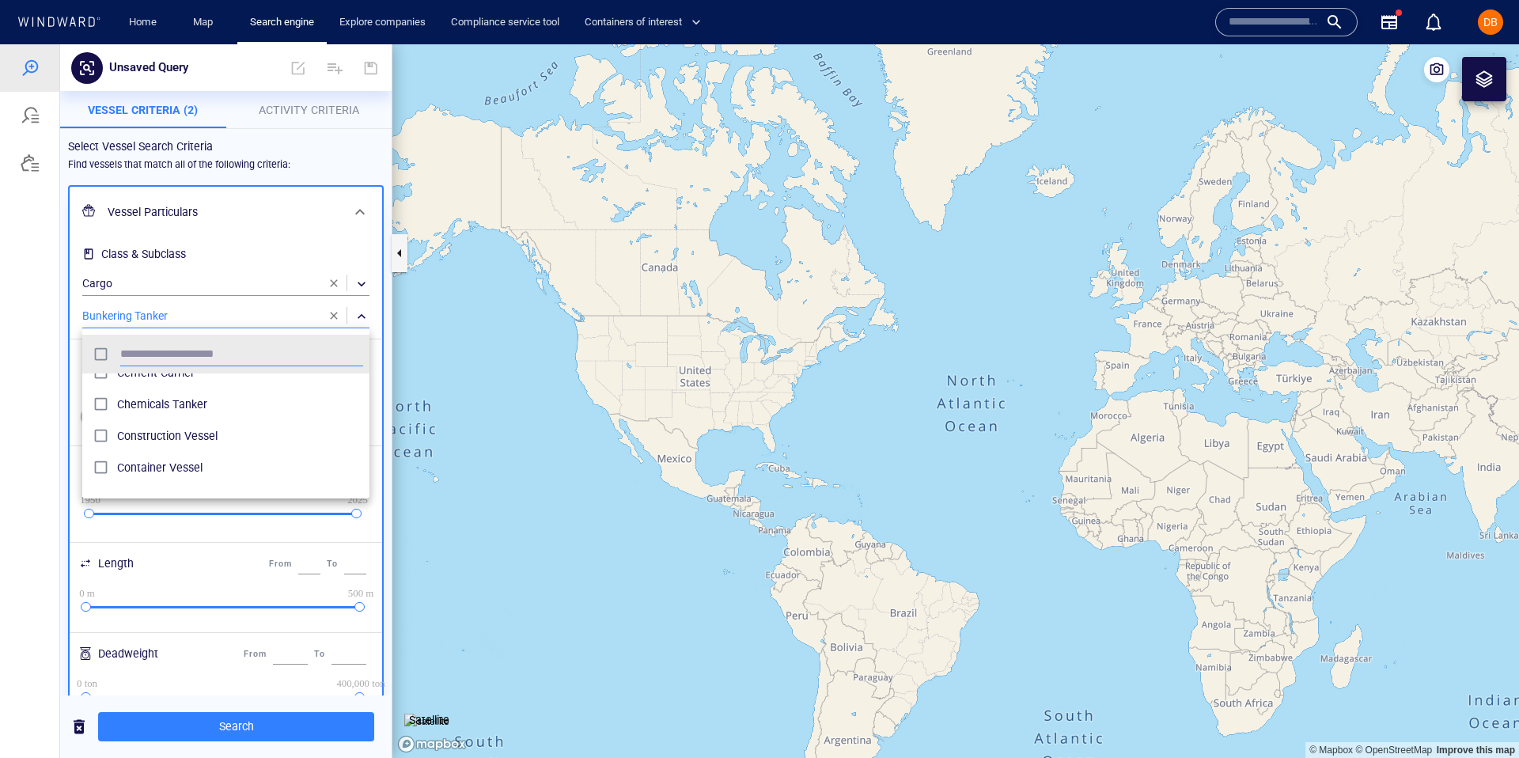
scroll to position [341, 0]
click at [203, 267] on div at bounding box center [759, 401] width 1519 height 714
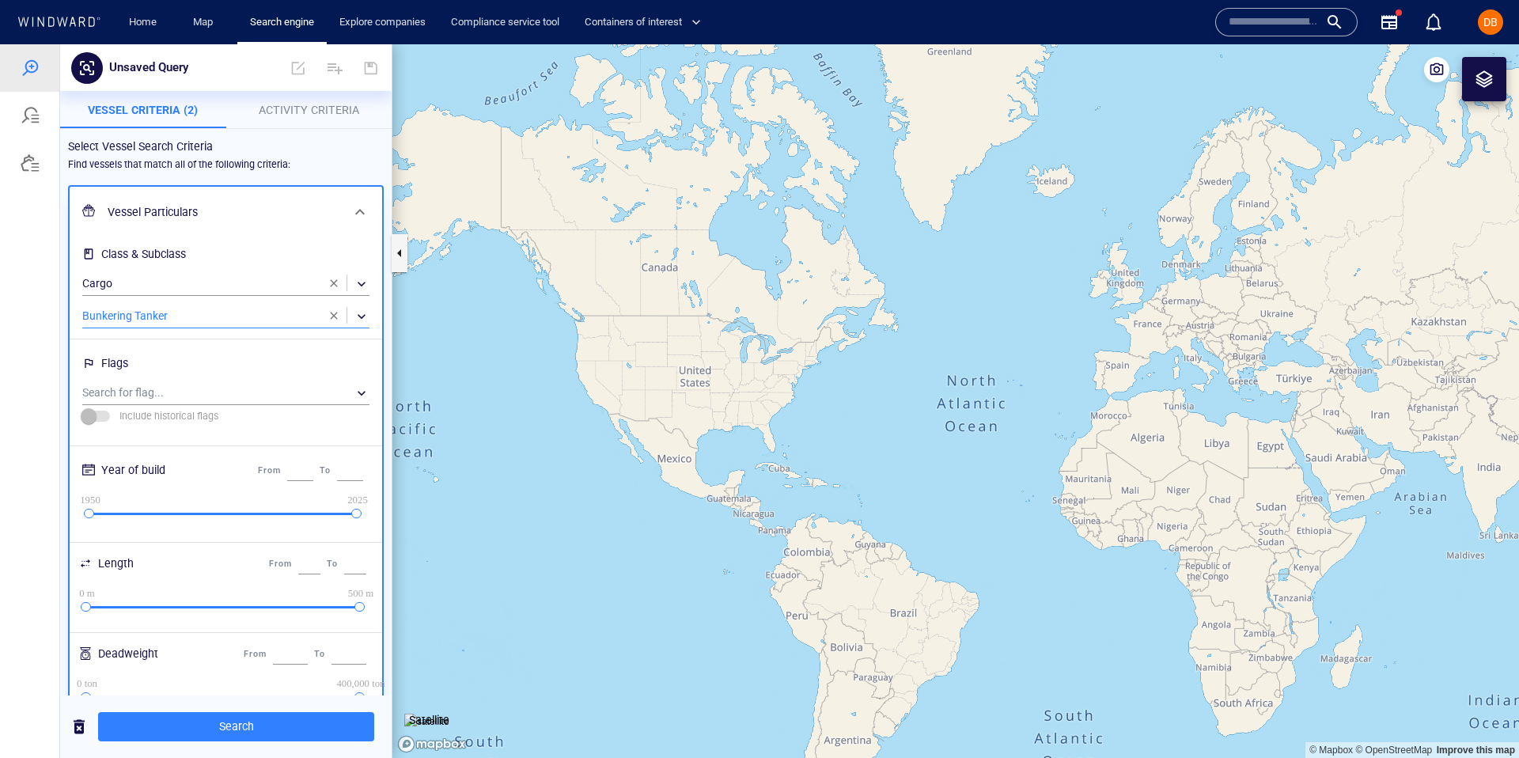
click at [198, 375] on div "Flags" at bounding box center [226, 364] width 294 height 26
click at [197, 396] on div "​" at bounding box center [225, 393] width 287 height 24
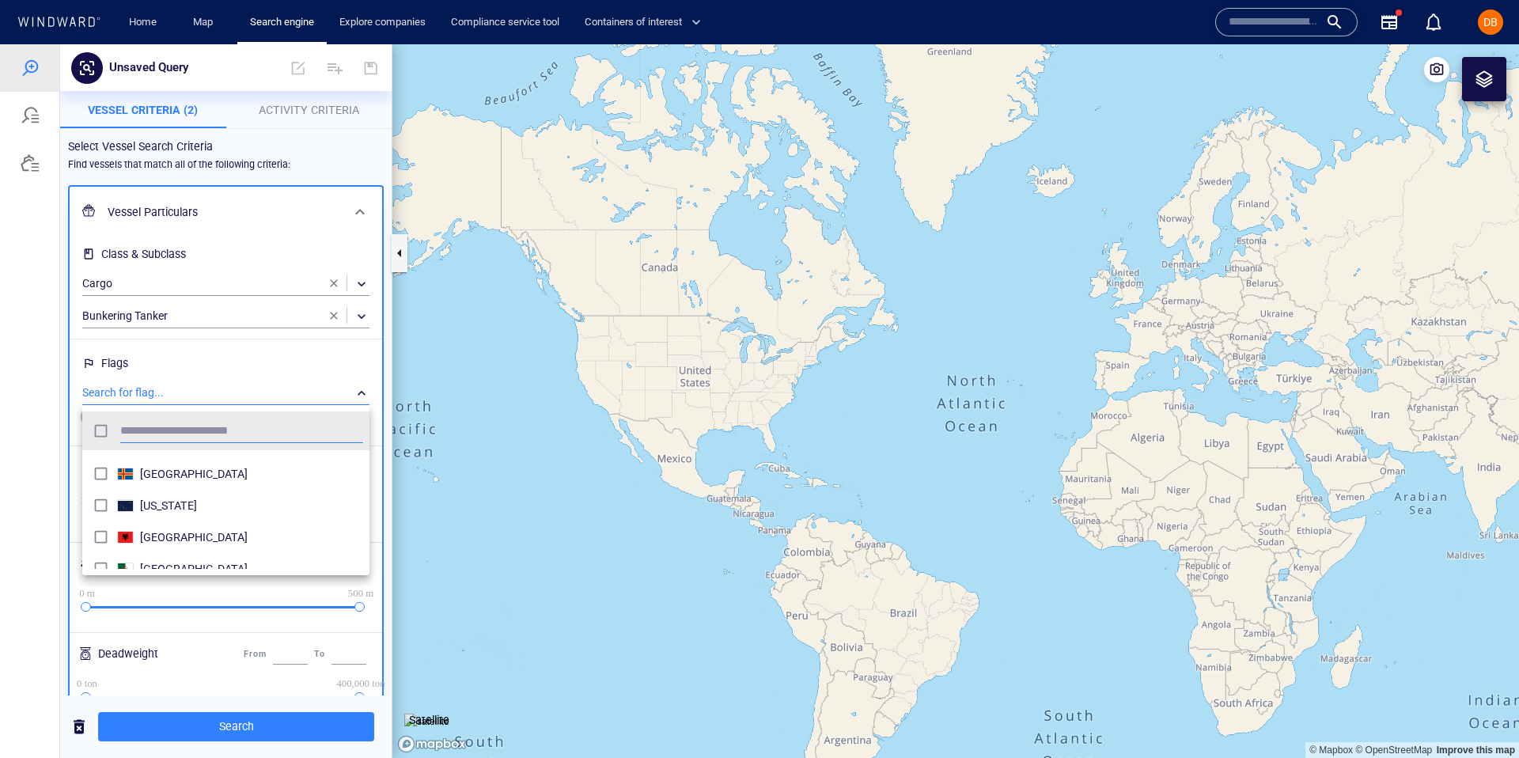
scroll to position [0, 0]
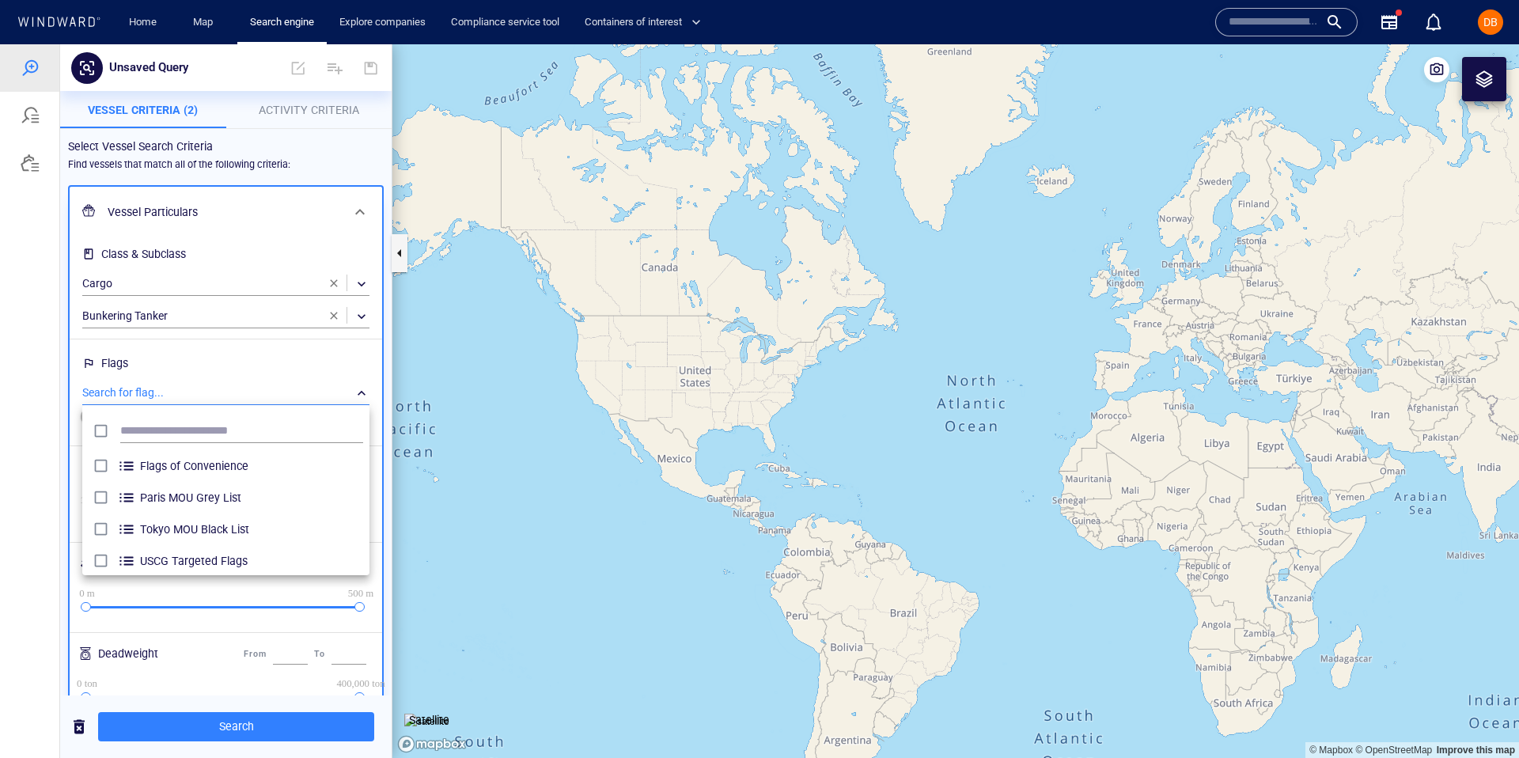
click at [272, 238] on div at bounding box center [759, 401] width 1519 height 714
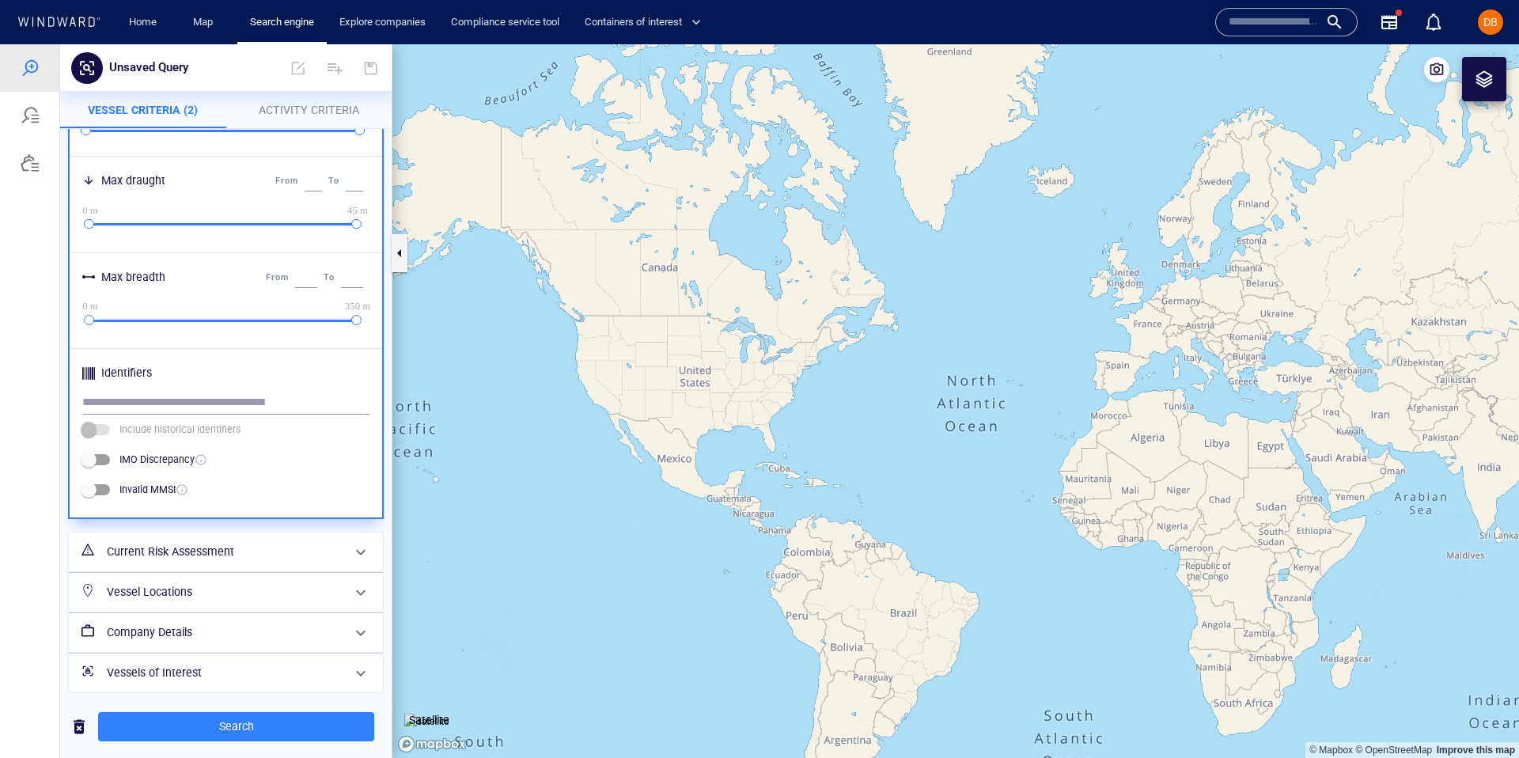
scroll to position [572, 0]
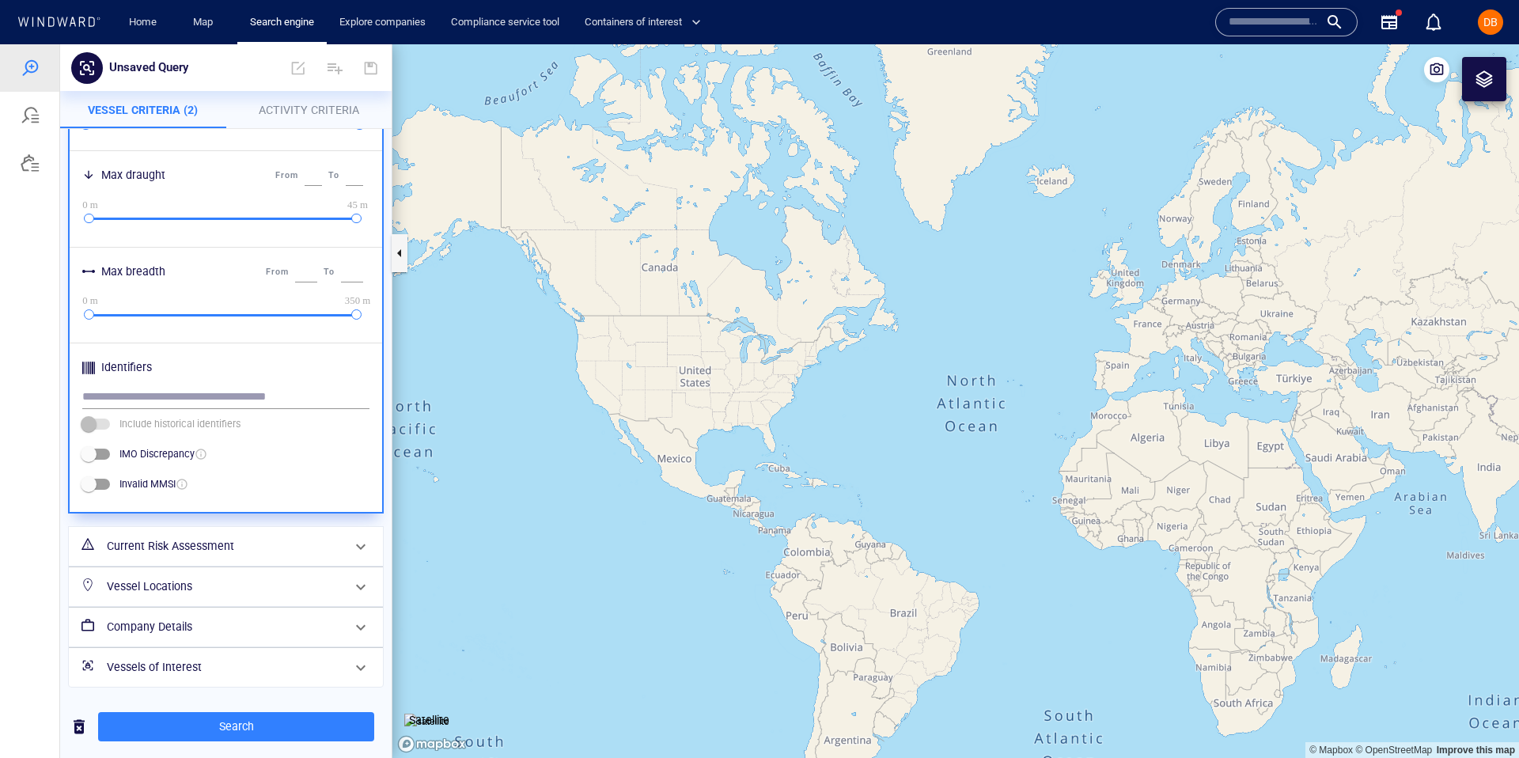
click at [316, 544] on h6 "Current Risk Assessment" at bounding box center [224, 546] width 235 height 20
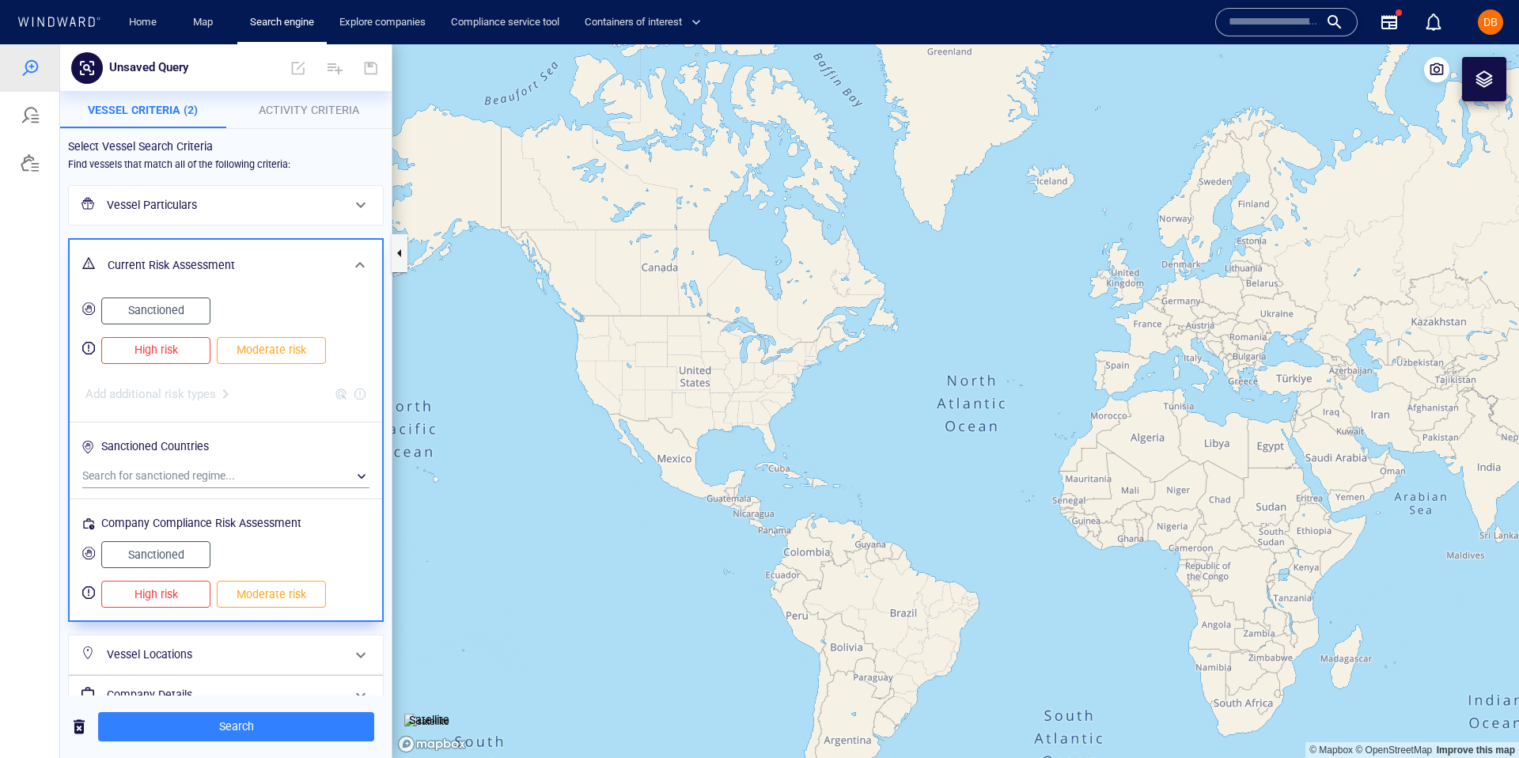
click at [165, 350] on span "High risk" at bounding box center [156, 350] width 76 height 20
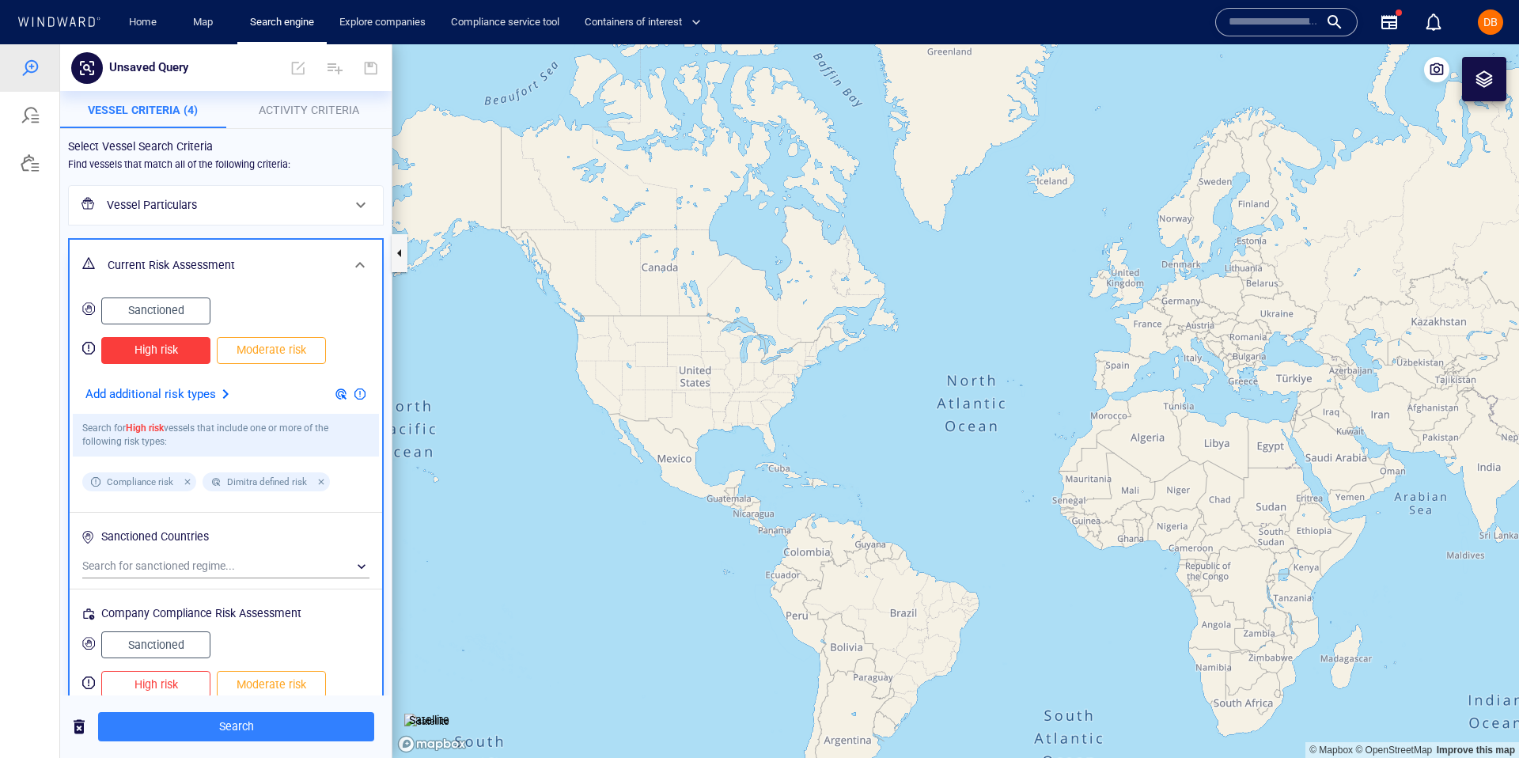
scroll to position [158, 0]
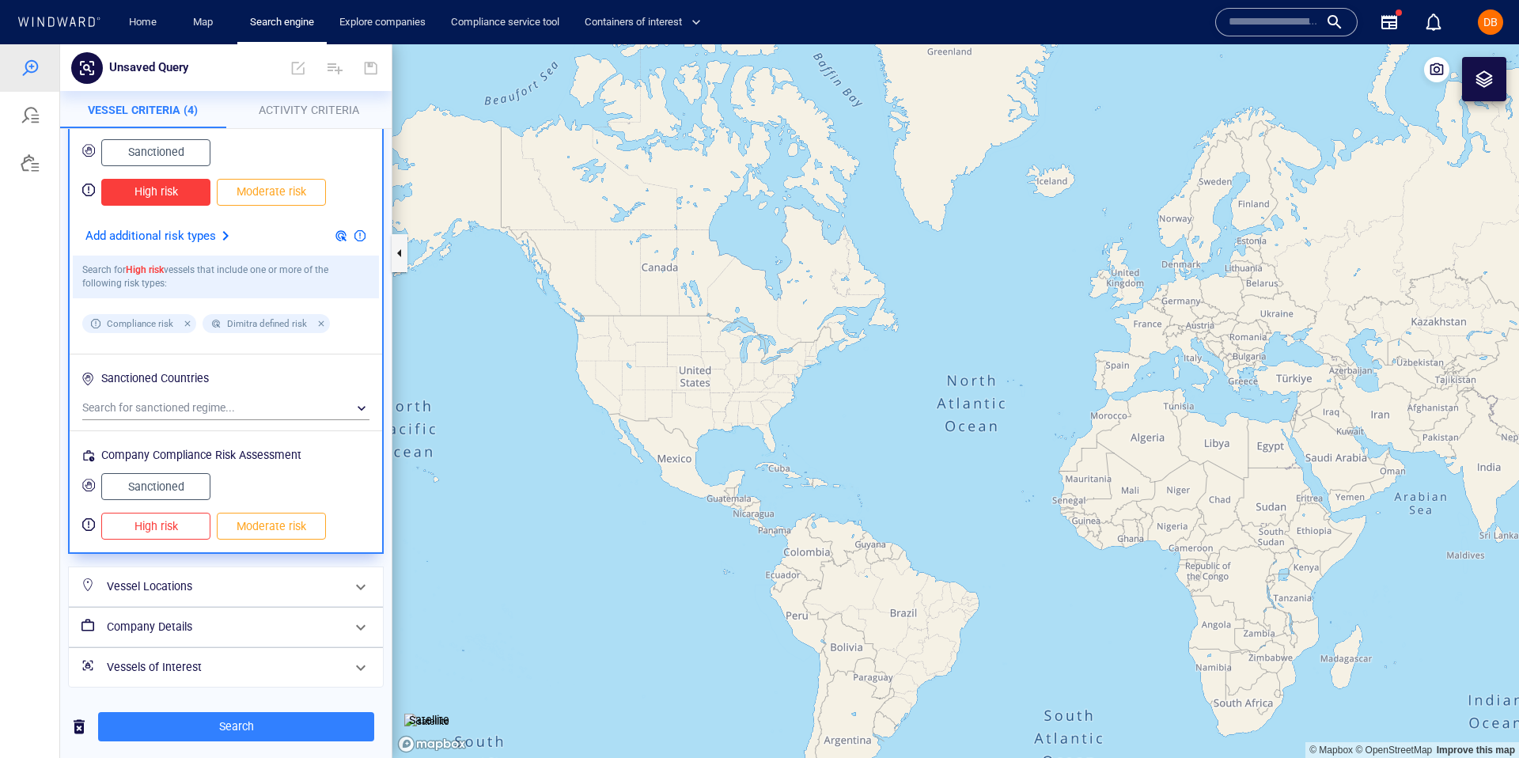
click at [191, 589] on h6 "Vessel Locations" at bounding box center [224, 587] width 235 height 20
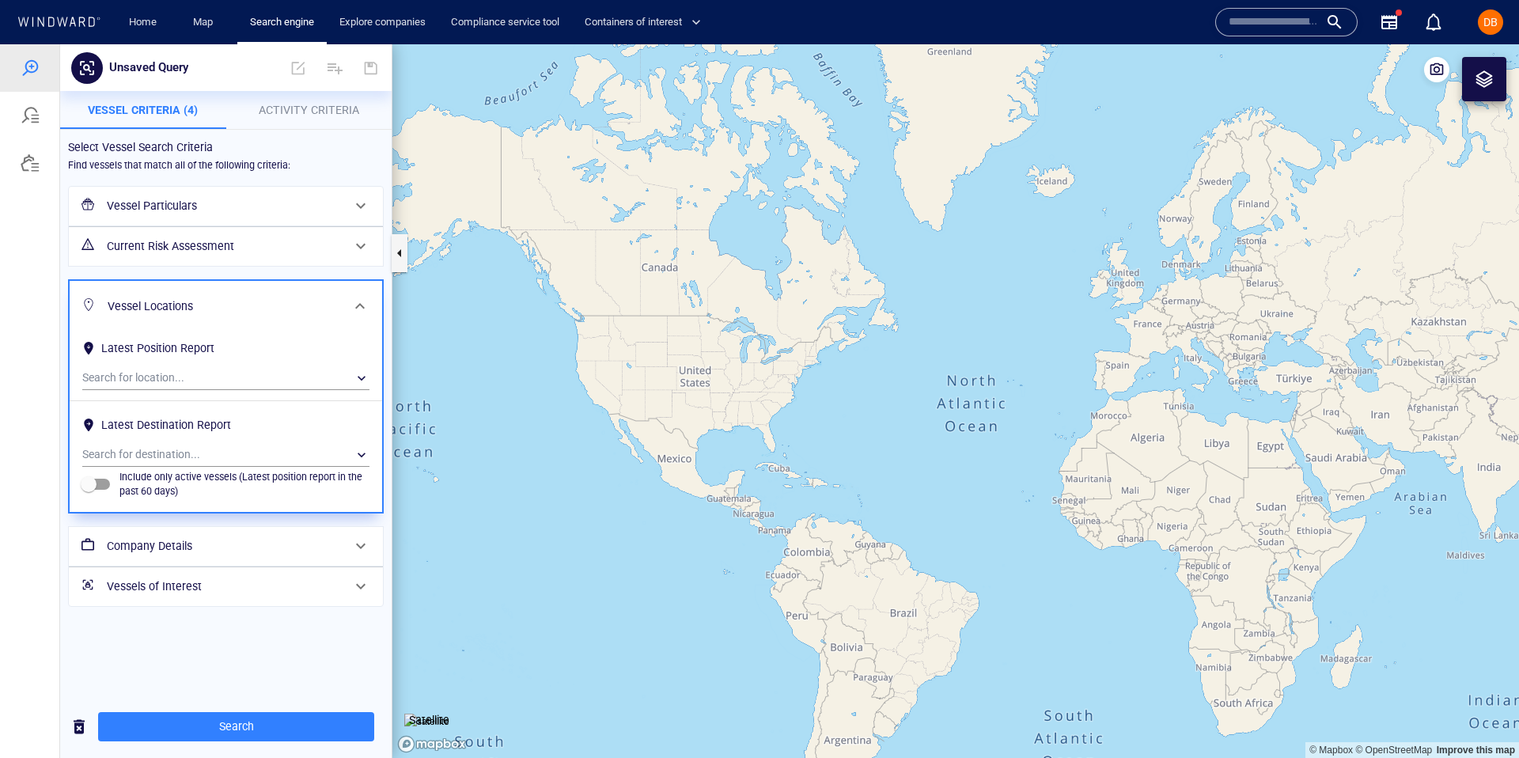
scroll to position [0, 0]
click at [192, 567] on div "Vessels of Interest" at bounding box center [226, 586] width 314 height 39
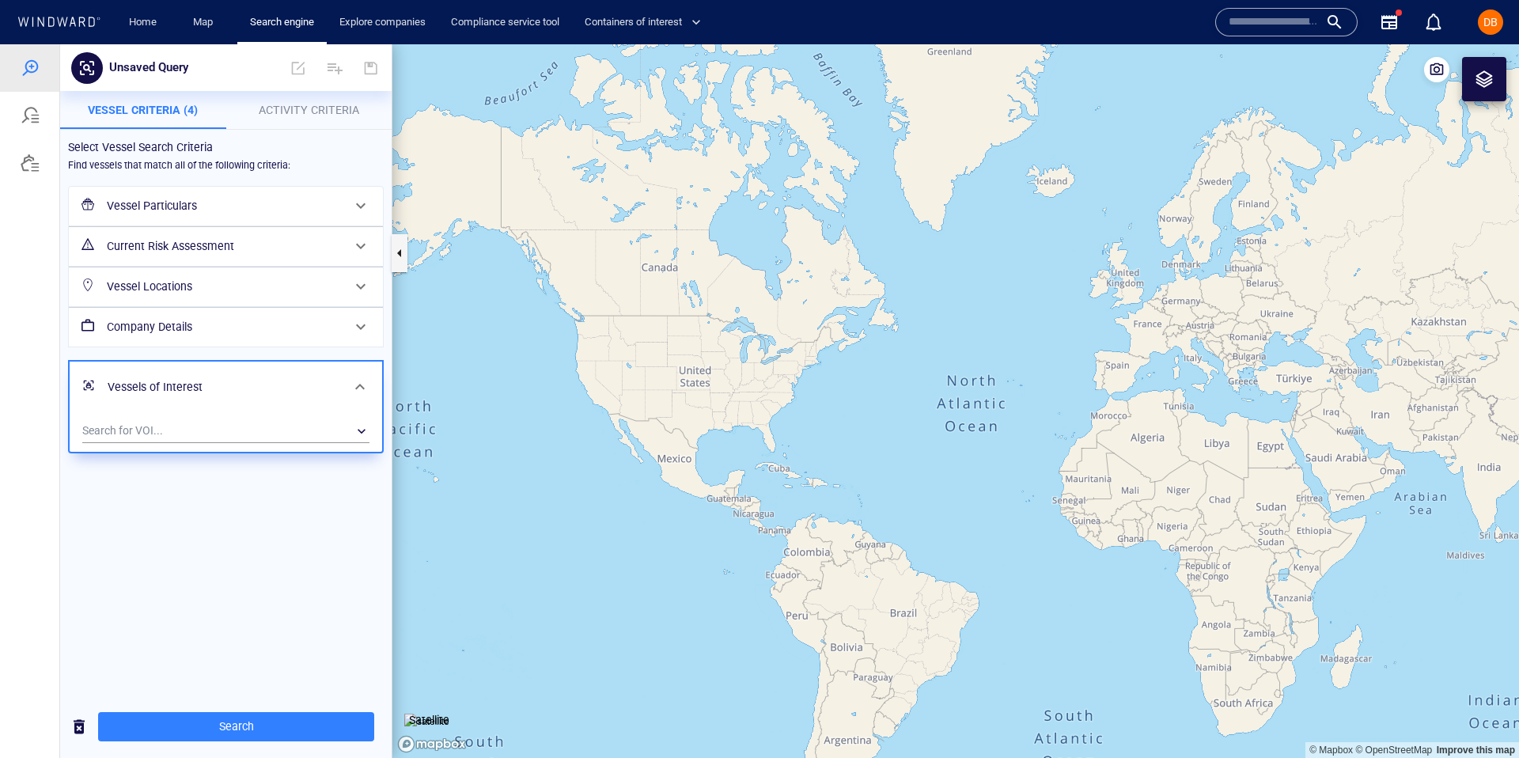
click at [283, 106] on span "Activity Criteria" at bounding box center [309, 110] width 100 height 13
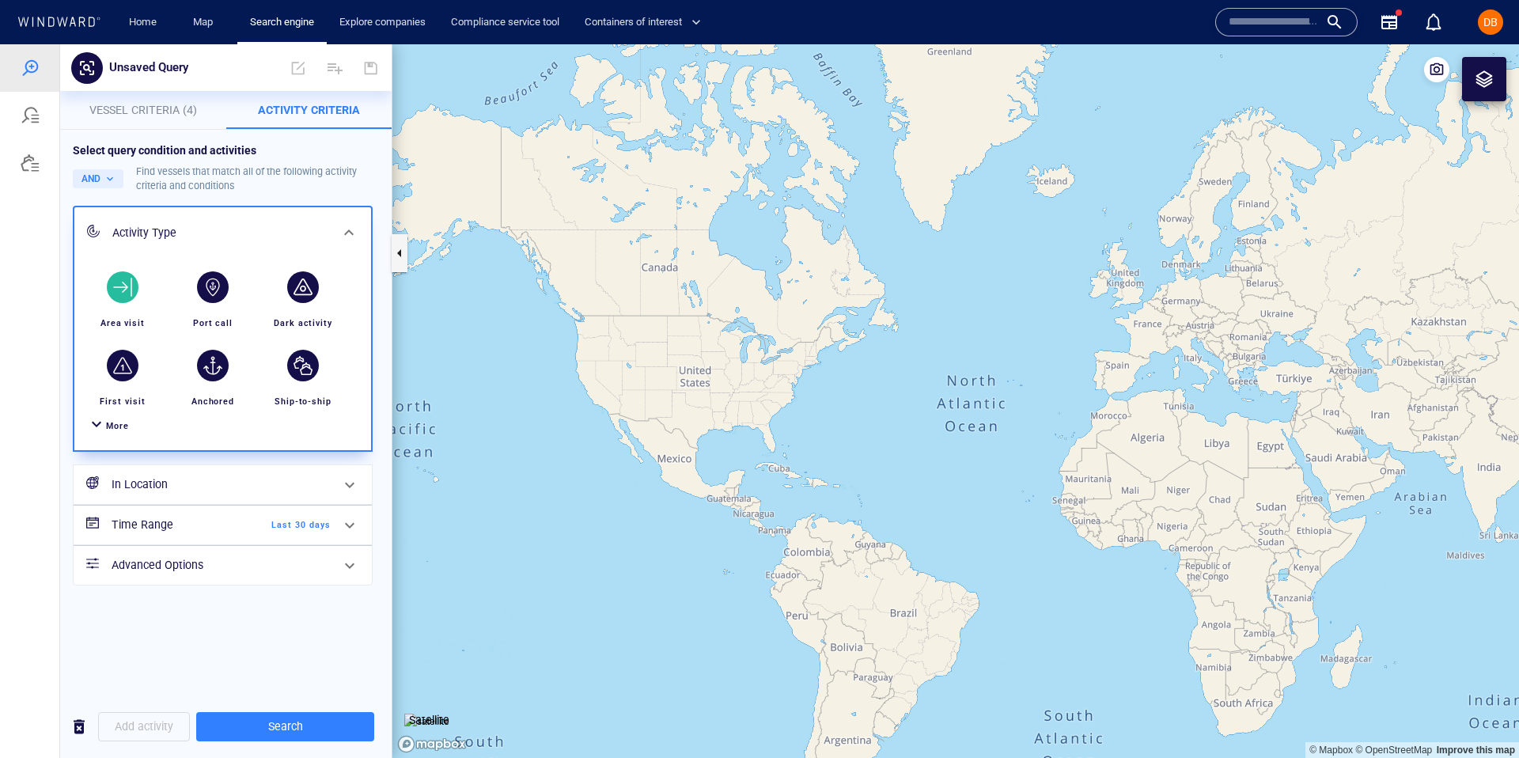
click at [132, 290] on div "button" at bounding box center [123, 287] width 32 height 32
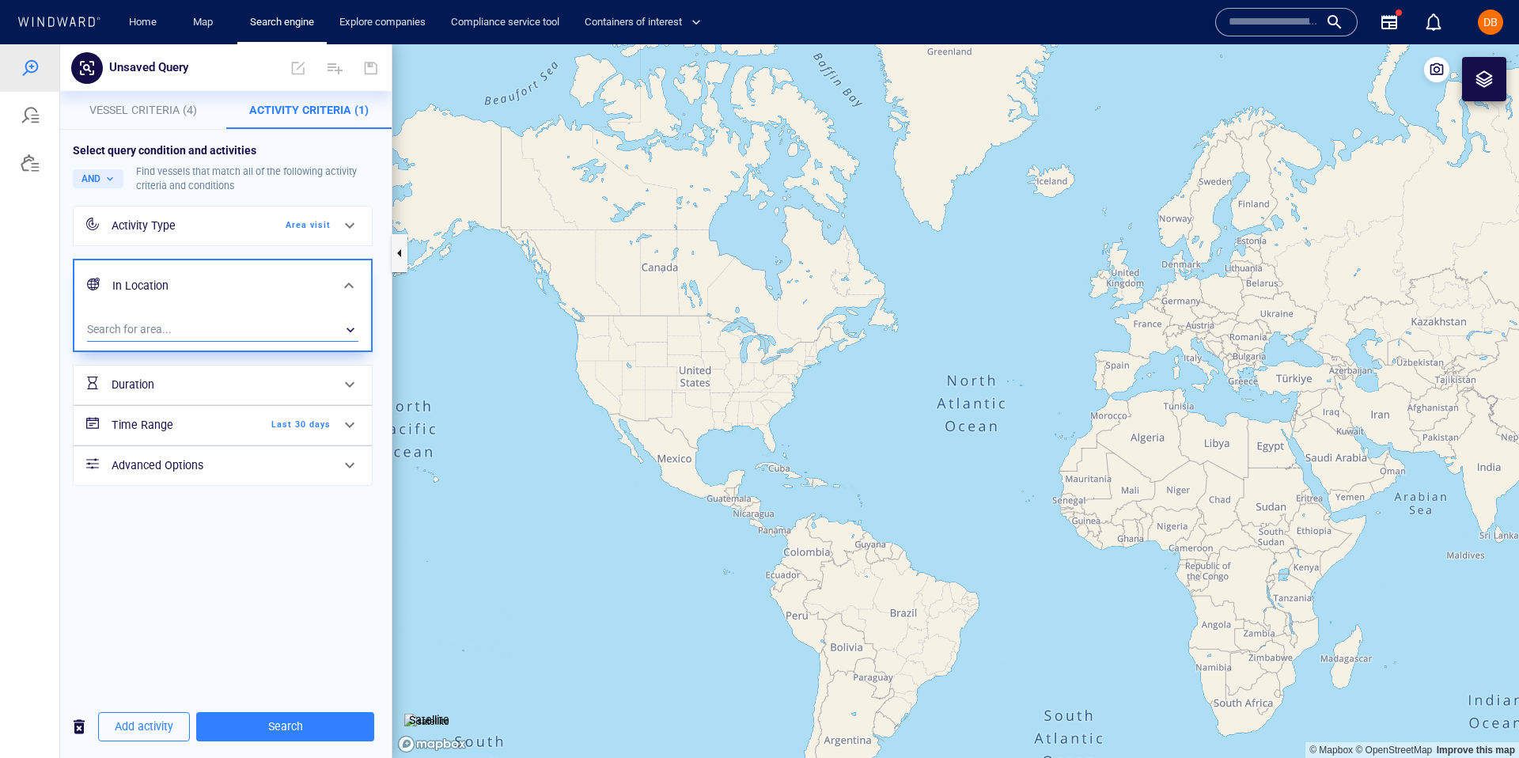
click at [208, 327] on div "​" at bounding box center [222, 330] width 271 height 24
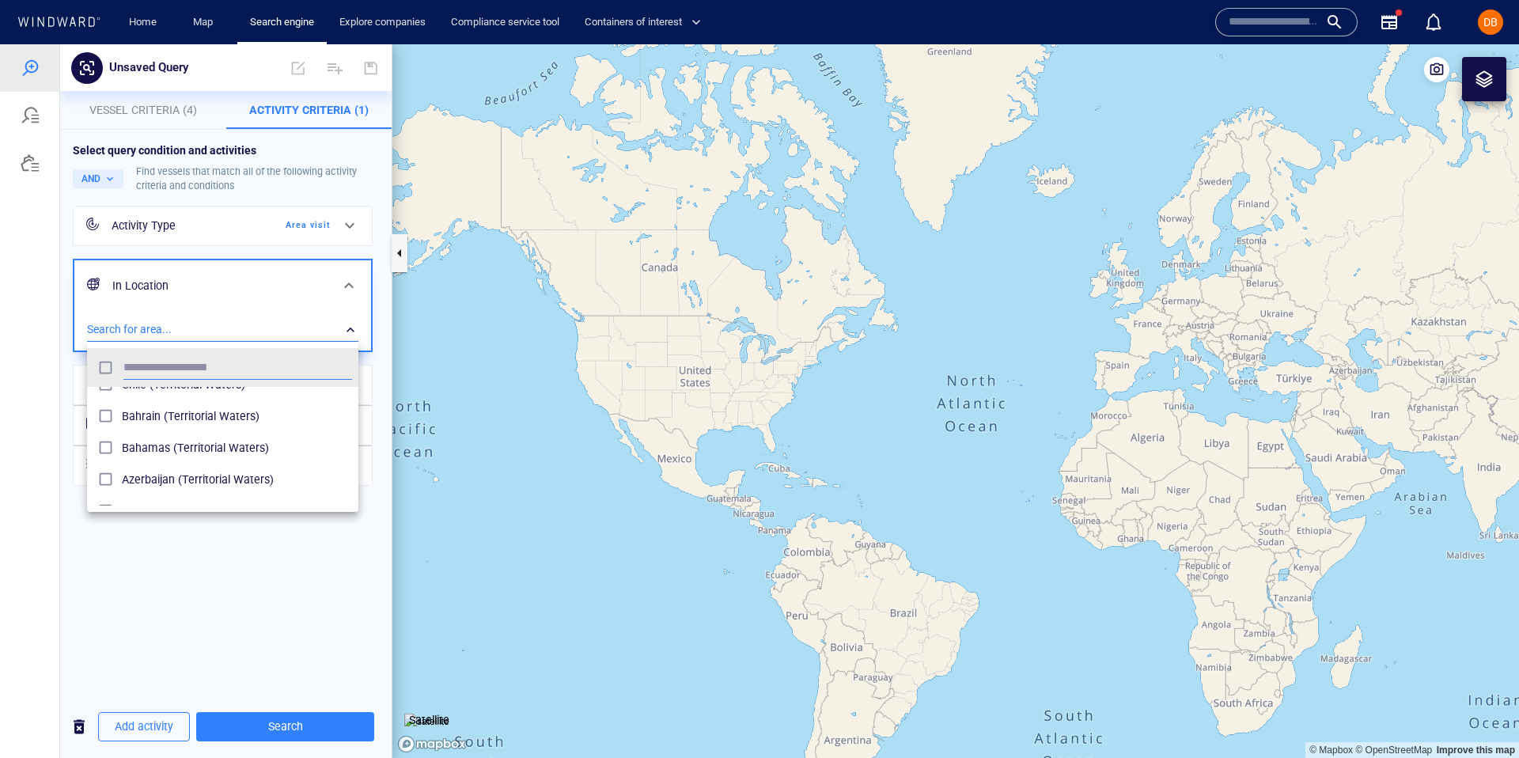
scroll to position [172, 0]
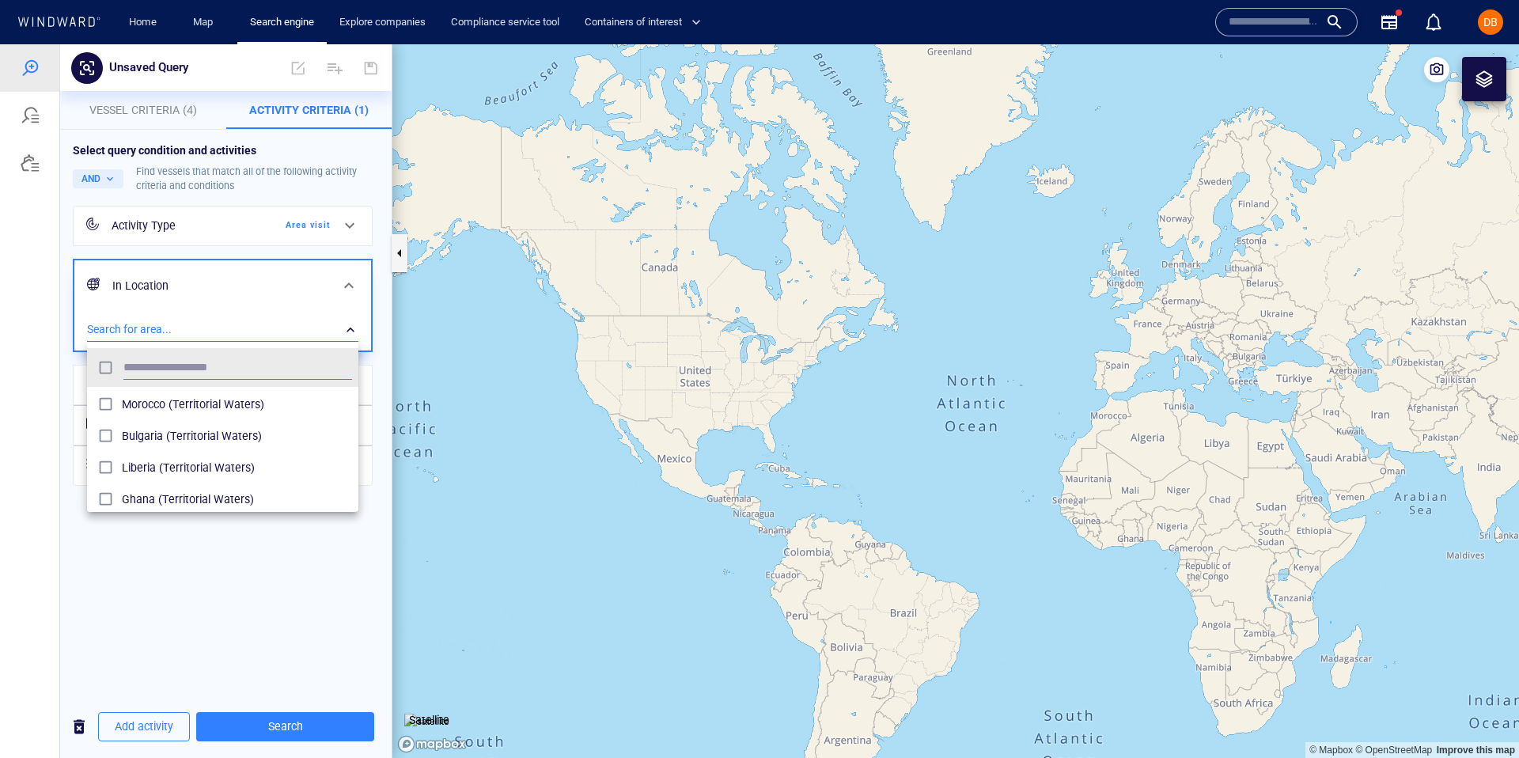
scroll to position [1772, 0]
click at [226, 317] on div at bounding box center [759, 401] width 1519 height 714
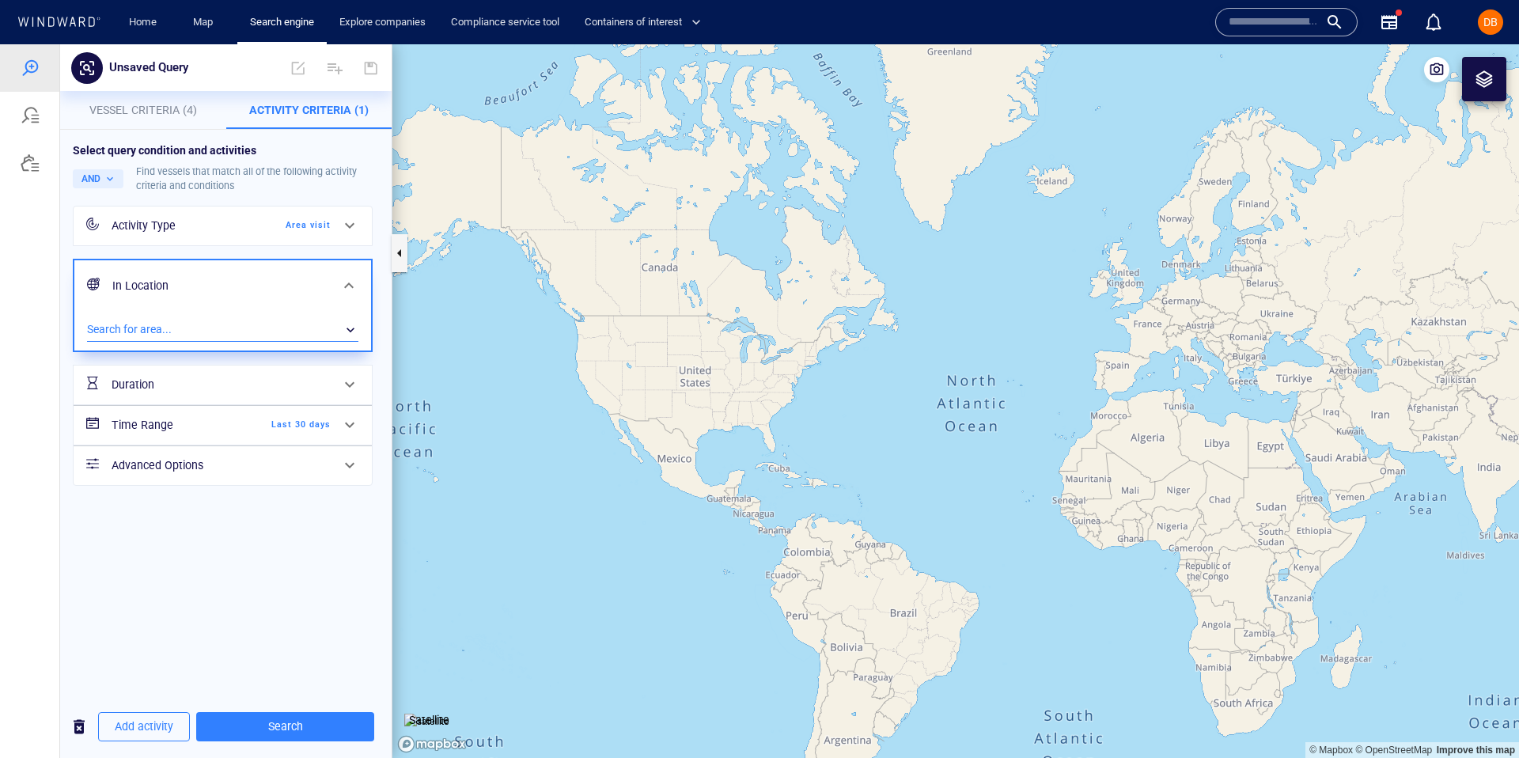
click at [226, 318] on div "​" at bounding box center [222, 330] width 271 height 24
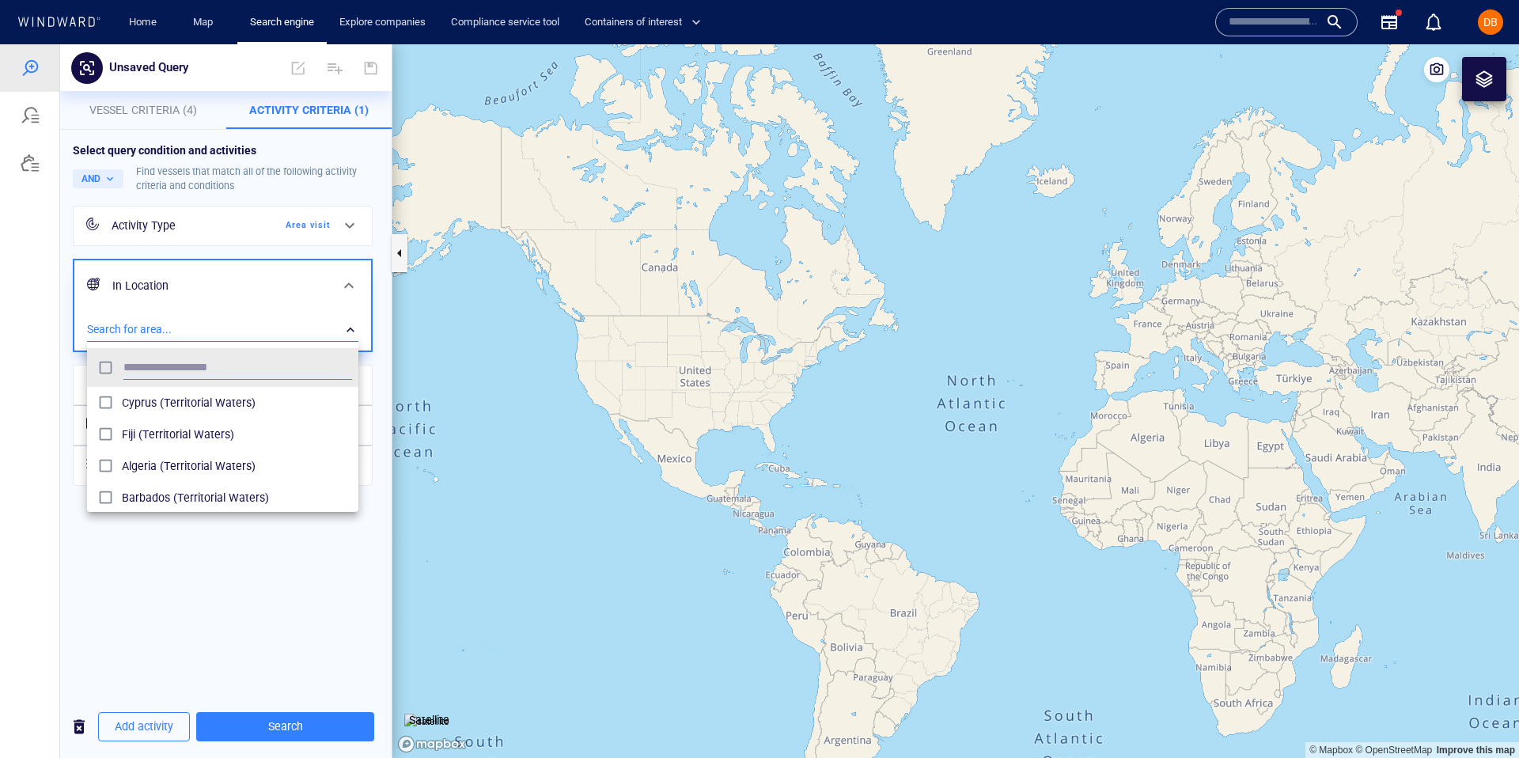
scroll to position [158, 271]
click at [229, 219] on div at bounding box center [759, 401] width 1519 height 714
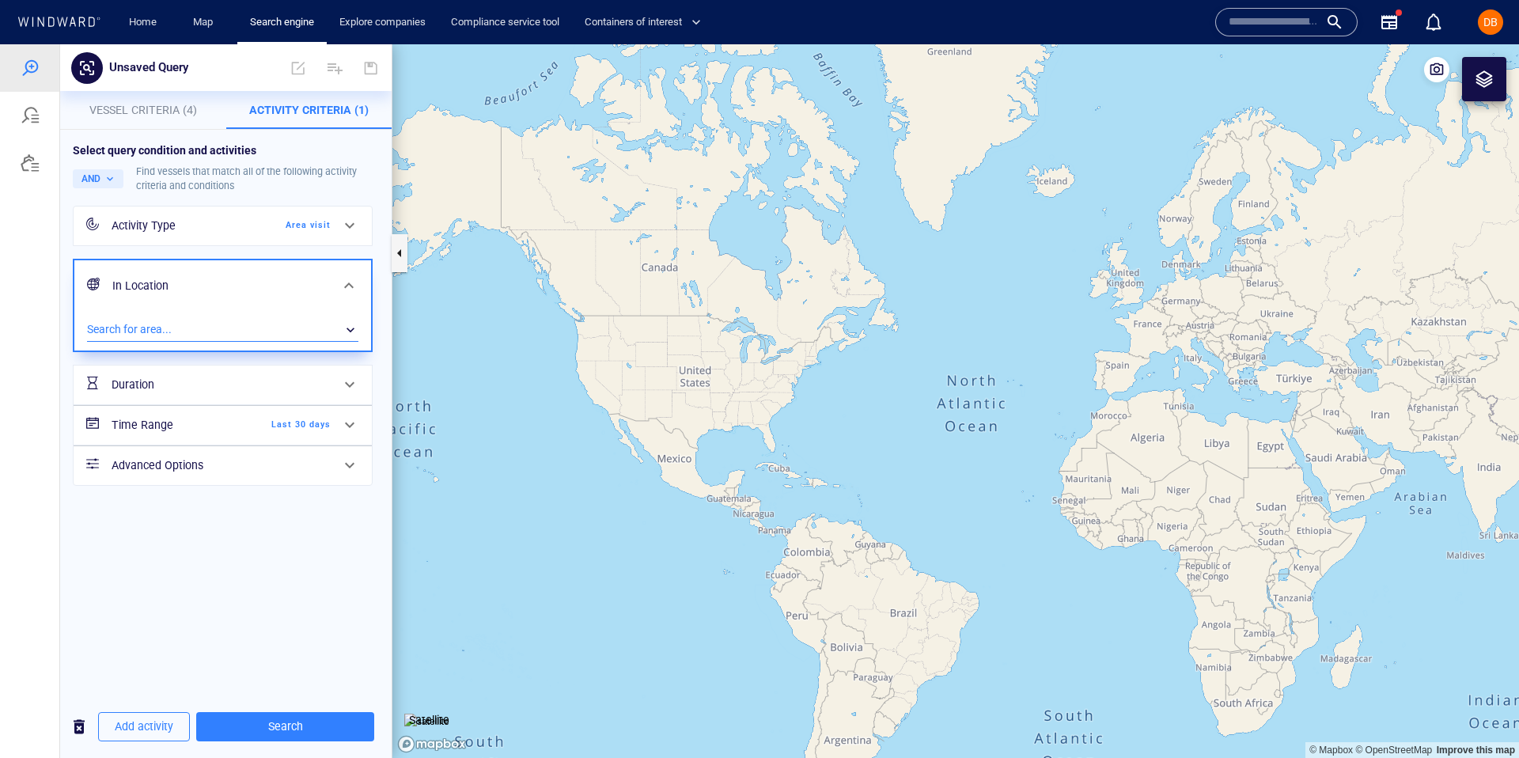
click at [317, 224] on div "Area visit" at bounding box center [285, 225] width 91 height 14
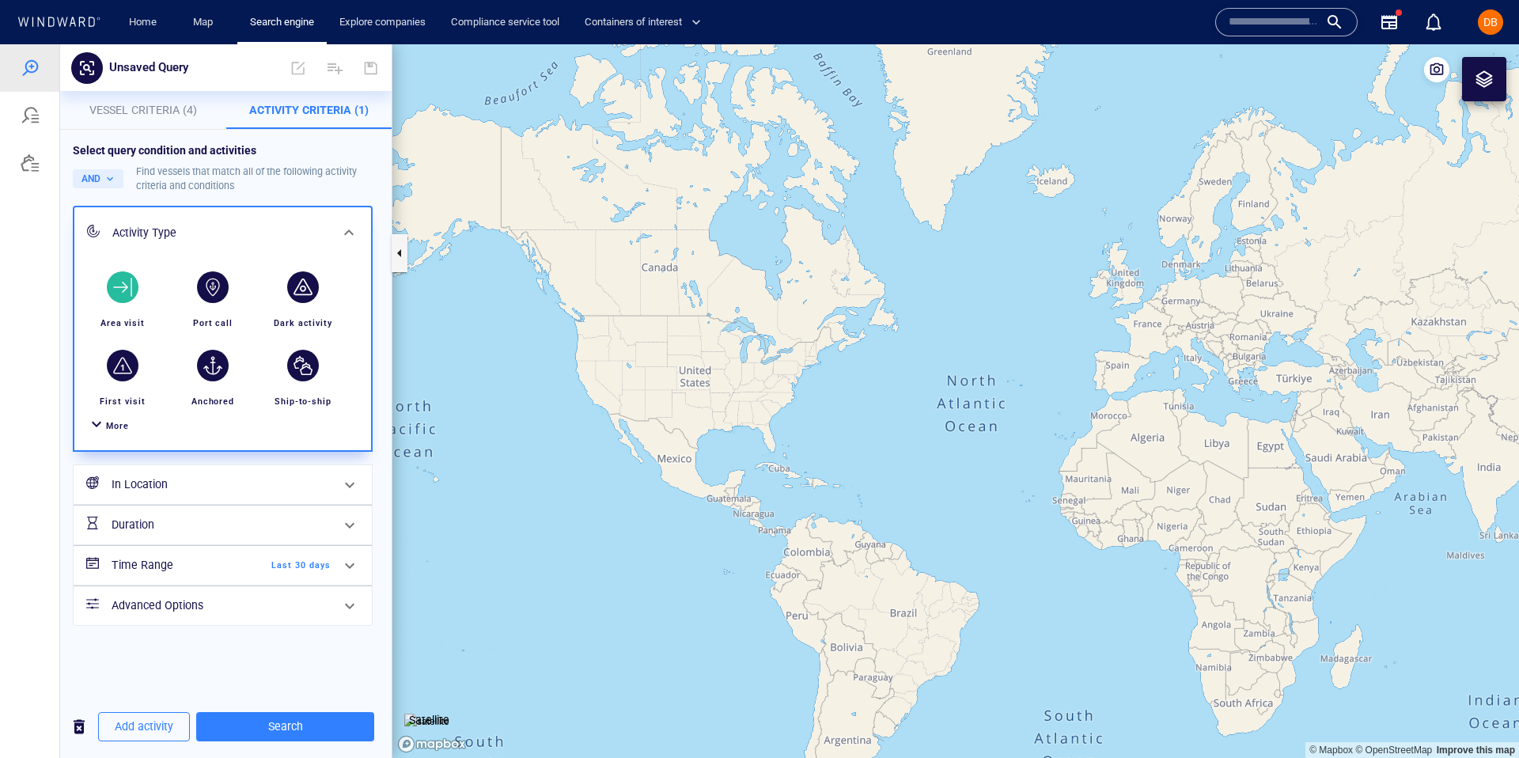
click at [301, 226] on div "Activity Type" at bounding box center [221, 233] width 218 height 20
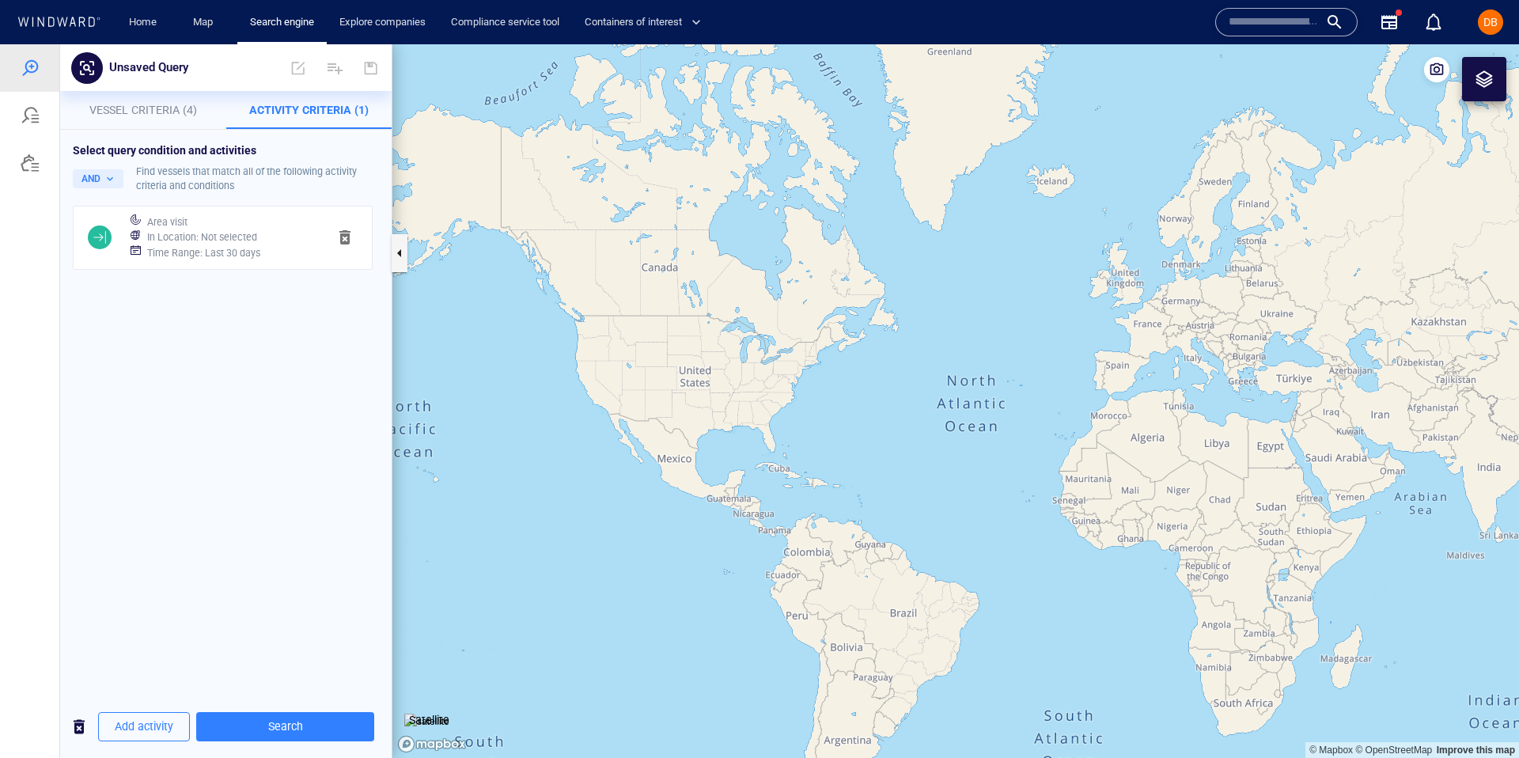
click at [301, 226] on div "In Location : Not selected" at bounding box center [231, 237] width 174 height 22
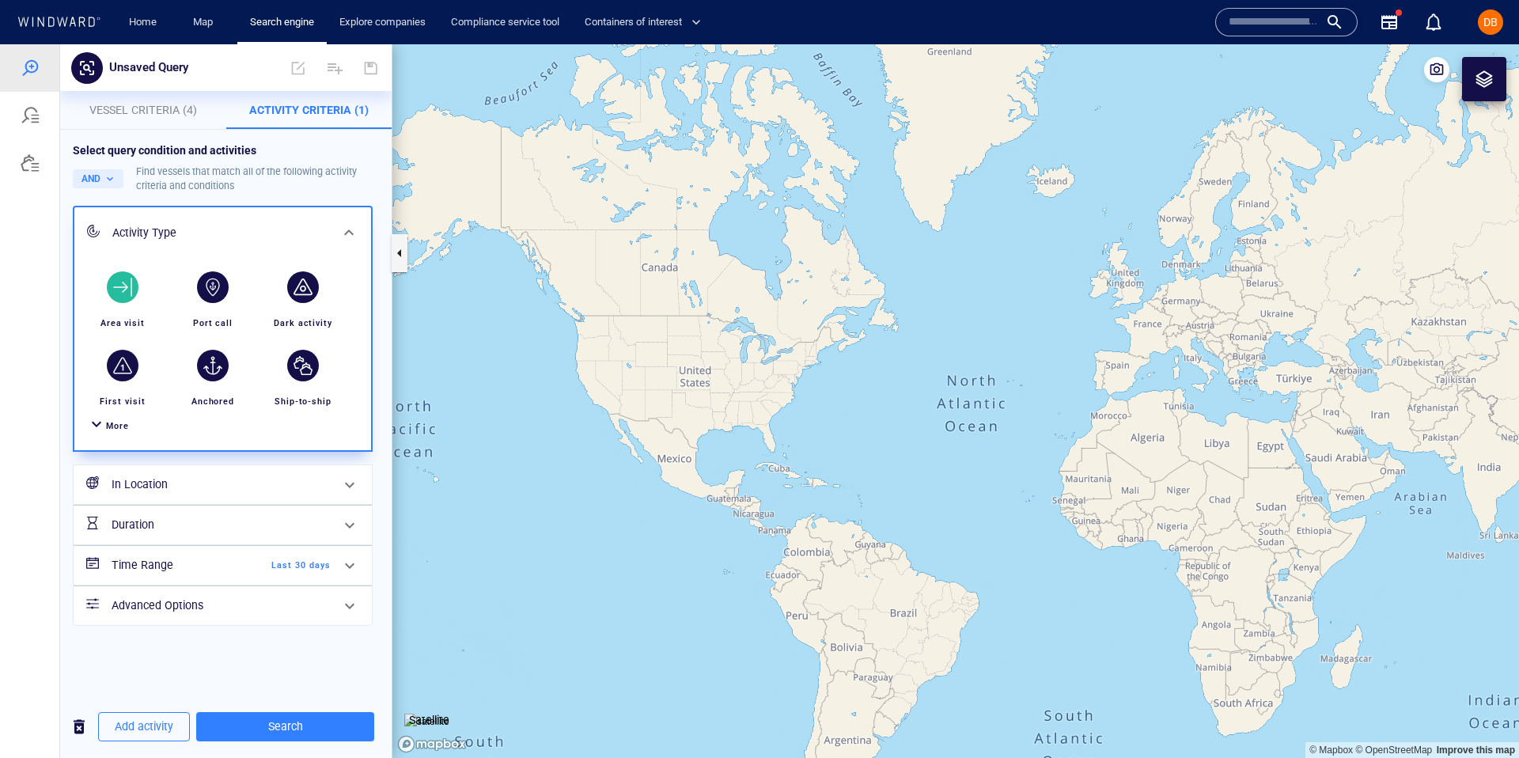
click at [253, 155] on div "Select query condition and activities" at bounding box center [226, 150] width 306 height 16
click at [284, 228] on div "Activity Type" at bounding box center [221, 233] width 218 height 20
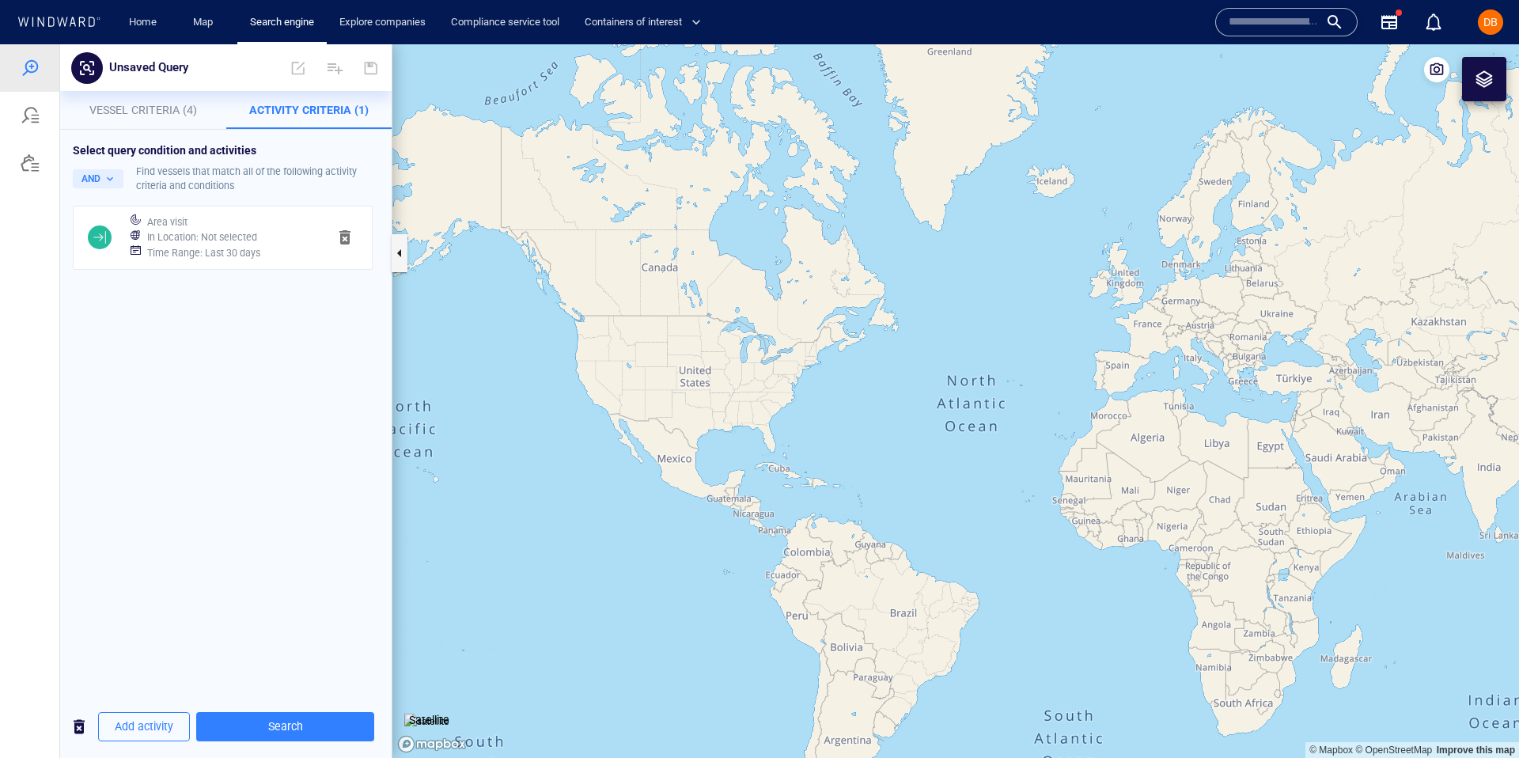
click at [256, 229] on h6 "In Location : Not selected" at bounding box center [202, 237] width 110 height 16
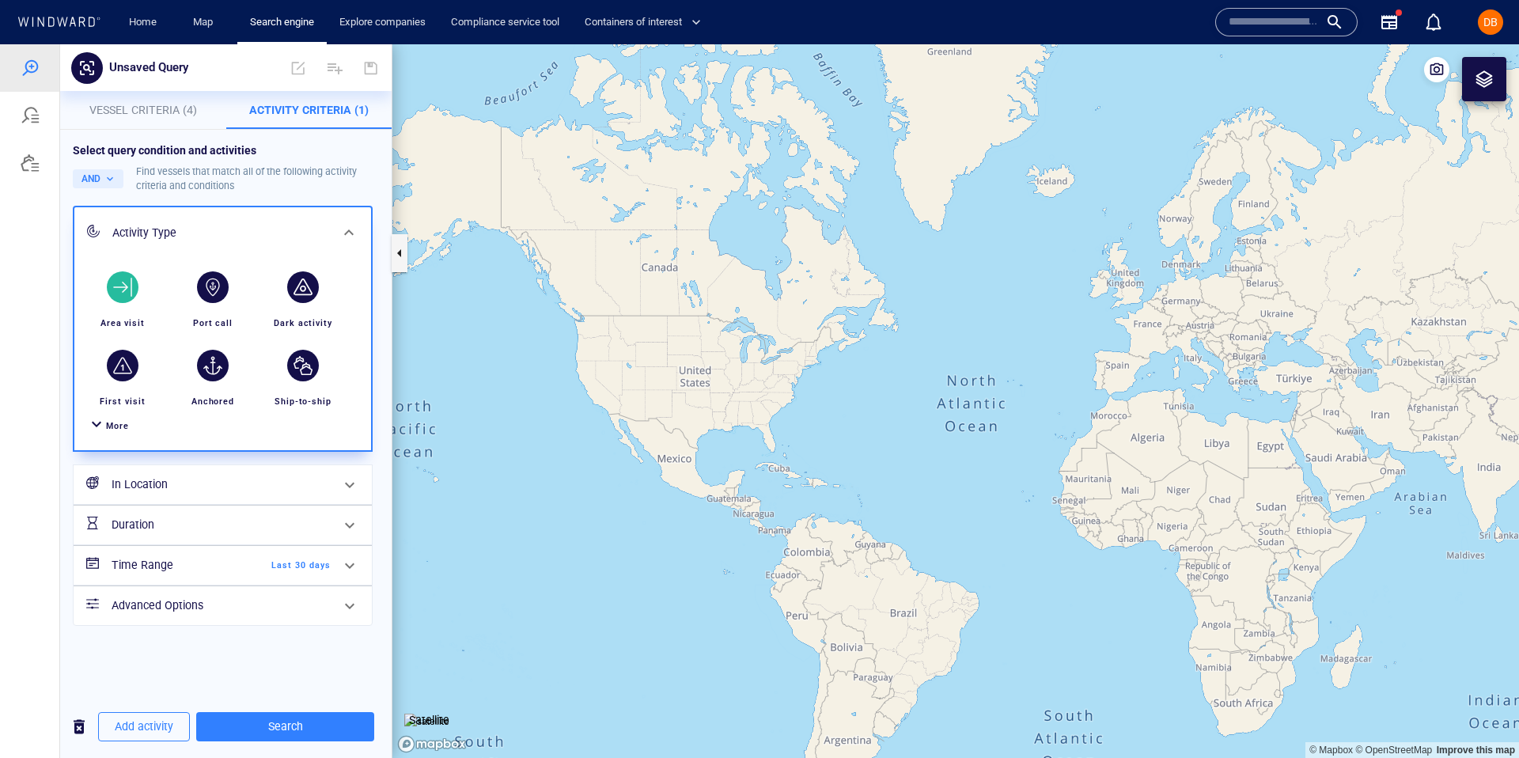
click at [216, 475] on h6 "In Location" at bounding box center [221, 485] width 219 height 20
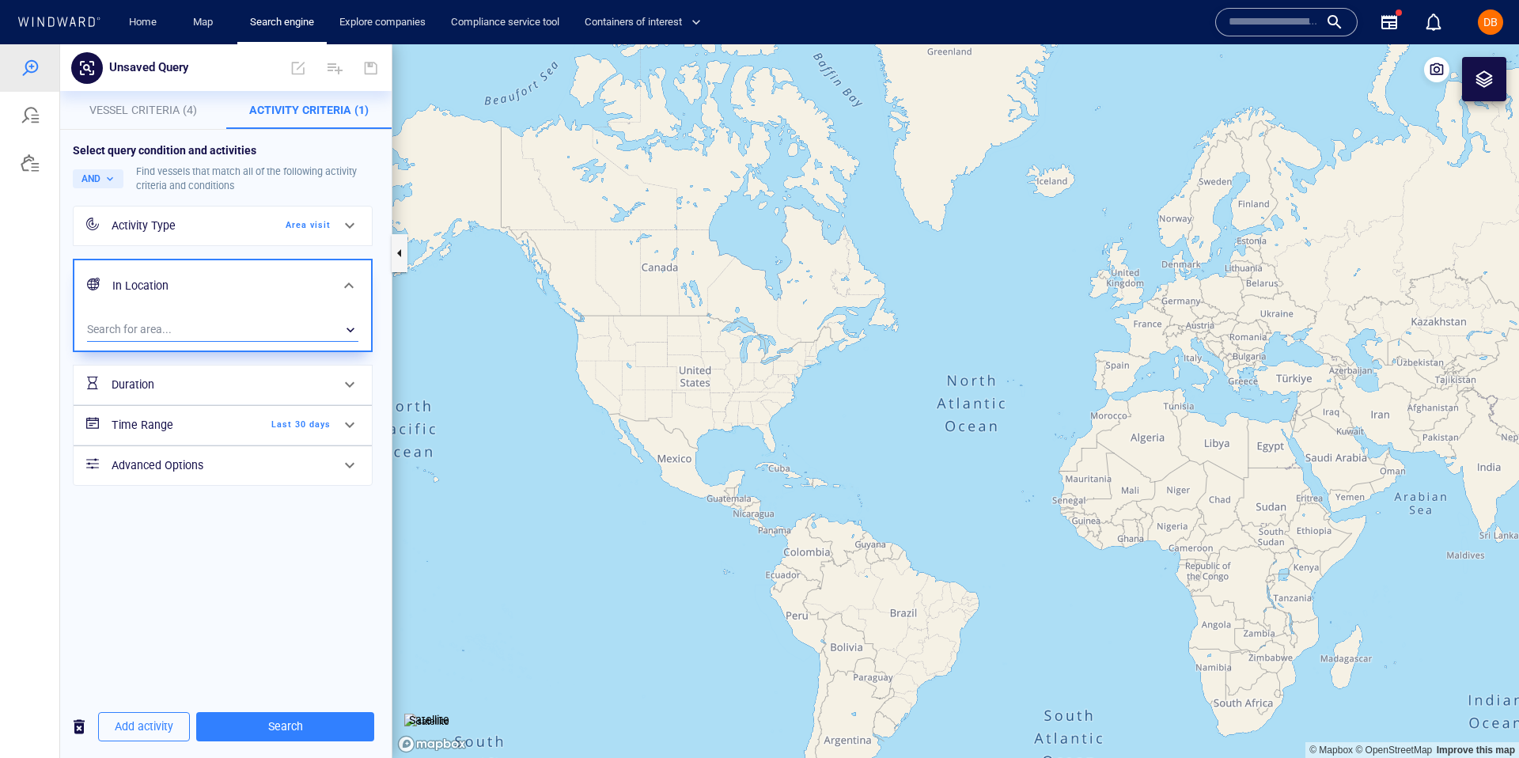
click at [223, 324] on div "​" at bounding box center [222, 330] width 271 height 24
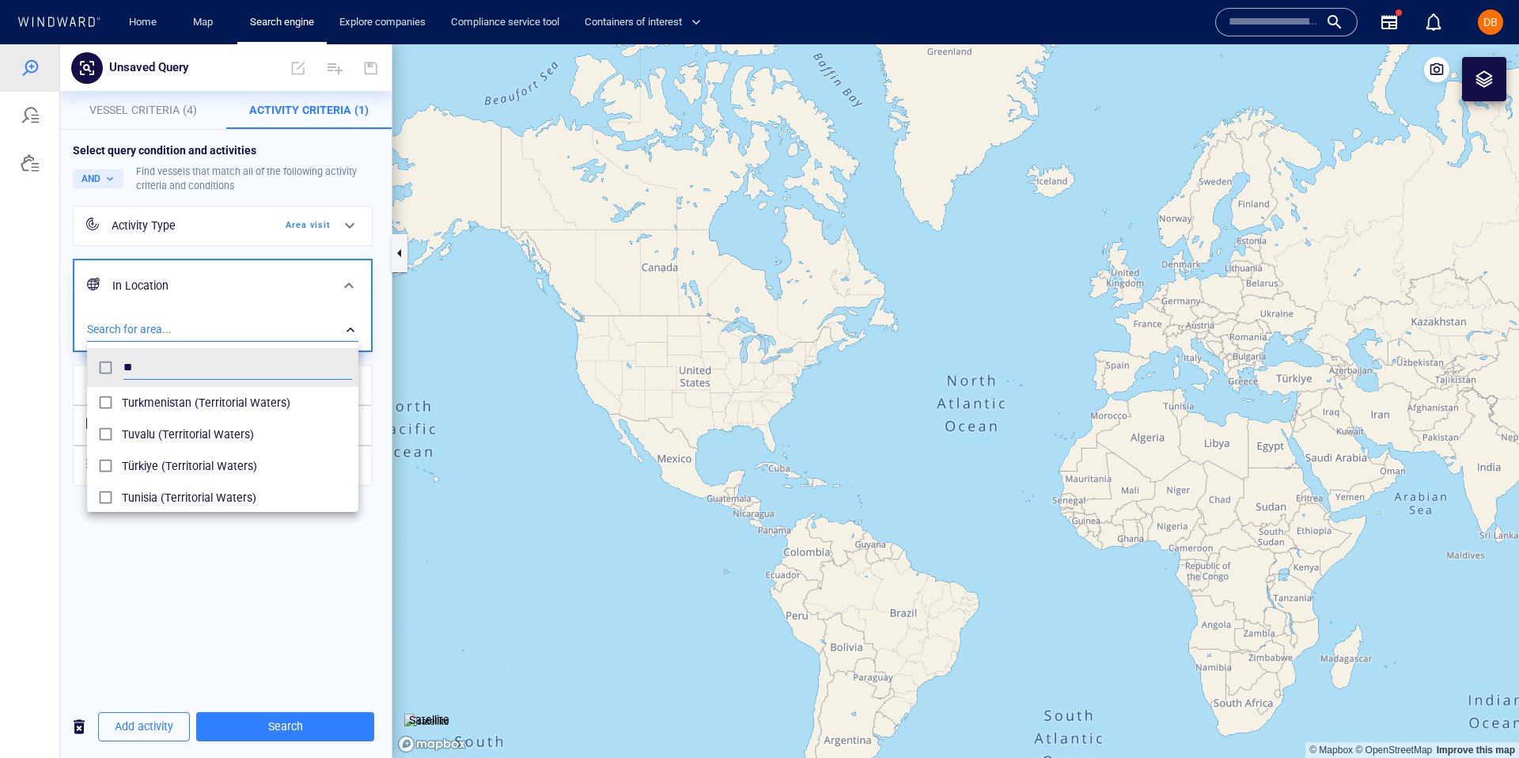
type input "*"
type input "****"
click at [211, 435] on span "Russia (Exclusive Economic Zones)" at bounding box center [237, 434] width 230 height 19
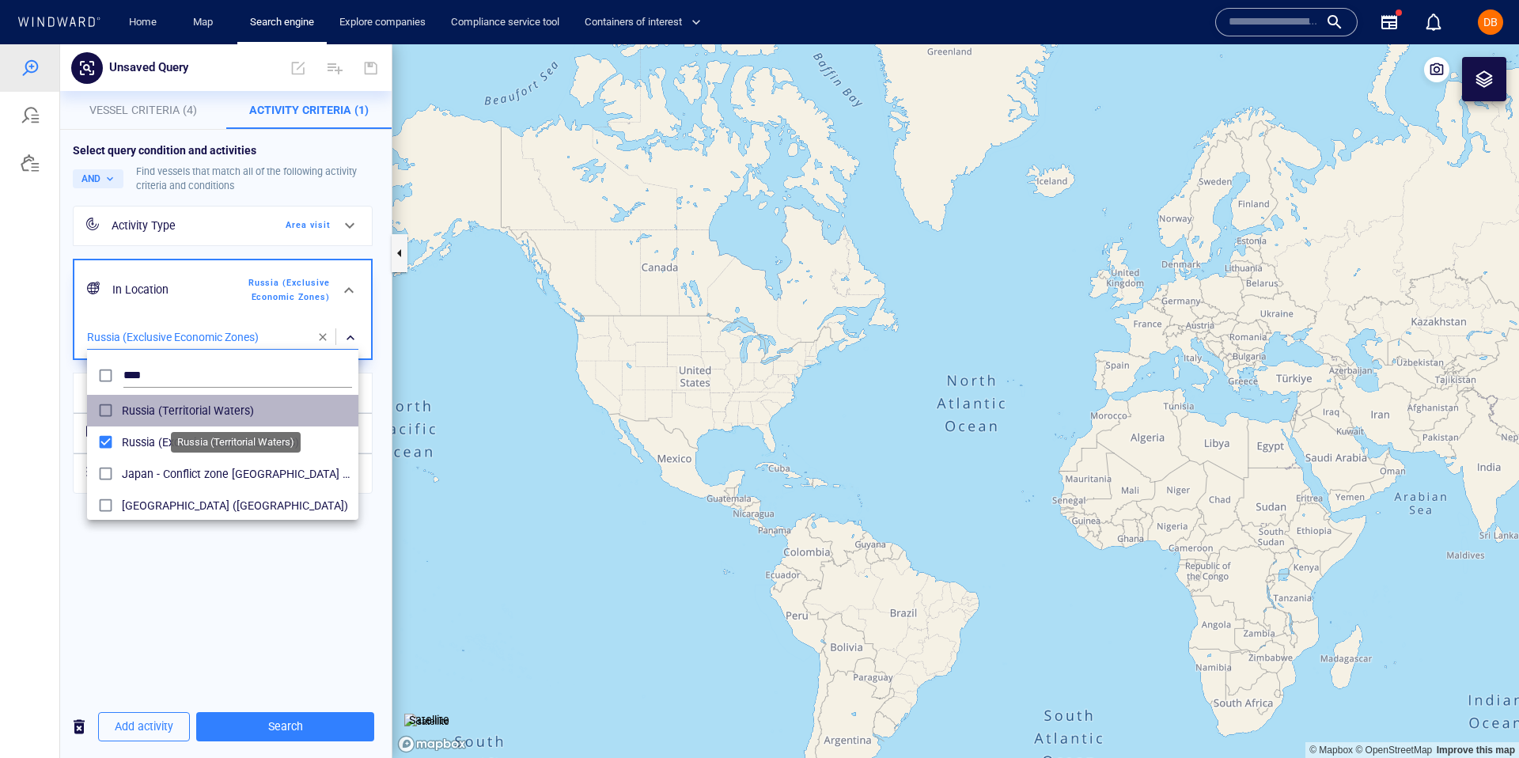
click at [208, 412] on span "Russia (Territorial Waters)" at bounding box center [237, 410] width 230 height 19
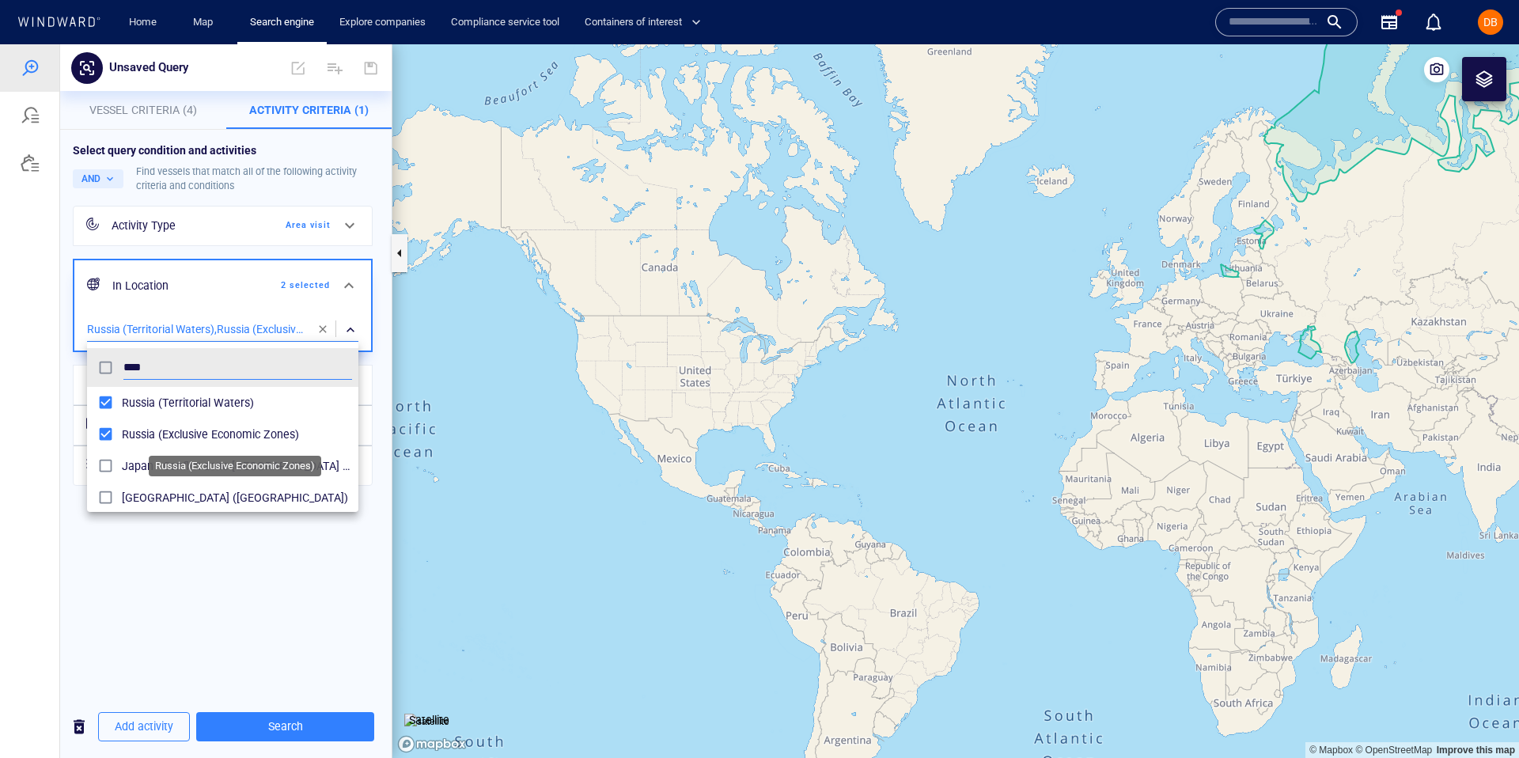
click at [203, 439] on span "Russia (Exclusive Economic Zones)" at bounding box center [237, 434] width 230 height 19
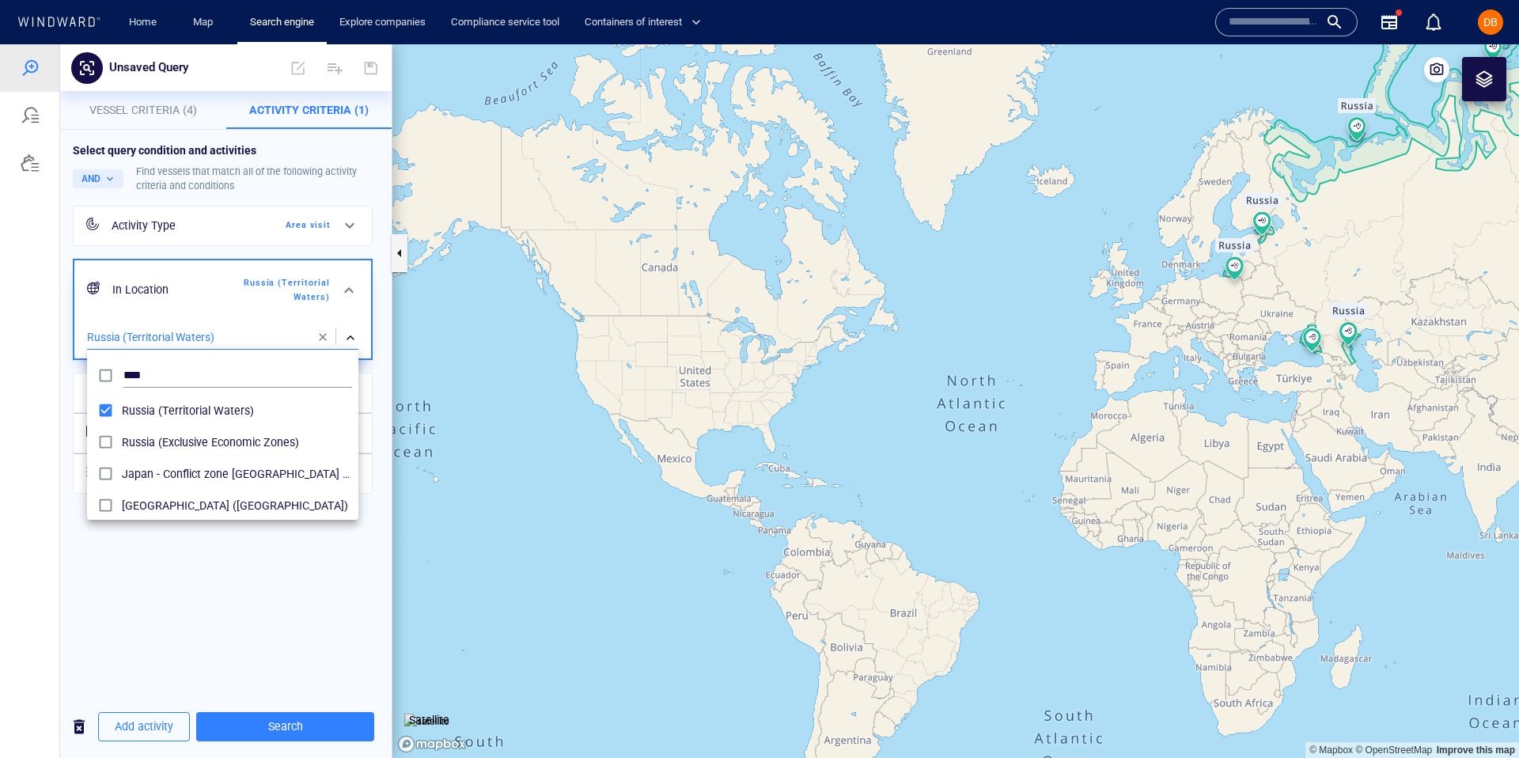
click at [213, 586] on div at bounding box center [759, 401] width 1519 height 714
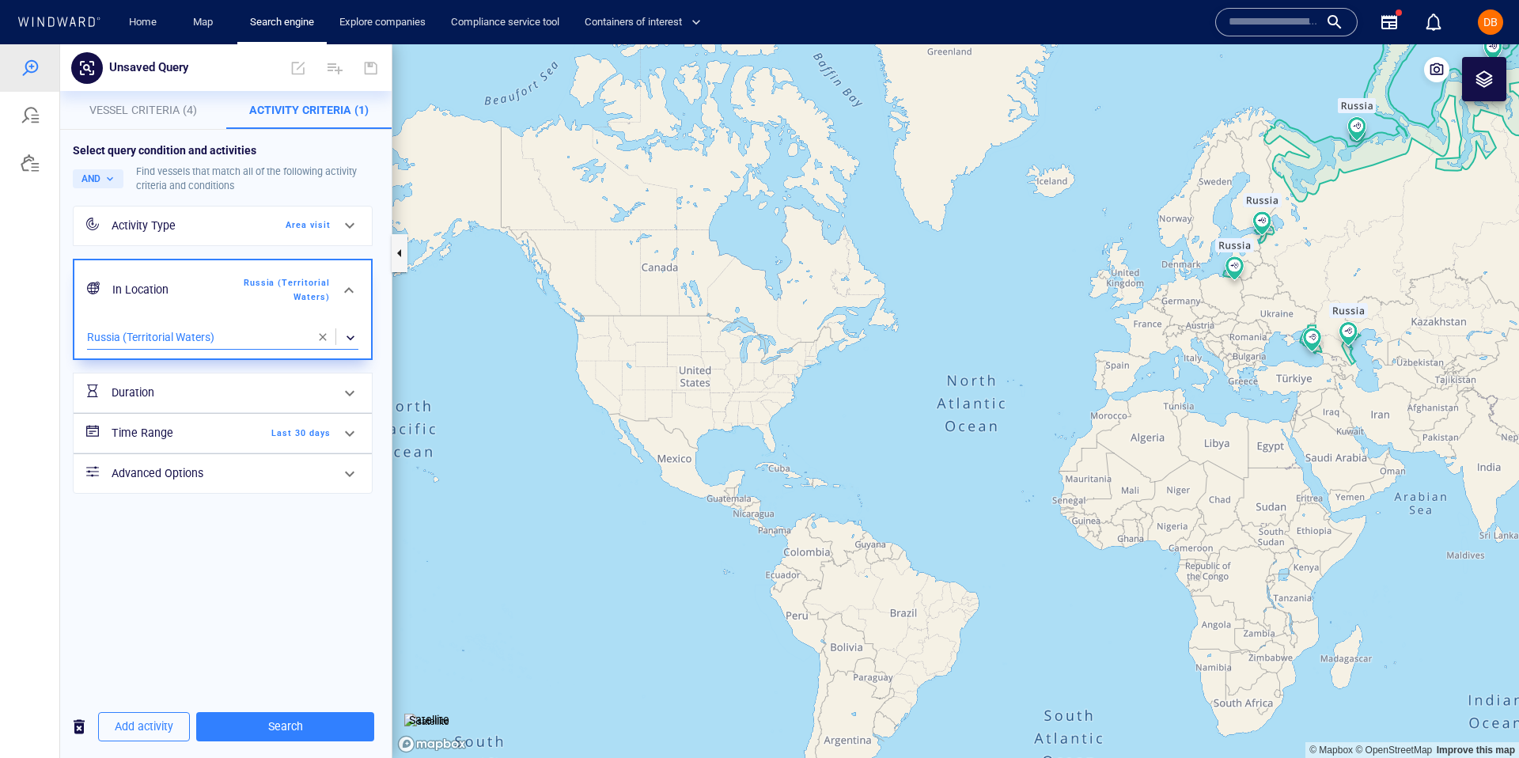
click at [208, 385] on h6 "Duration" at bounding box center [176, 393] width 128 height 20
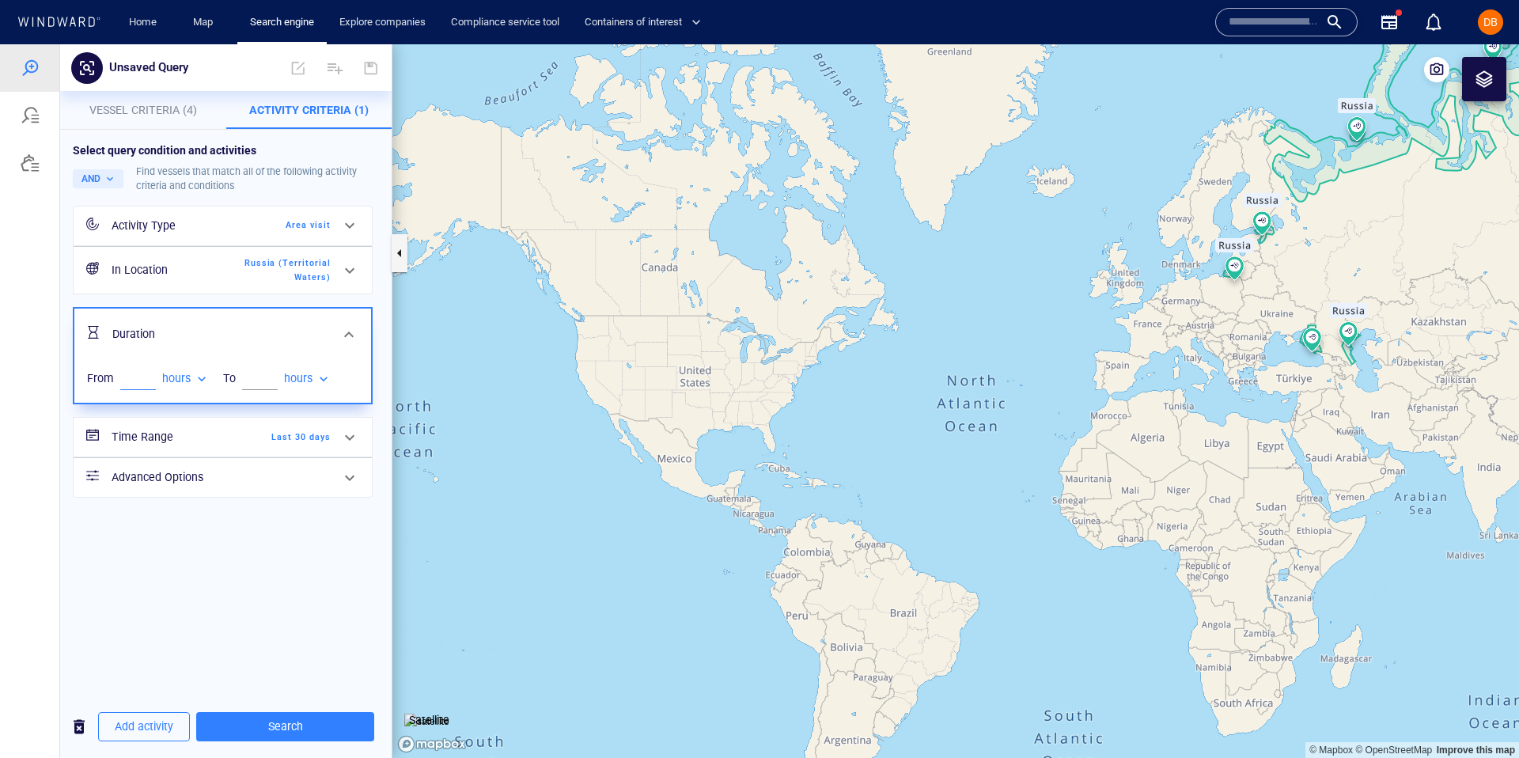
click at [135, 381] on input "number" at bounding box center [138, 378] width 36 height 24
click at [224, 522] on div "Activity Type Area visit In Location Russia (Territorial Waters) Duration From …" at bounding box center [223, 372] width 306 height 339
click at [241, 552] on div "Select query condition and activities AND Find vessels that match all of the fo…" at bounding box center [226, 413] width 332 height 566
click at [210, 434] on h6 "Time Range" at bounding box center [176, 437] width 128 height 20
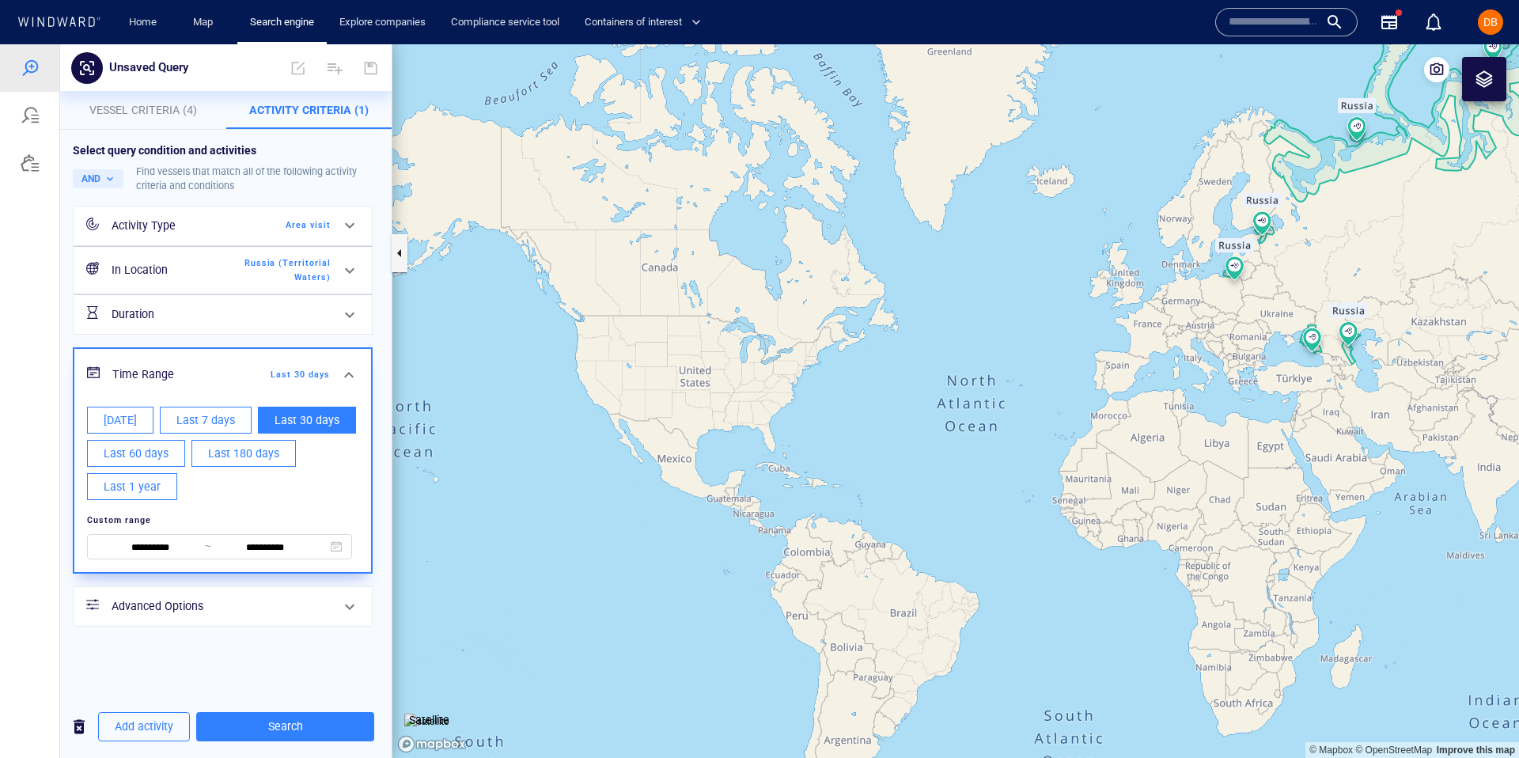
click at [207, 423] on span "Last 7 days" at bounding box center [205, 421] width 59 height 20
type input "**********"
click at [263, 661] on div "**********" at bounding box center [226, 413] width 332 height 566
click at [344, 354] on div "Time Range Last 7 days" at bounding box center [222, 374] width 297 height 51
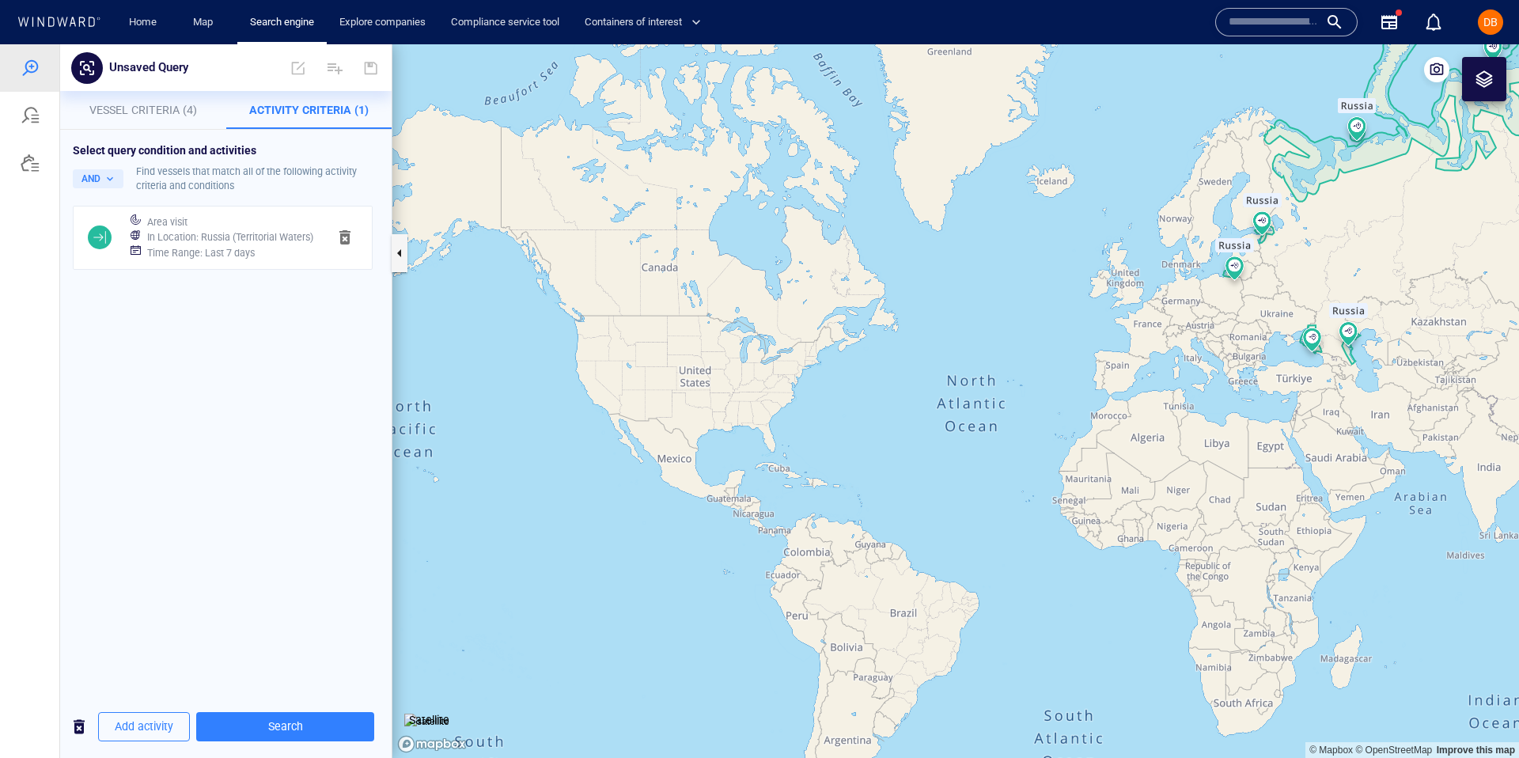
click at [344, 286] on span "Area visit In Location : Russia (Territorial Waters) Time Range : Last 7 days" at bounding box center [223, 246] width 300 height 80
click at [298, 66] on span at bounding box center [298, 68] width 35 height 38
click at [190, 79] on button "Unsaved Query" at bounding box center [149, 68] width 92 height 30
type input "*******"
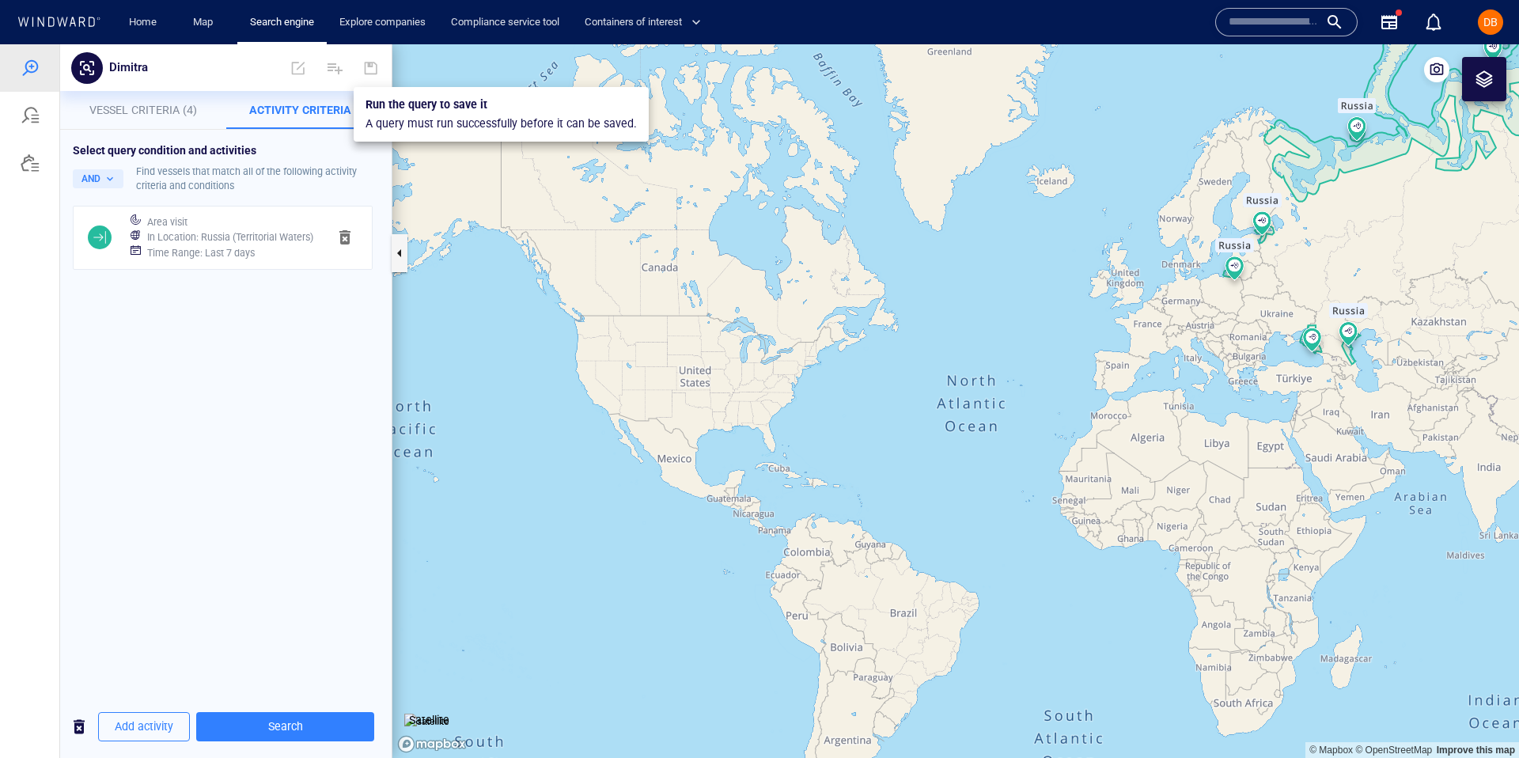
click at [361, 65] on div at bounding box center [371, 68] width 35 height 38
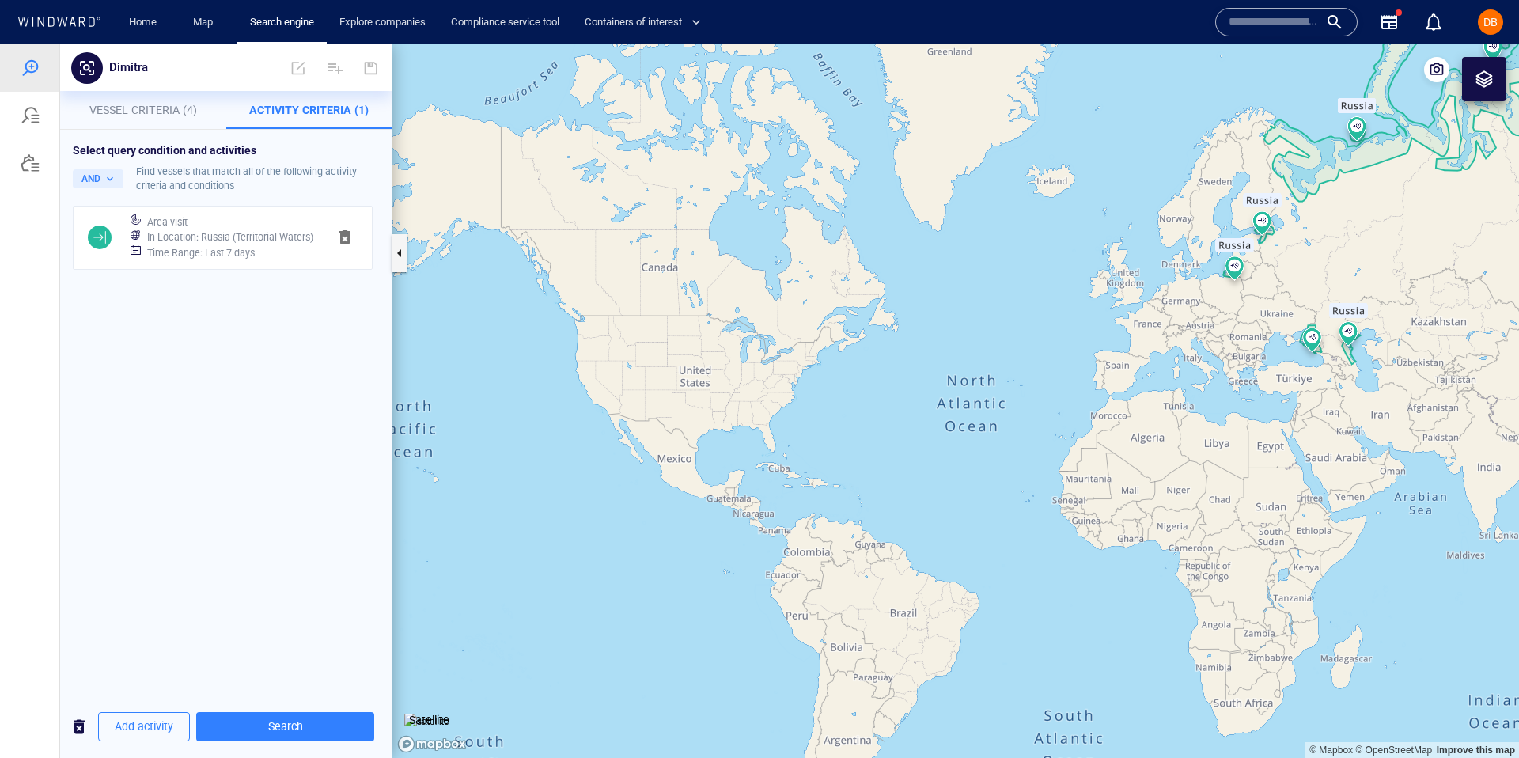
click at [388, 70] on div at bounding box center [371, 68] width 35 height 38
click at [216, 62] on div "Dimitra" at bounding box center [174, 68] width 143 height 30
click at [306, 66] on span at bounding box center [298, 68] width 35 height 38
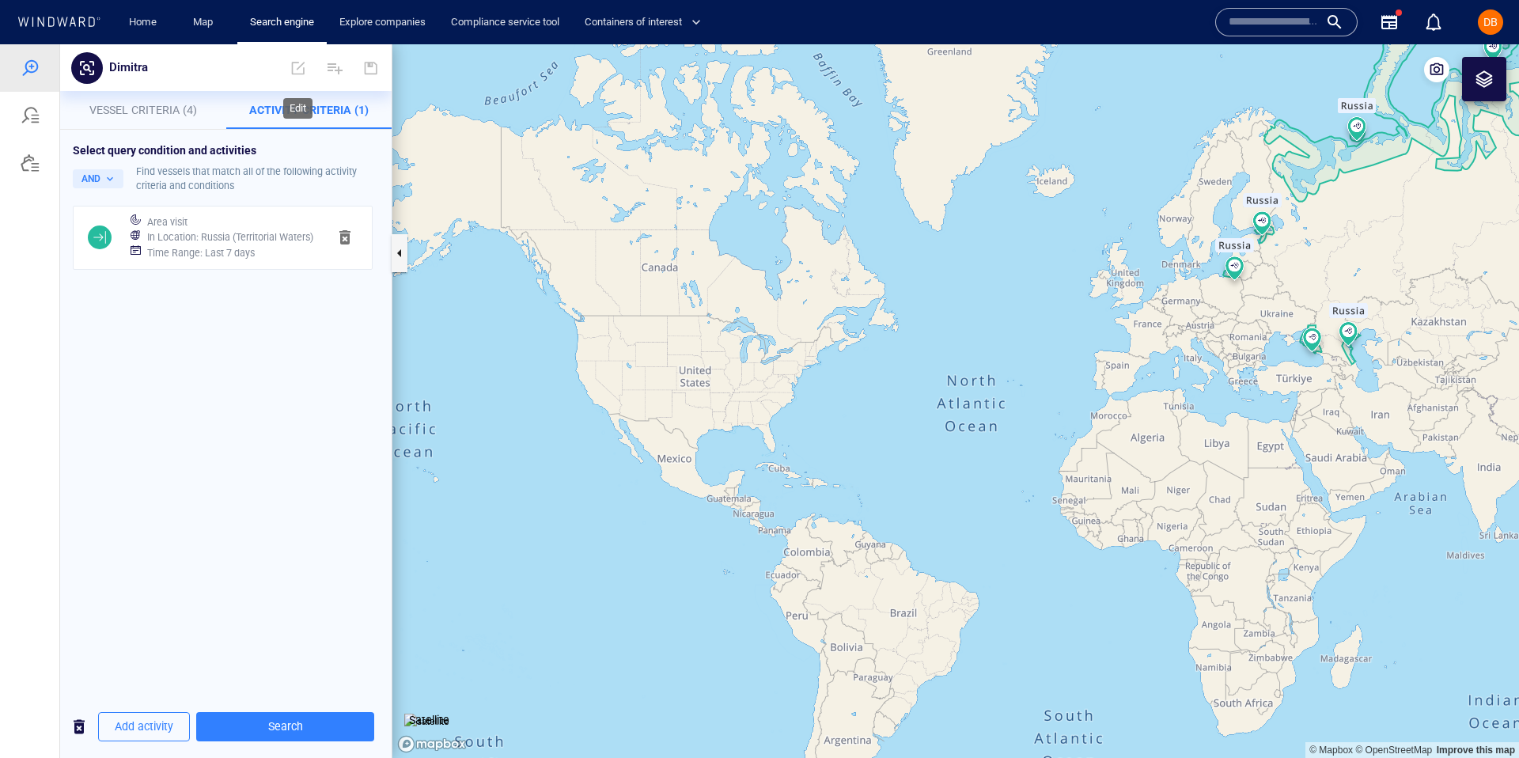
click at [305, 66] on span at bounding box center [298, 68] width 35 height 38
click at [245, 724] on span "Search" at bounding box center [285, 727] width 153 height 20
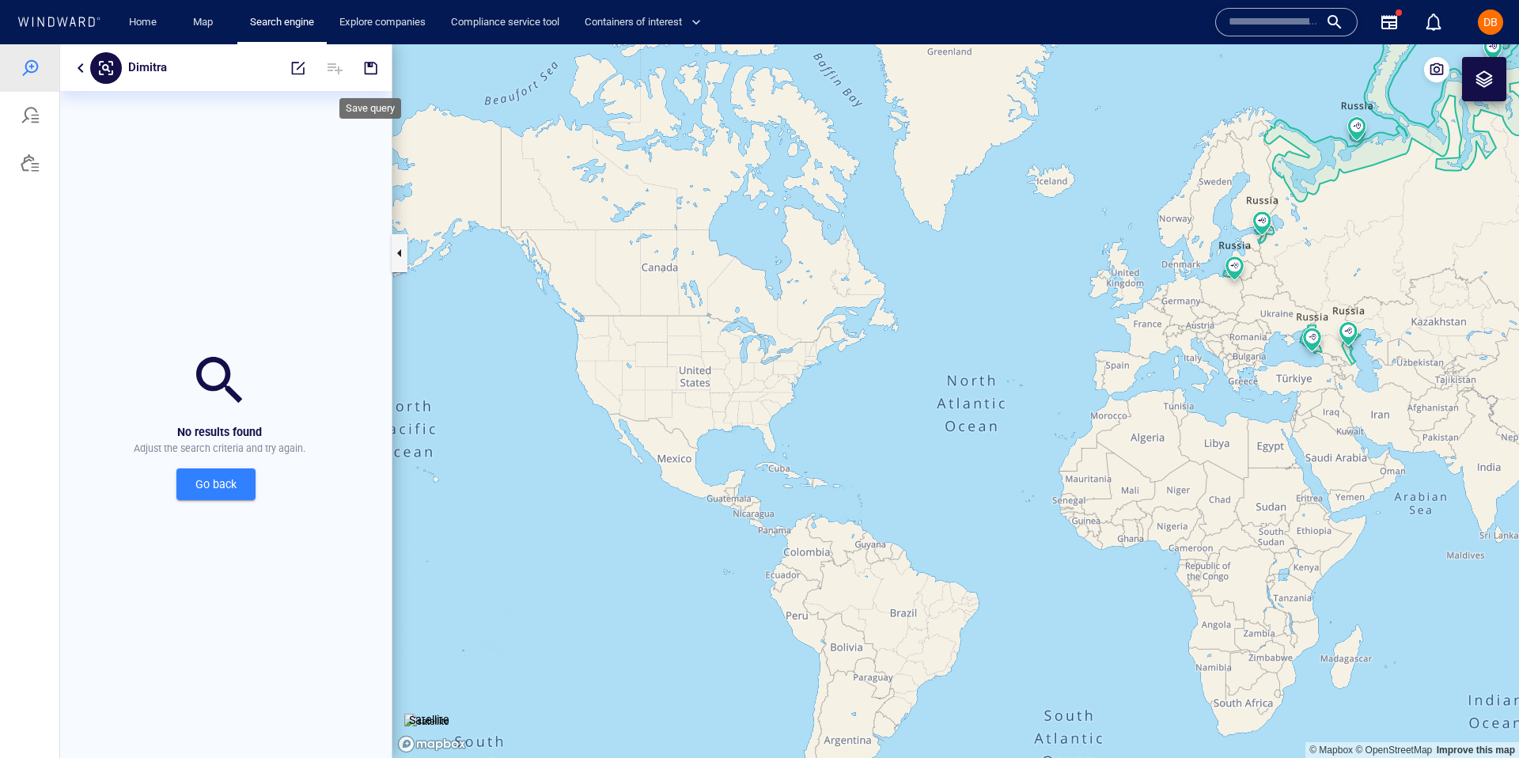
click at [368, 68] on span "button" at bounding box center [371, 68] width 16 height 16
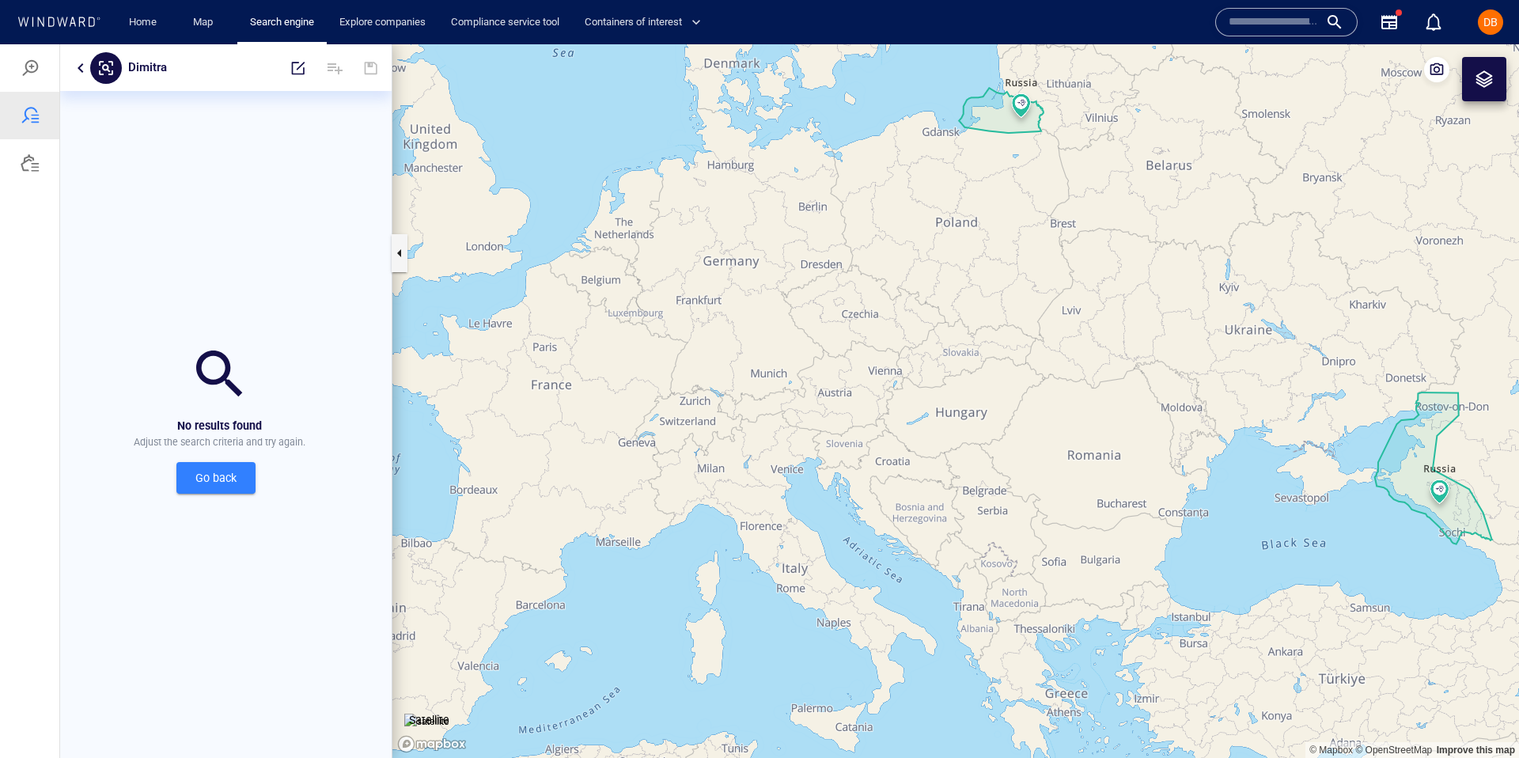
drag, startPoint x: 1487, startPoint y: 534, endPoint x: 1321, endPoint y: 511, distance: 167.7
click at [1321, 511] on canvas "Map" at bounding box center [955, 401] width 1127 height 714
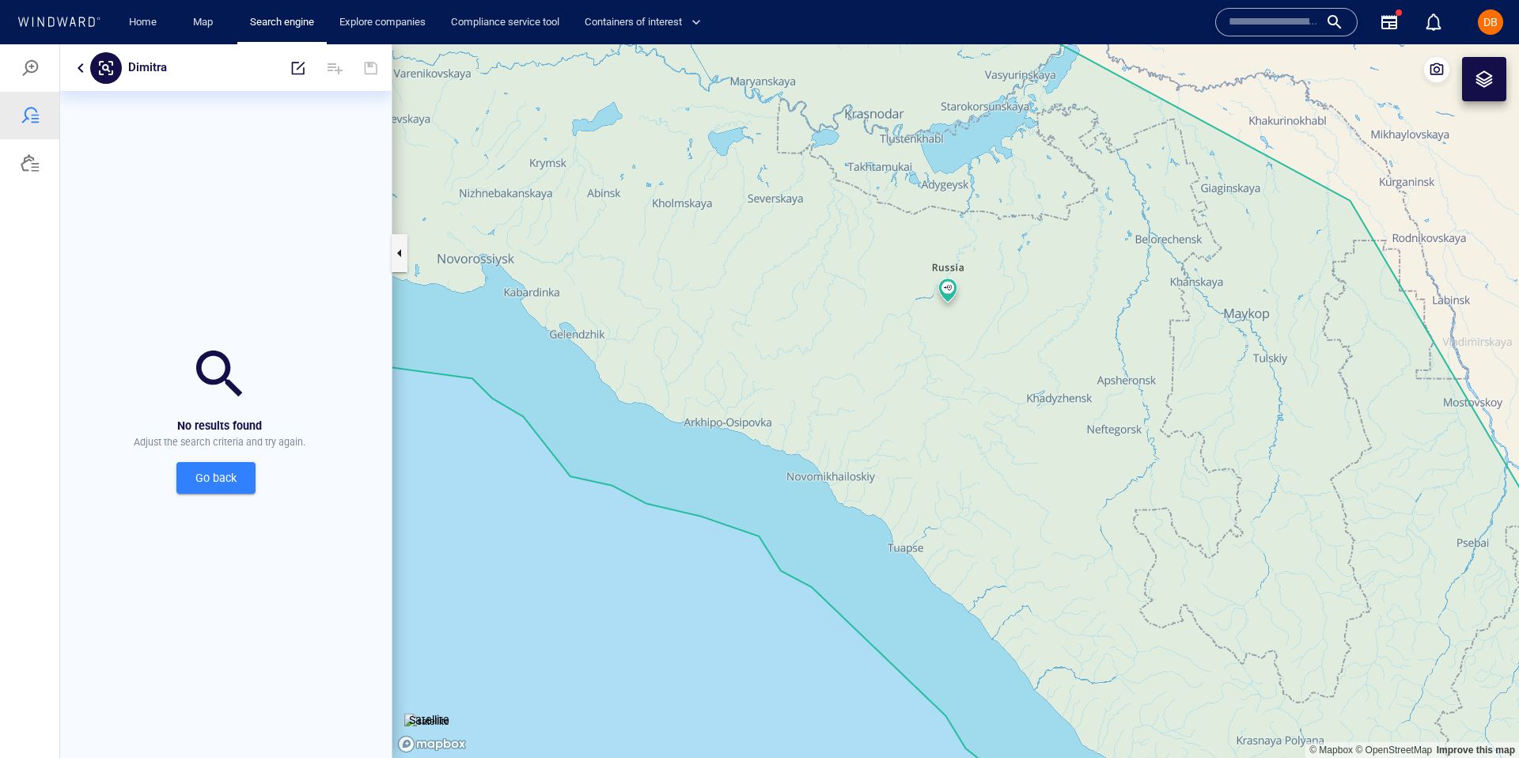
click at [957, 302] on canvas "Map" at bounding box center [955, 401] width 1127 height 714
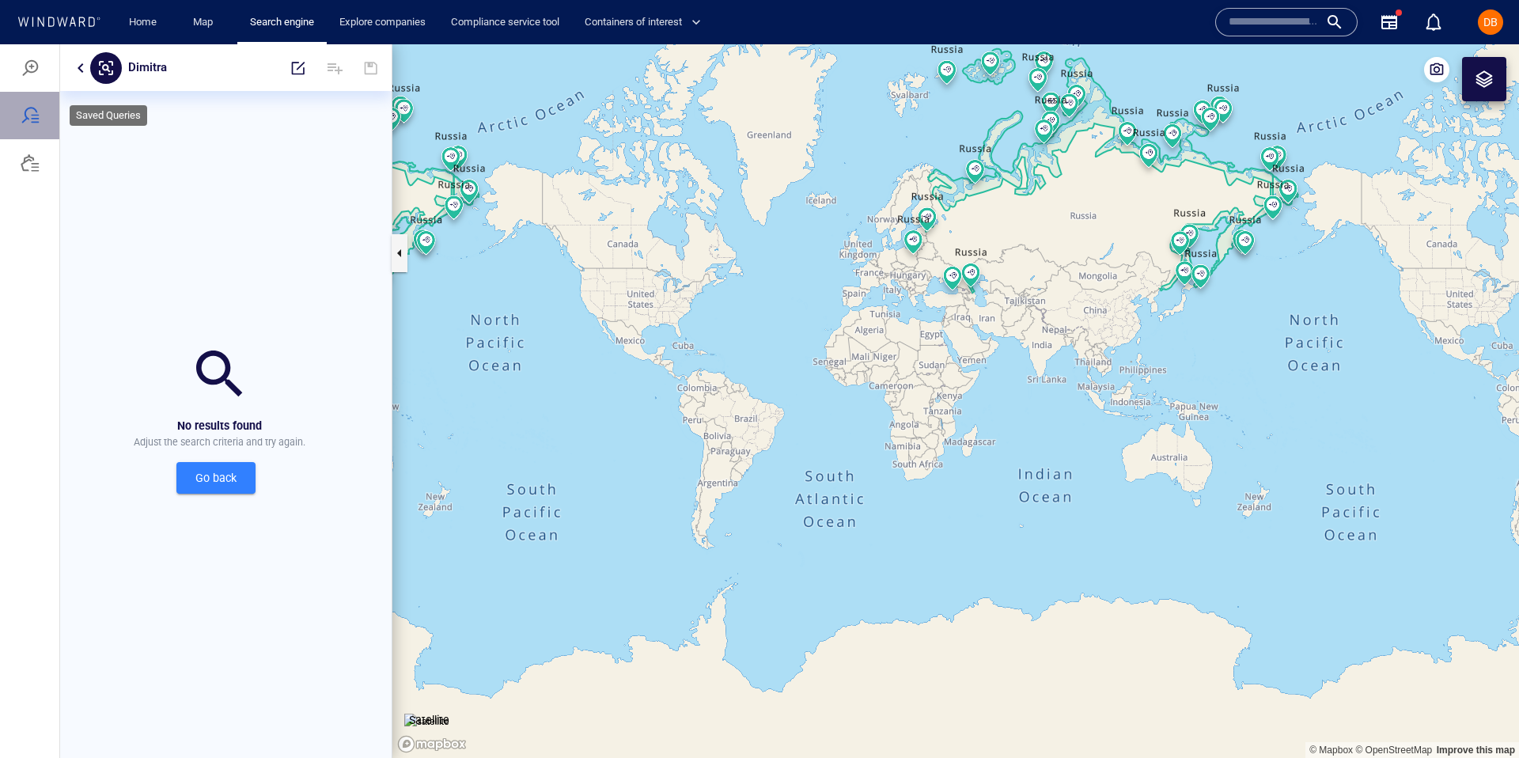
click at [47, 110] on div at bounding box center [29, 115] width 59 height 47
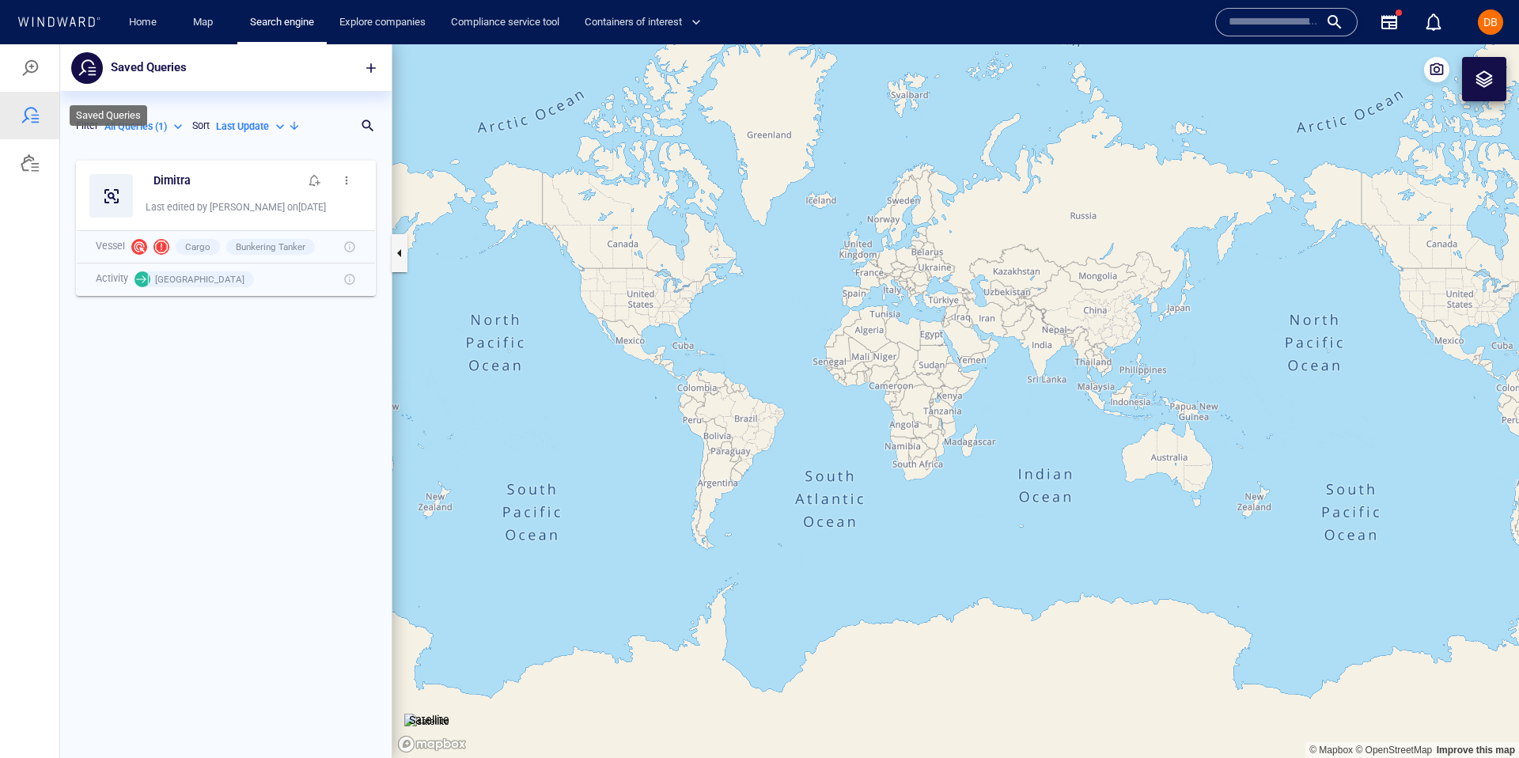
scroll to position [605, 332]
click at [271, 168] on div "Dimitra" at bounding box center [226, 181] width 152 height 26
click at [343, 175] on span "button" at bounding box center [346, 180] width 13 height 13
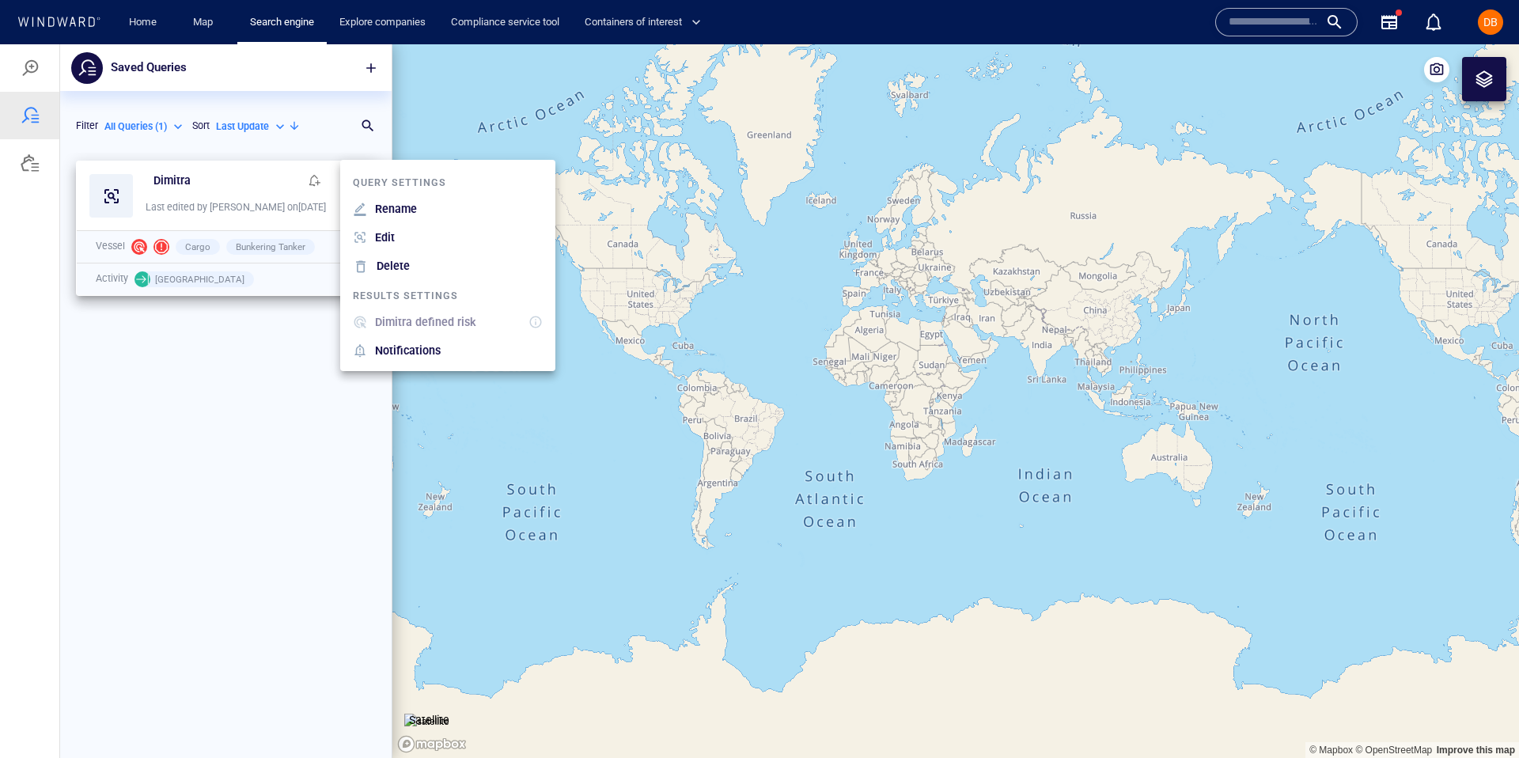
click at [405, 232] on li "Edit" at bounding box center [447, 237] width 215 height 28
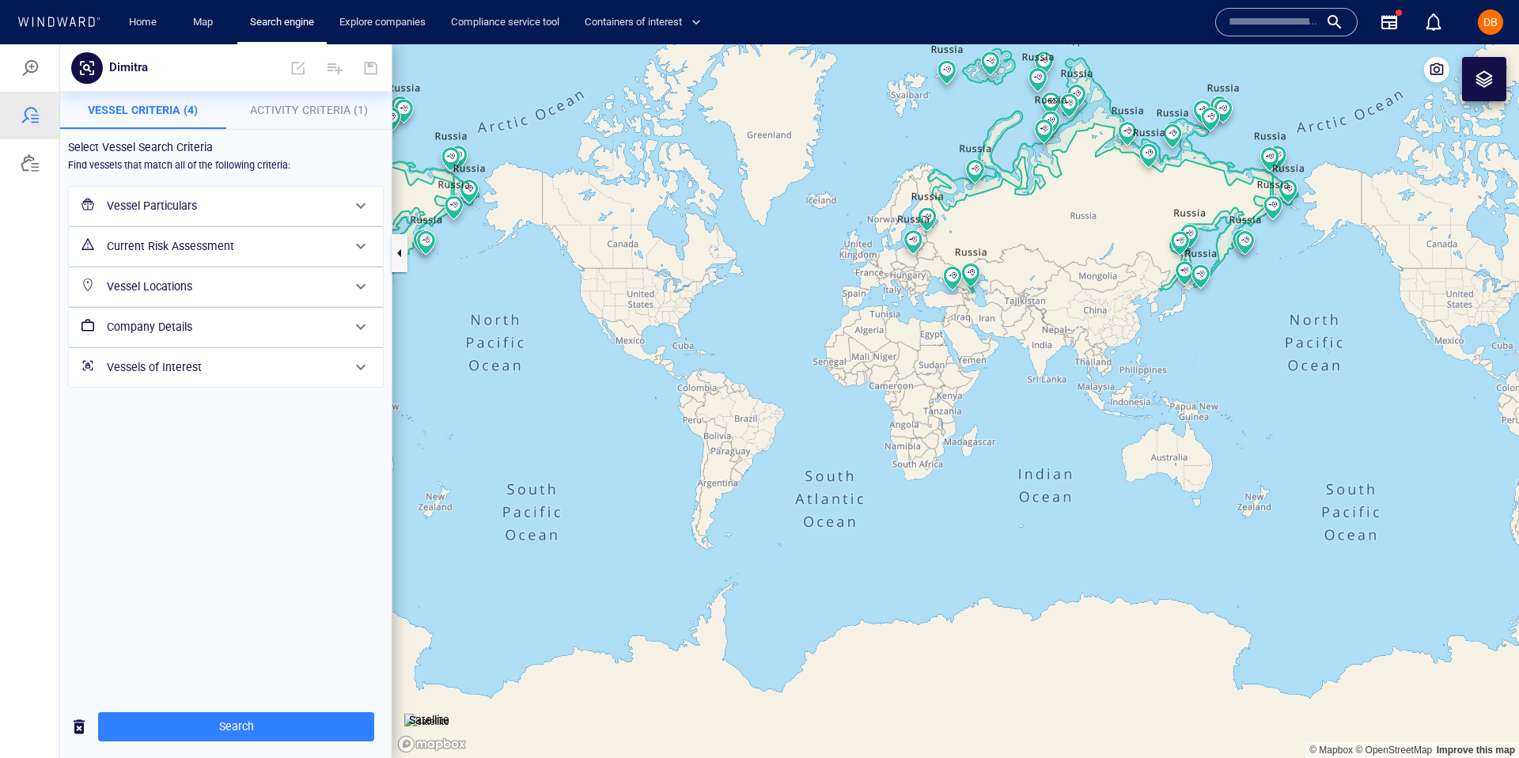
click at [269, 192] on div "Vessel Particulars" at bounding box center [224, 206] width 248 height 32
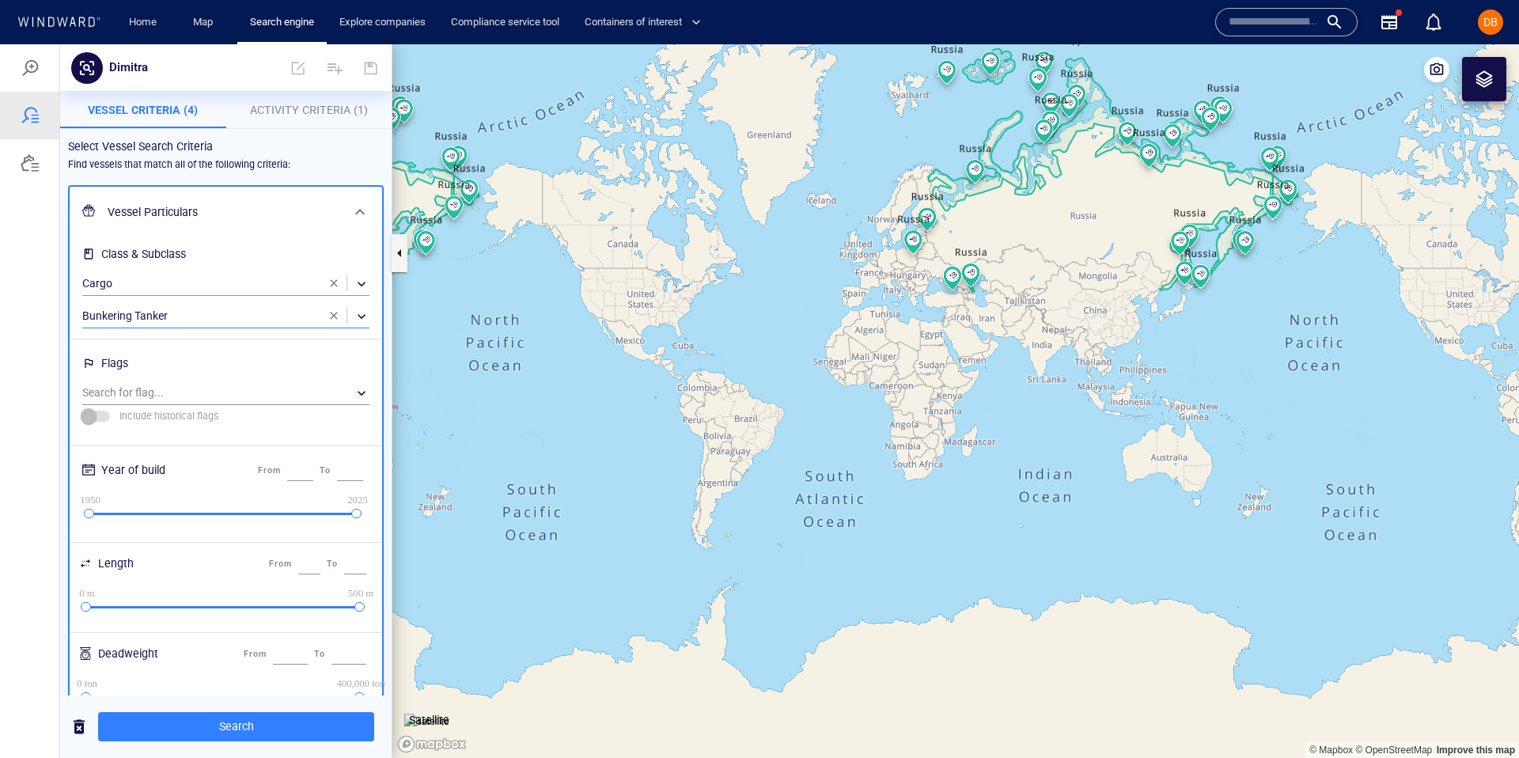
click at [237, 311] on div "​" at bounding box center [225, 317] width 287 height 24
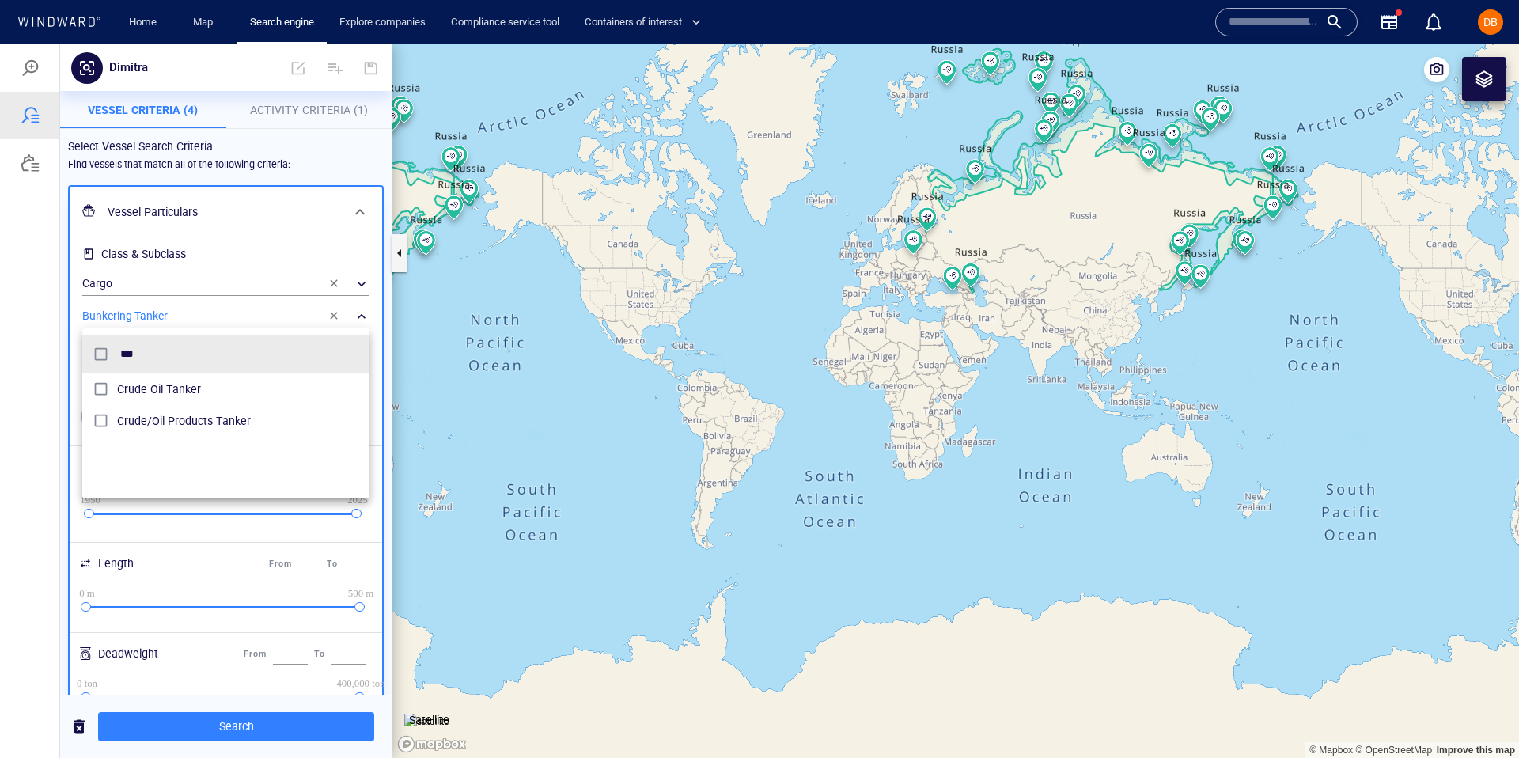
scroll to position [0, 0]
type input "*****"
click at [121, 392] on span "Crude Oil Tanker" at bounding box center [240, 389] width 246 height 19
click at [122, 415] on span "Crude/Oil Products Tanker" at bounding box center [240, 420] width 246 height 19
click at [267, 256] on div at bounding box center [759, 401] width 1519 height 714
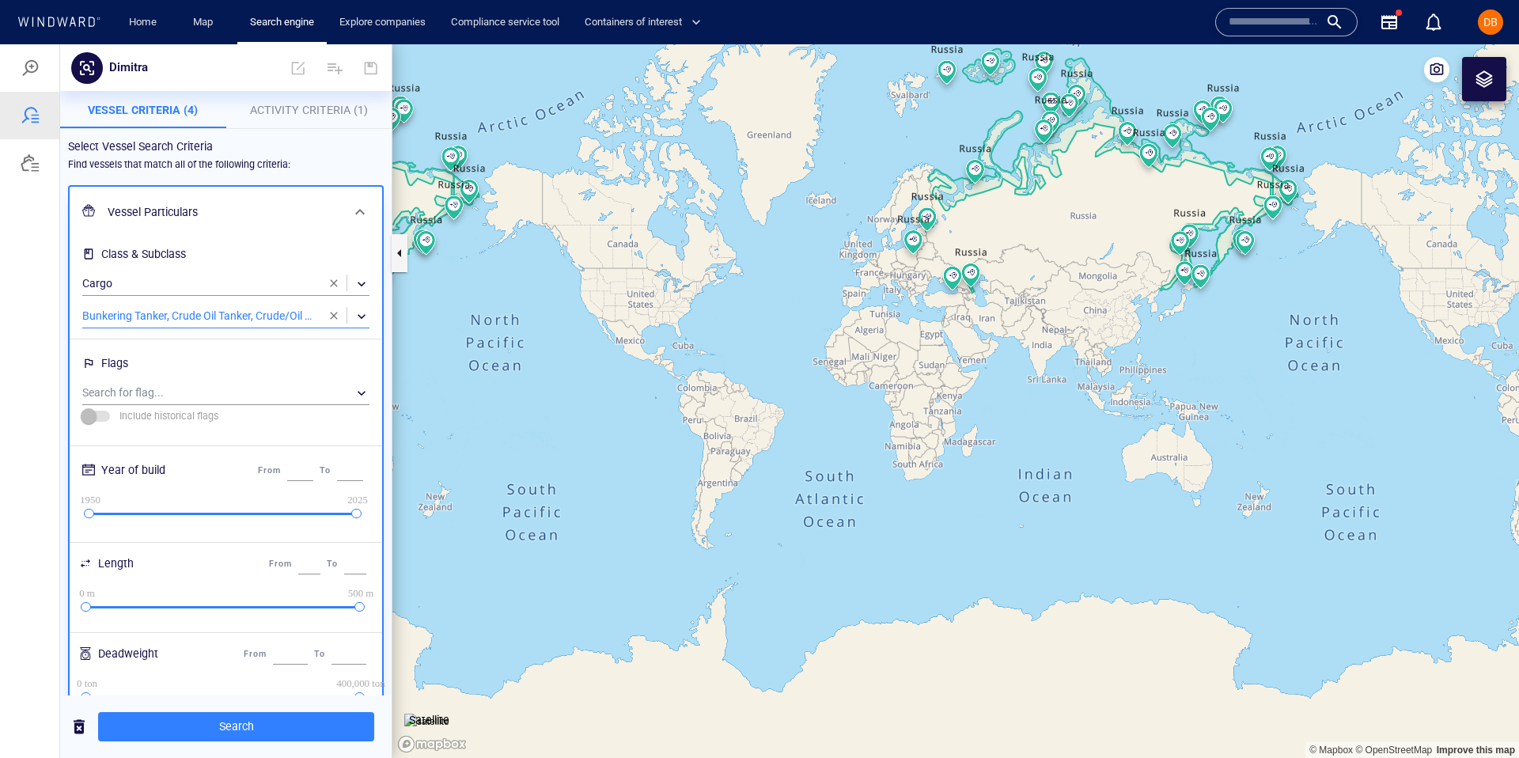
click at [147, 321] on div "​" at bounding box center [225, 317] width 287 height 24
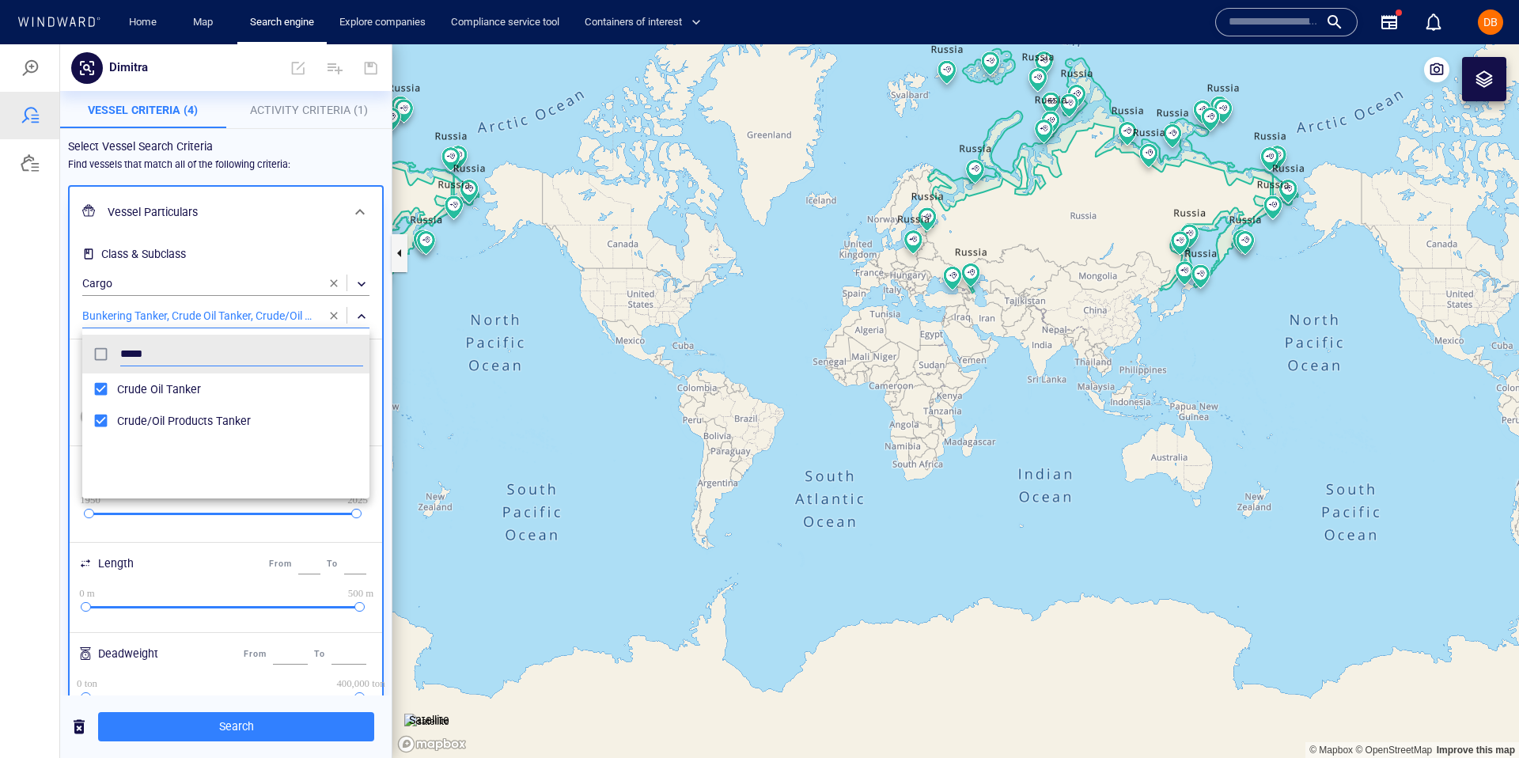
scroll to position [158, 287]
click at [167, 346] on input "*****" at bounding box center [241, 355] width 243 height 24
type input "****"
click at [210, 270] on div at bounding box center [759, 401] width 1519 height 714
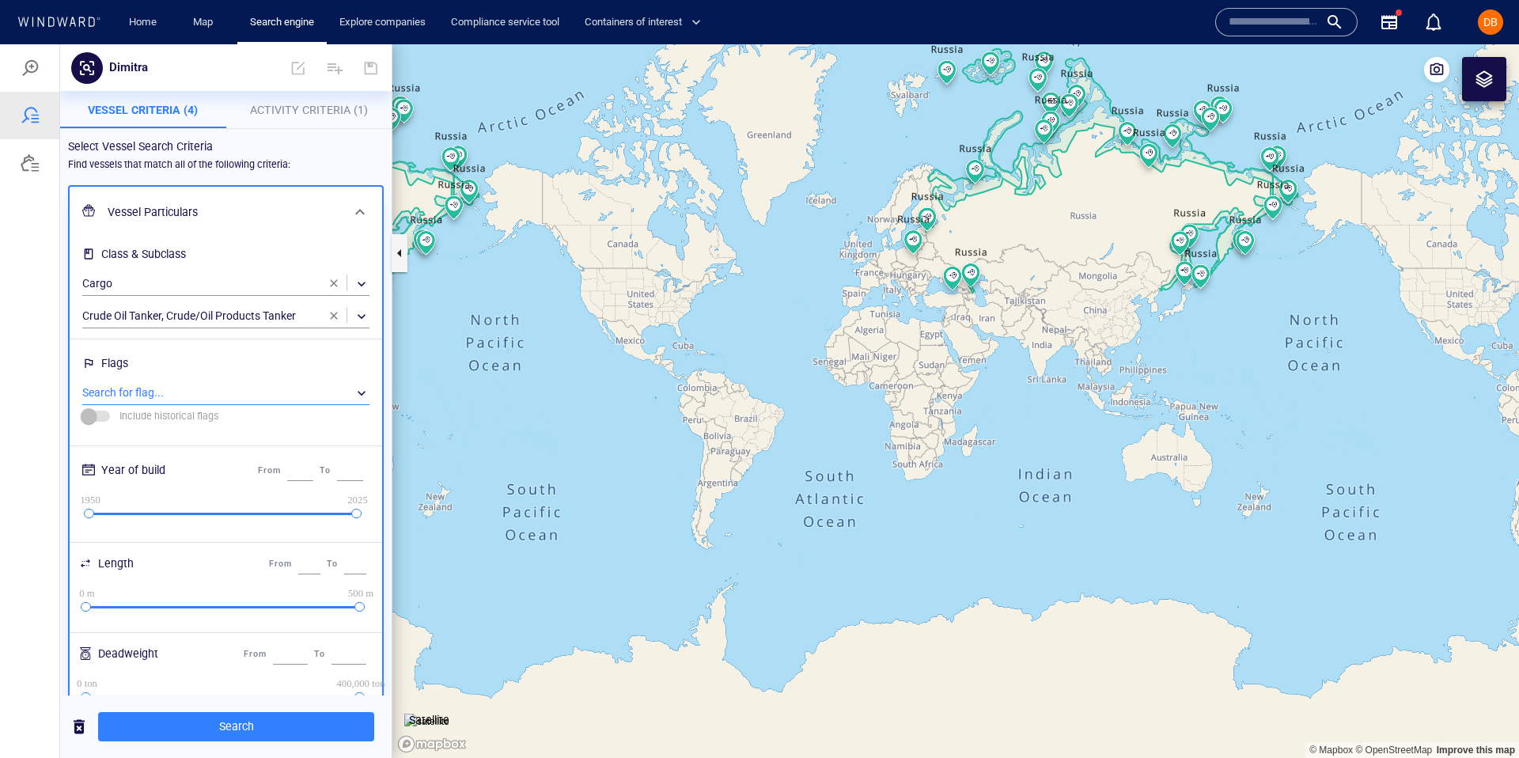
click at [221, 395] on div "​" at bounding box center [225, 393] width 287 height 24
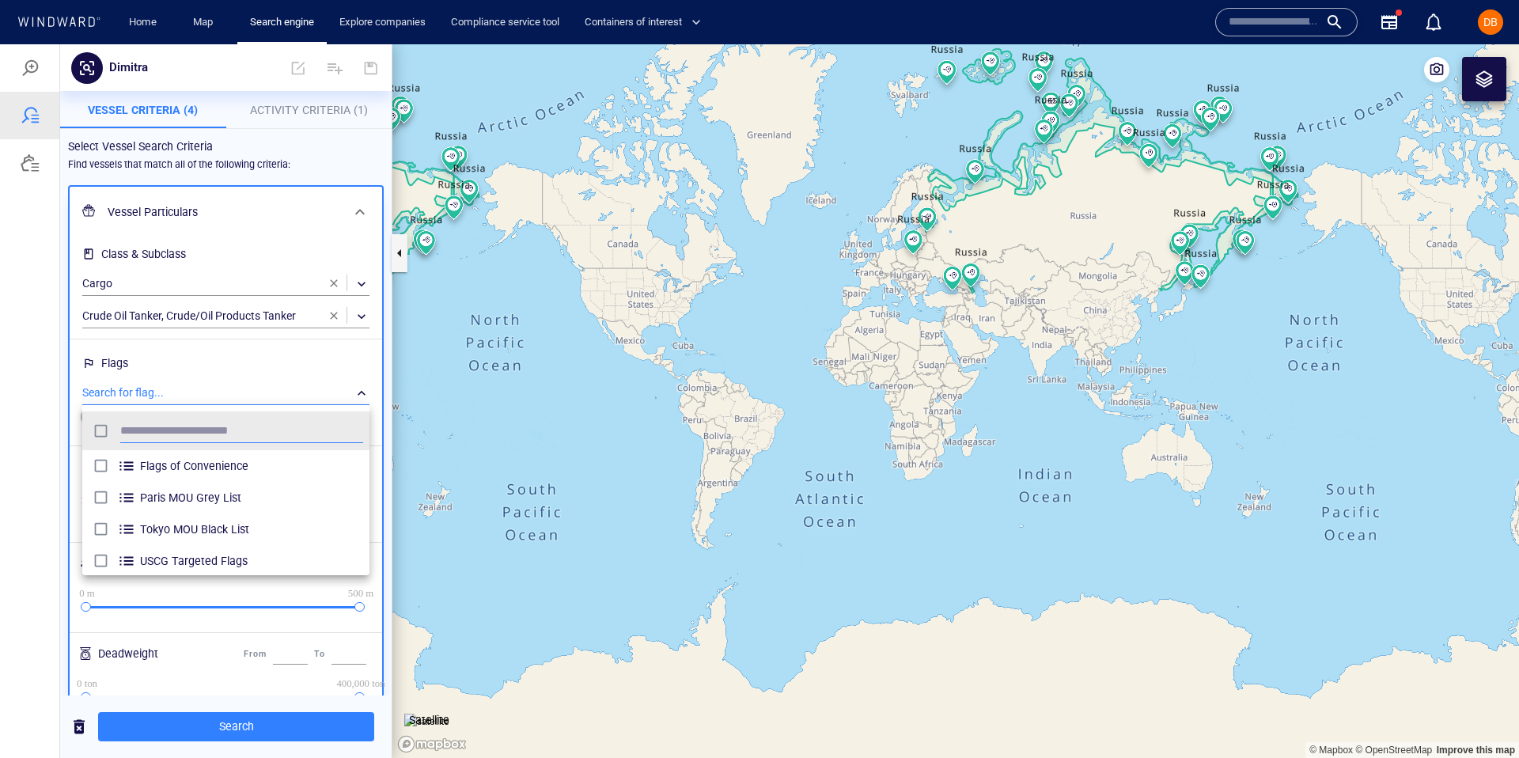
click at [221, 395] on div at bounding box center [759, 401] width 1519 height 714
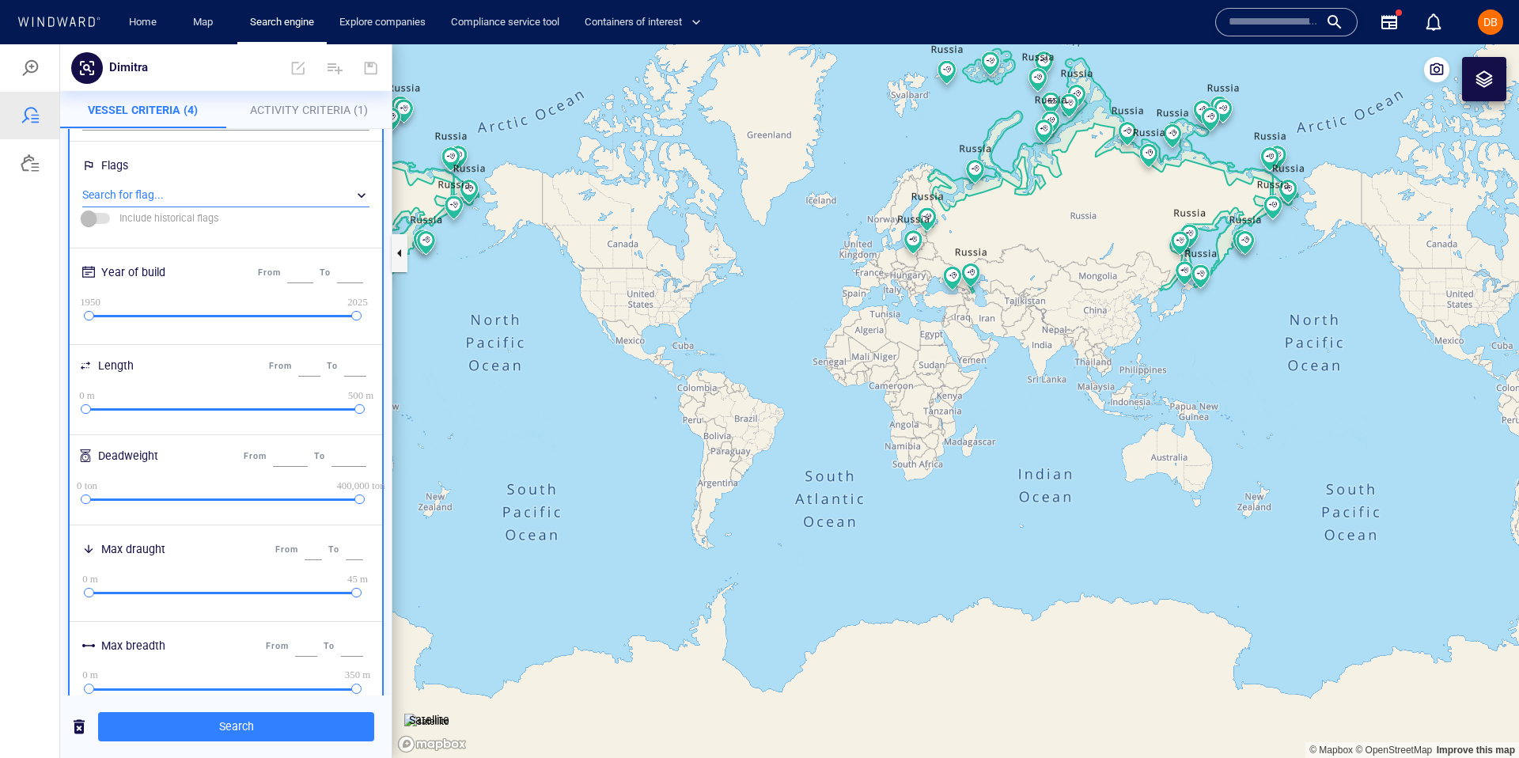
scroll to position [0, 0]
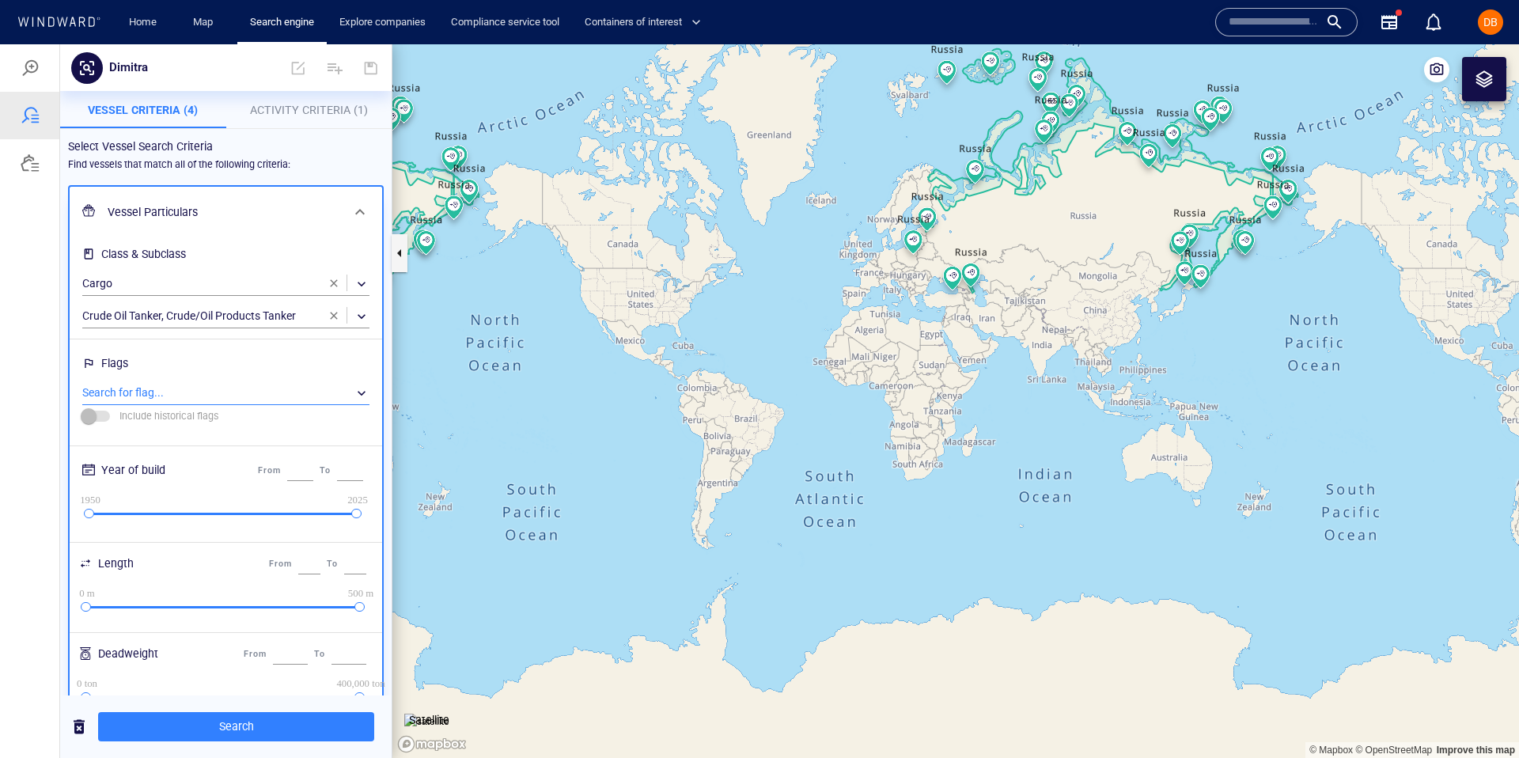
click at [342, 209] on div at bounding box center [360, 212] width 38 height 38
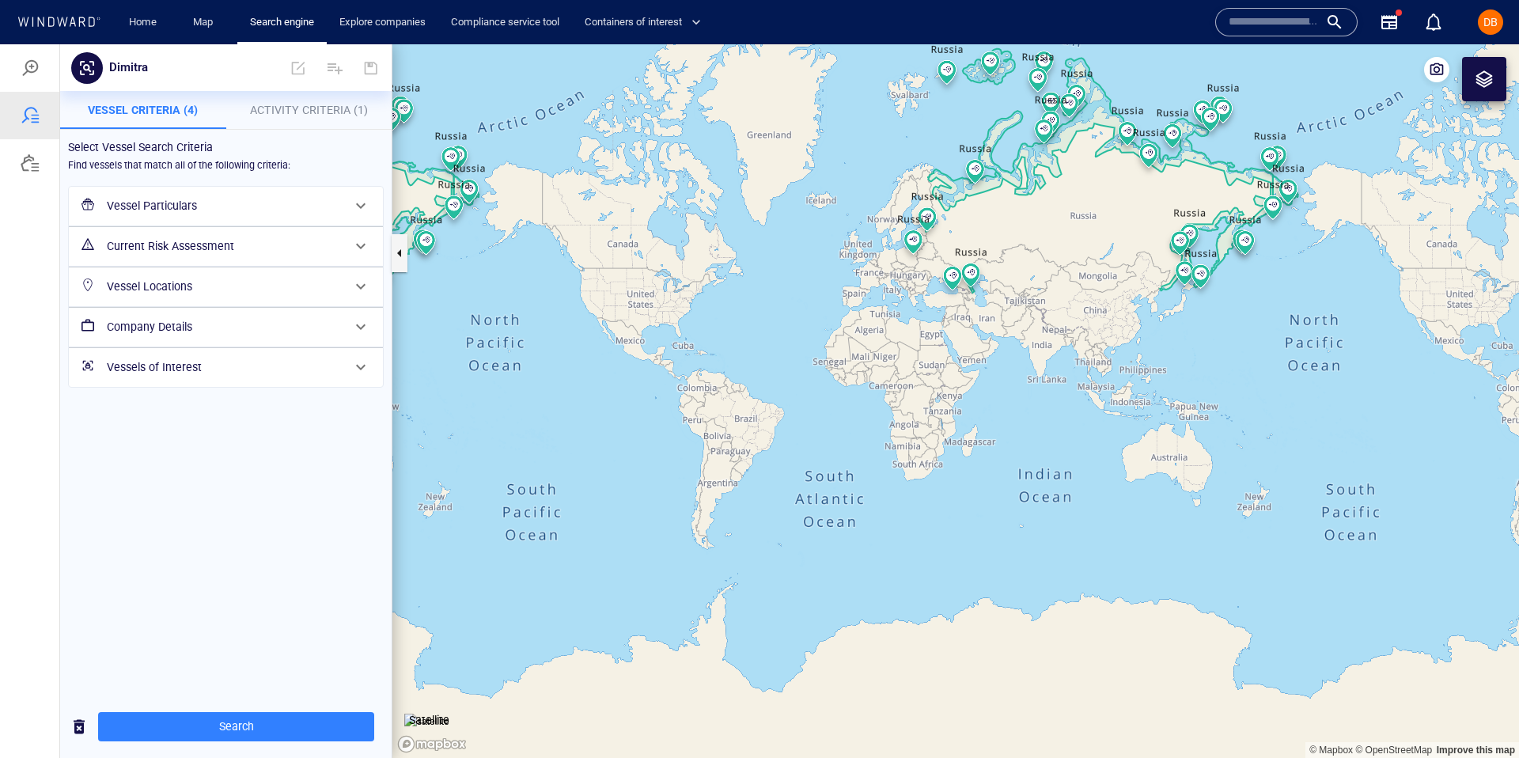
click at [287, 241] on h6 "Current Risk Assessment" at bounding box center [224, 247] width 235 height 20
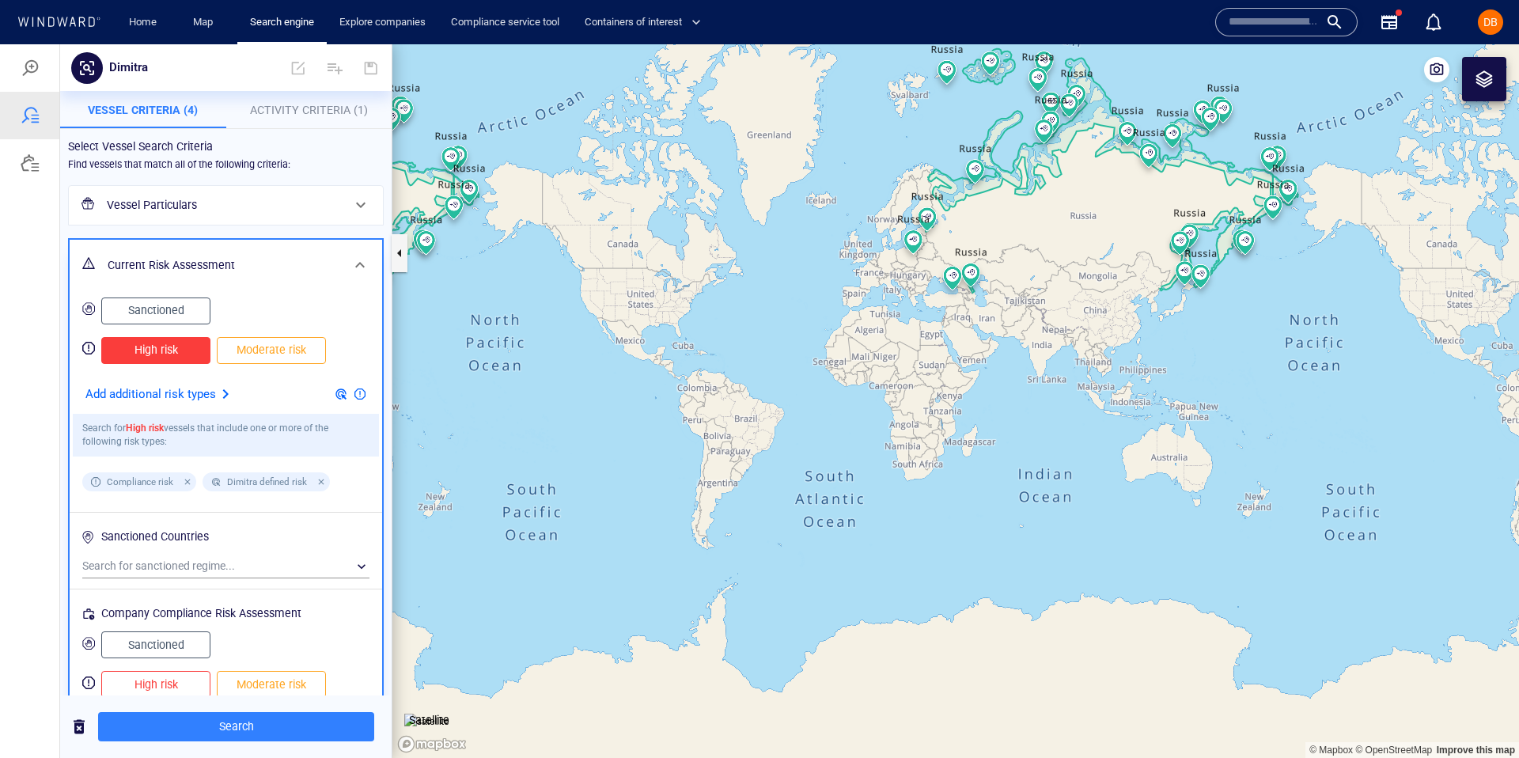
click at [286, 247] on div "Current Risk Assessment" at bounding box center [226, 265] width 313 height 51
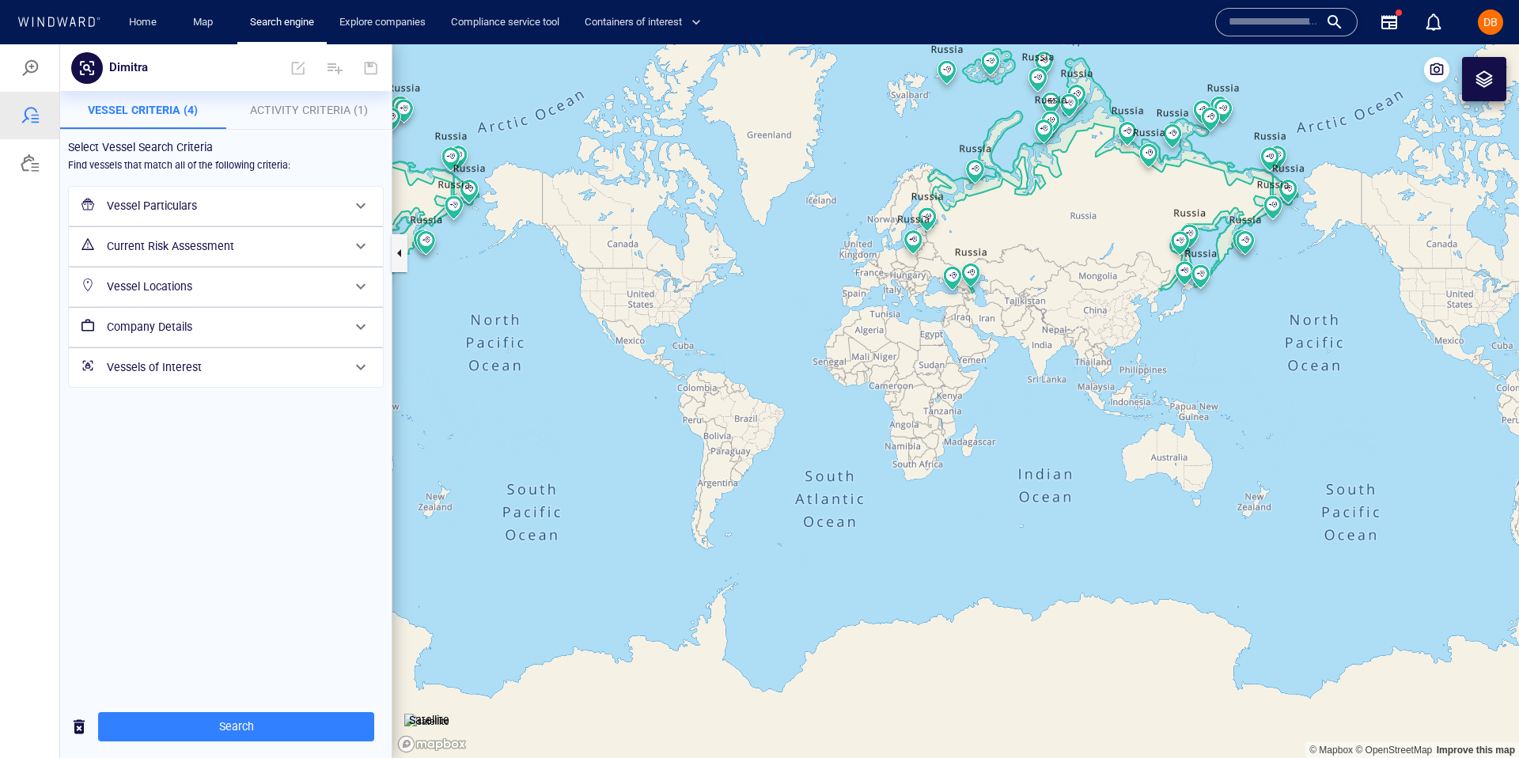
click at [281, 282] on h6 "Vessel Locations" at bounding box center [224, 287] width 235 height 20
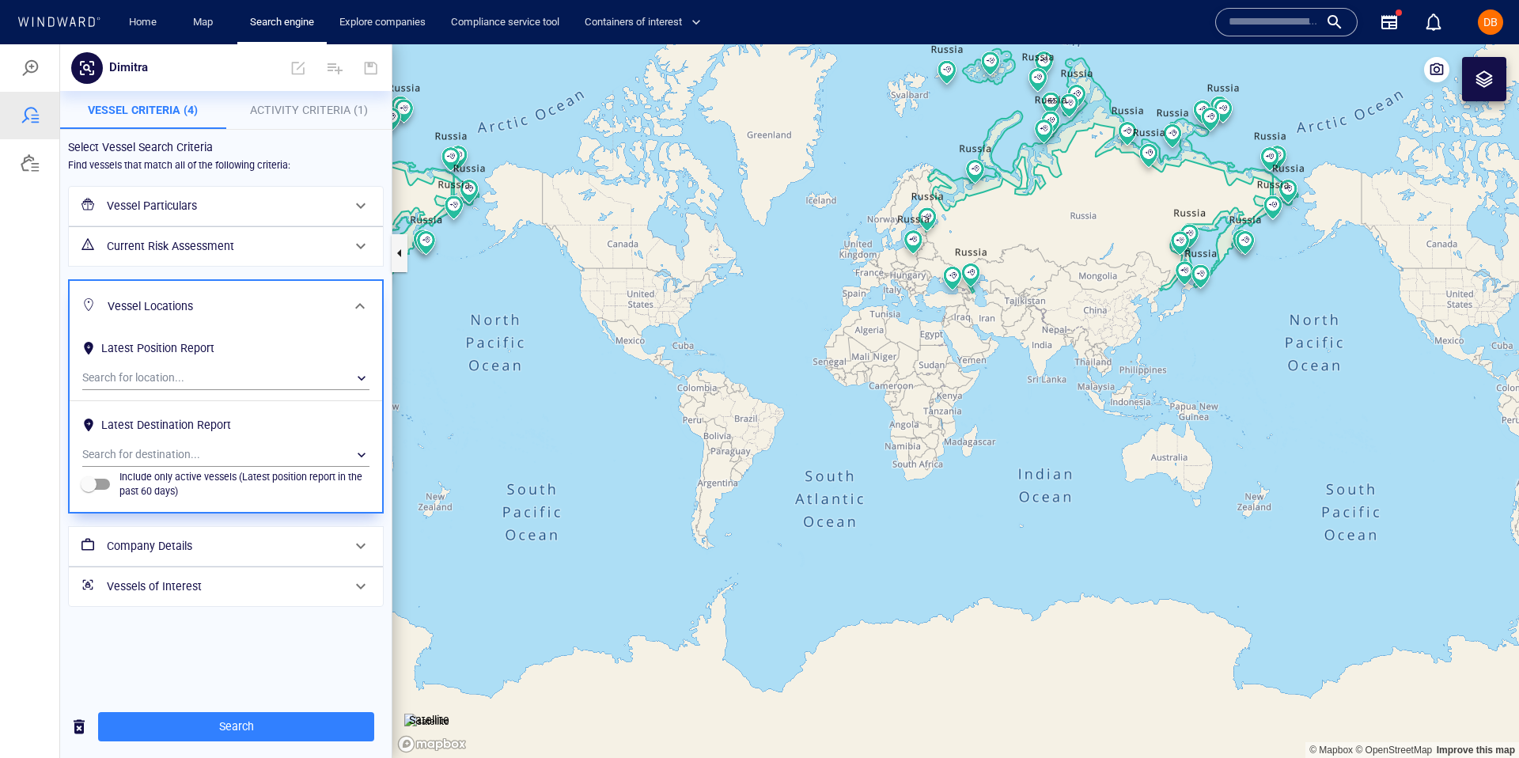
click at [282, 294] on div "Vessel Locations" at bounding box center [224, 306] width 246 height 32
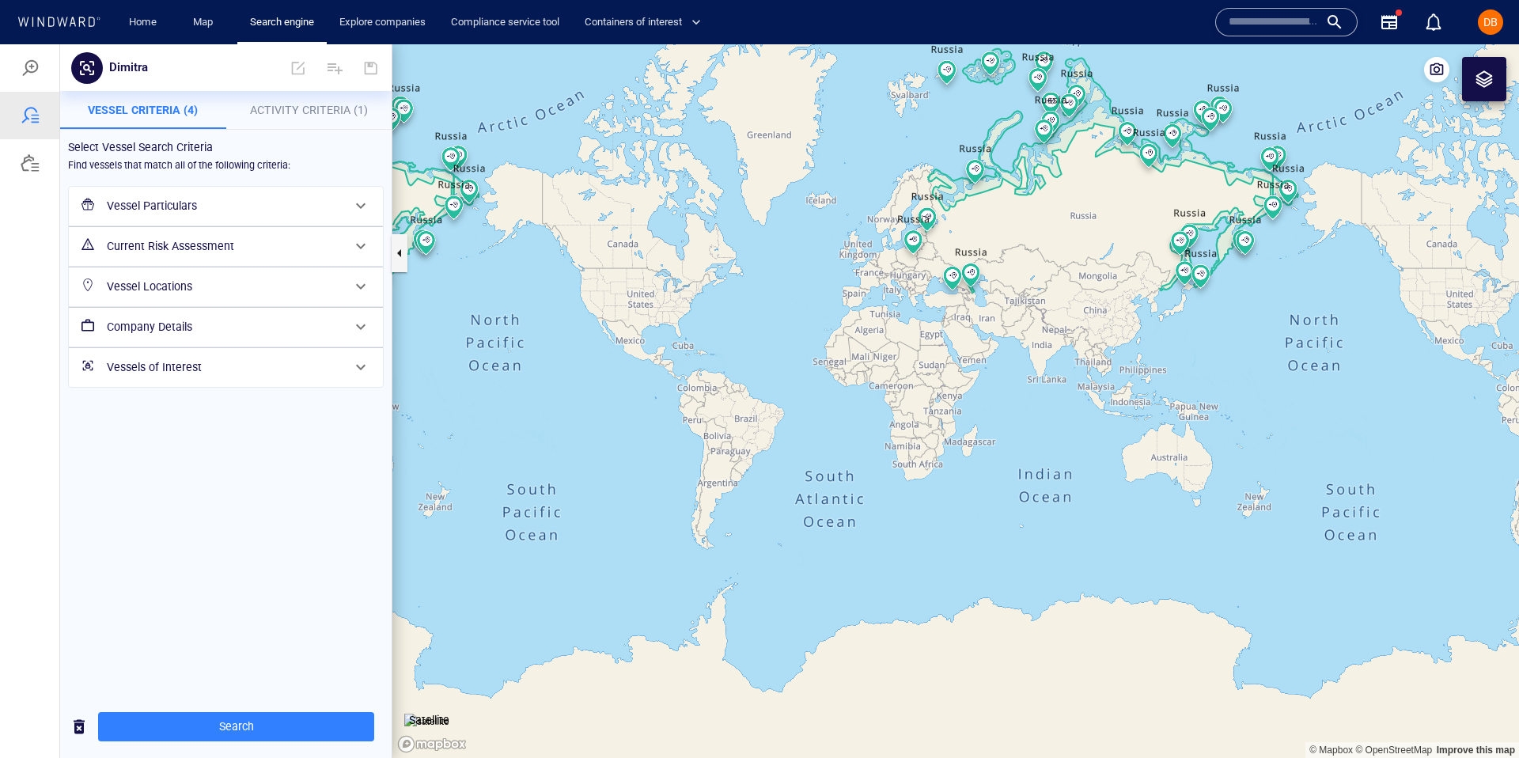
click at [283, 324] on h6 "Company Details" at bounding box center [224, 327] width 235 height 20
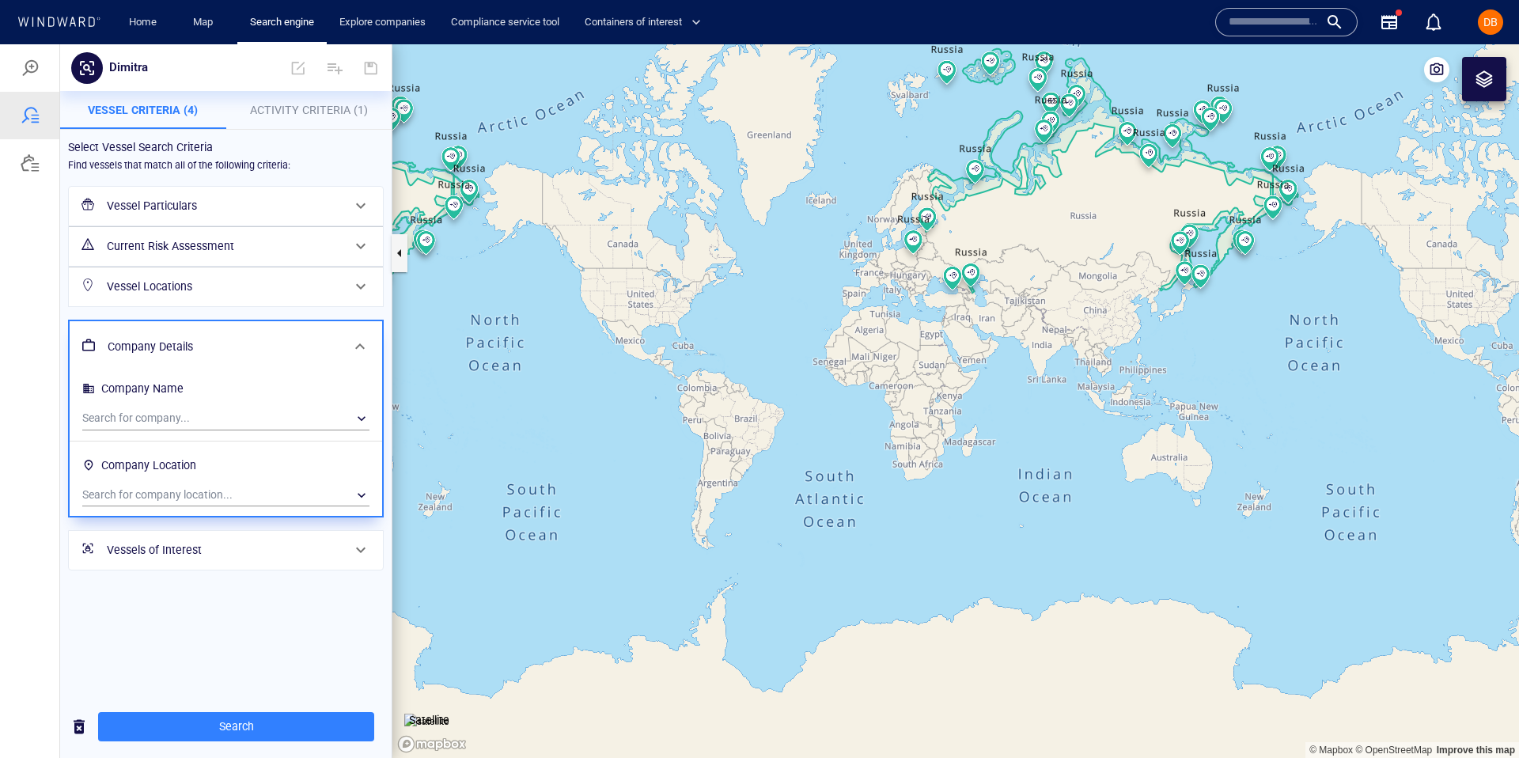
click at [290, 337] on h6 "Company Details" at bounding box center [224, 347] width 233 height 20
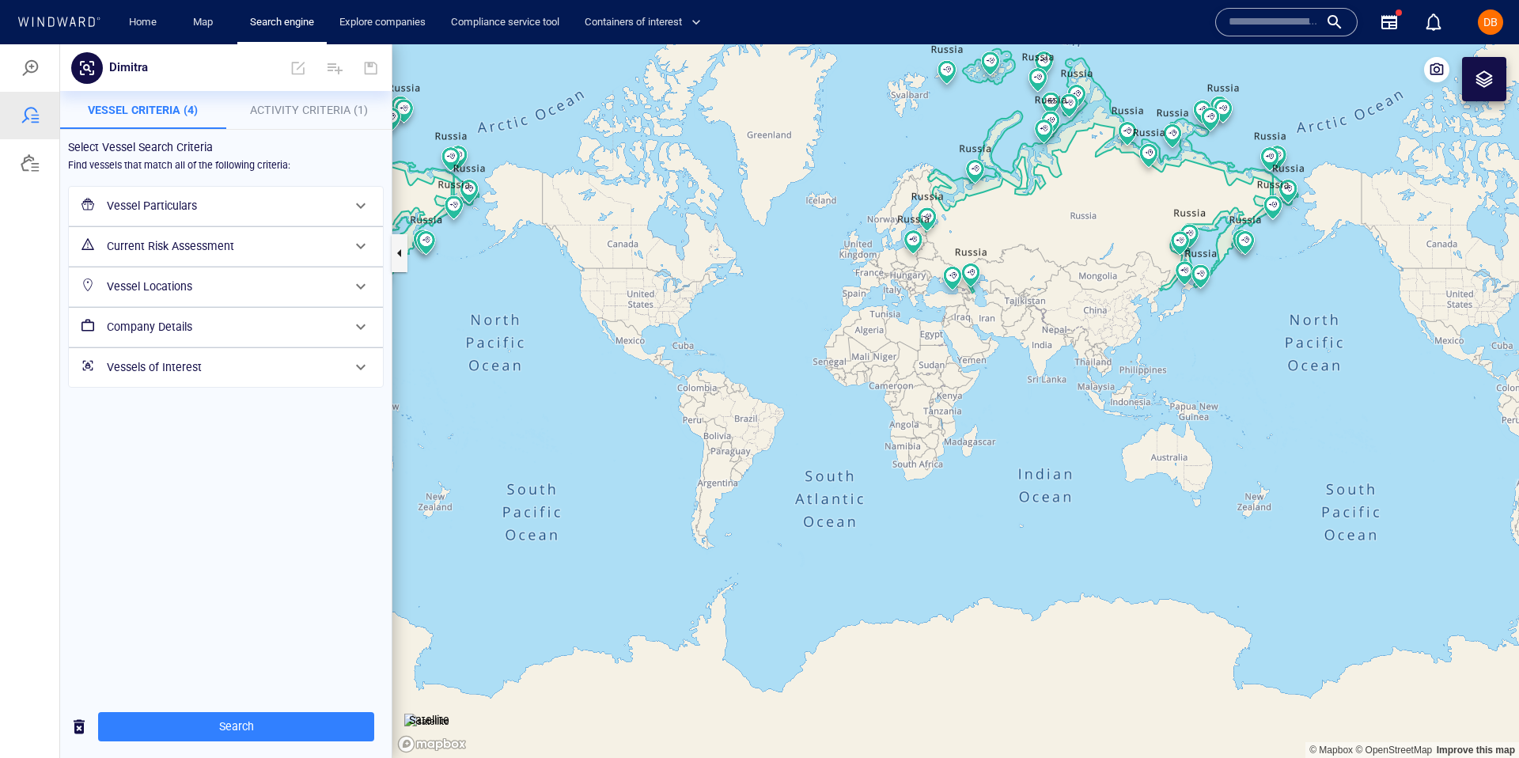
click at [270, 371] on h6 "Vessels of Interest" at bounding box center [224, 368] width 235 height 20
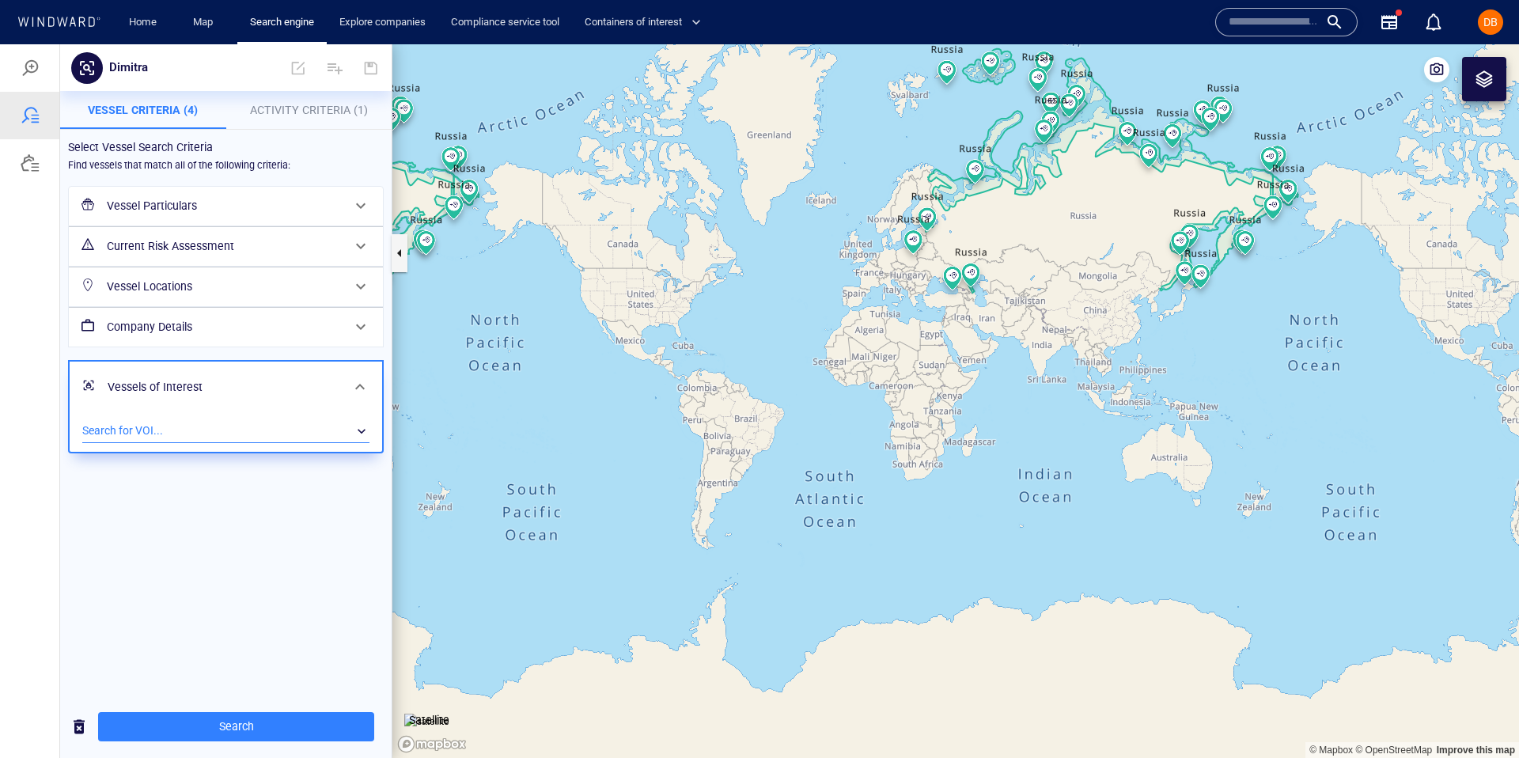
click at [250, 424] on div "​" at bounding box center [225, 431] width 287 height 24
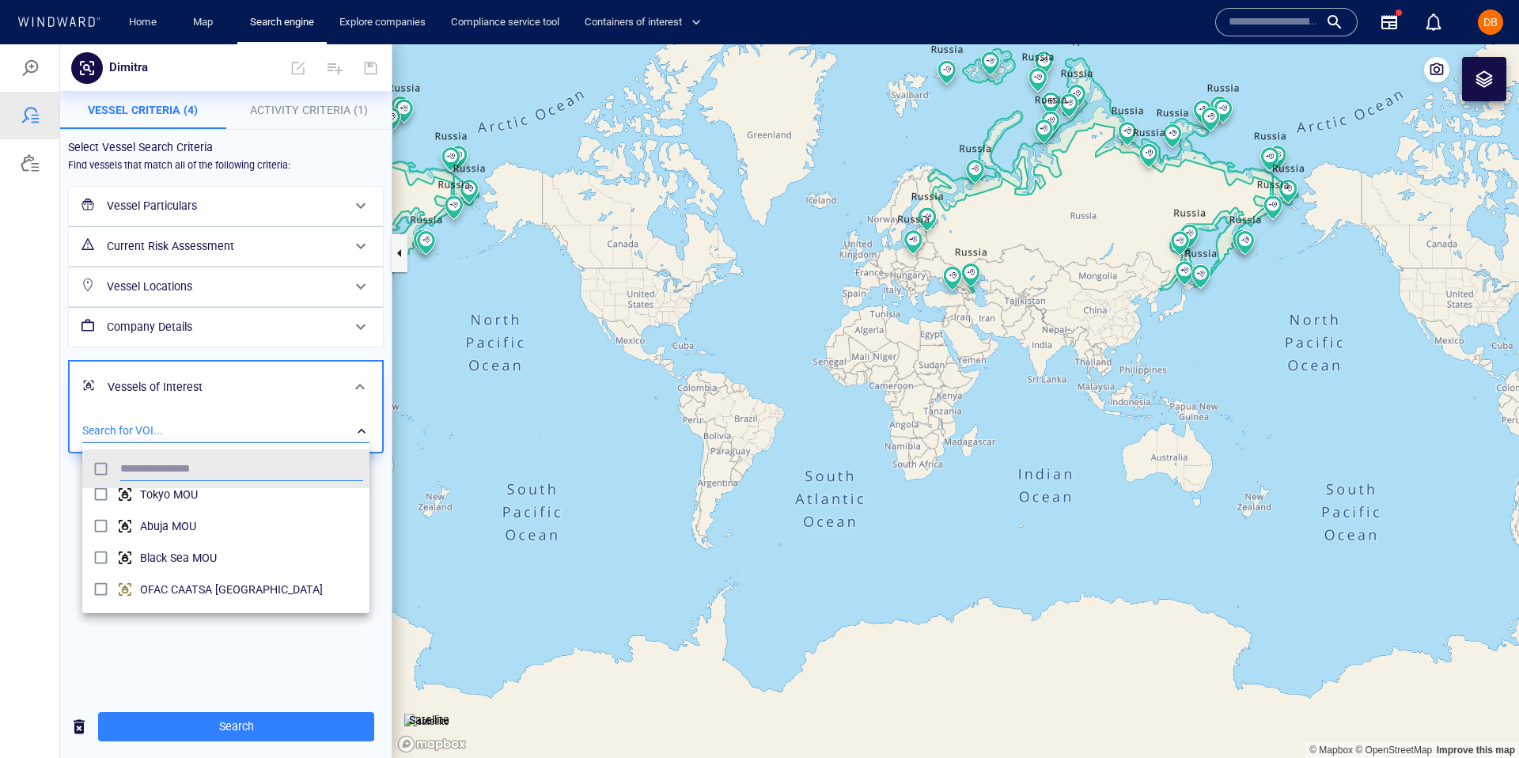
scroll to position [9, 0]
click at [257, 651] on div at bounding box center [759, 401] width 1519 height 714
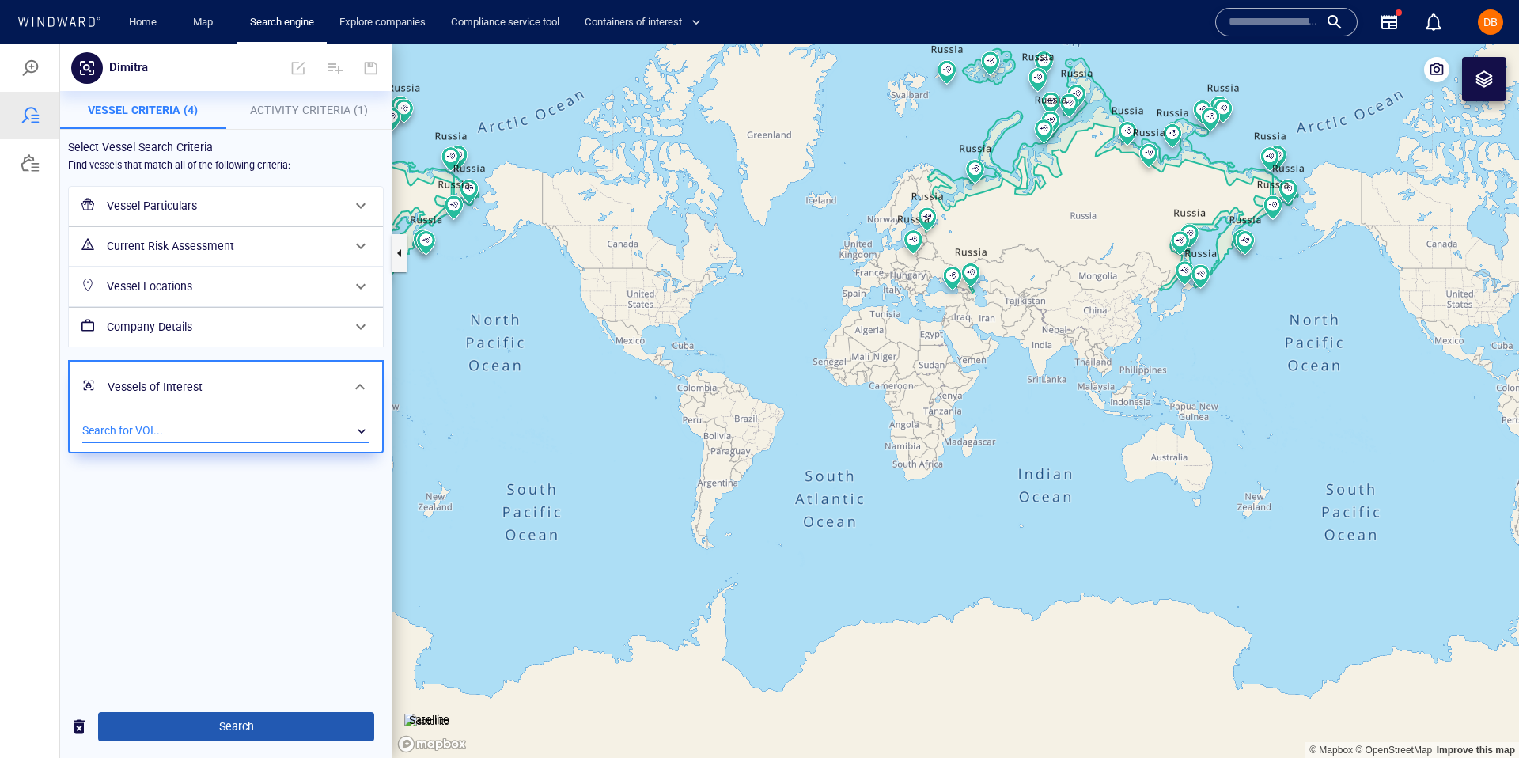
click at [252, 718] on span "Search" at bounding box center [236, 727] width 251 height 20
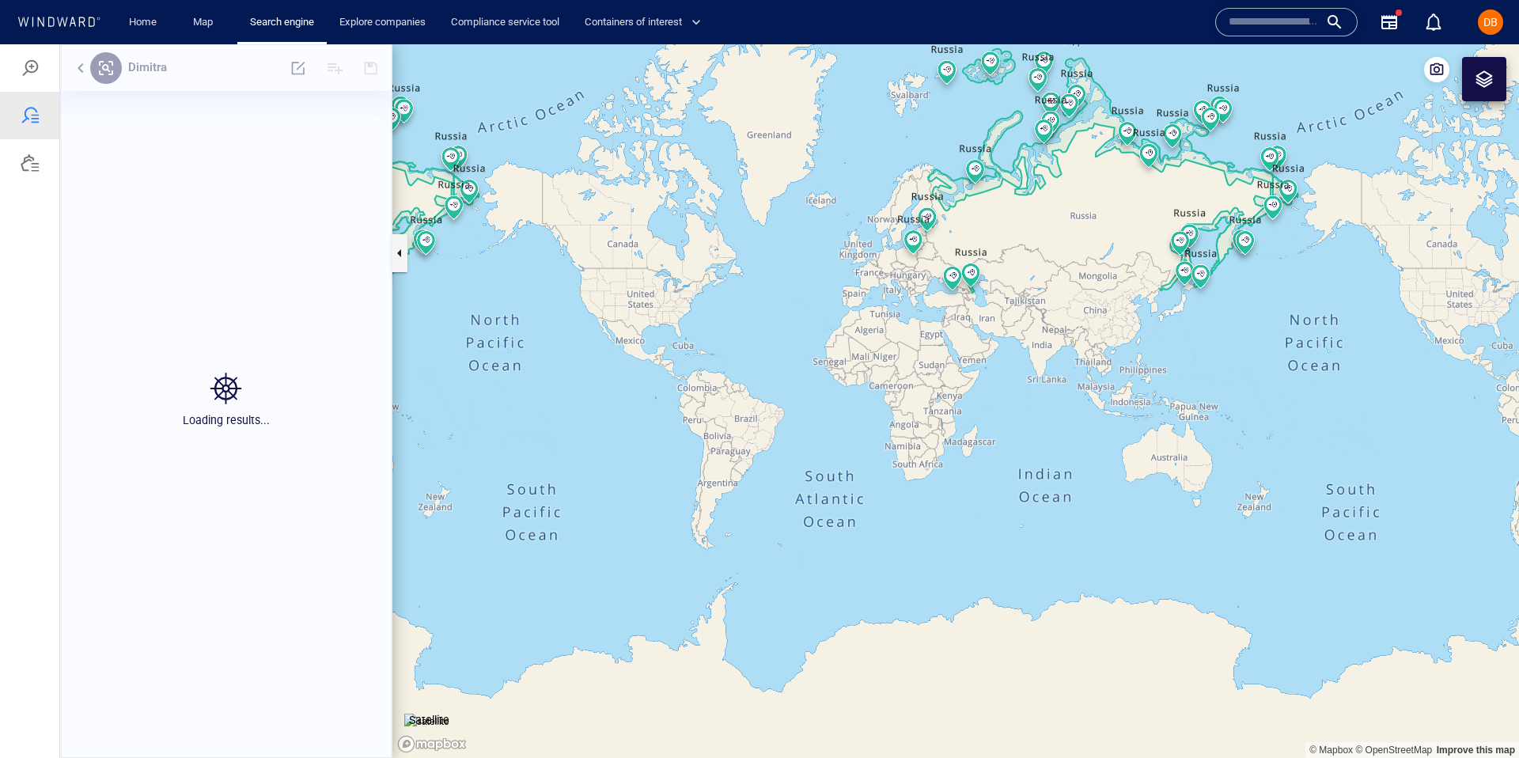
scroll to position [605, 332]
click at [233, 487] on span "Go back" at bounding box center [216, 478] width 54 height 20
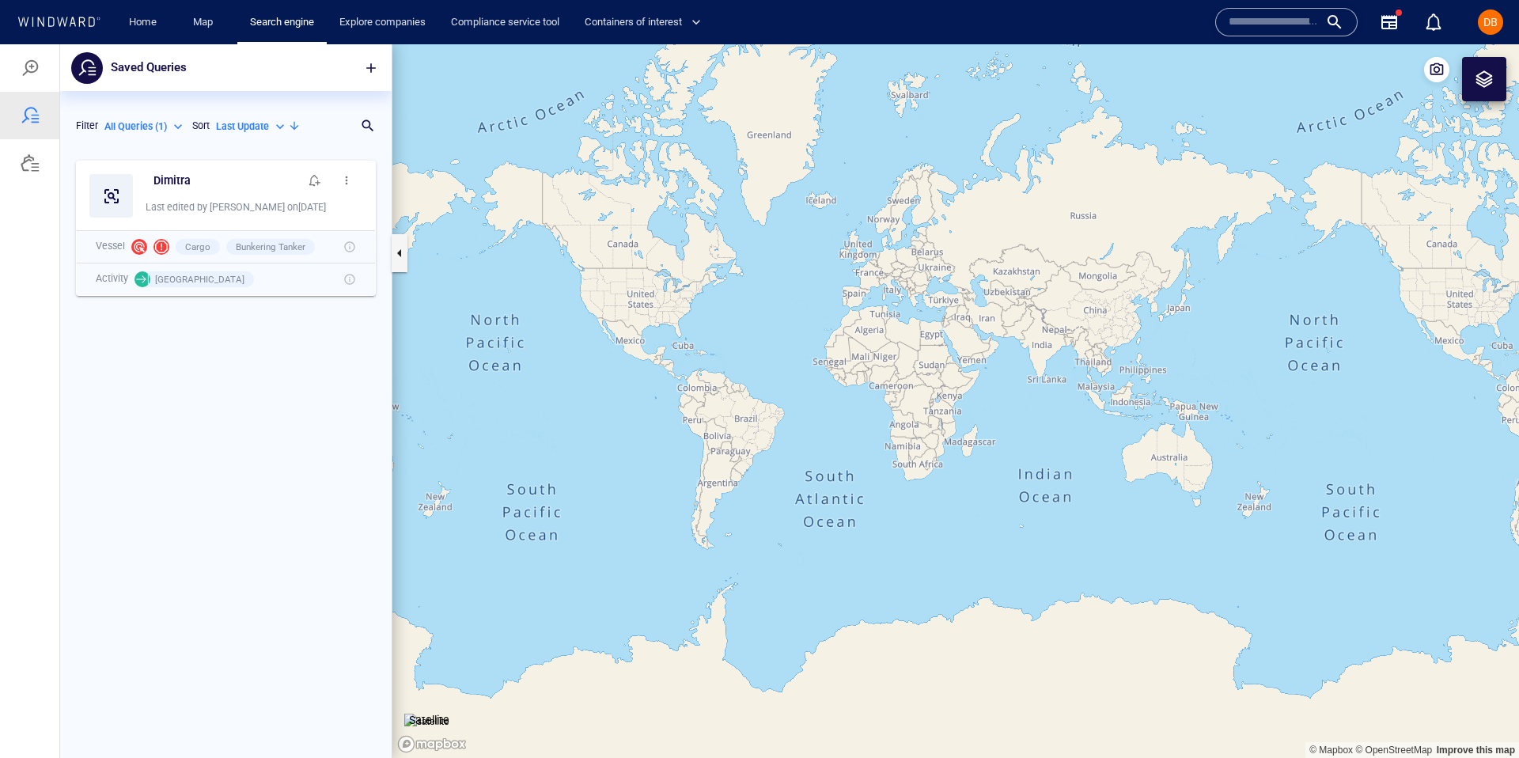
drag, startPoint x: 189, startPoint y: 134, endPoint x: 184, endPoint y: 155, distance: 21.9
click at [189, 135] on div "Sort" at bounding box center [201, 126] width 24 height 21
click at [184, 155] on div "Dimitra Last edited by DimitraB on 13/08/2025 Vessel Cargo Bunkering Tanker Act…" at bounding box center [226, 229] width 332 height 153
click at [180, 187] on h6 "Dimitra" at bounding box center [172, 181] width 37 height 20
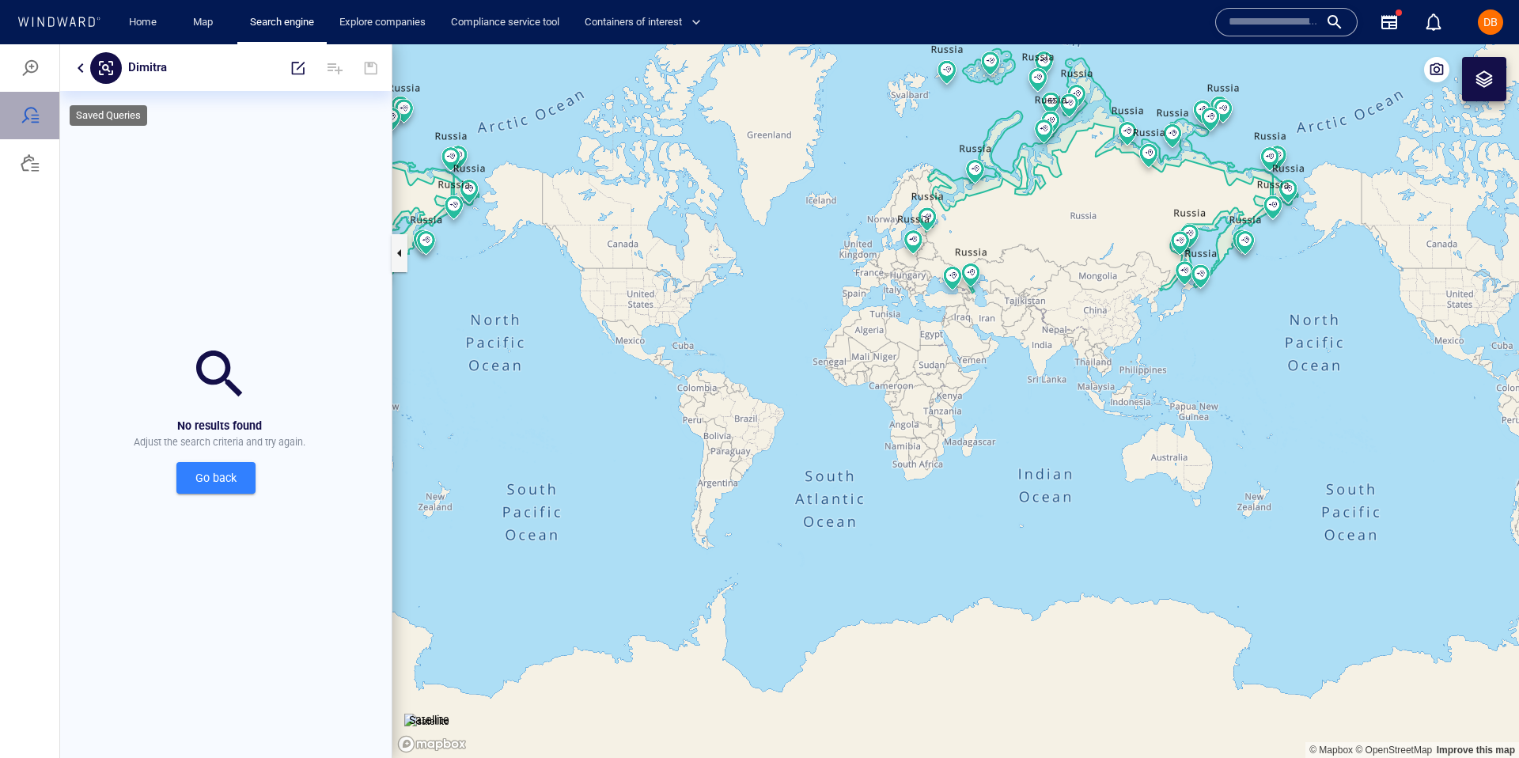
click at [29, 113] on div at bounding box center [30, 115] width 19 height 19
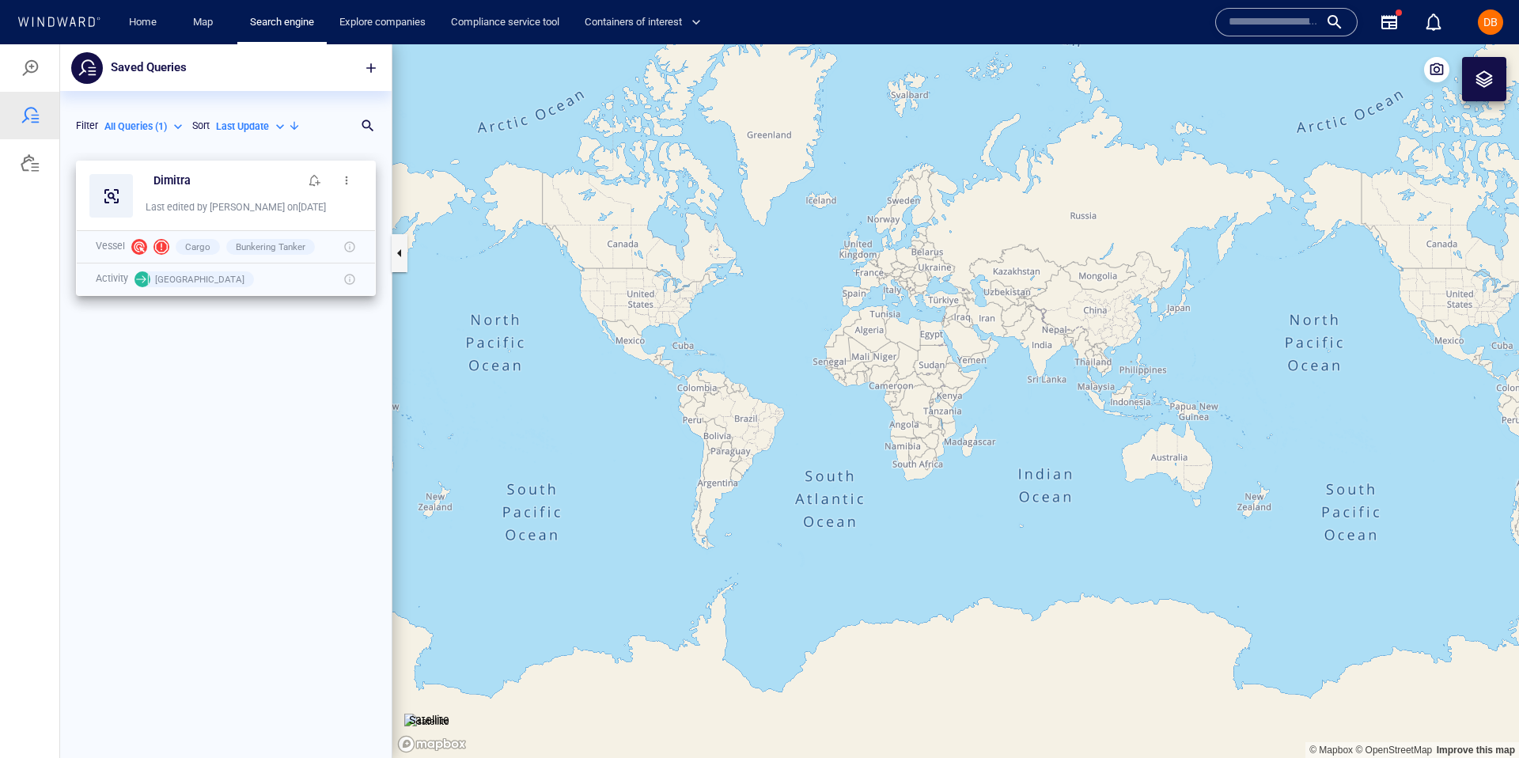
click at [359, 175] on button "button" at bounding box center [347, 181] width 32 height 32
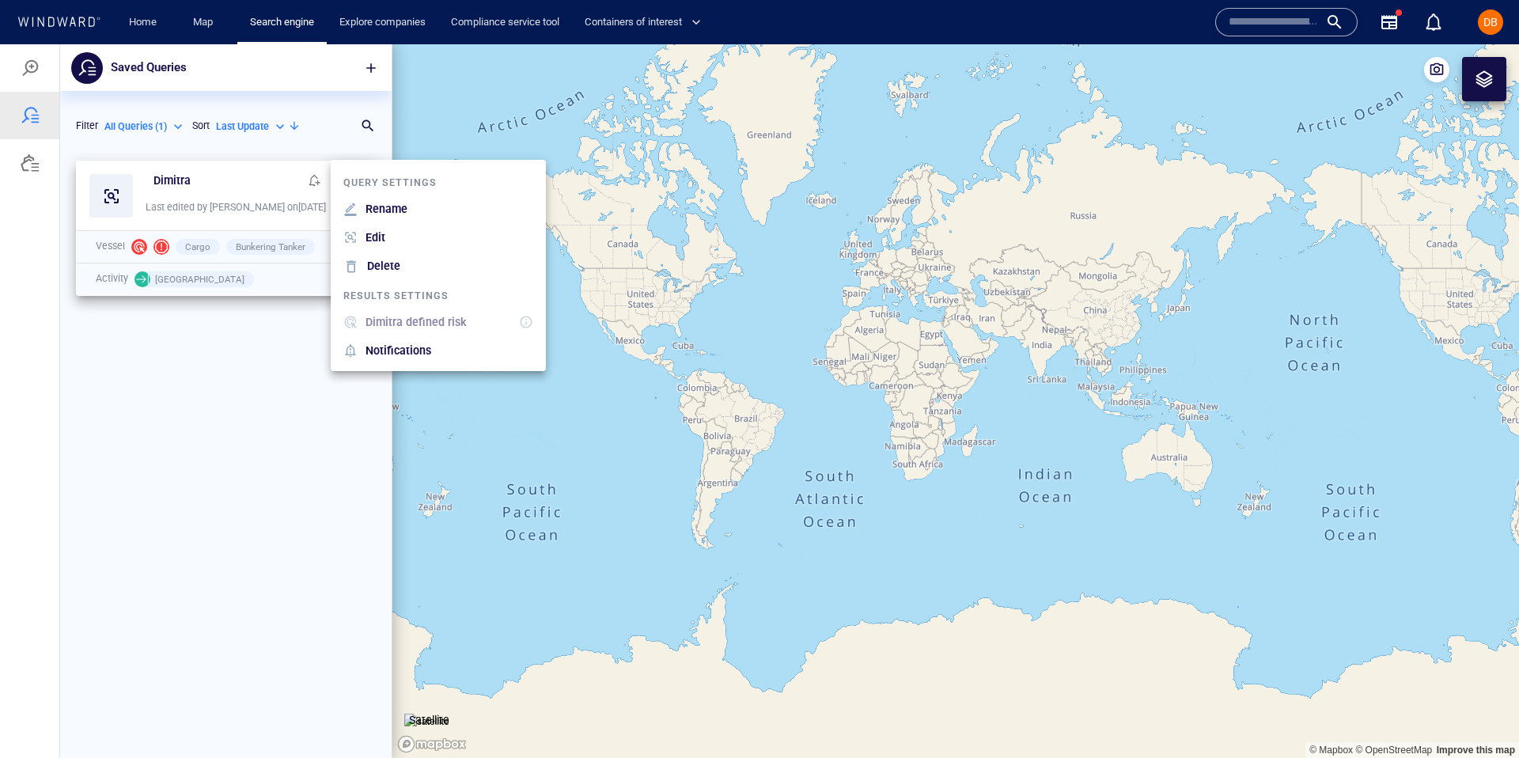
click at [377, 250] on li "Edit" at bounding box center [438, 237] width 215 height 28
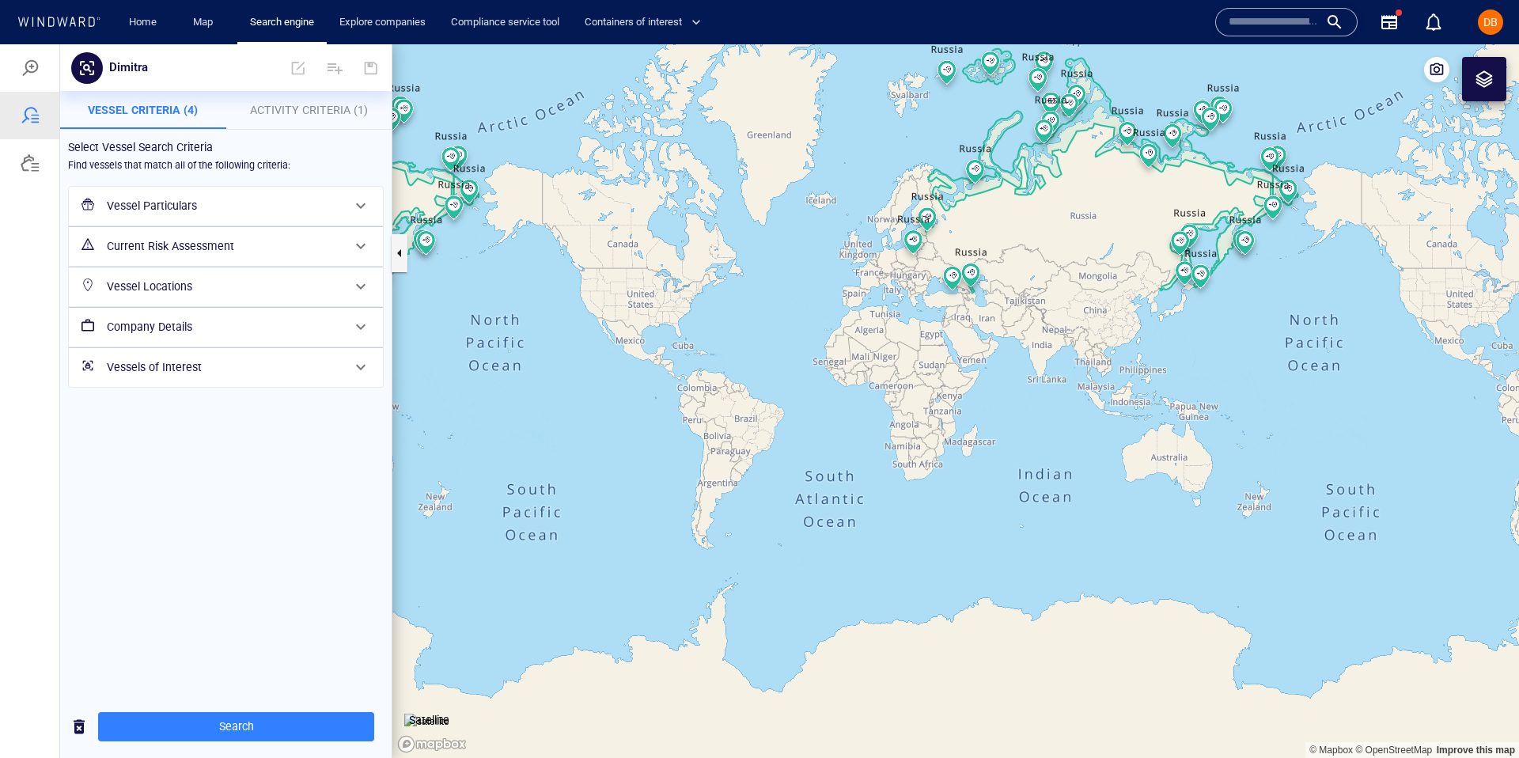
click at [187, 203] on h6 "Vessel Particulars" at bounding box center [224, 206] width 235 height 20
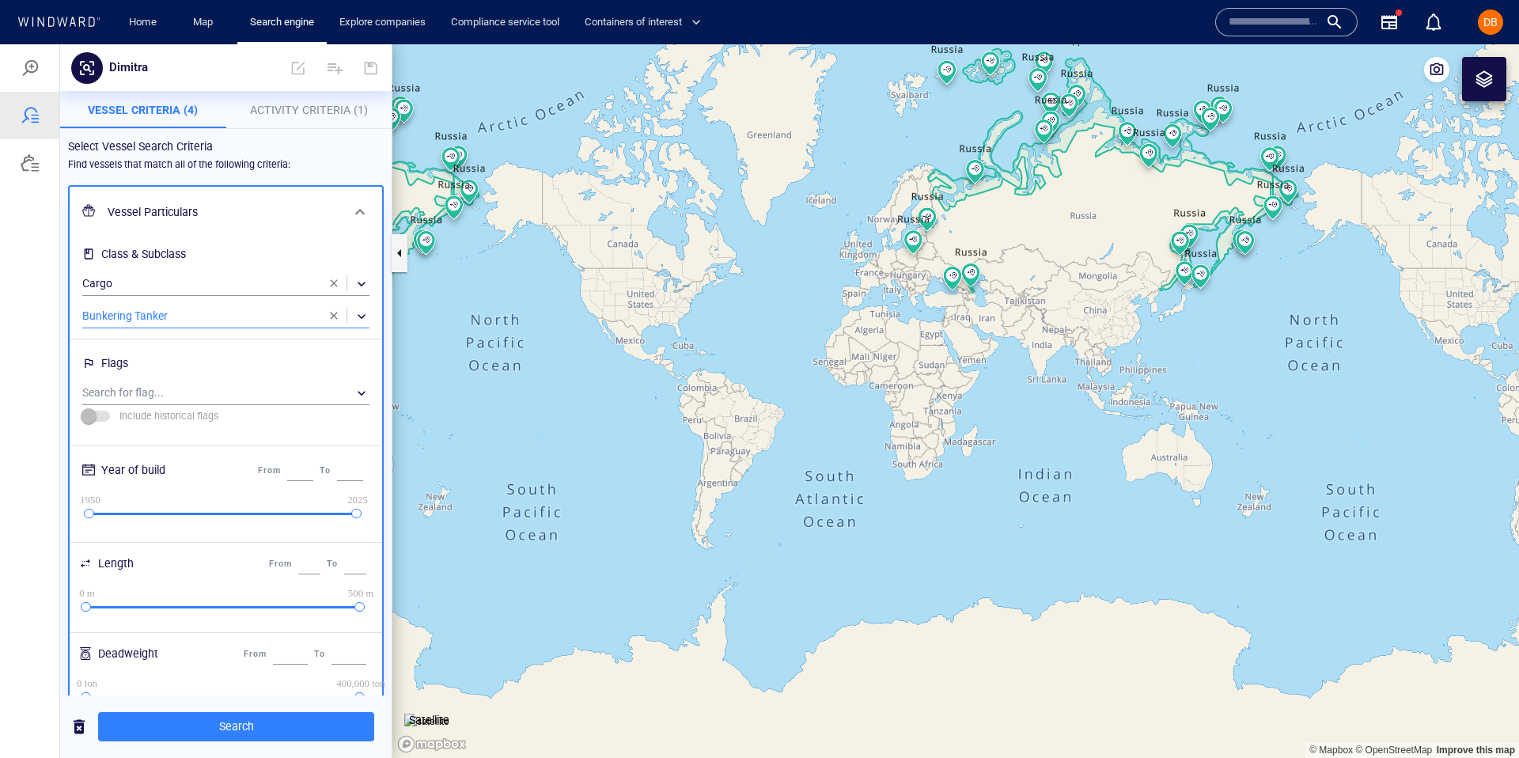
click at [209, 320] on div "​" at bounding box center [225, 317] width 287 height 24
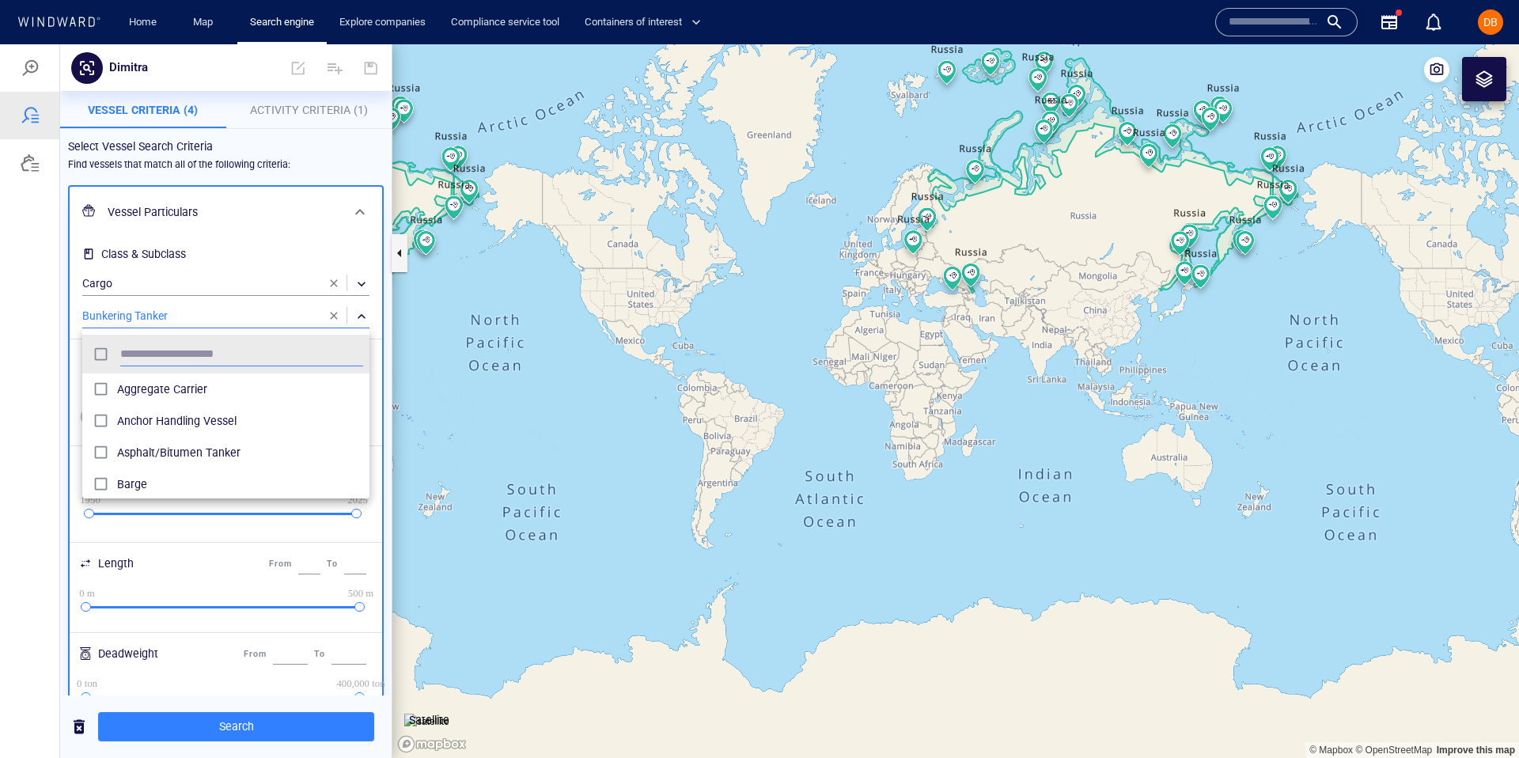
scroll to position [158, 287]
click at [332, 319] on div at bounding box center [759, 401] width 1519 height 714
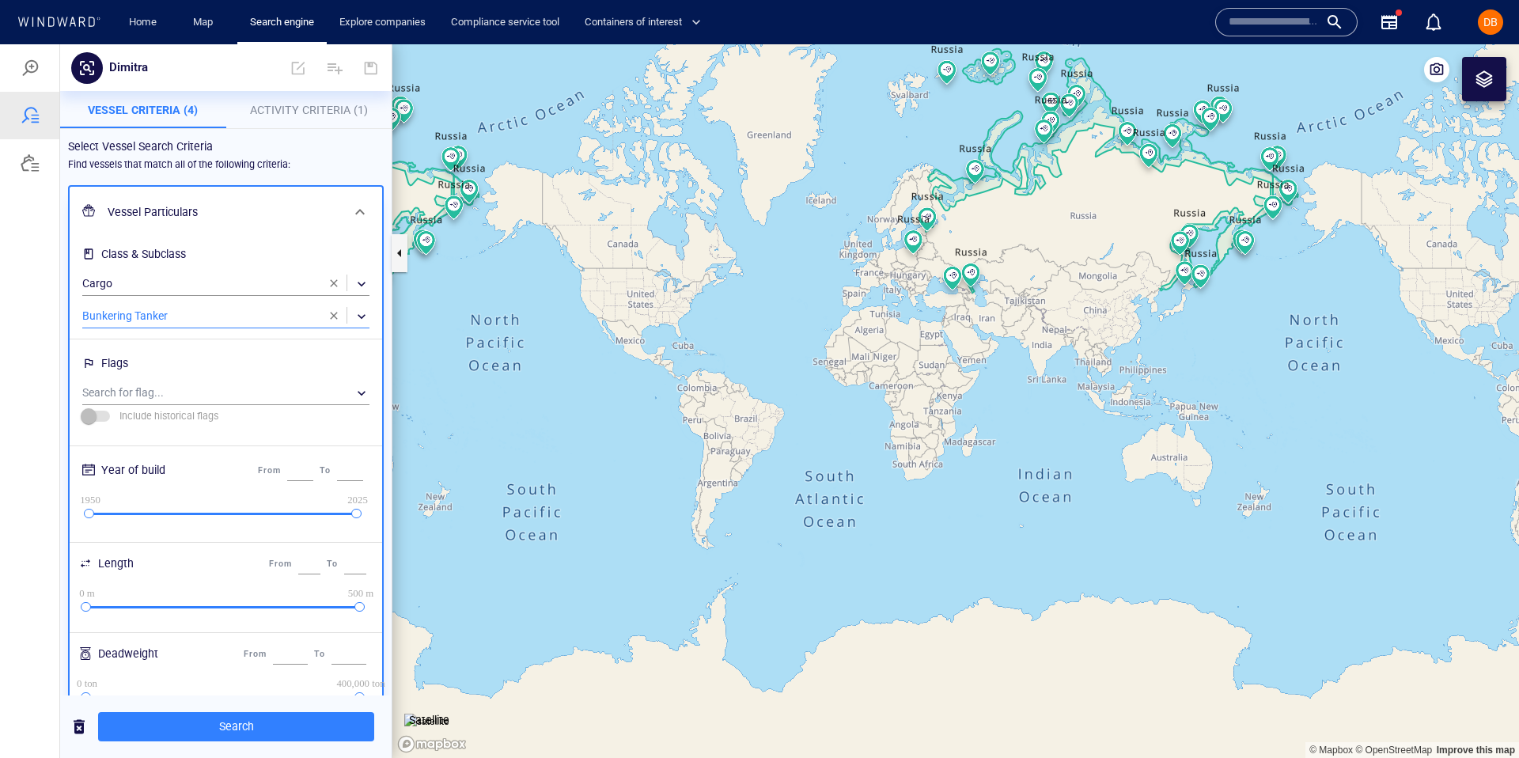
click at [335, 315] on span "button" at bounding box center [334, 315] width 13 height 13
click at [274, 315] on div "​" at bounding box center [225, 317] width 287 height 24
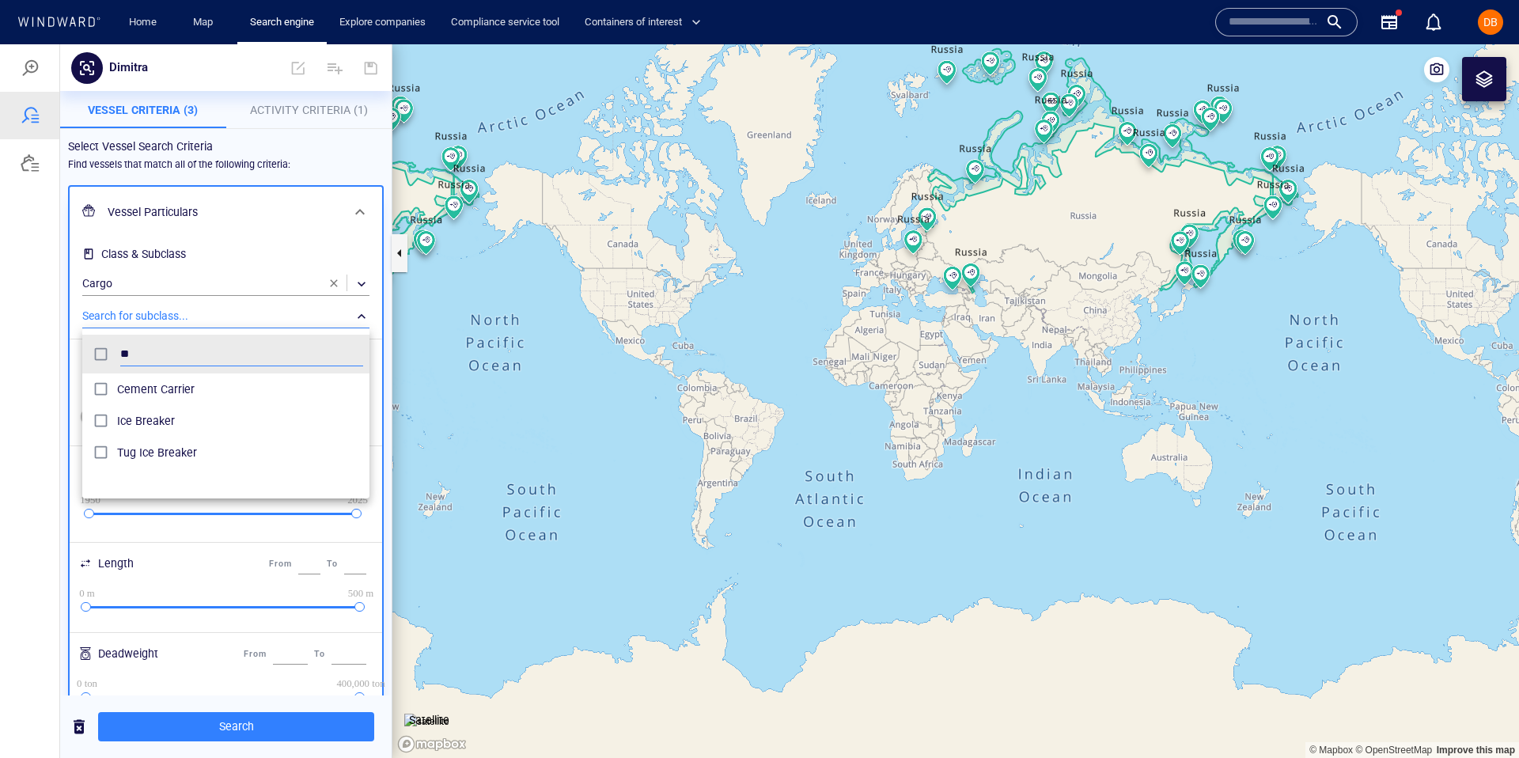
scroll to position [0, 0]
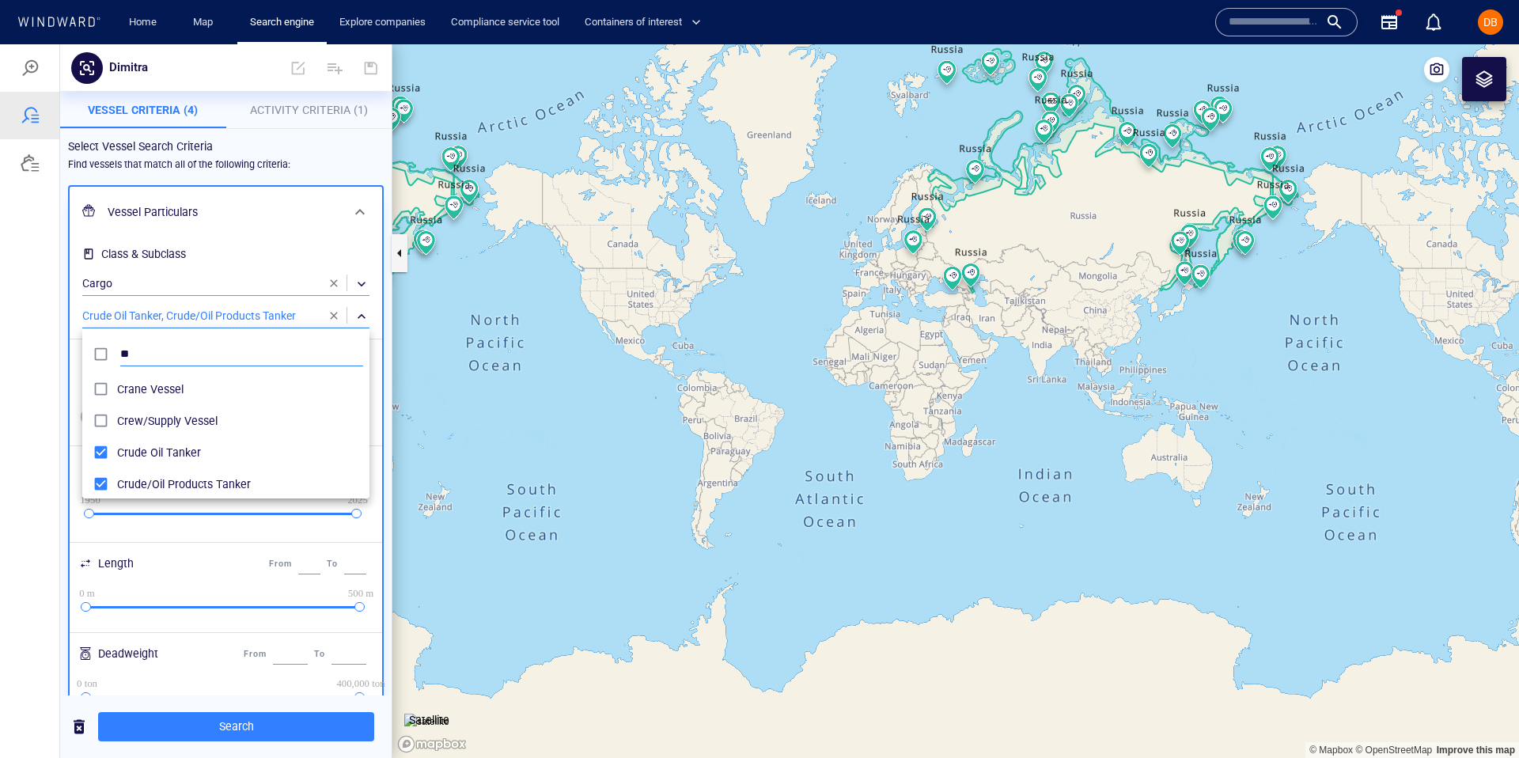
type input "*"
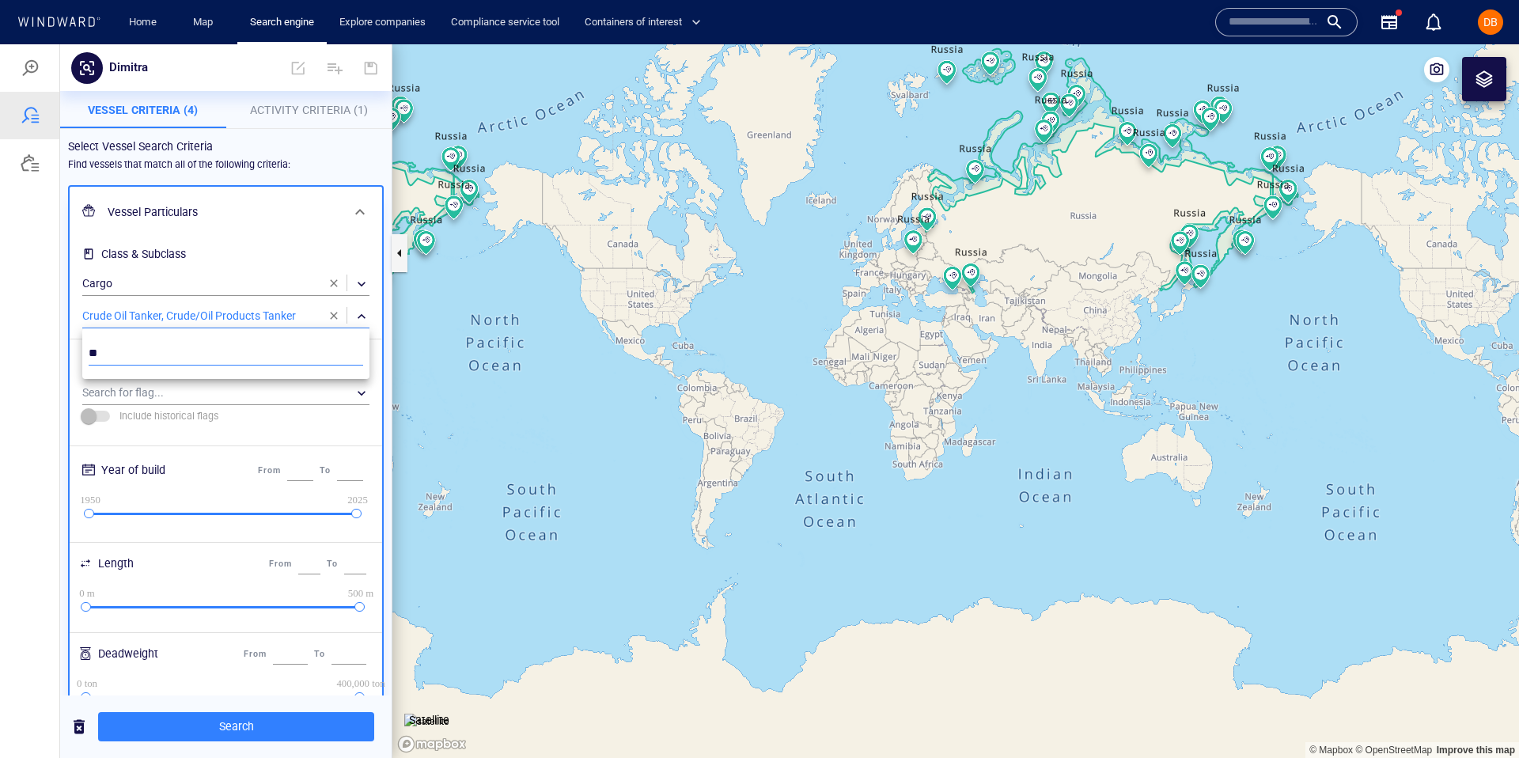
type input "*"
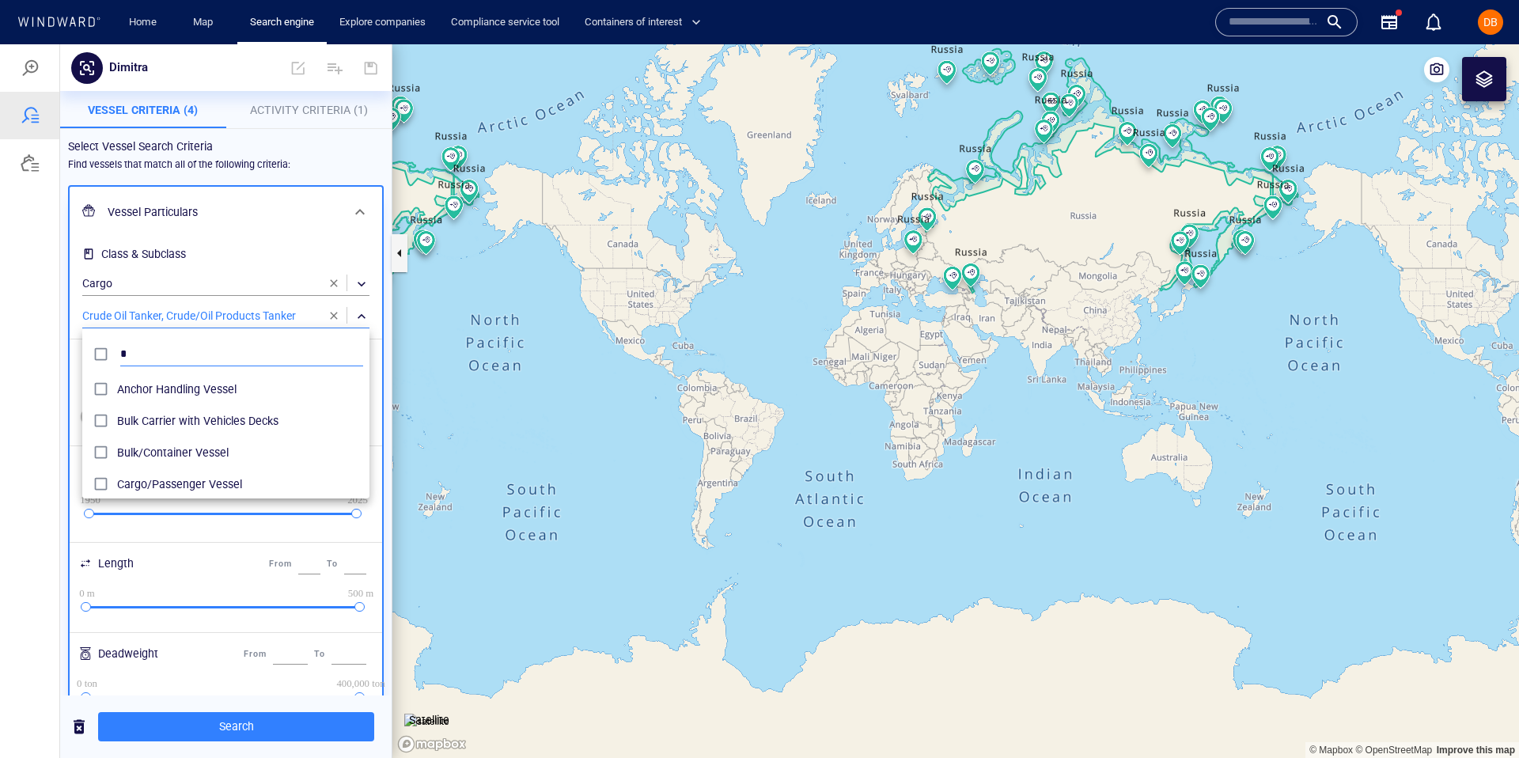
scroll to position [1, 1]
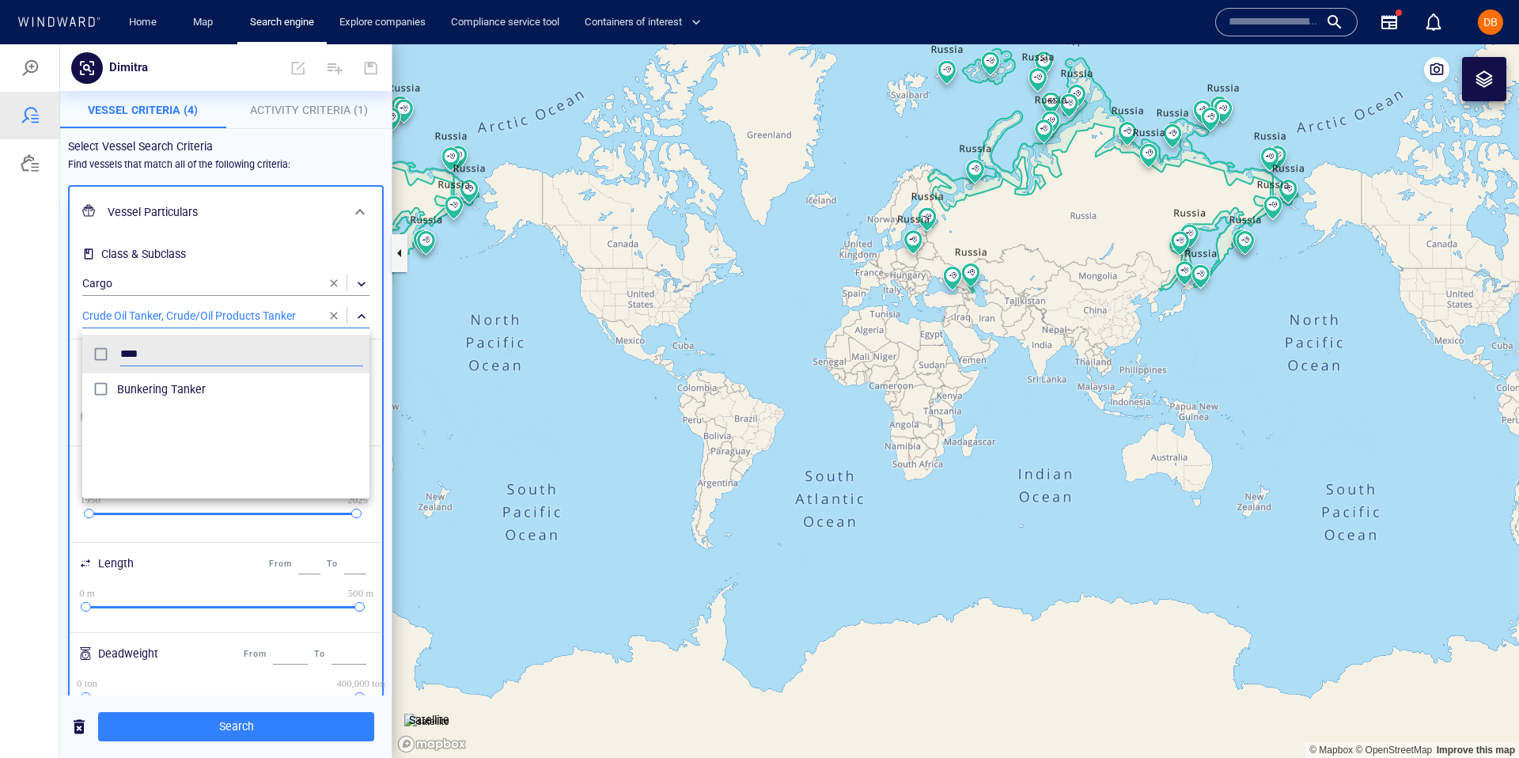
type input "****"
click at [226, 253] on div at bounding box center [759, 401] width 1519 height 714
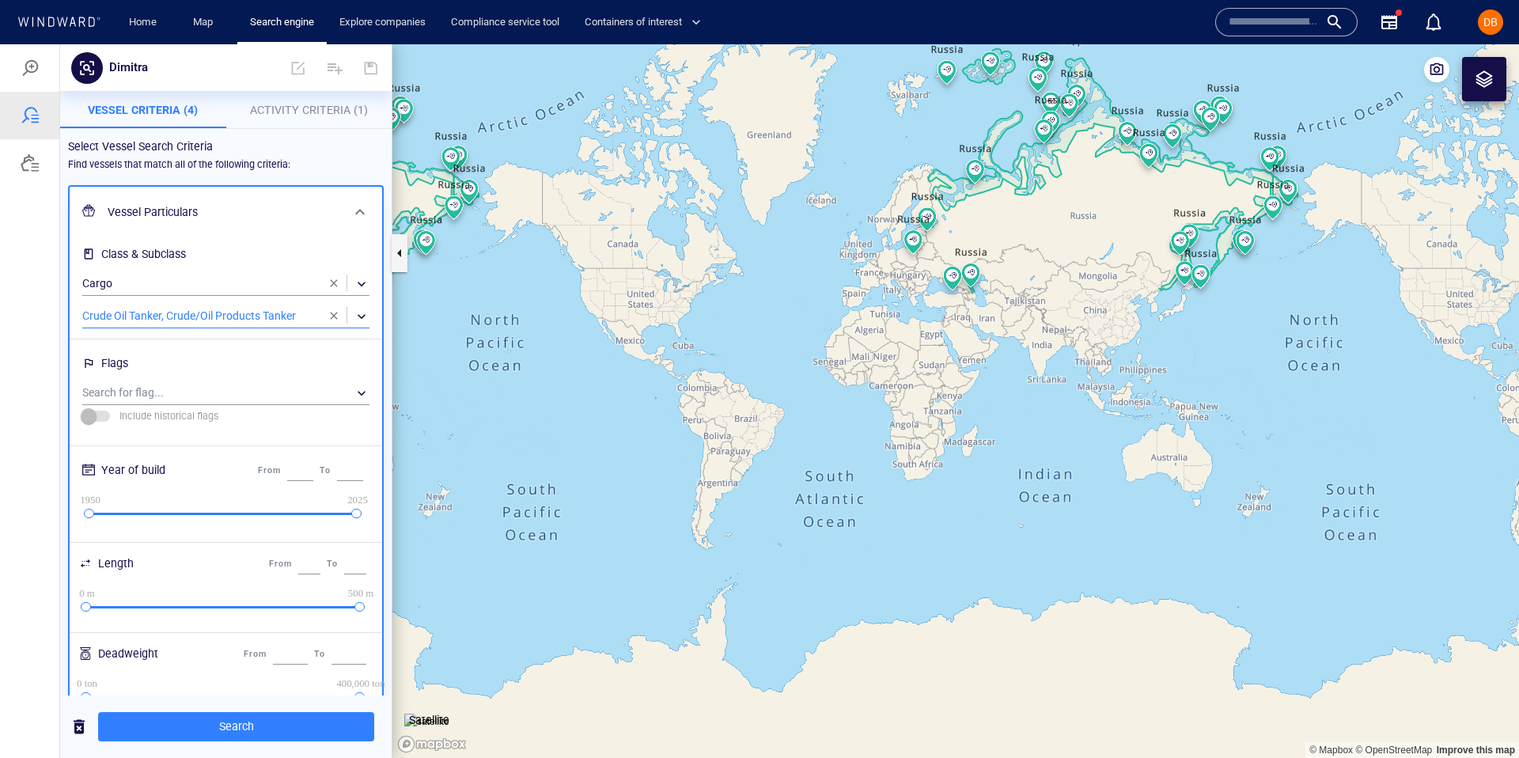
click at [182, 69] on div "Dimitra" at bounding box center [174, 68] width 143 height 30
click at [300, 198] on div "Vessel Particulars" at bounding box center [224, 212] width 246 height 32
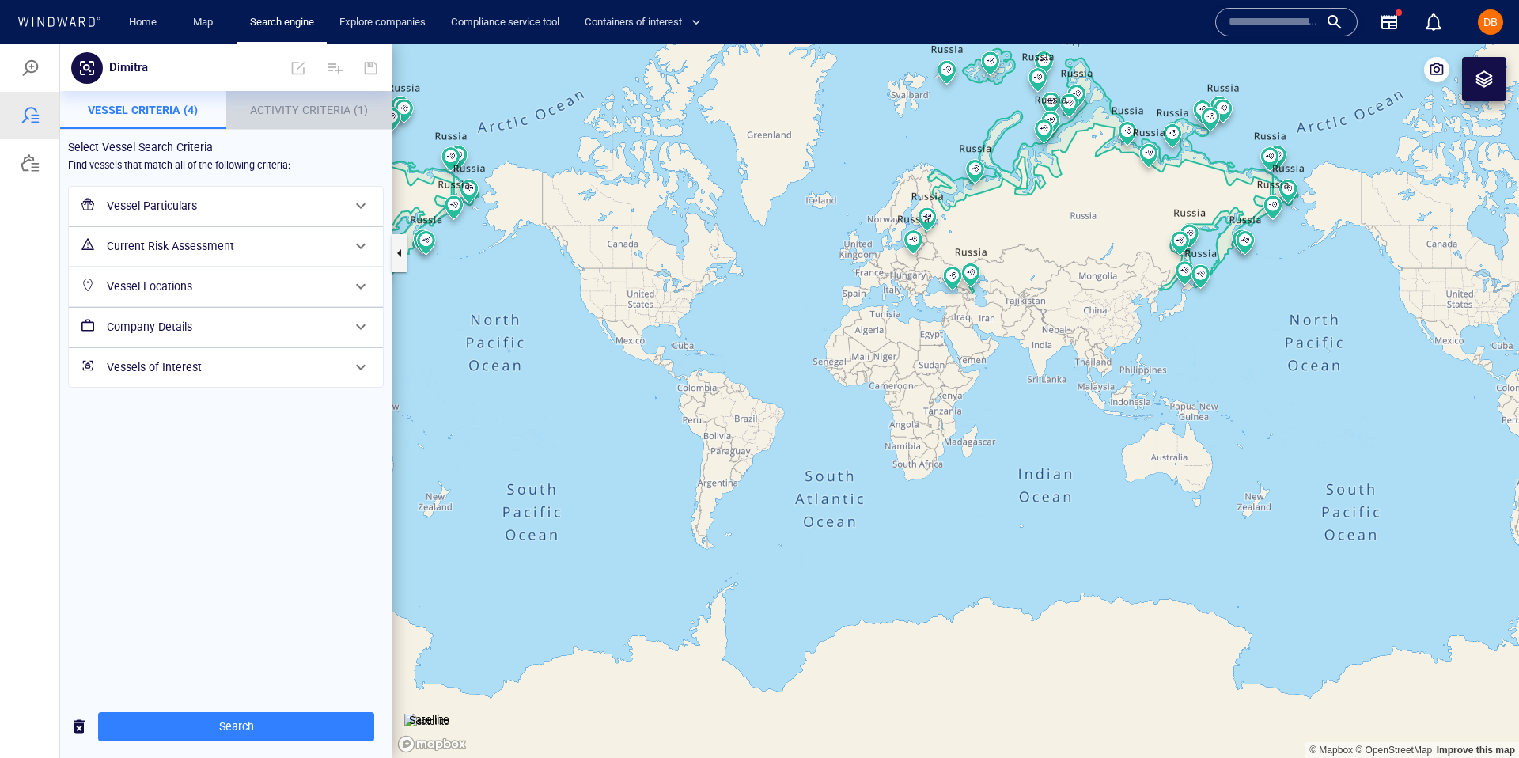
click at [293, 97] on button "Activity Criteria (1)" at bounding box center [309, 110] width 166 height 38
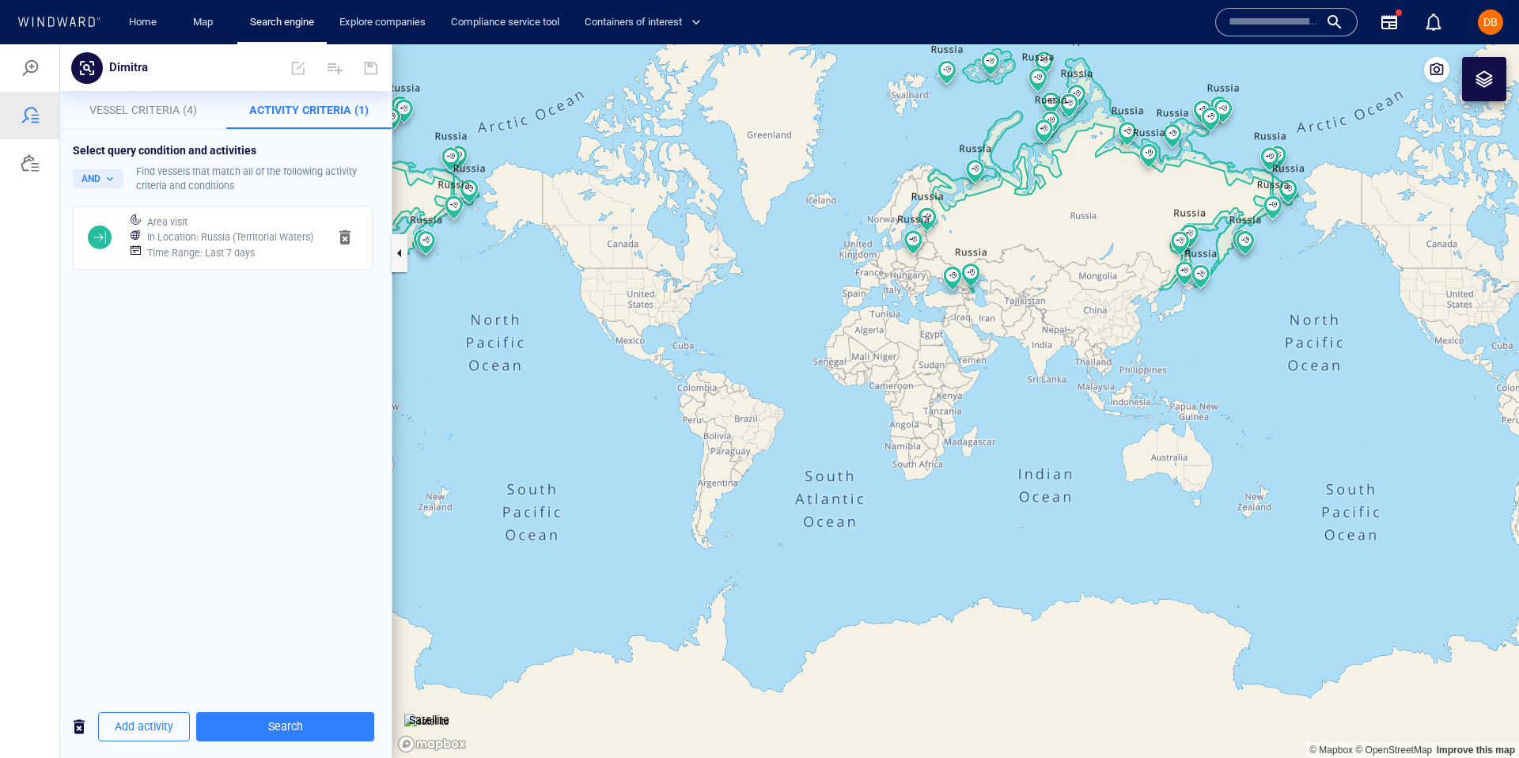
click at [132, 235] on span at bounding box center [136, 236] width 10 height 12
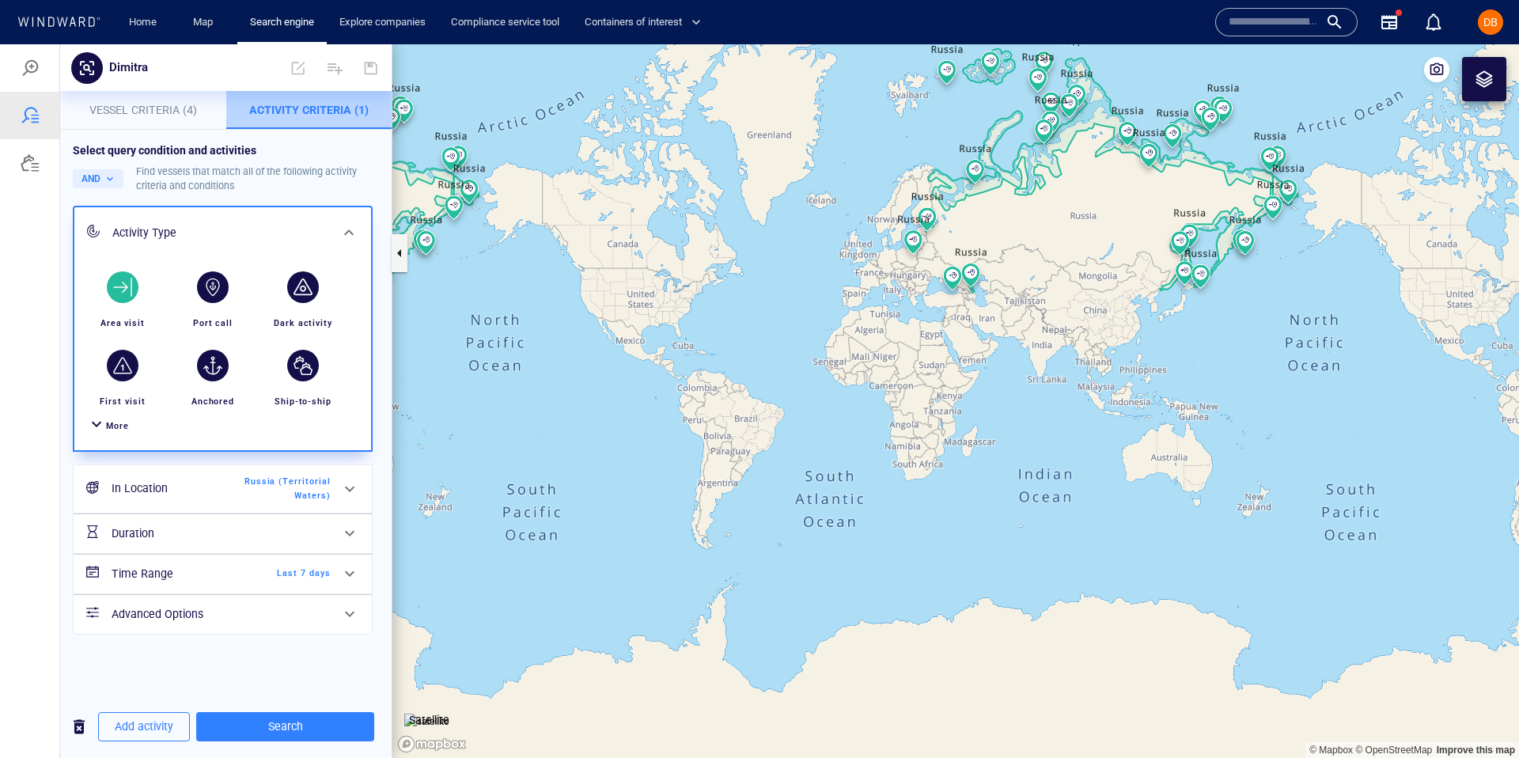
click at [324, 109] on span "Activity Criteria (1)" at bounding box center [308, 110] width 119 height 13
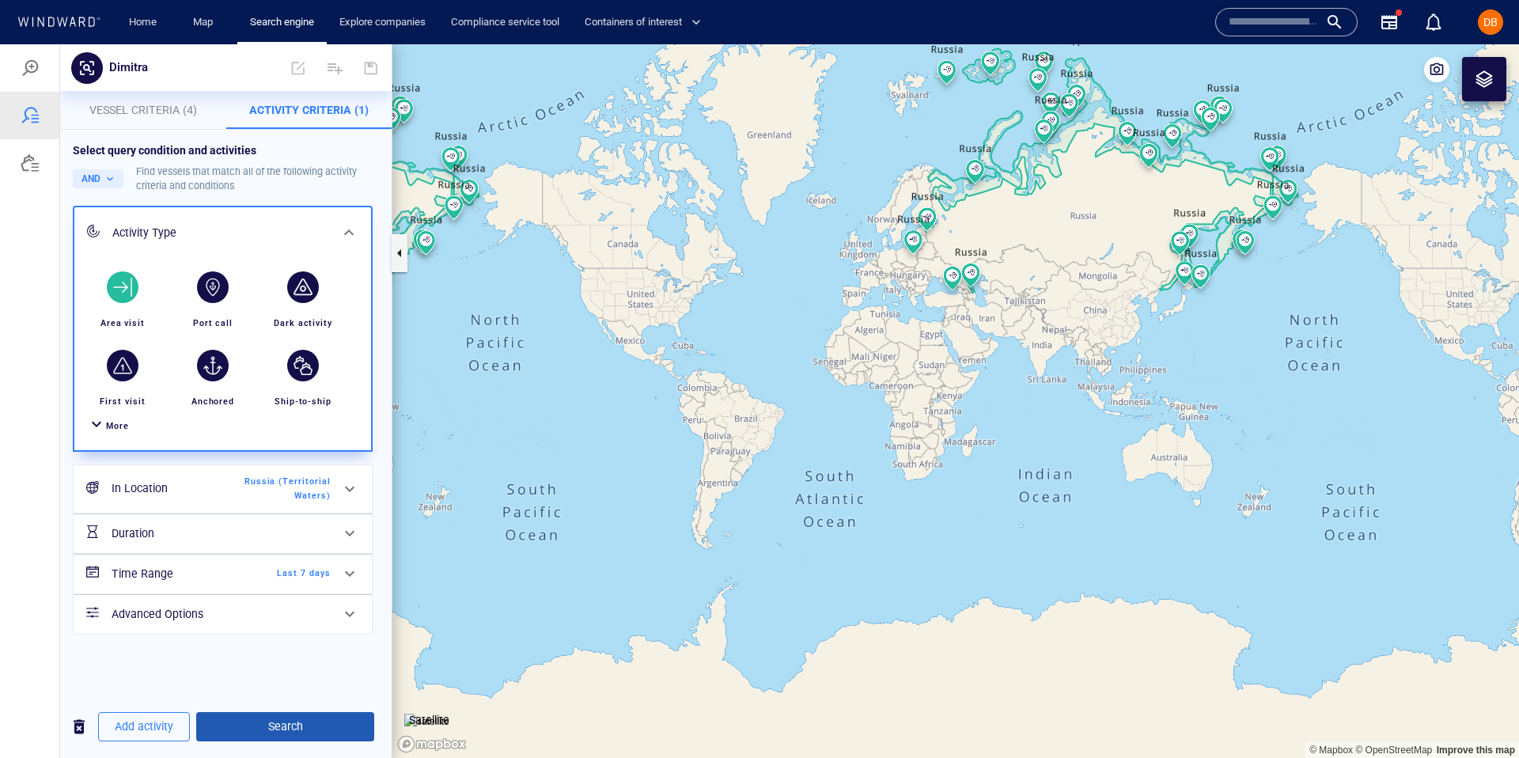
click at [278, 729] on span "Search" at bounding box center [285, 727] width 153 height 20
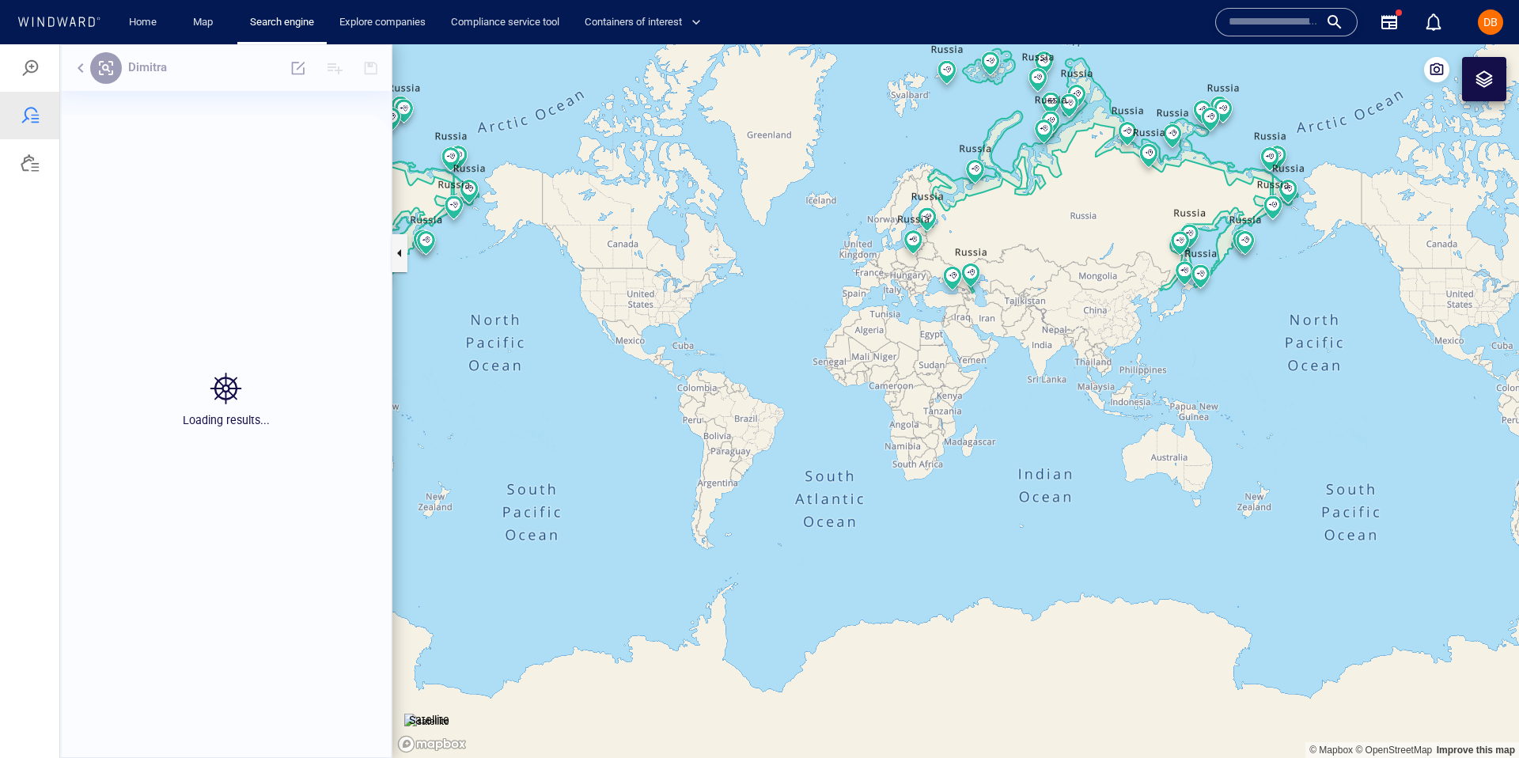
scroll to position [605, 332]
click at [79, 66] on button "button" at bounding box center [80, 68] width 19 height 19
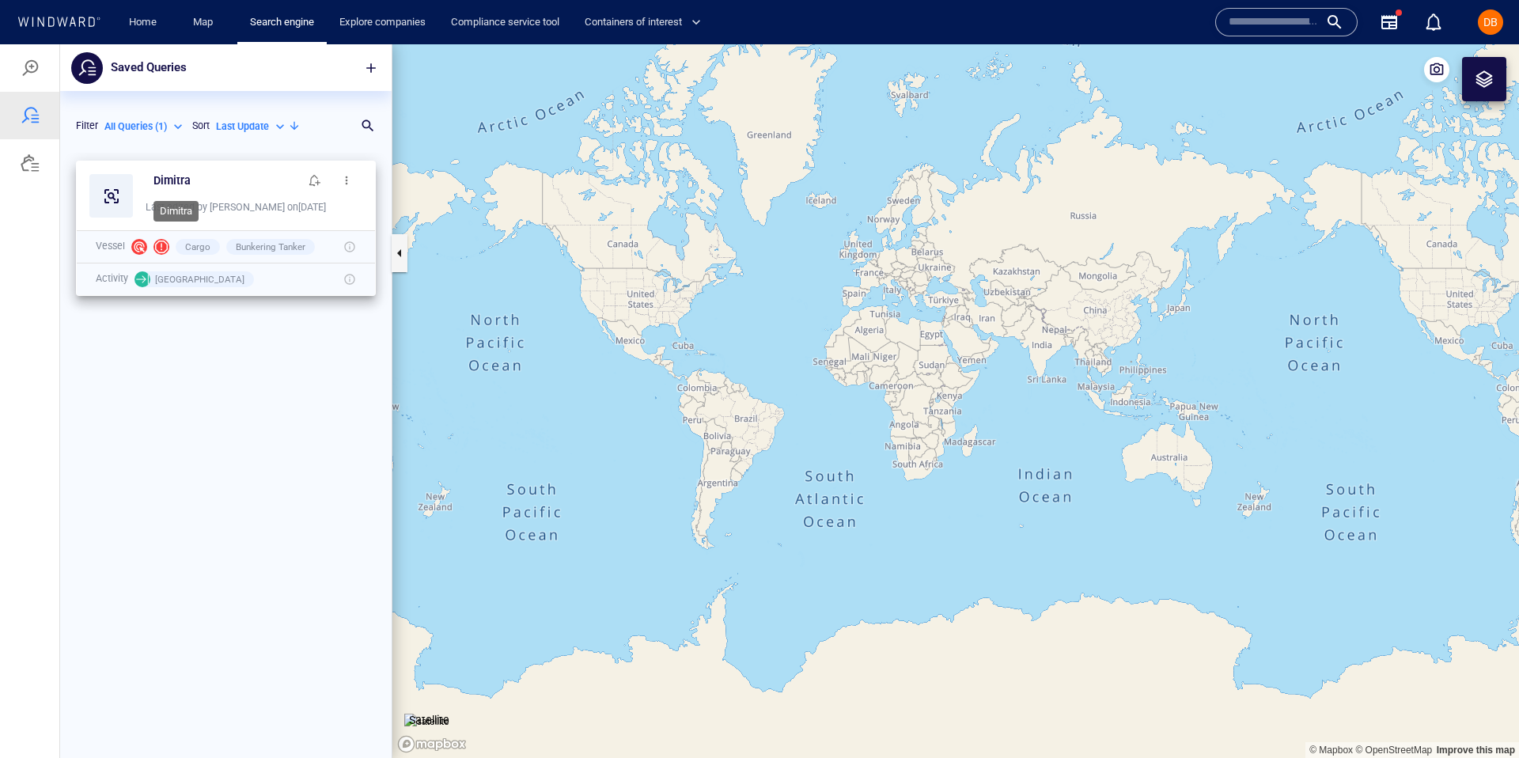
click at [219, 177] on div "Dimitra" at bounding box center [227, 181] width 146 height 20
click at [344, 176] on span "button" at bounding box center [346, 180] width 13 height 13
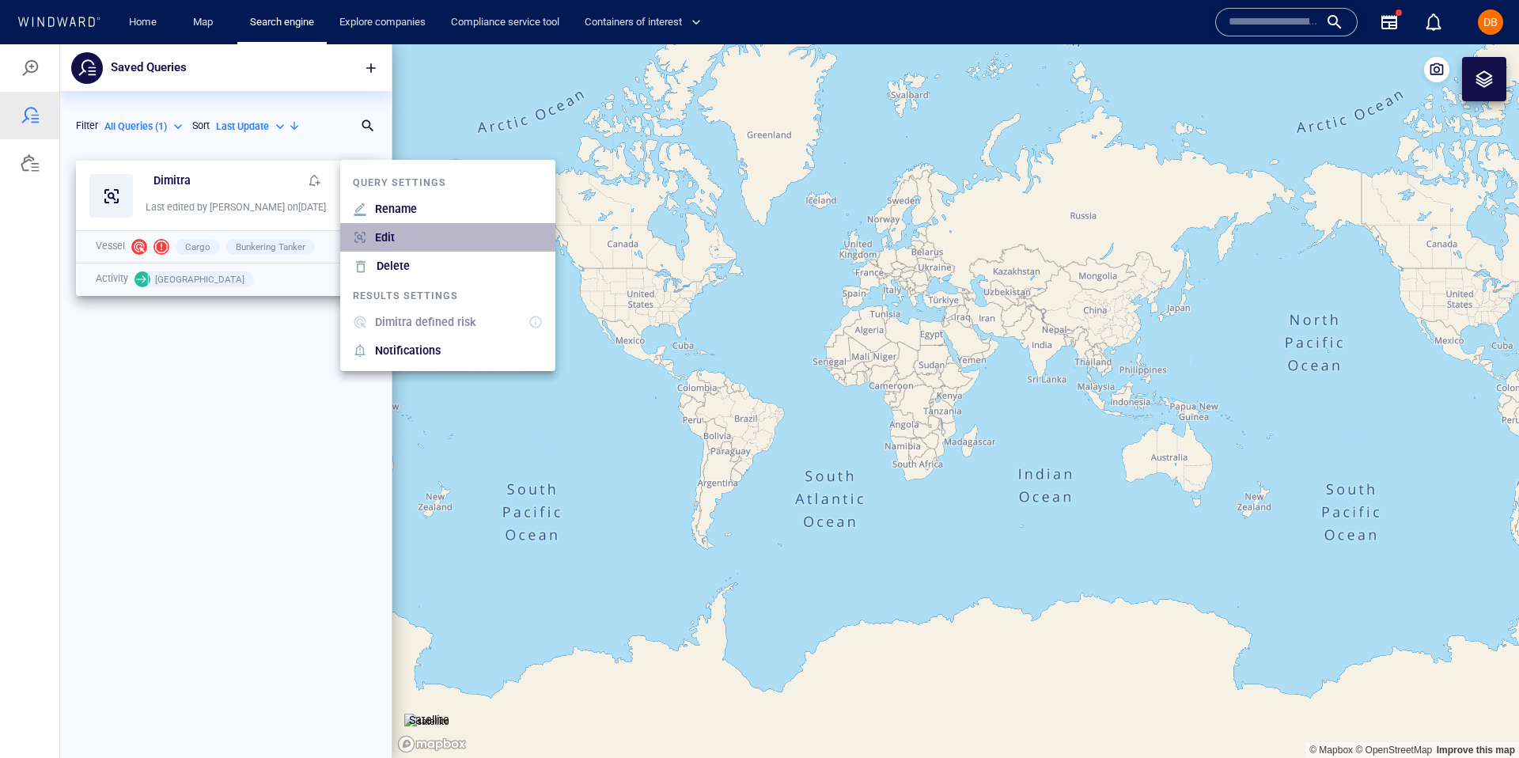
click at [392, 248] on li "Edit" at bounding box center [447, 237] width 215 height 28
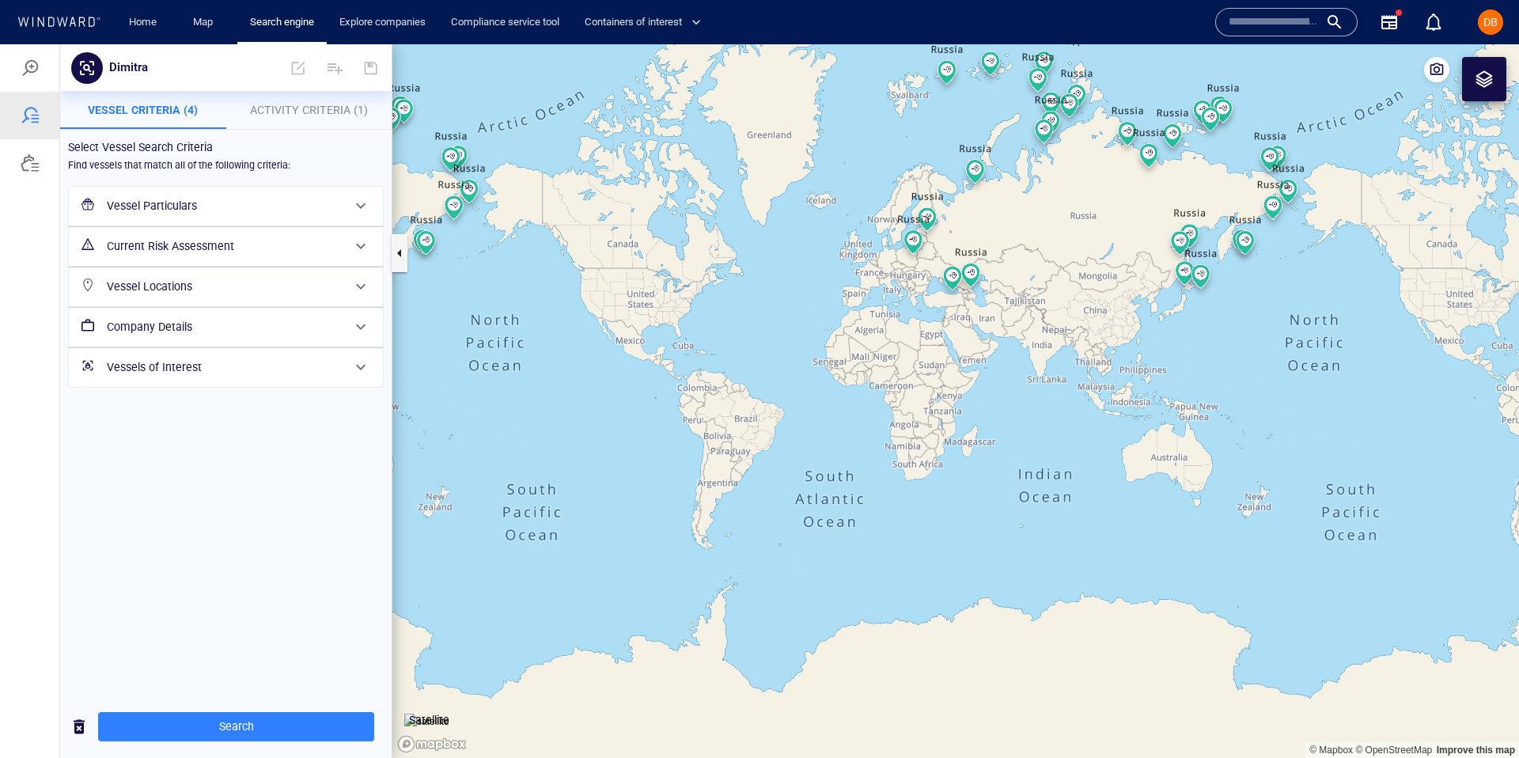
click at [196, 206] on h6 "Vessel Particulars" at bounding box center [224, 206] width 235 height 20
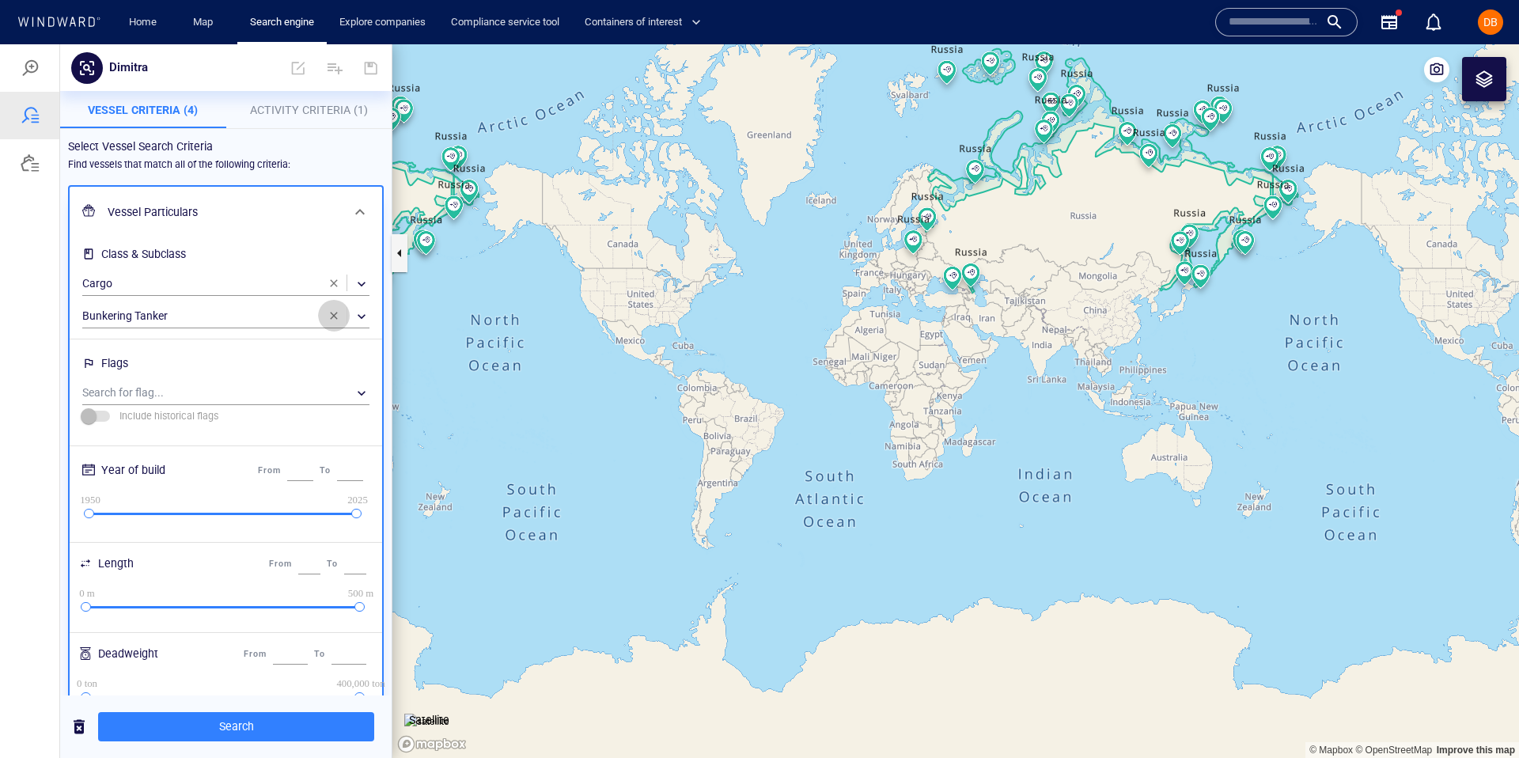
click at [330, 309] on span "button" at bounding box center [334, 315] width 13 height 13
click at [256, 316] on div "​" at bounding box center [225, 317] width 287 height 24
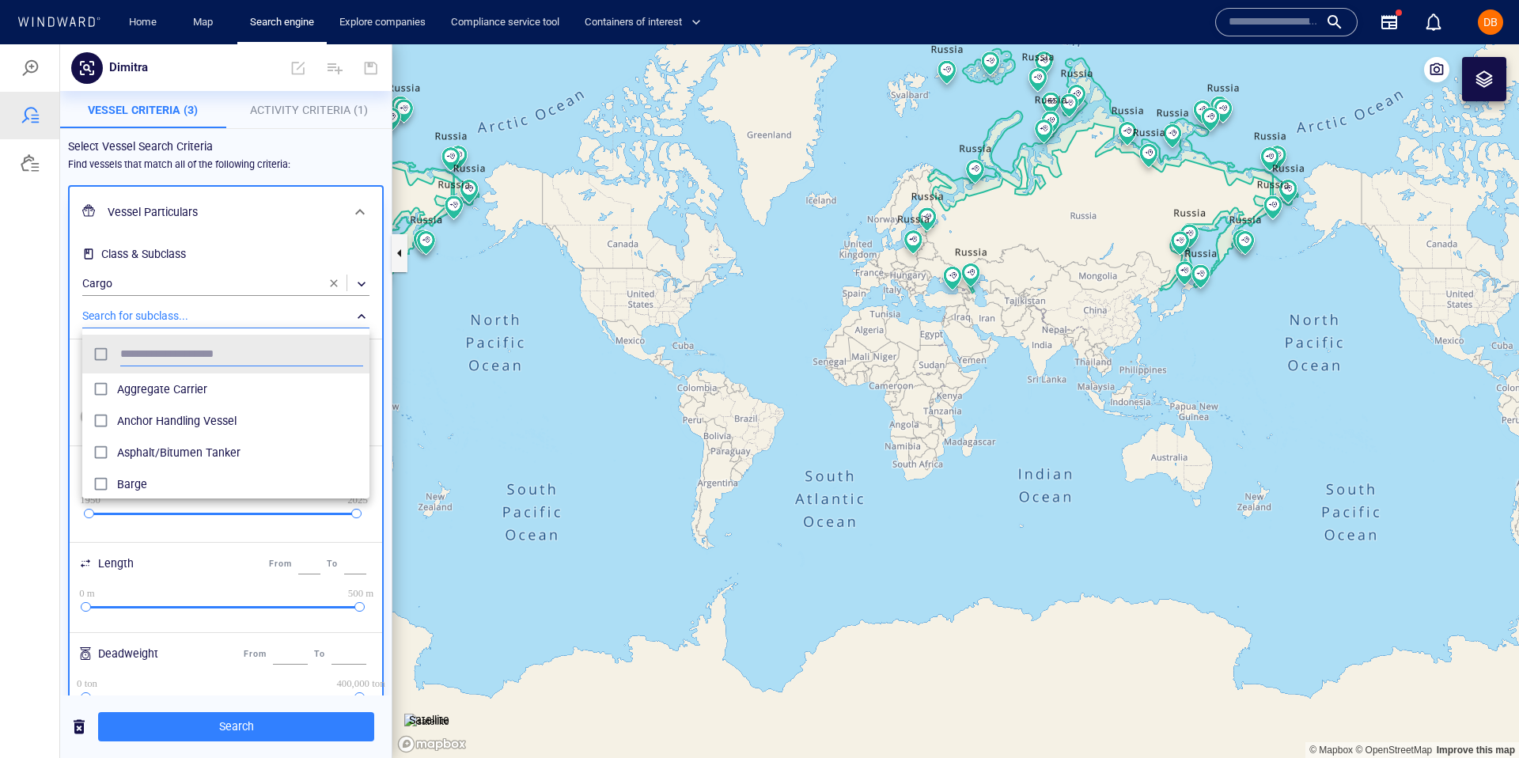
scroll to position [158, 287]
type input "***"
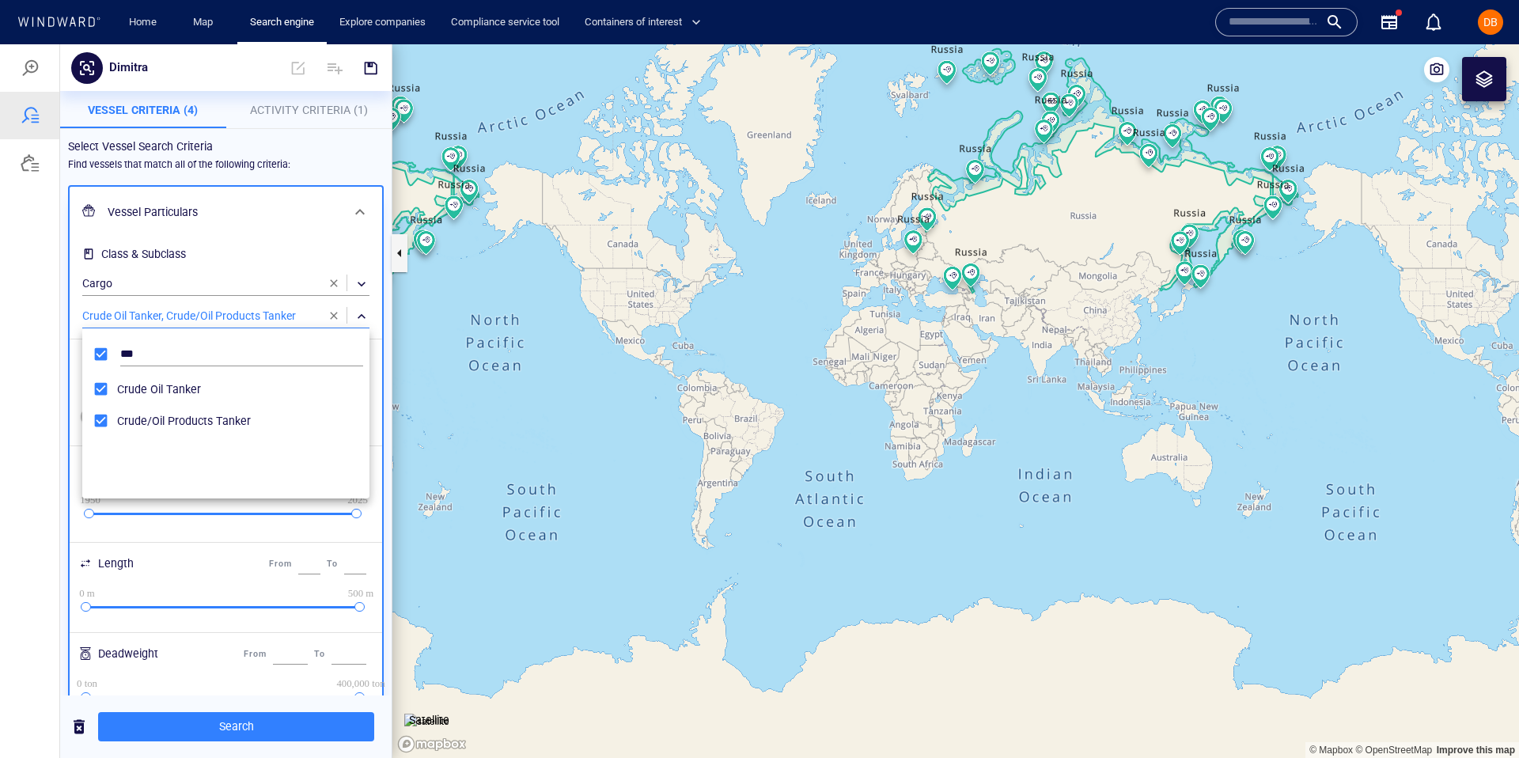
click at [293, 726] on div at bounding box center [759, 401] width 1519 height 714
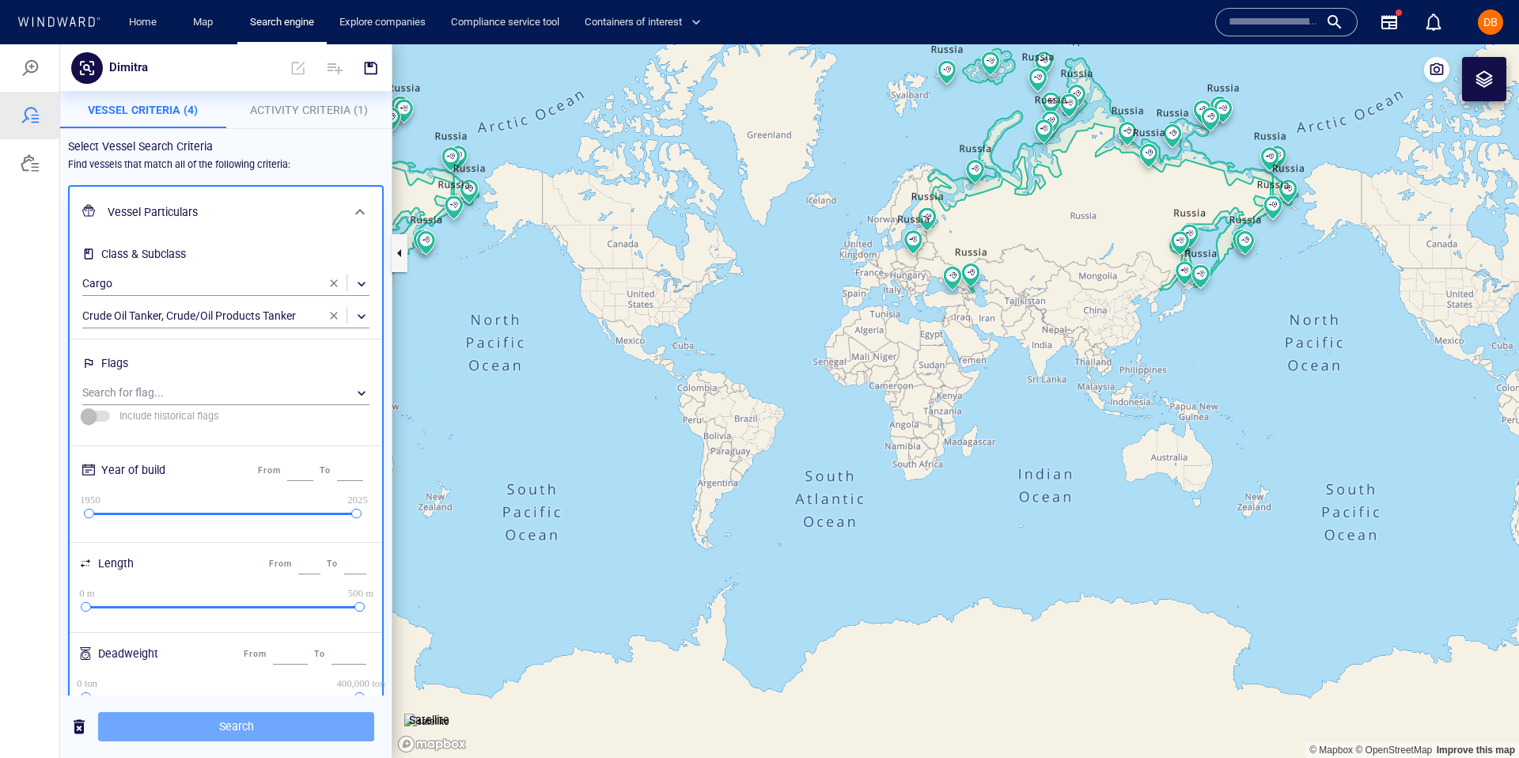
click at [293, 726] on span "Search" at bounding box center [236, 727] width 251 height 20
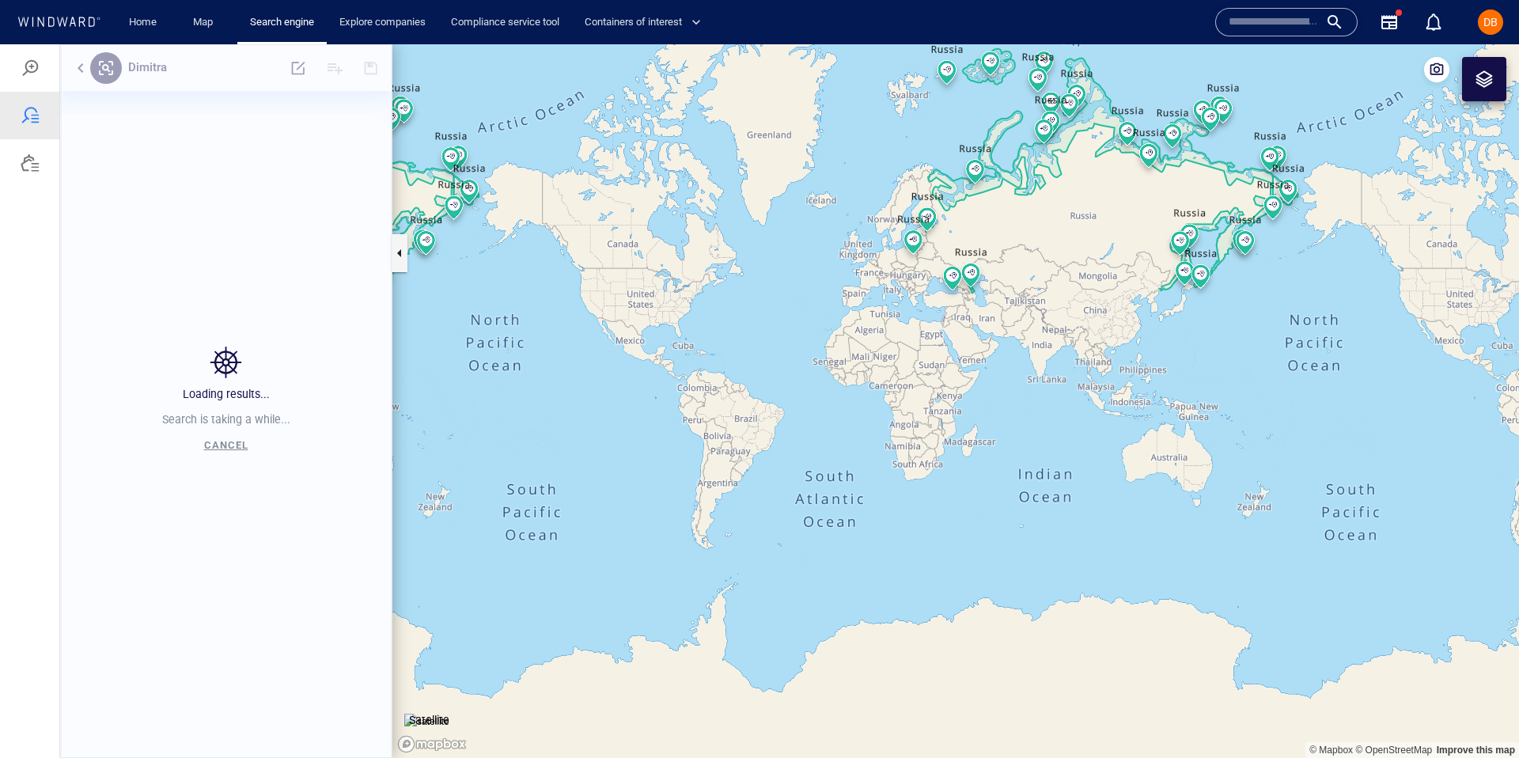
scroll to position [605, 332]
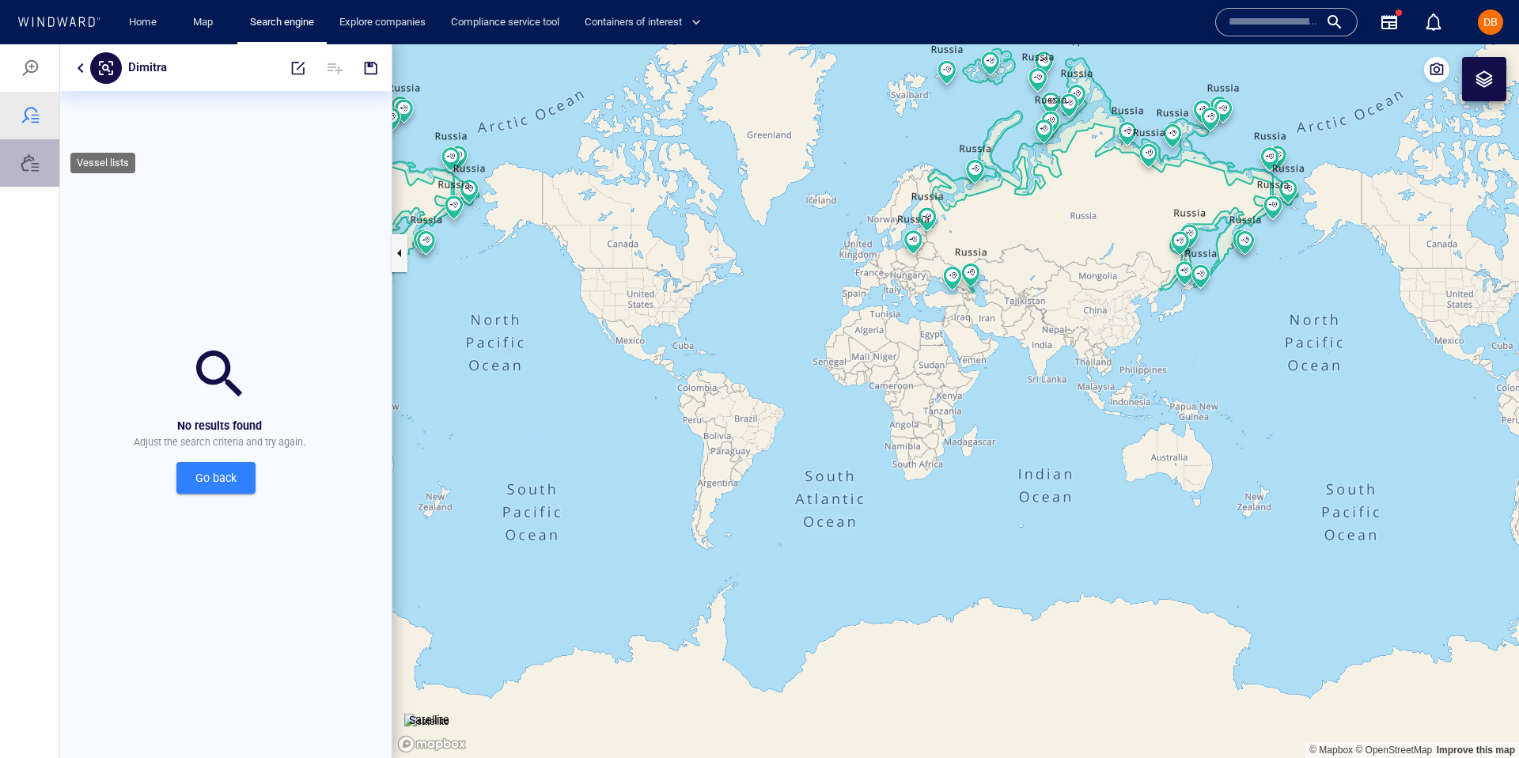
click at [36, 176] on div at bounding box center [29, 162] width 59 height 47
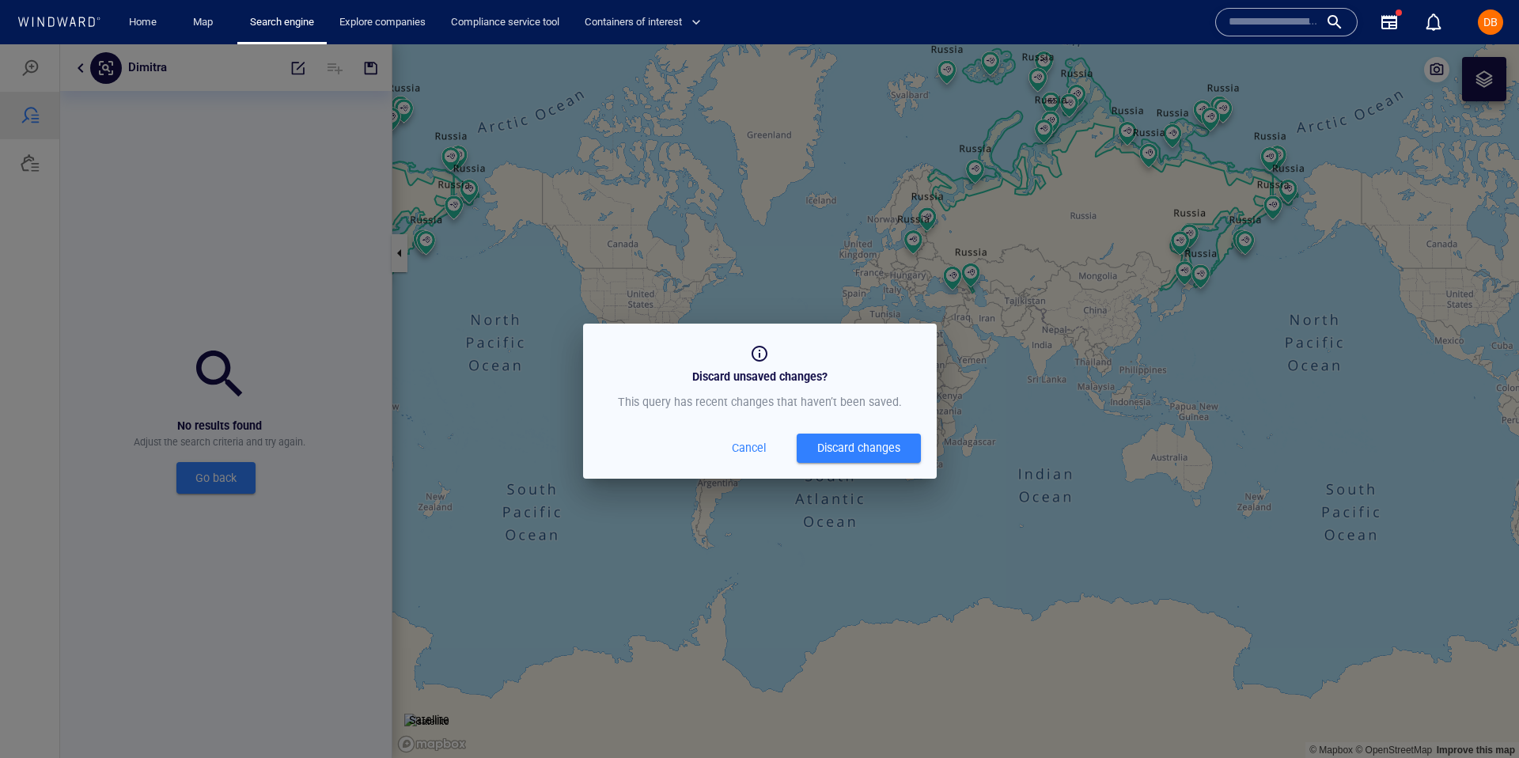
click at [35, 104] on div "Discard unsaved changes? This query has recent changes that haven’t been saved.…" at bounding box center [759, 401] width 1519 height 714
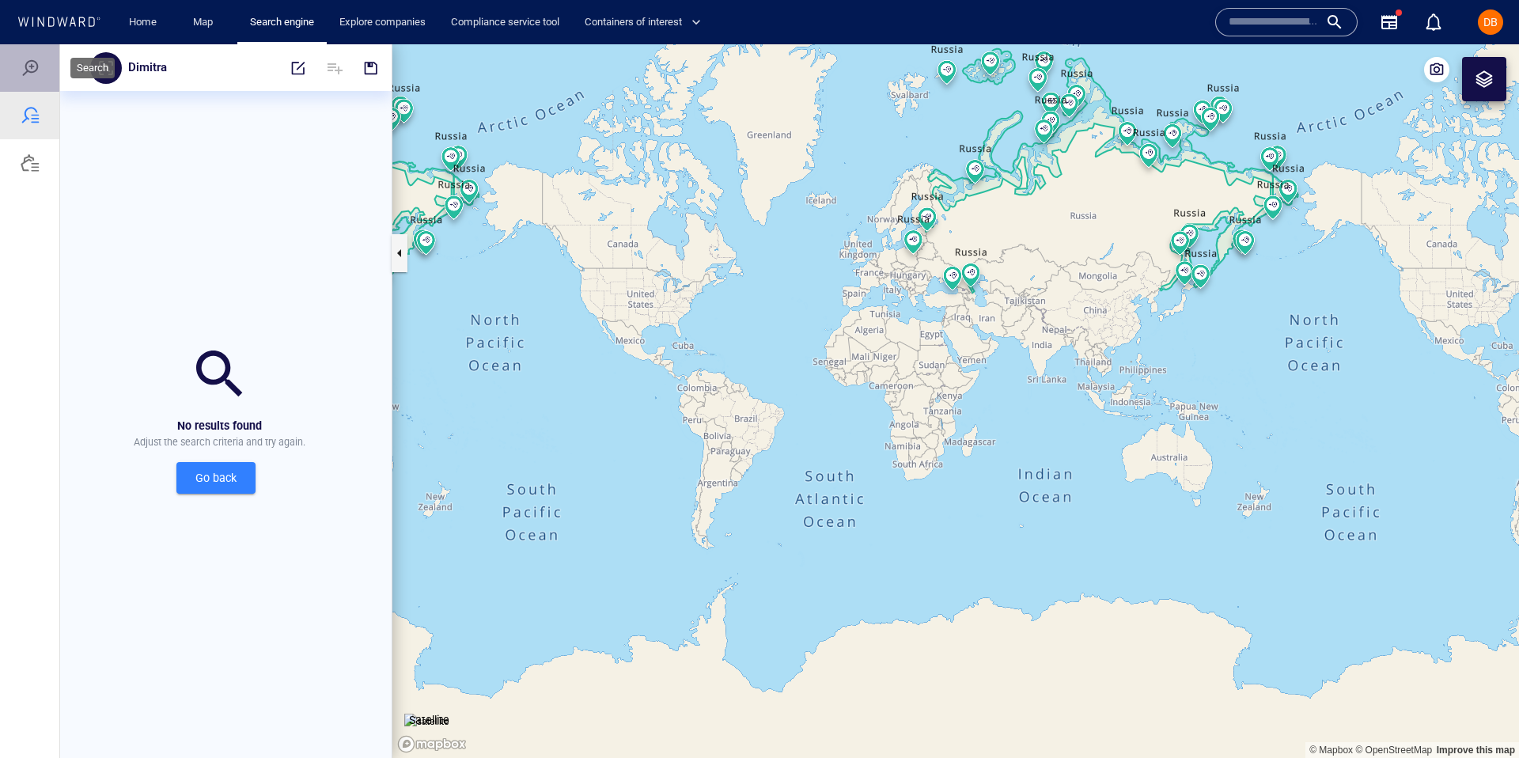
click at [32, 71] on div at bounding box center [30, 68] width 19 height 19
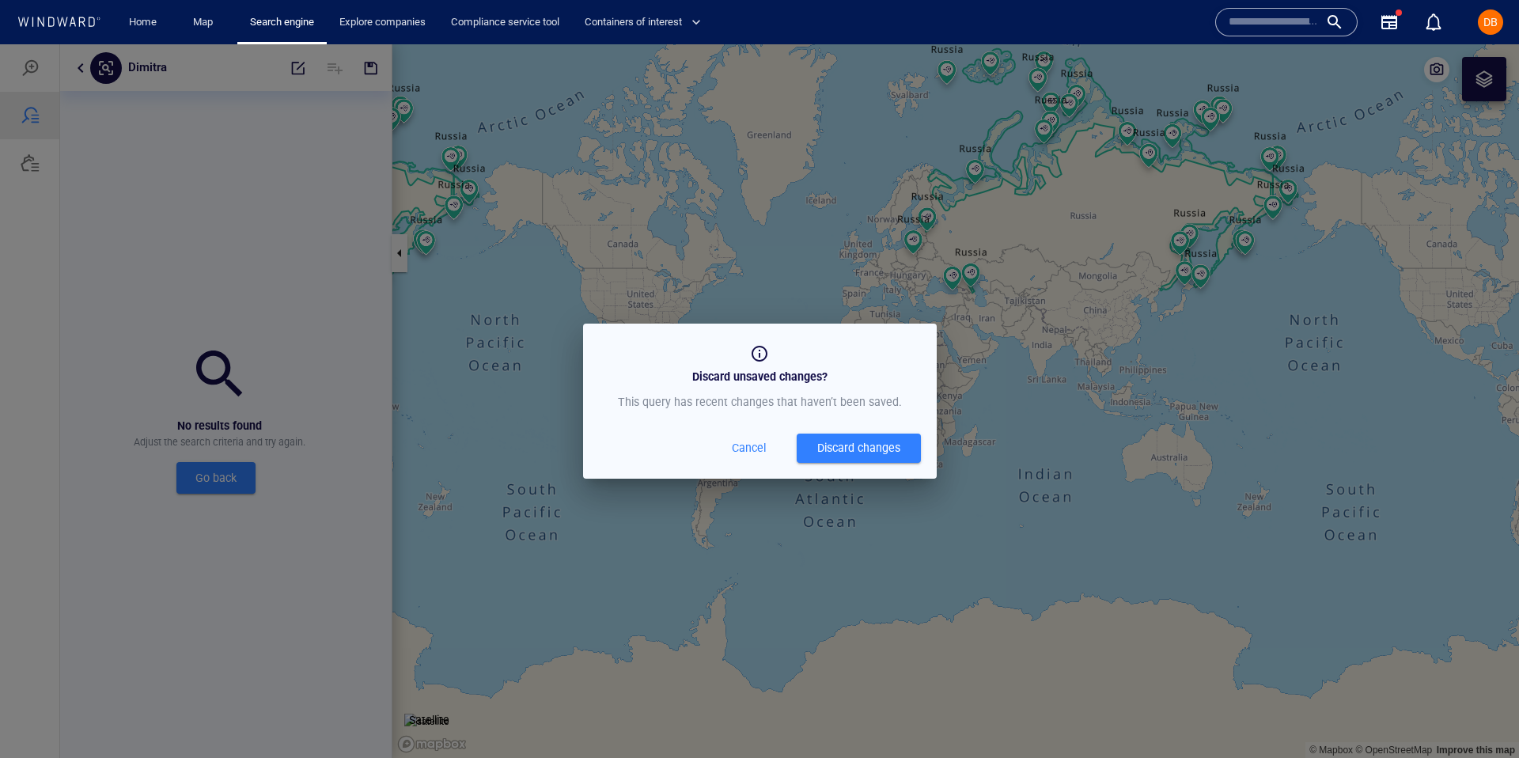
click at [843, 438] on div "Discard changes" at bounding box center [858, 448] width 83 height 20
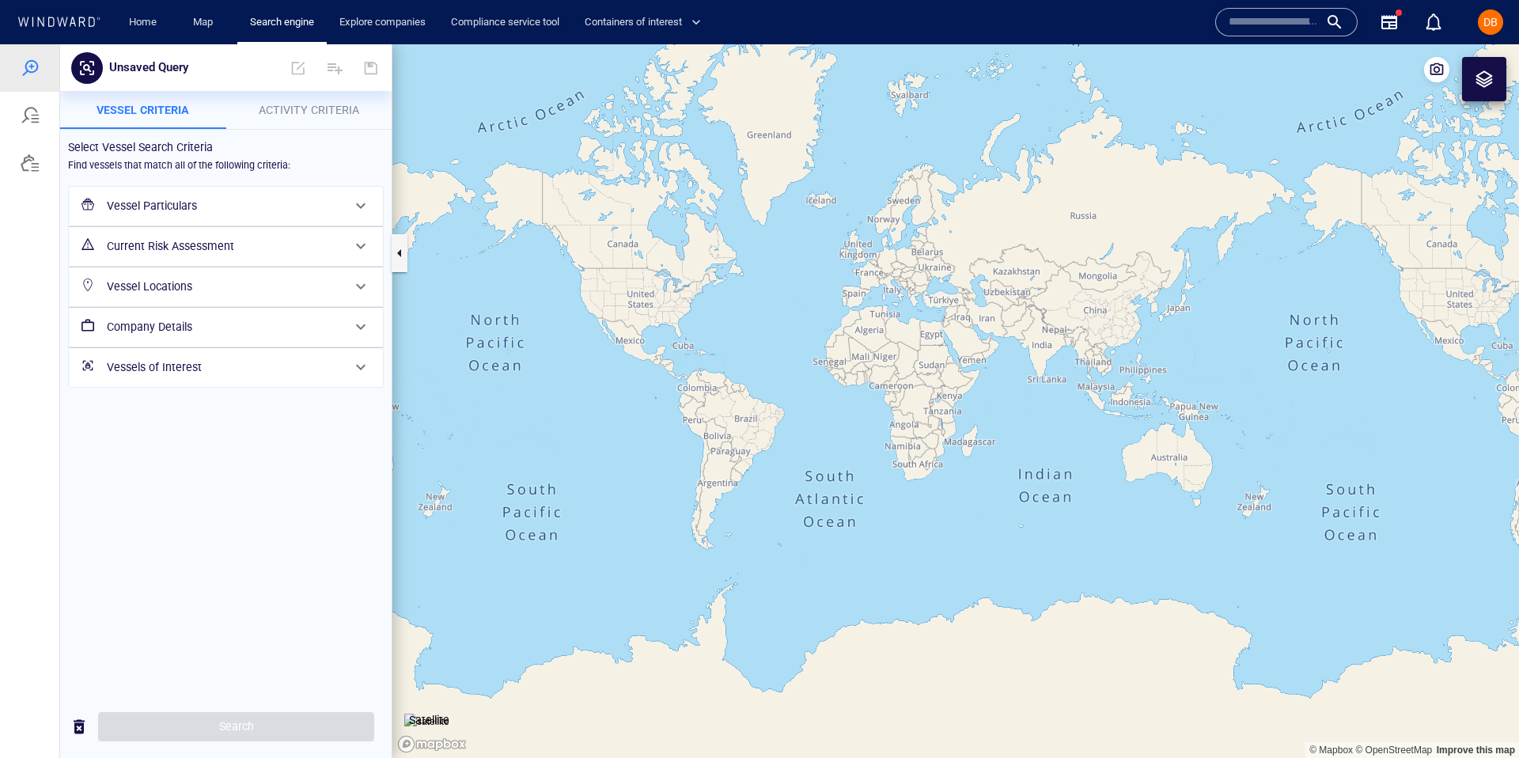
click at [26, 107] on div at bounding box center [30, 115] width 19 height 19
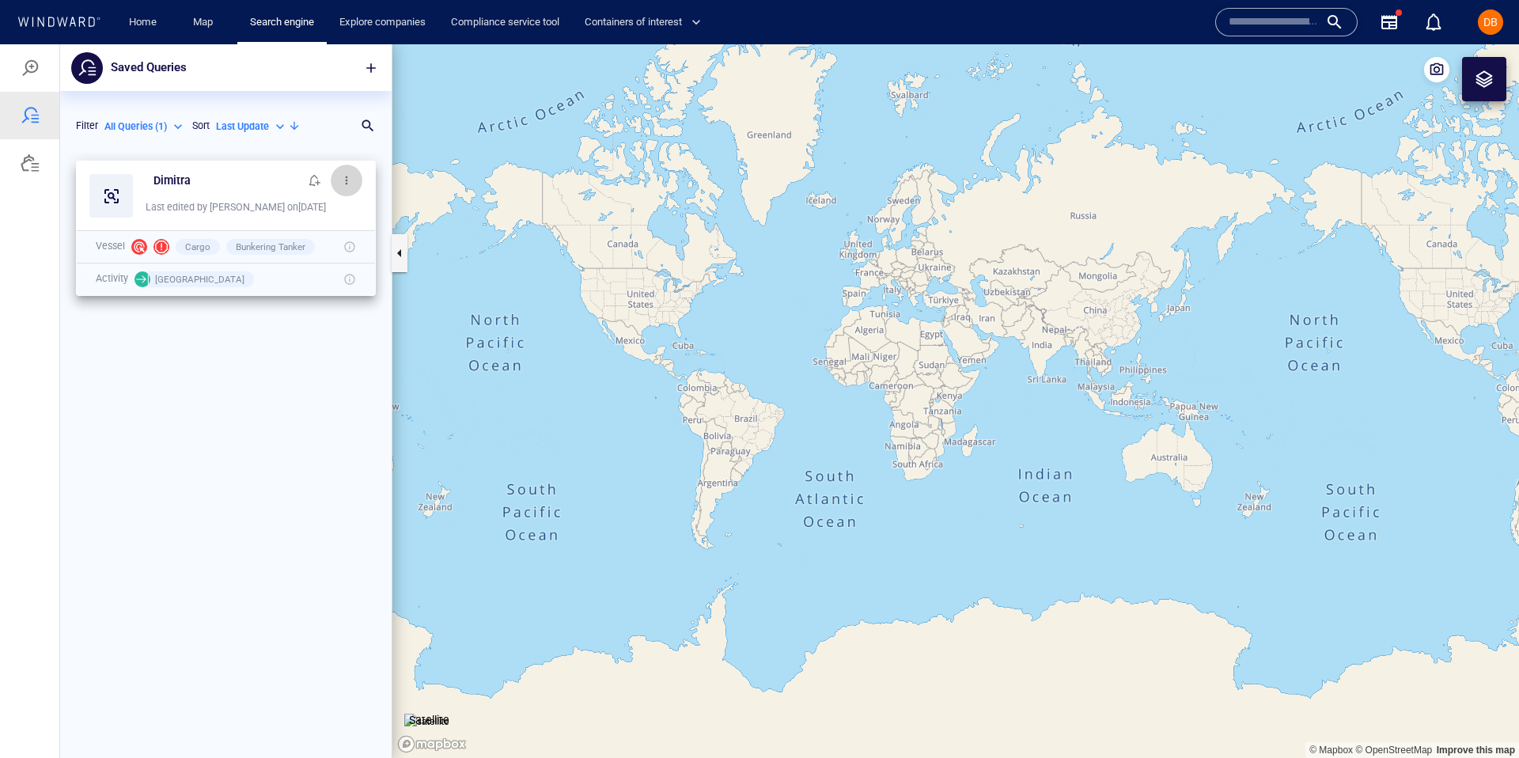
click at [342, 187] on button "button" at bounding box center [347, 181] width 32 height 32
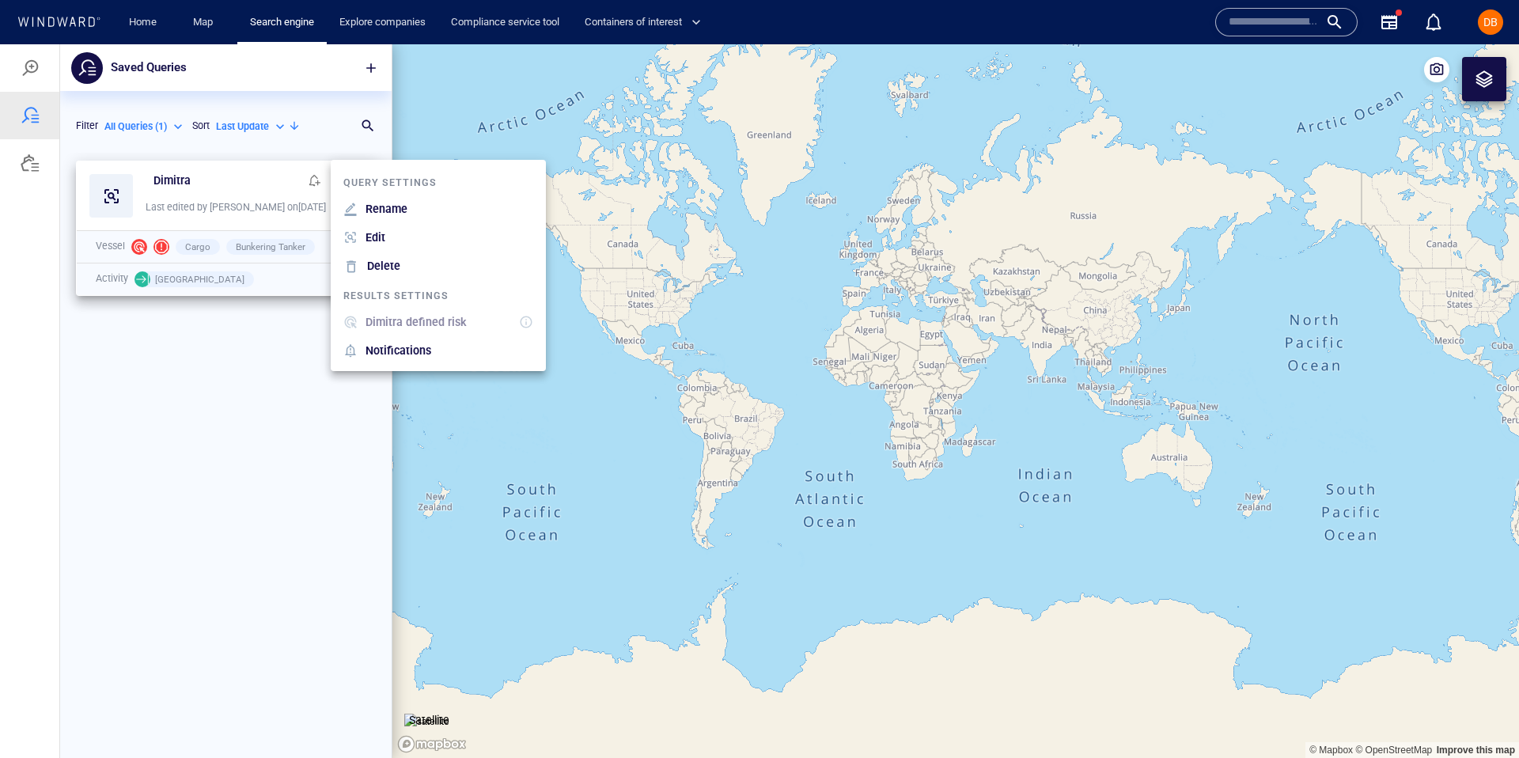
click at [409, 272] on li "Delete" at bounding box center [438, 266] width 215 height 28
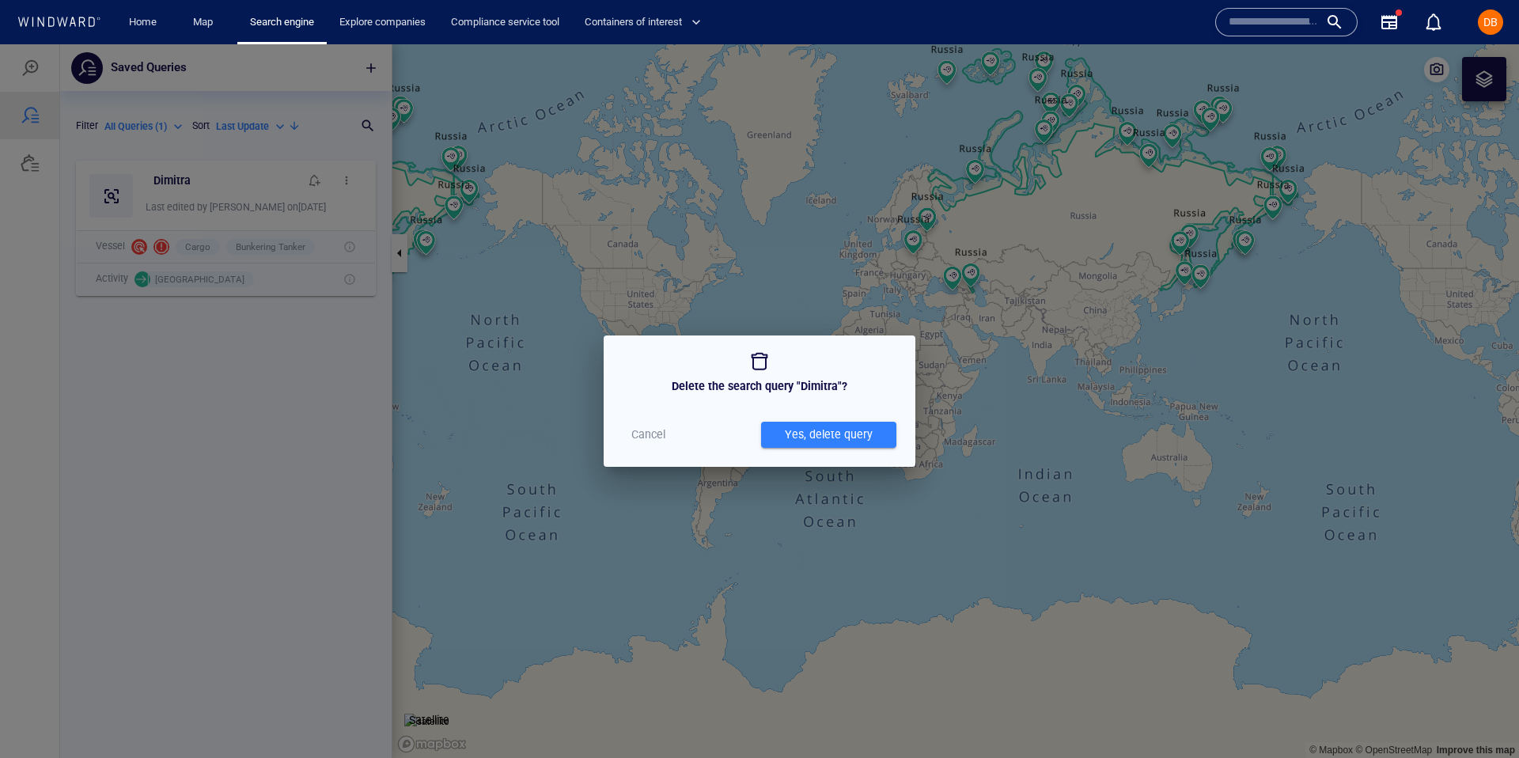
click at [811, 426] on div "Yes, delete query" at bounding box center [829, 435] width 94 height 26
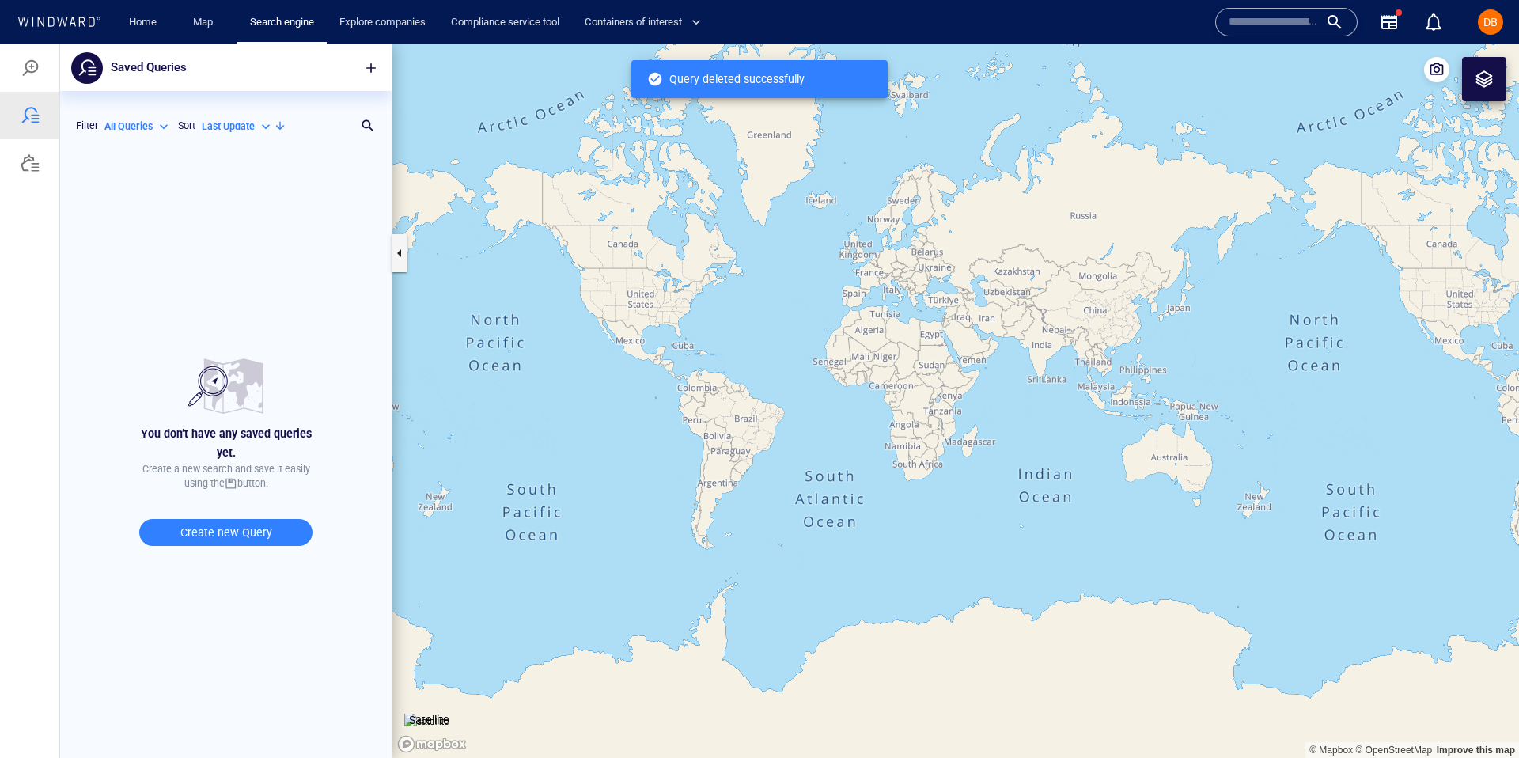
click at [36, 173] on div at bounding box center [29, 162] width 59 height 47
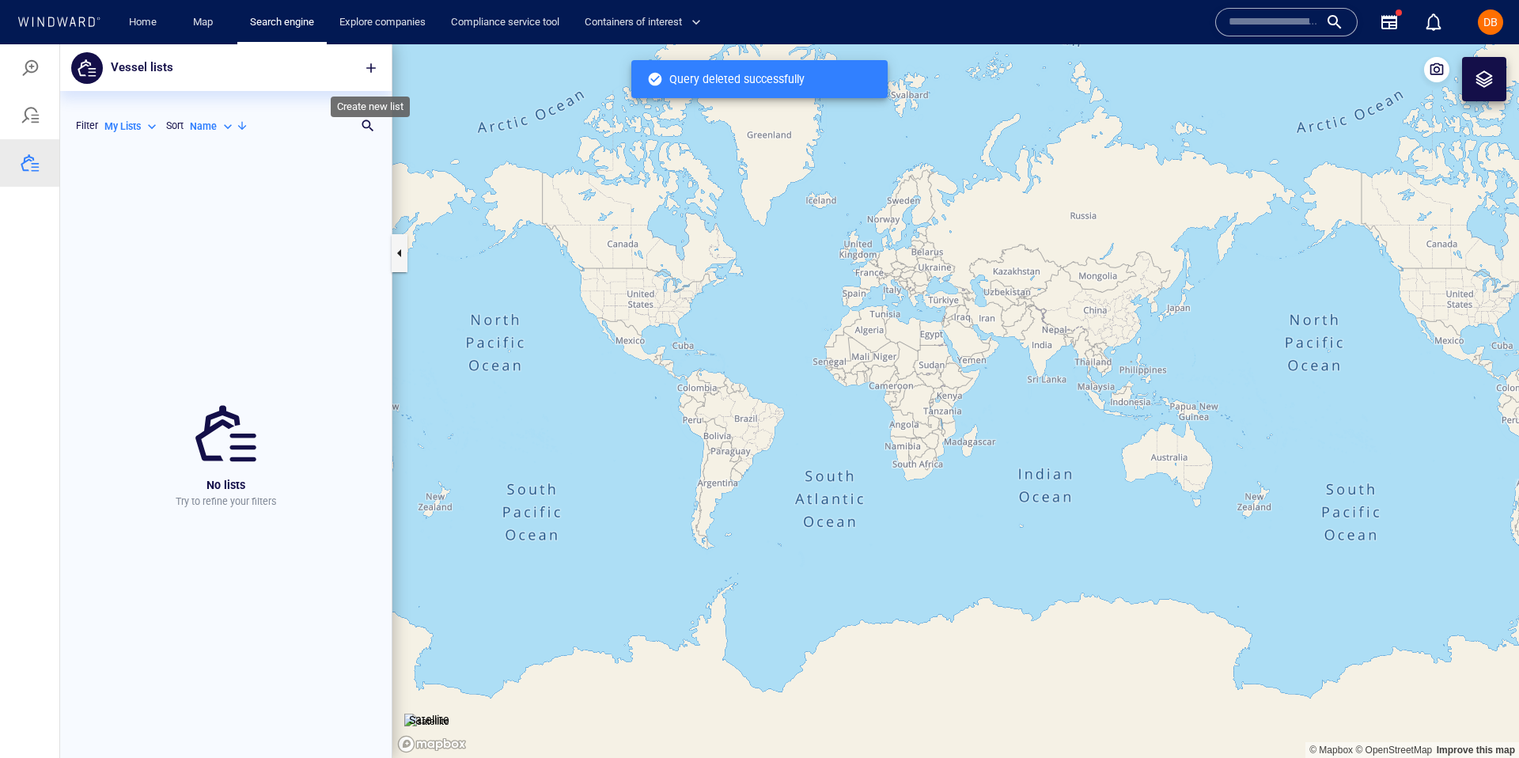
click at [361, 64] on button "button" at bounding box center [371, 68] width 35 height 35
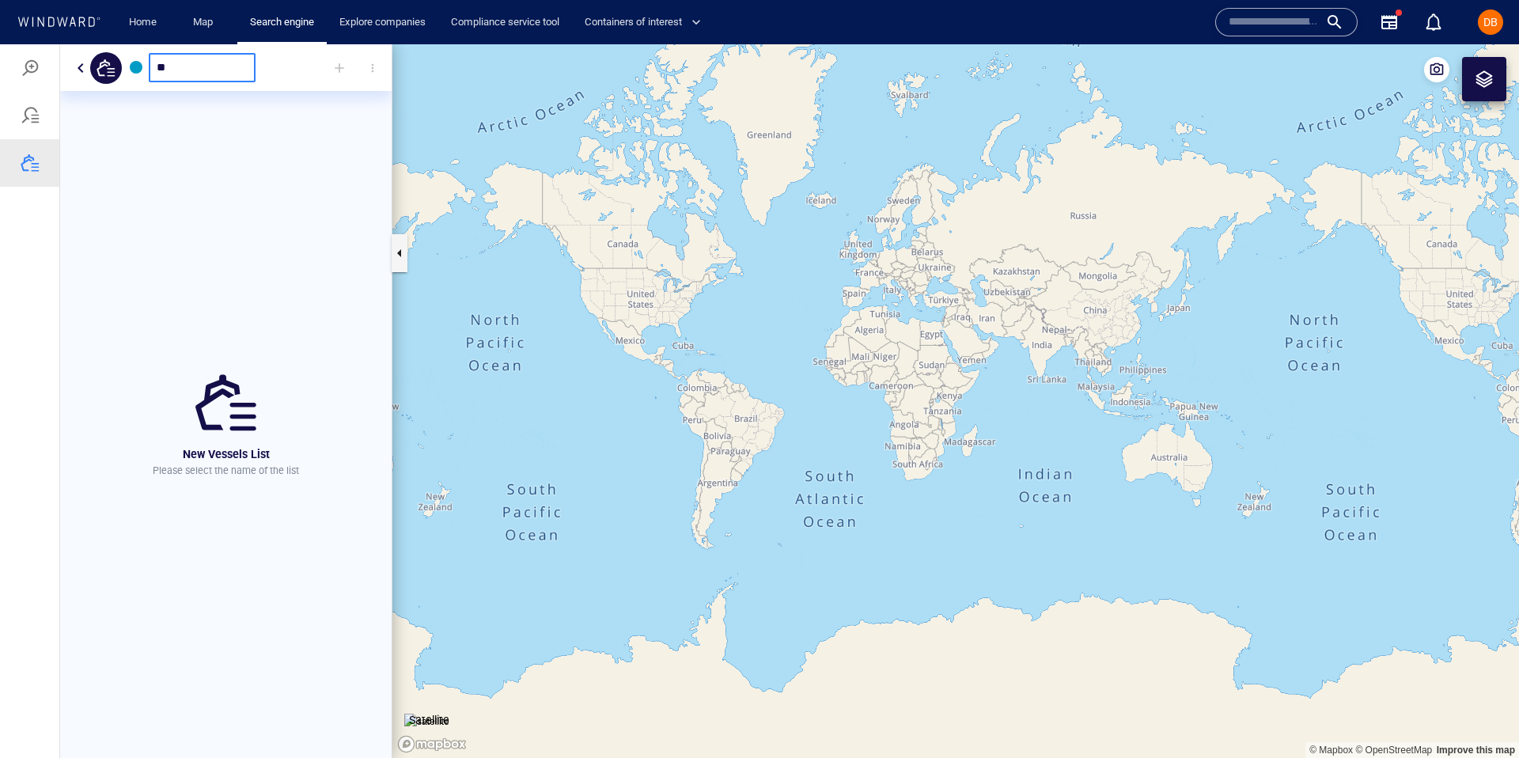
type input "*"
type input "**********"
click at [332, 63] on div at bounding box center [339, 68] width 35 height 35
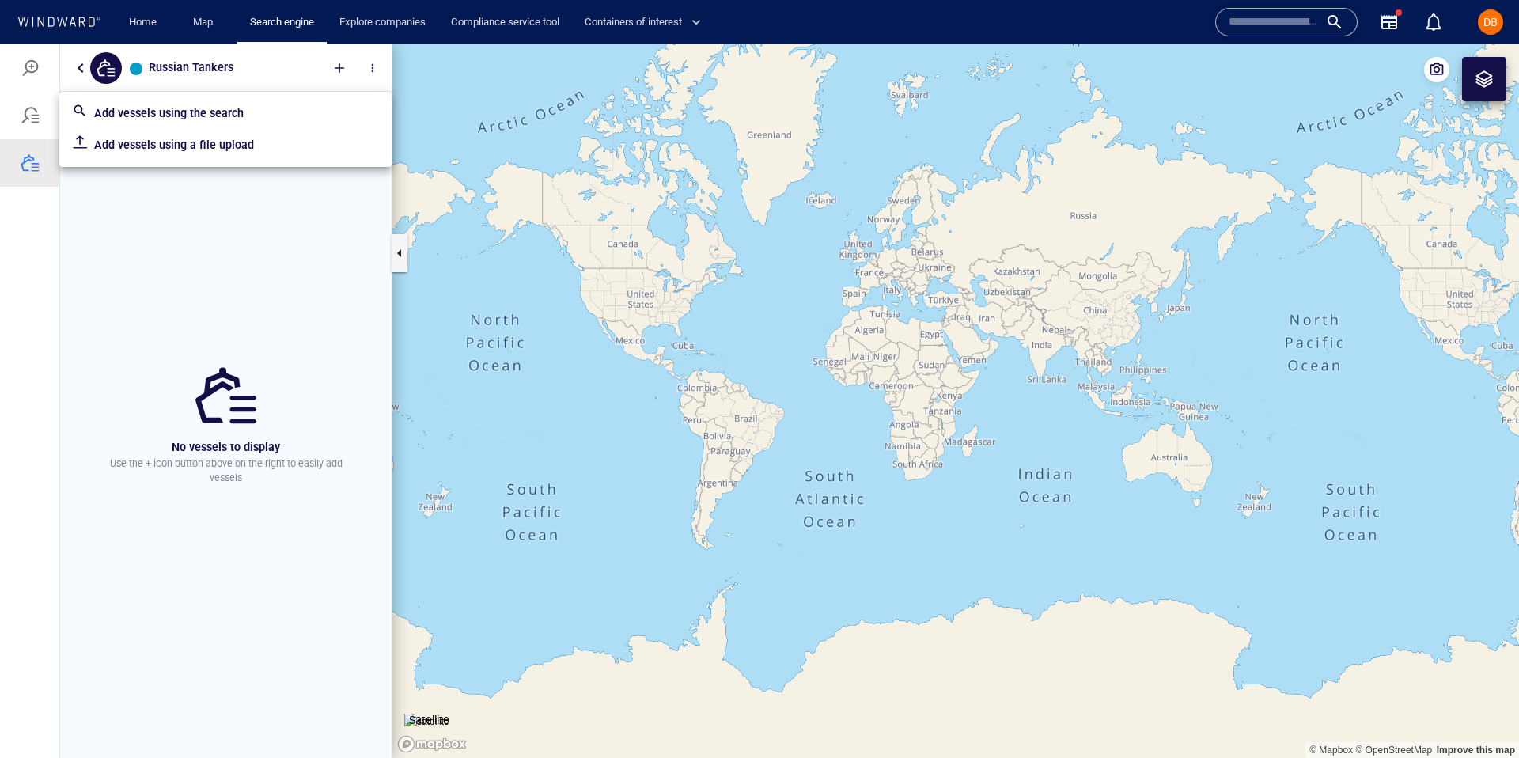
click at [165, 207] on div at bounding box center [759, 401] width 1519 height 714
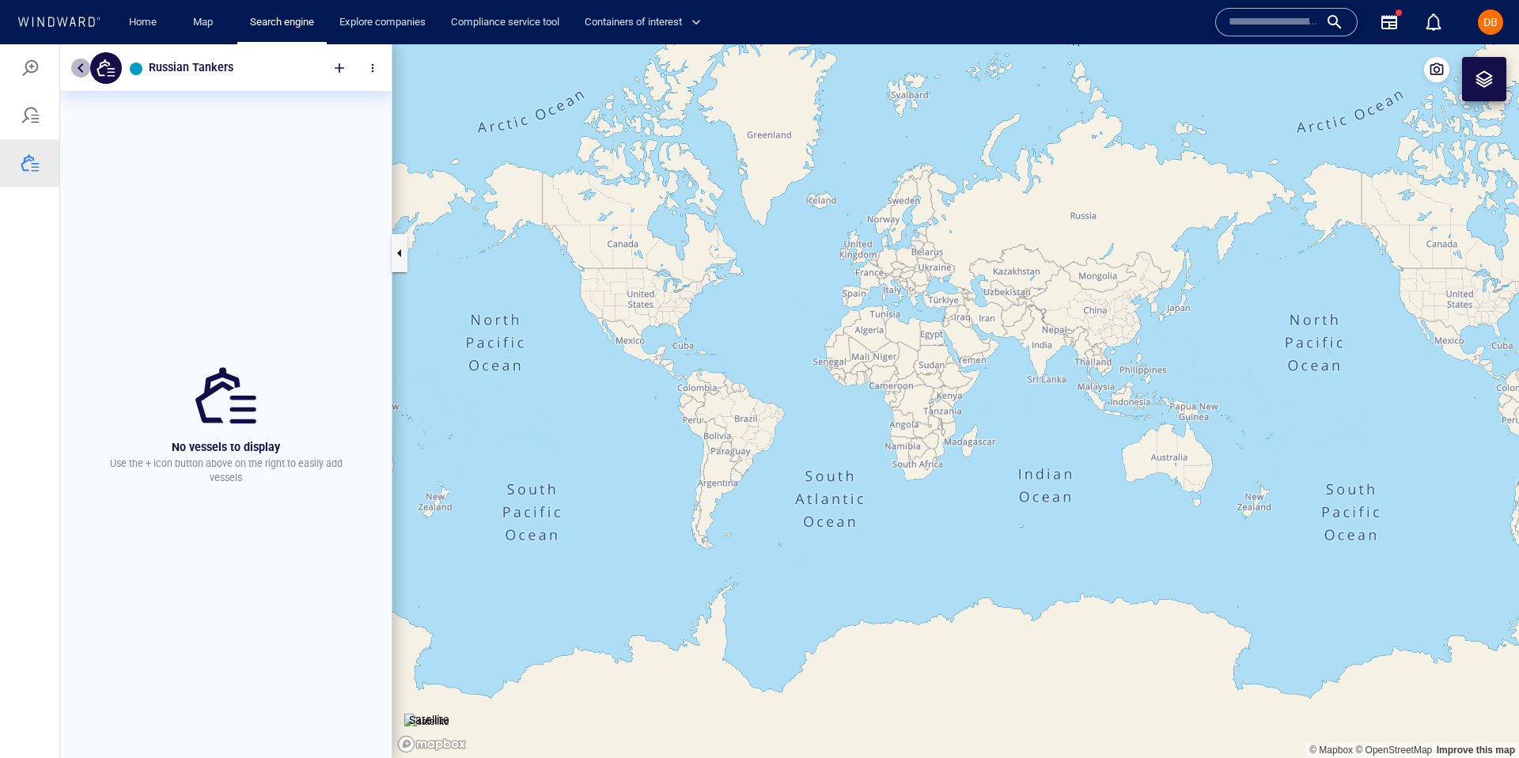
click at [84, 65] on button "button" at bounding box center [80, 68] width 19 height 19
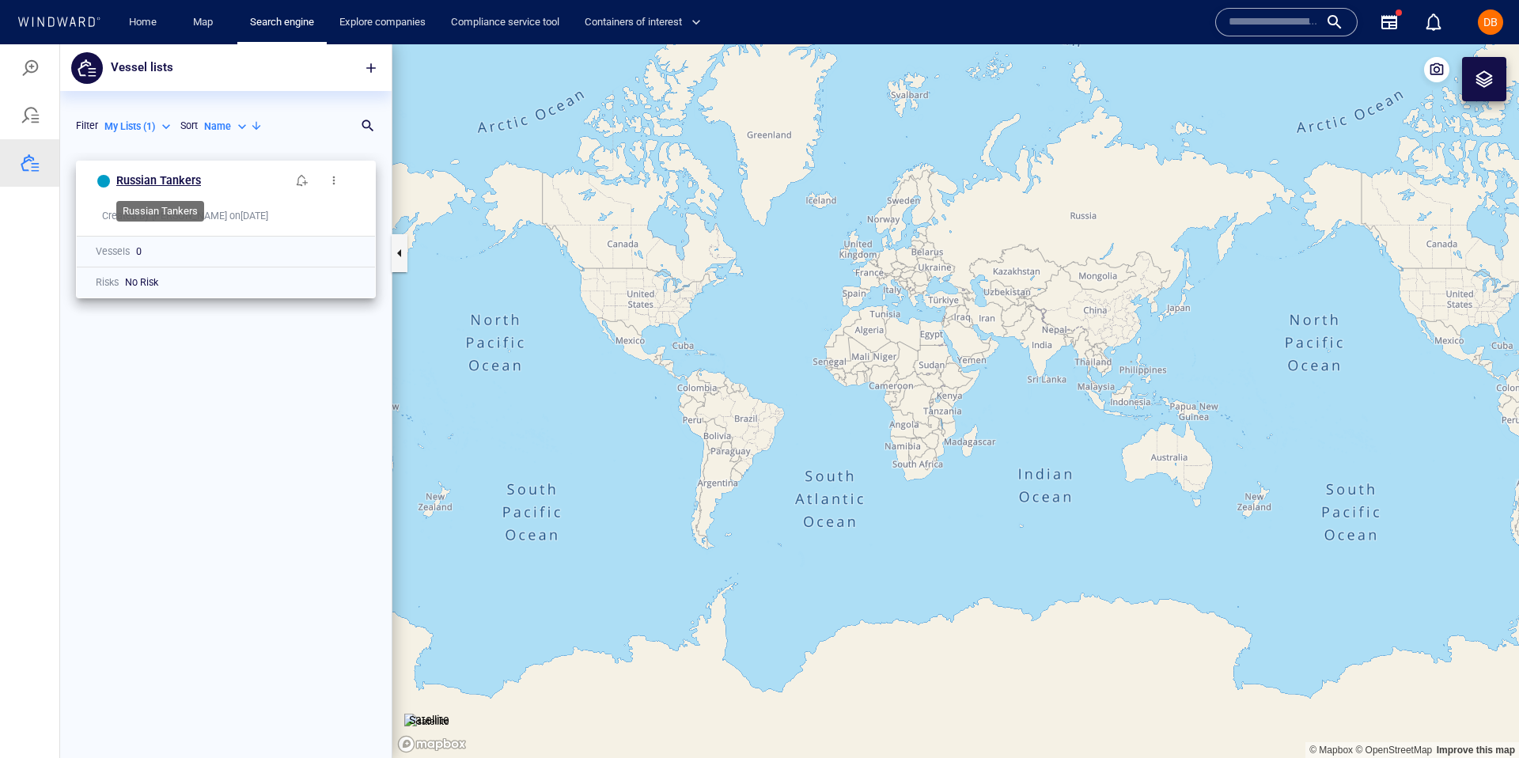
click at [142, 190] on h6 "Russian Tankers" at bounding box center [158, 181] width 85 height 20
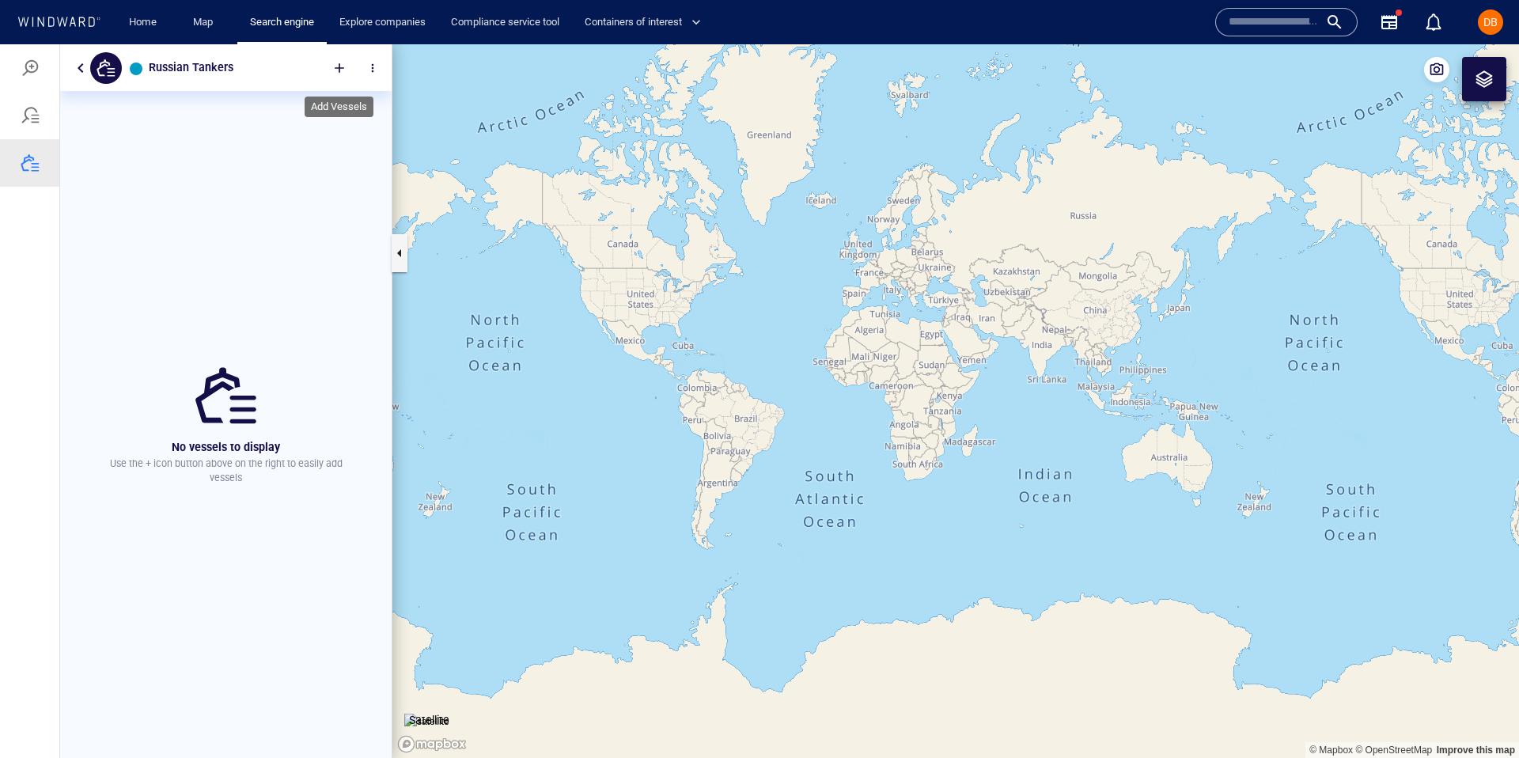
click at [335, 66] on div at bounding box center [339, 68] width 35 height 35
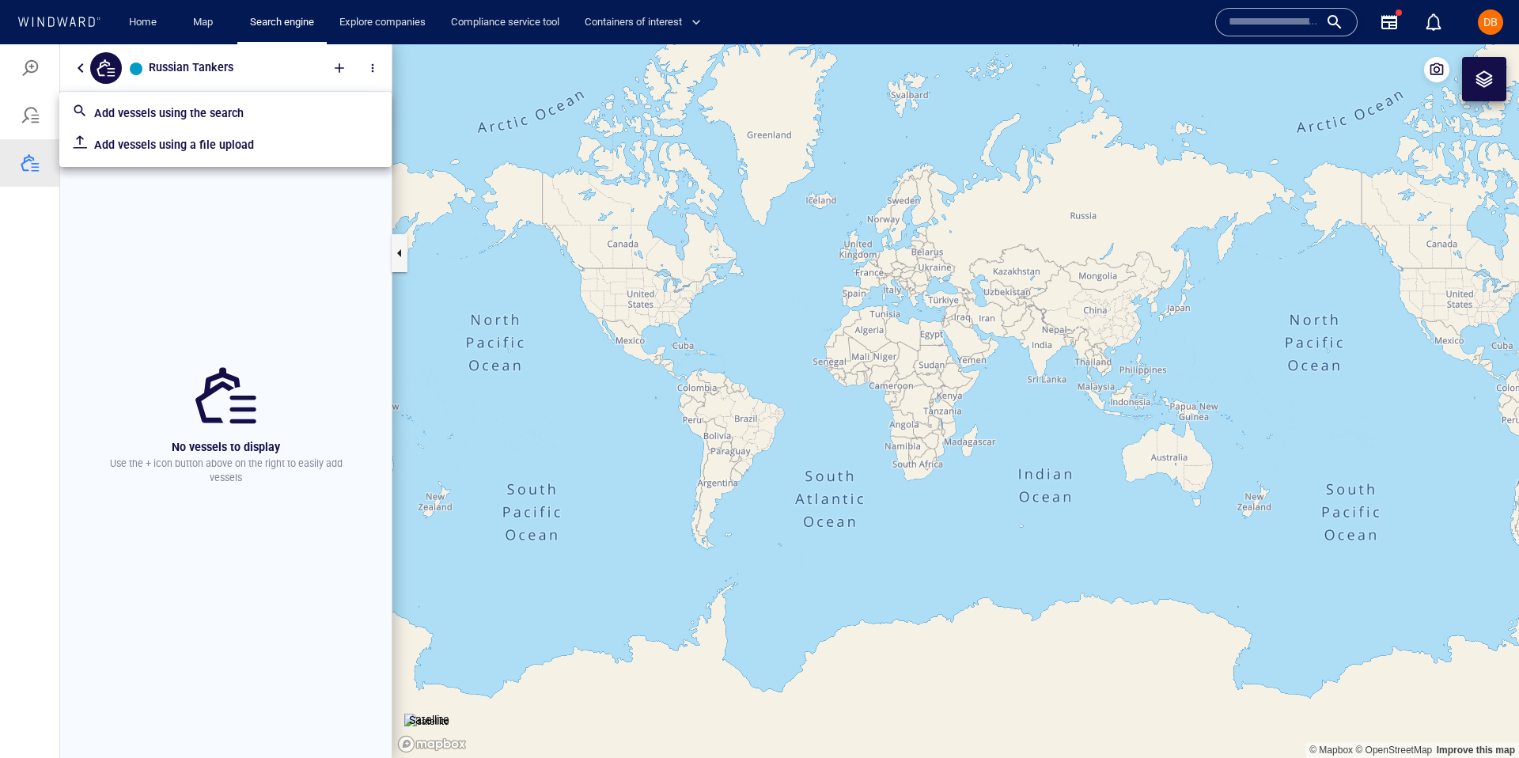
click at [245, 114] on p "Add vessels using the search" at bounding box center [236, 113] width 285 height 19
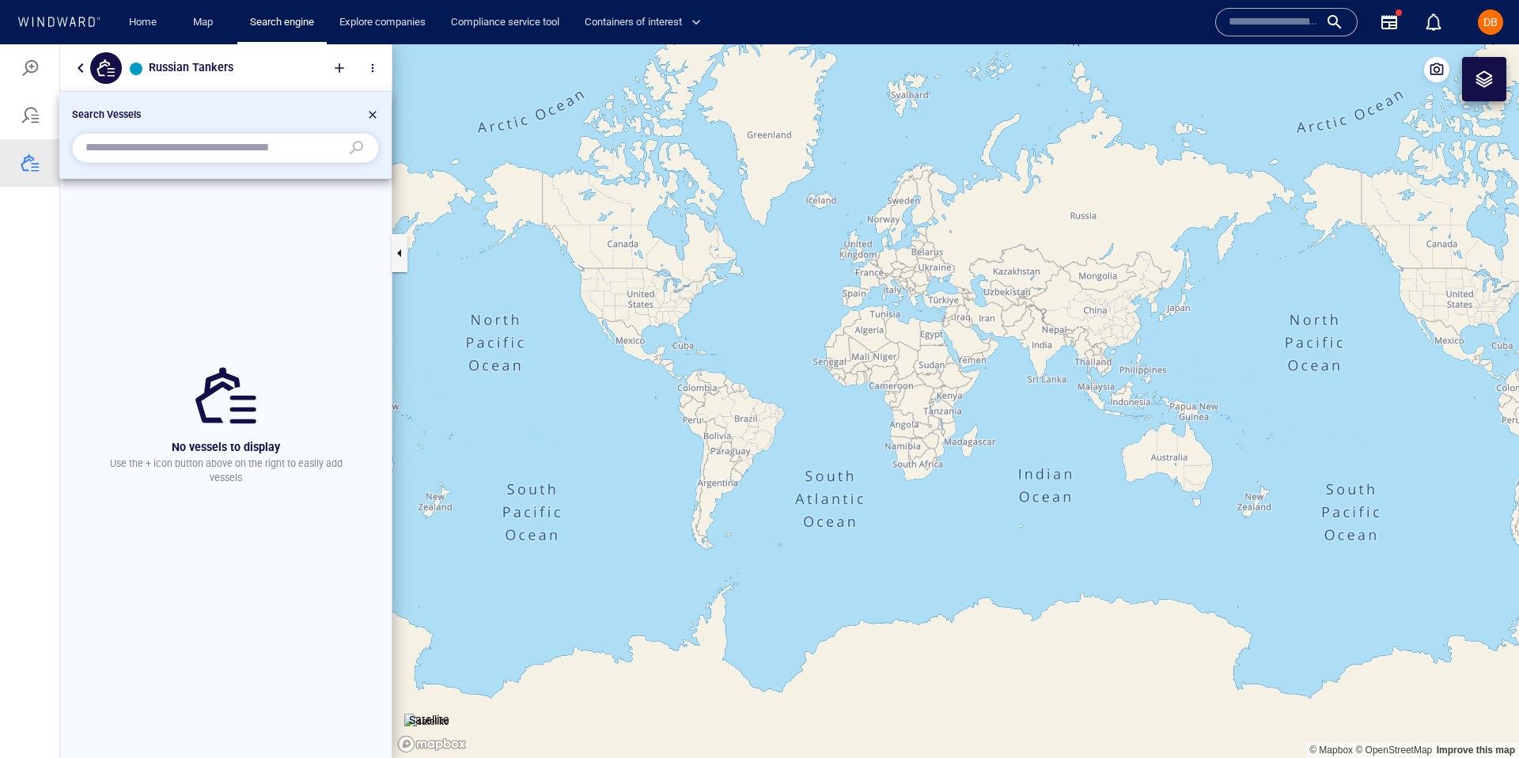
click at [337, 55] on div at bounding box center [759, 401] width 1519 height 714
click at [337, 58] on div at bounding box center [759, 401] width 1519 height 714
click at [337, 69] on div at bounding box center [759, 401] width 1519 height 714
drag, startPoint x: 290, startPoint y: 328, endPoint x: 323, endPoint y: 214, distance: 117.9
click at [290, 322] on div at bounding box center [759, 401] width 1519 height 714
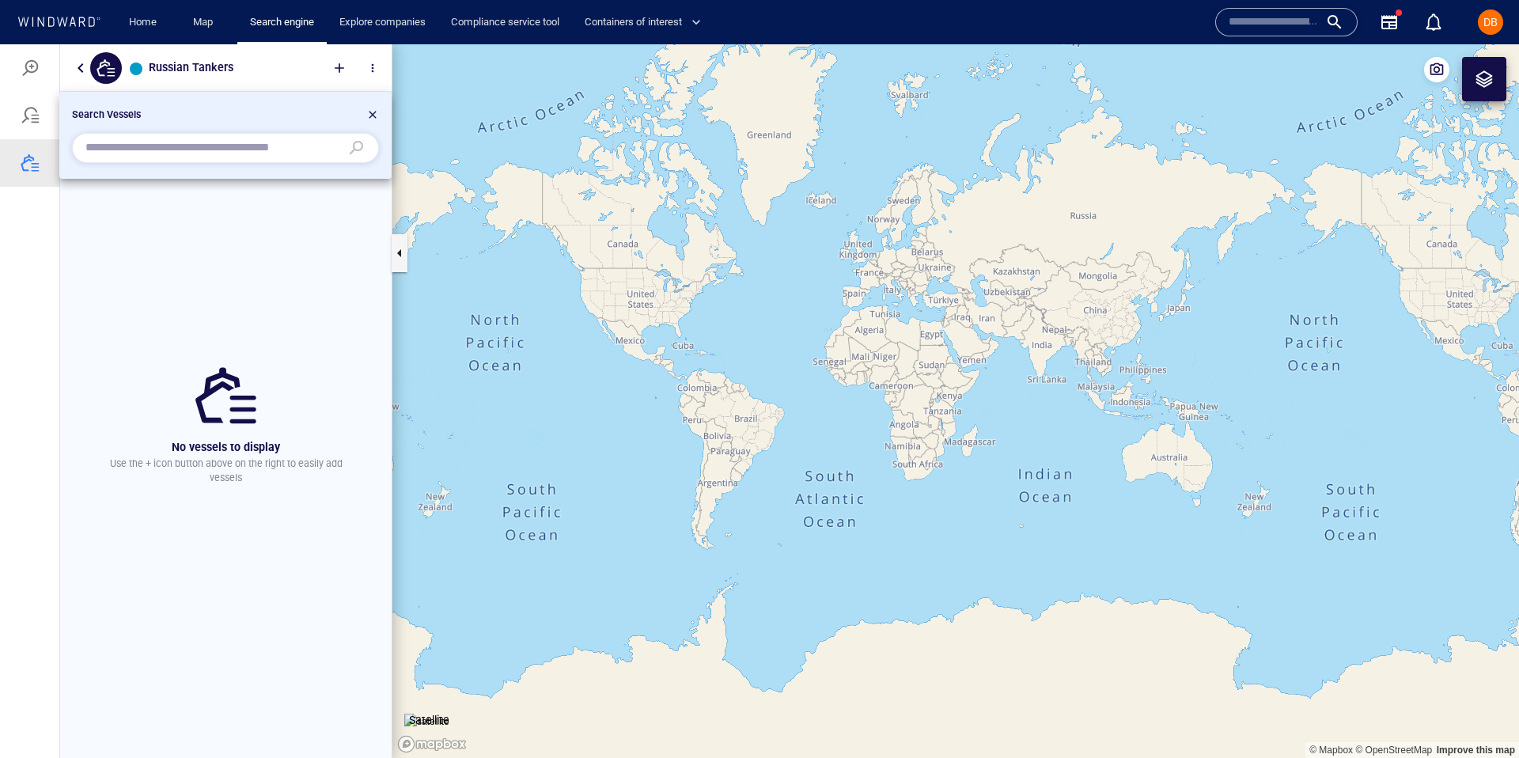
click at [376, 117] on div at bounding box center [372, 117] width 13 height 19
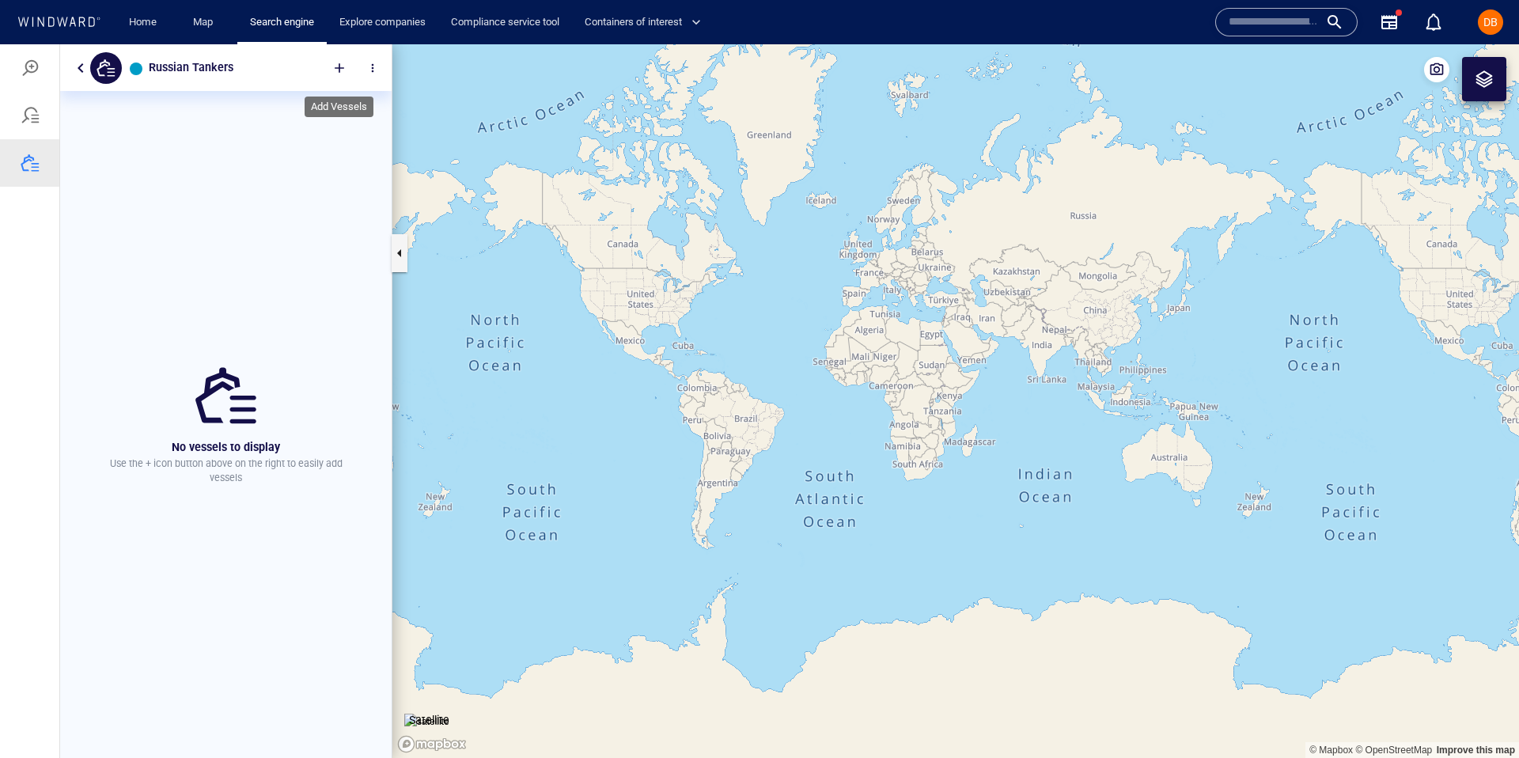
click at [338, 68] on div at bounding box center [339, 68] width 35 height 35
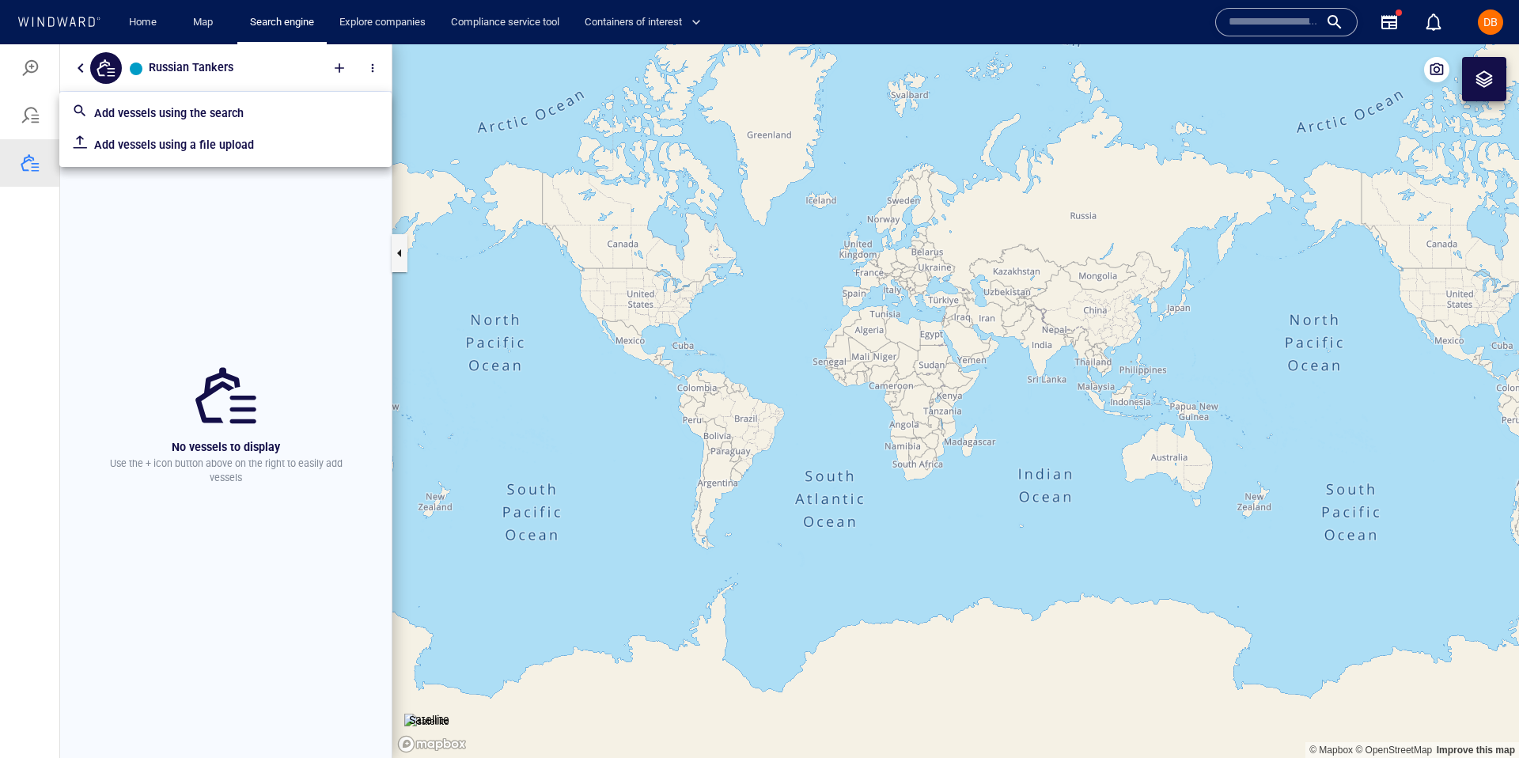
click at [371, 69] on div at bounding box center [759, 401] width 1519 height 714
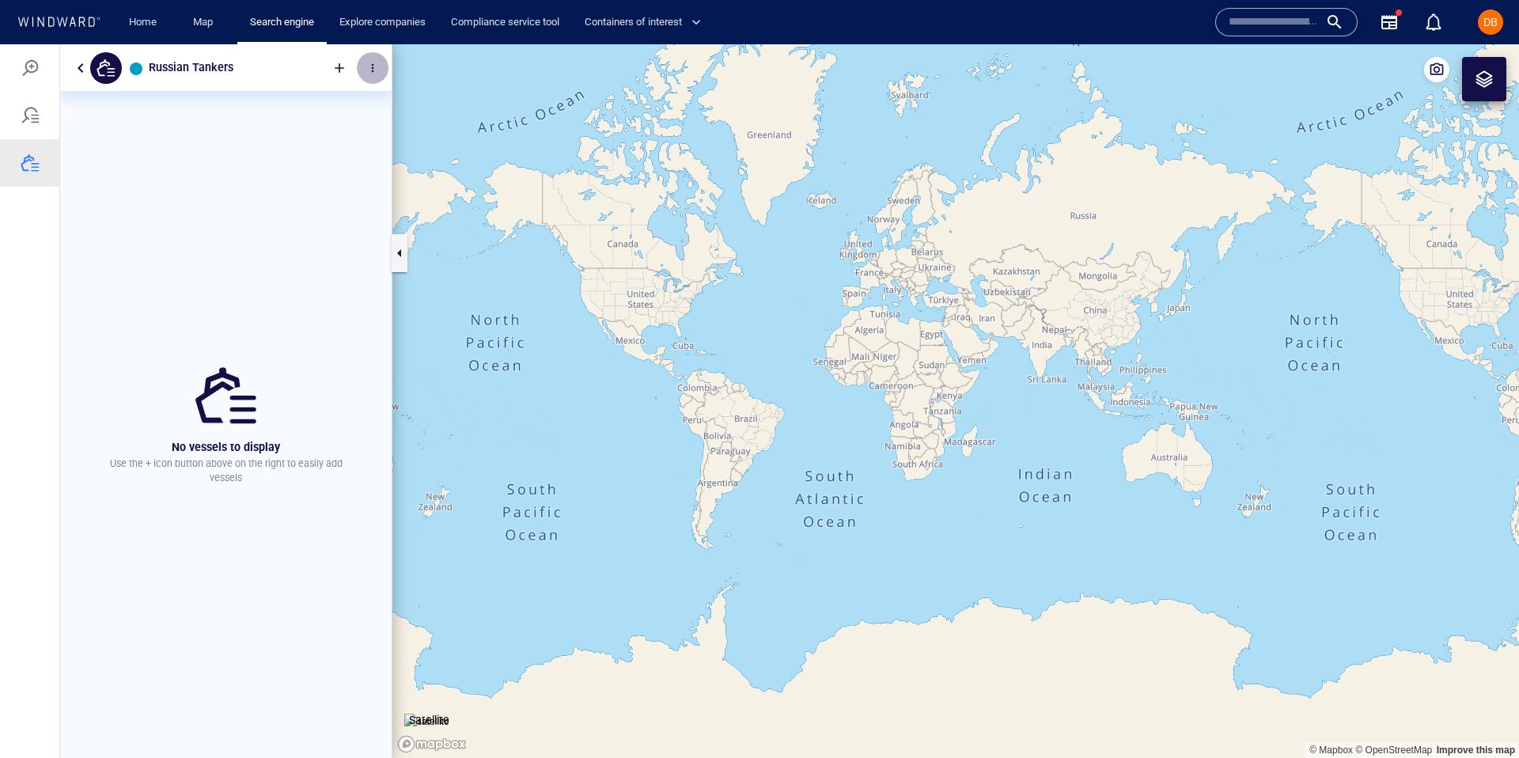
click at [376, 62] on span "button" at bounding box center [372, 68] width 13 height 13
click at [414, 111] on p "Delete" at bounding box center [408, 117] width 33 height 19
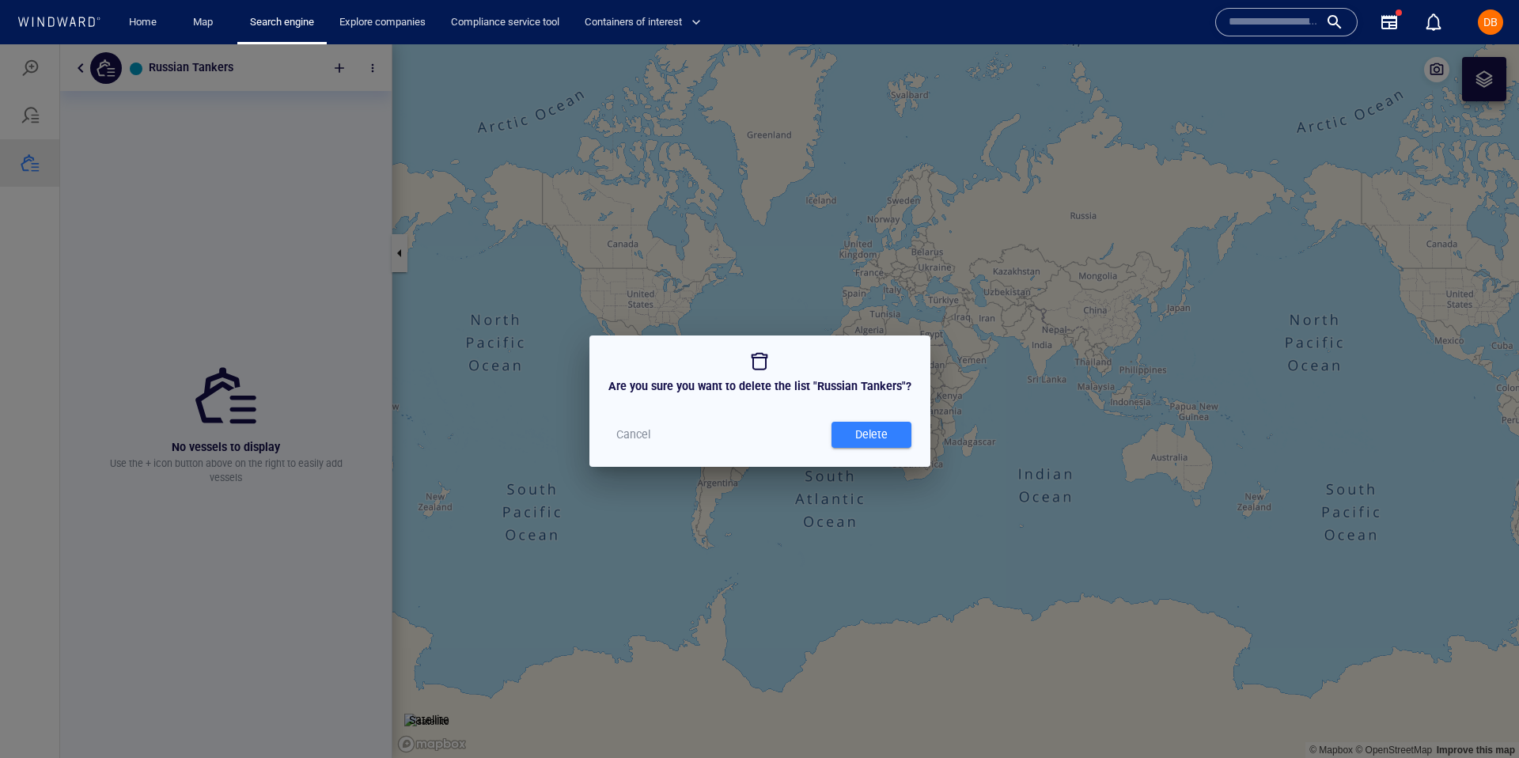
click at [892, 439] on span "Delete" at bounding box center [872, 435] width 64 height 20
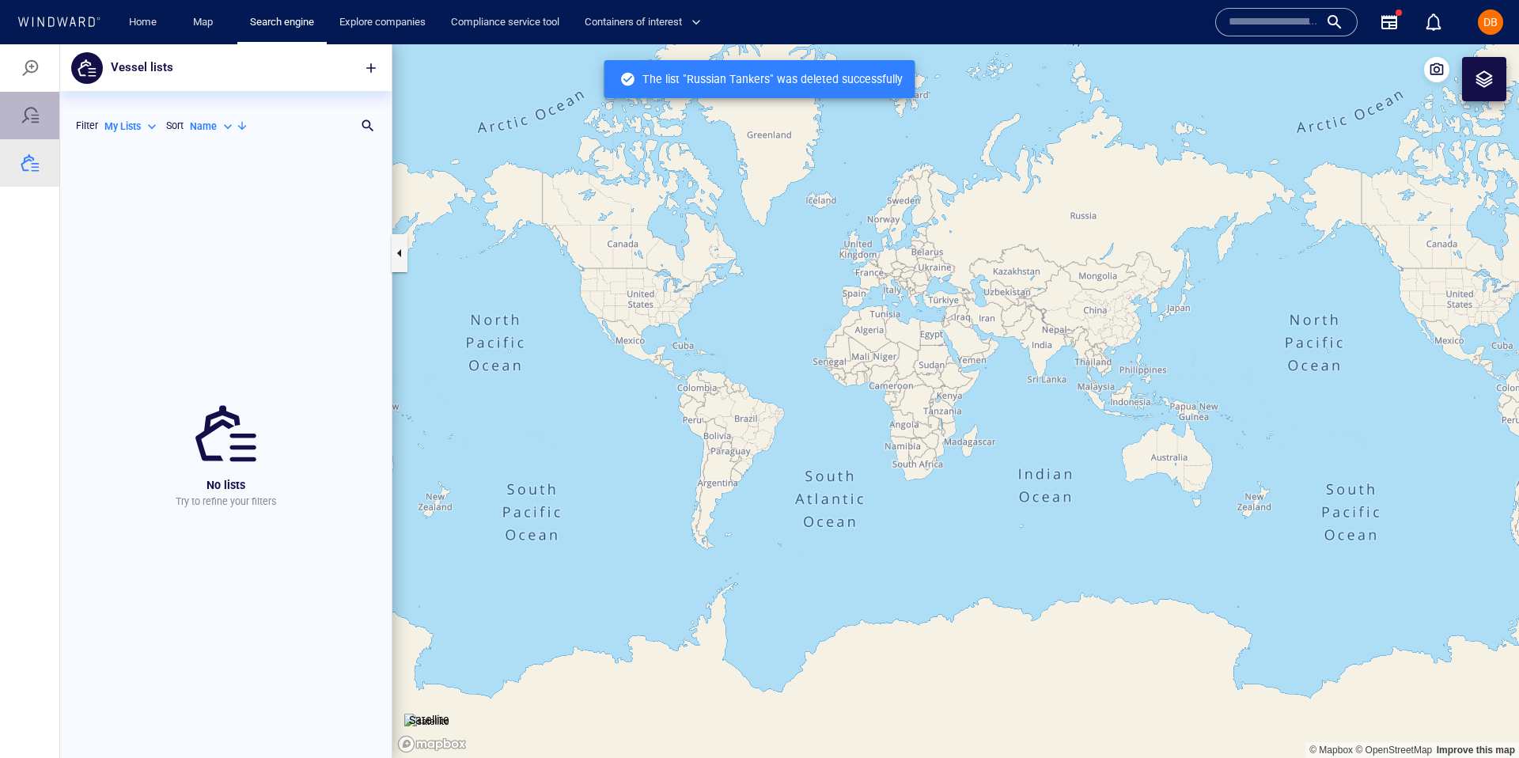
click at [41, 105] on div at bounding box center [29, 115] width 59 height 47
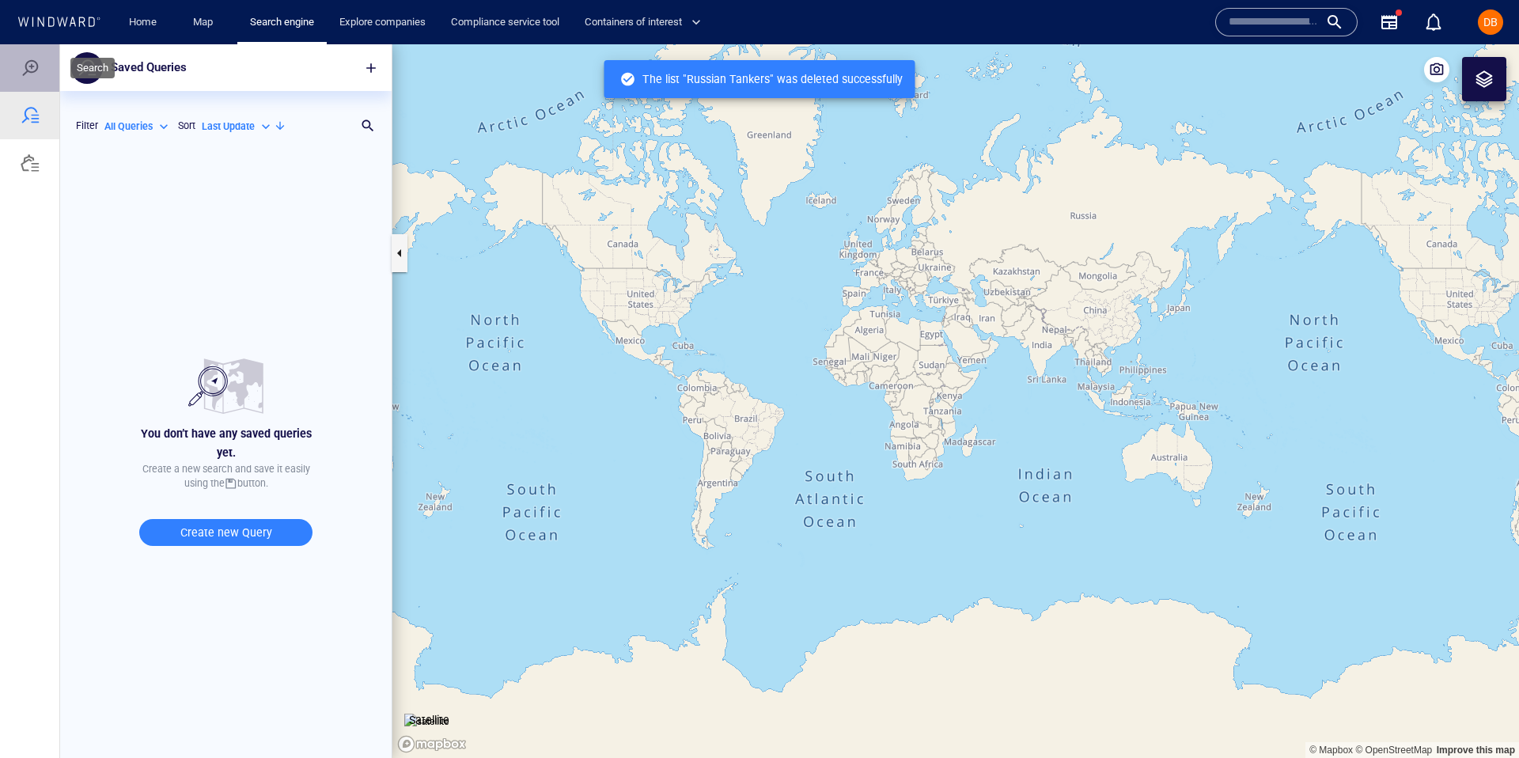
click at [36, 78] on div at bounding box center [29, 67] width 59 height 47
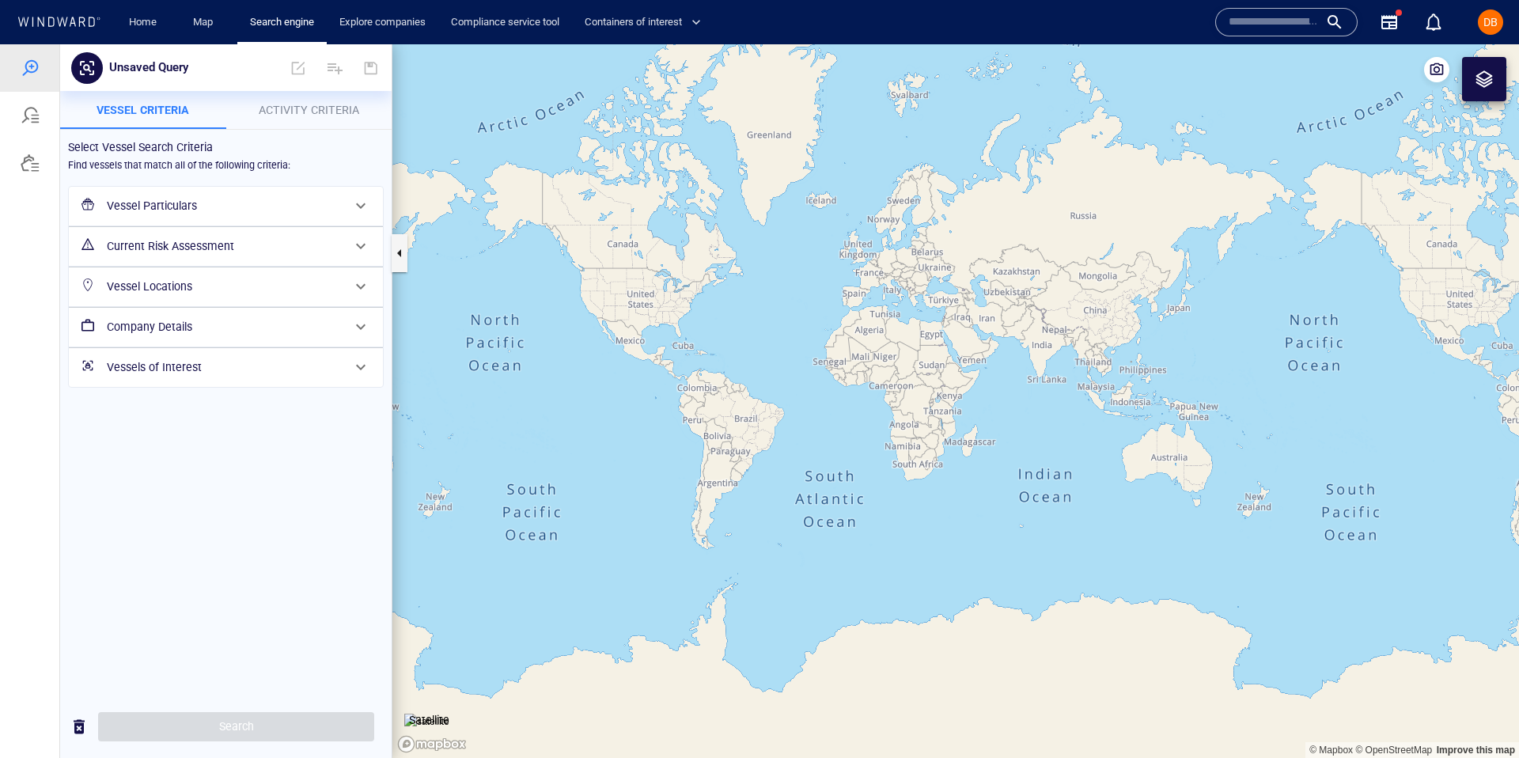
click at [1258, 38] on div "Name N/A IMO MMSI Call sign N/A Class N/A No positional data 0" at bounding box center [1333, 22] width 260 height 63
click at [1257, 19] on input "text" at bounding box center [1274, 22] width 90 height 24
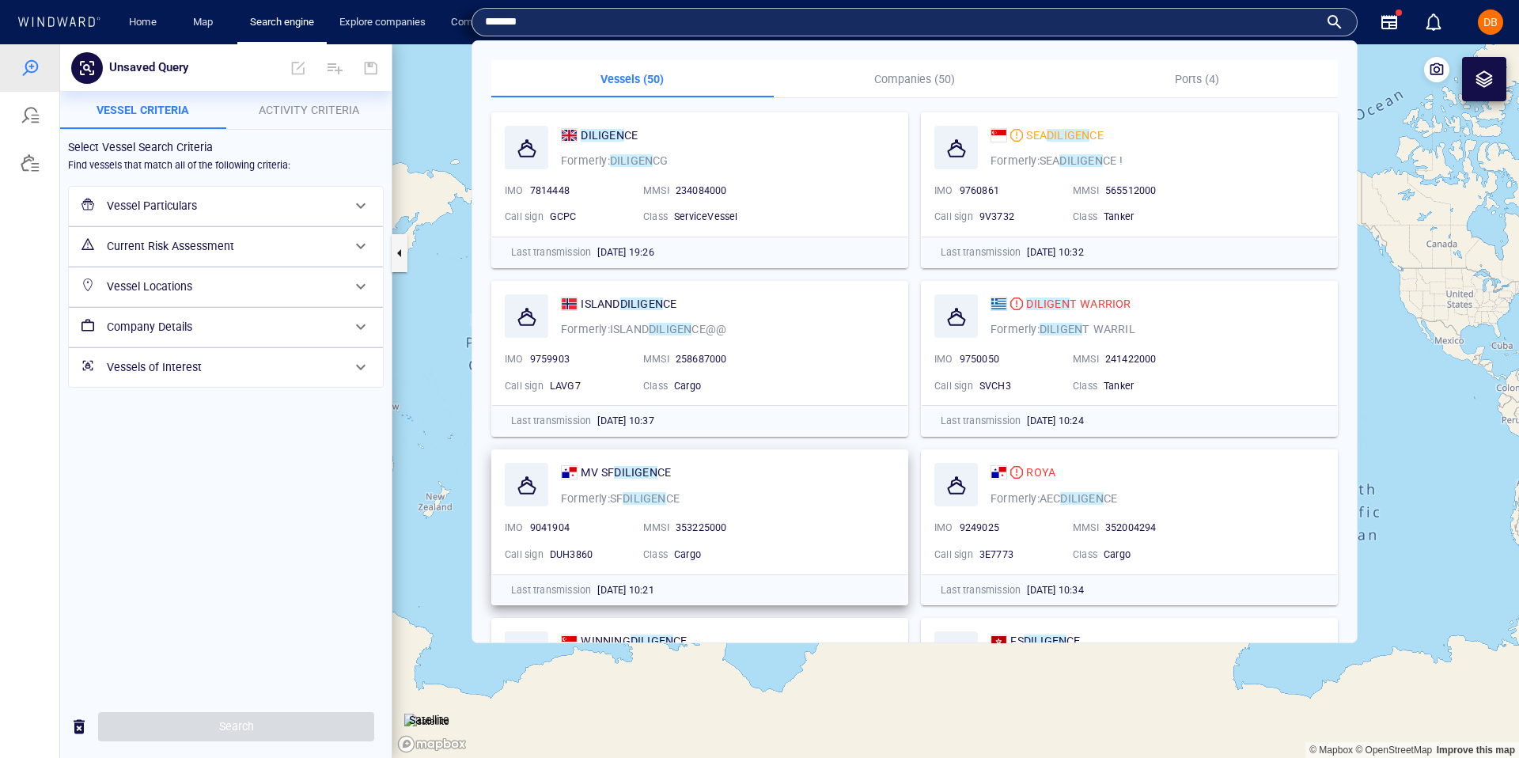
scroll to position [1, 0]
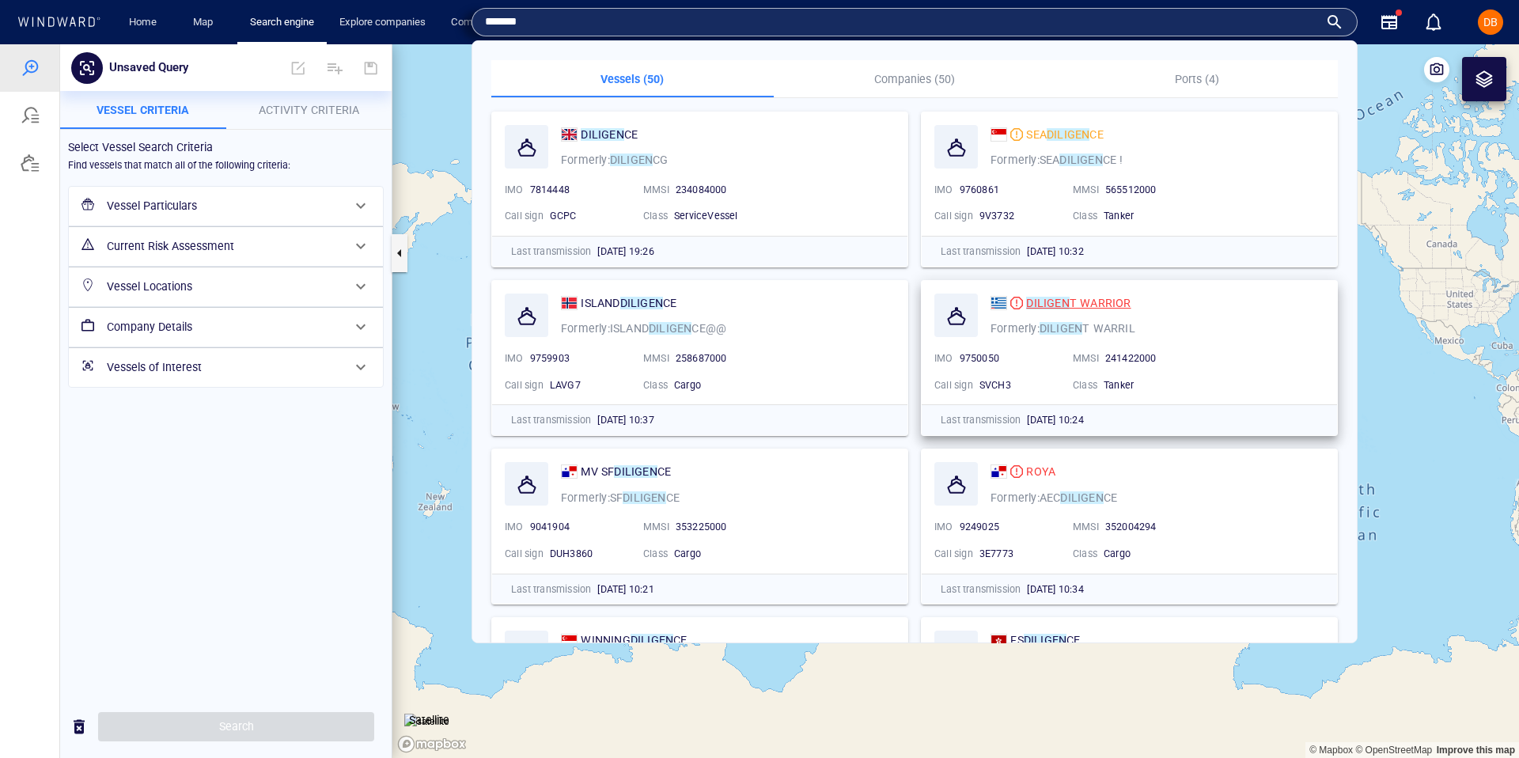
type input "*******"
click at [1055, 299] on mark "DILIGEN" at bounding box center [1047, 303] width 43 height 13
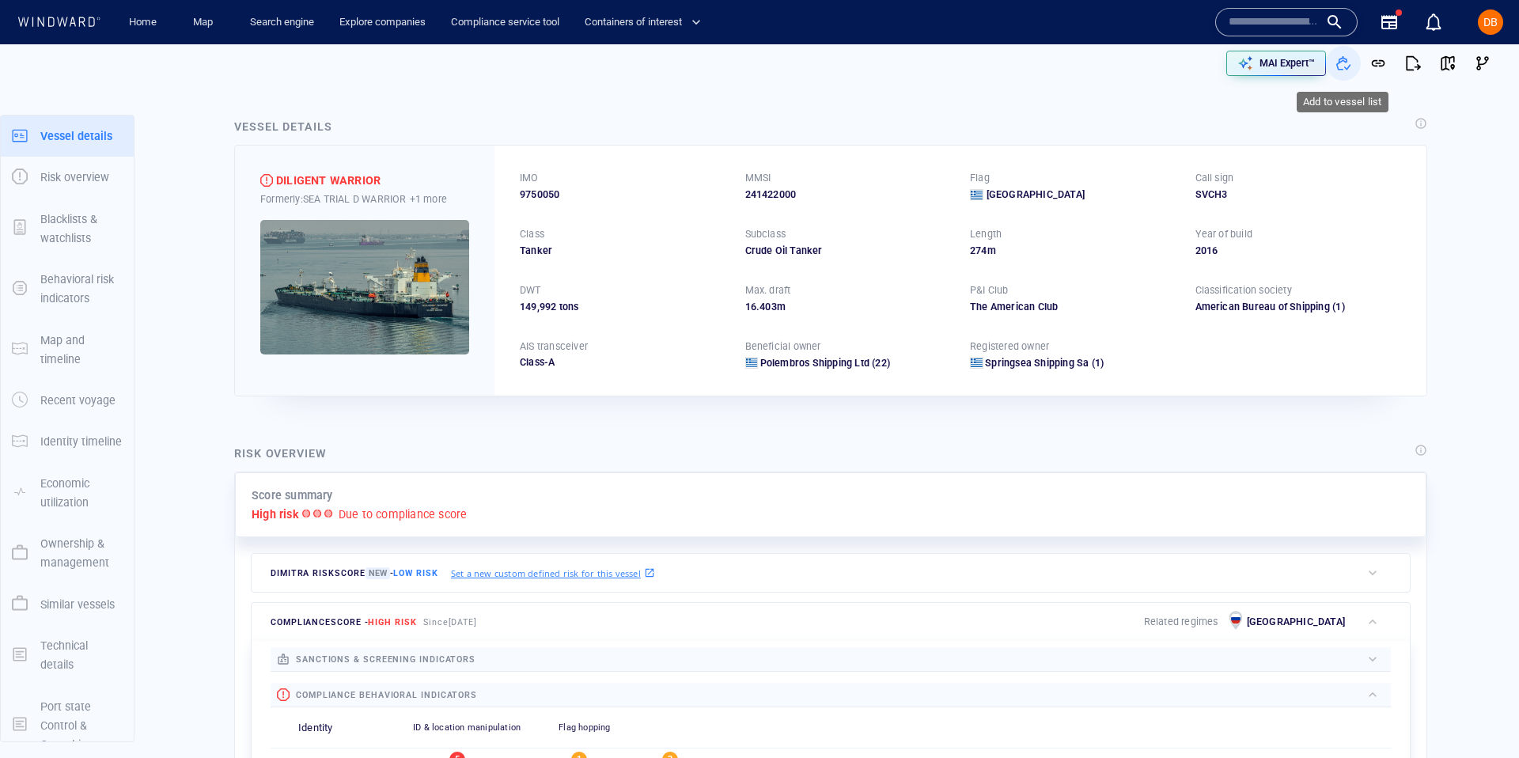
click at [1343, 58] on span "button" at bounding box center [1344, 63] width 16 height 16
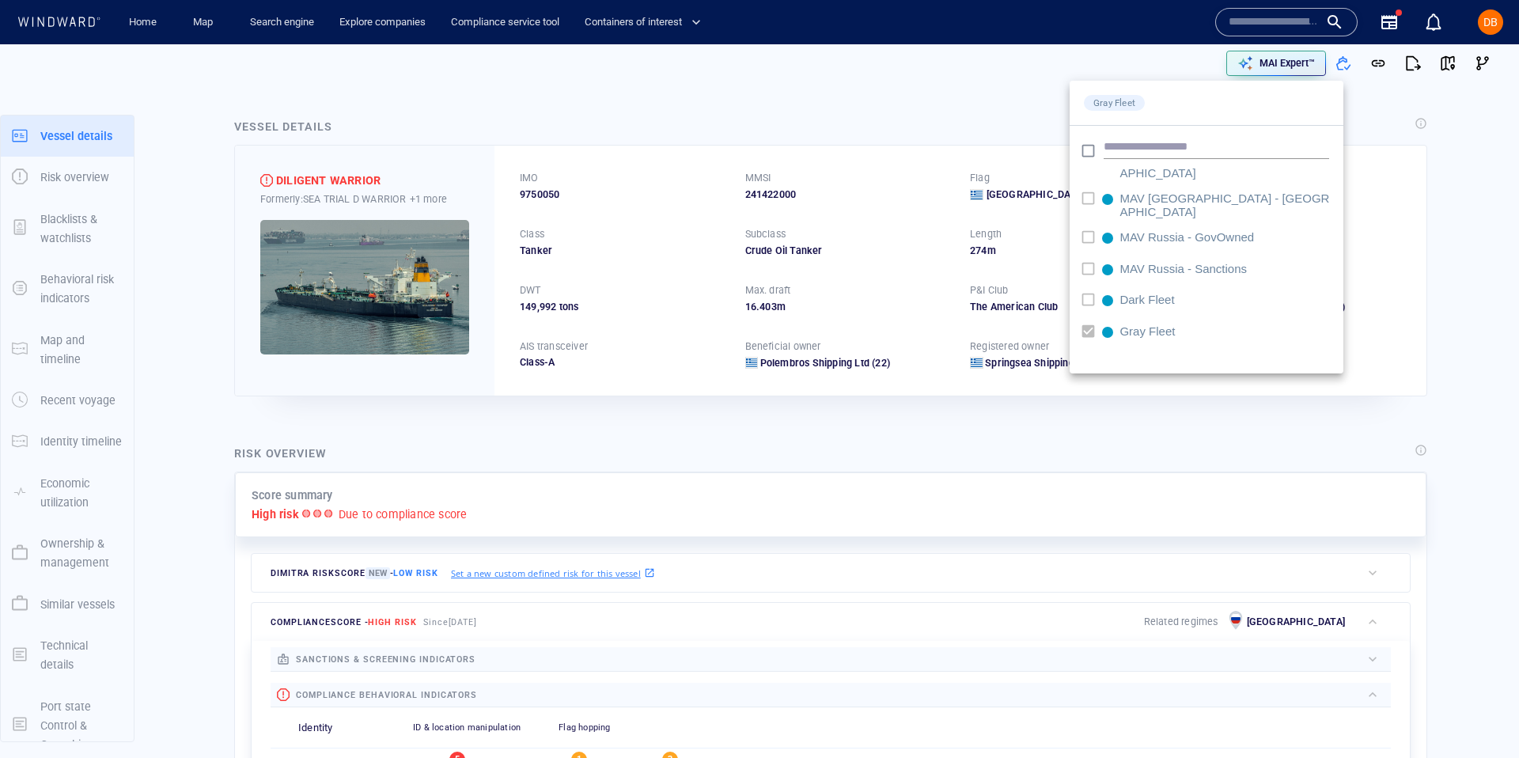
scroll to position [684, 0]
click at [1350, 185] on div at bounding box center [759, 379] width 1519 height 758
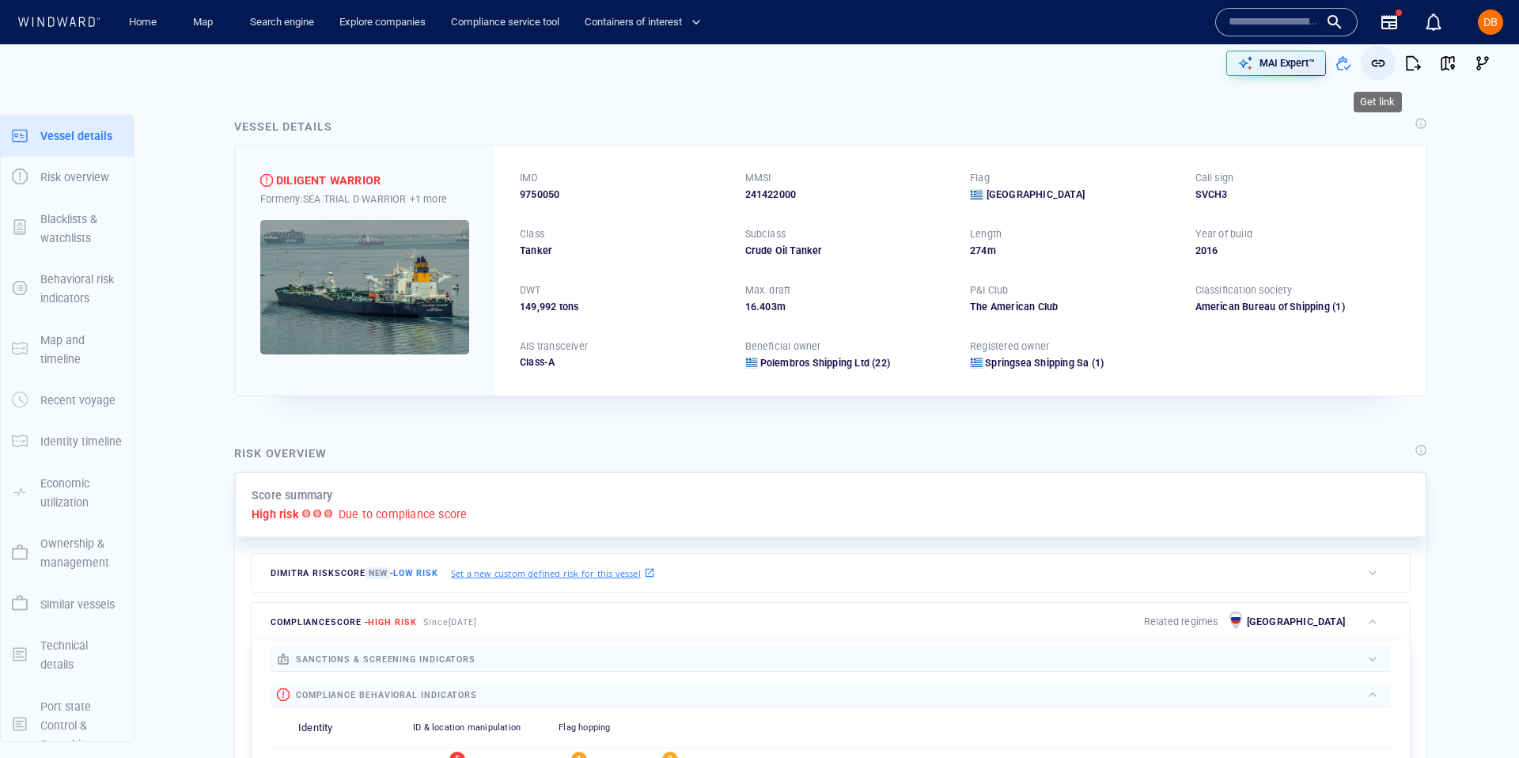
click at [1376, 59] on span "button" at bounding box center [1378, 63] width 16 height 16
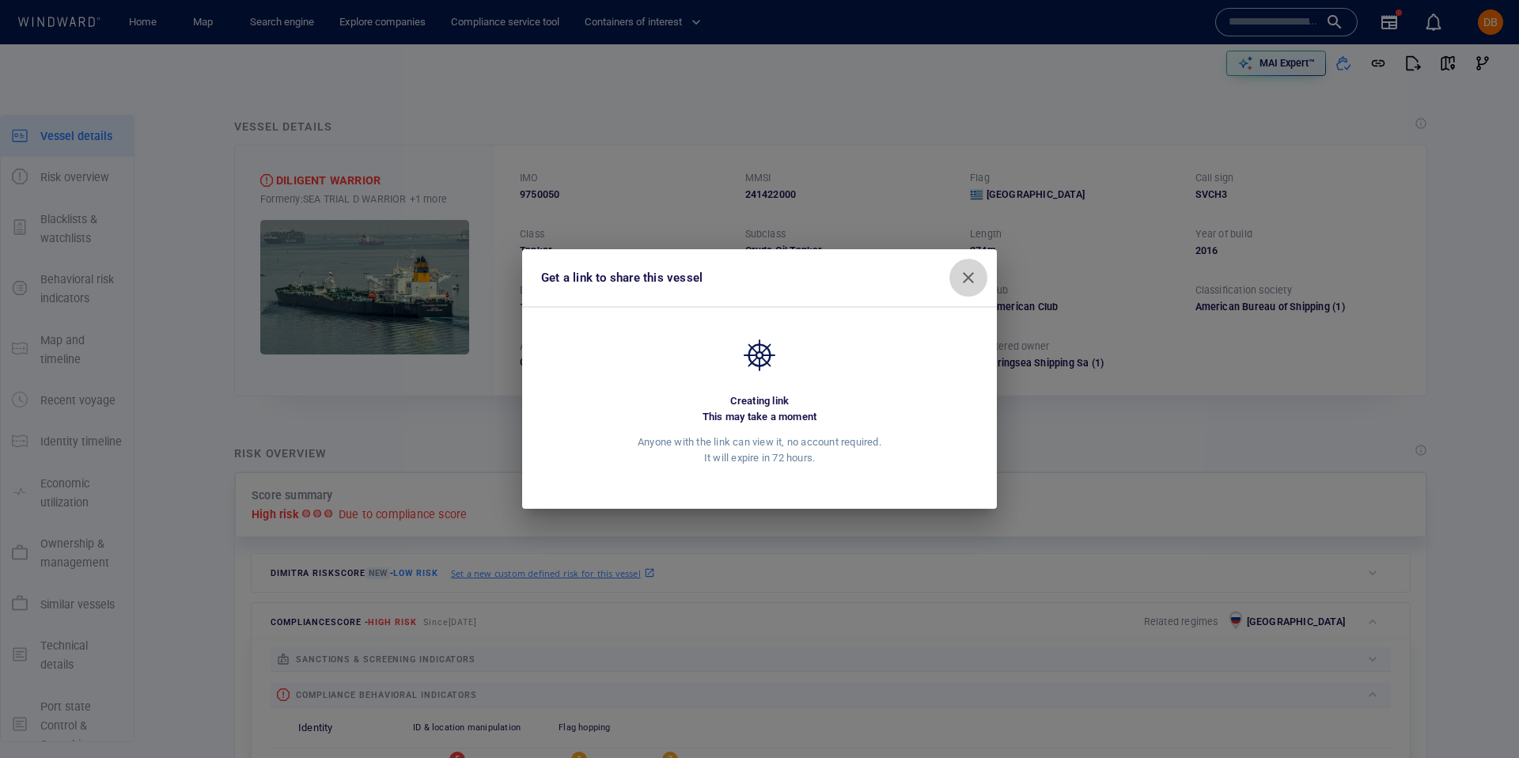
click at [961, 270] on span "button" at bounding box center [968, 277] width 19 height 19
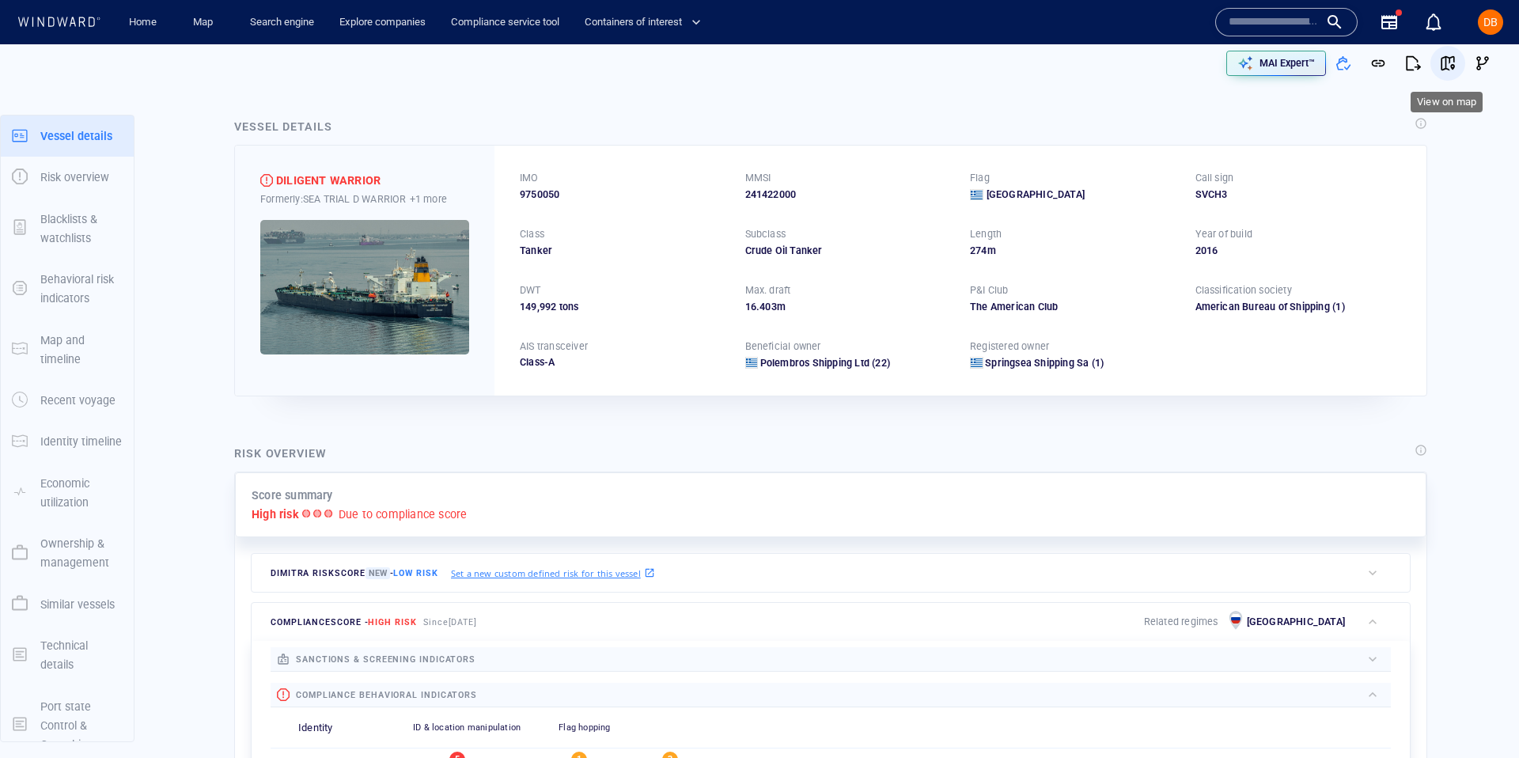
click at [1451, 66] on span "button" at bounding box center [1448, 63] width 16 height 16
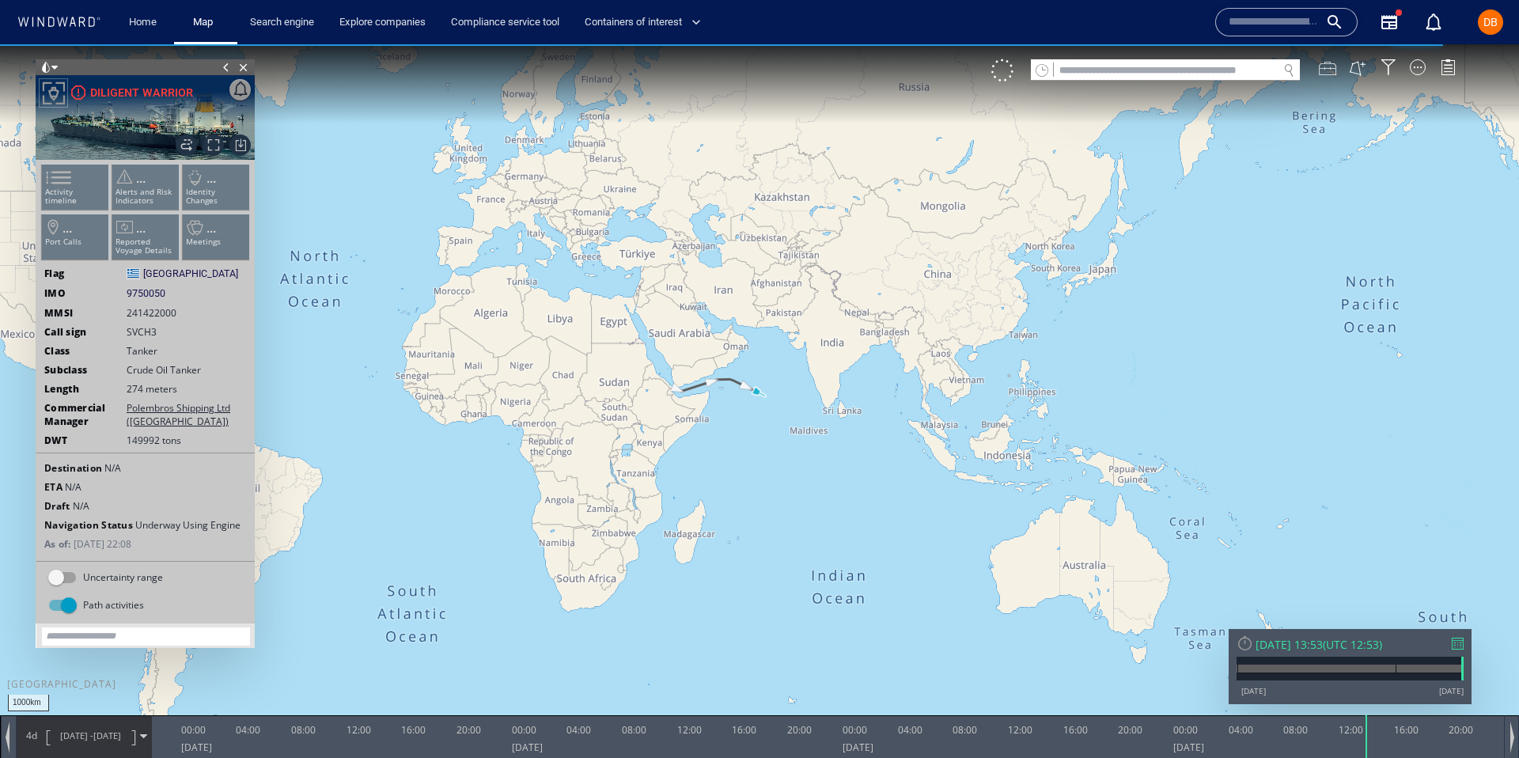
click at [1324, 73] on div at bounding box center [1327, 67] width 17 height 17
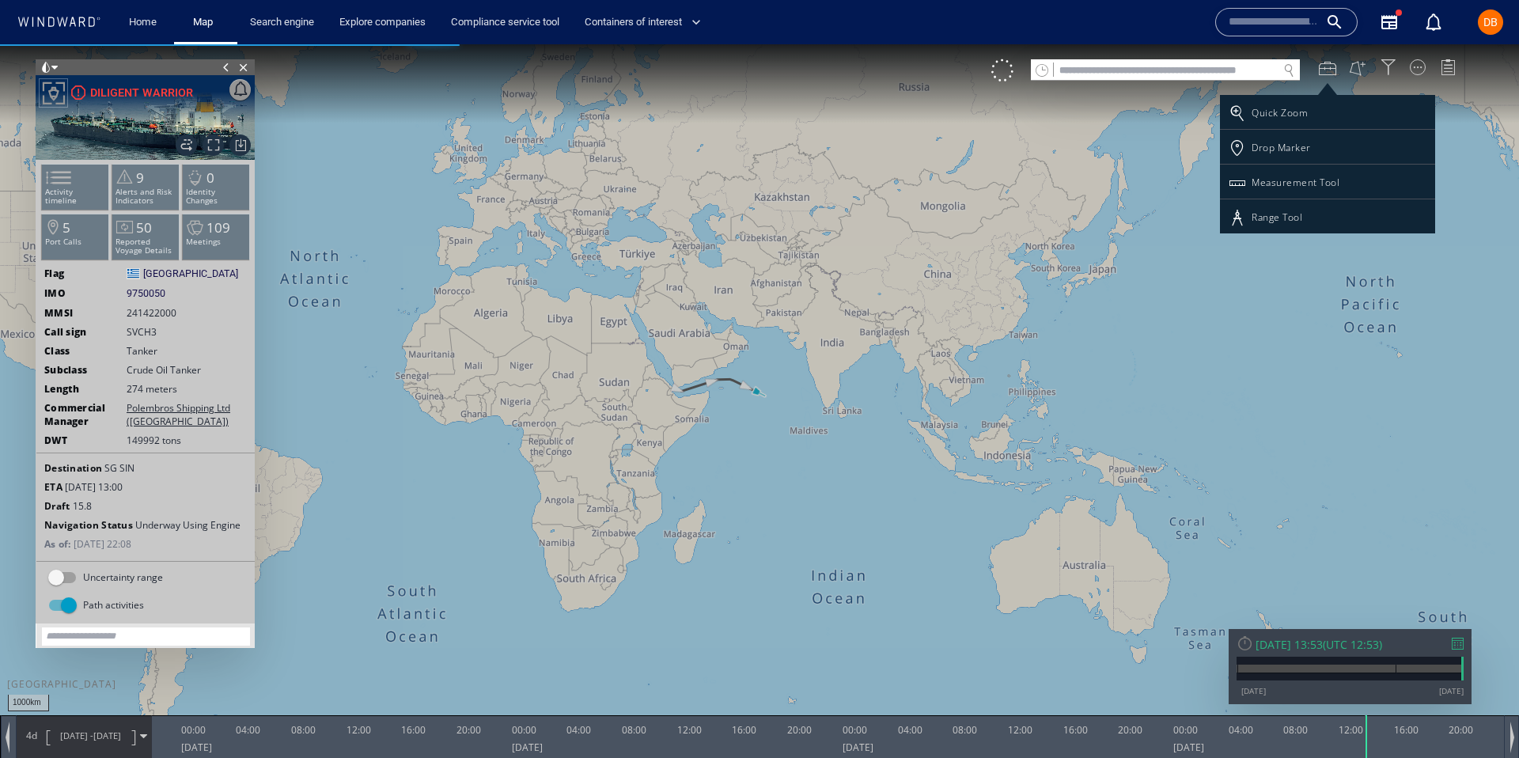
click at [1359, 62] on div at bounding box center [759, 401] width 1519 height 714
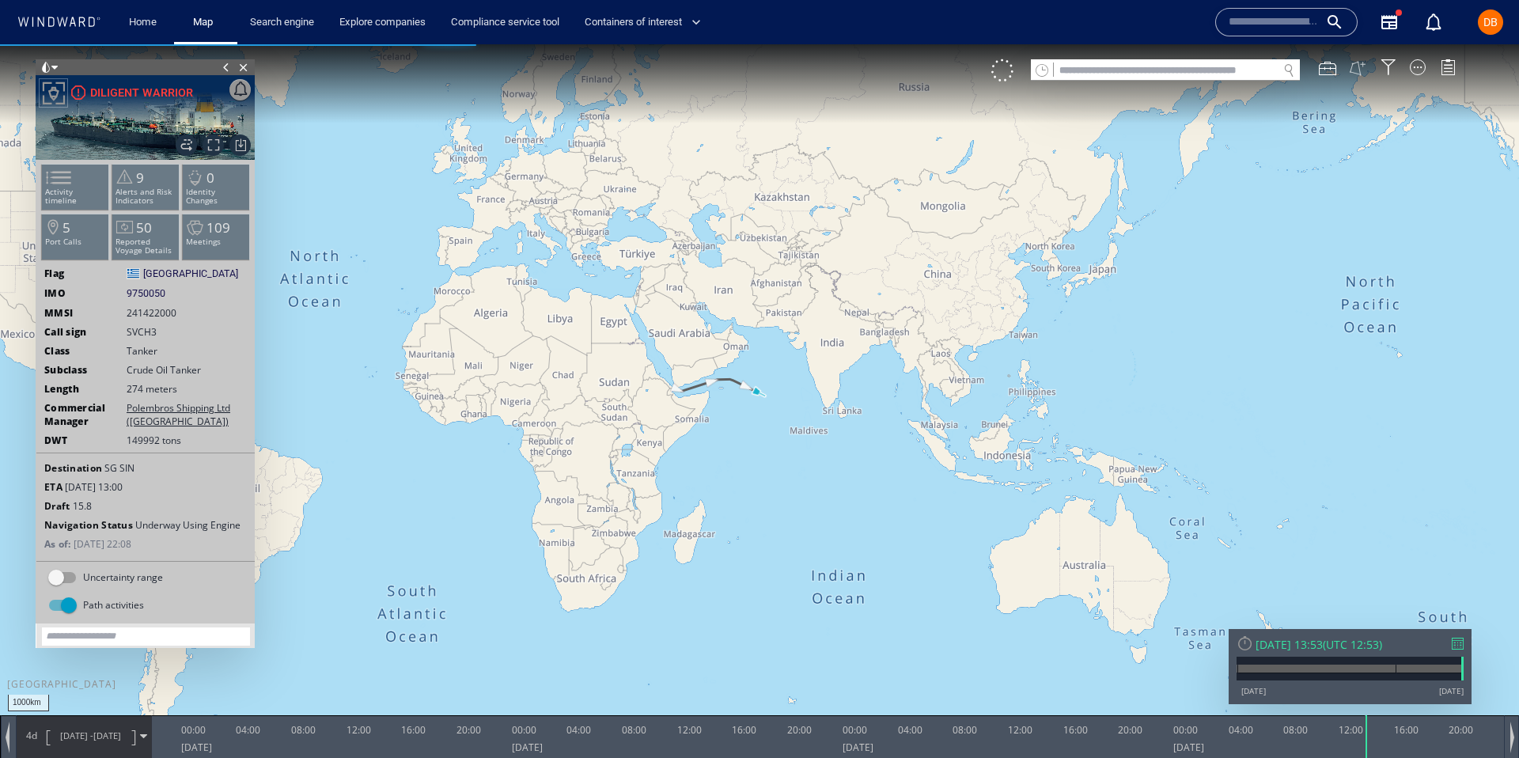
click at [1359, 63] on button at bounding box center [1357, 67] width 17 height 17
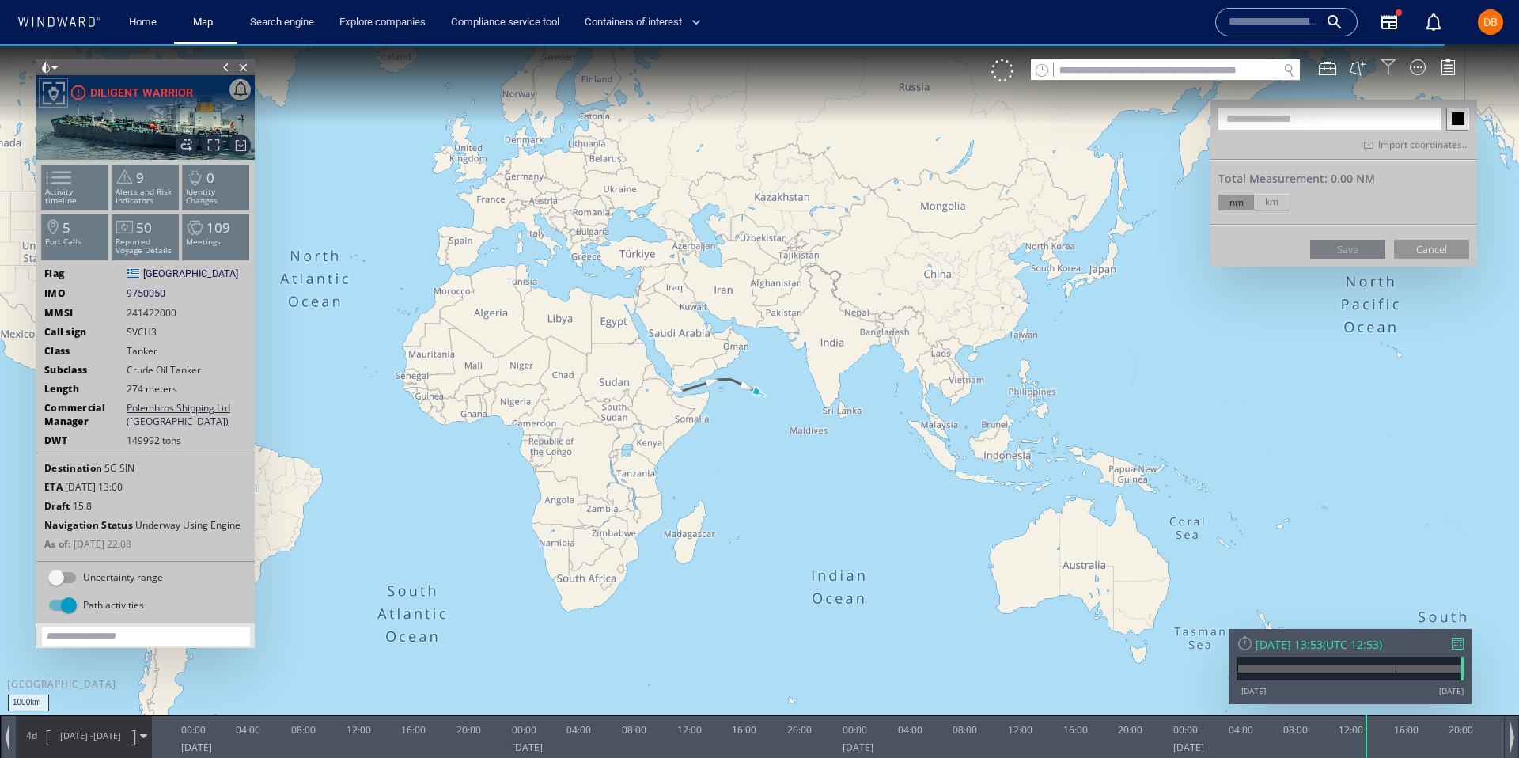
click at [1386, 70] on div at bounding box center [1389, 67] width 16 height 16
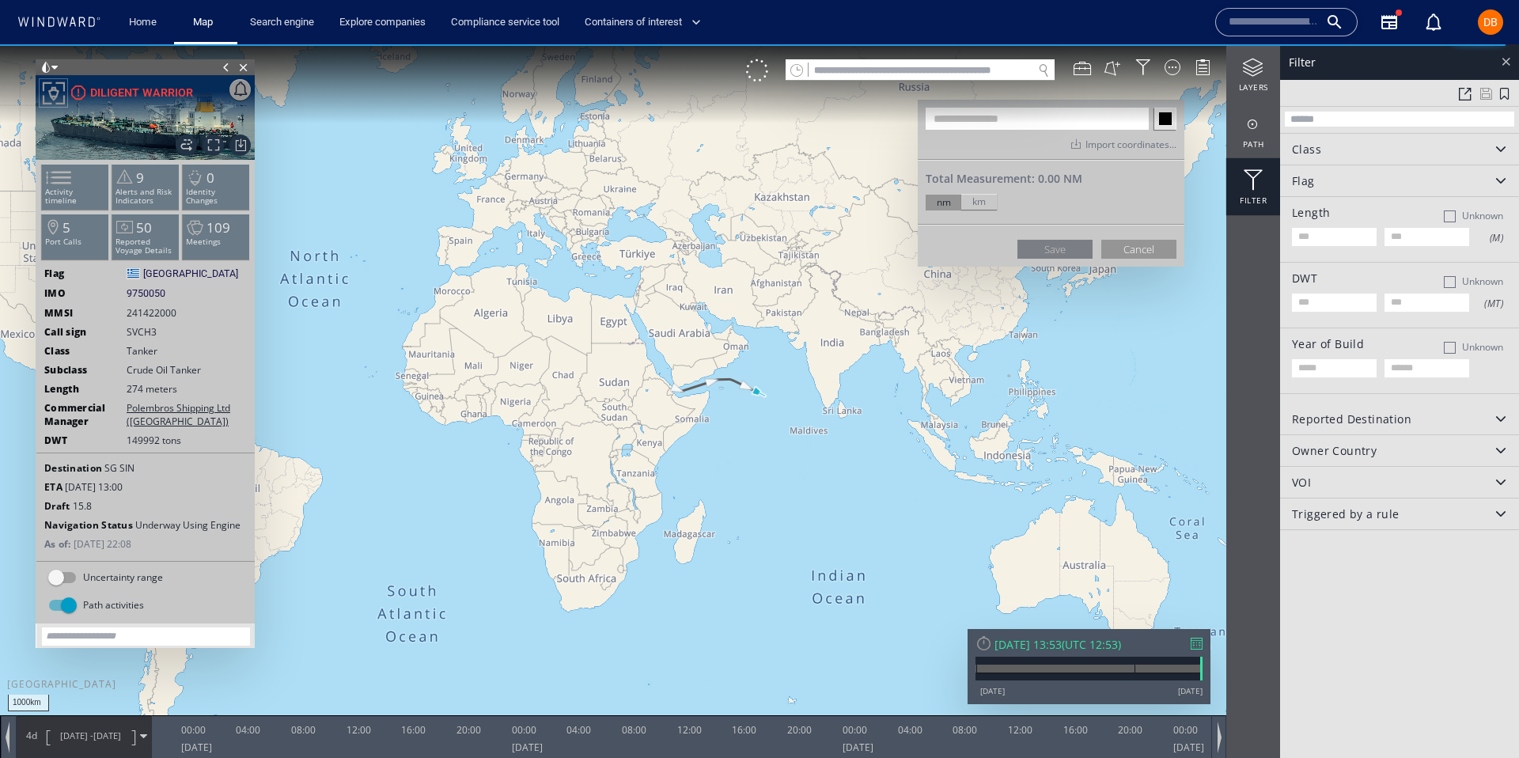
click at [1507, 58] on div at bounding box center [1506, 61] width 18 height 18
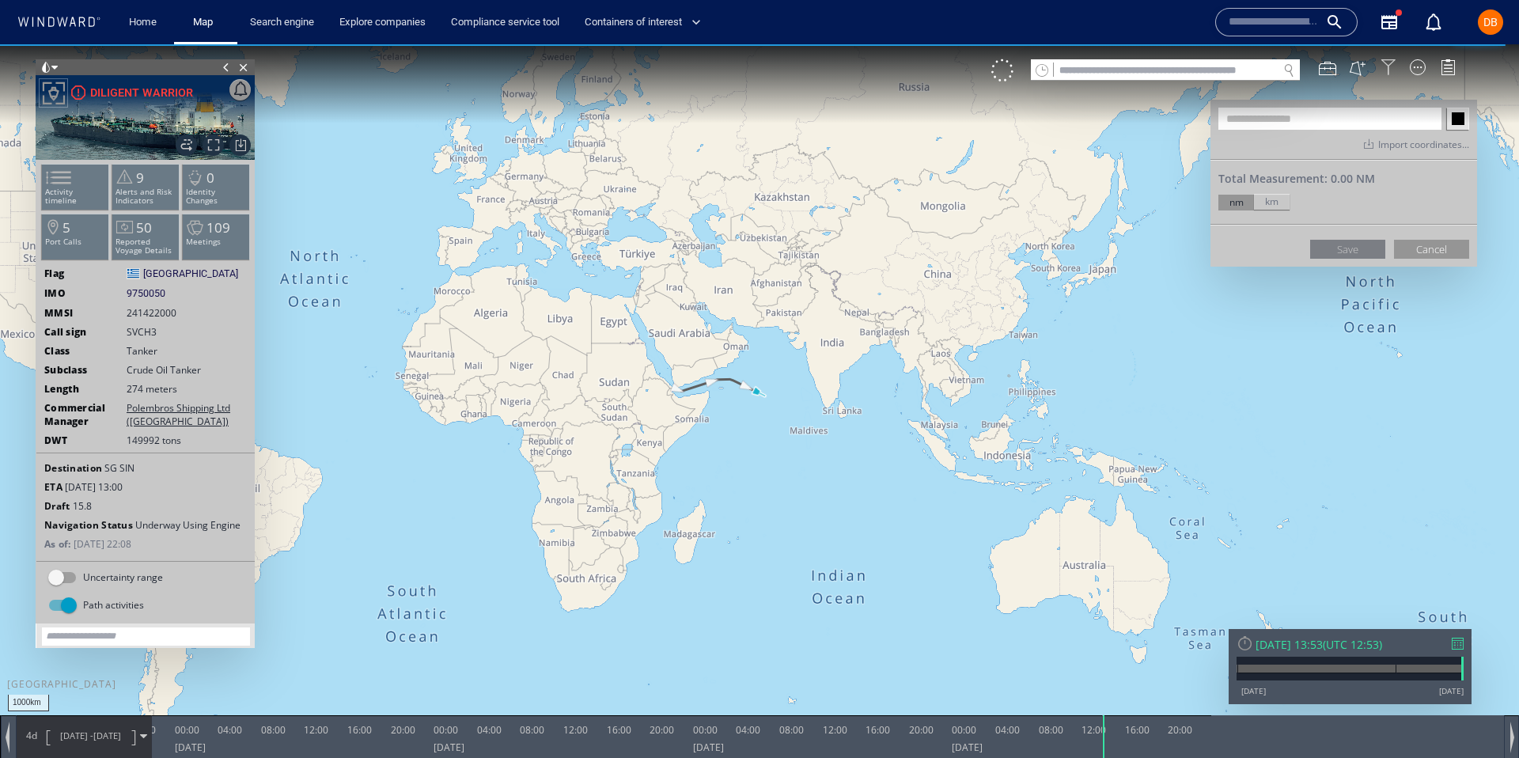
click at [1389, 70] on div at bounding box center [1389, 67] width 16 height 16
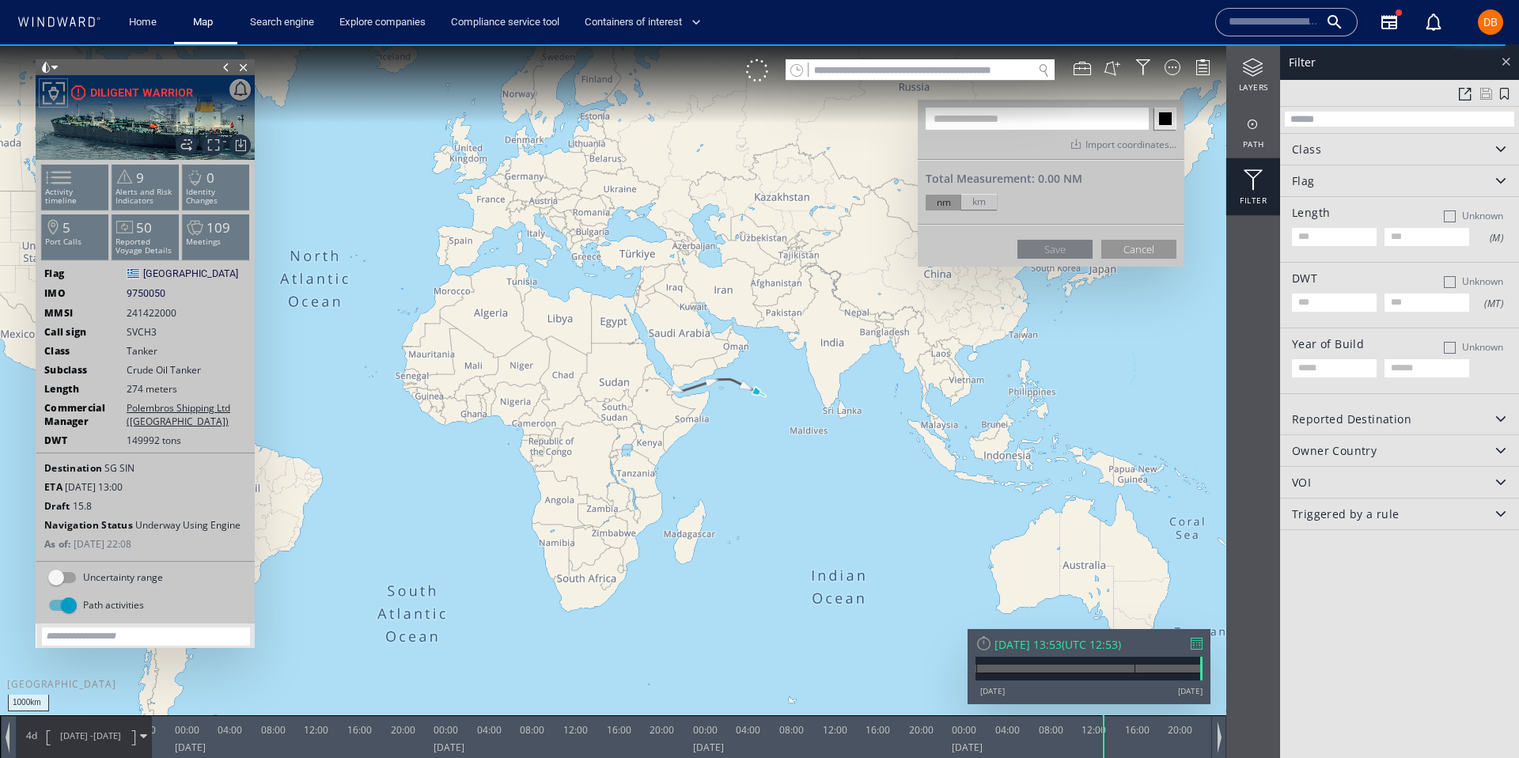
click at [1509, 54] on div at bounding box center [1506, 61] width 18 height 18
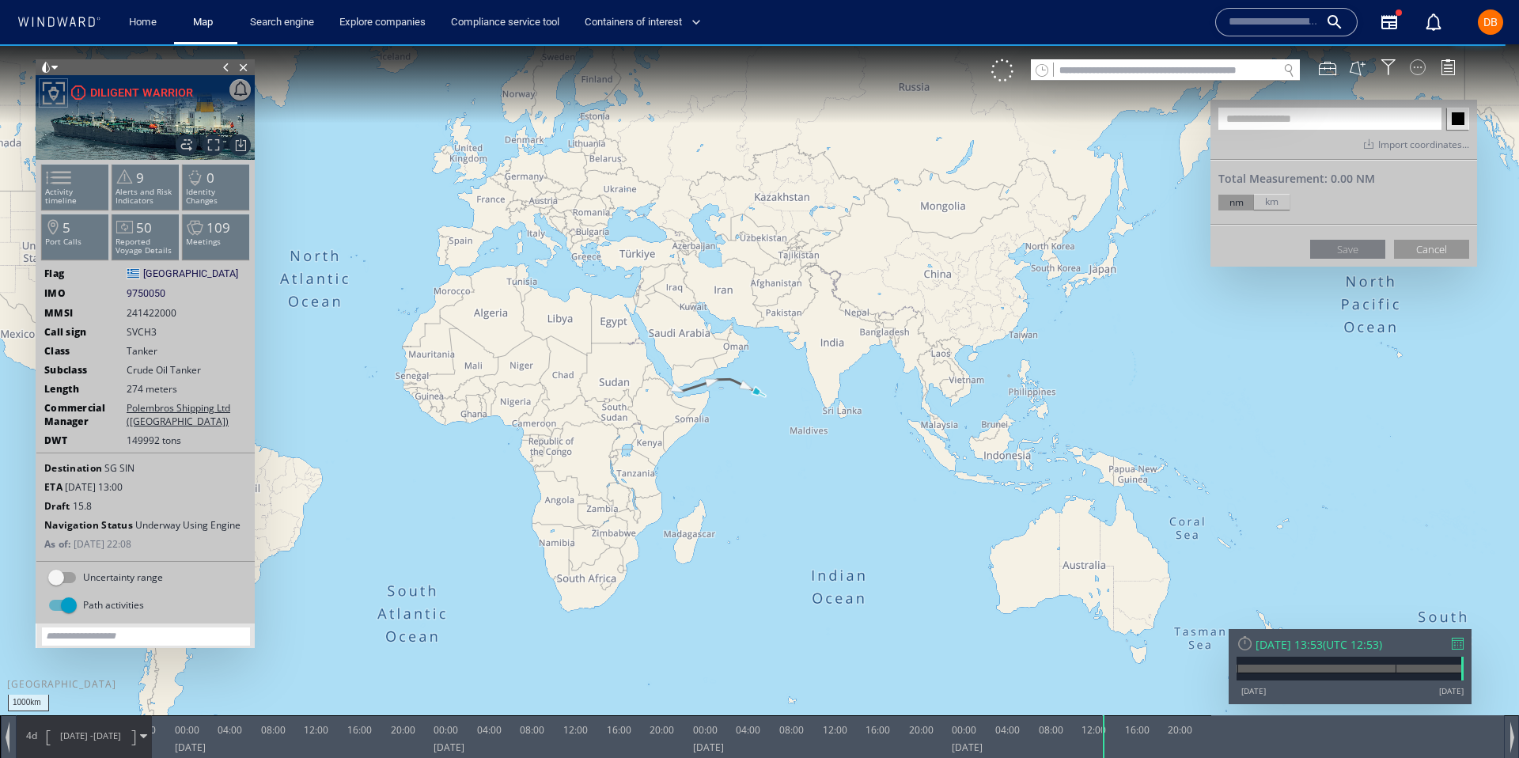
click at [1419, 61] on div at bounding box center [1418, 67] width 16 height 16
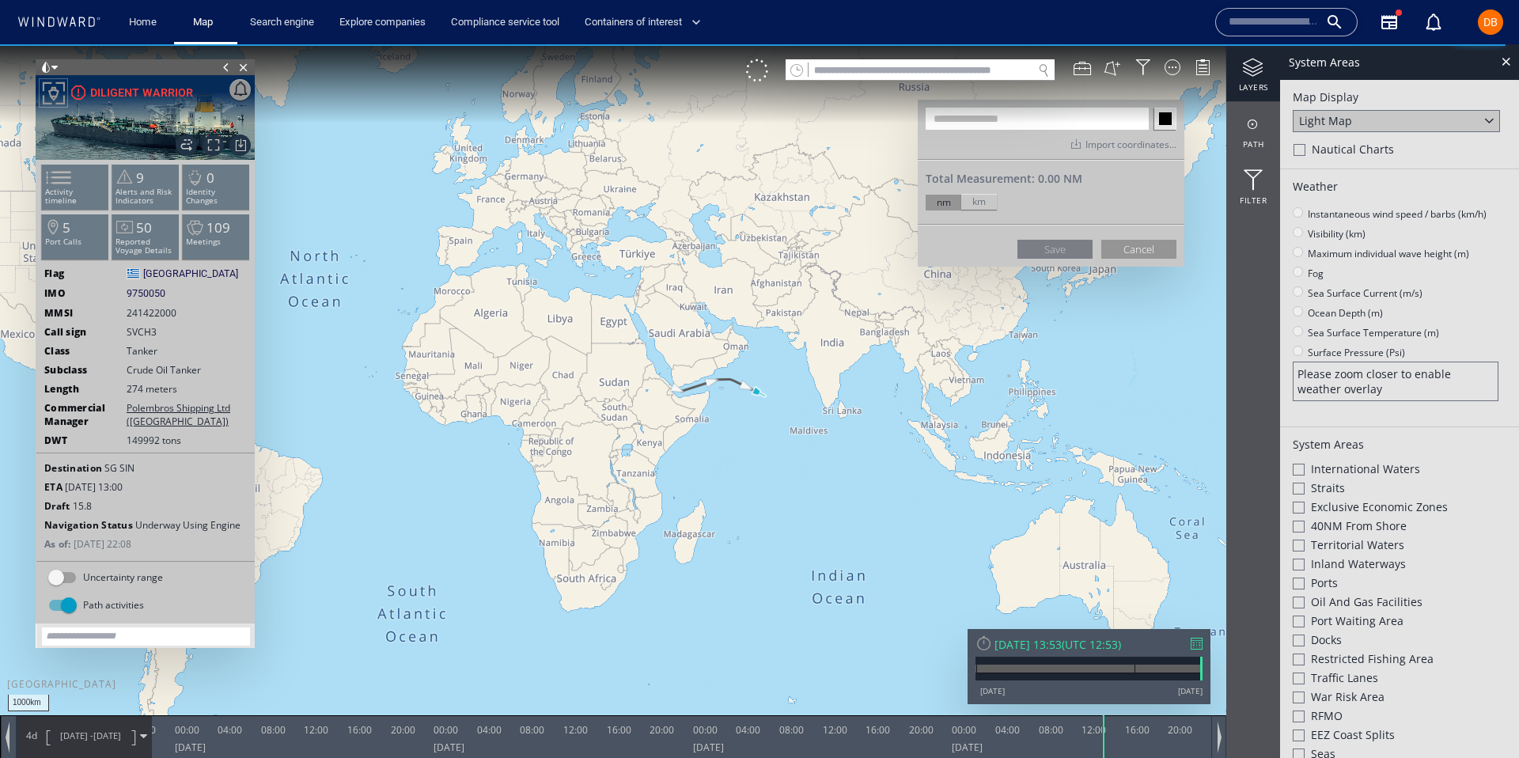
click at [1471, 66] on div "System Areas" at bounding box center [1399, 62] width 239 height 36
click at [1497, 63] on div at bounding box center [1506, 61] width 18 height 18
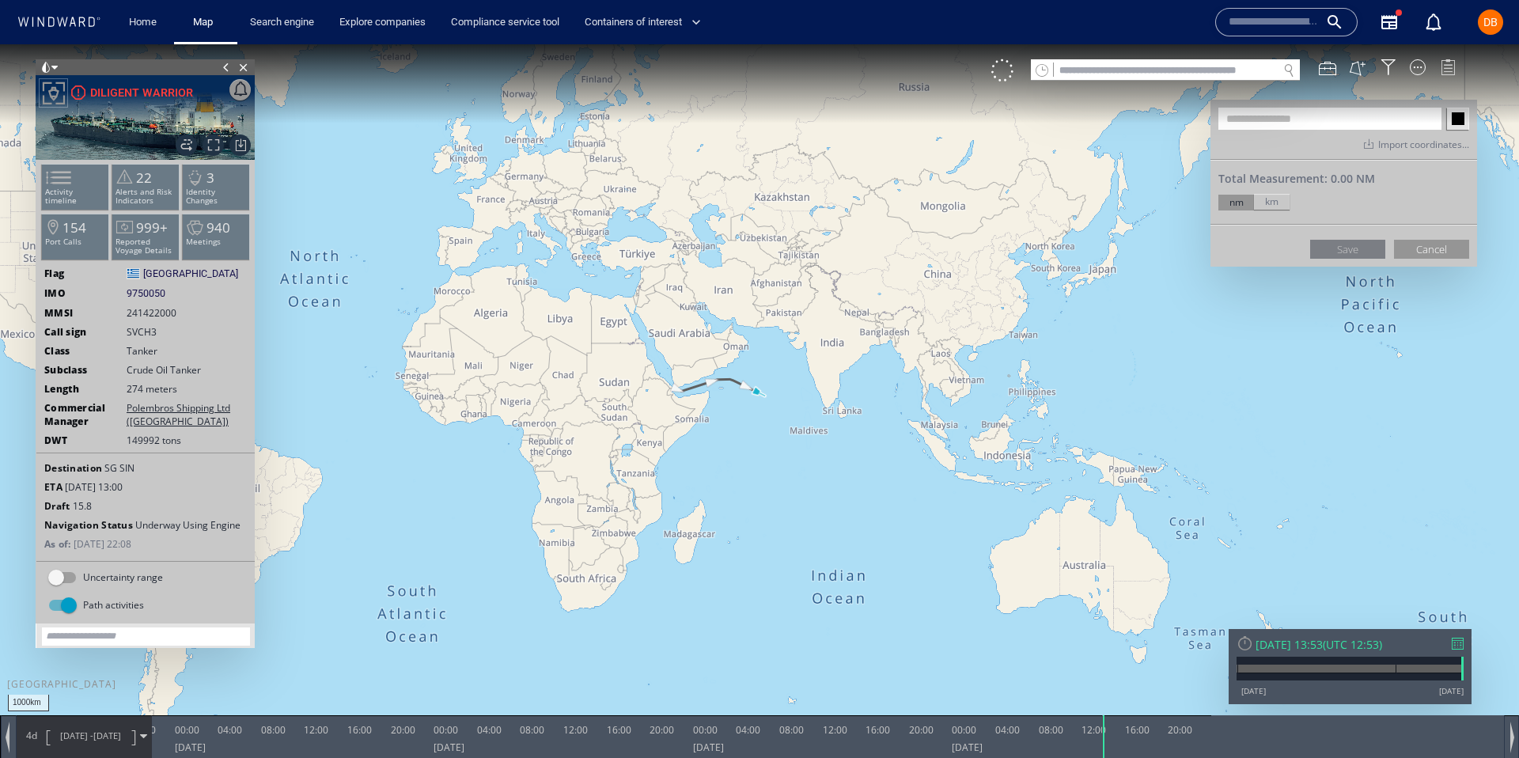
click at [1444, 74] on div at bounding box center [1448, 67] width 16 height 16
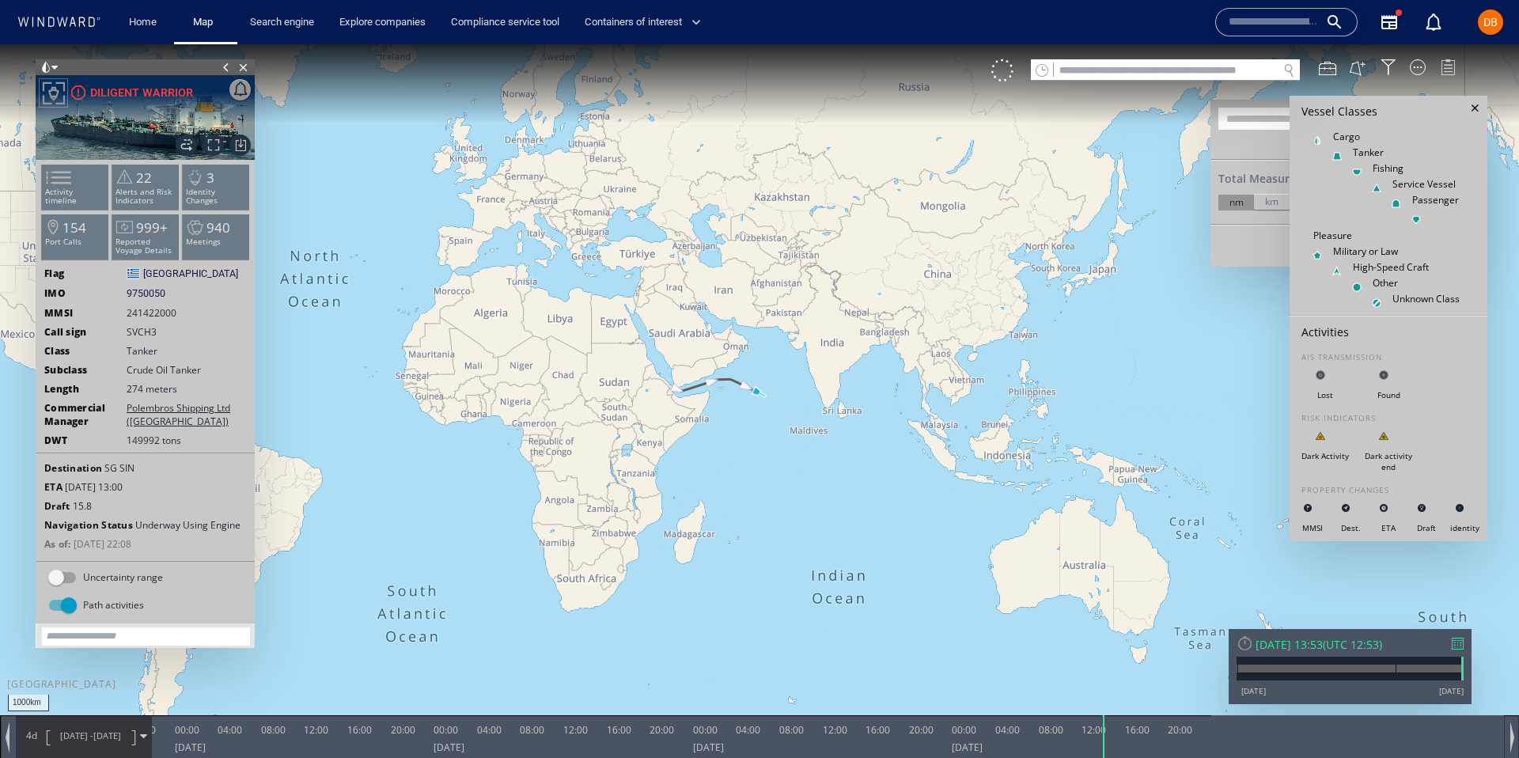
click at [1444, 74] on div at bounding box center [1448, 67] width 16 height 16
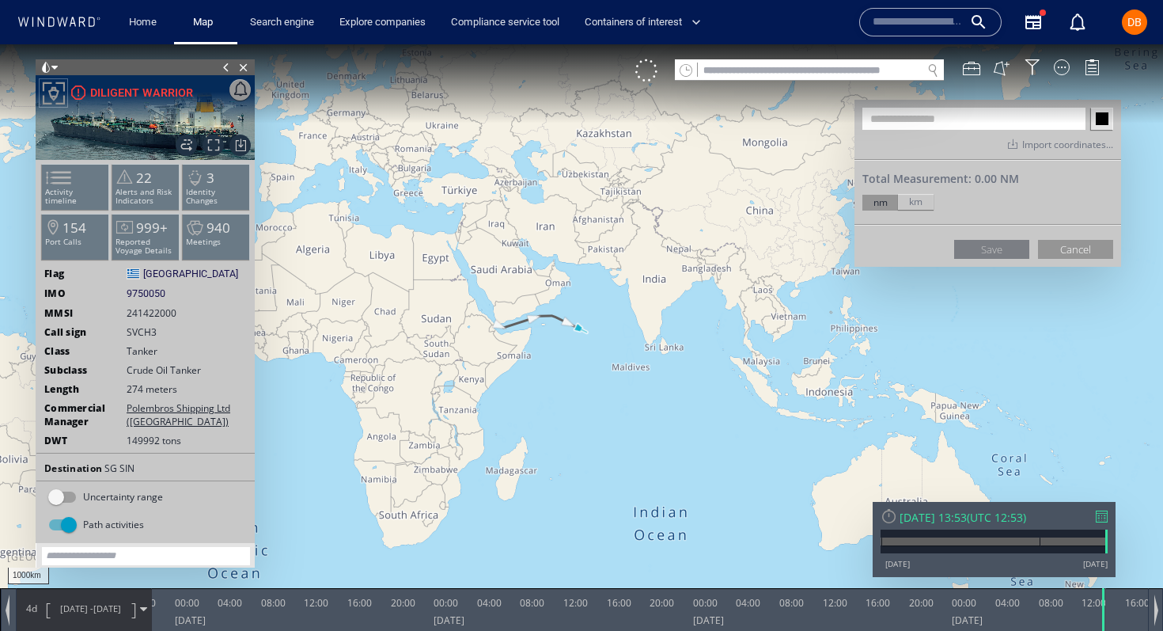
click at [882, 21] on input "text" at bounding box center [918, 22] width 90 height 24
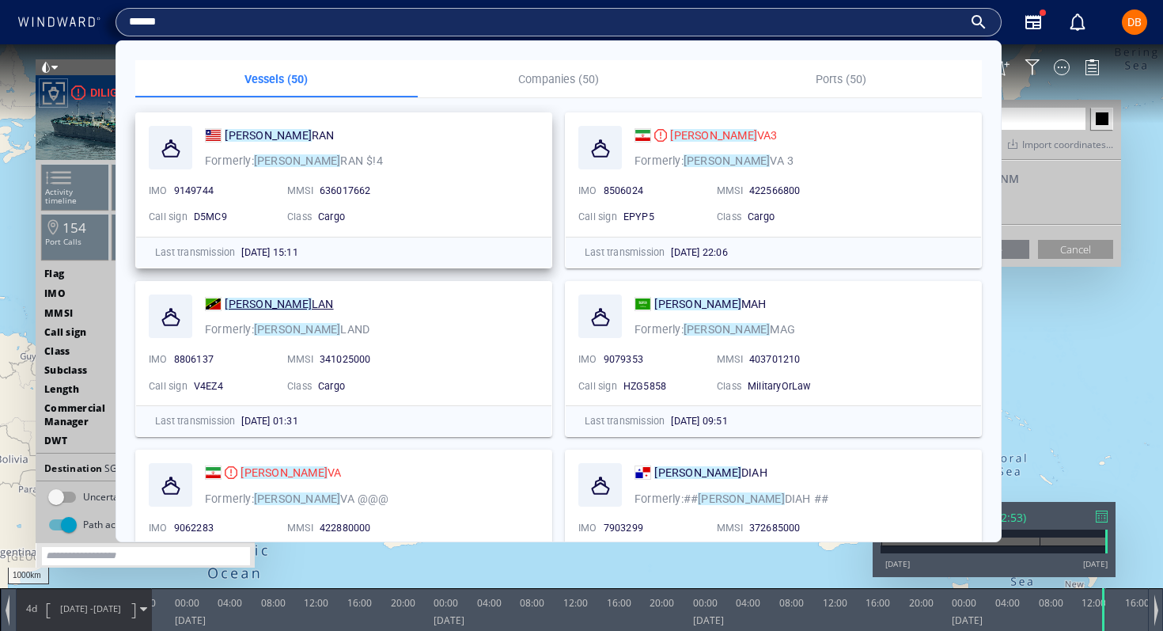
type input "******"
click at [345, 353] on span "341025000" at bounding box center [345, 359] width 51 height 12
click at [222, 301] on div "[PERSON_NAME]" at bounding box center [269, 303] width 129 height 19
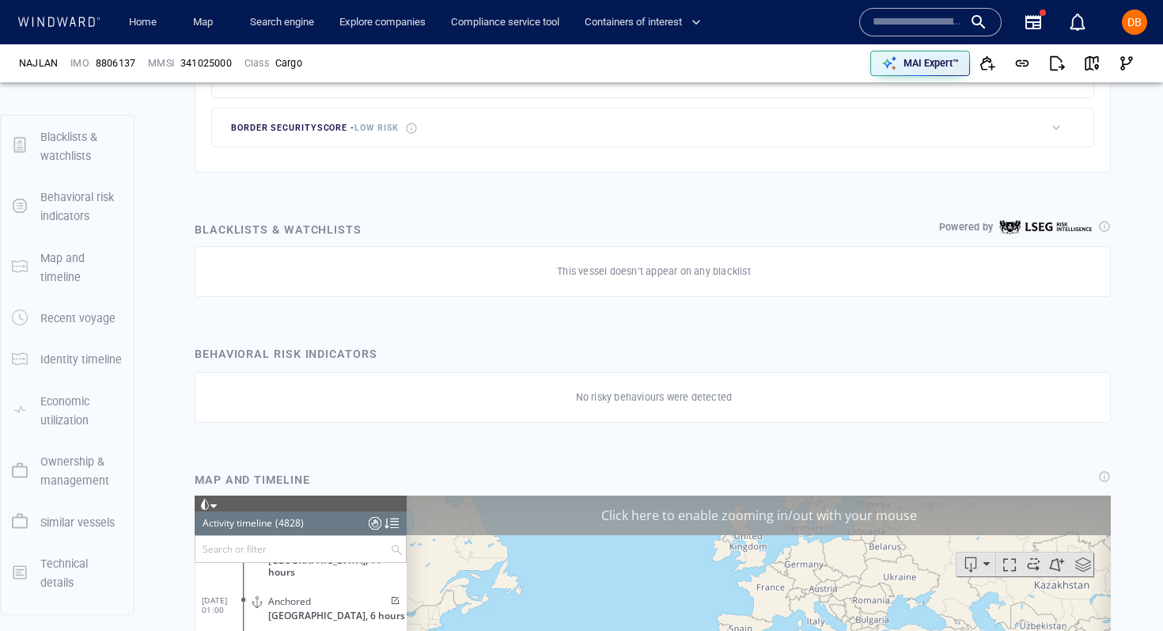
scroll to position [209733, 0]
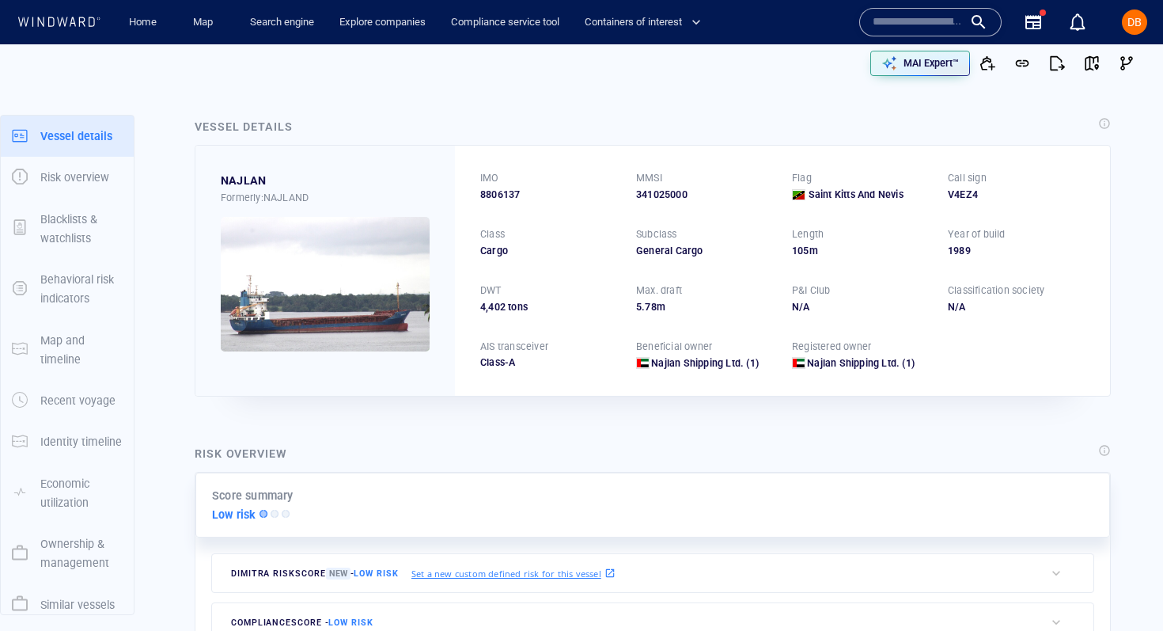
click at [934, 23] on input "text" at bounding box center [918, 22] width 90 height 24
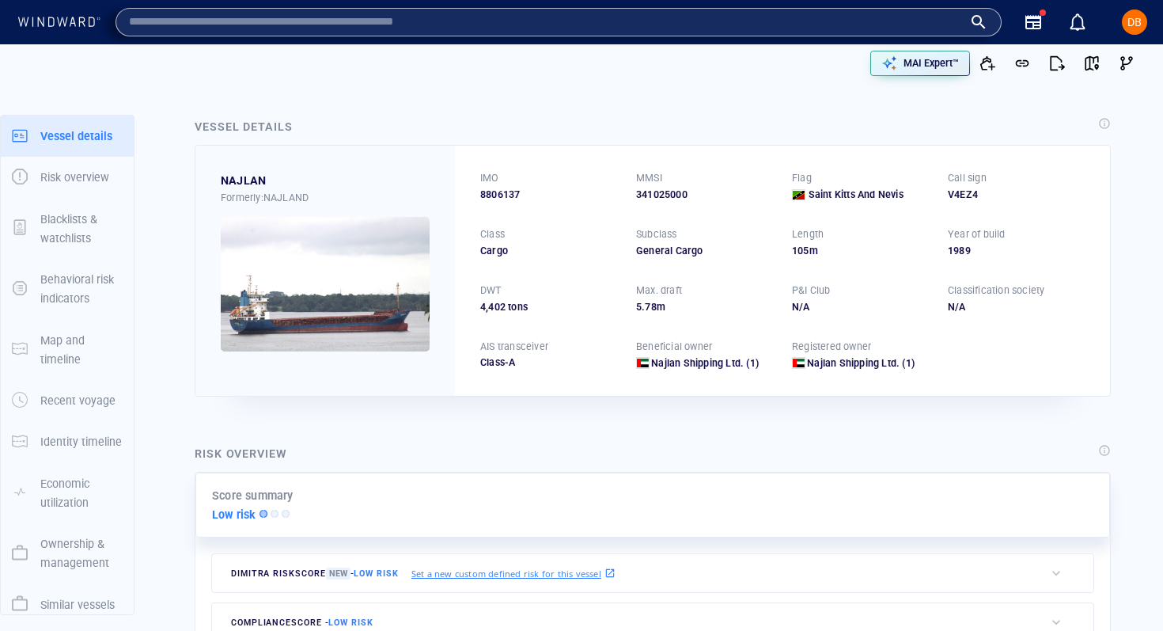
click at [817, 23] on input "text" at bounding box center [546, 22] width 834 height 24
type input "*"
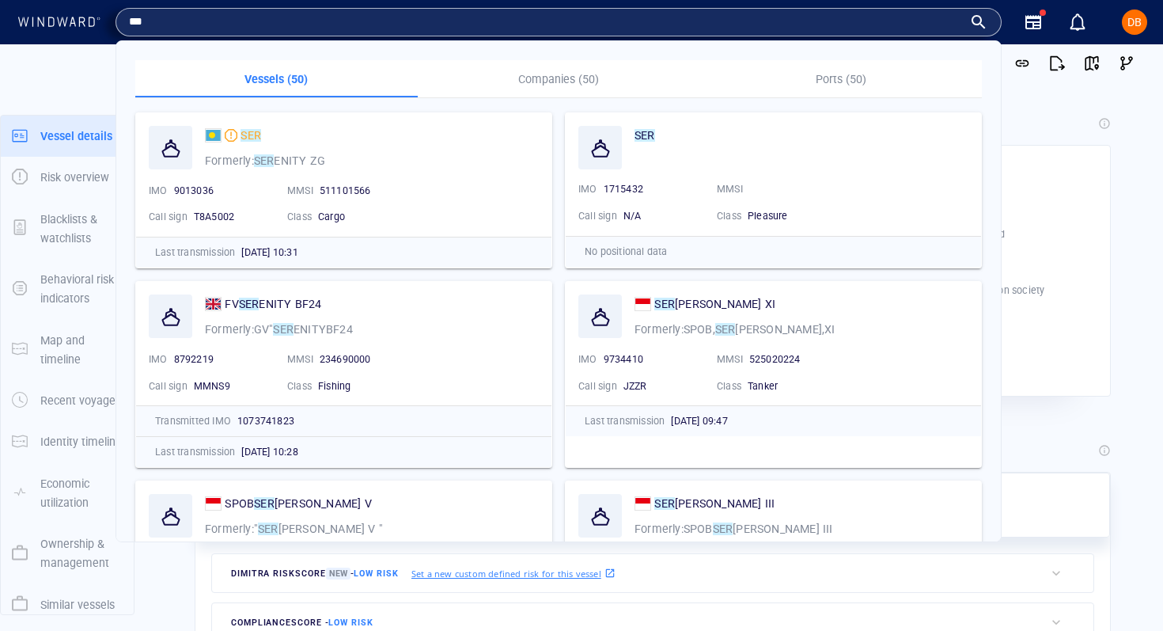
click at [423, 17] on input "***" at bounding box center [546, 22] width 834 height 24
paste input "****"
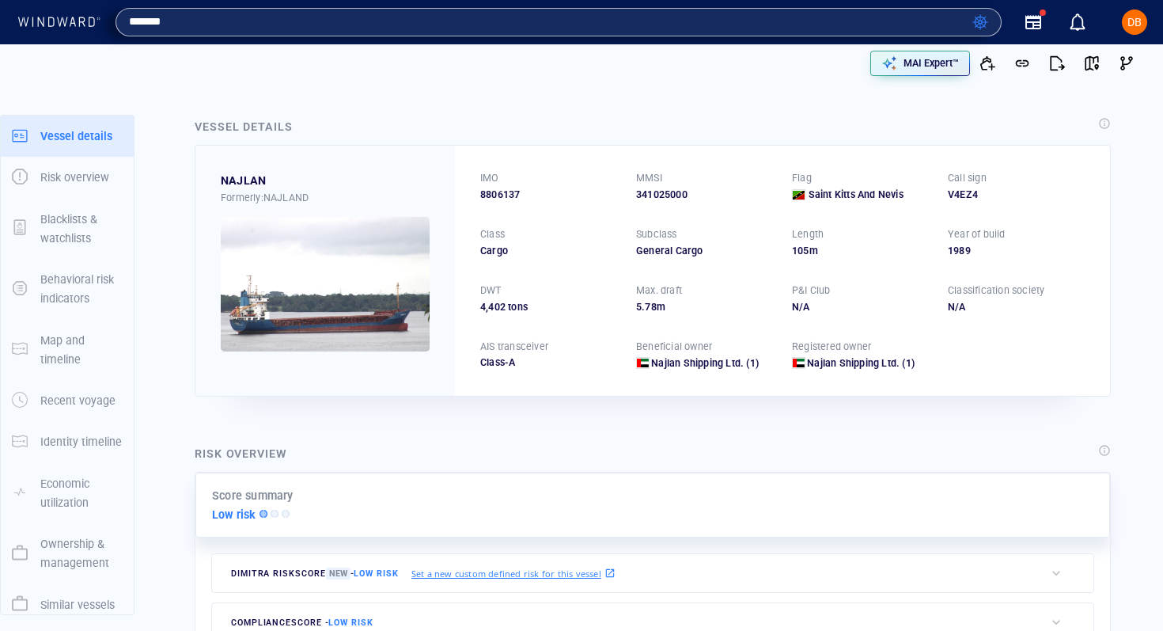
type input "*******"
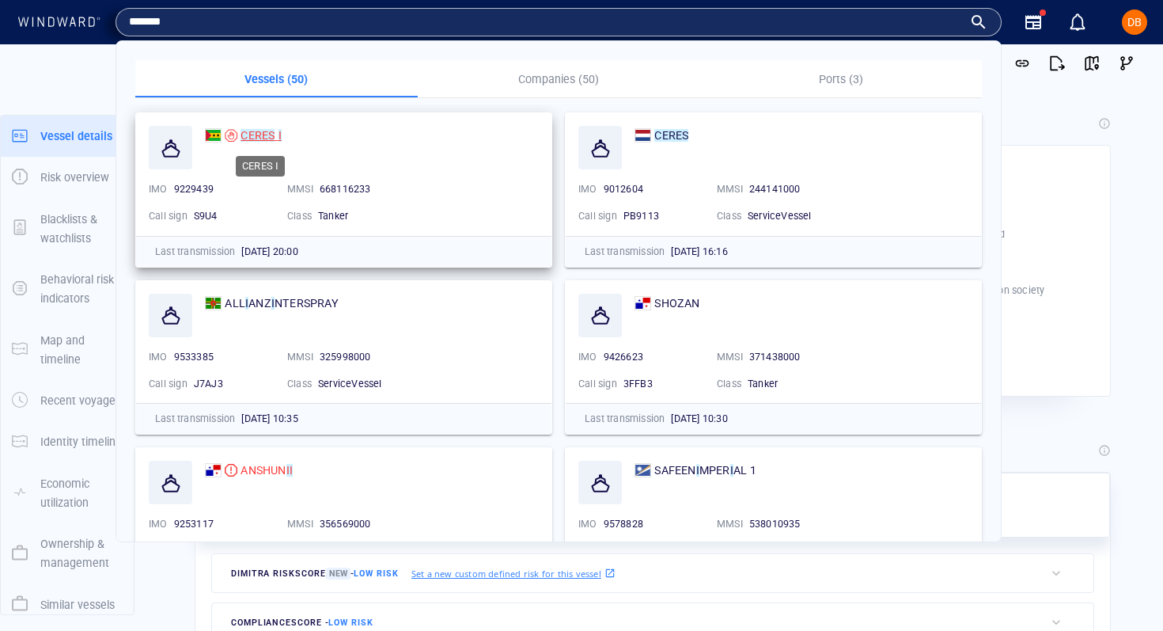
click at [259, 134] on mark "CERES" at bounding box center [258, 135] width 34 height 13
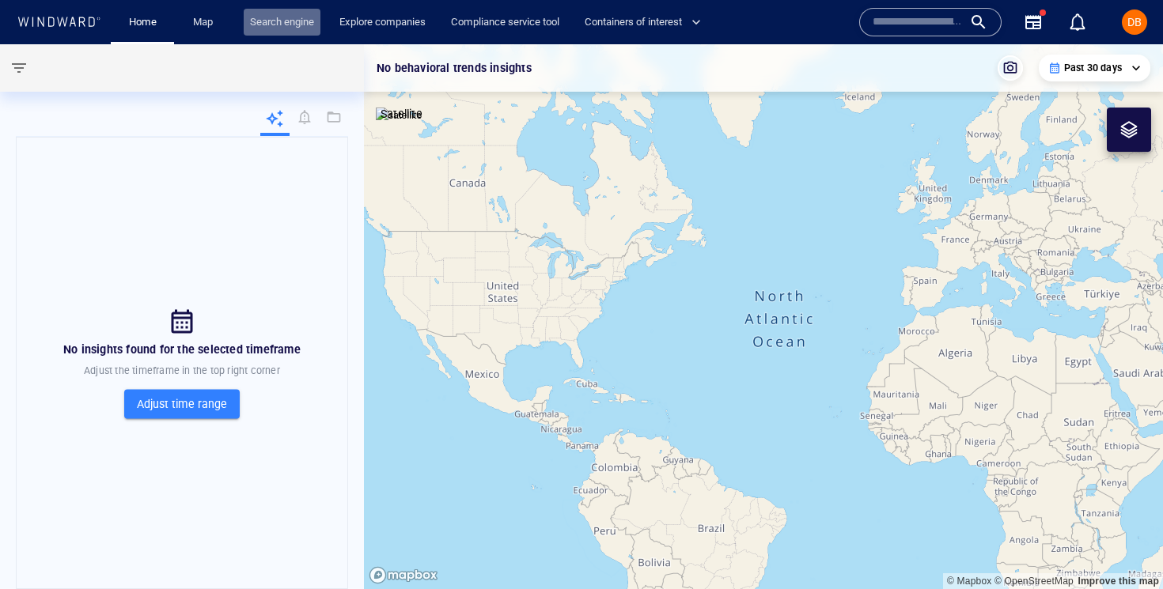
click at [260, 34] on link "Search engine" at bounding box center [282, 23] width 77 height 28
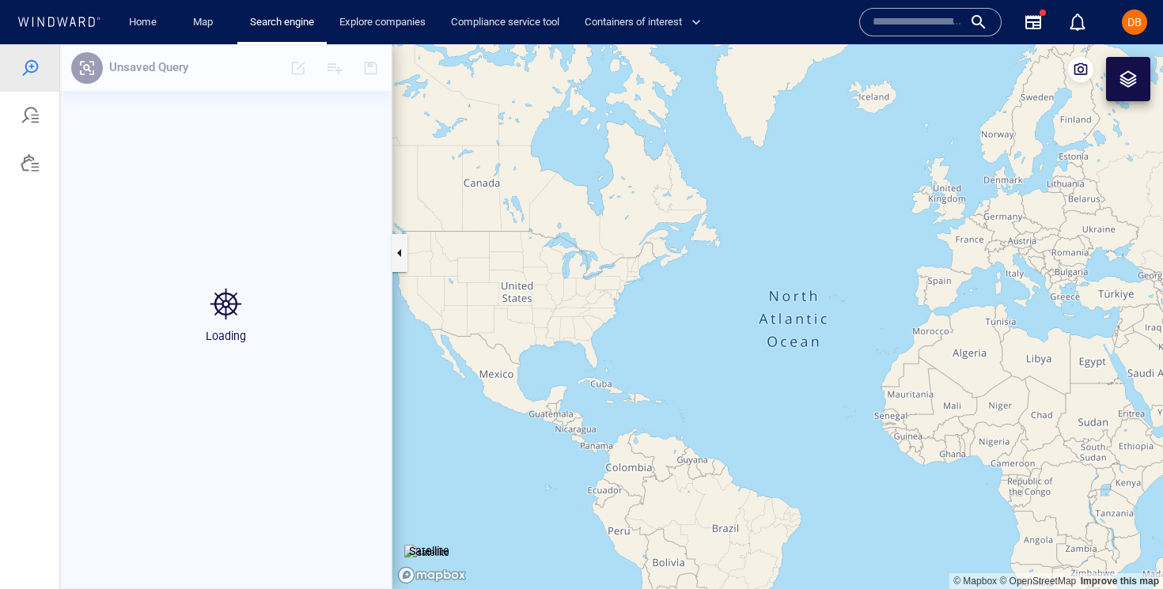
click at [894, 15] on input "text" at bounding box center [918, 22] width 90 height 24
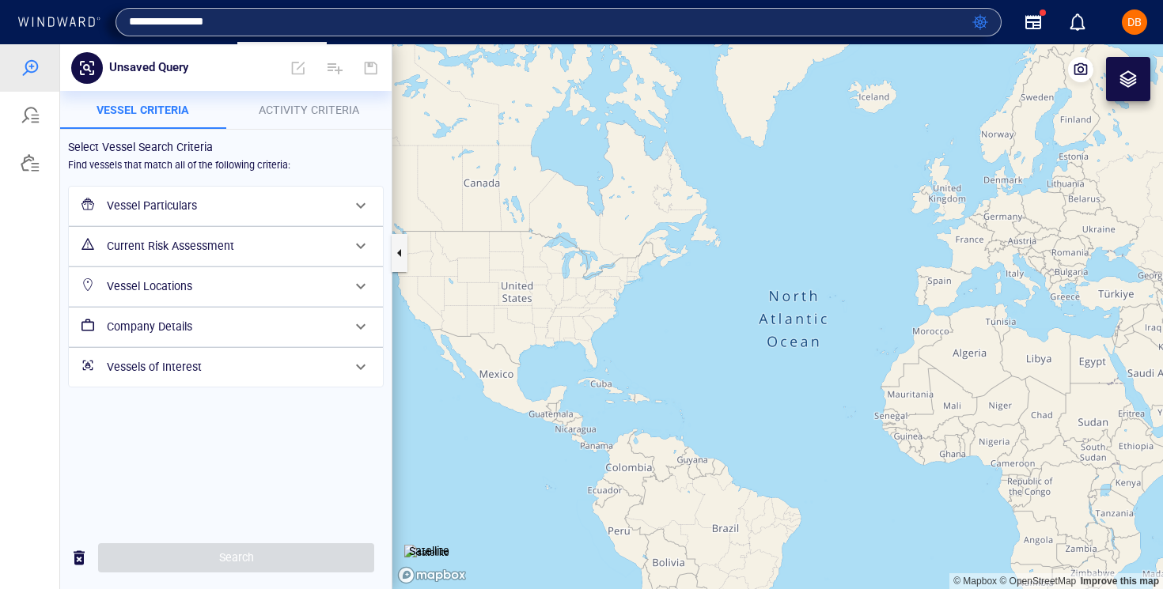
type input "**********"
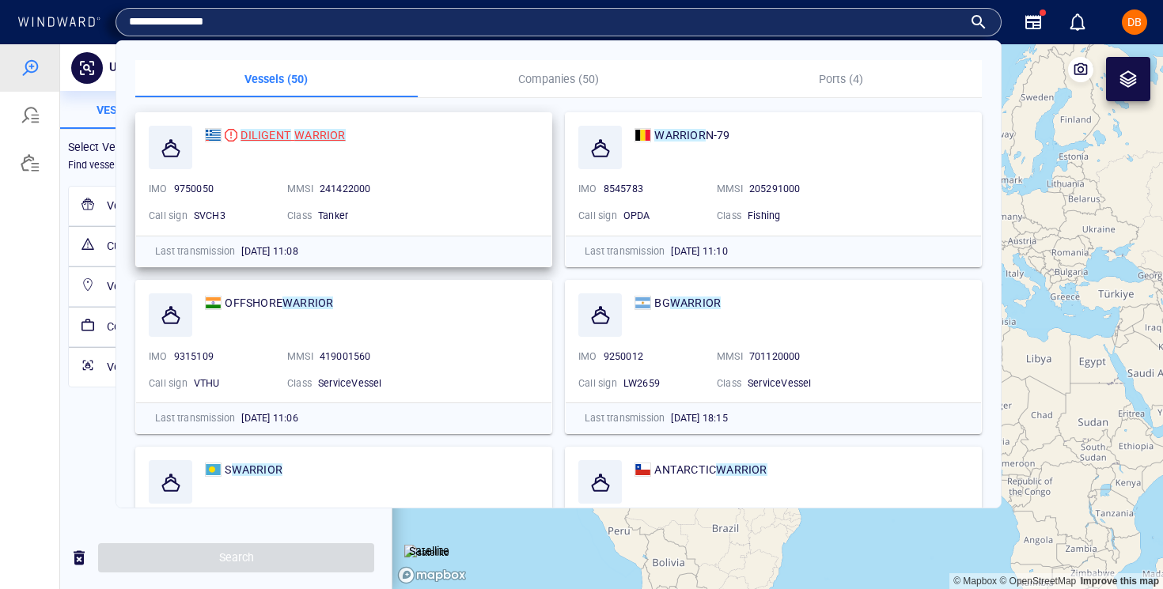
click at [315, 133] on mark "WARRIOR" at bounding box center [319, 135] width 51 height 13
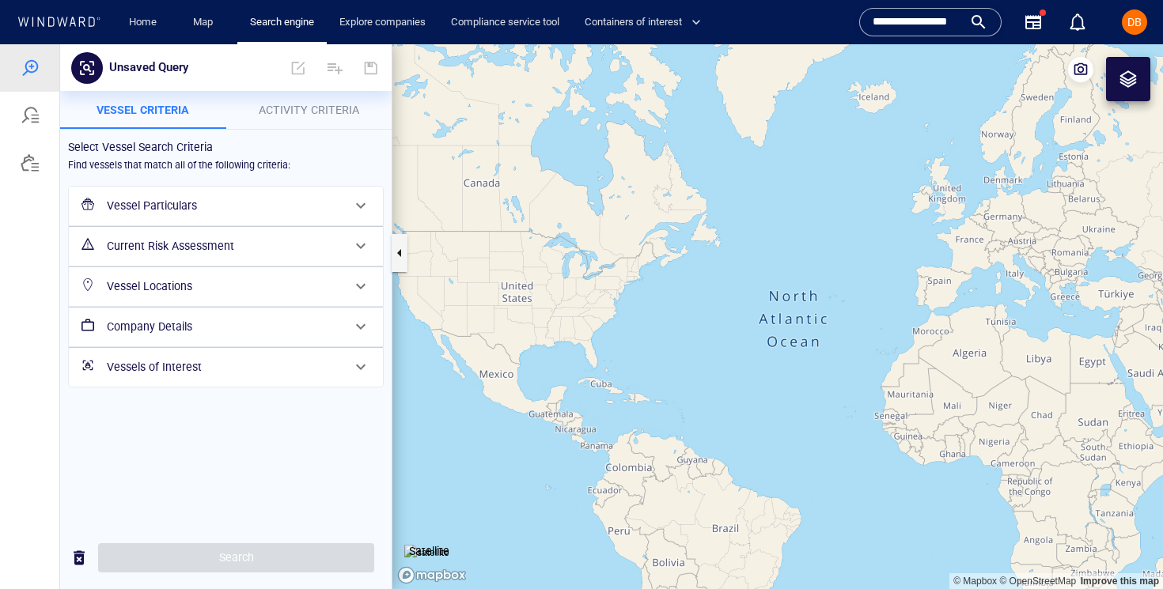
click at [910, 26] on input "**********" at bounding box center [918, 22] width 90 height 24
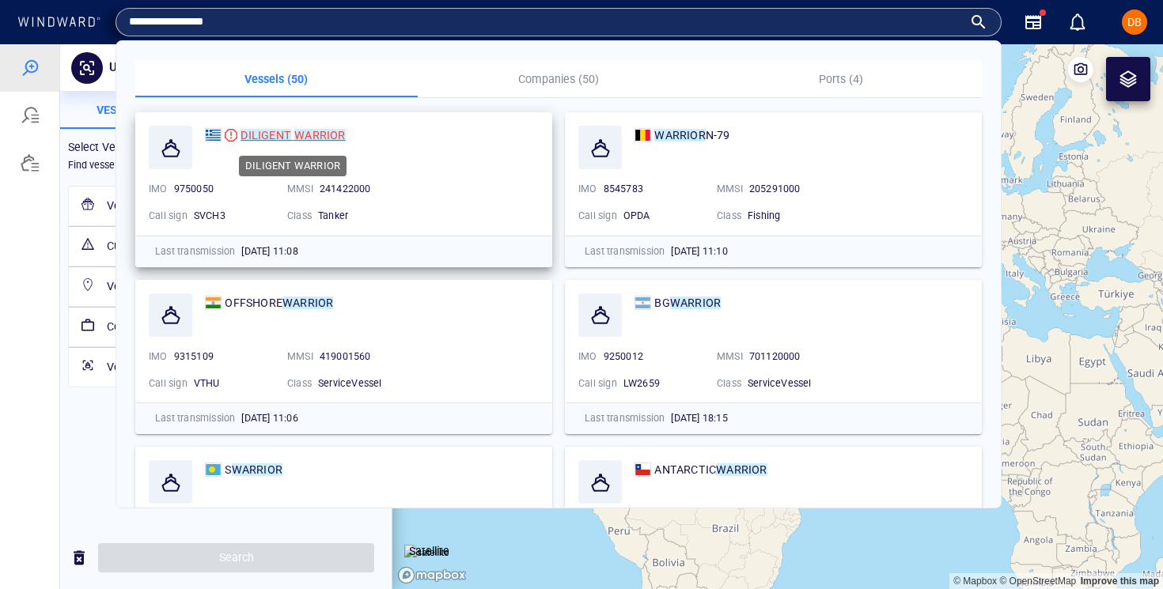
click at [288, 131] on mark "DILIGENT" at bounding box center [266, 135] width 51 height 13
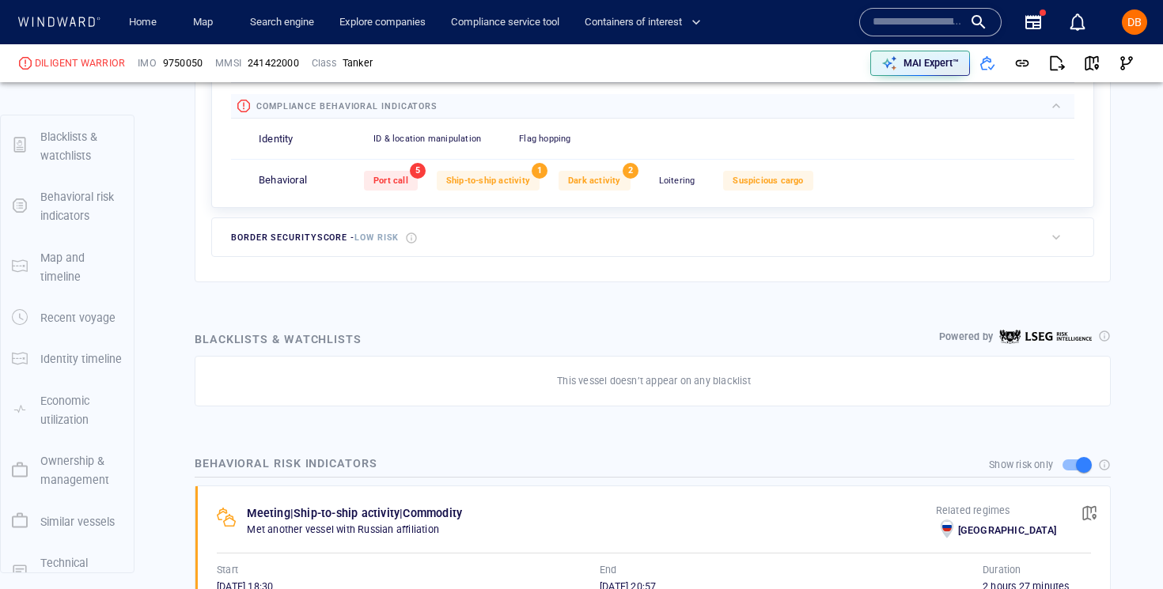
scroll to position [563, 0]
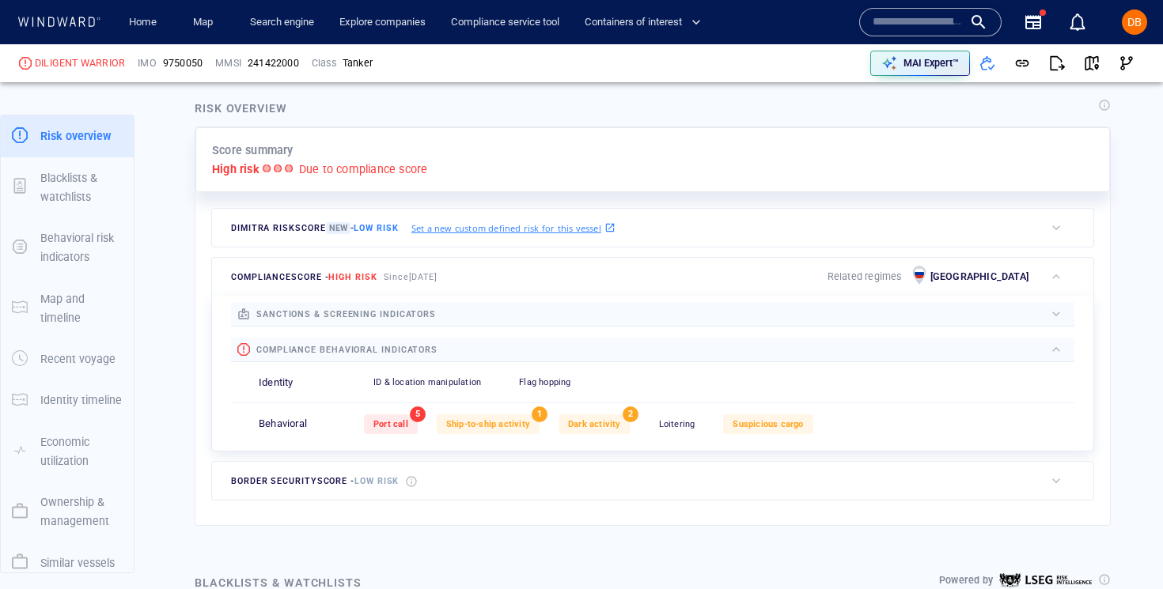
scroll to position [347, 0]
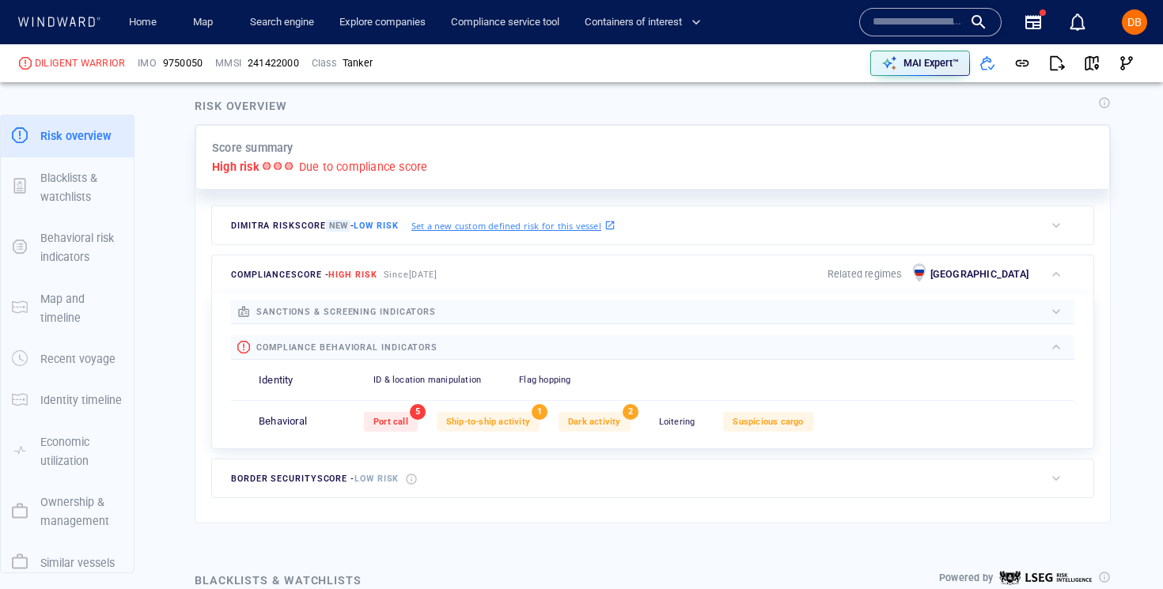
click at [464, 226] on p "Set a new custom defined risk for this vessel" at bounding box center [506, 225] width 190 height 13
click at [1139, 27] on span "DB" at bounding box center [1135, 22] width 14 height 13
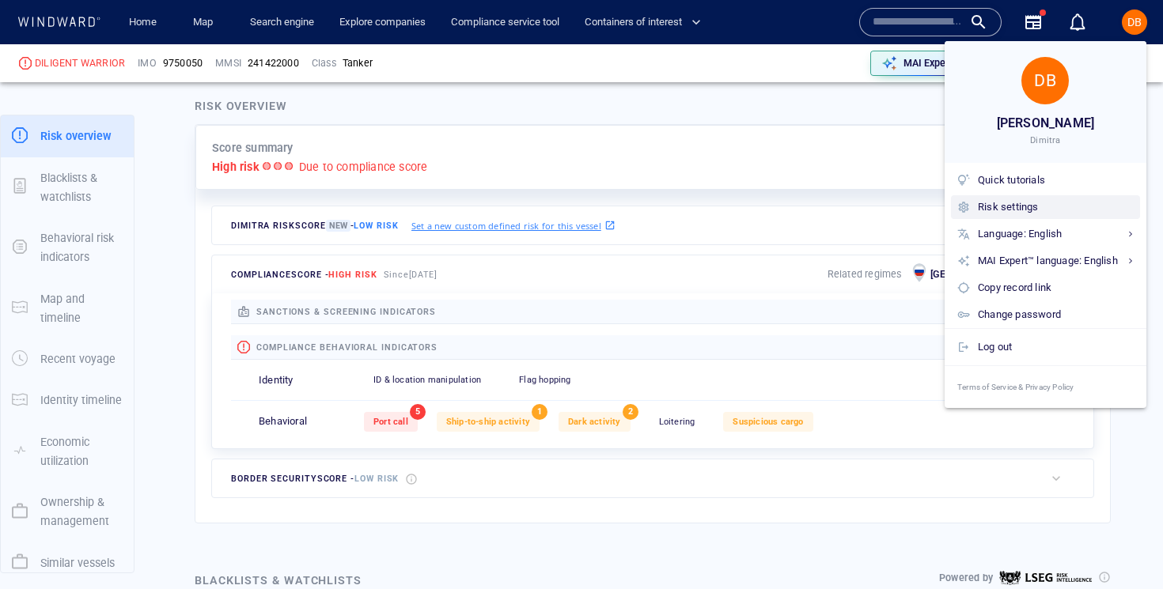
click at [1026, 217] on div "Risk settings" at bounding box center [1045, 207] width 189 height 24
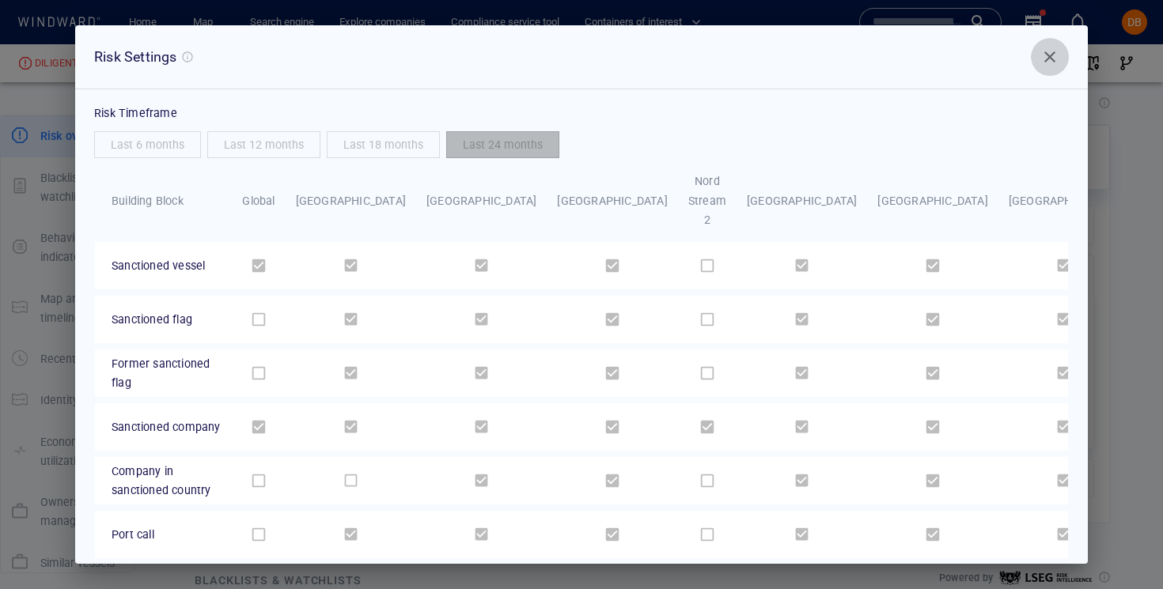
click at [1052, 51] on span "Close" at bounding box center [1050, 56] width 19 height 19
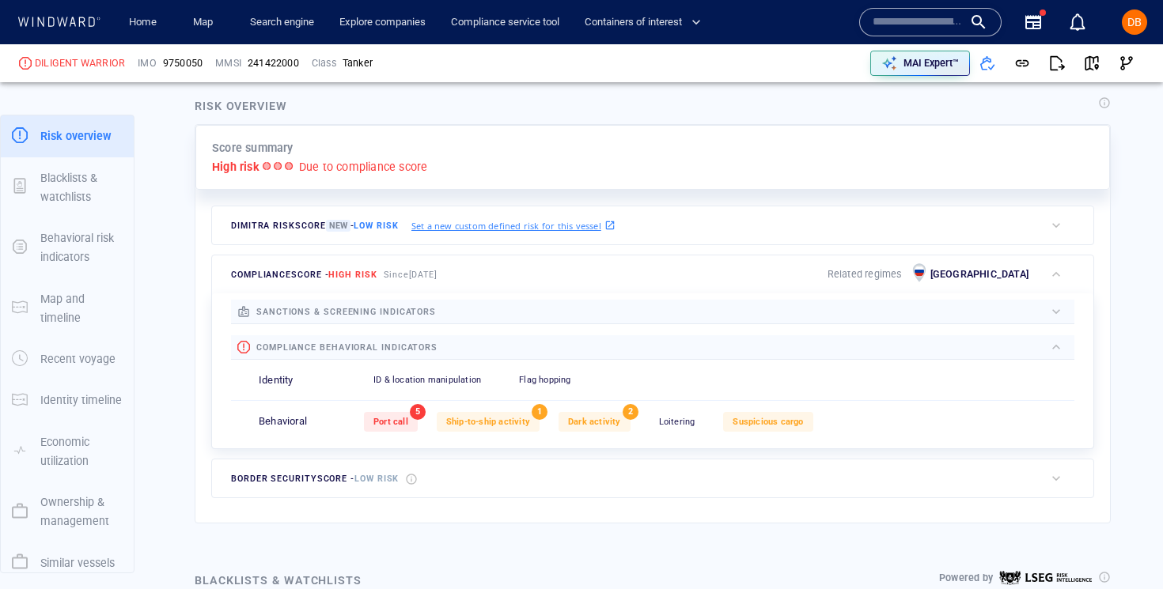
scroll to position [351, 0]
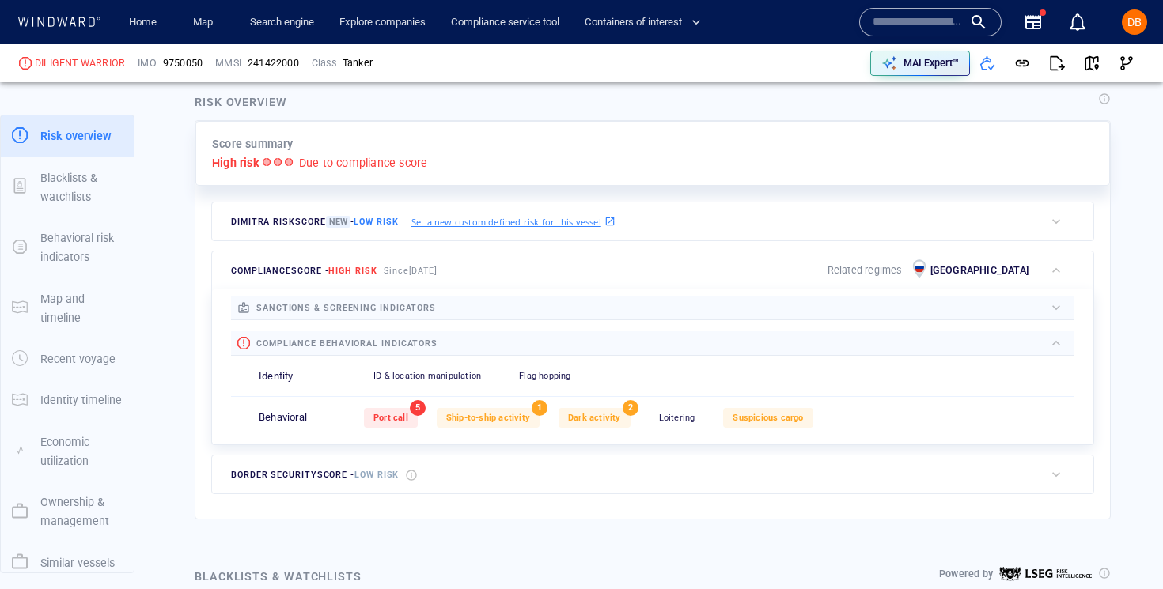
click at [1139, 25] on span "DB" at bounding box center [1135, 22] width 14 height 13
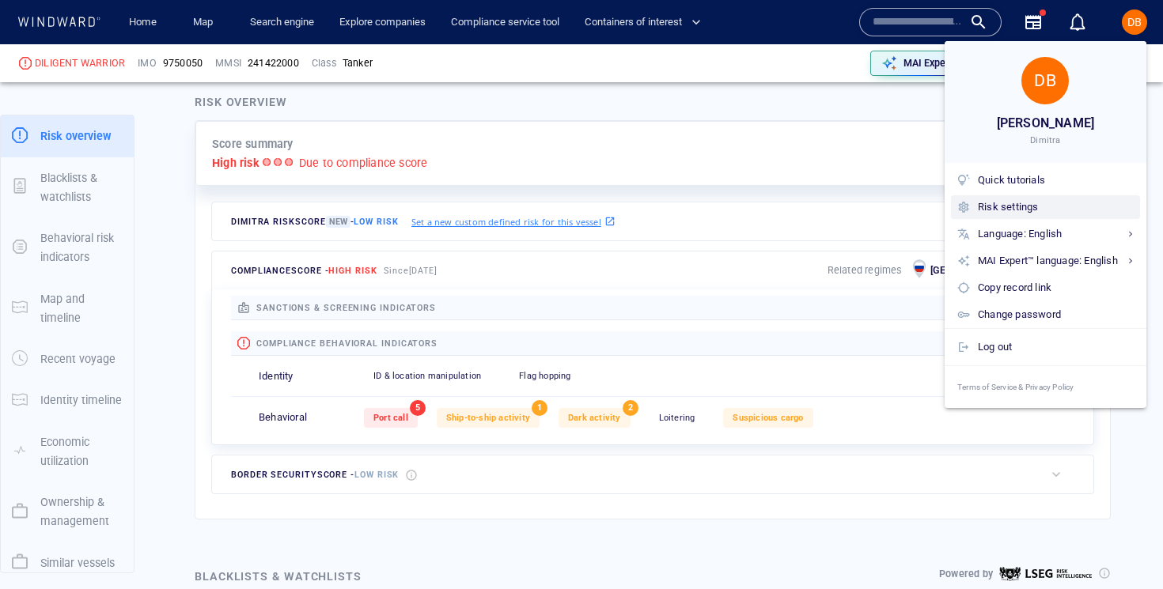
click at [1029, 203] on div "Risk settings" at bounding box center [1056, 207] width 156 height 17
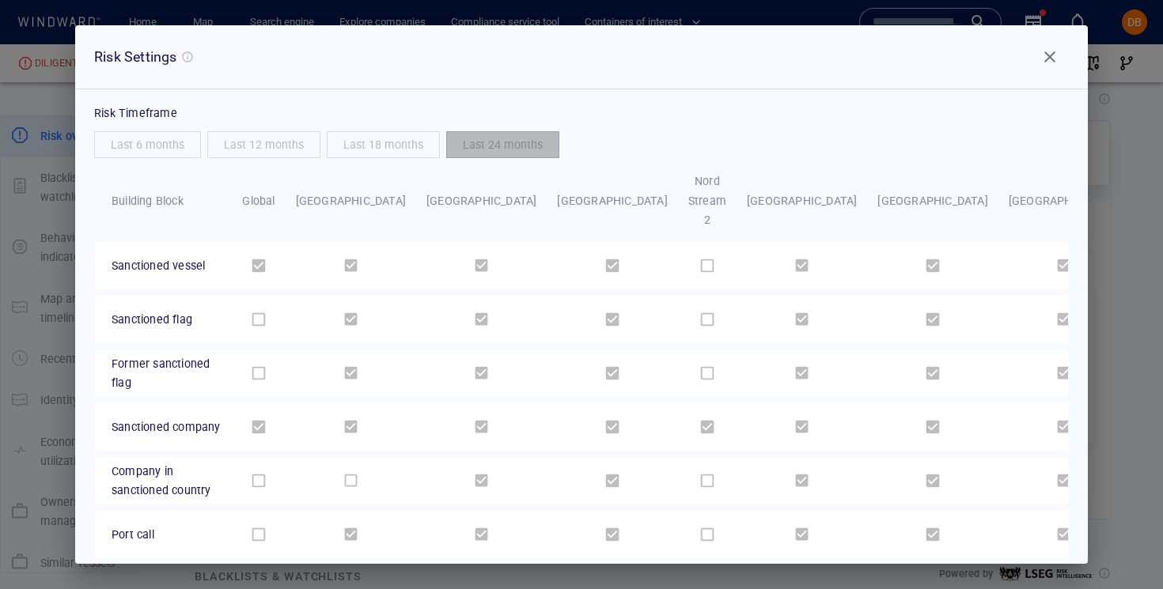
click at [377, 145] on div "Last 18 months" at bounding box center [383, 144] width 119 height 33
click at [1049, 47] on span "Close" at bounding box center [1050, 56] width 19 height 19
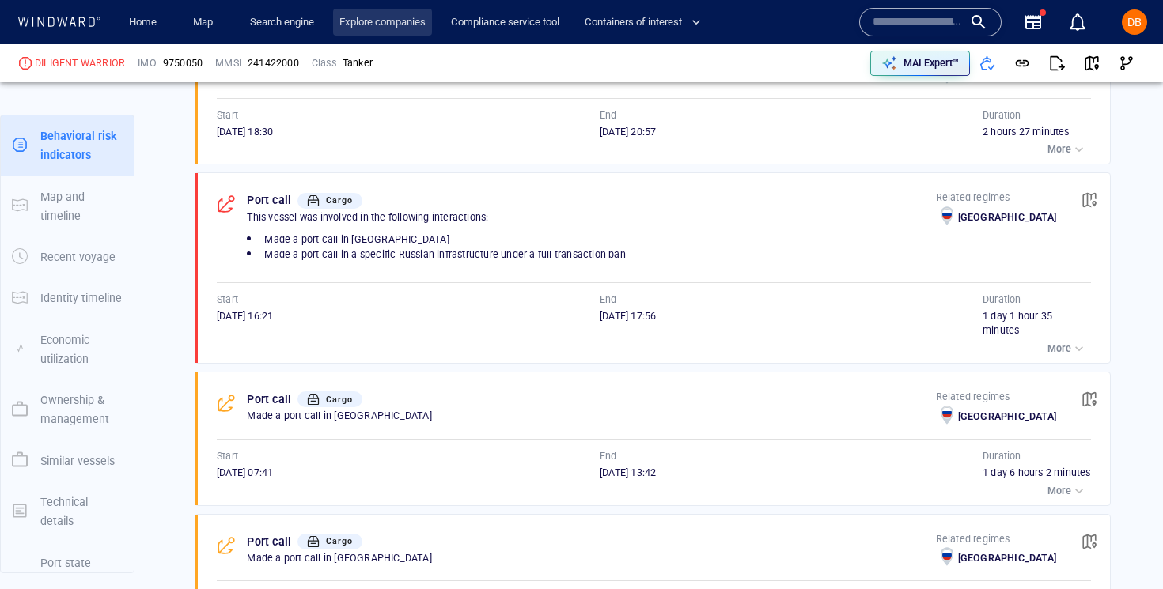
scroll to position [0, 0]
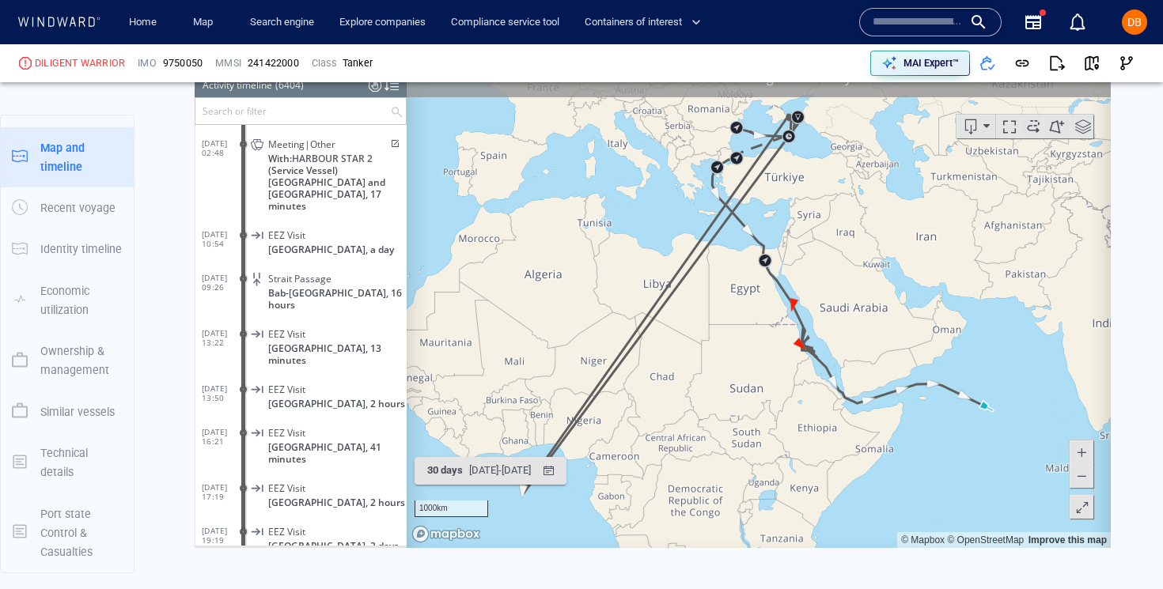
click at [930, 21] on input "text" at bounding box center [918, 22] width 90 height 24
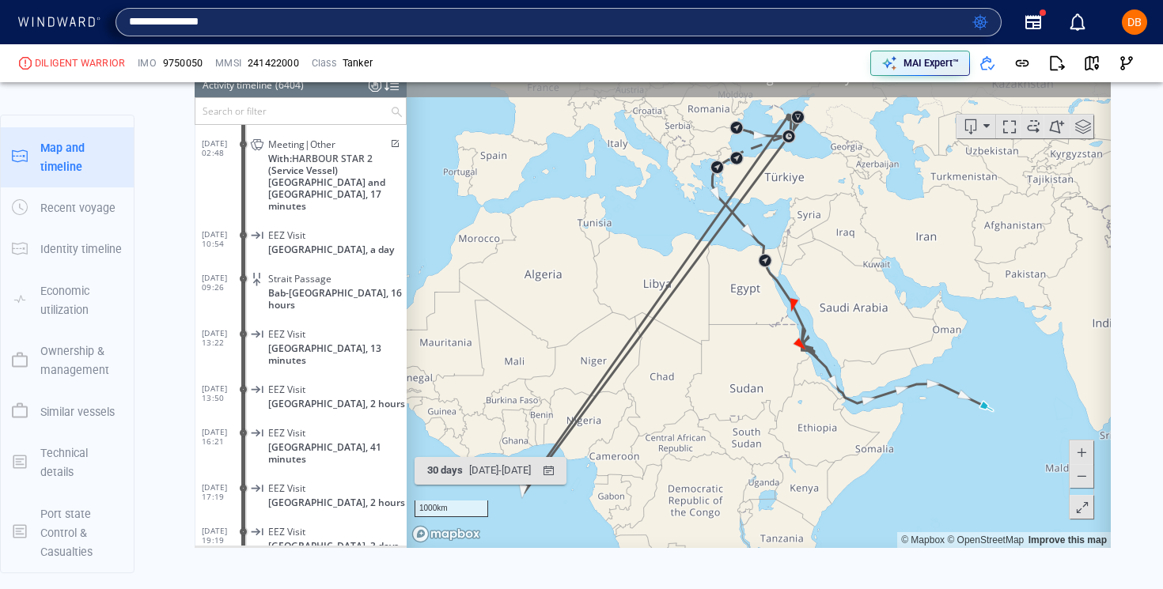
type input "**********"
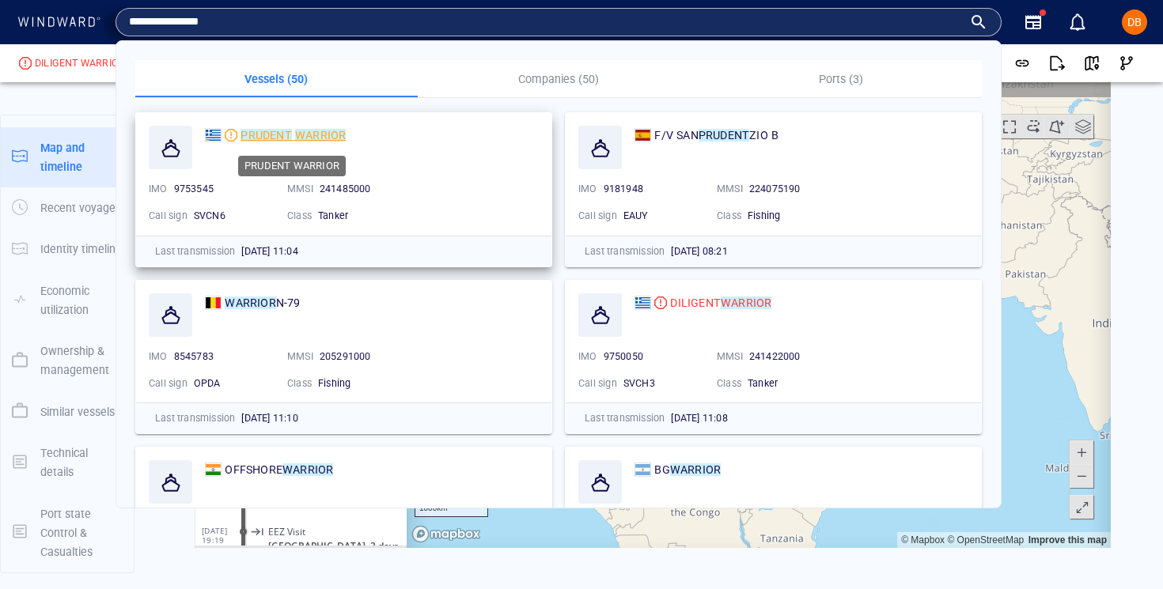
click at [277, 137] on mark "PRUDENT" at bounding box center [266, 135] width 51 height 13
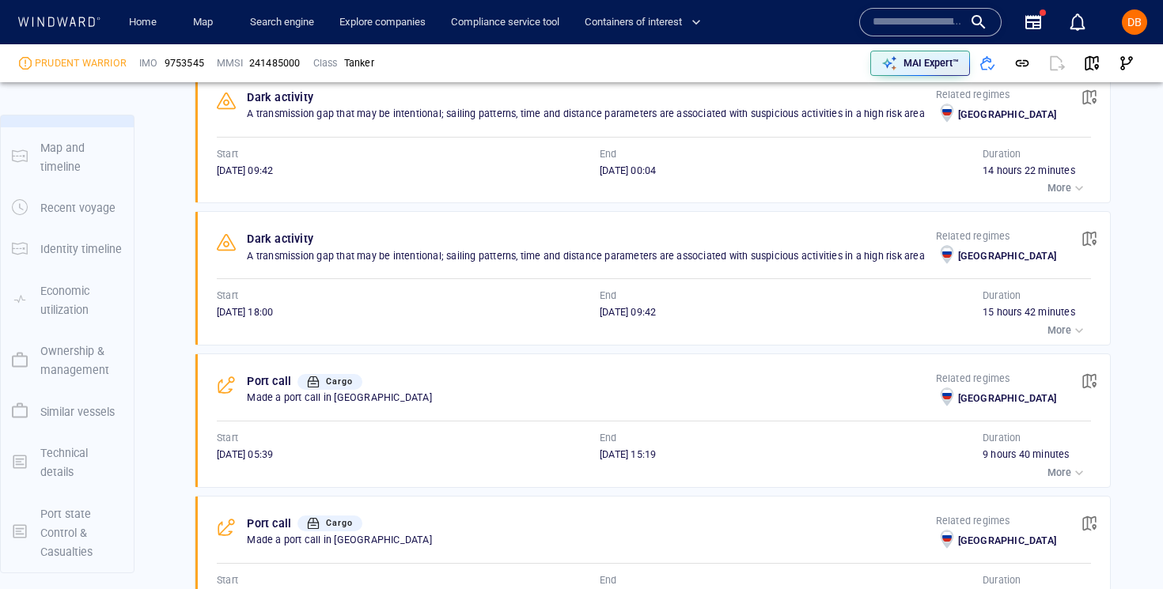
scroll to position [143, 0]
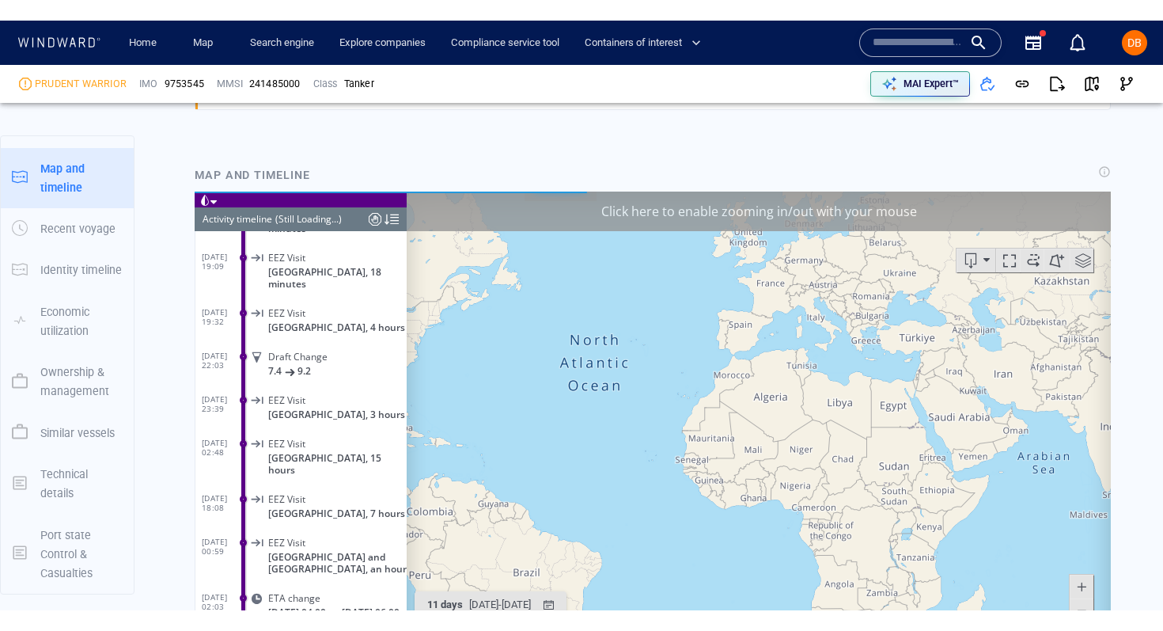
scroll to position [11282, 0]
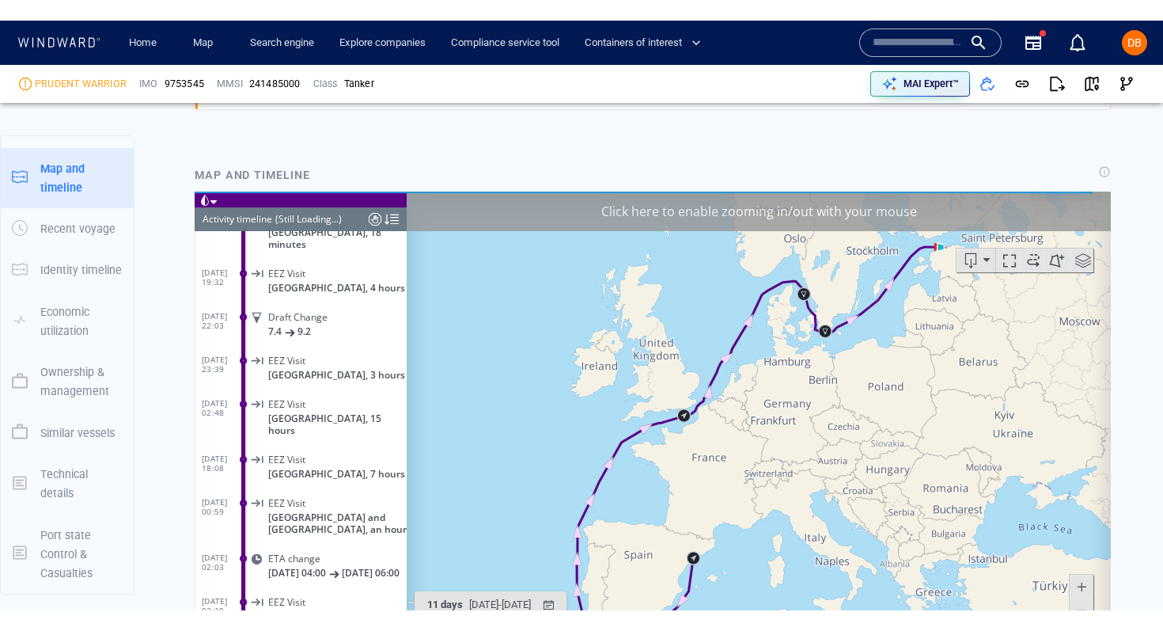
scroll to position [152, 0]
